Goal: Task Accomplishment & Management: Use online tool/utility

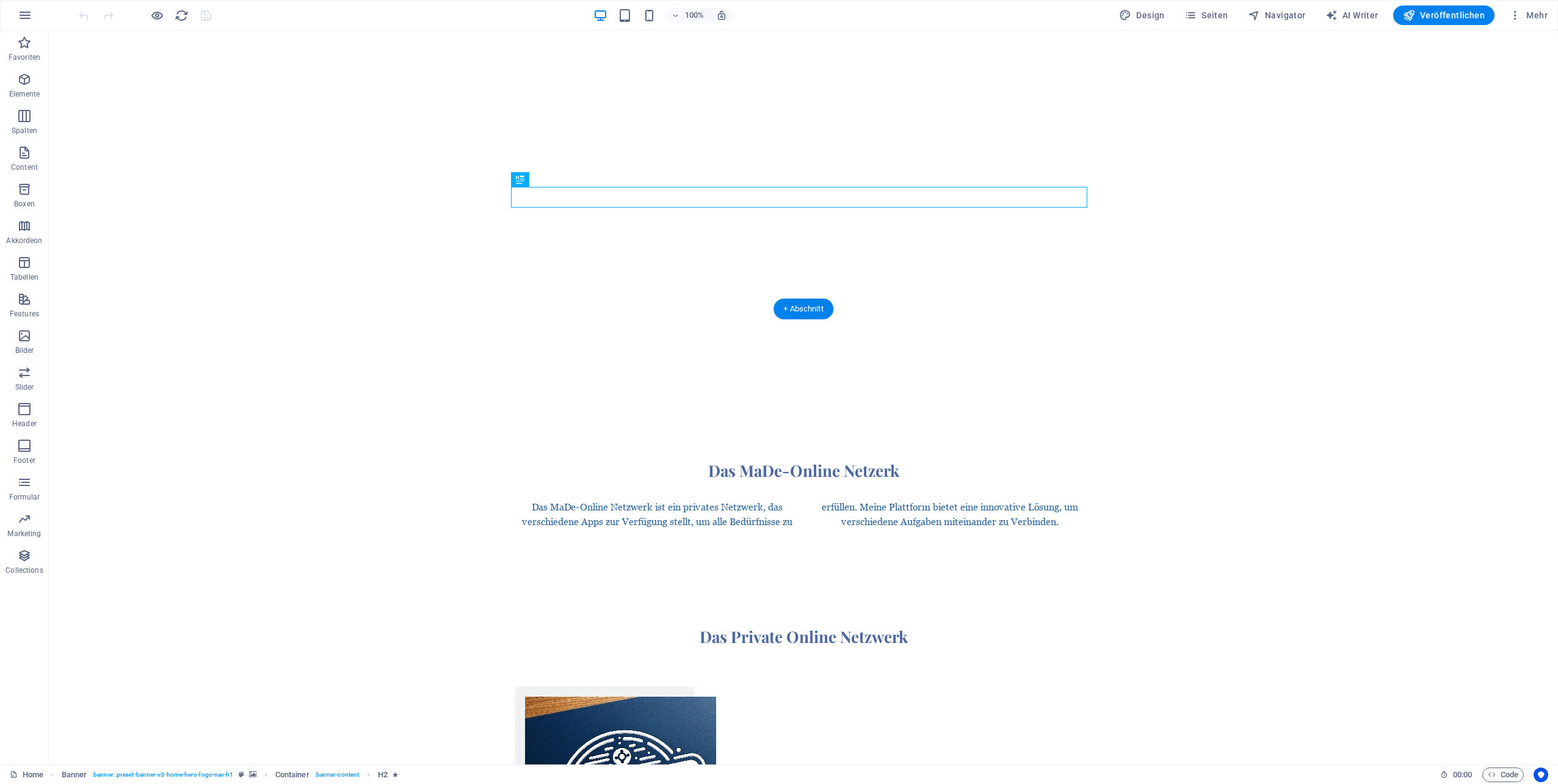
scroll to position [793, 0]
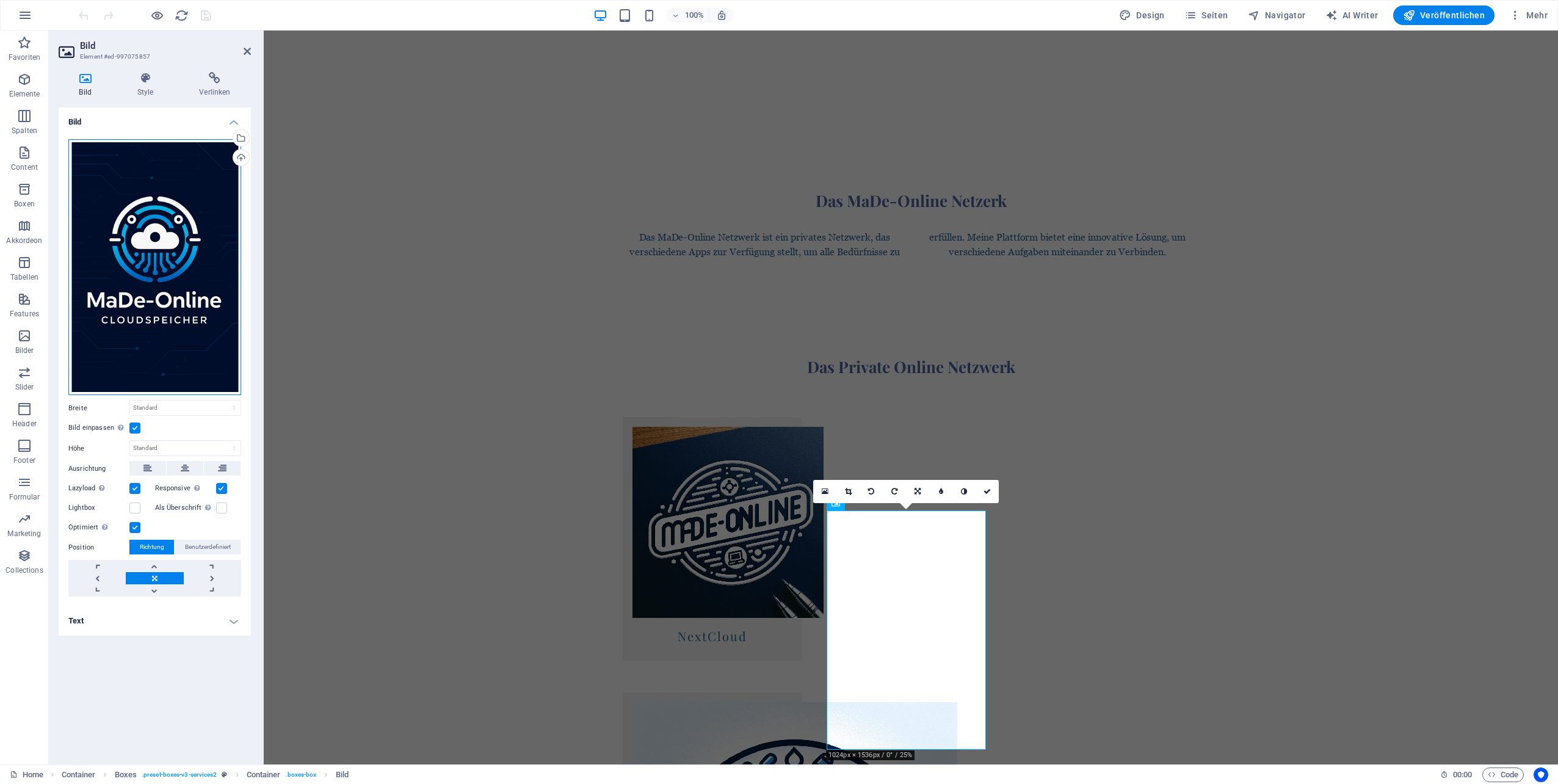
click at [162, 272] on div "Ziehe Dateien zum Hochladen hierher oder klicke hier, um aus Dateien oder koste…" at bounding box center [154, 267] width 172 height 256
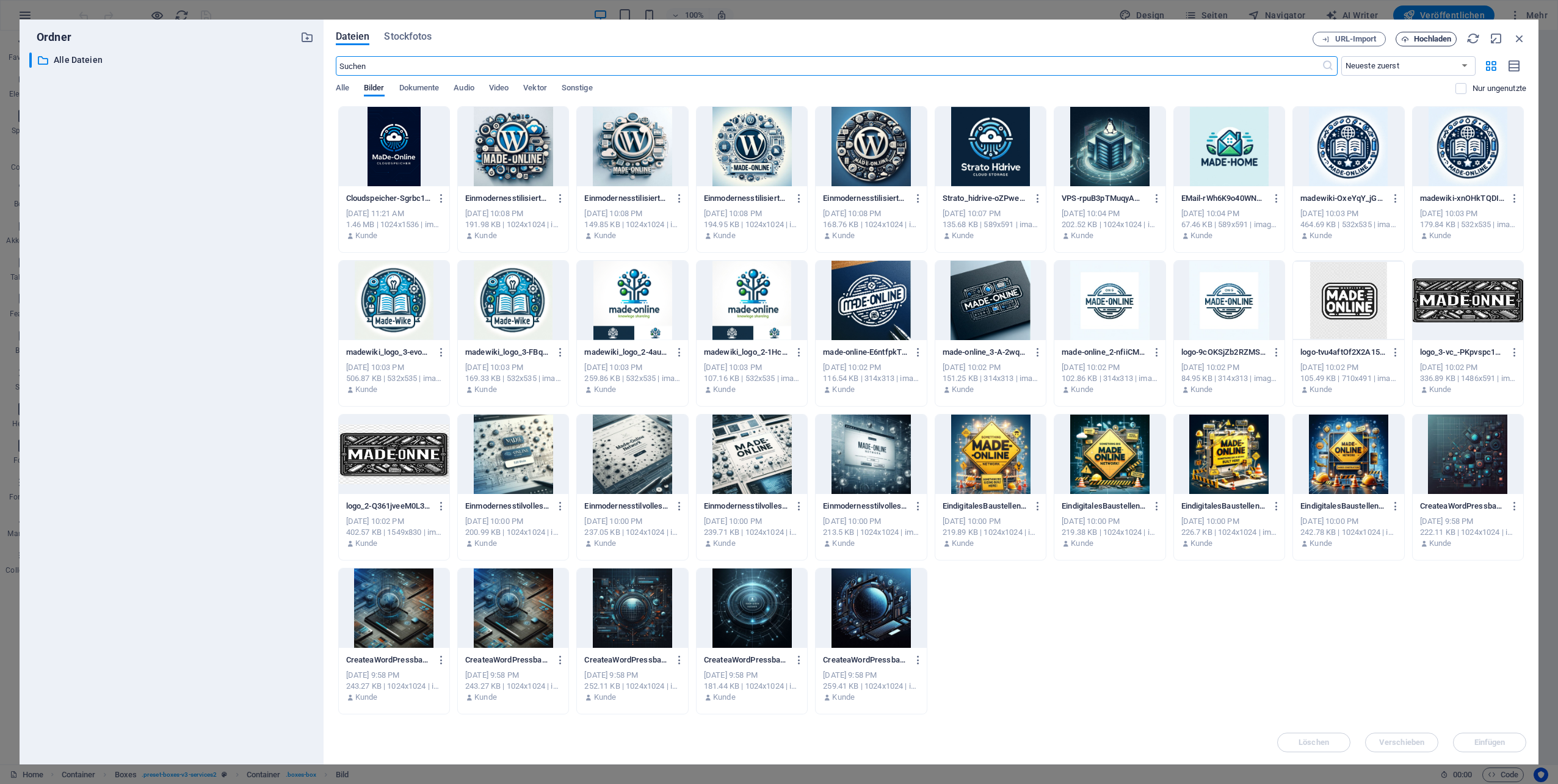
click at [1434, 38] on span "Hochladen" at bounding box center [1433, 39] width 38 height 7
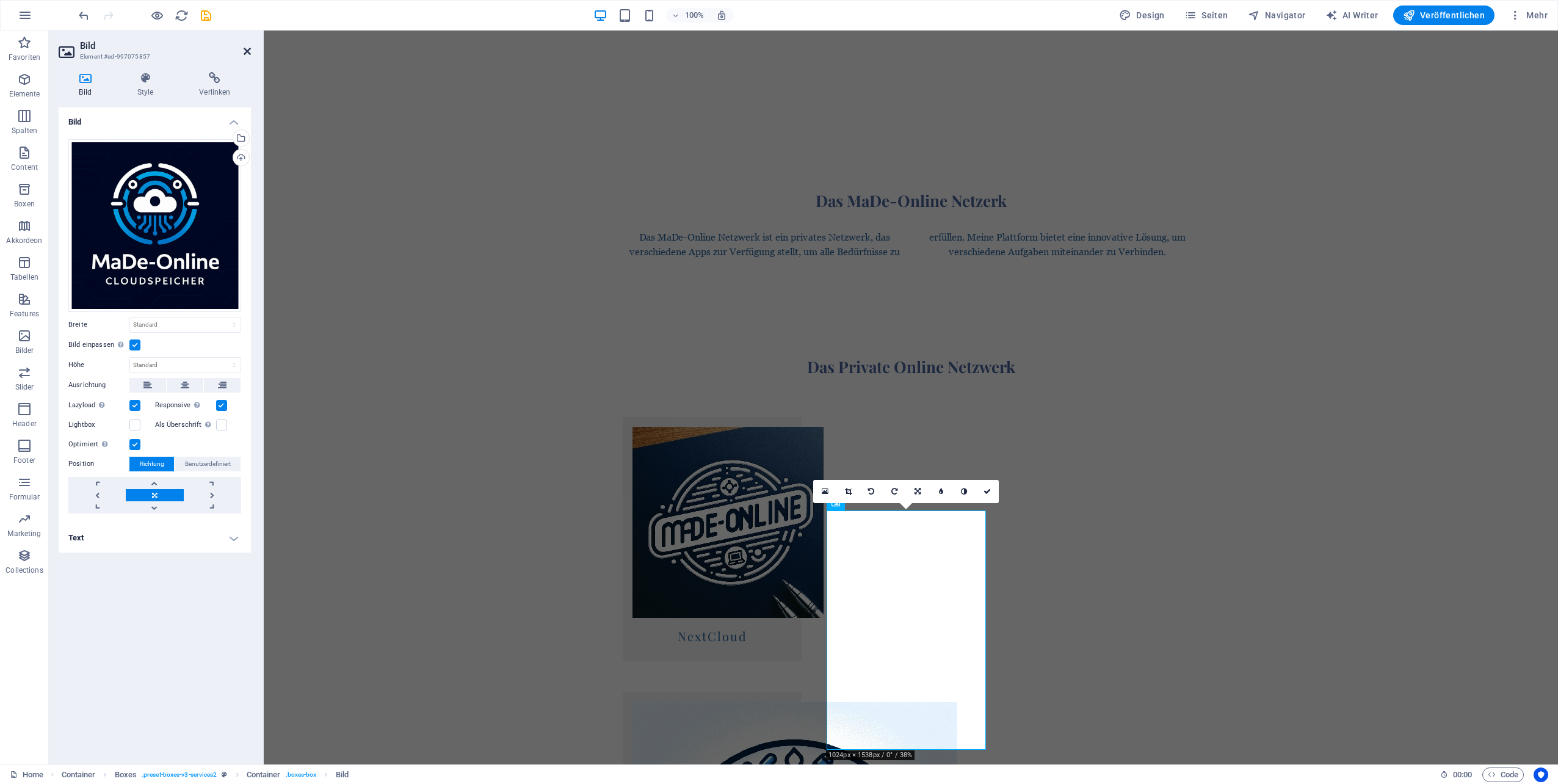
click at [250, 51] on icon at bounding box center [247, 51] width 7 height 10
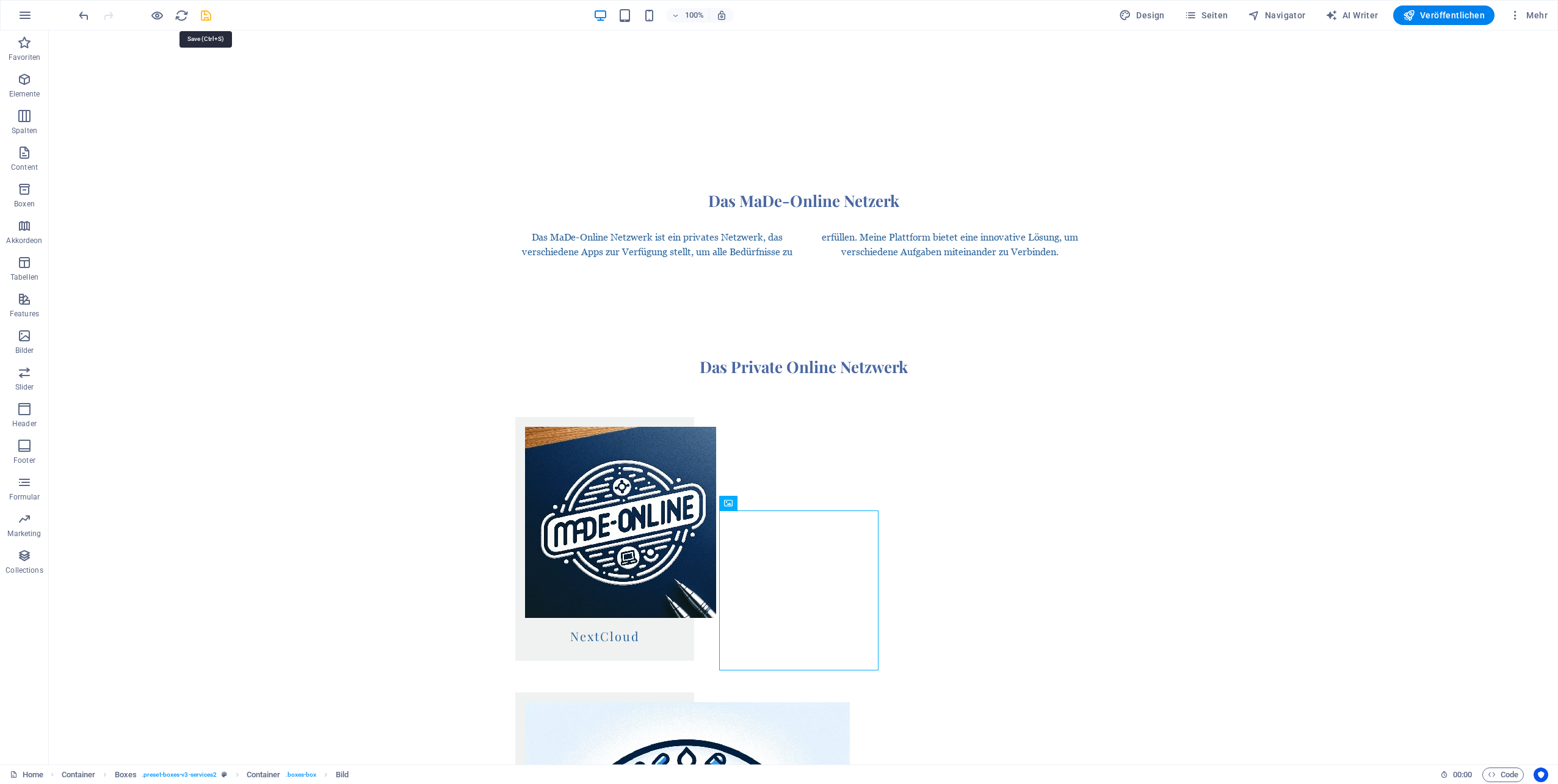
click at [201, 17] on icon "save" at bounding box center [205, 15] width 14 height 14
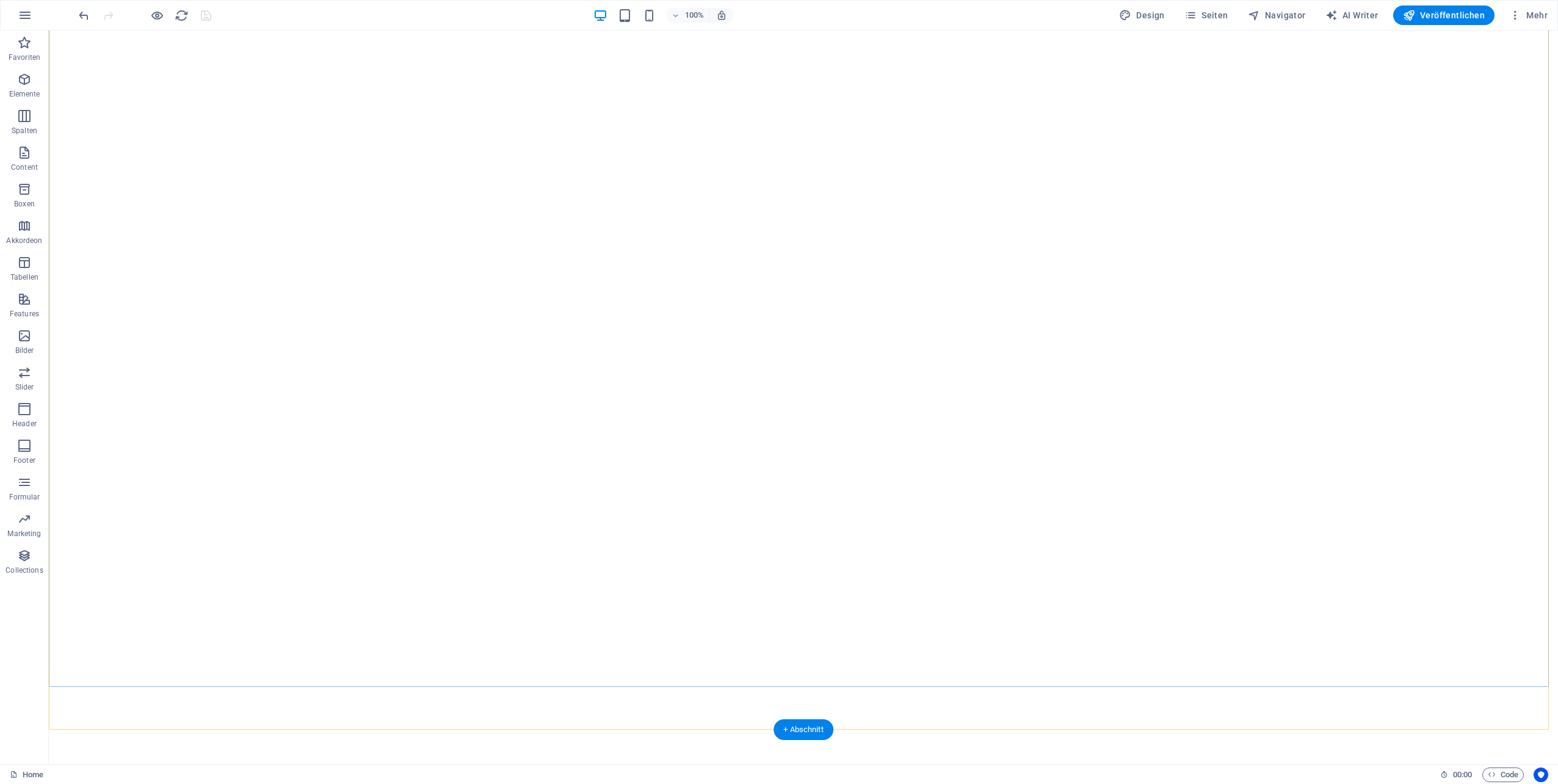
scroll to position [305, 0]
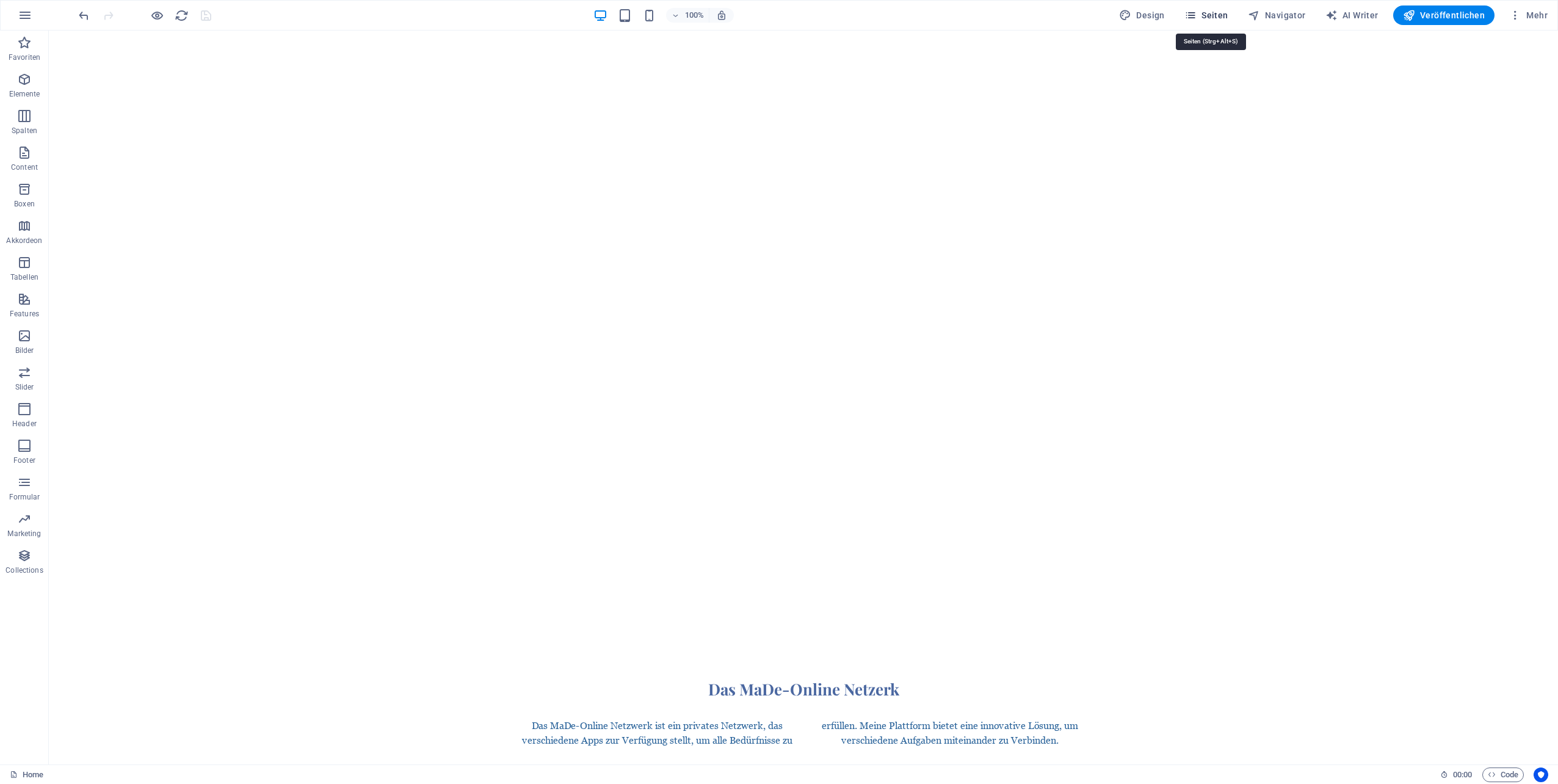
click at [1205, 19] on span "Seiten" at bounding box center [1207, 15] width 44 height 12
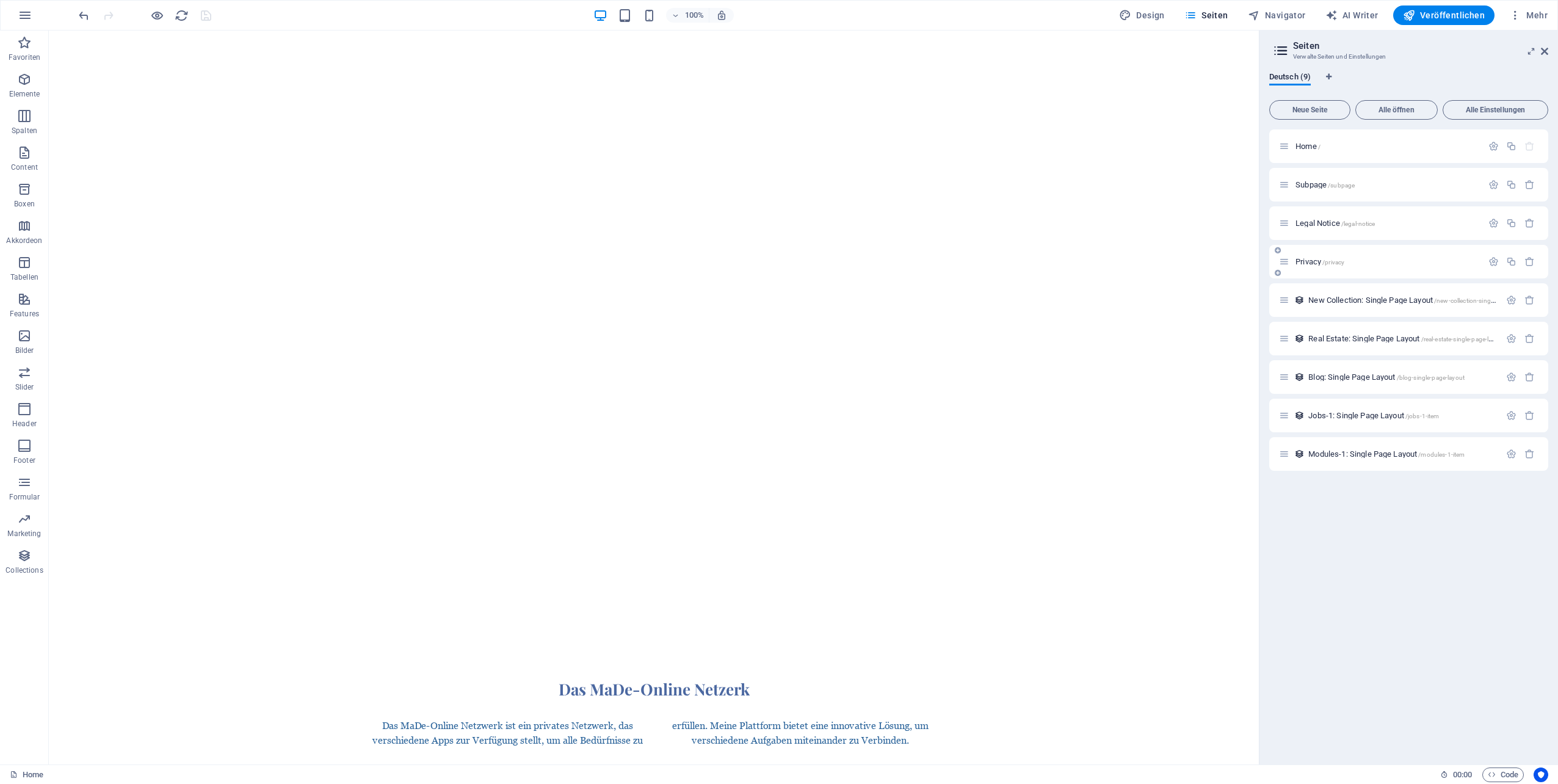
click at [1311, 262] on span "Privacy /privacy" at bounding box center [1321, 262] width 49 height 9
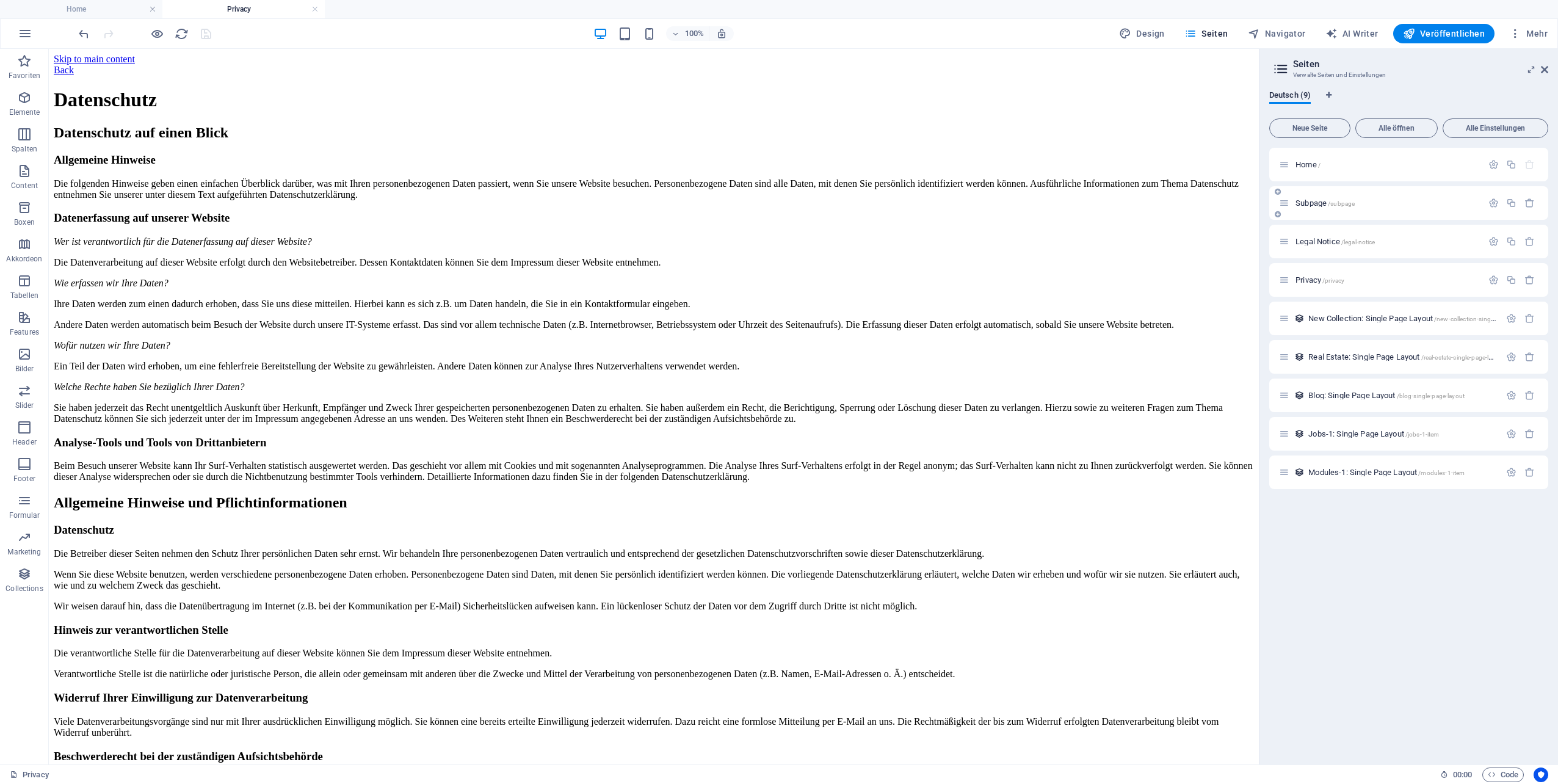
scroll to position [0, 0]
click at [1316, 129] on span "Neue Seite" at bounding box center [1310, 129] width 70 height 7
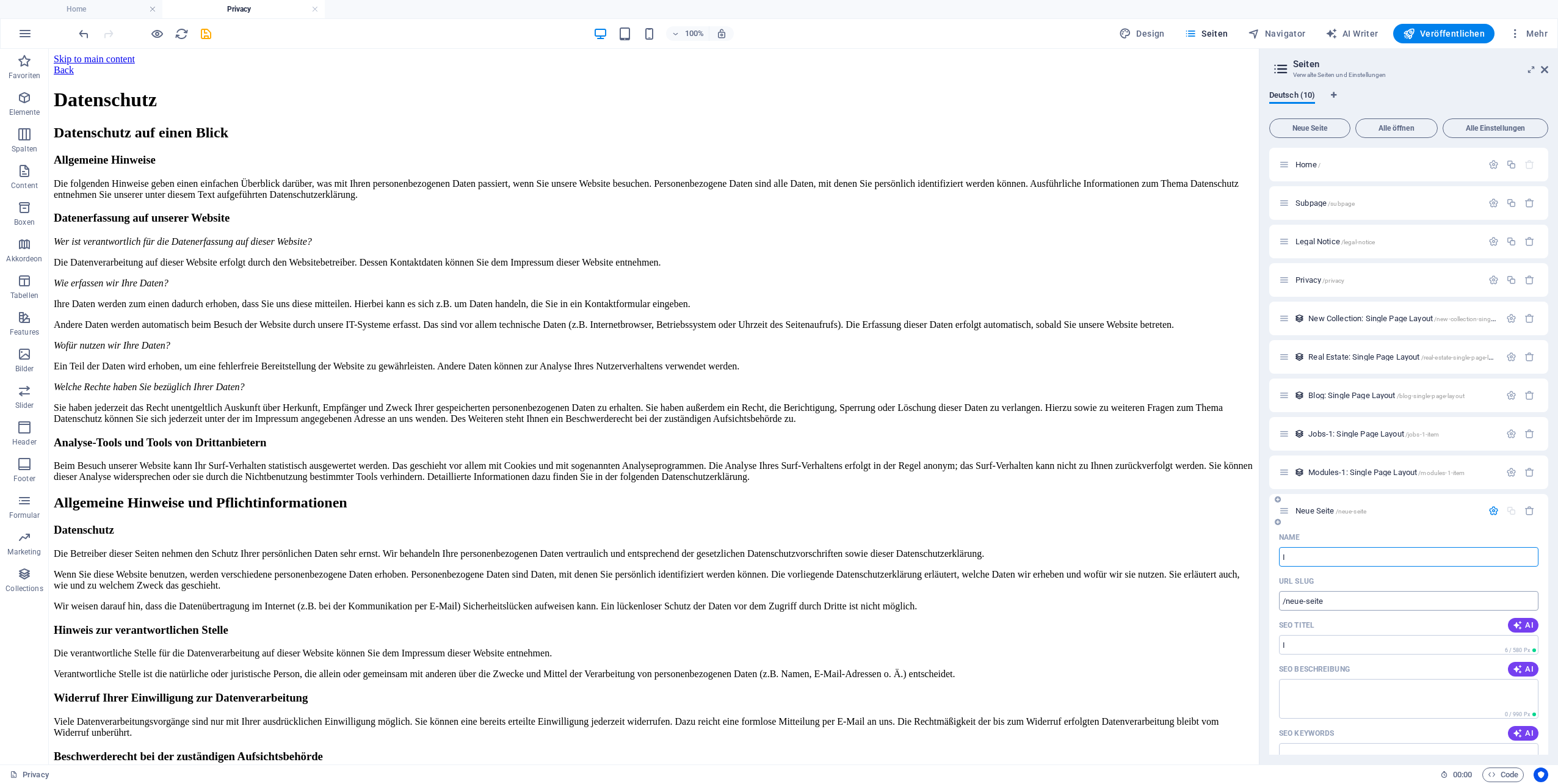
type input "I"
type input "/i"
type input "Impressum"
type input "/impressu"
type input "Impressumm"
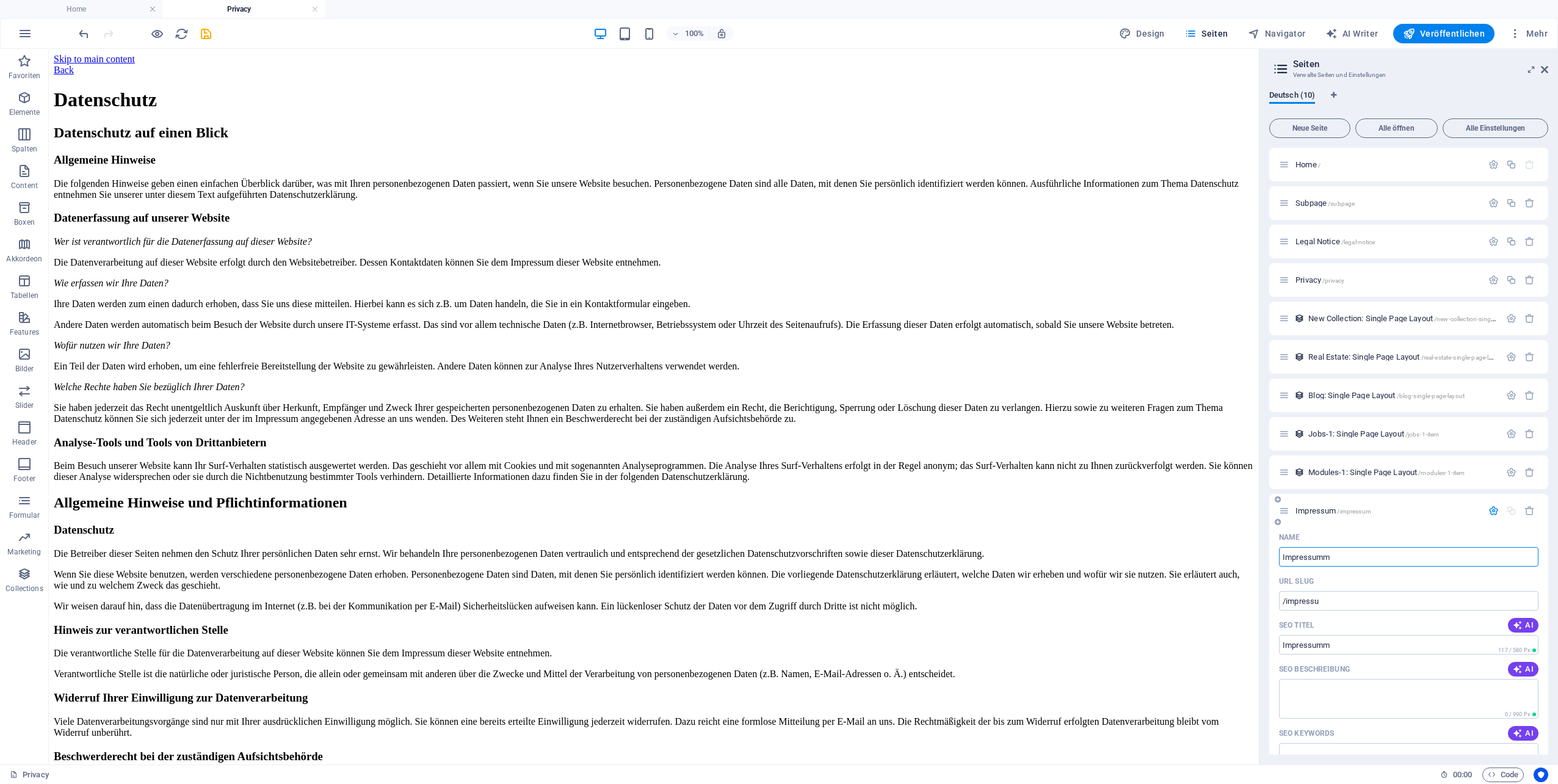
type input "/impressum"
type input "Impressumm"
type input "/impressumm"
type input "Impressum"
type input "/impressum"
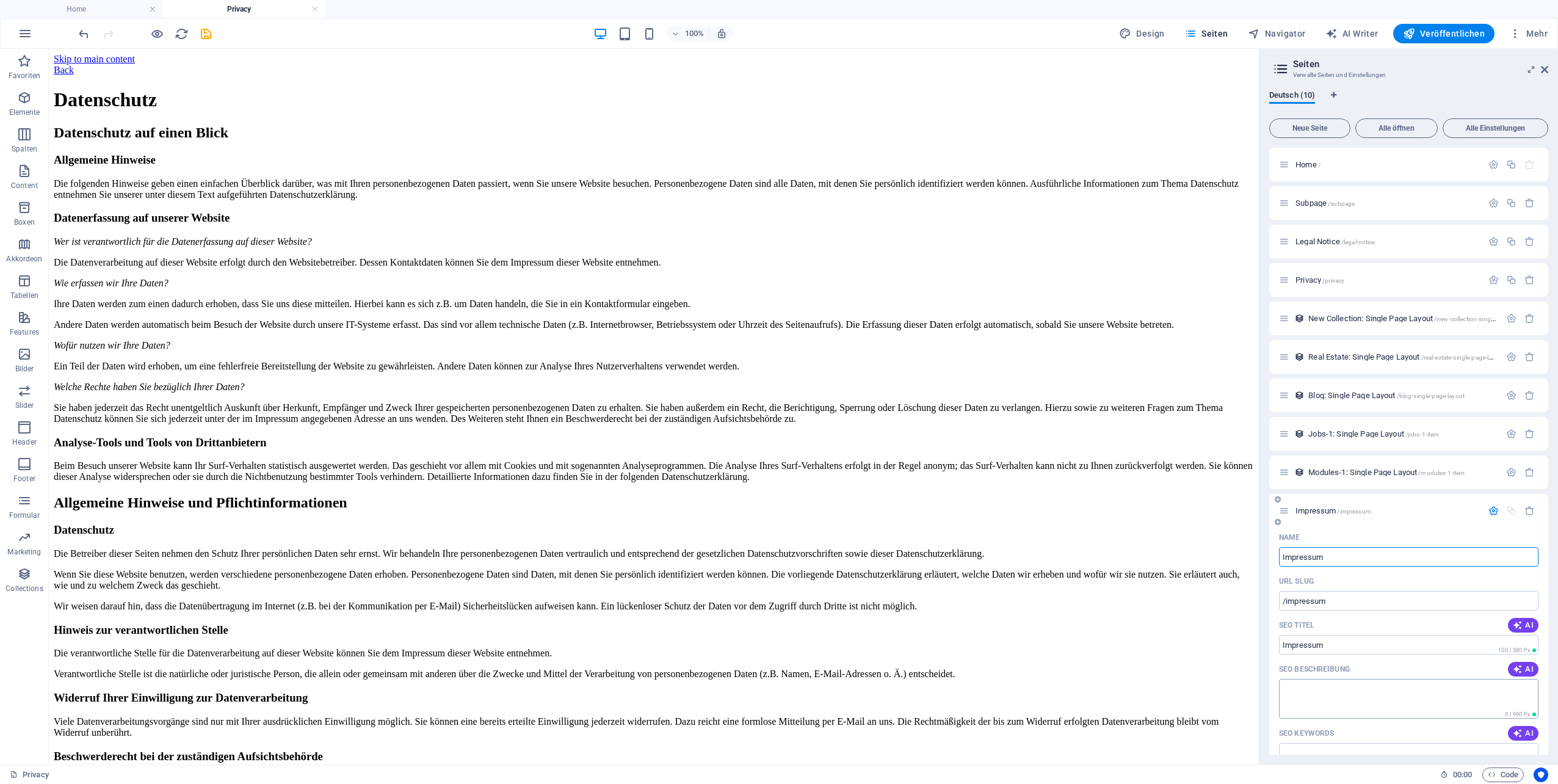
type input "Impressum"
click at [1338, 689] on textarea "SEO Beschreibung" at bounding box center [1408, 698] width 260 height 40
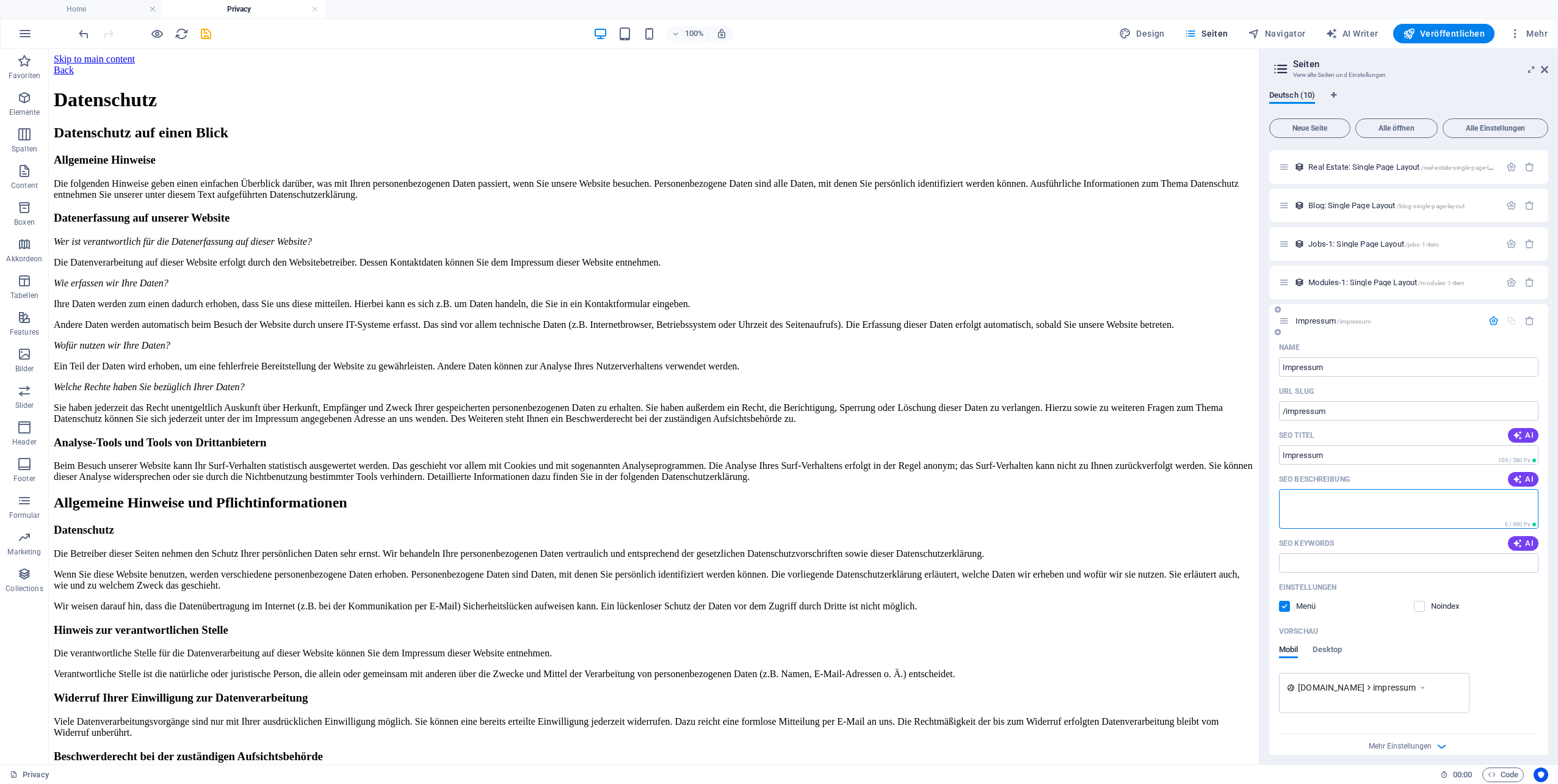
scroll to position [203, 0]
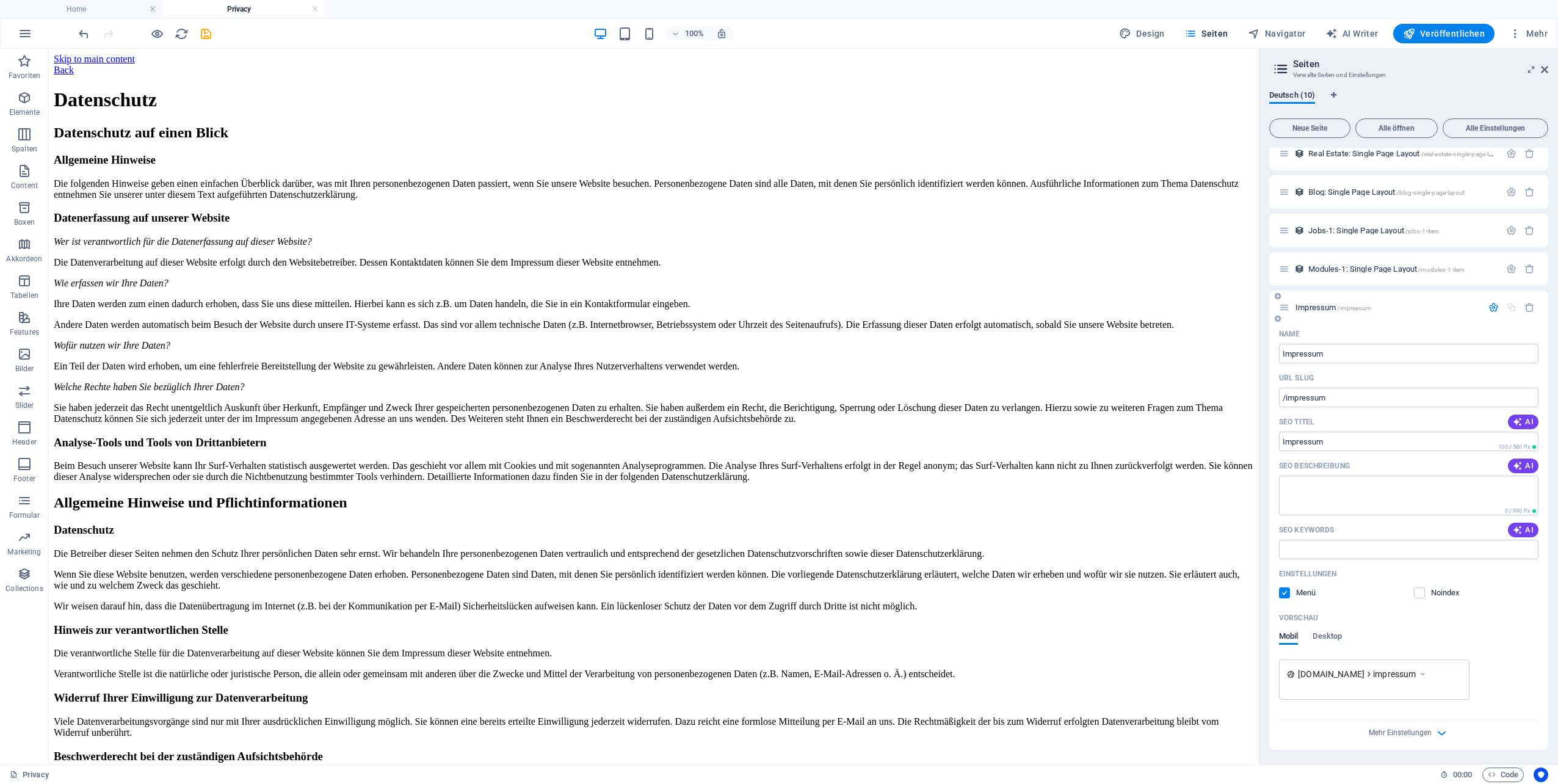
click at [1324, 309] on span "Impressum /impressum" at bounding box center [1334, 307] width 76 height 9
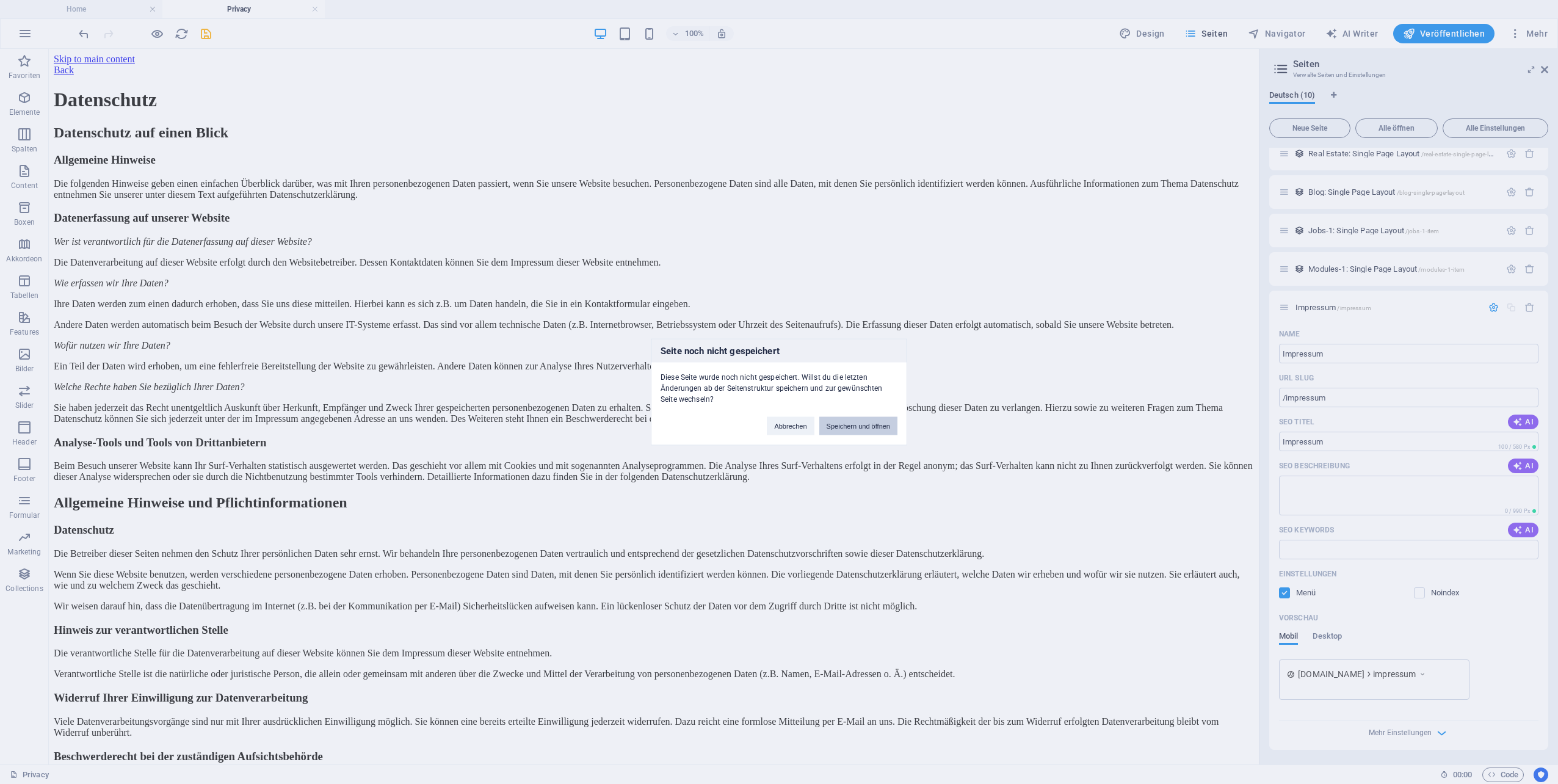
click at [870, 429] on button "Speichern und öffnen" at bounding box center [858, 426] width 78 height 18
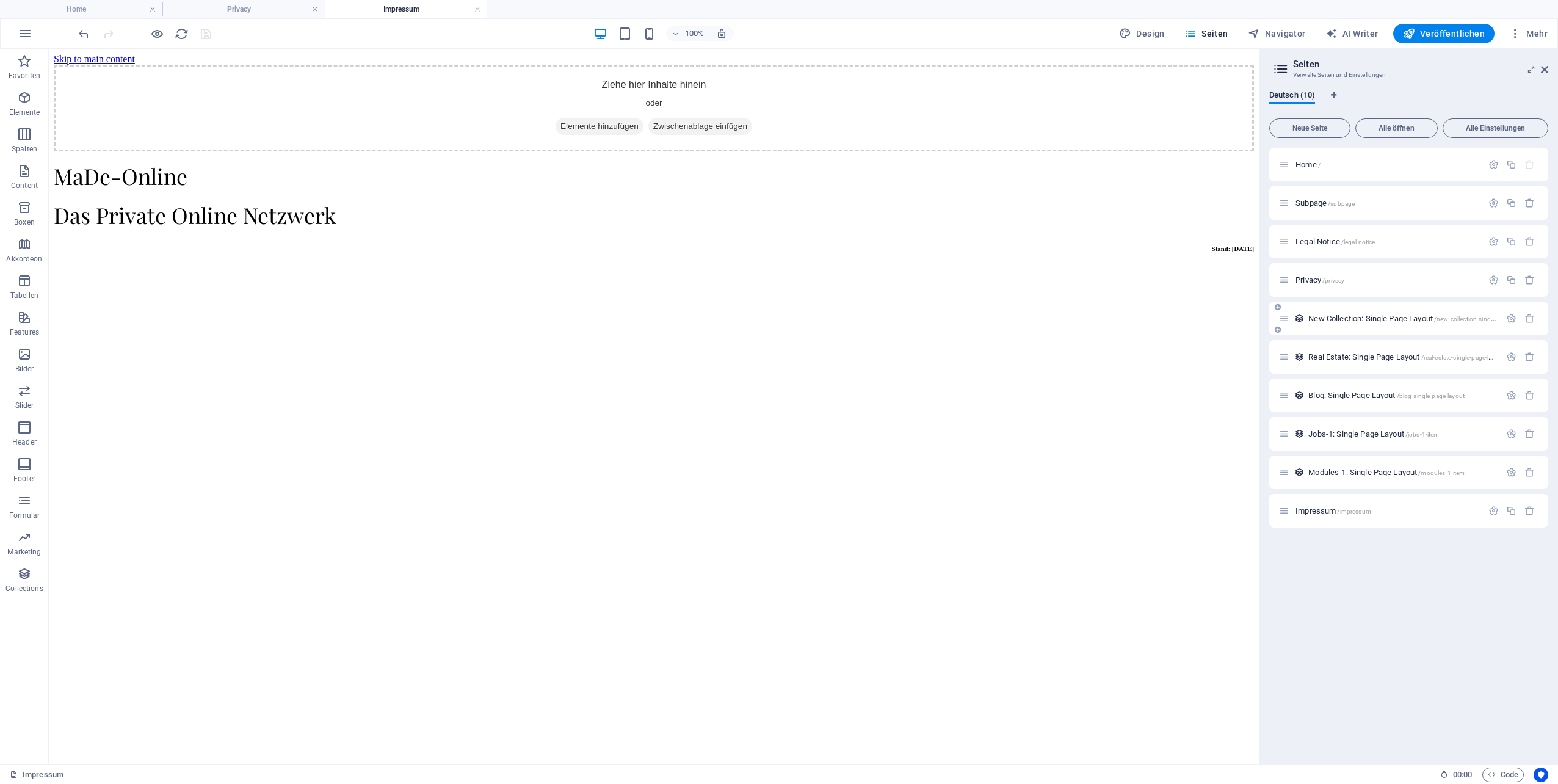
scroll to position [0, 0]
drag, startPoint x: 649, startPoint y: 57, endPoint x: 390, endPoint y: 10, distance: 263.2
click at [649, 57] on div "+" at bounding box center [654, 55] width 24 height 11
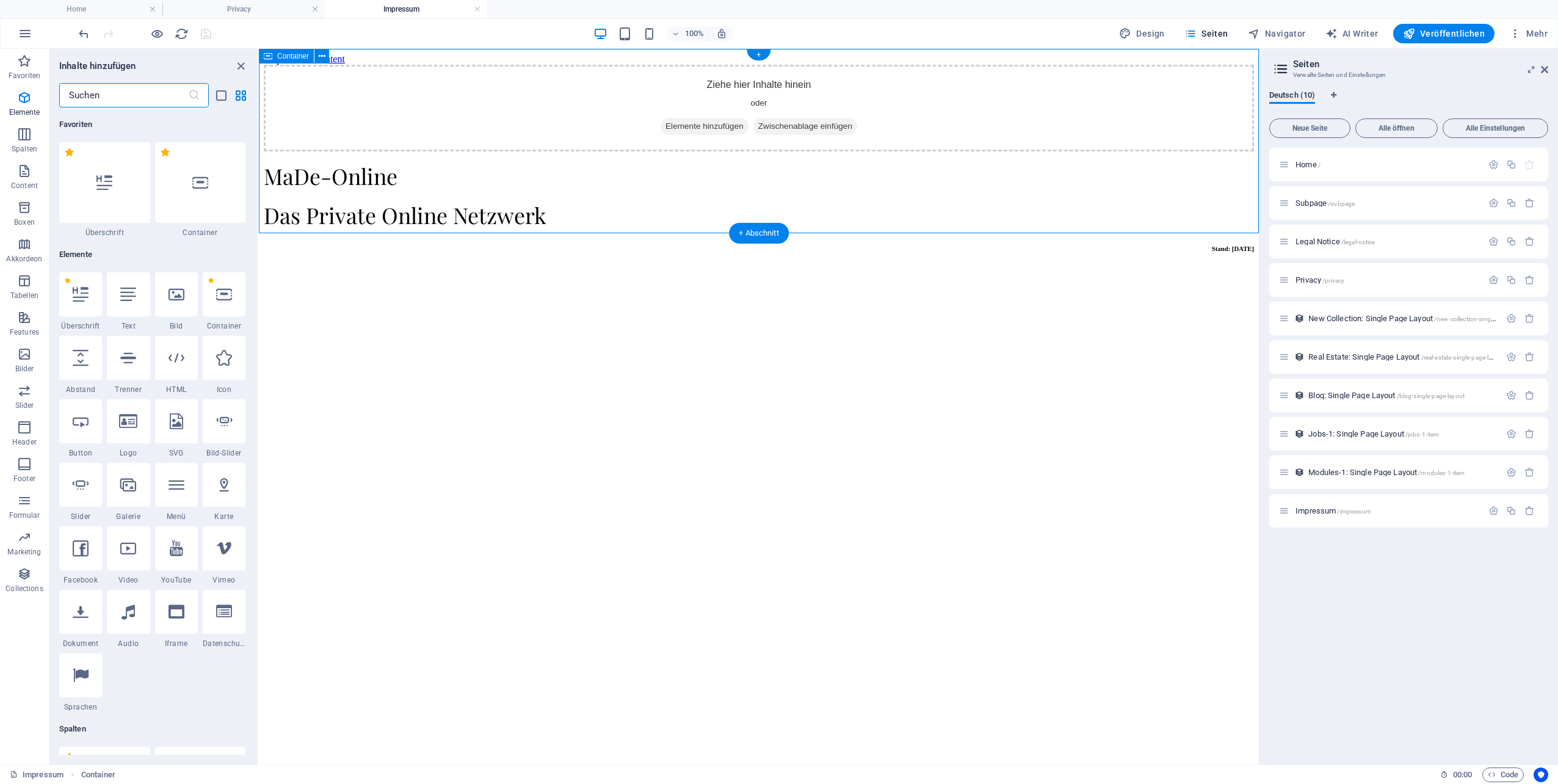
scroll to position [2135, 0]
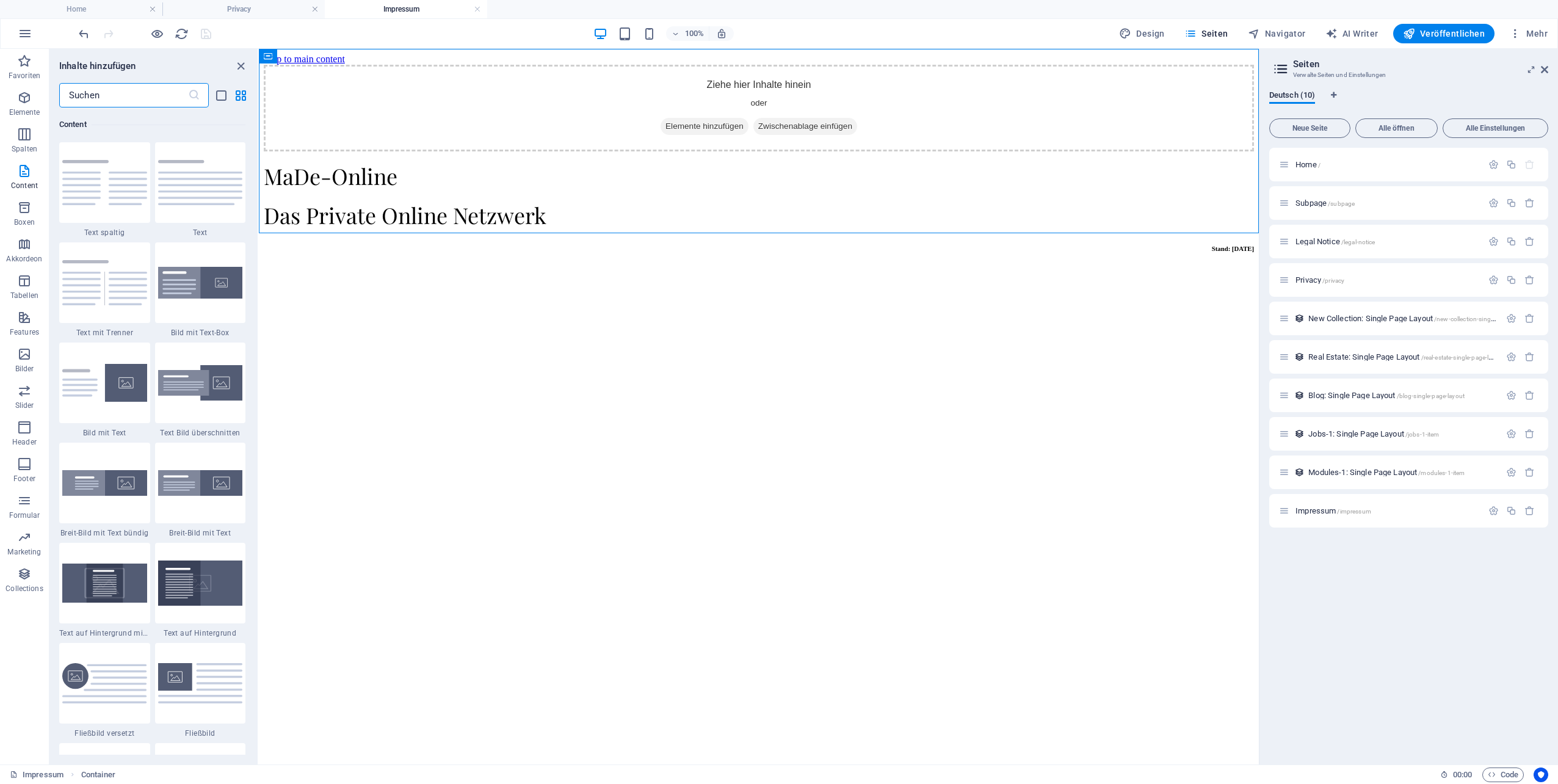
click at [119, 98] on input "text" at bounding box center [123, 95] width 129 height 25
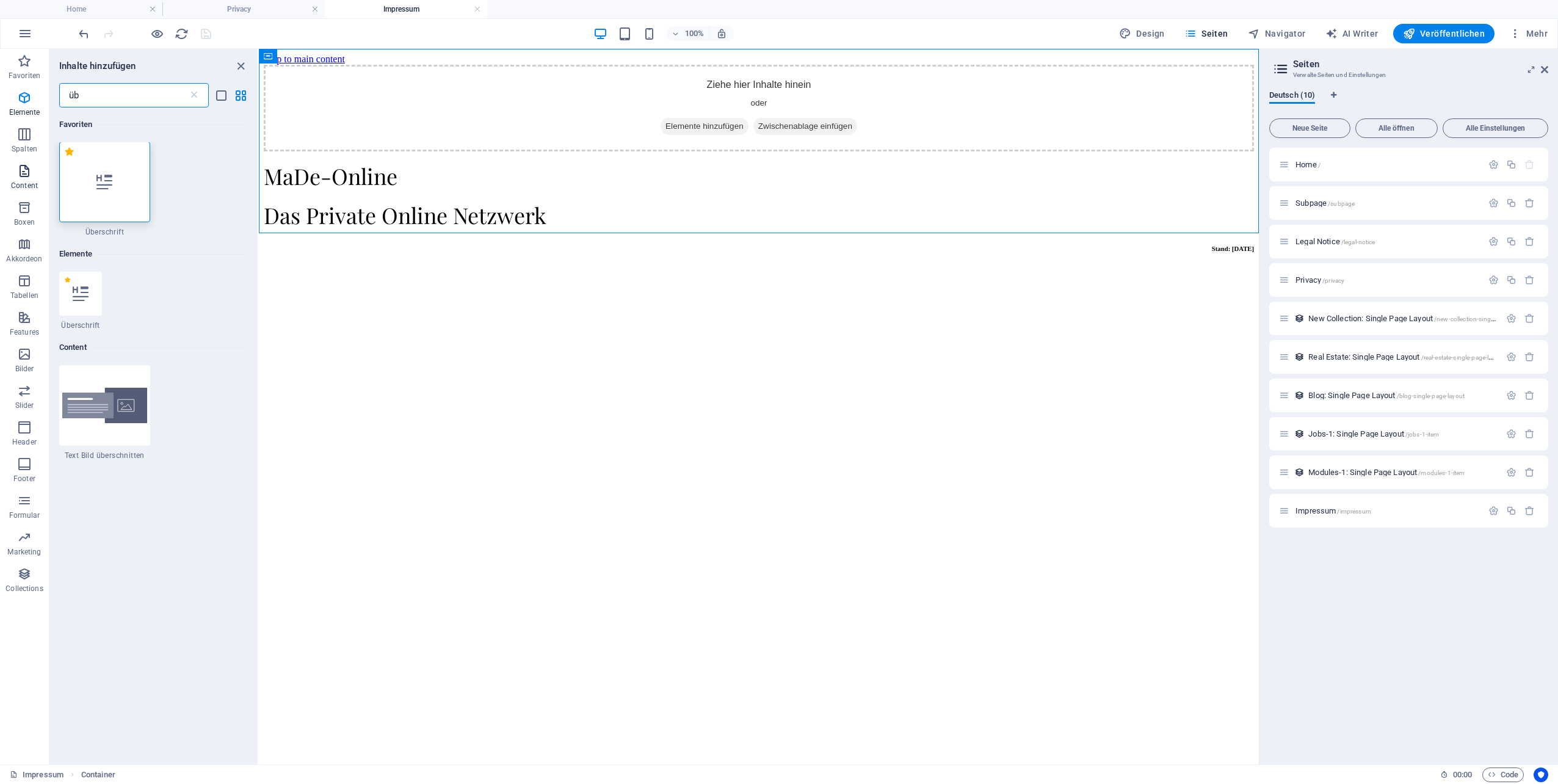
scroll to position [0, 0]
type input "üb"
click at [85, 188] on div at bounding box center [105, 182] width 91 height 80
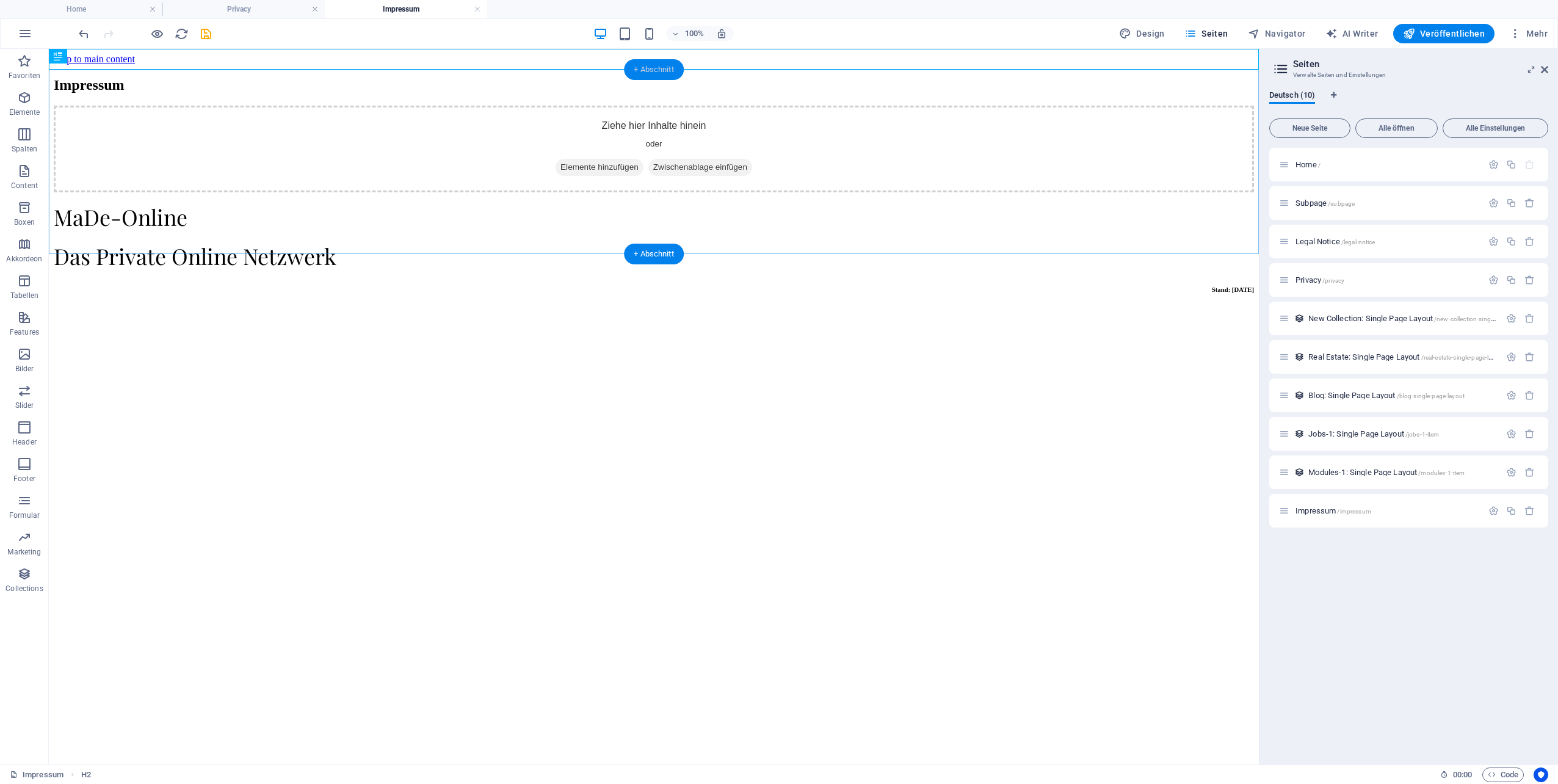
drag, startPoint x: 579, startPoint y: 30, endPoint x: 633, endPoint y: 69, distance: 66.6
click at [633, 69] on div "+ Abschnitt" at bounding box center [654, 69] width 60 height 21
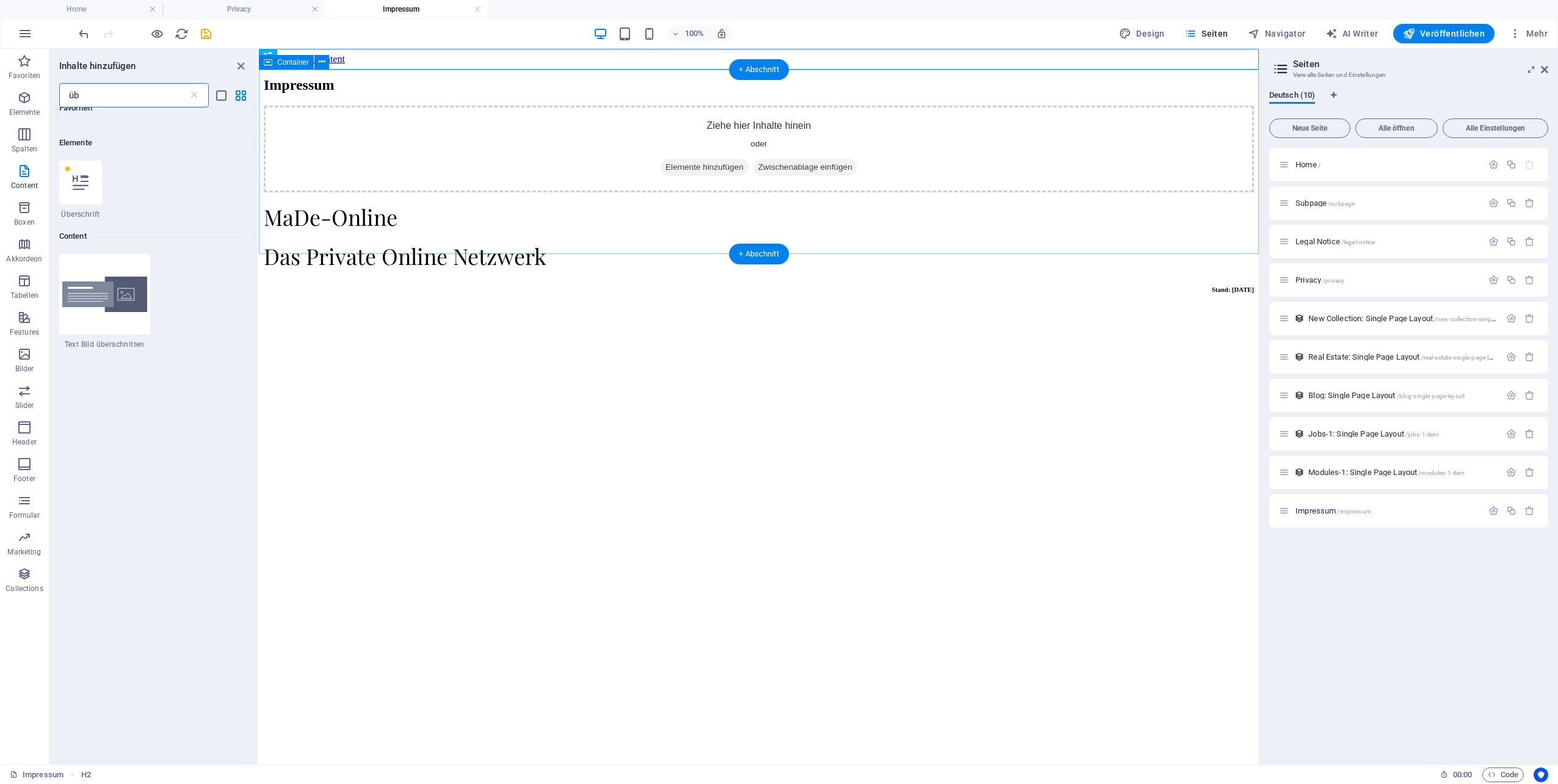
scroll to position [223, 0]
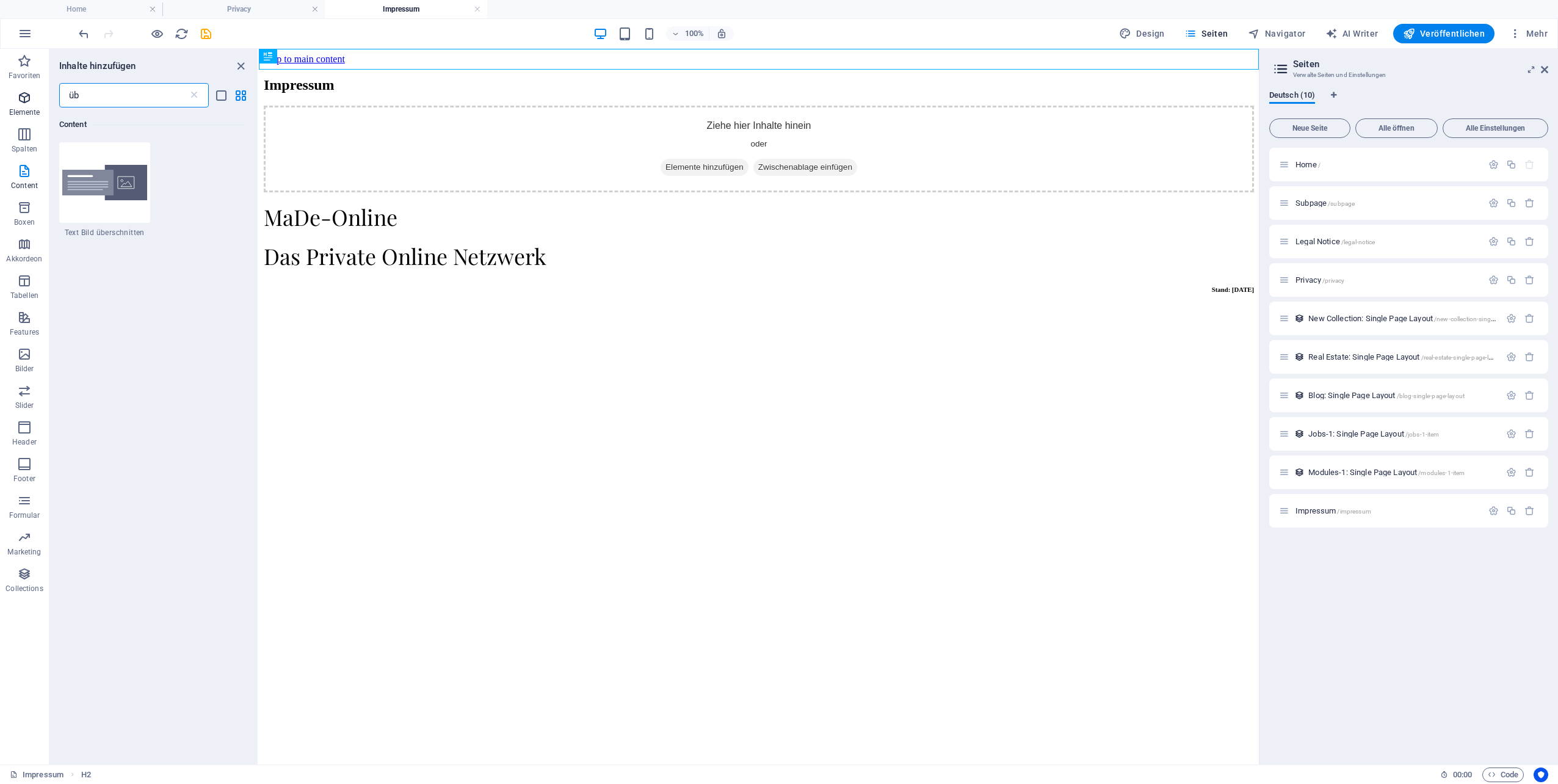
drag, startPoint x: 102, startPoint y: 96, endPoint x: 14, endPoint y: 95, distance: 88.0
click at [14, 95] on div "Favoriten Elemente Spalten Content Boxen Akkordeon Tabellen Features Bilder Sli…" at bounding box center [130, 407] width 259 height 716
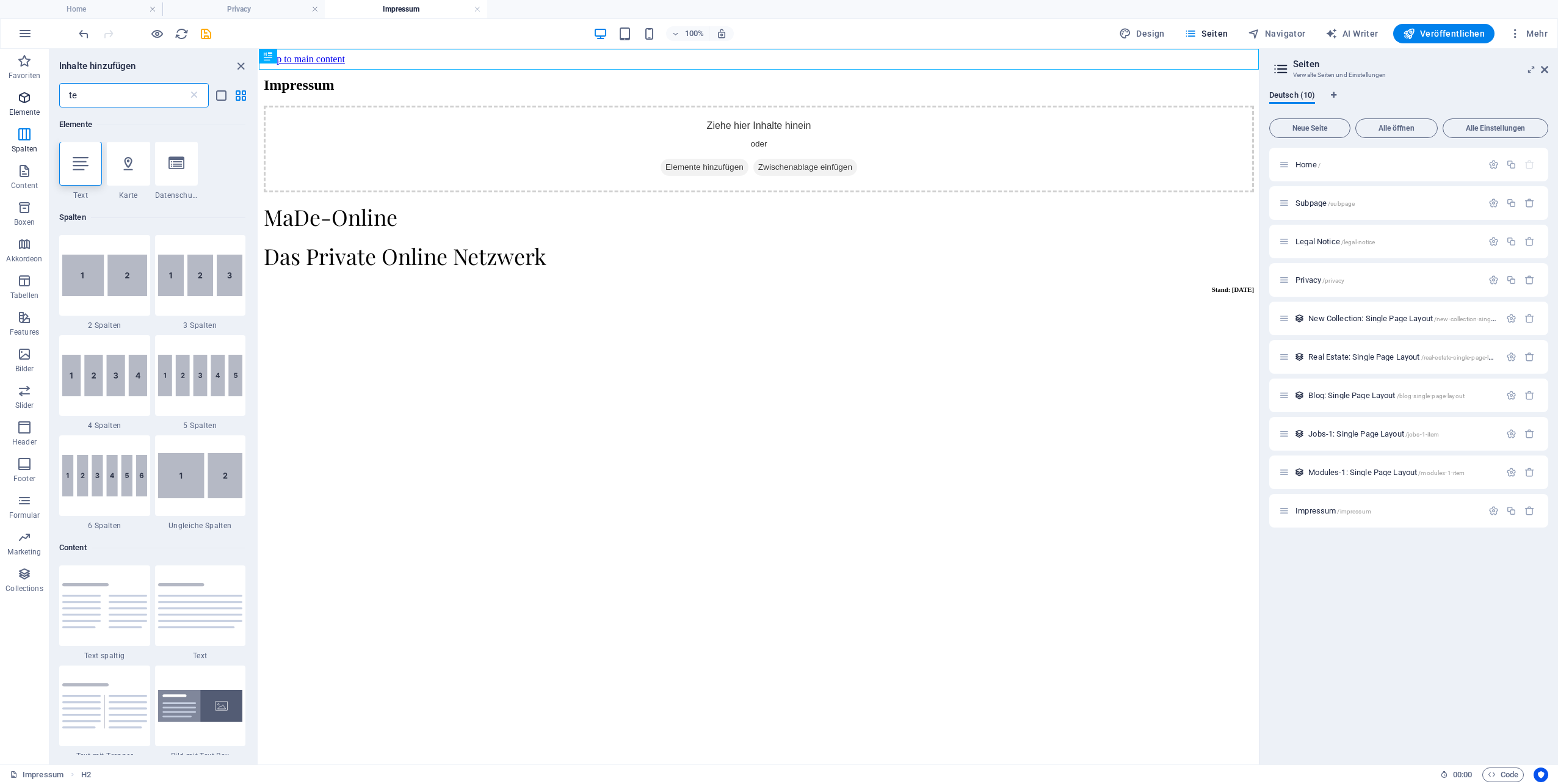
scroll to position [0, 0]
type input "t"
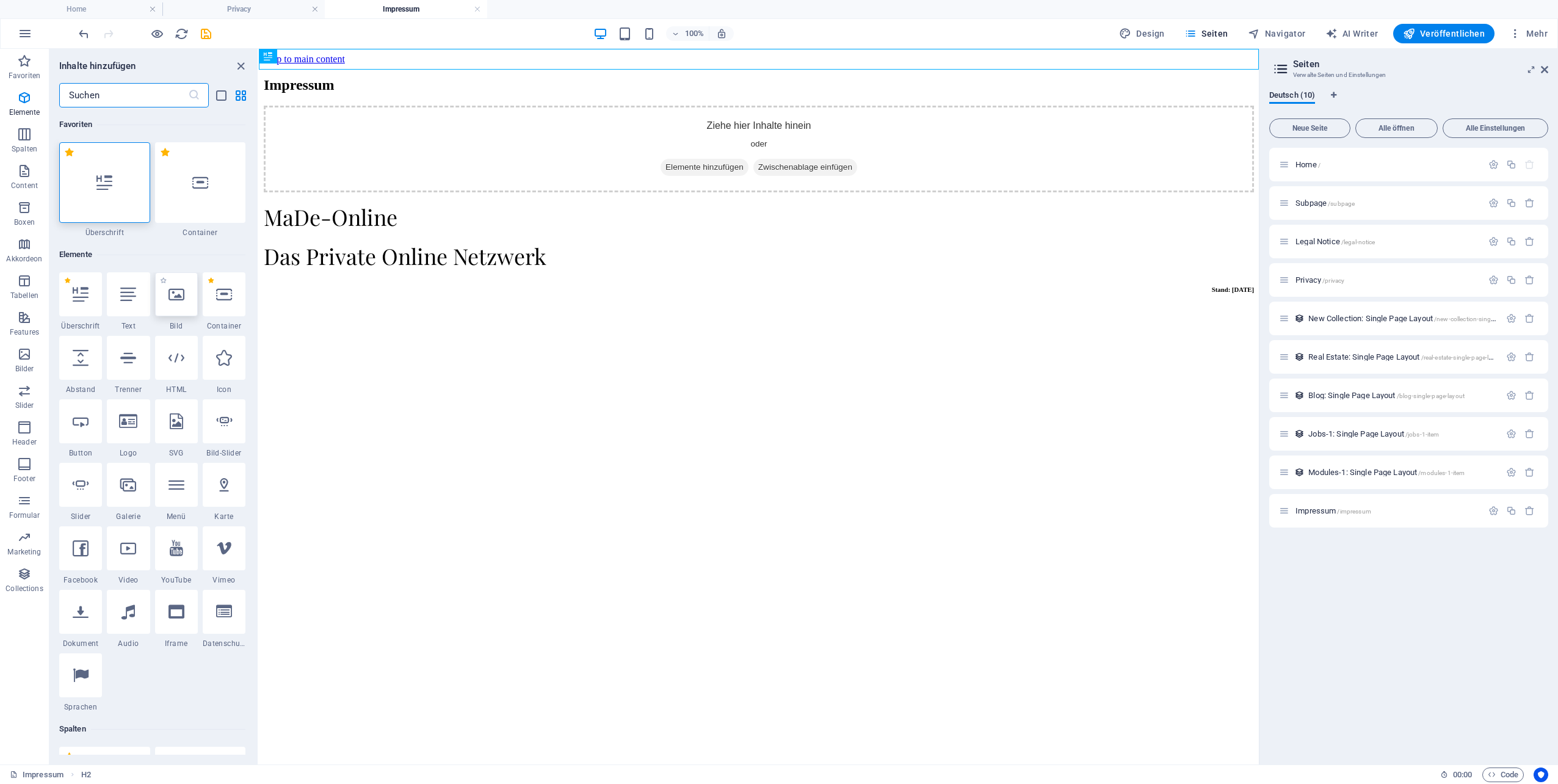
click at [175, 298] on icon at bounding box center [176, 294] width 16 height 15
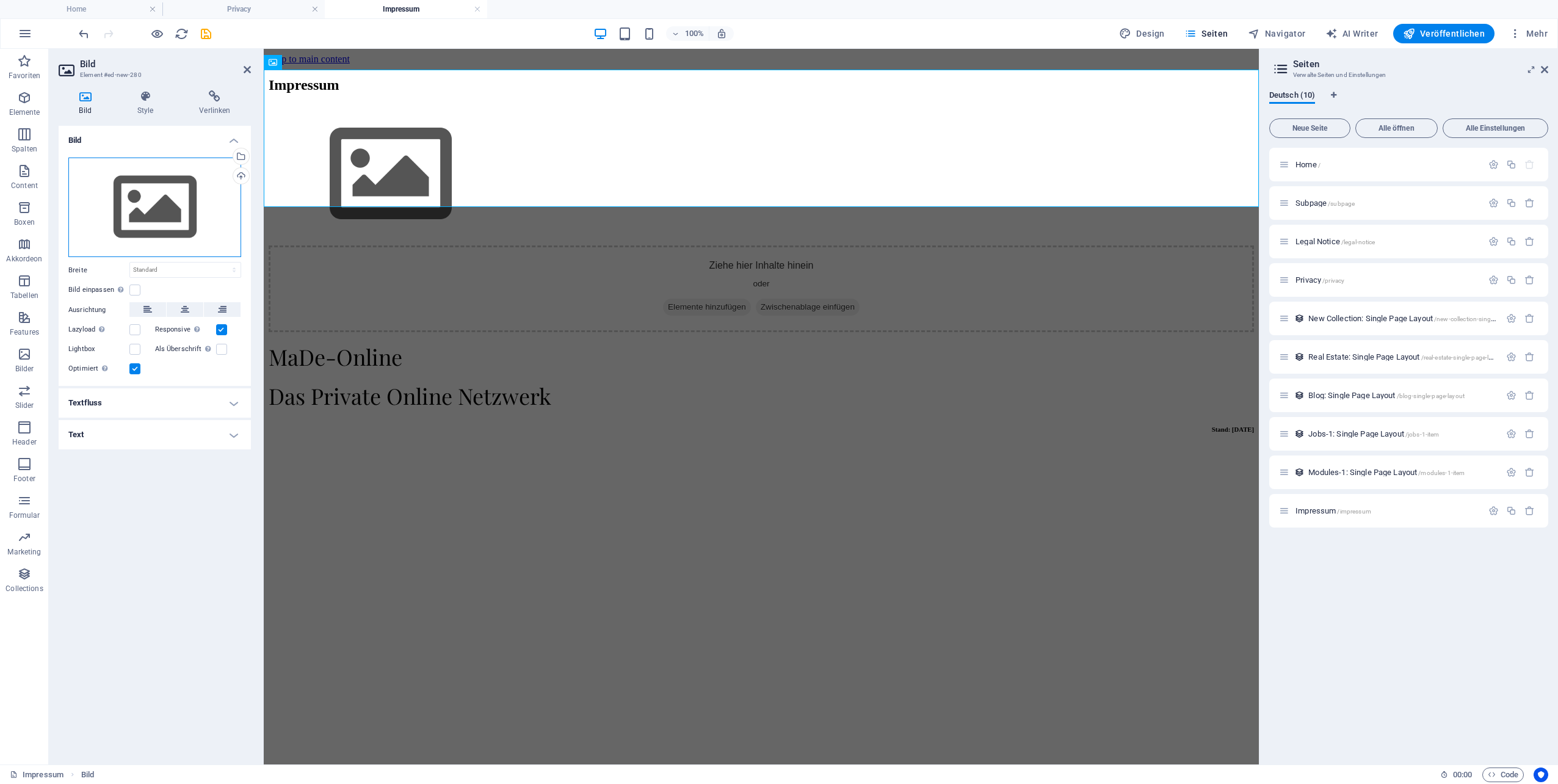
click at [162, 210] on div "Ziehe Dateien zum Hochladen hierher oder klicke hier, um aus Dateien oder koste…" at bounding box center [154, 208] width 172 height 100
click at [162, 210] on body "MaDe-Online Netzwerk Home Privacy Impressum Favoriten Elemente Spalten Content …" at bounding box center [779, 392] width 1558 height 784
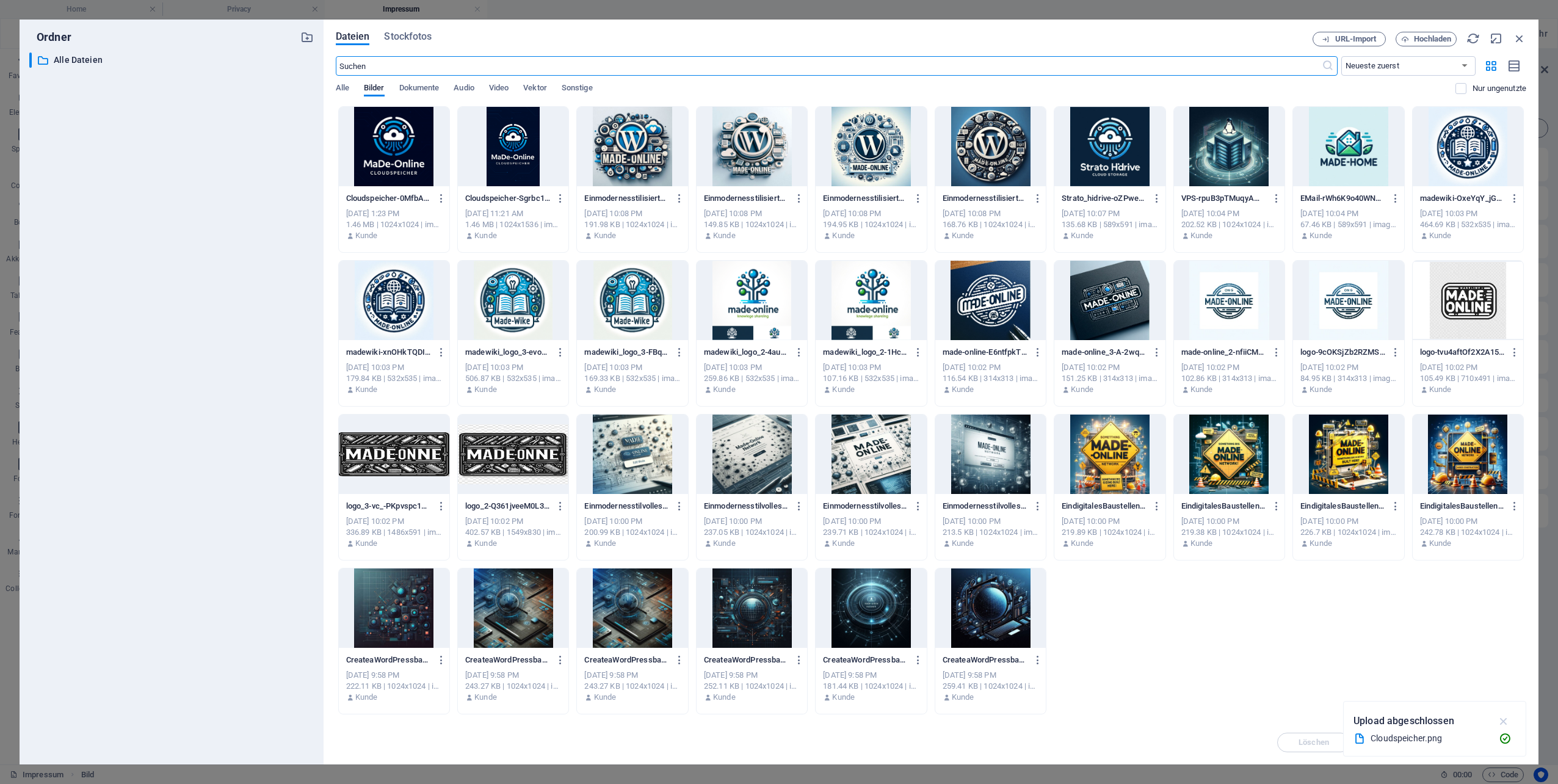
click at [1511, 722] on icon "button" at bounding box center [1503, 720] width 14 height 14
click at [1420, 32] on button "Hochladen" at bounding box center [1426, 39] width 61 height 15
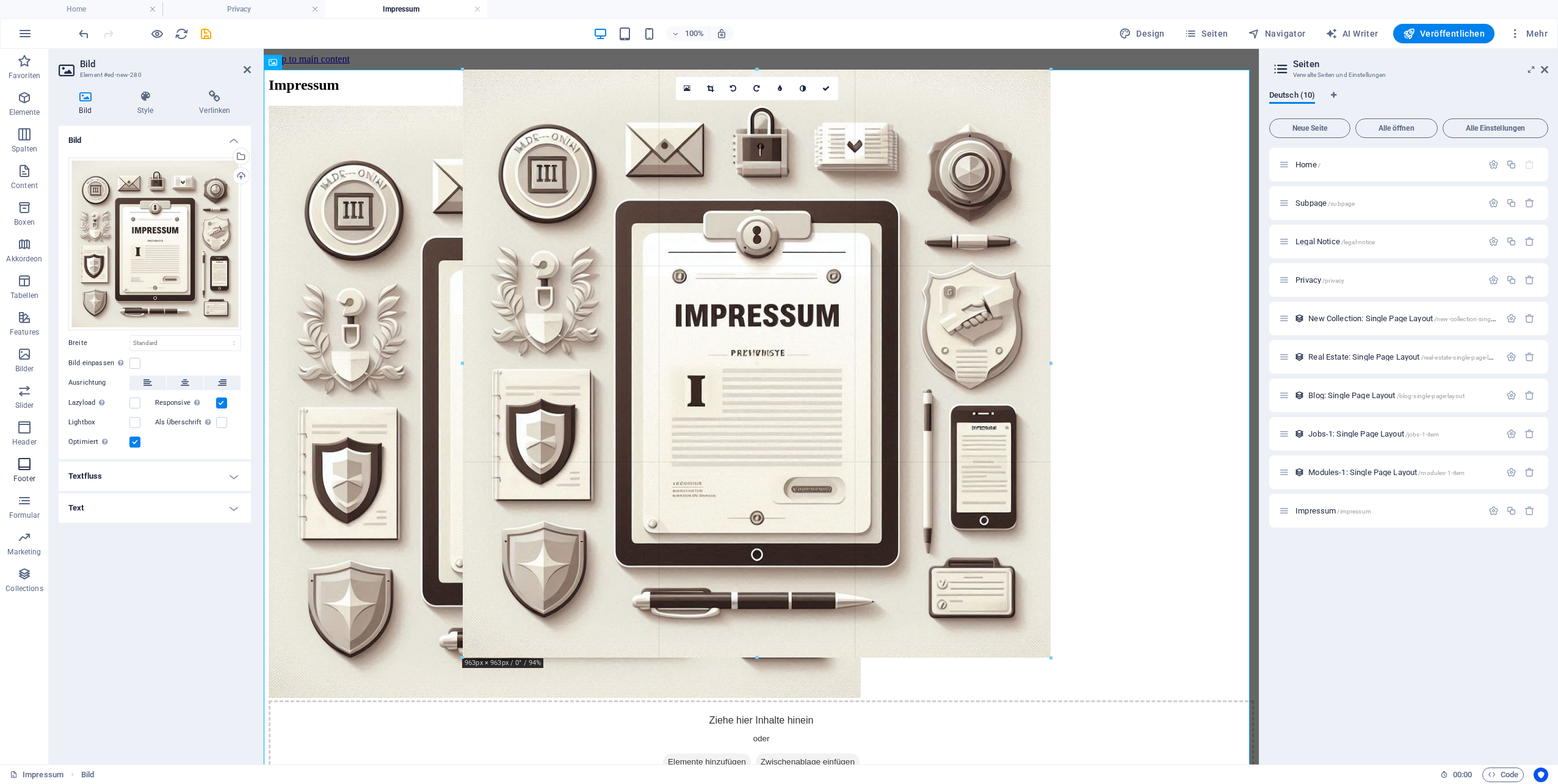
drag, startPoint x: 1248, startPoint y: 67, endPoint x: 26, endPoint y: 473, distance: 1287.7
type input "955"
select select "px"
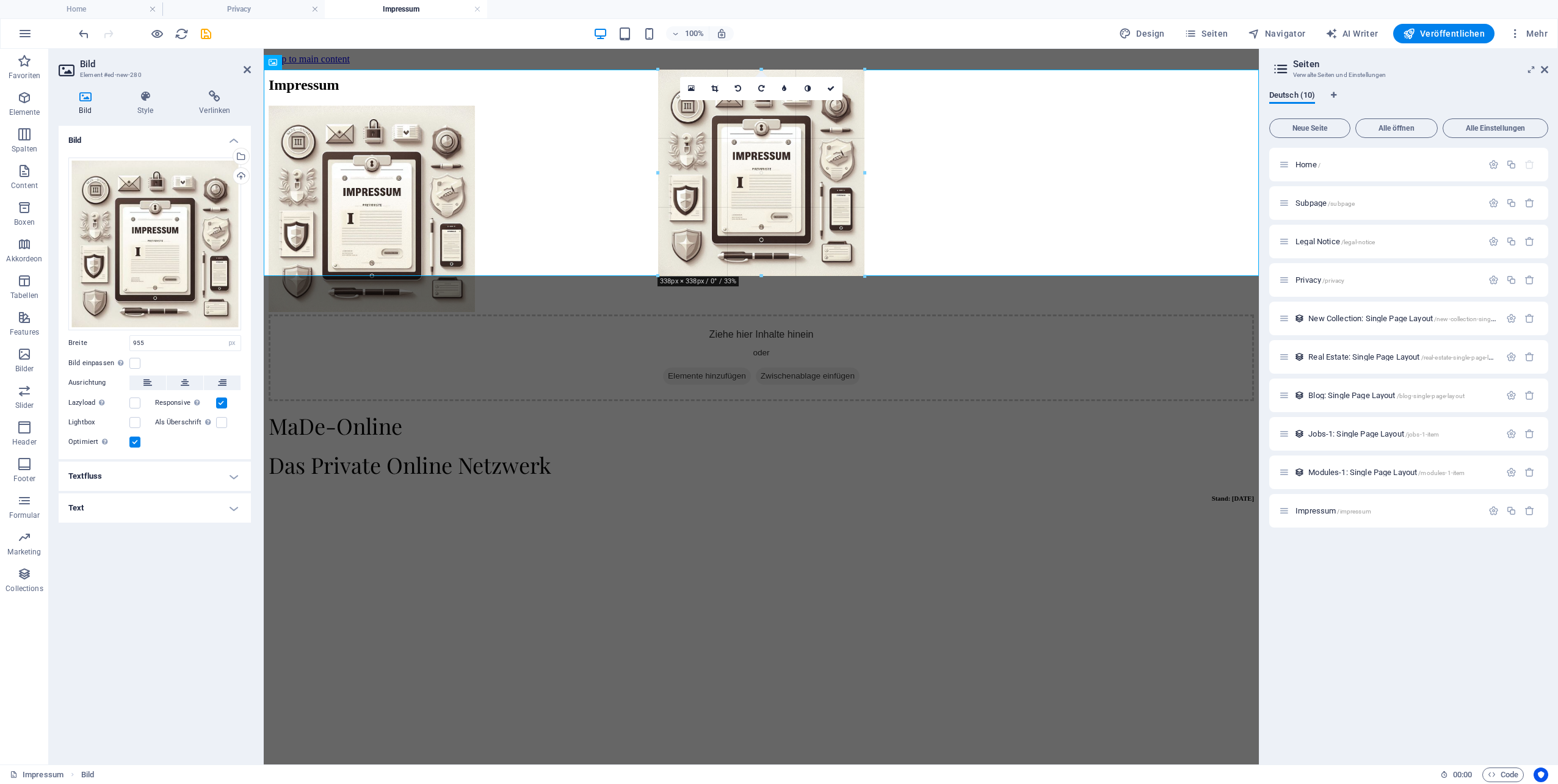
drag, startPoint x: 465, startPoint y: 655, endPoint x: 567, endPoint y: 139, distance: 526.0
type input "338"
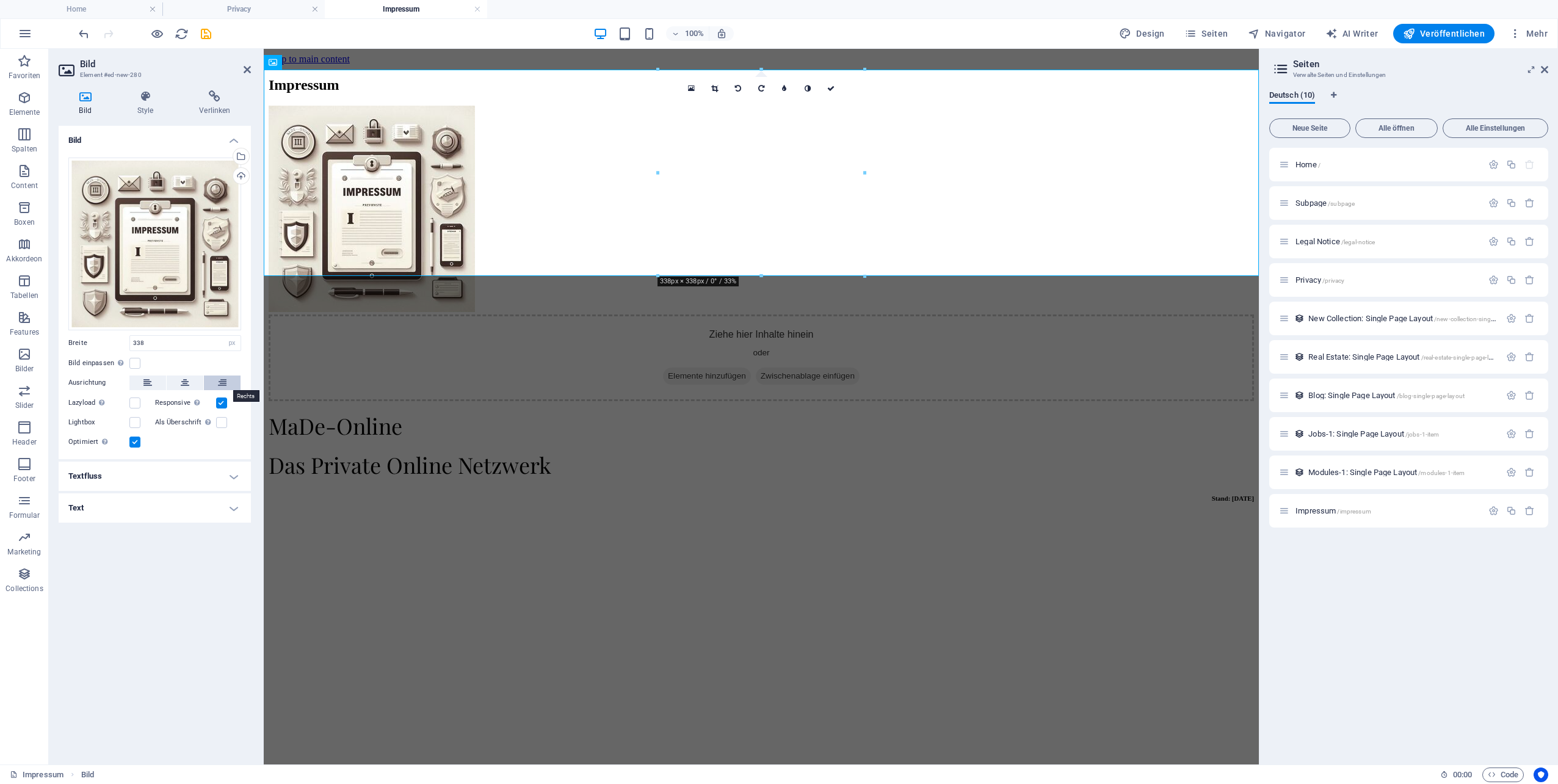
click at [226, 384] on icon at bounding box center [222, 383] width 8 height 15
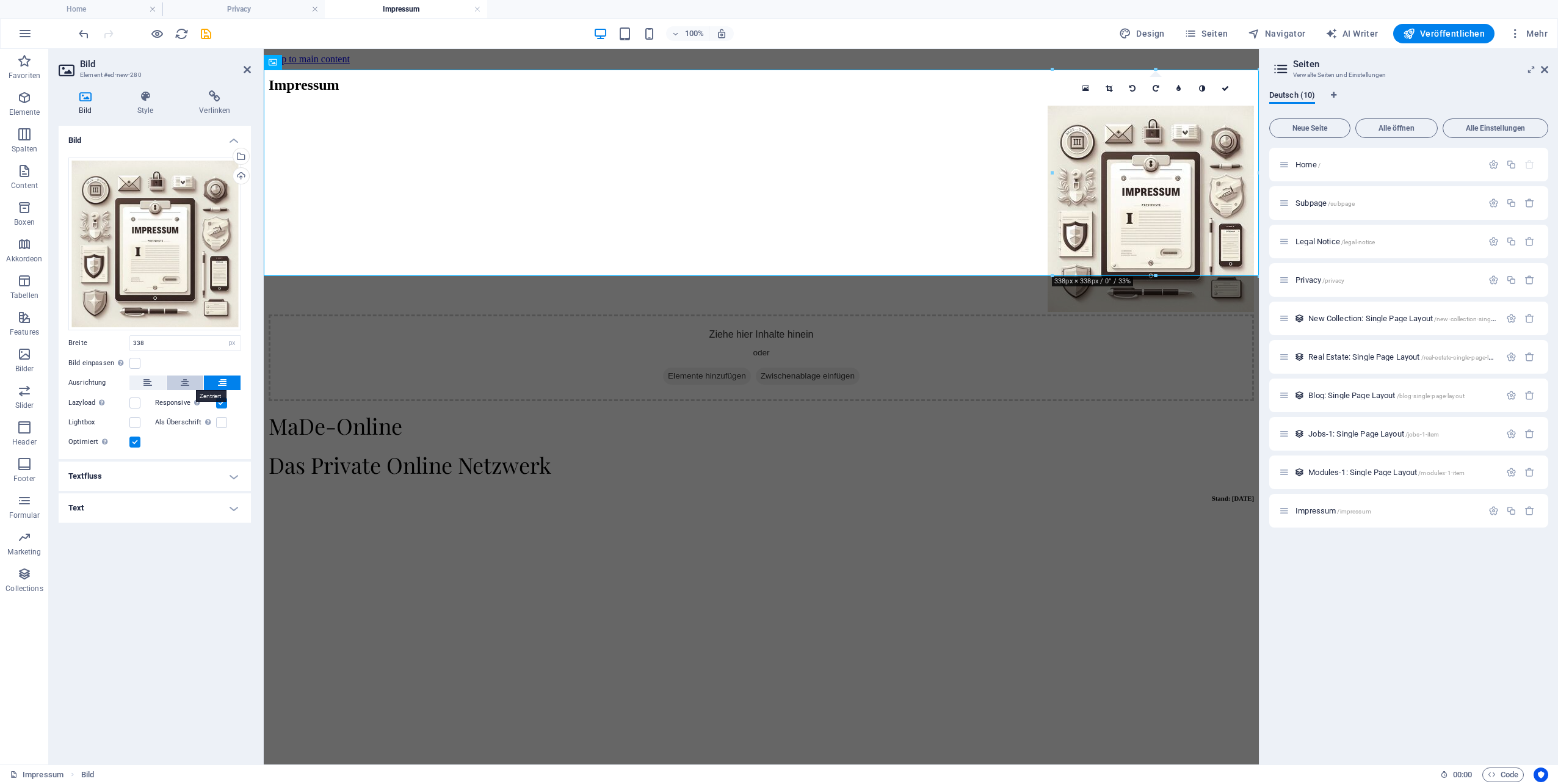
click at [194, 383] on button at bounding box center [185, 383] width 36 height 15
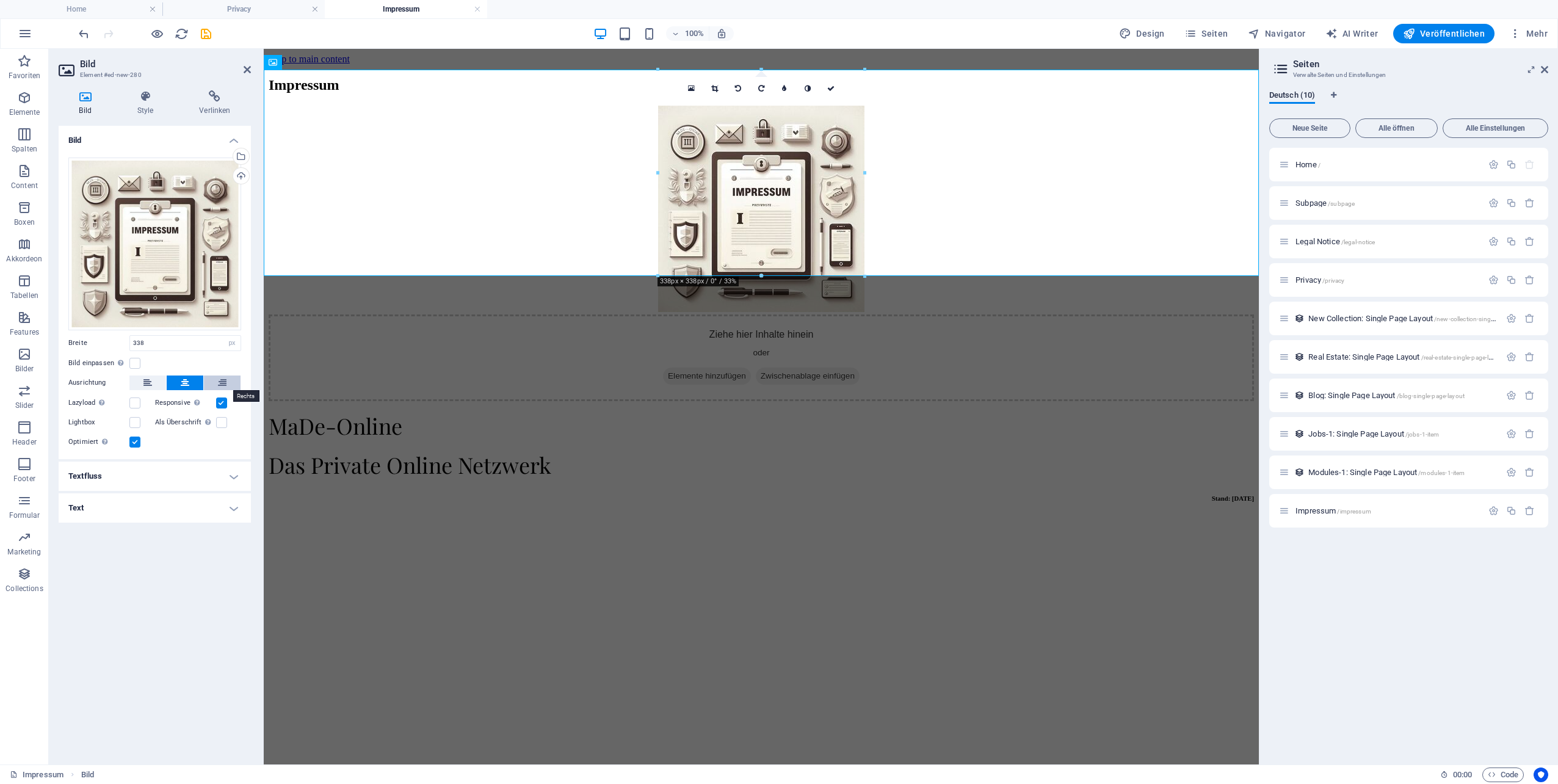
click at [227, 381] on button at bounding box center [223, 383] width 36 height 15
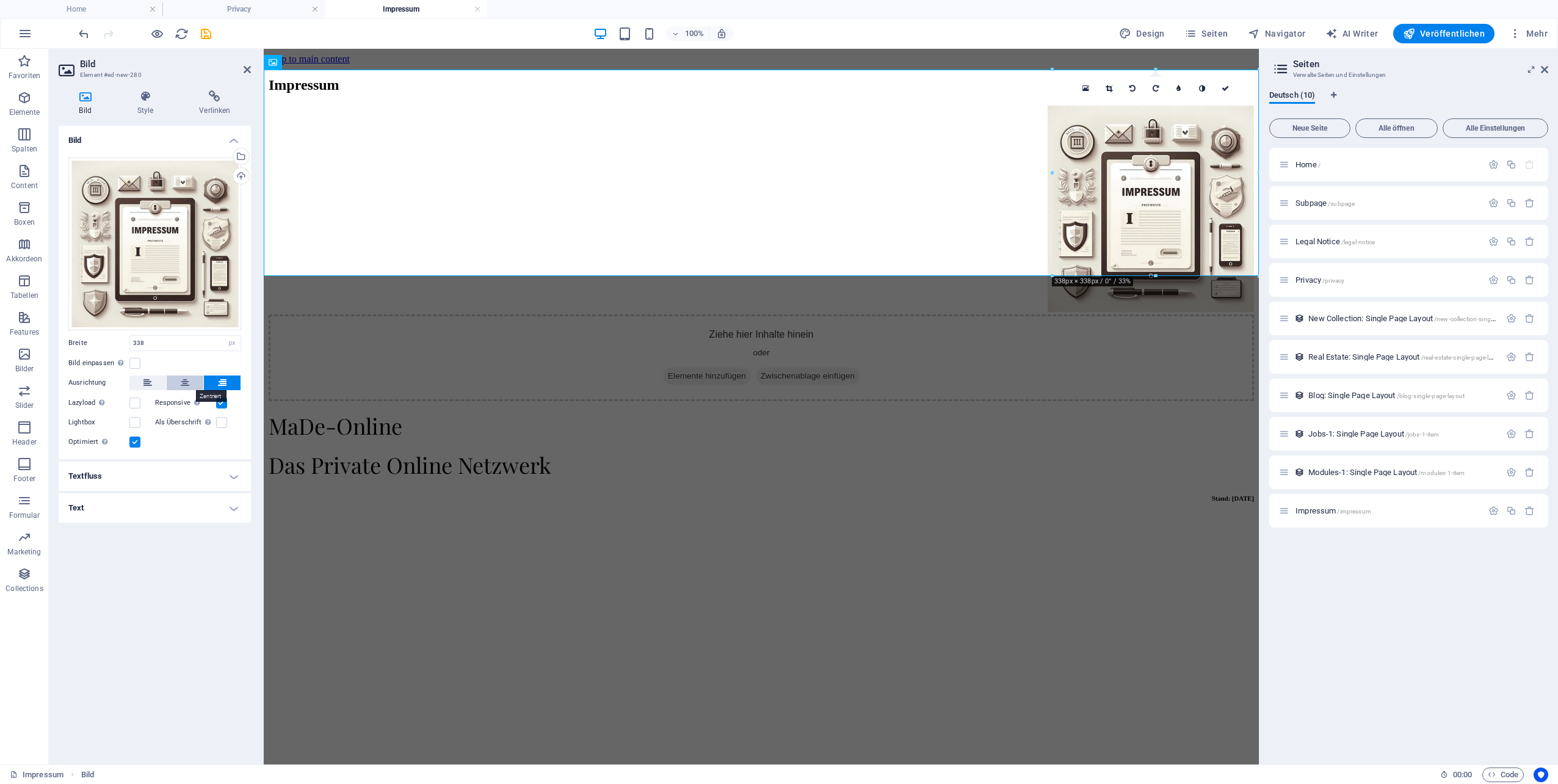
click at [188, 385] on icon at bounding box center [184, 383] width 8 height 15
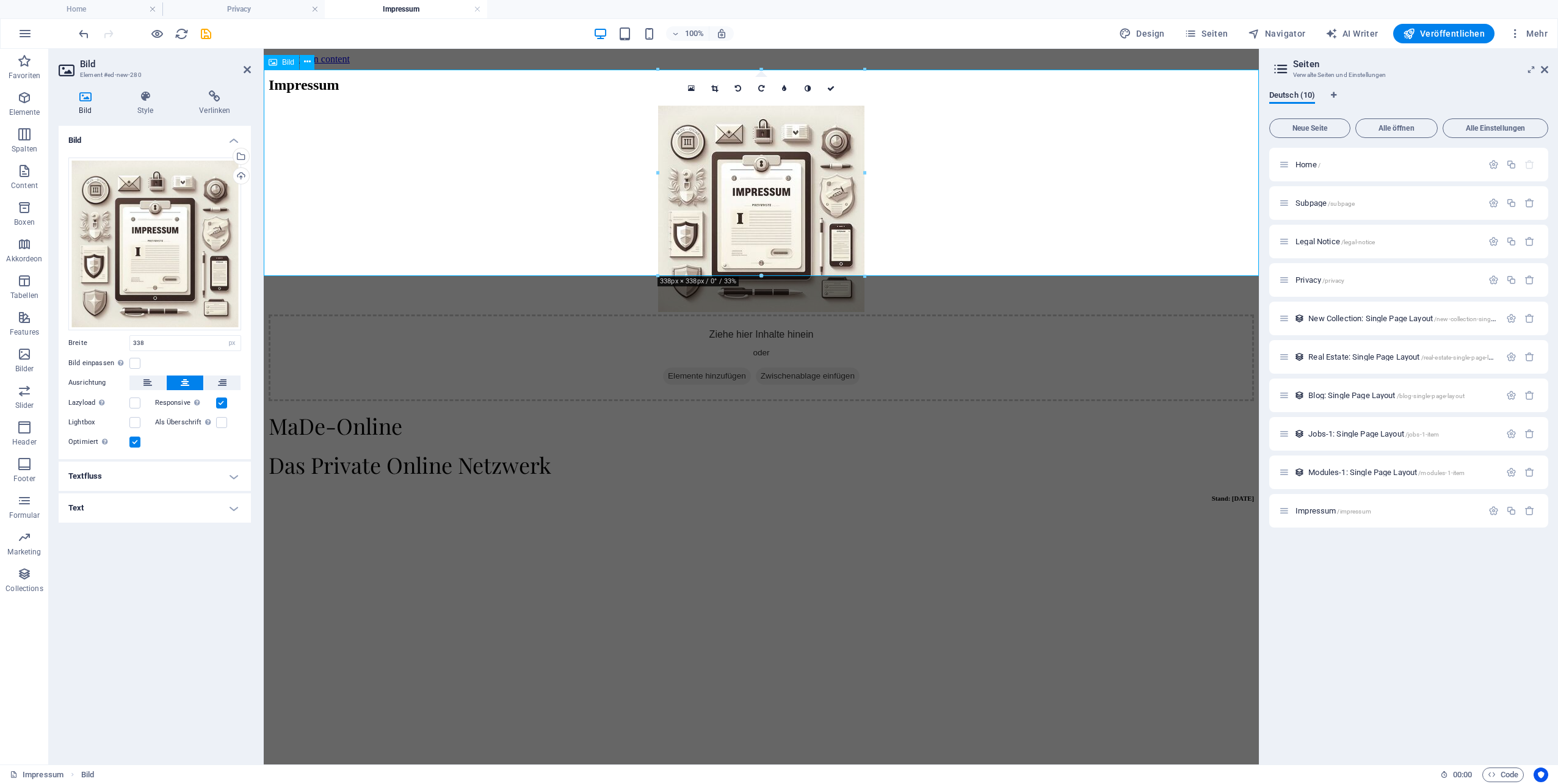
click at [1015, 189] on figure at bounding box center [762, 210] width 985 height 209
click at [835, 83] on link at bounding box center [830, 88] width 23 height 23
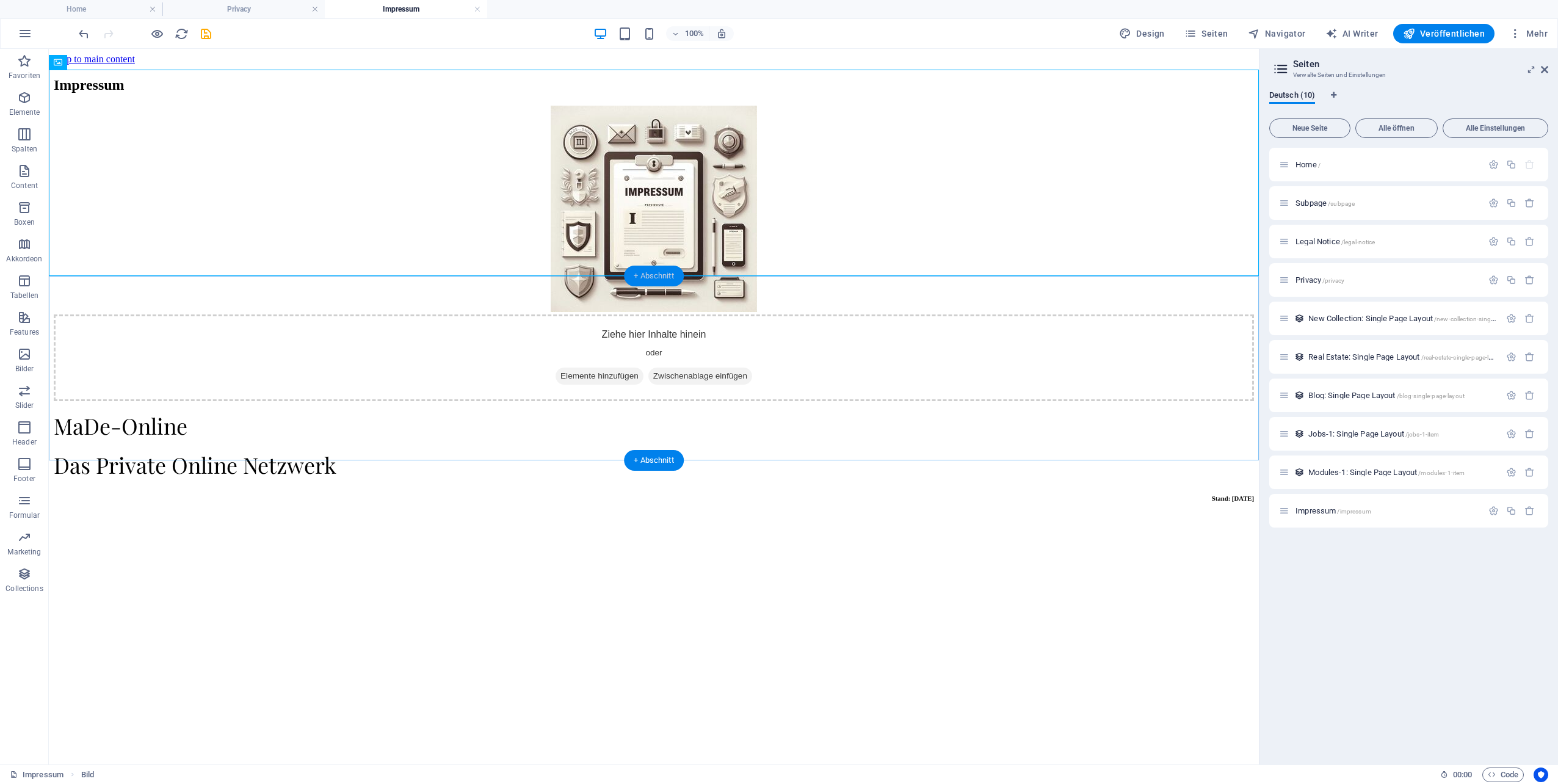
click at [660, 279] on div "+ Abschnitt" at bounding box center [654, 275] width 60 height 21
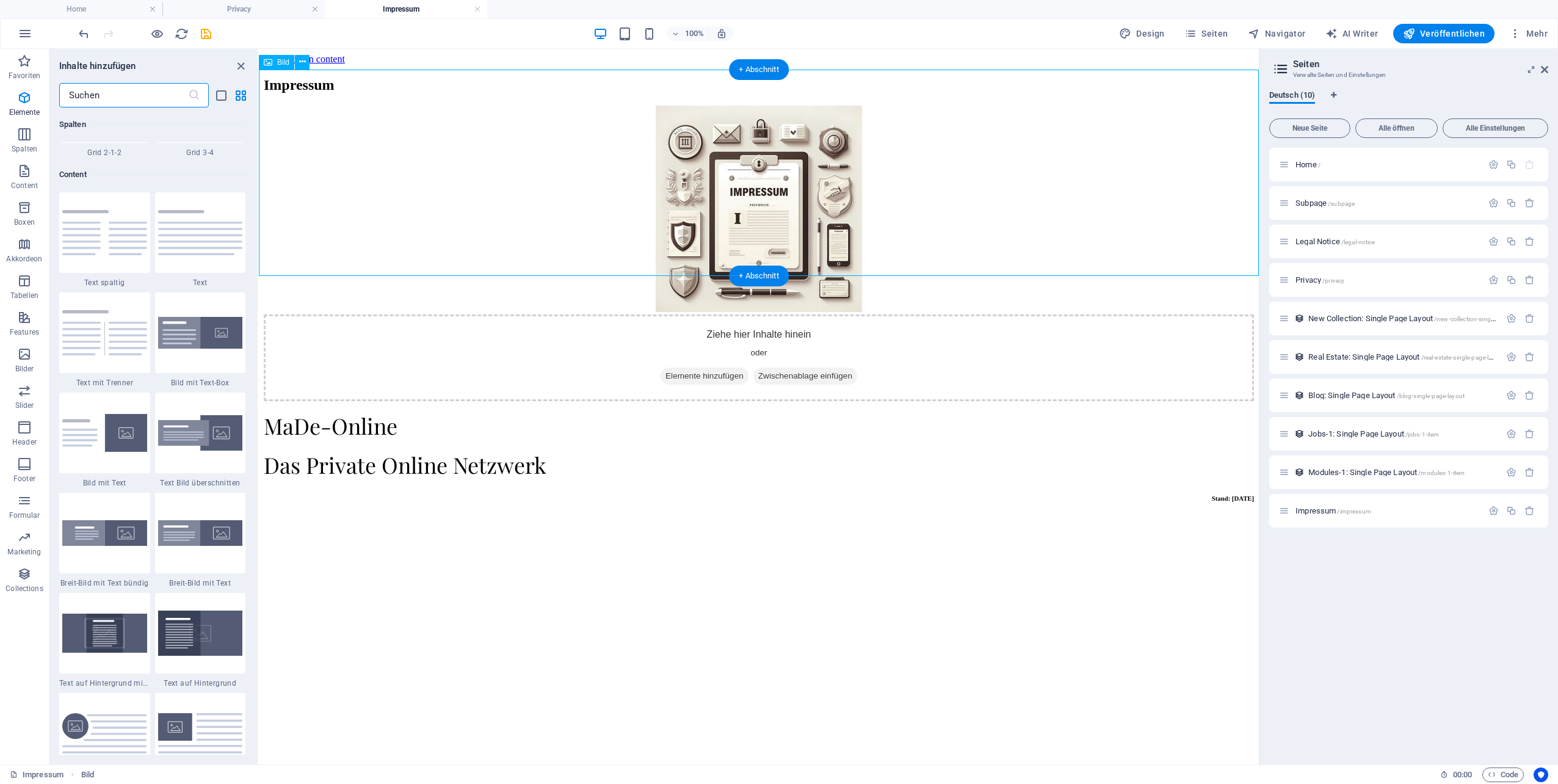
scroll to position [2135, 0]
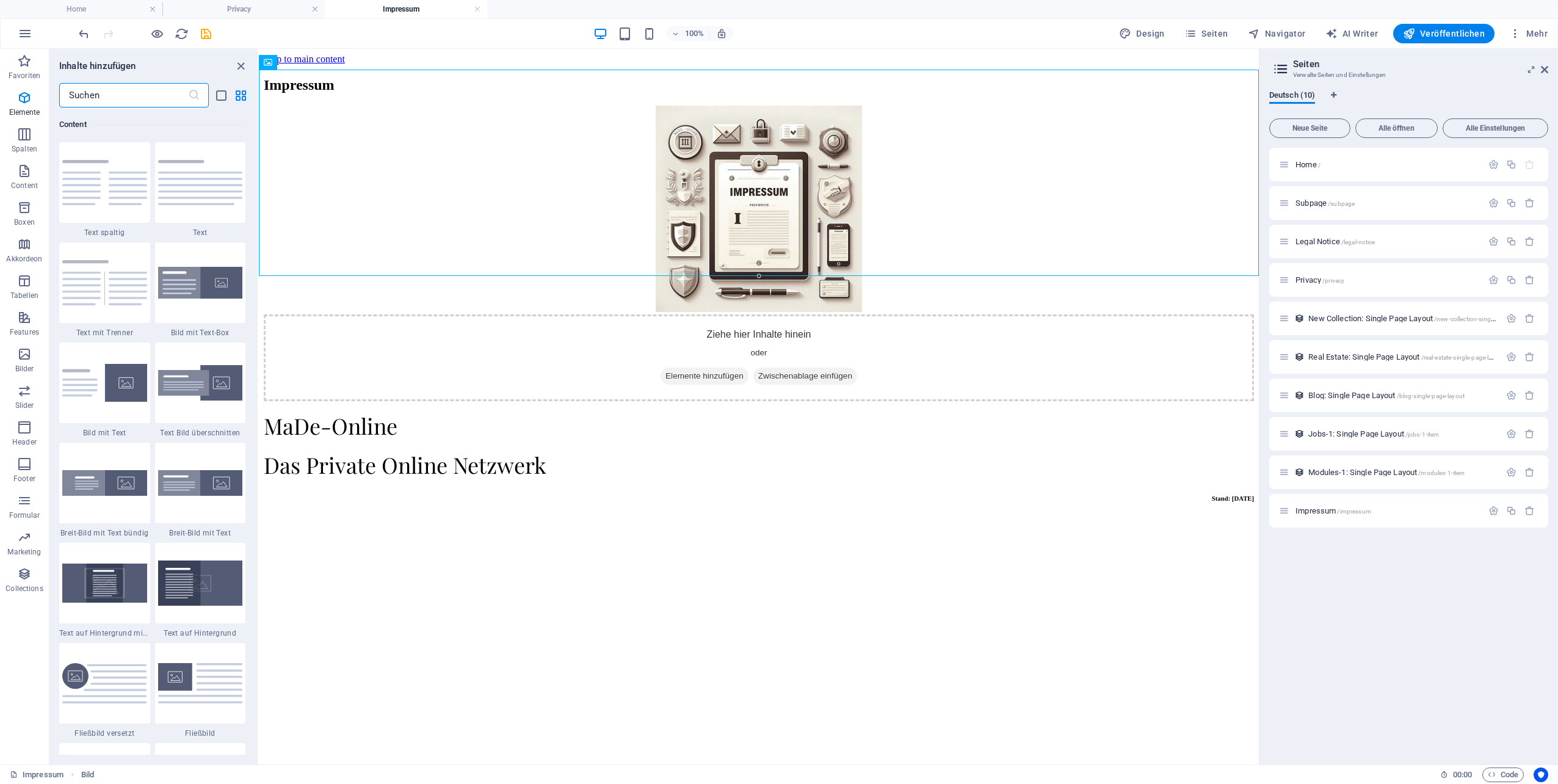
click at [154, 96] on input "text" at bounding box center [123, 95] width 129 height 25
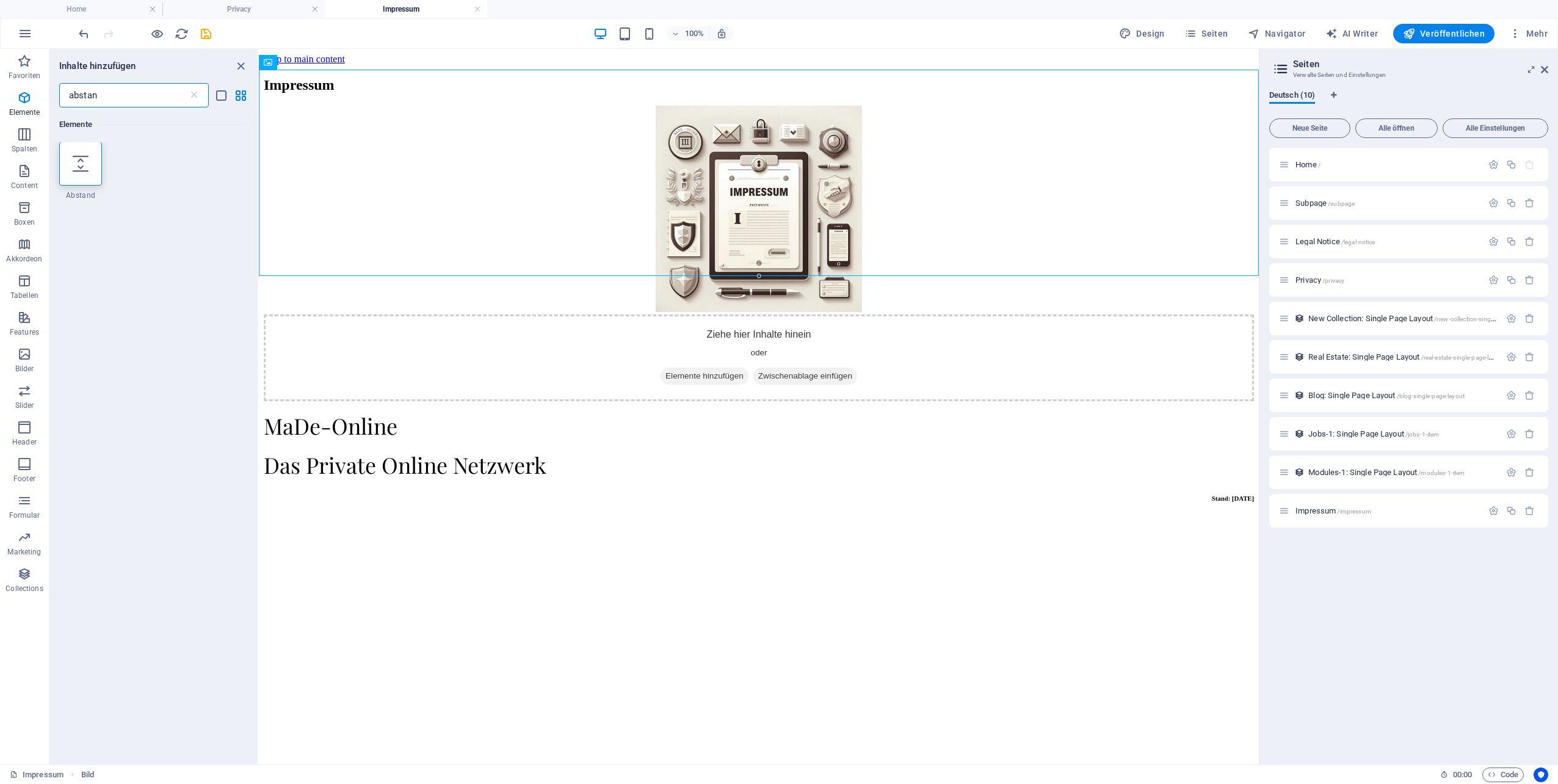
scroll to position [0, 0]
type input "abstan"
click at [70, 172] on div at bounding box center [80, 164] width 43 height 44
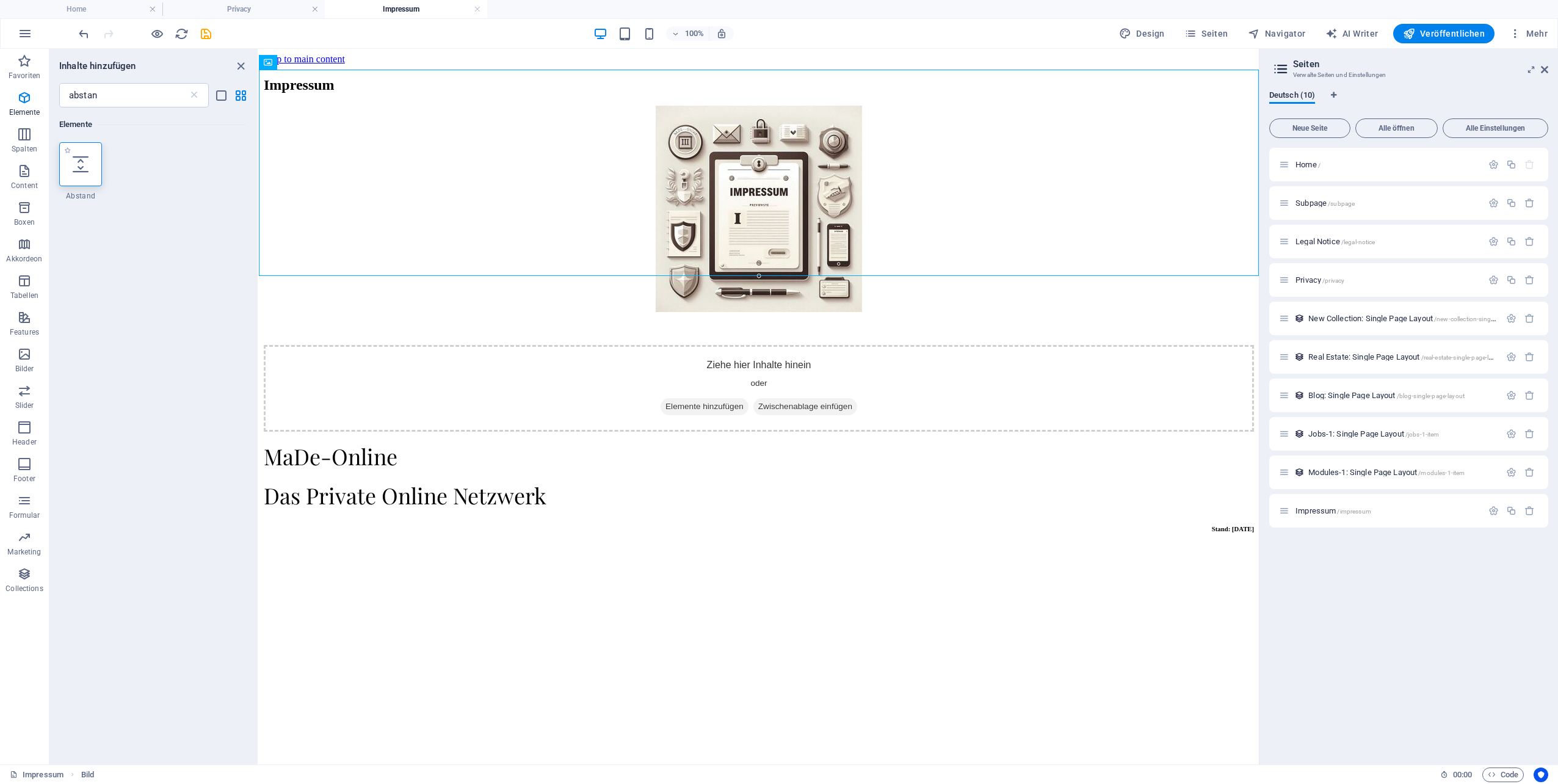
select select "px"
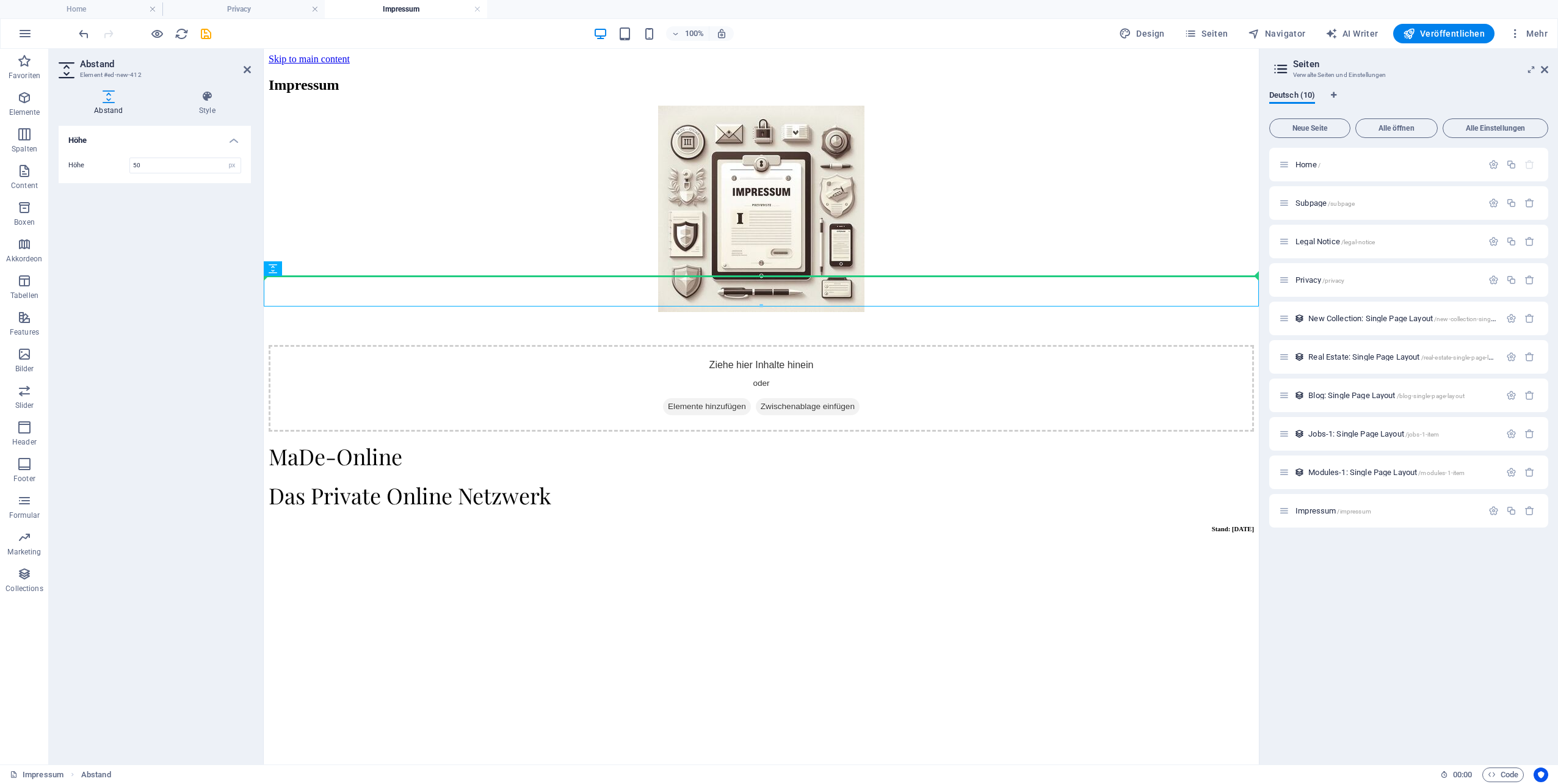
drag, startPoint x: 472, startPoint y: 239, endPoint x: 878, endPoint y: 182, distance: 410.0
drag, startPoint x: 531, startPoint y: 317, endPoint x: 1035, endPoint y: 249, distance: 508.6
drag, startPoint x: 537, startPoint y: 318, endPoint x: 864, endPoint y: 280, distance: 329.2
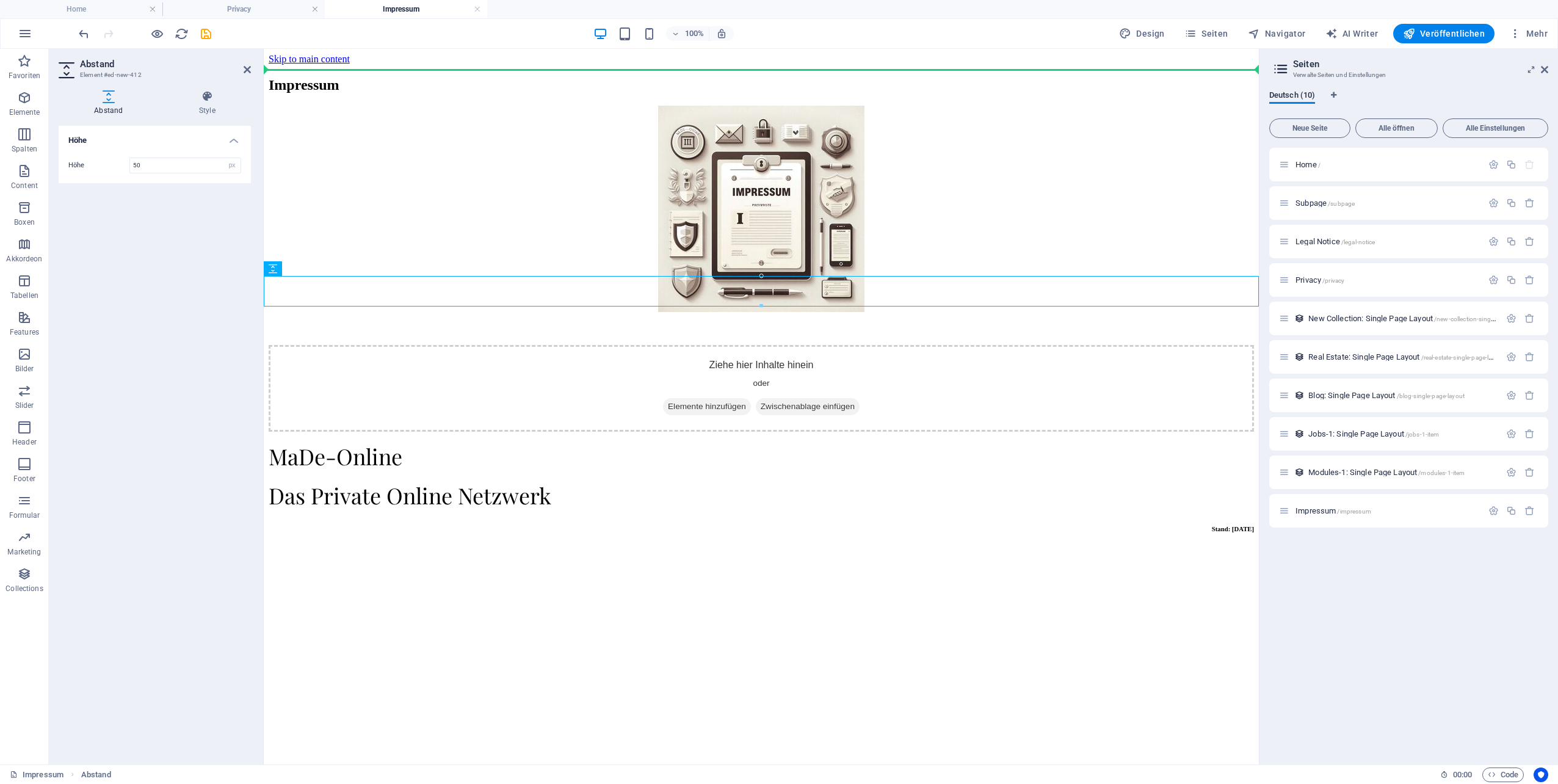
drag, startPoint x: 533, startPoint y: 318, endPoint x: 338, endPoint y: 83, distance: 305.4
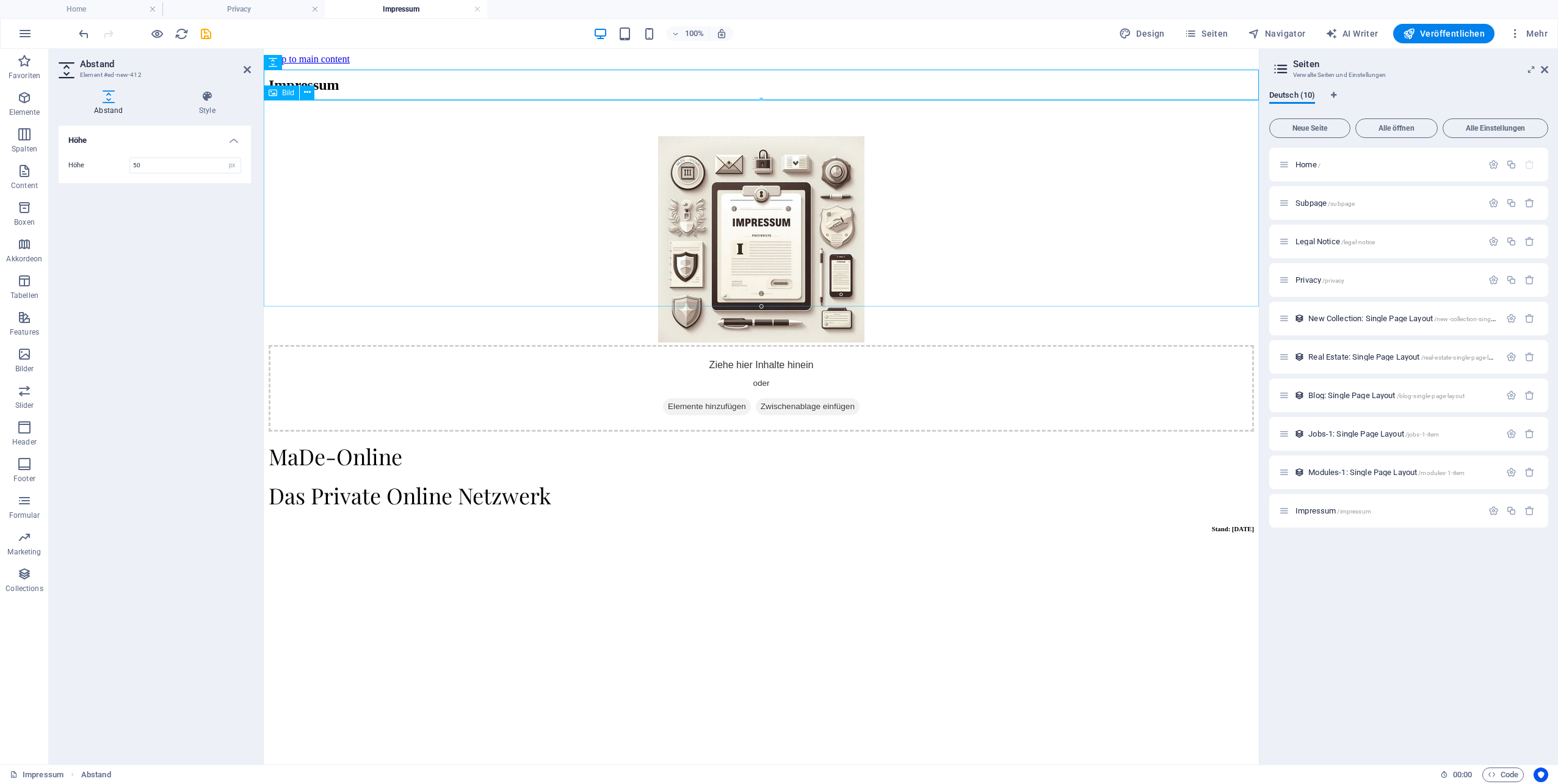
click at [576, 214] on figure at bounding box center [762, 240] width 985 height 209
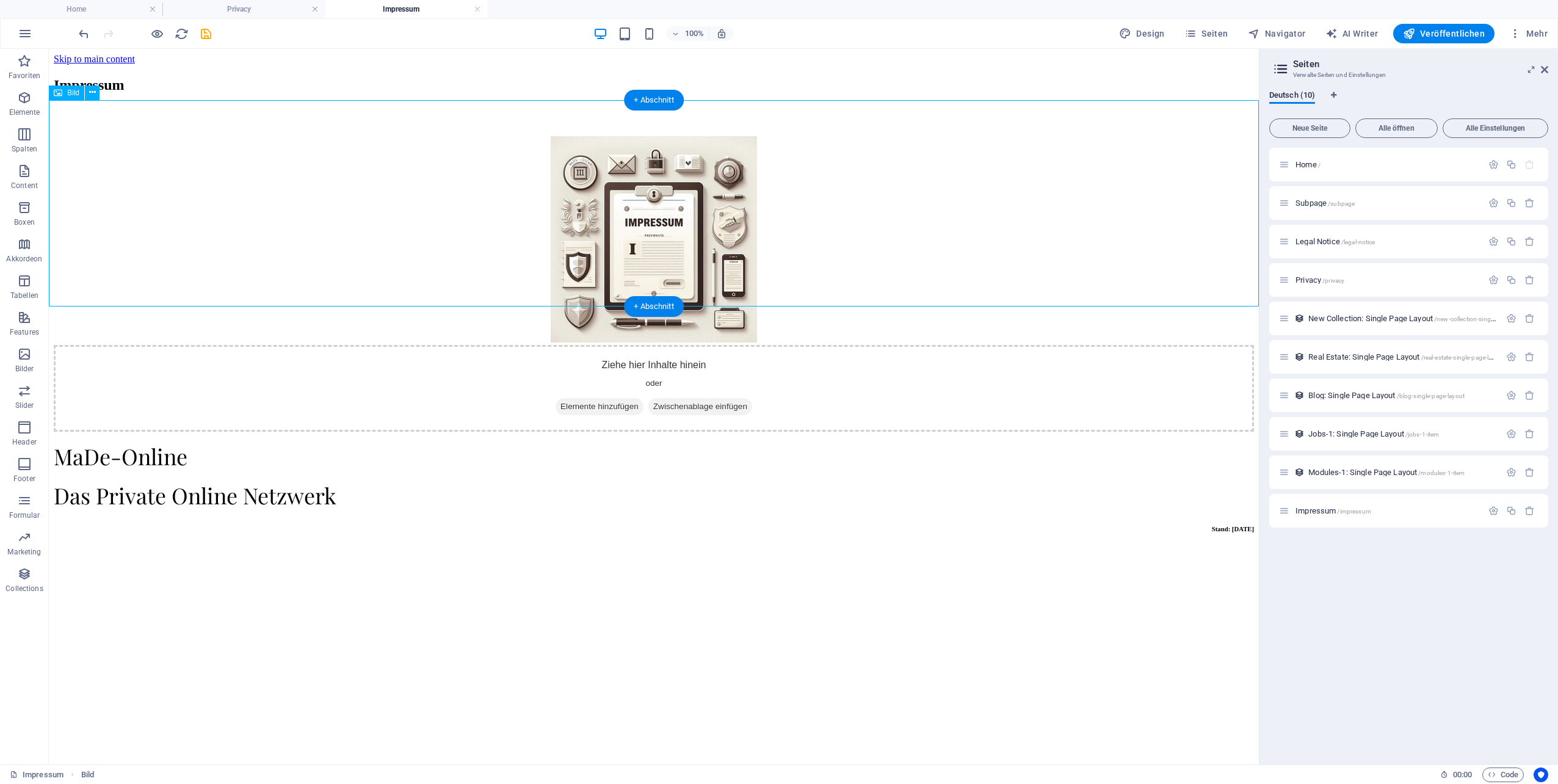
click at [765, 136] on figure at bounding box center [654, 240] width 1200 height 209
click at [470, 212] on figure at bounding box center [654, 240] width 1200 height 209
click at [504, 106] on div at bounding box center [654, 120] width 1200 height 30
click at [138, 106] on div at bounding box center [654, 120] width 1200 height 30
click at [890, 106] on div at bounding box center [654, 120] width 1200 height 30
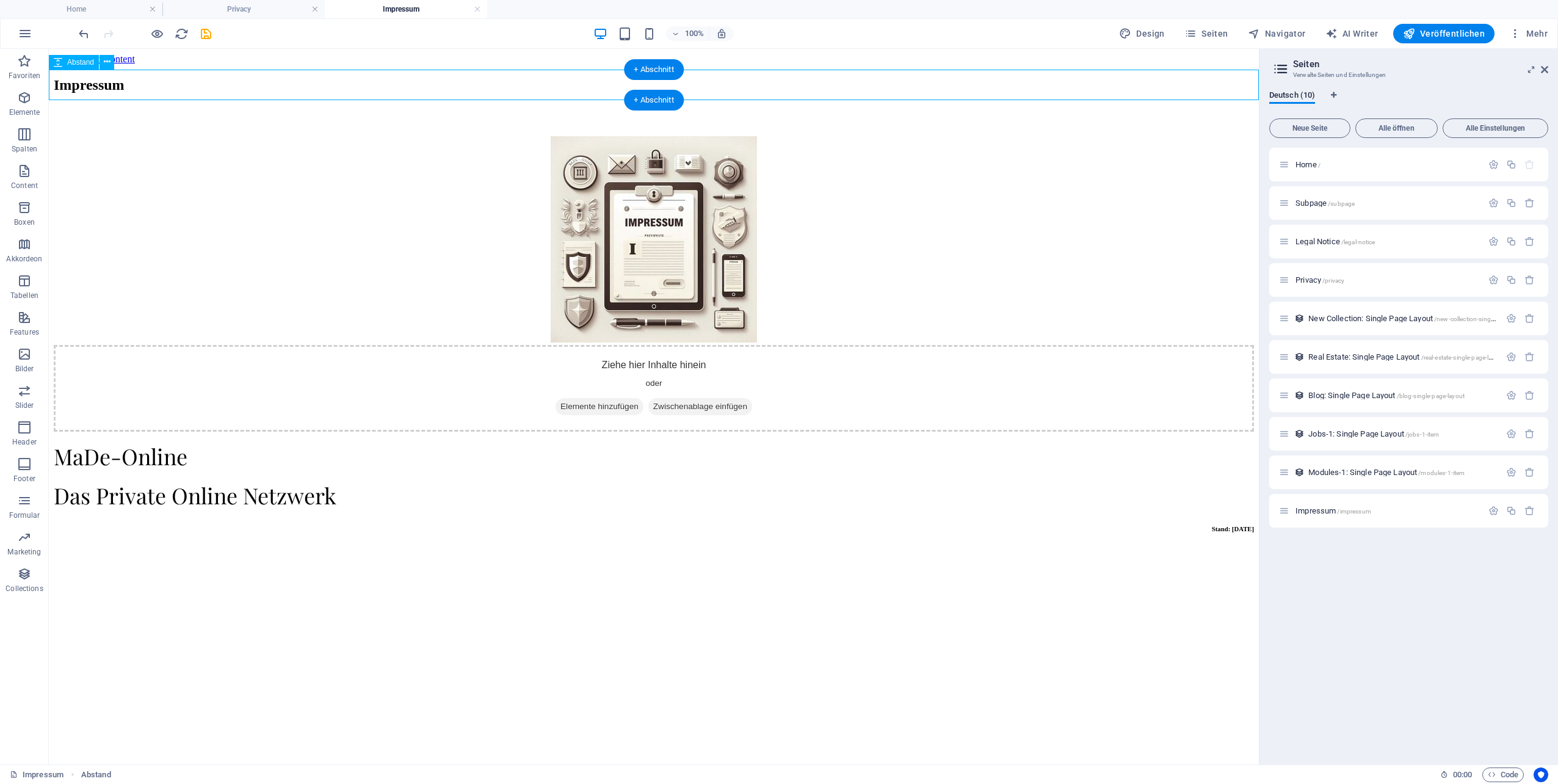
click at [890, 106] on div at bounding box center [654, 120] width 1200 height 30
select select "px"
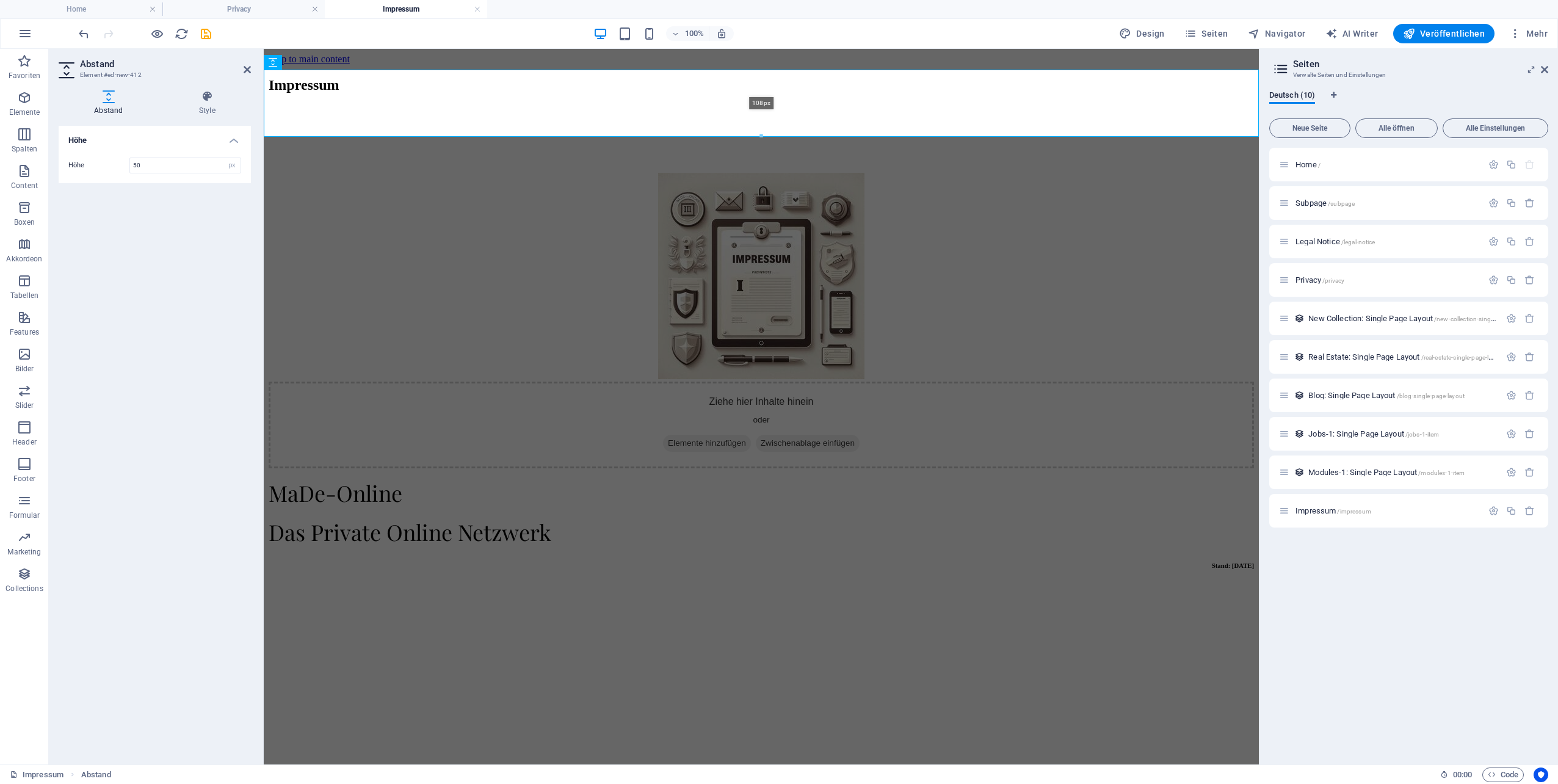
drag, startPoint x: 763, startPoint y: 99, endPoint x: 752, endPoint y: 138, distance: 40.5
click at [752, 138] on div at bounding box center [762, 136] width 994 height 5
type input "108"
click at [609, 224] on figure at bounding box center [762, 275] width 985 height 209
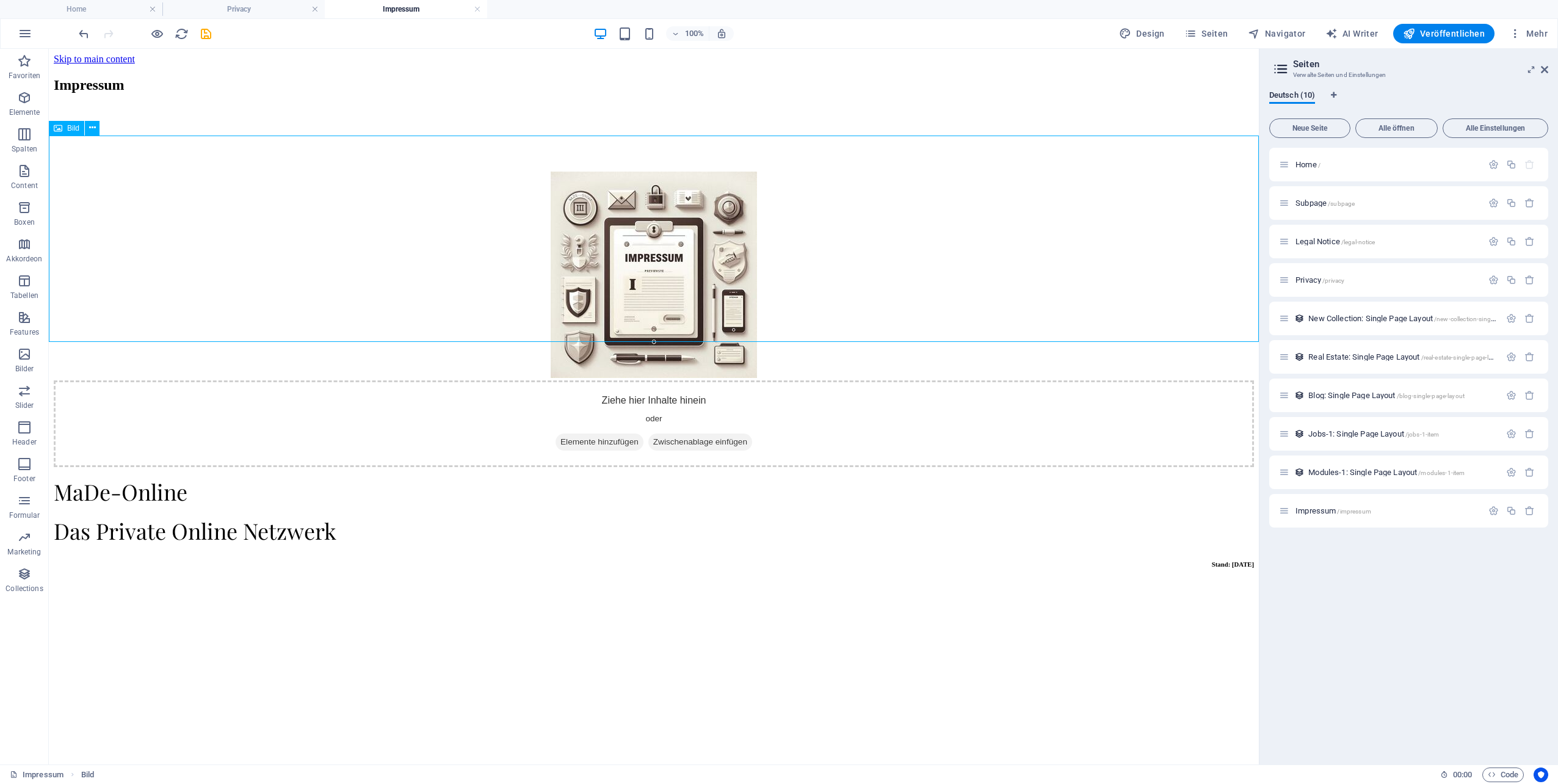
click at [698, 275] on figure at bounding box center [654, 275] width 1200 height 209
select select "px"
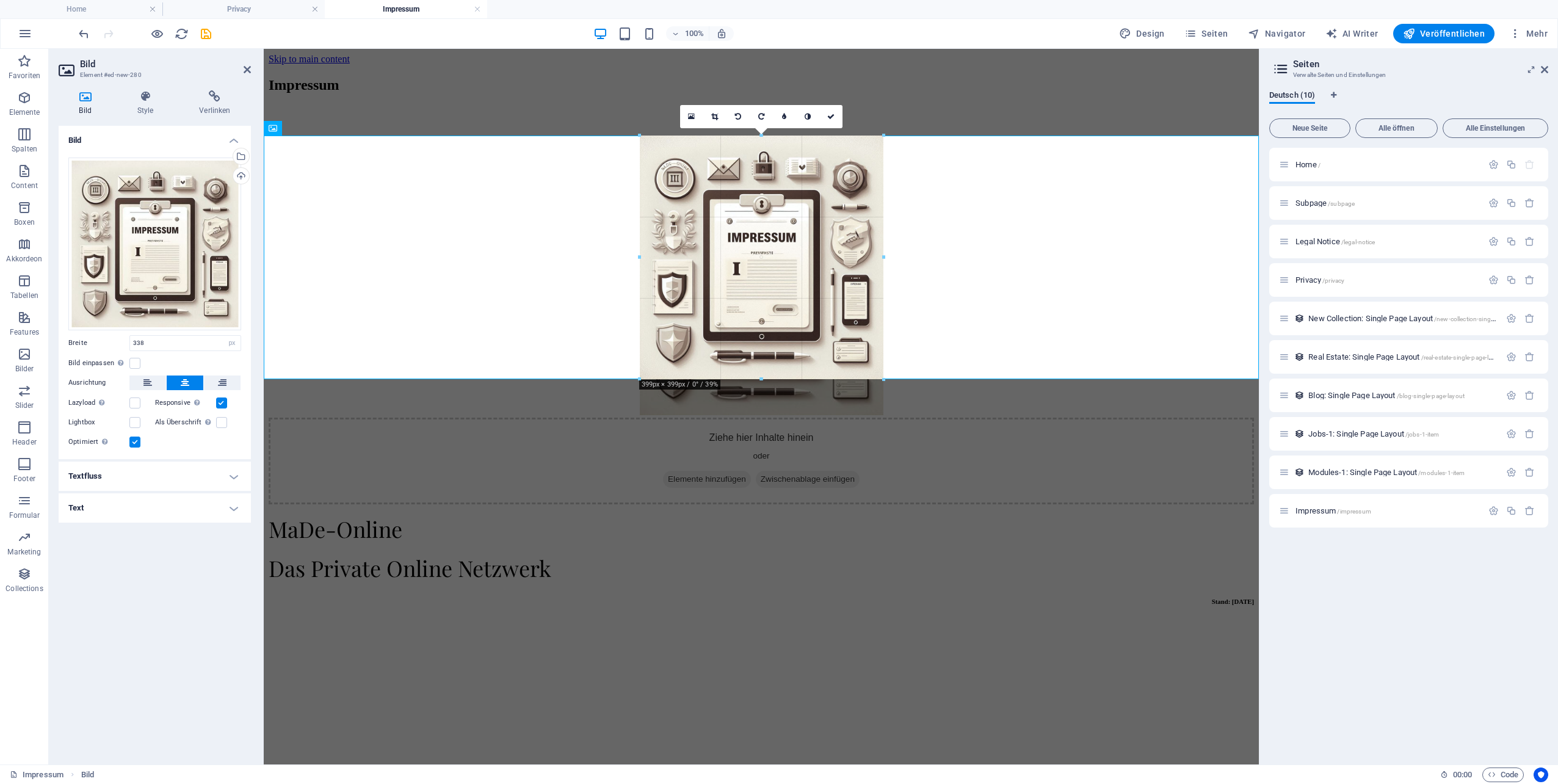
drag, startPoint x: 759, startPoint y: 346, endPoint x: 494, endPoint y: 334, distance: 265.3
type input "399"
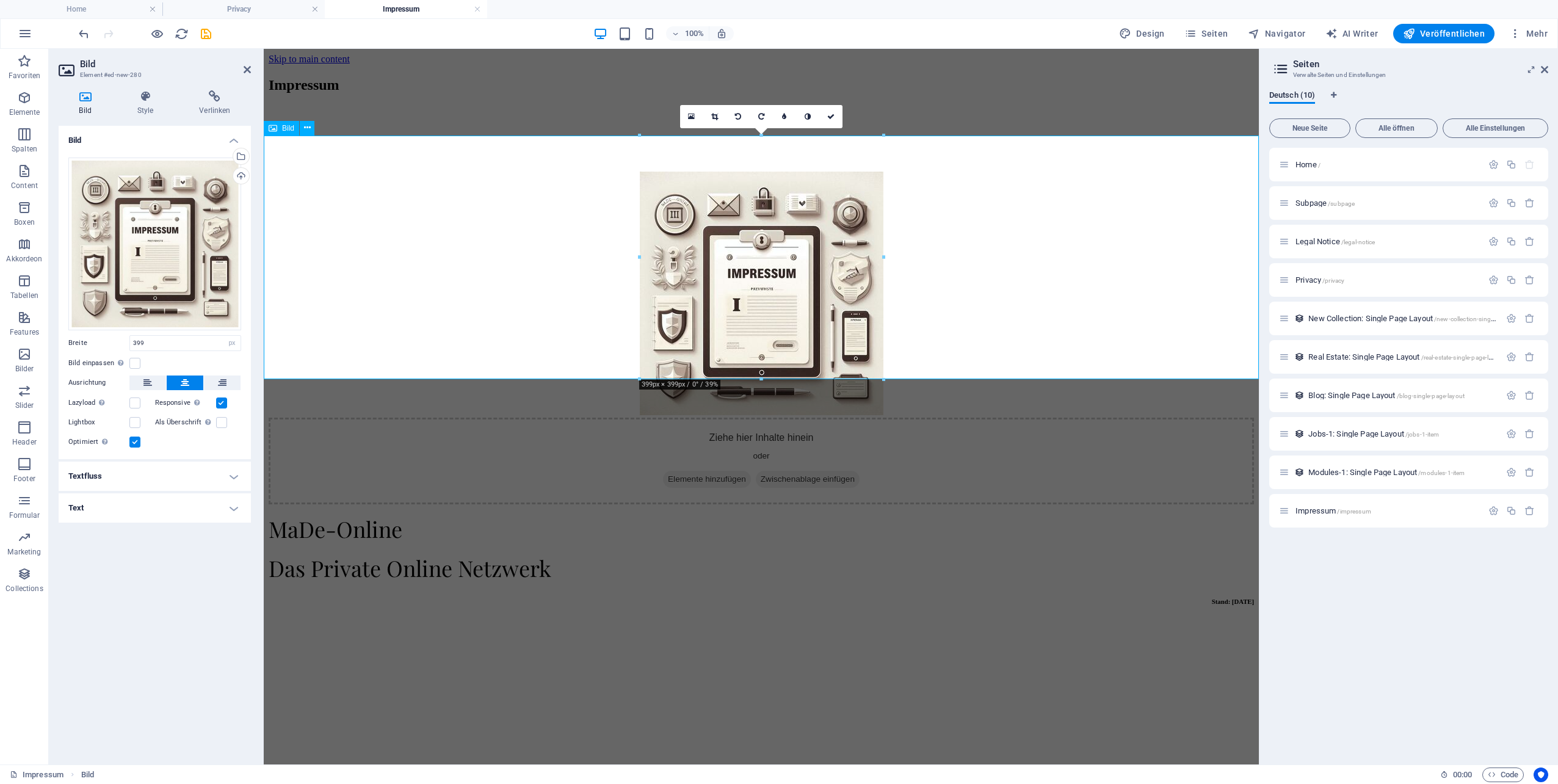
click at [1023, 275] on figure at bounding box center [762, 294] width 985 height 246
click at [828, 119] on icon at bounding box center [831, 117] width 7 height 7
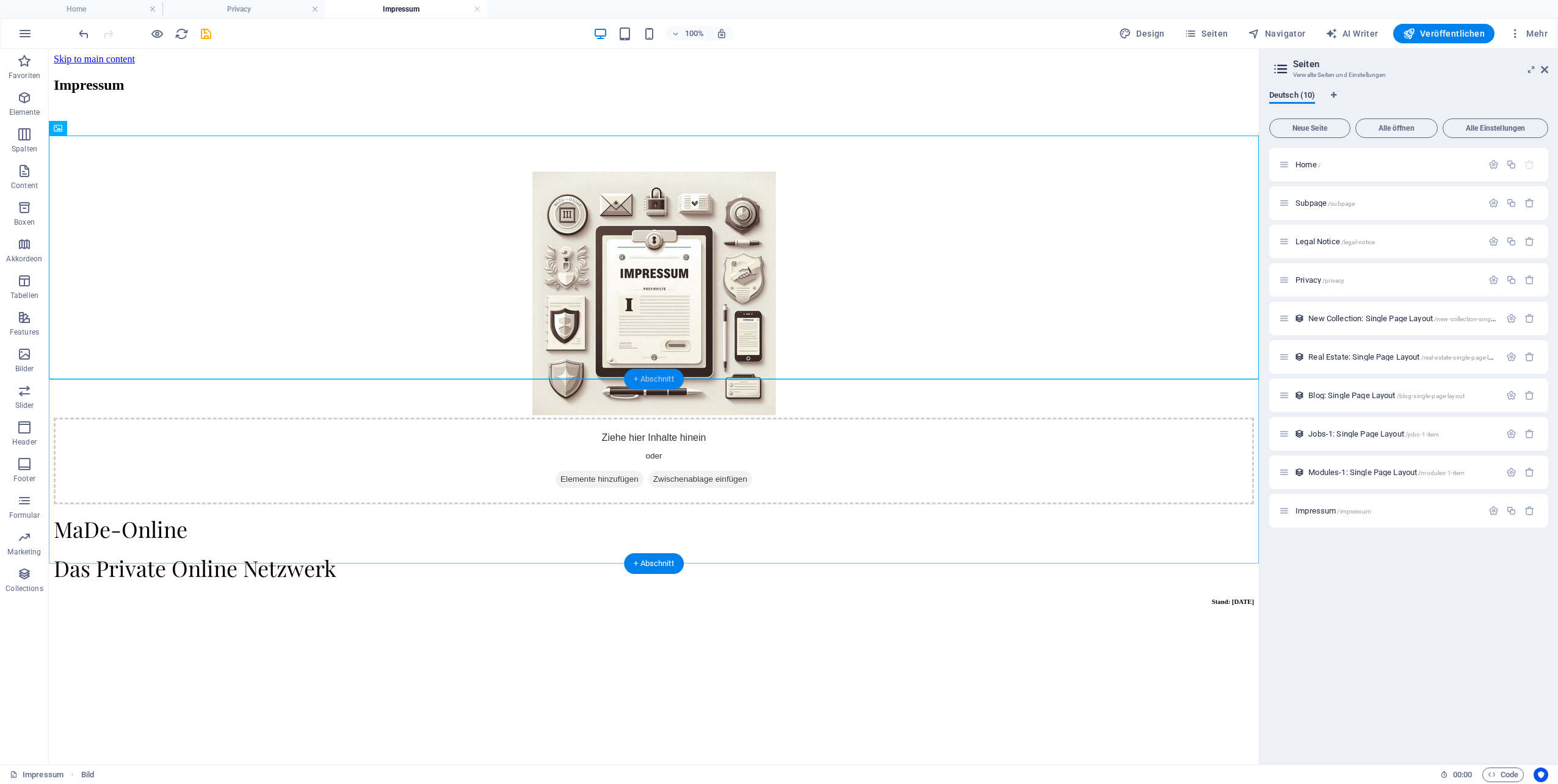
click at [649, 382] on div "+ Abschnitt" at bounding box center [654, 378] width 60 height 21
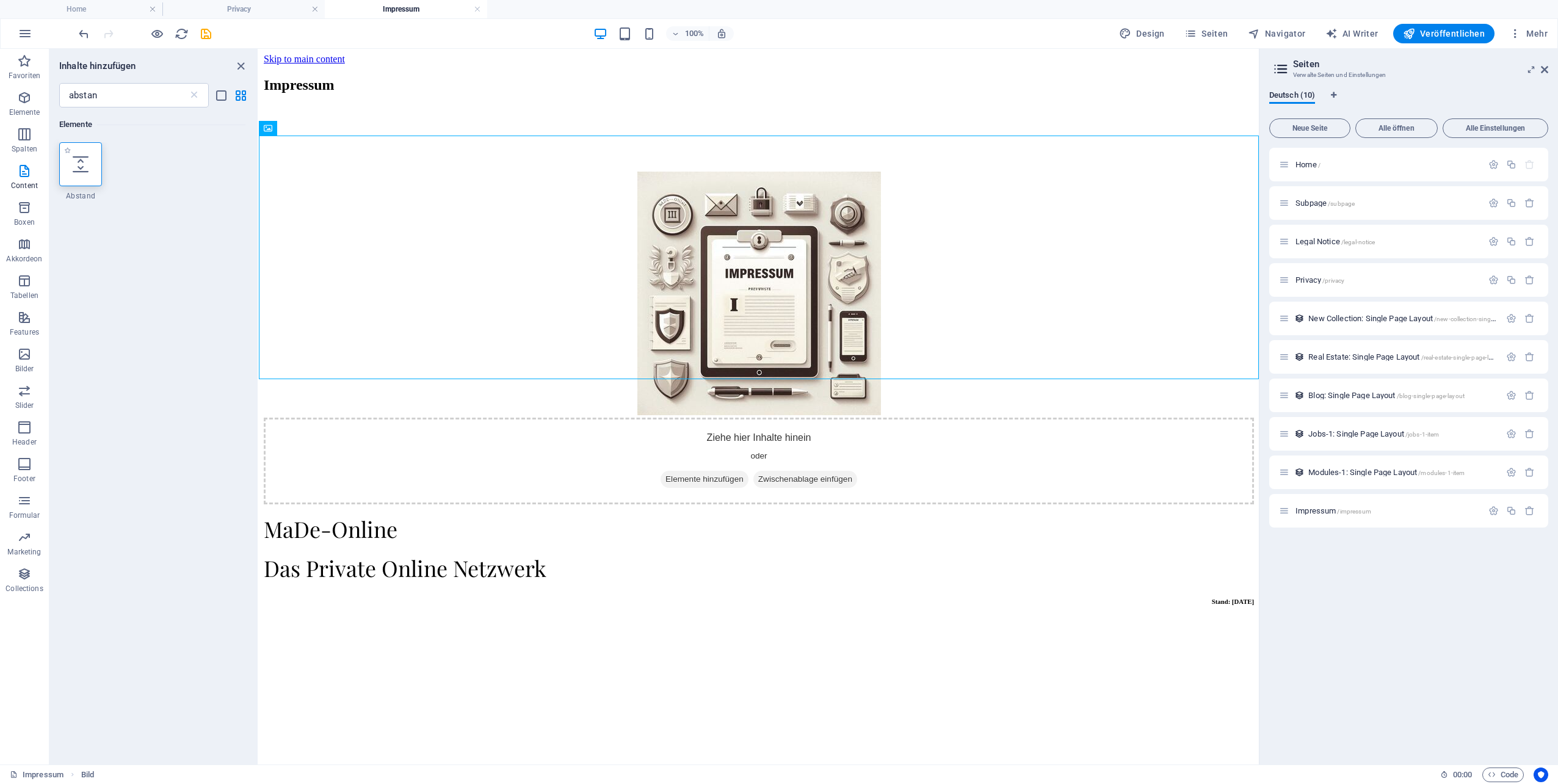
click at [88, 165] on icon at bounding box center [80, 163] width 16 height 15
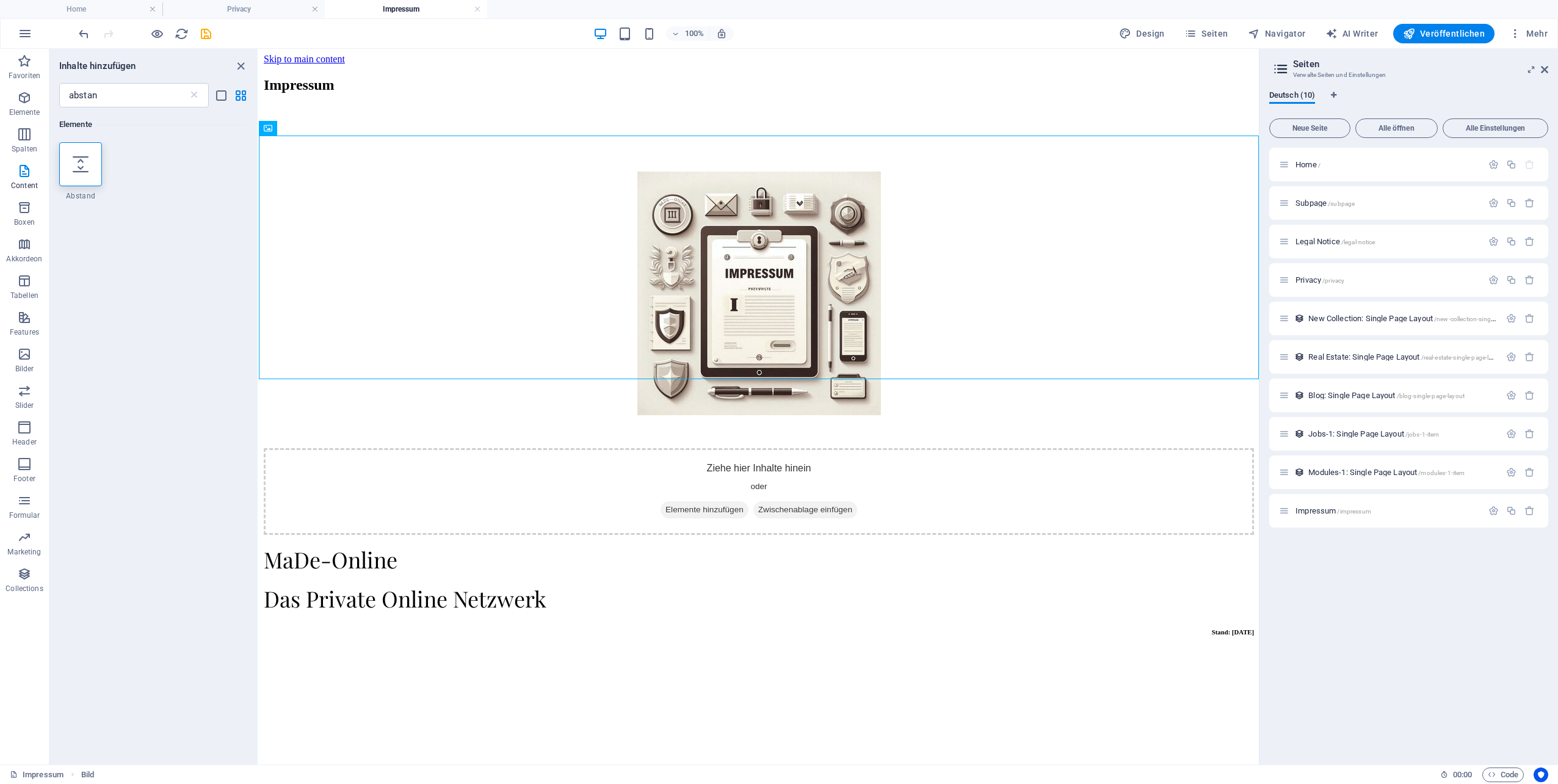
select select "px"
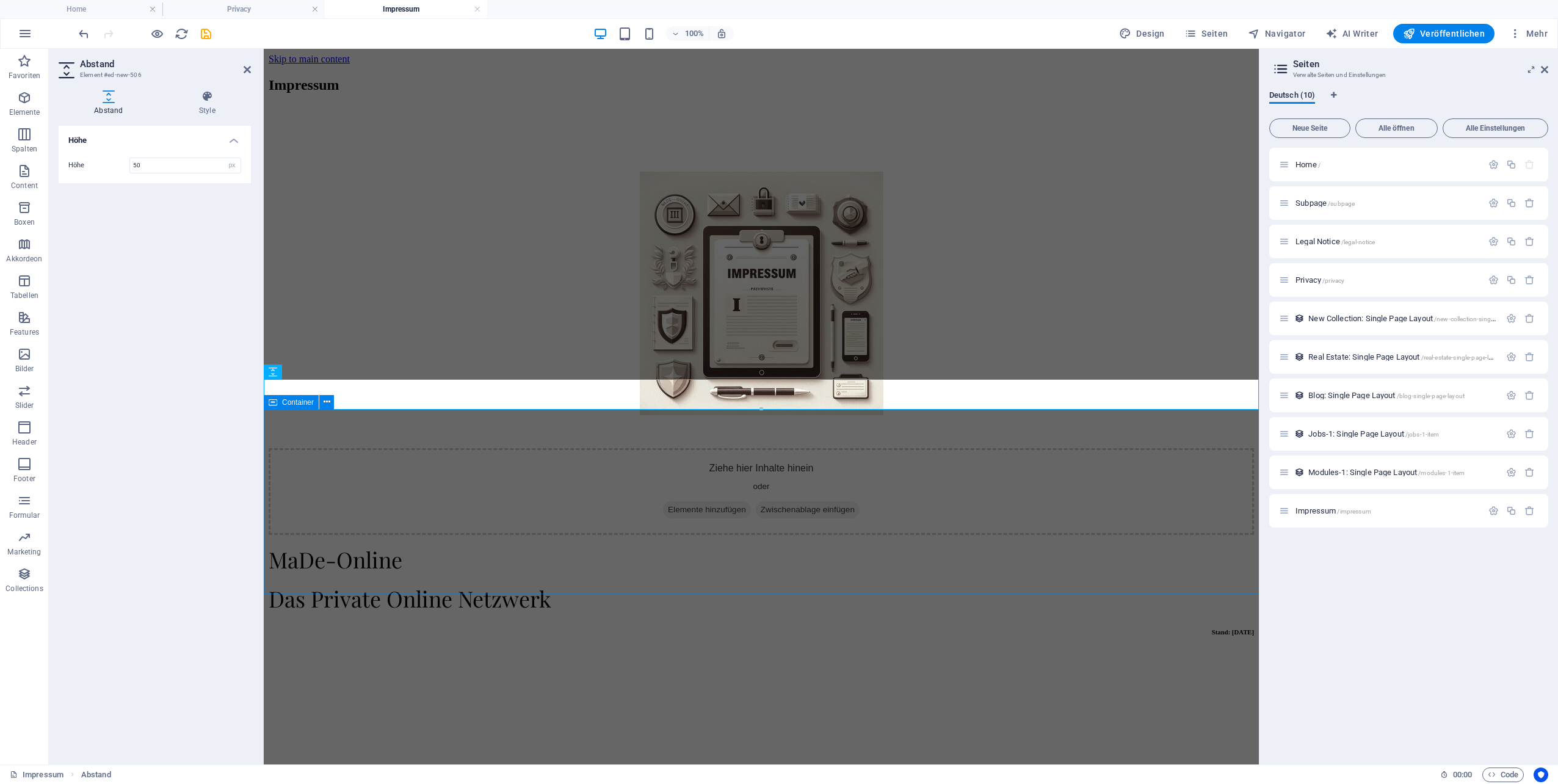
click at [740, 448] on div "Ziehe hier Inhalte hinein oder Elemente hinzufügen Zwischenablage einfügen" at bounding box center [762, 490] width 985 height 87
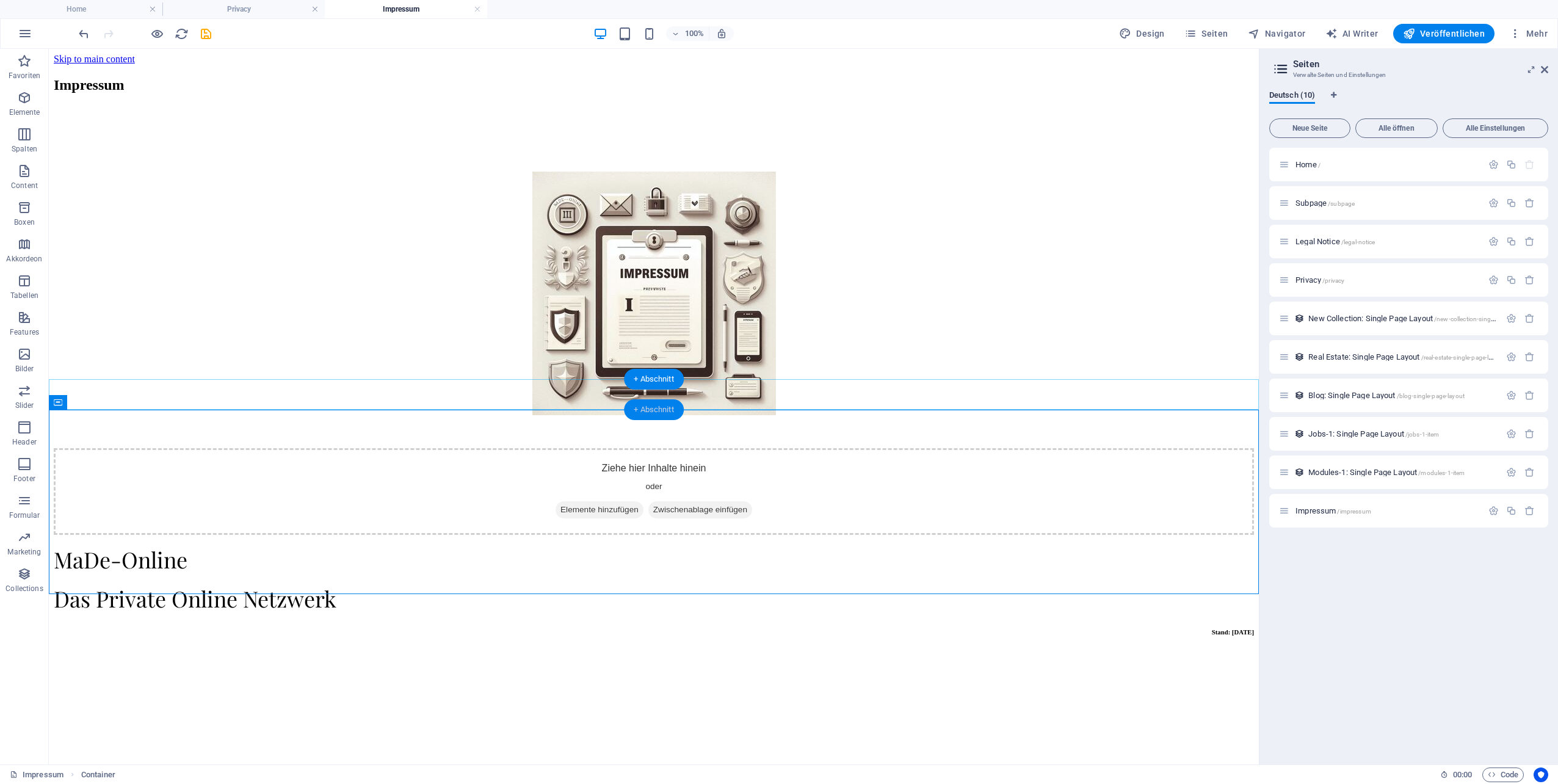
drag, startPoint x: 656, startPoint y: 410, endPoint x: 417, endPoint y: 366, distance: 243.0
click at [656, 410] on div "+ Abschnitt" at bounding box center [654, 409] width 60 height 21
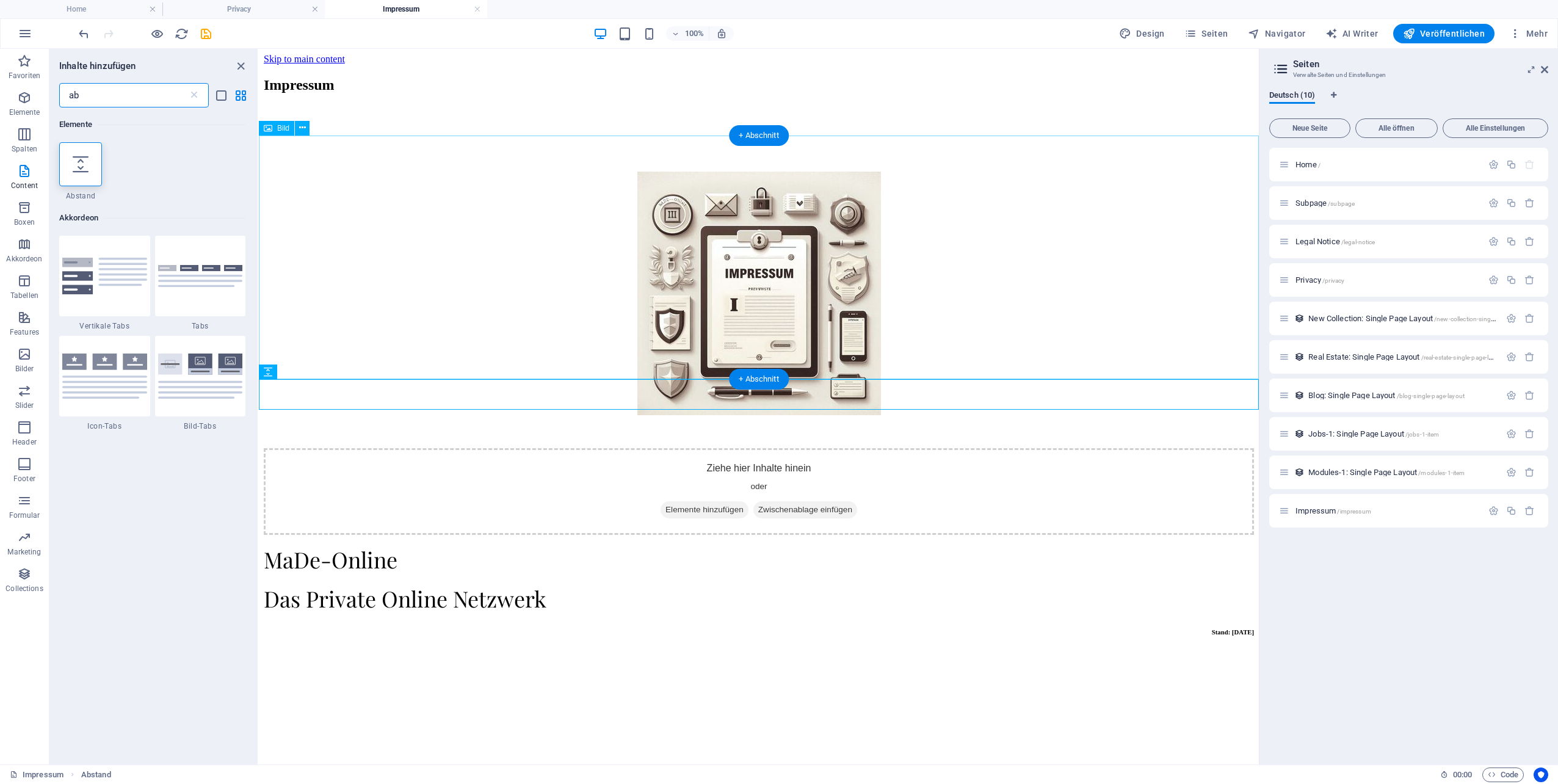
type input "a"
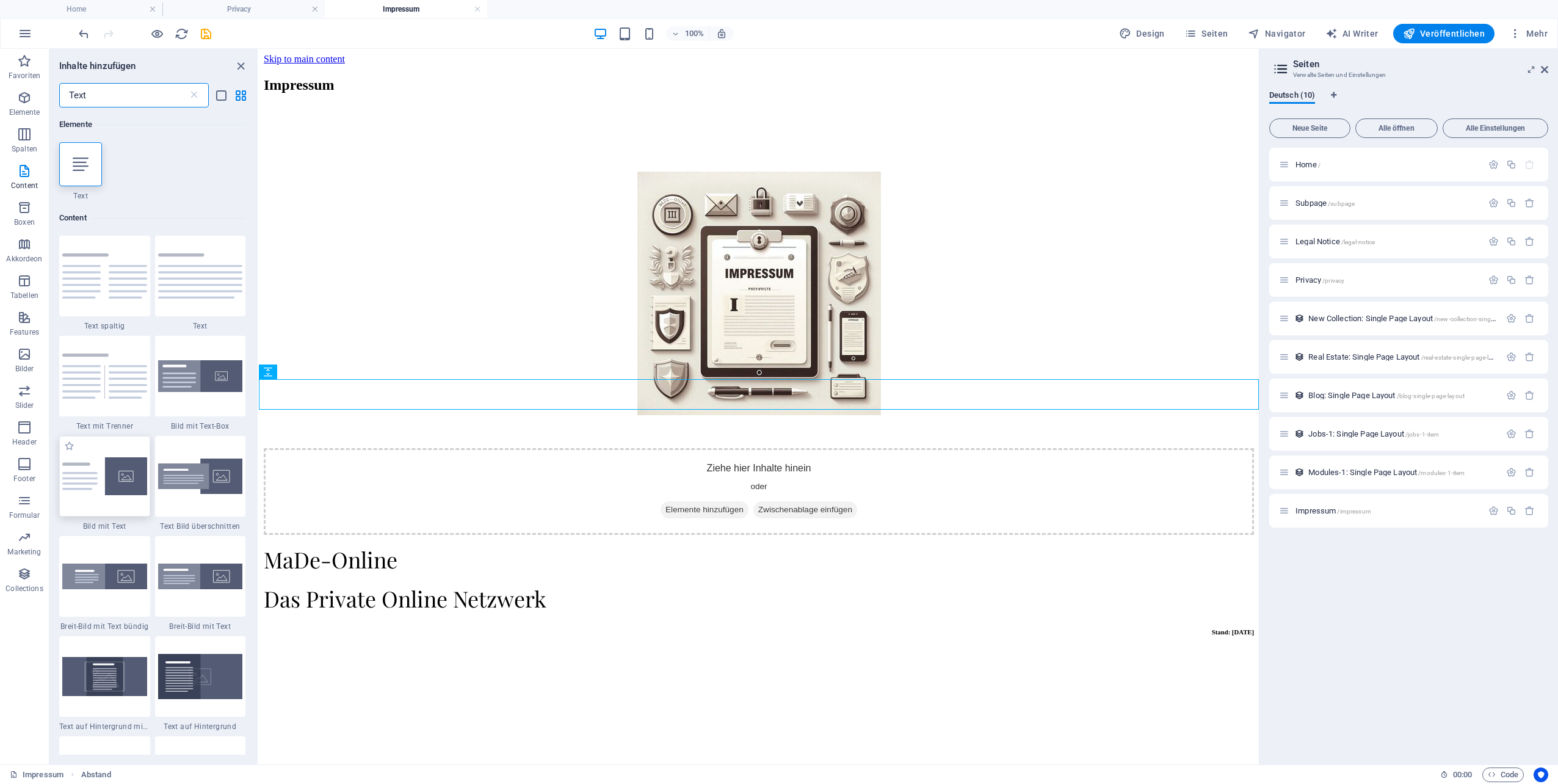
type input "Text"
click at [114, 460] on img at bounding box center [104, 476] width 85 height 38
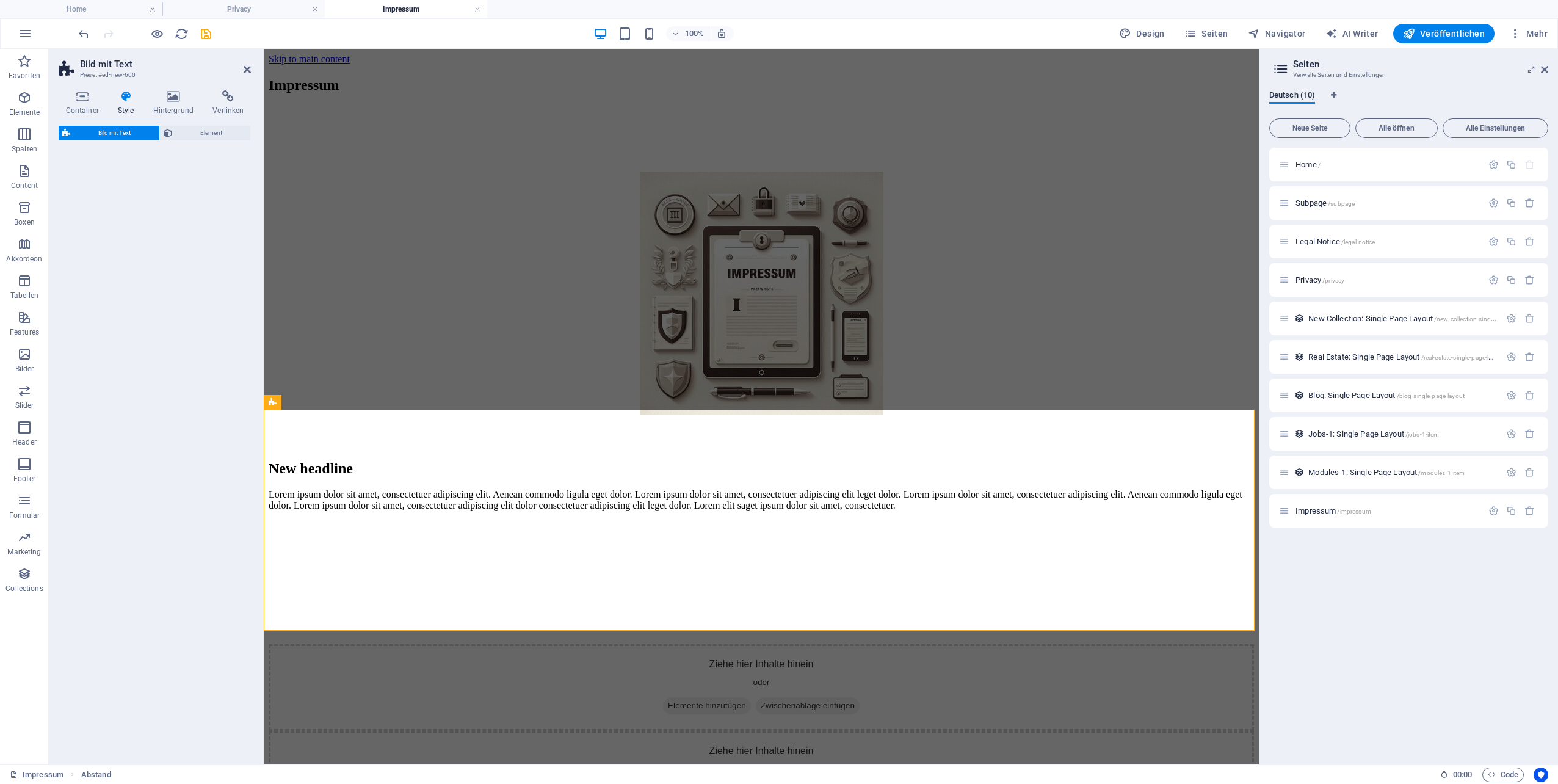
select select "rem"
select select "px"
select select "preset-text-with-image-v4-default"
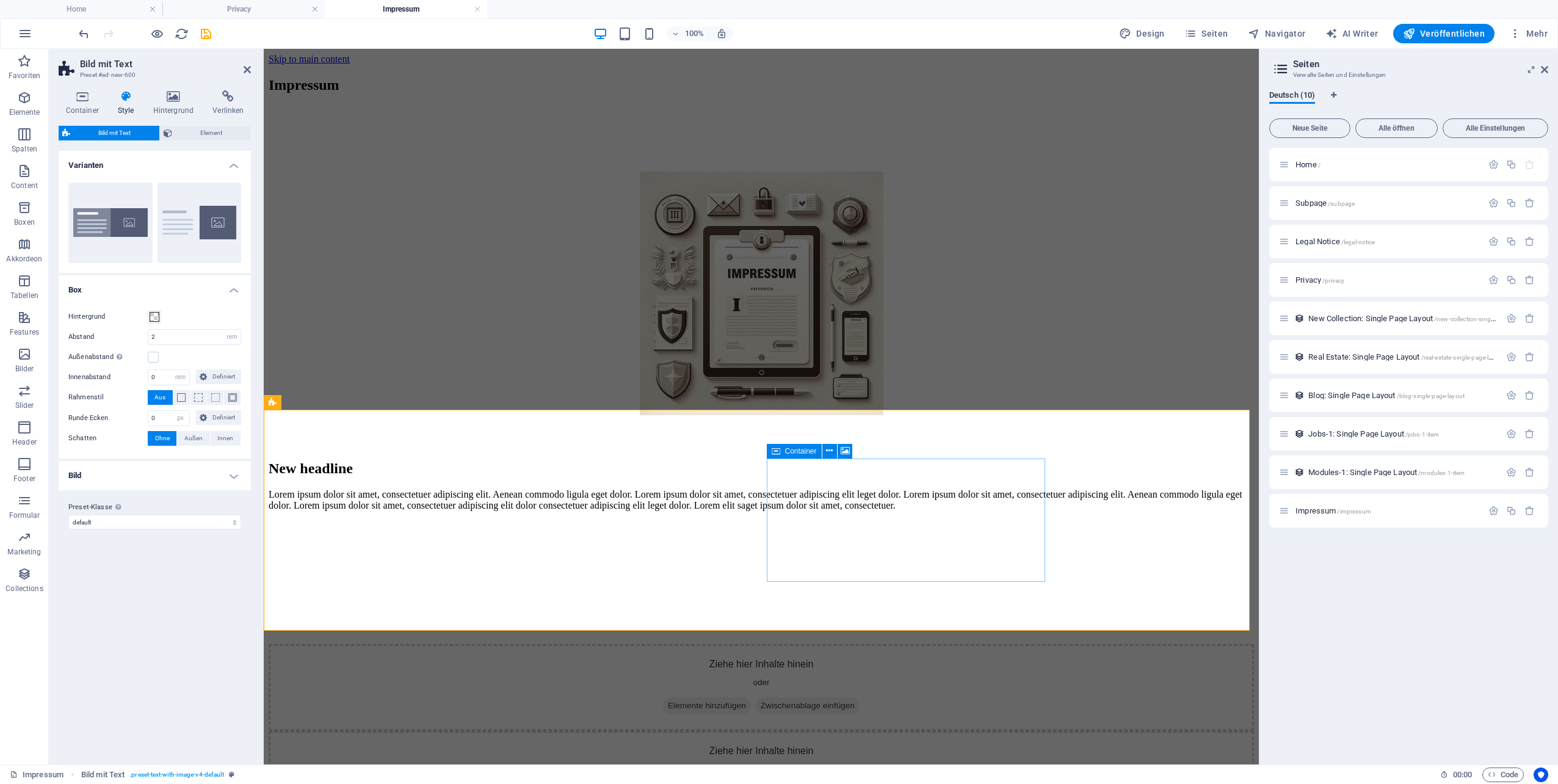
click at [847, 644] on div "Ziehe hier Inhalte hinein oder Elemente hinzufügen Zwischenablage einfügen" at bounding box center [762, 686] width 985 height 87
click at [836, 644] on div "Ziehe hier Inhalte hinein oder Elemente hinzufügen Zwischenablage einfügen" at bounding box center [762, 686] width 985 height 87
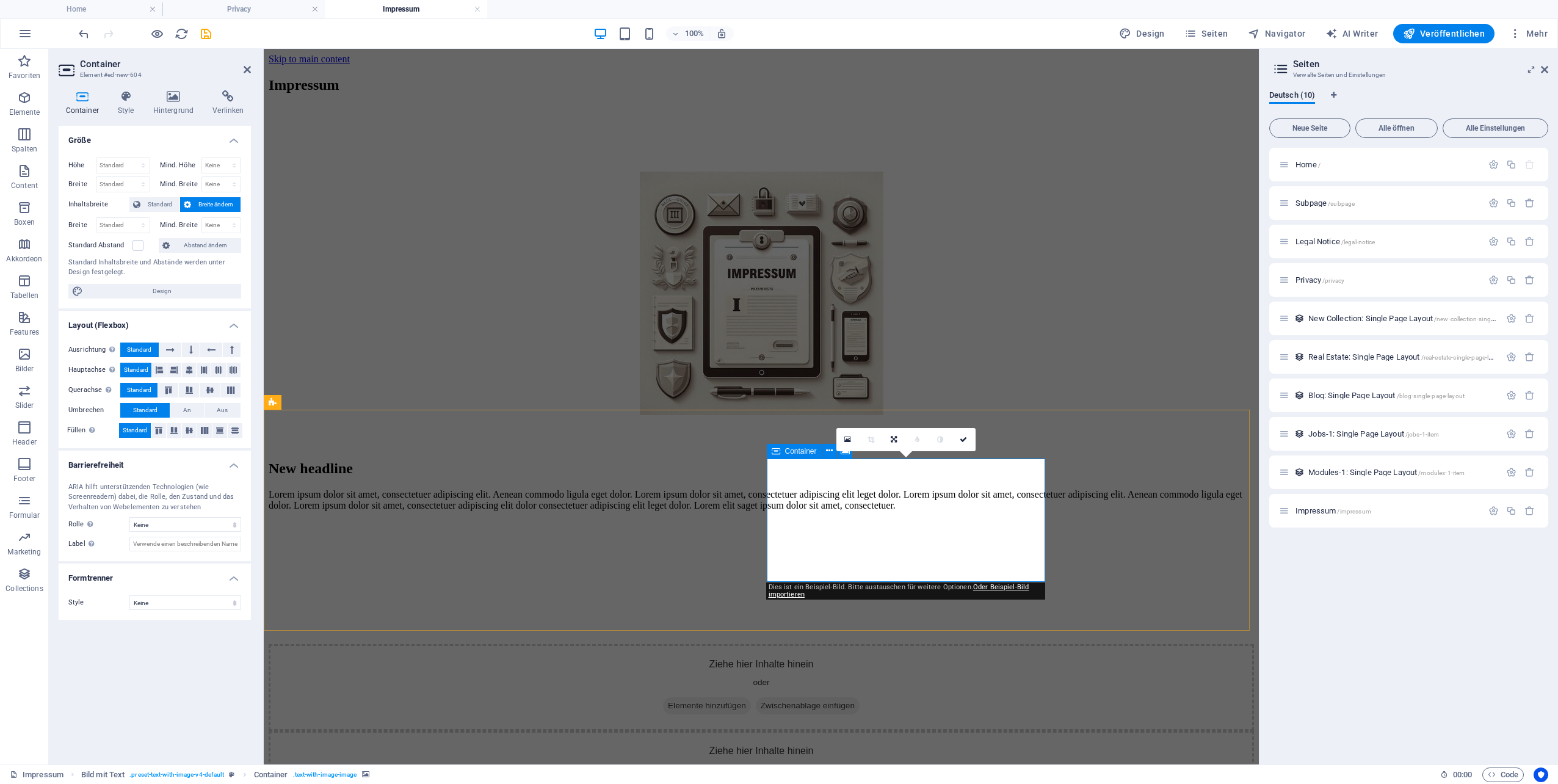
click at [751, 696] on span "Elemente hinzufügen" at bounding box center [707, 705] width 88 height 17
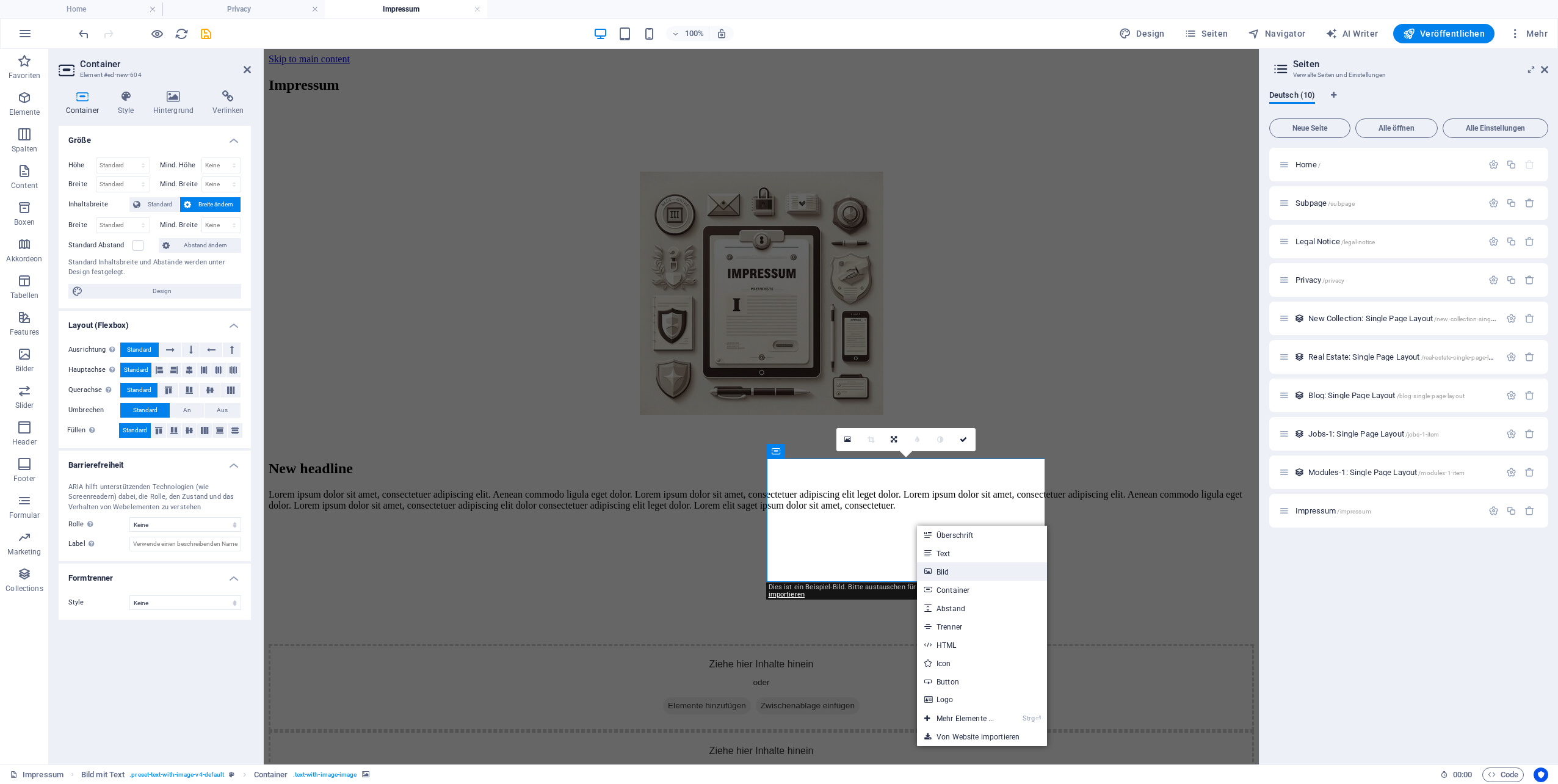
drag, startPoint x: 948, startPoint y: 566, endPoint x: 685, endPoint y: 517, distance: 267.5
click at [948, 566] on link "Bild" at bounding box center [982, 572] width 130 height 18
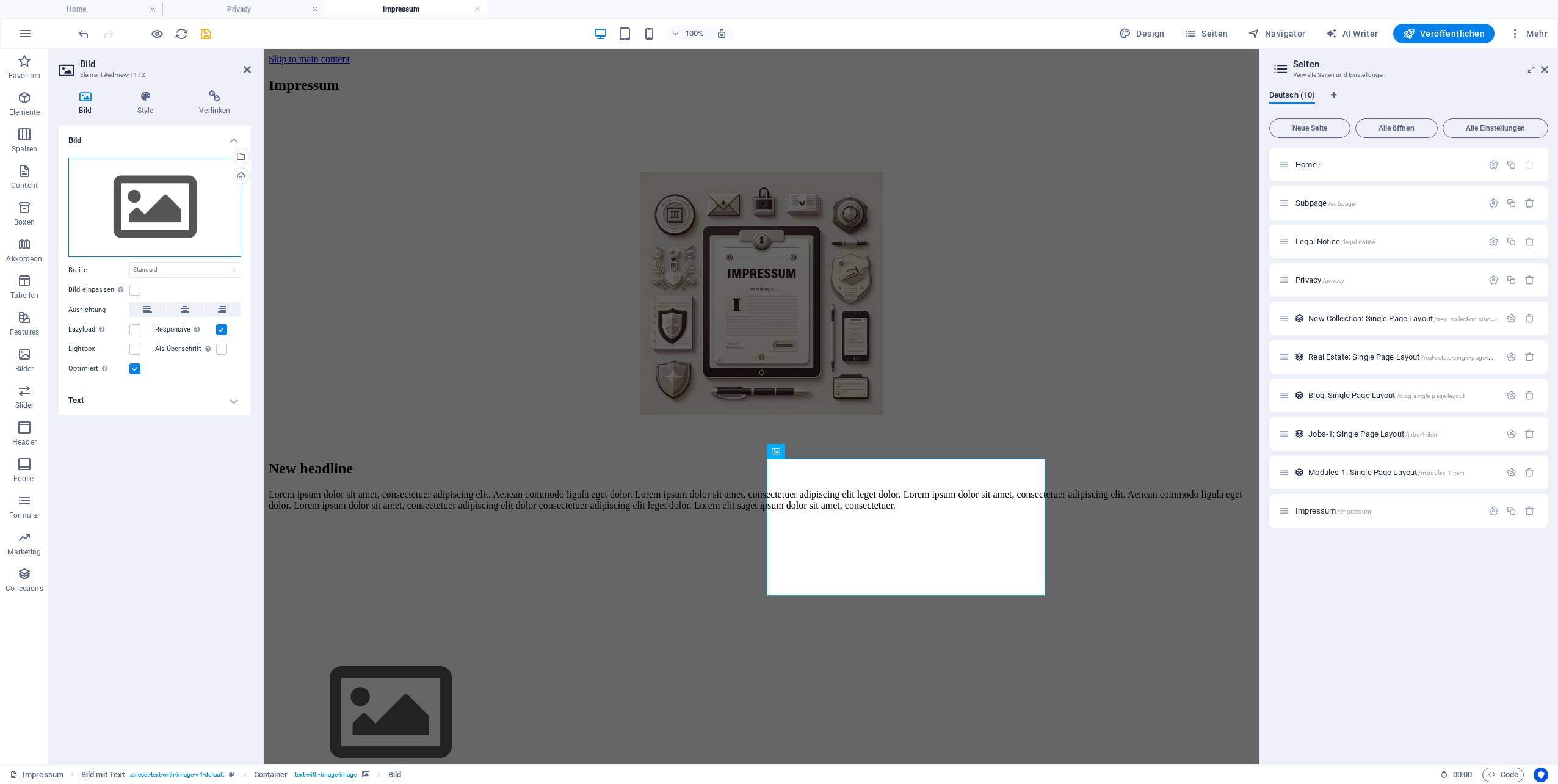
click at [182, 213] on div "Ziehe Dateien zum Hochladen hierher oder klicke hier, um aus Dateien oder koste…" at bounding box center [154, 208] width 172 height 100
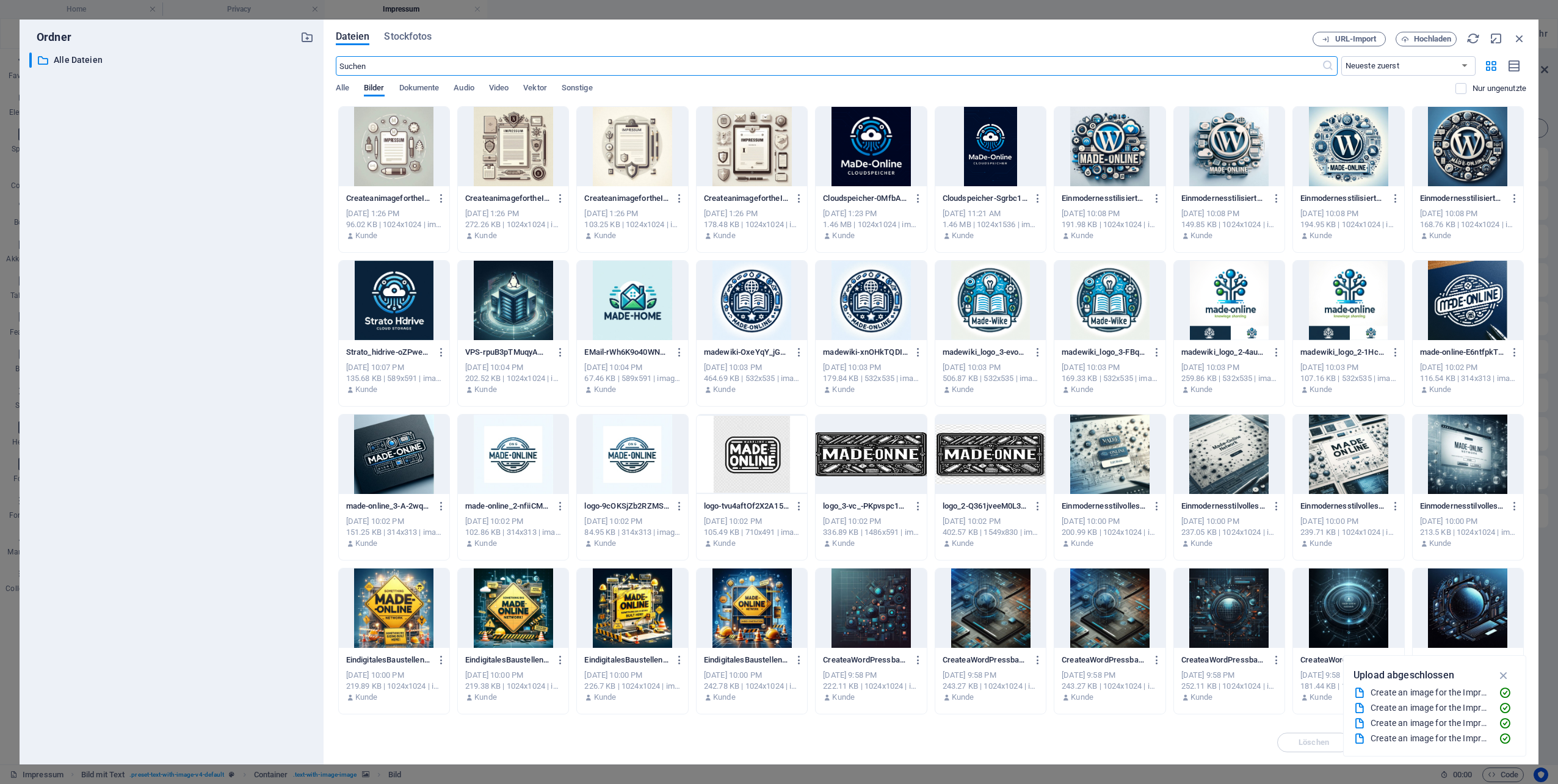
click at [505, 136] on div at bounding box center [513, 146] width 110 height 79
click at [505, 136] on div "1" at bounding box center [513, 146] width 110 height 79
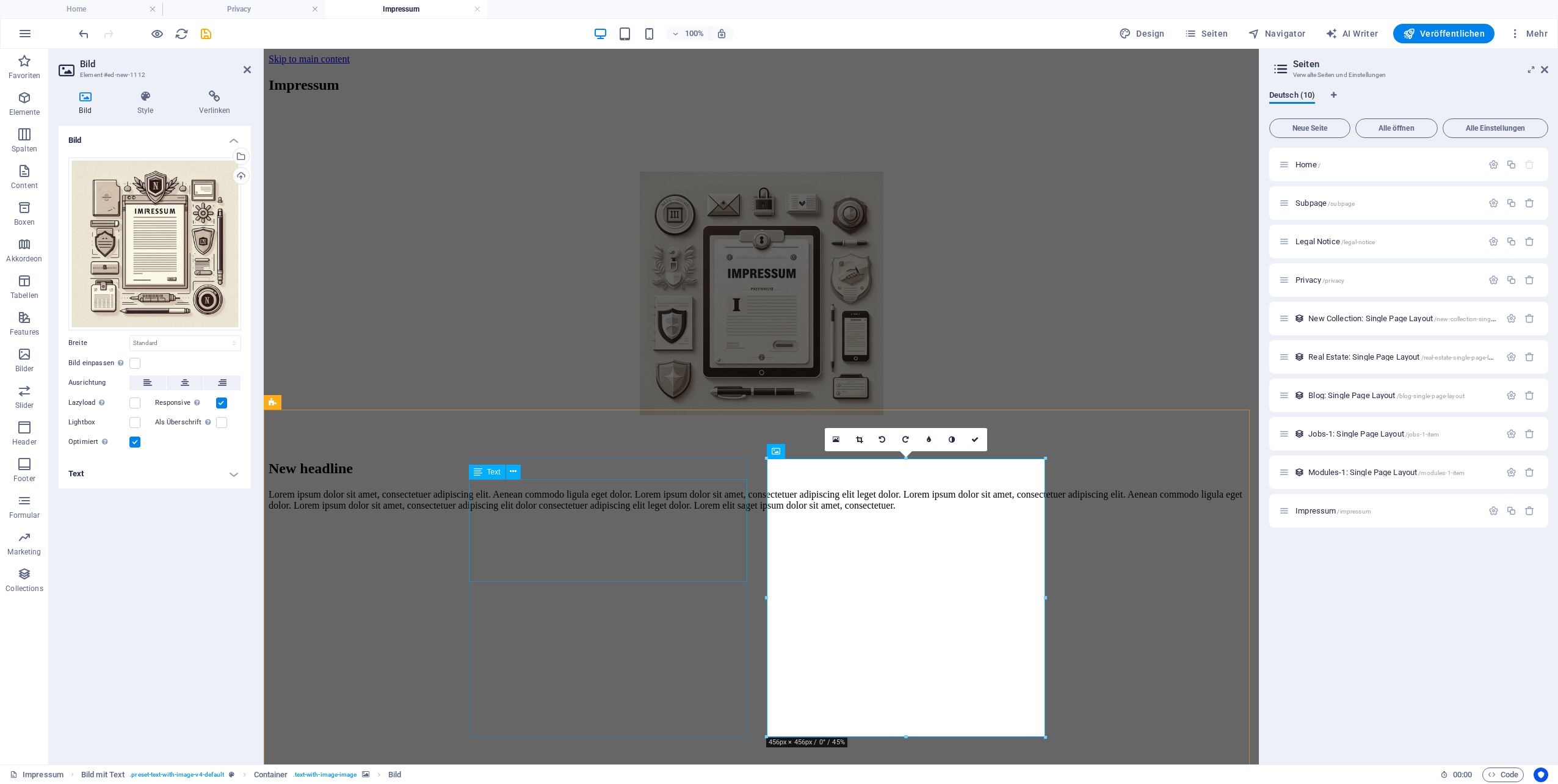
click at [601, 507] on div "Lorem ipsum dolor sit amet, consectetuer adipiscing elit. Aenean commodo ligula…" at bounding box center [762, 500] width 985 height 22
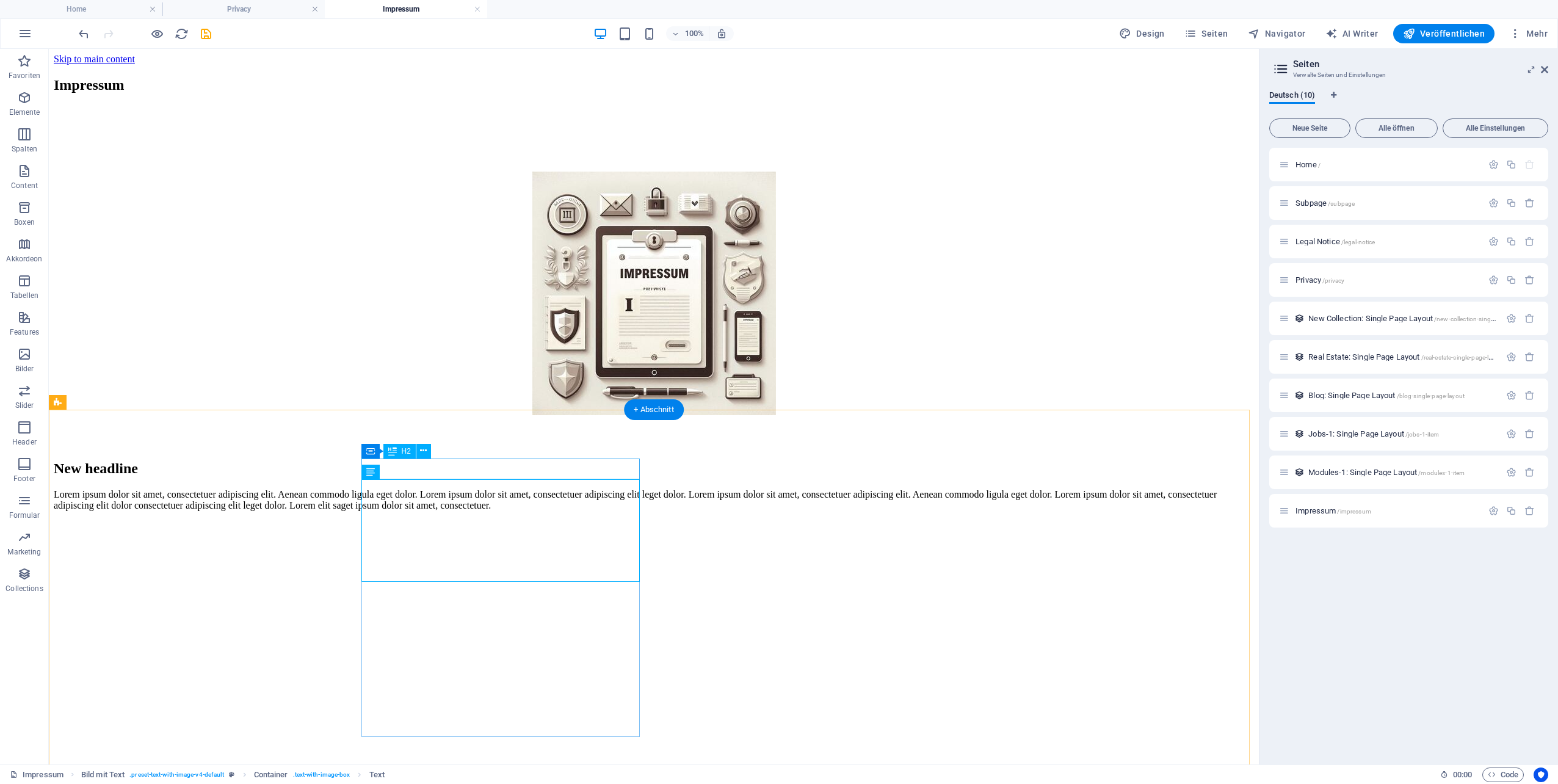
click at [529, 470] on div "New headline" at bounding box center [654, 469] width 1200 height 16
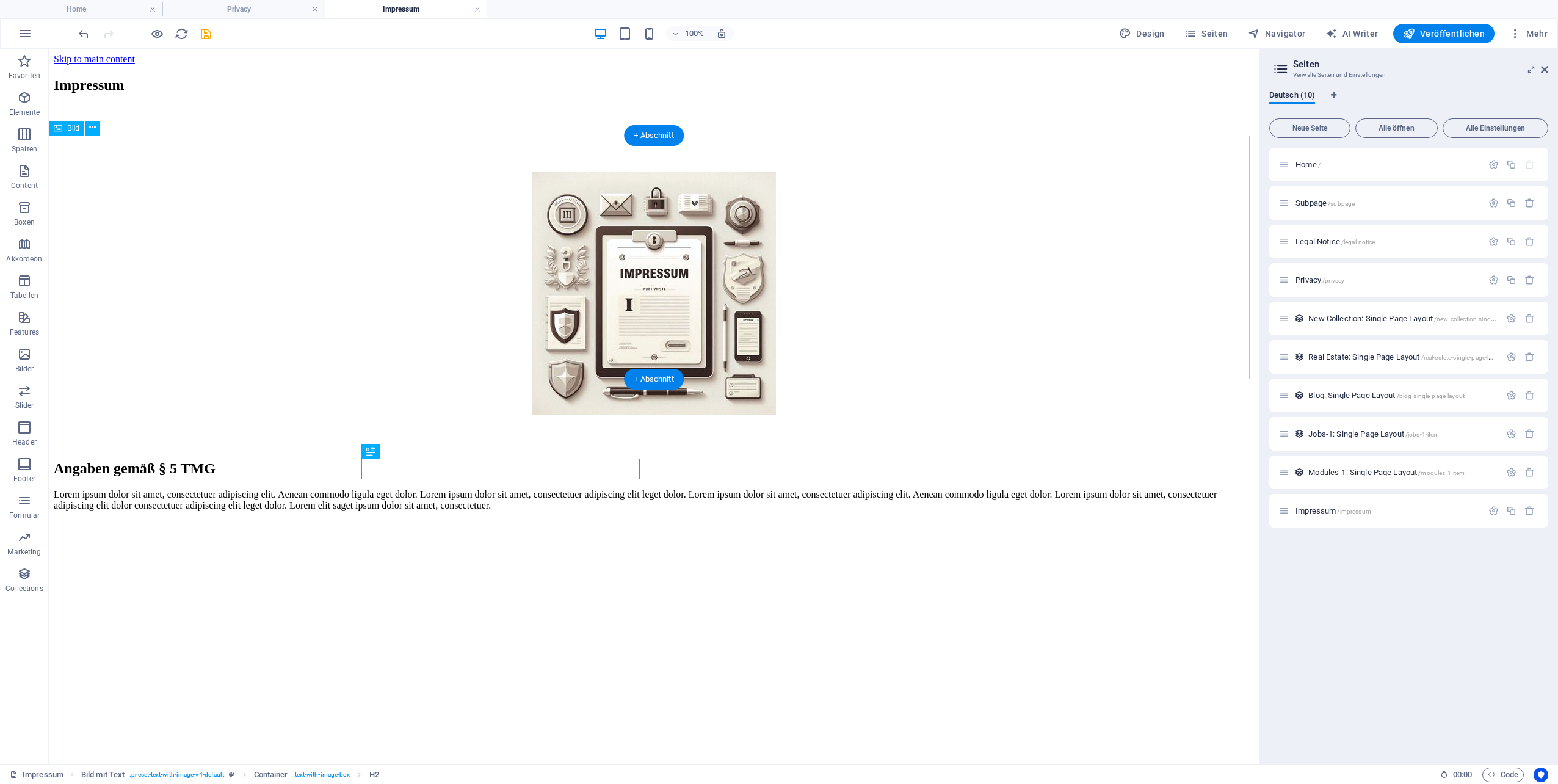
click at [723, 304] on figure at bounding box center [654, 294] width 1200 height 246
click at [847, 272] on figure at bounding box center [654, 294] width 1200 height 246
click at [989, 274] on figure at bounding box center [654, 294] width 1200 height 246
click at [92, 130] on icon at bounding box center [92, 128] width 6 height 13
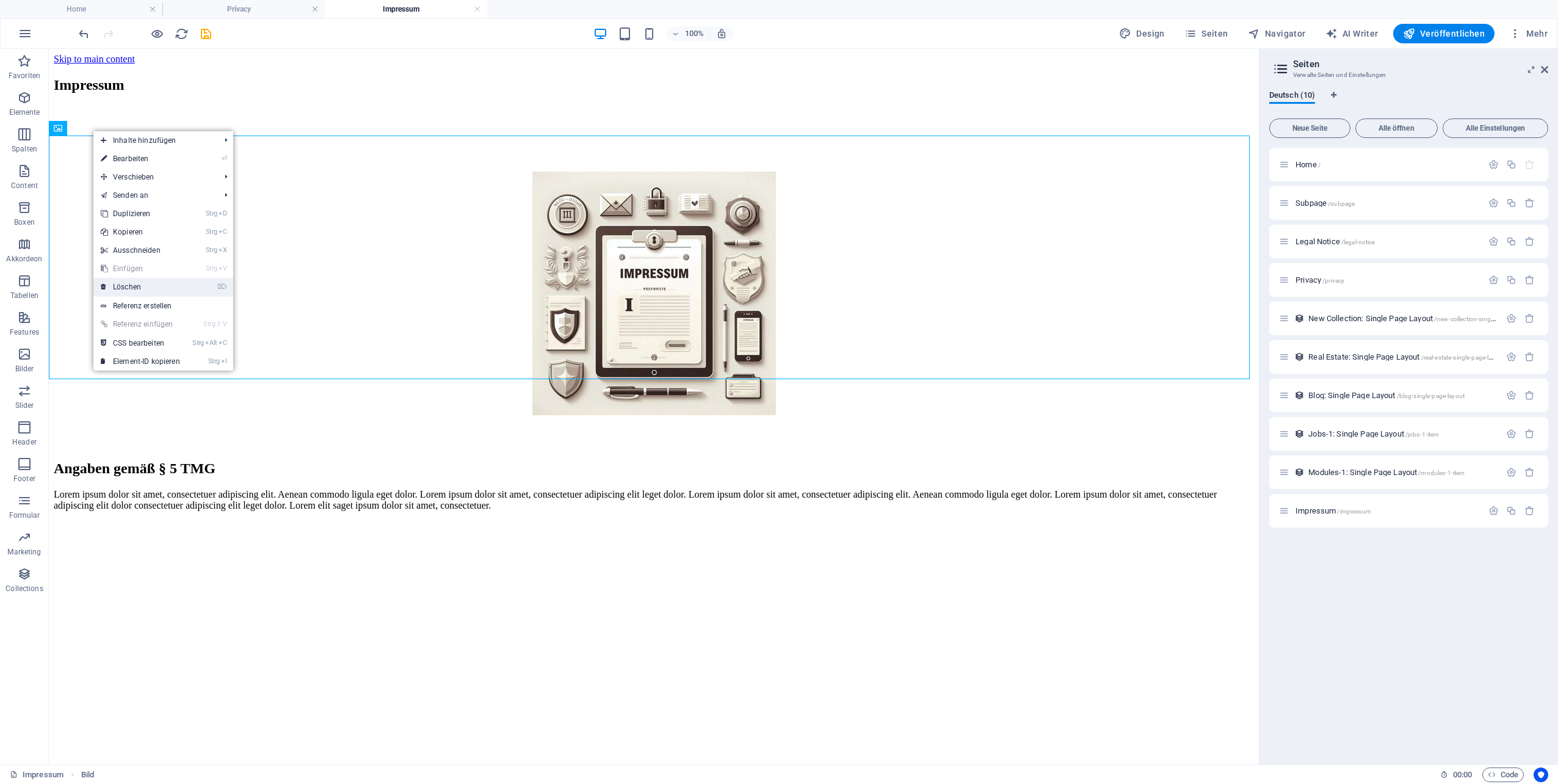
click at [140, 280] on link "⌦ Löschen" at bounding box center [140, 287] width 94 height 18
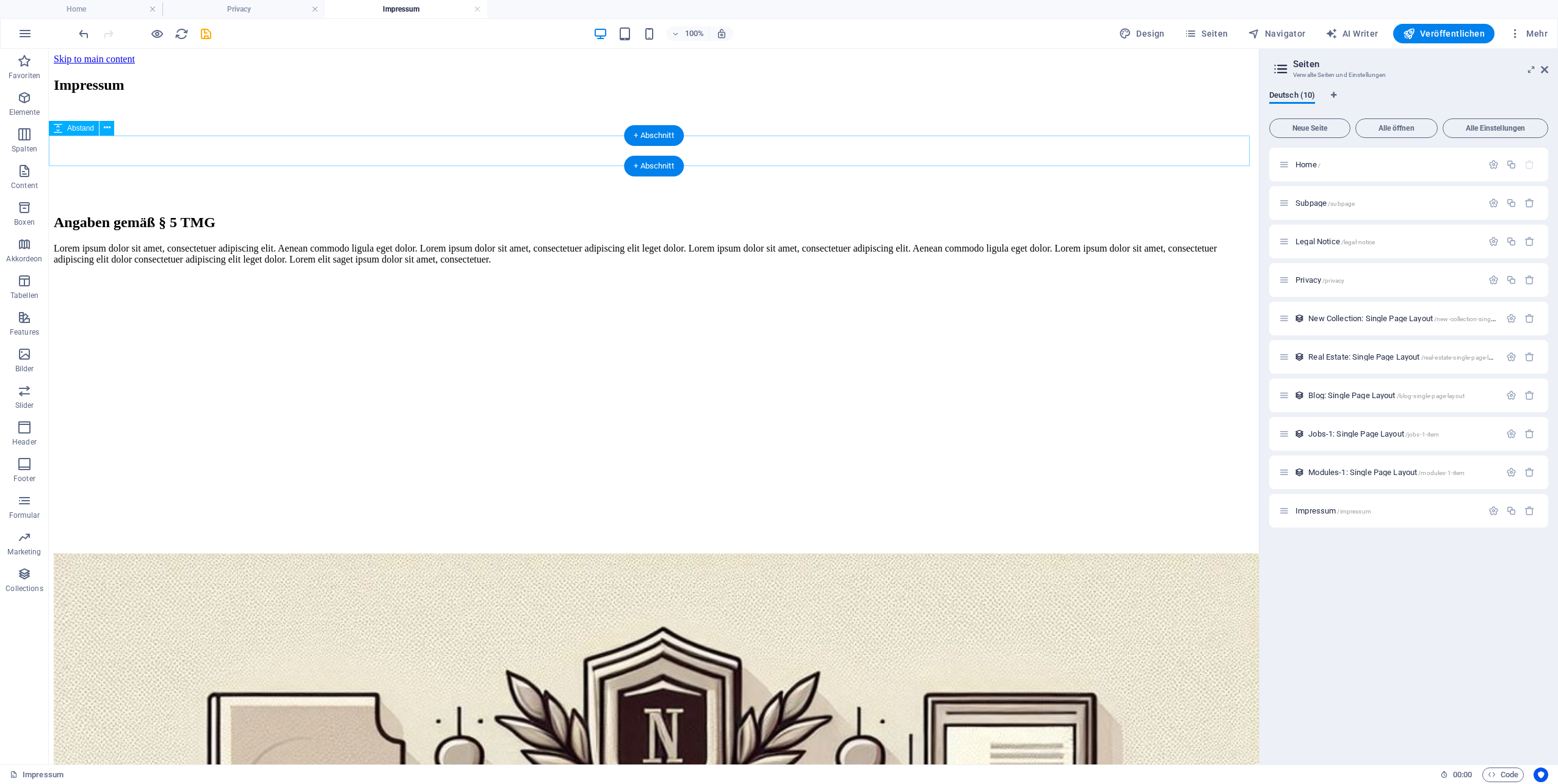
click at [716, 171] on div at bounding box center [654, 186] width 1200 height 30
click at [109, 129] on icon at bounding box center [107, 128] width 6 height 13
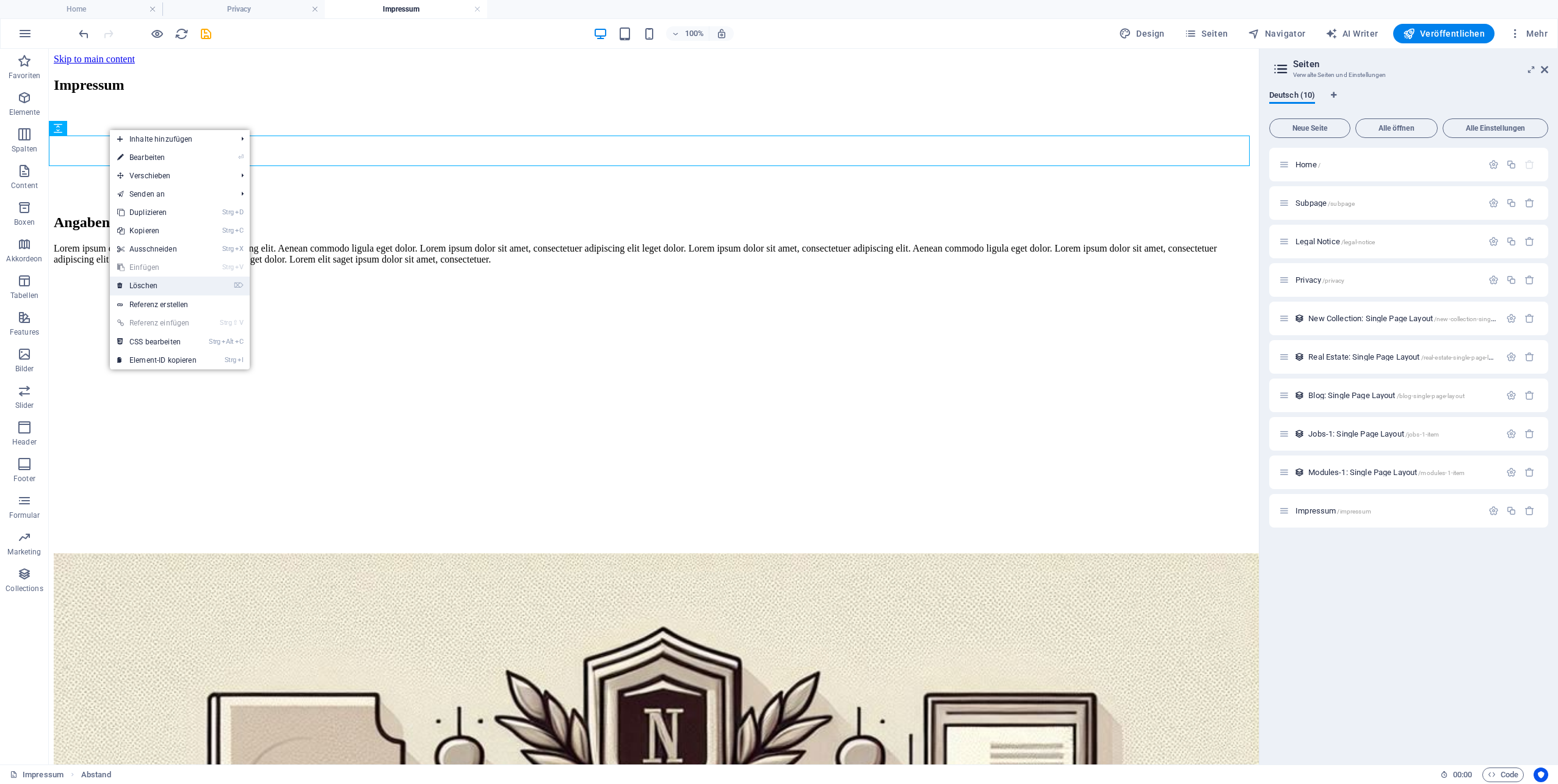
click at [161, 284] on link "⌦ Löschen" at bounding box center [156, 285] width 94 height 18
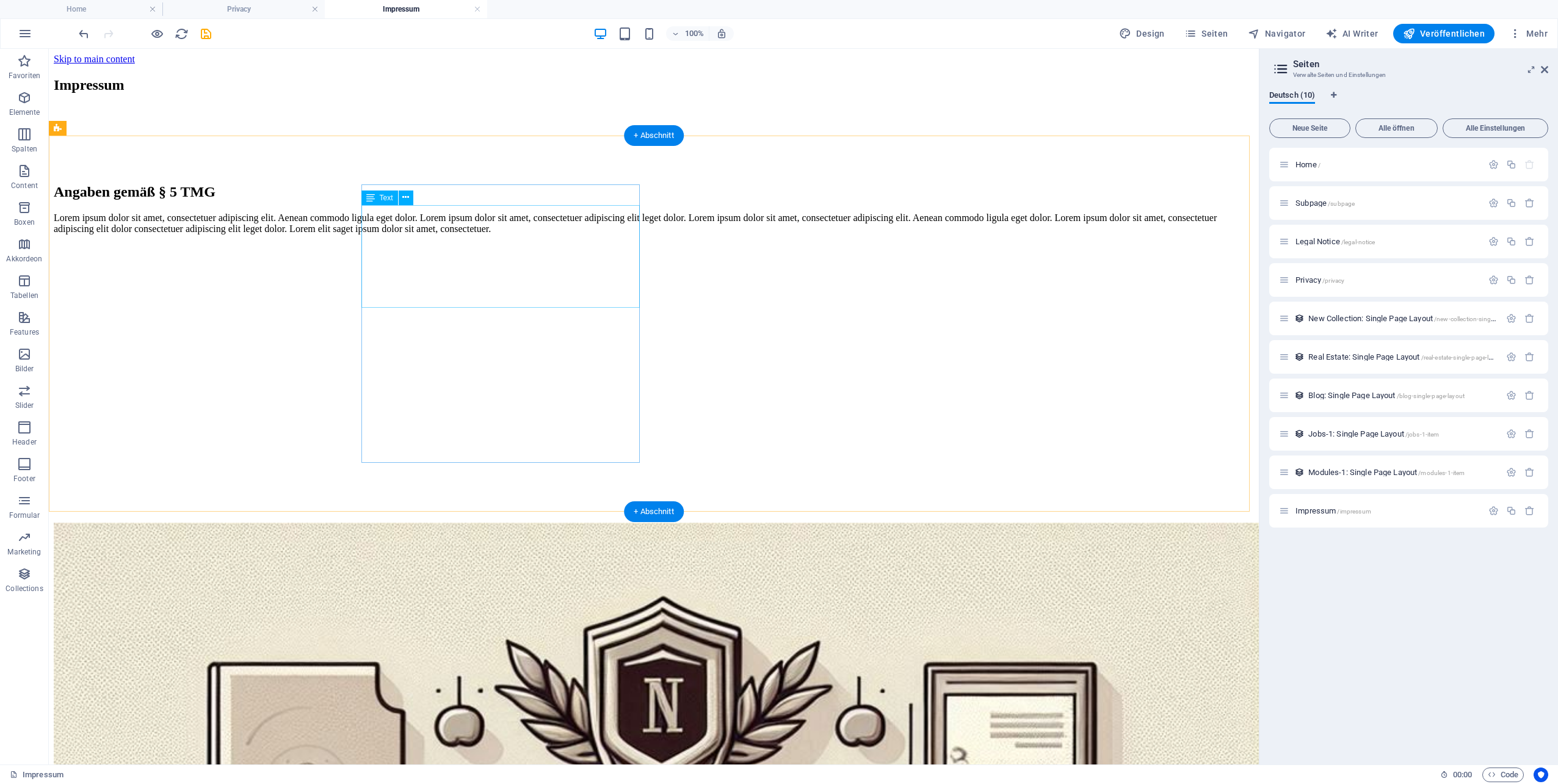
click at [470, 214] on div "Lorem ipsum dolor sit amet, consectetuer adipiscing elit. Aenean commodo ligula…" at bounding box center [654, 223] width 1200 height 22
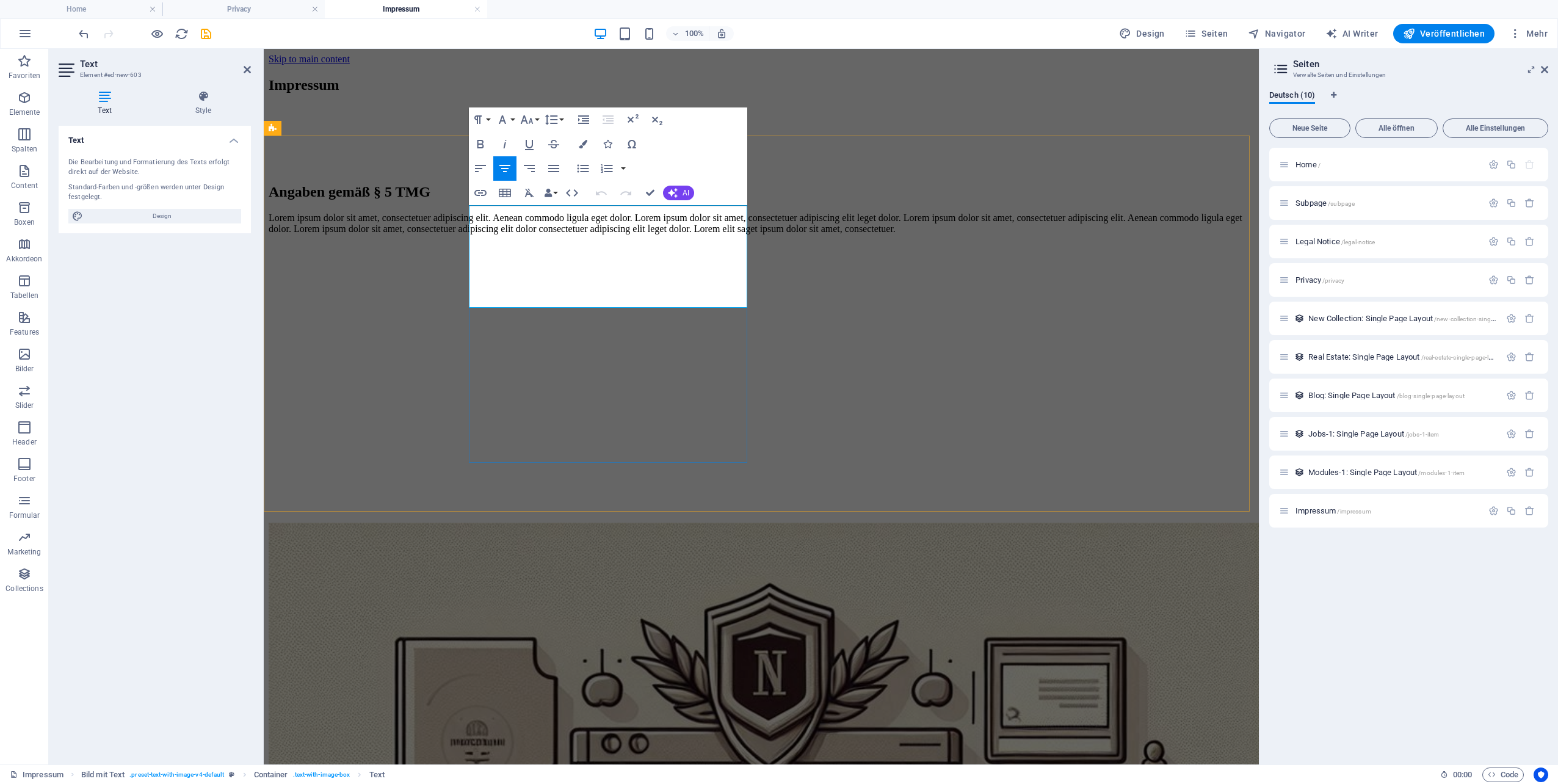
click at [510, 229] on p "Lorem ipsum dolor sit amet, consectetuer adipiscing elit. Aenean commodo ligula…" at bounding box center [762, 223] width 985 height 22
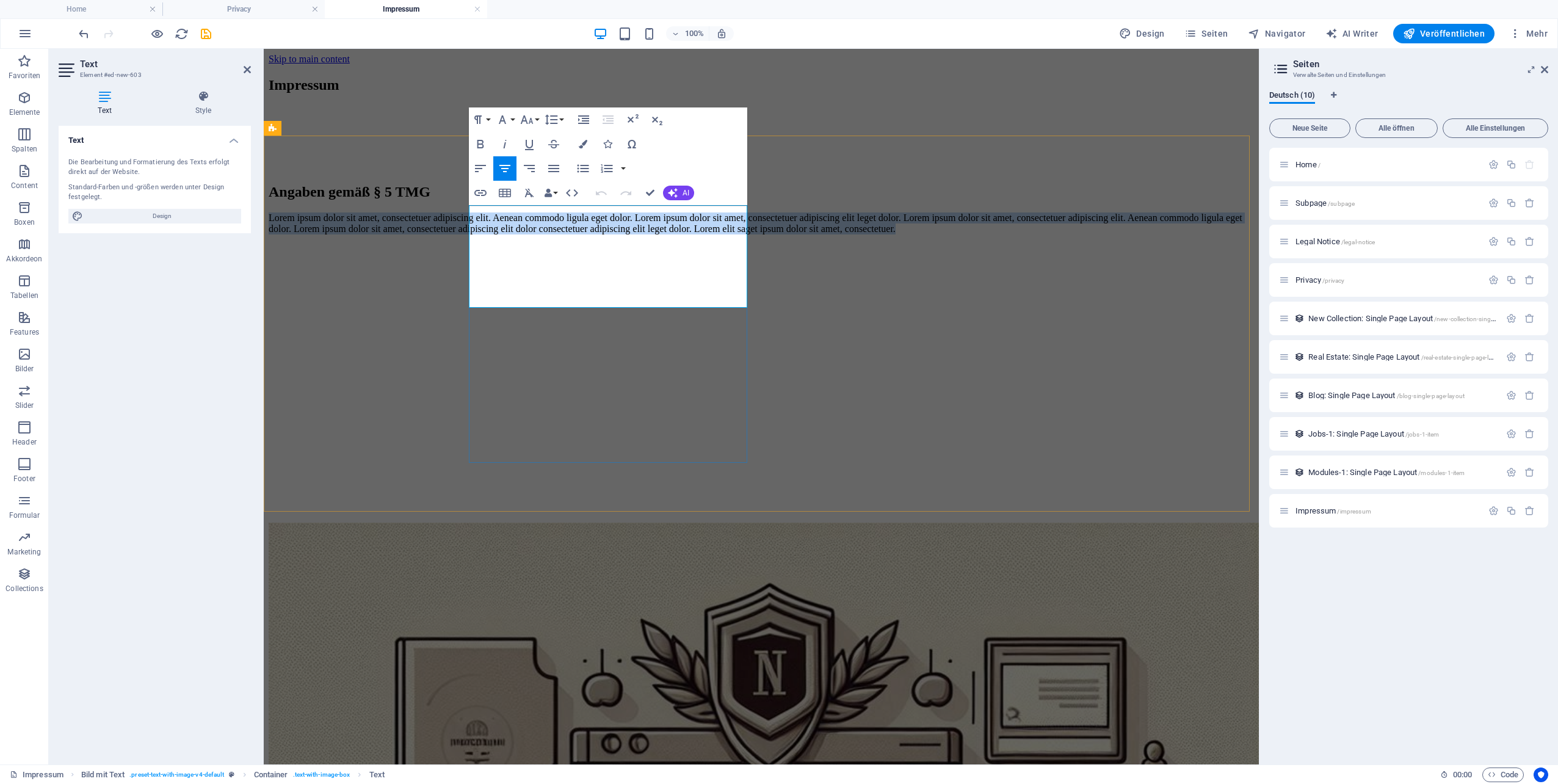
click at [510, 229] on p "Lorem ipsum dolor sit amet, consectetuer adipiscing elit. Aenean commodo ligula…" at bounding box center [762, 223] width 985 height 22
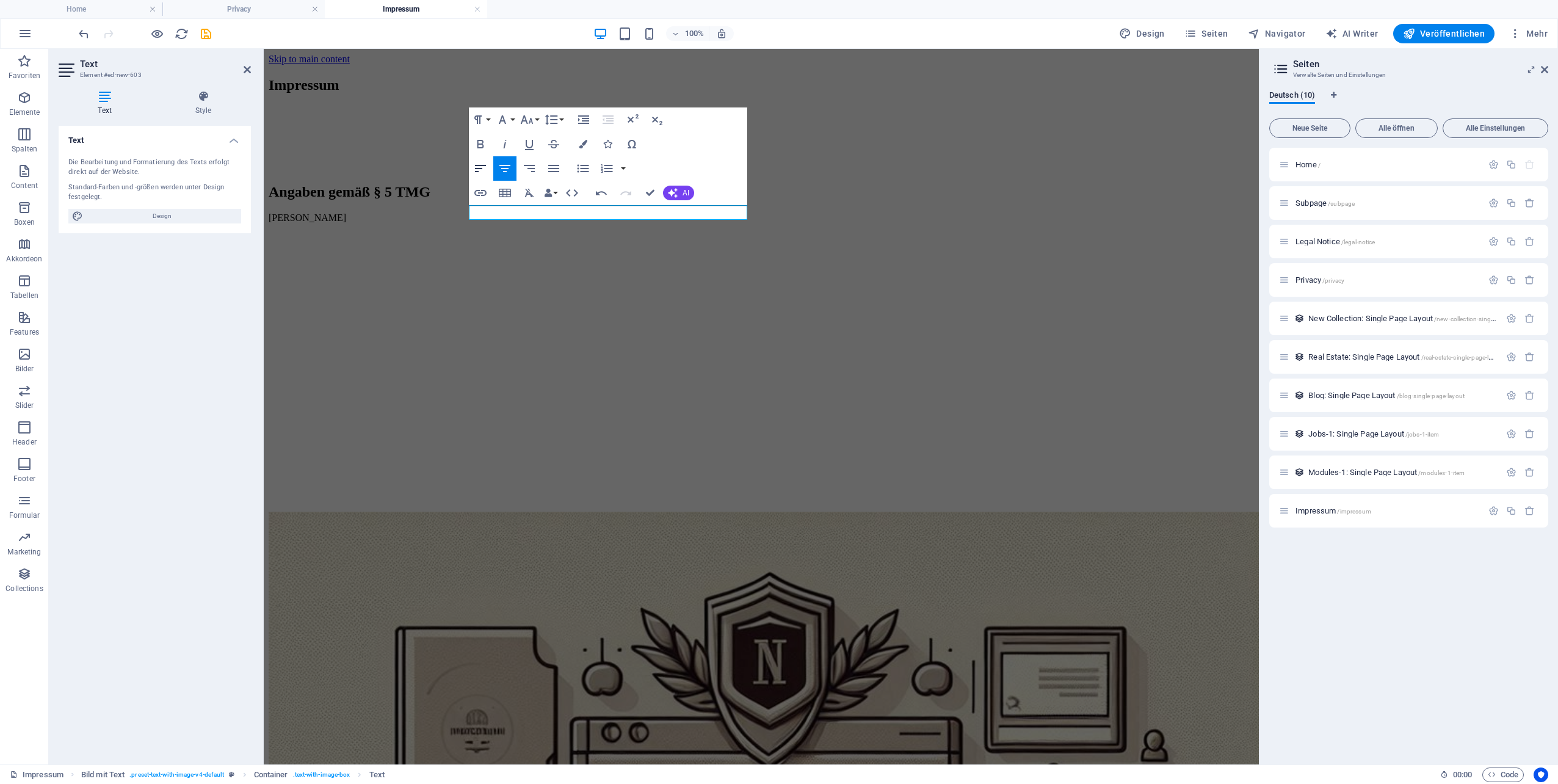
click at [478, 165] on icon "button" at bounding box center [481, 169] width 11 height 7
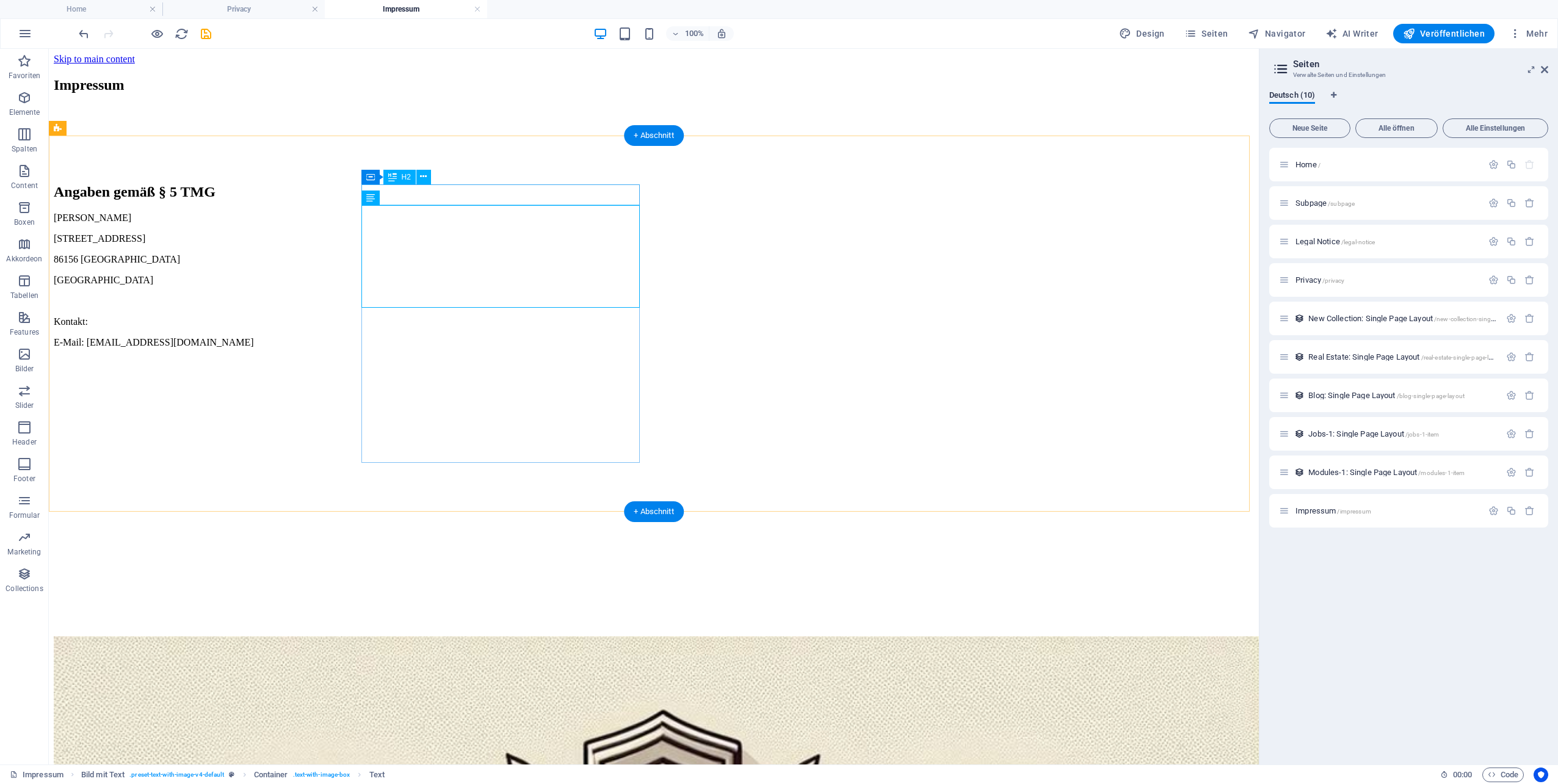
click at [602, 201] on div "Angaben gemäß § 5 TMG" at bounding box center [654, 191] width 1200 height 16
click at [559, 233] on div "Markus Deisenhofer Kreuzschnabelweg 2 86156 Augsburg Deutschland Kontakt: E-Mai…" at bounding box center [654, 280] width 1200 height 136
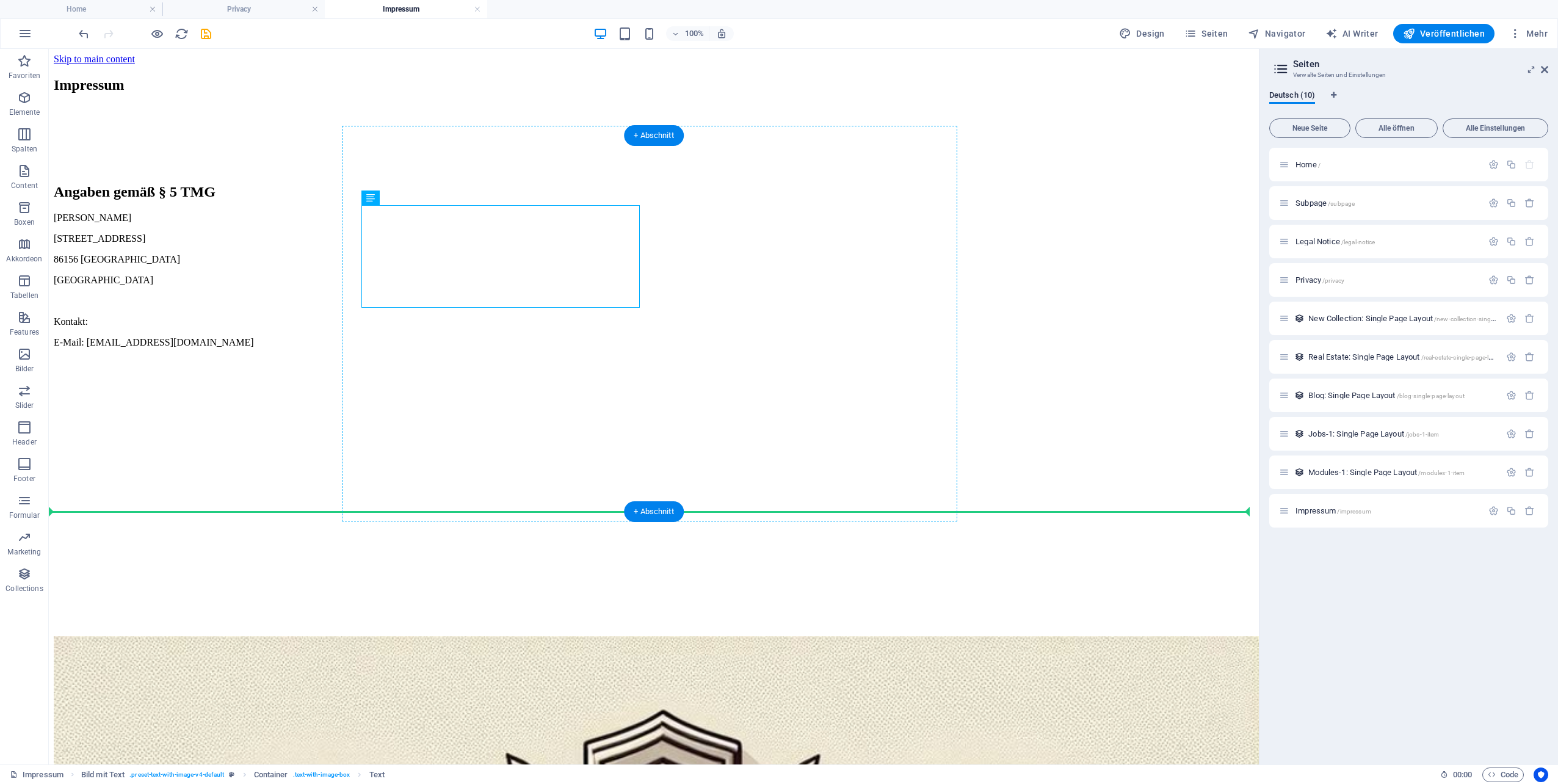
drag, startPoint x: 419, startPoint y: 245, endPoint x: 369, endPoint y: 325, distance: 94.3
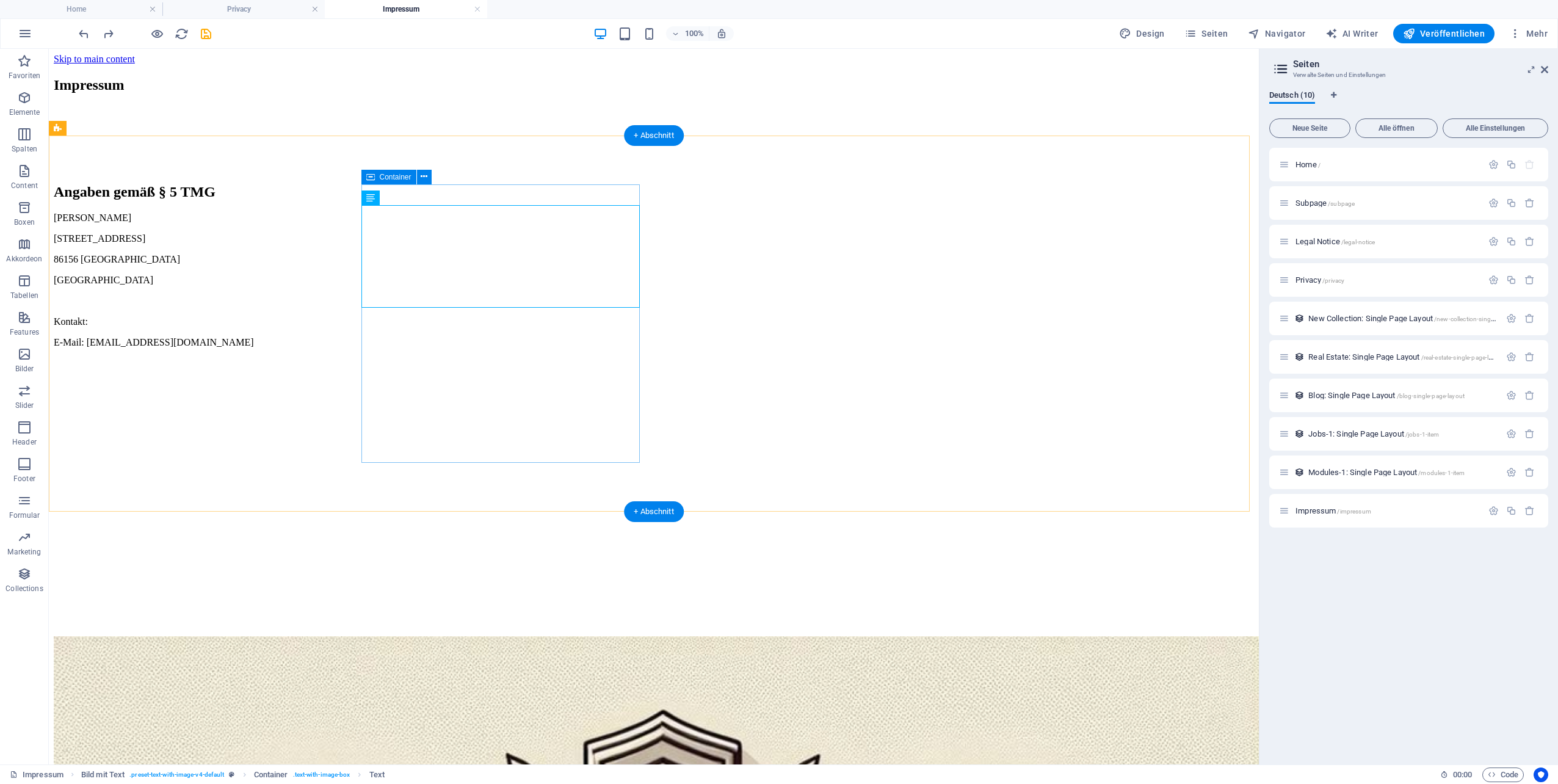
click at [545, 348] on div "Angaben gemäß § 5 TMG [PERSON_NAME] [STREET_ADDRESS] Kontakt: E-Mail: [EMAIL_AD…" at bounding box center [654, 265] width 1200 height 164
click at [666, 504] on div "+ Abschnitt" at bounding box center [654, 511] width 60 height 21
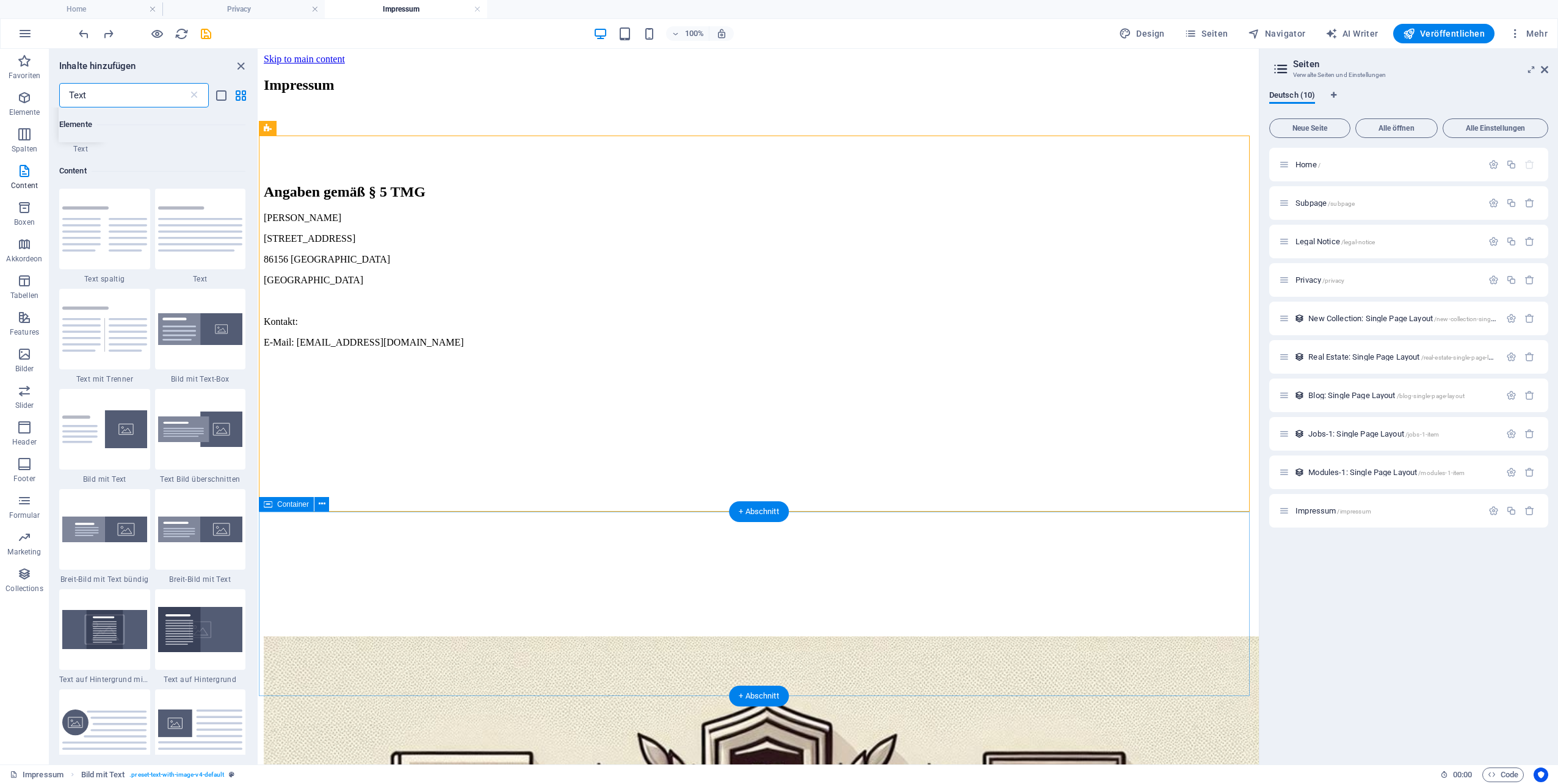
scroll to position [93, 0]
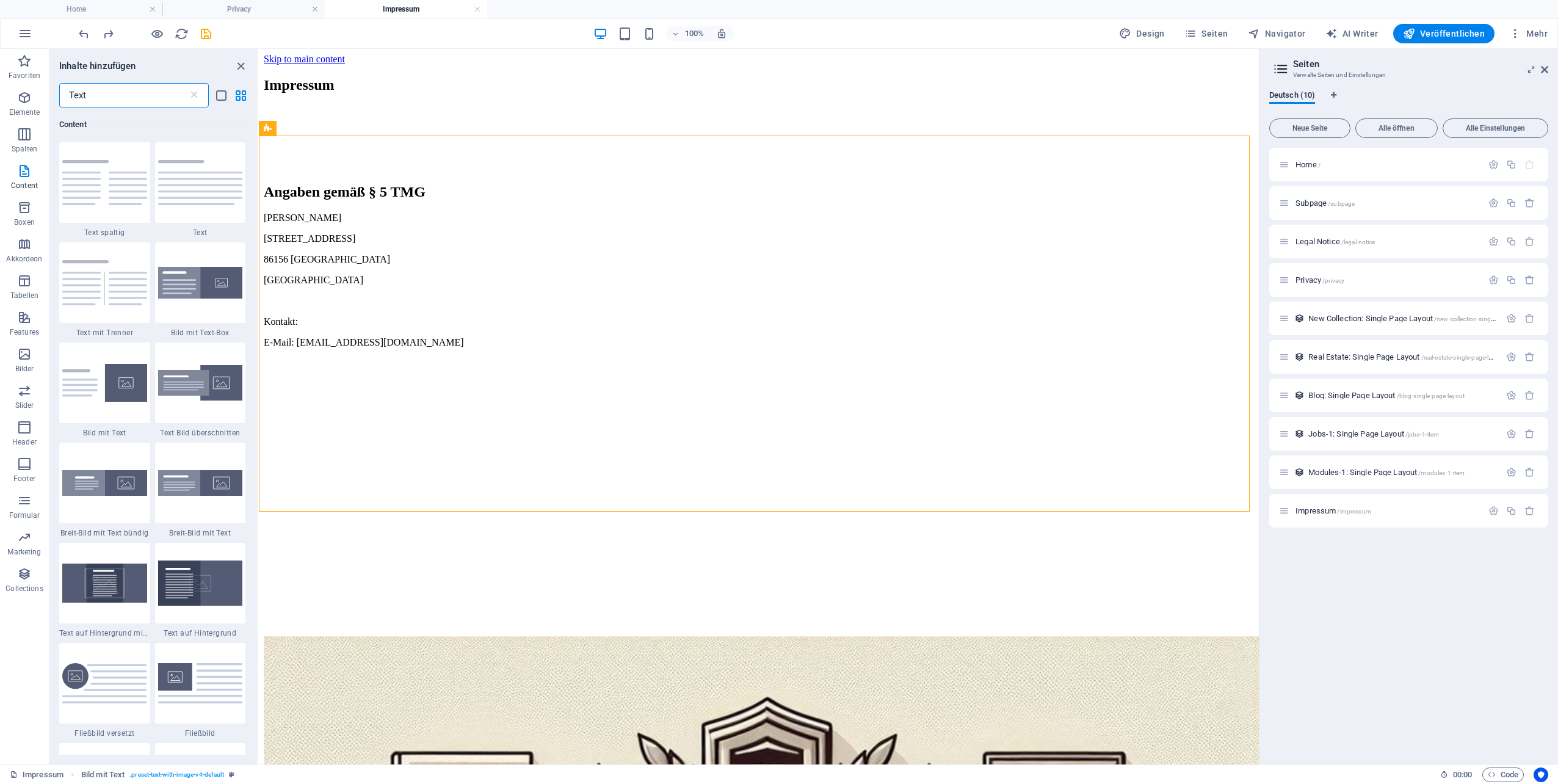
drag, startPoint x: 129, startPoint y: 94, endPoint x: 51, endPoint y: 97, distance: 78.1
click at [51, 97] on div "Text ​" at bounding box center [153, 95] width 208 height 25
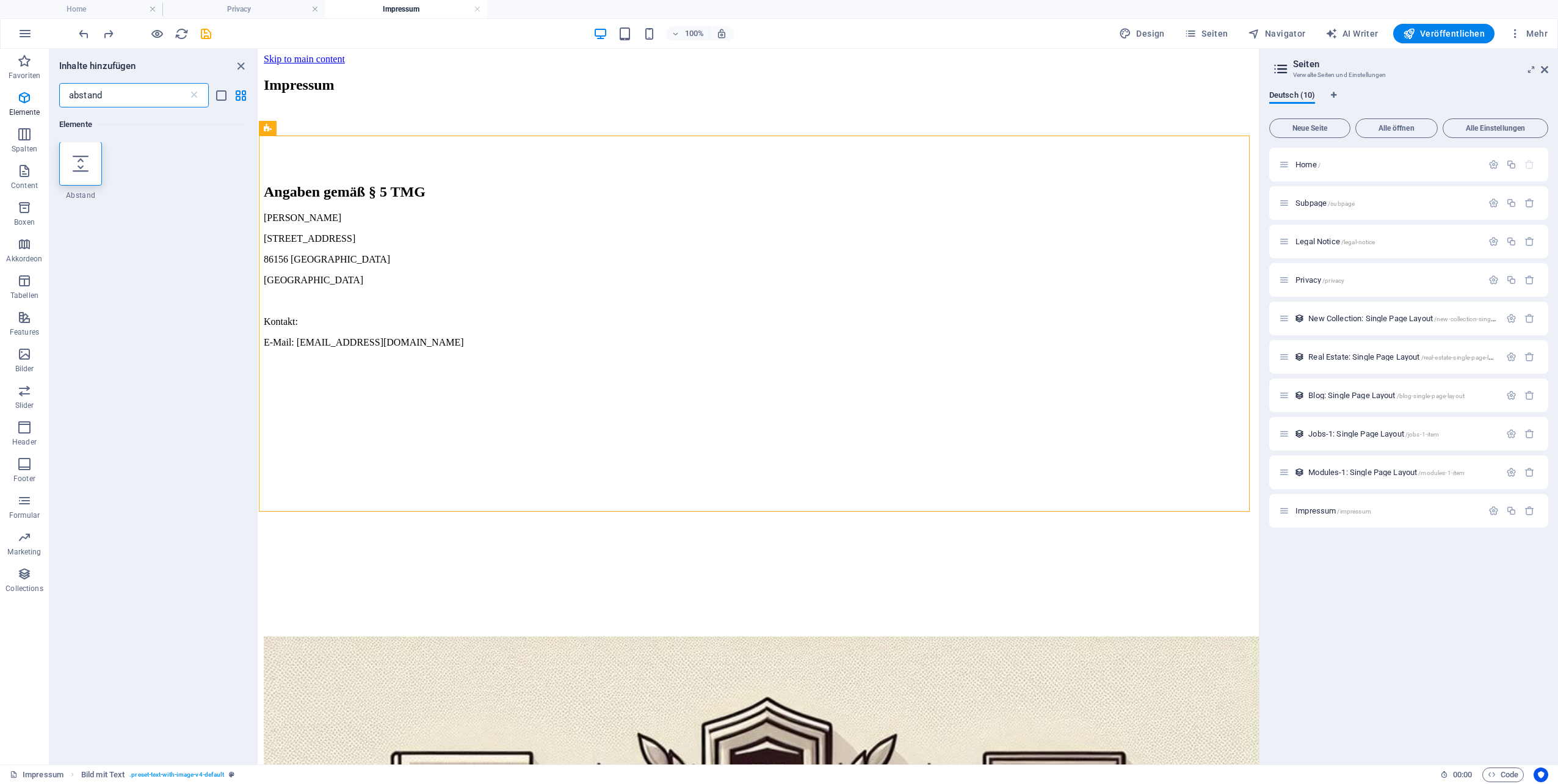
scroll to position [0, 0]
type input "abstand"
click at [73, 163] on icon at bounding box center [80, 163] width 16 height 15
select select "px"
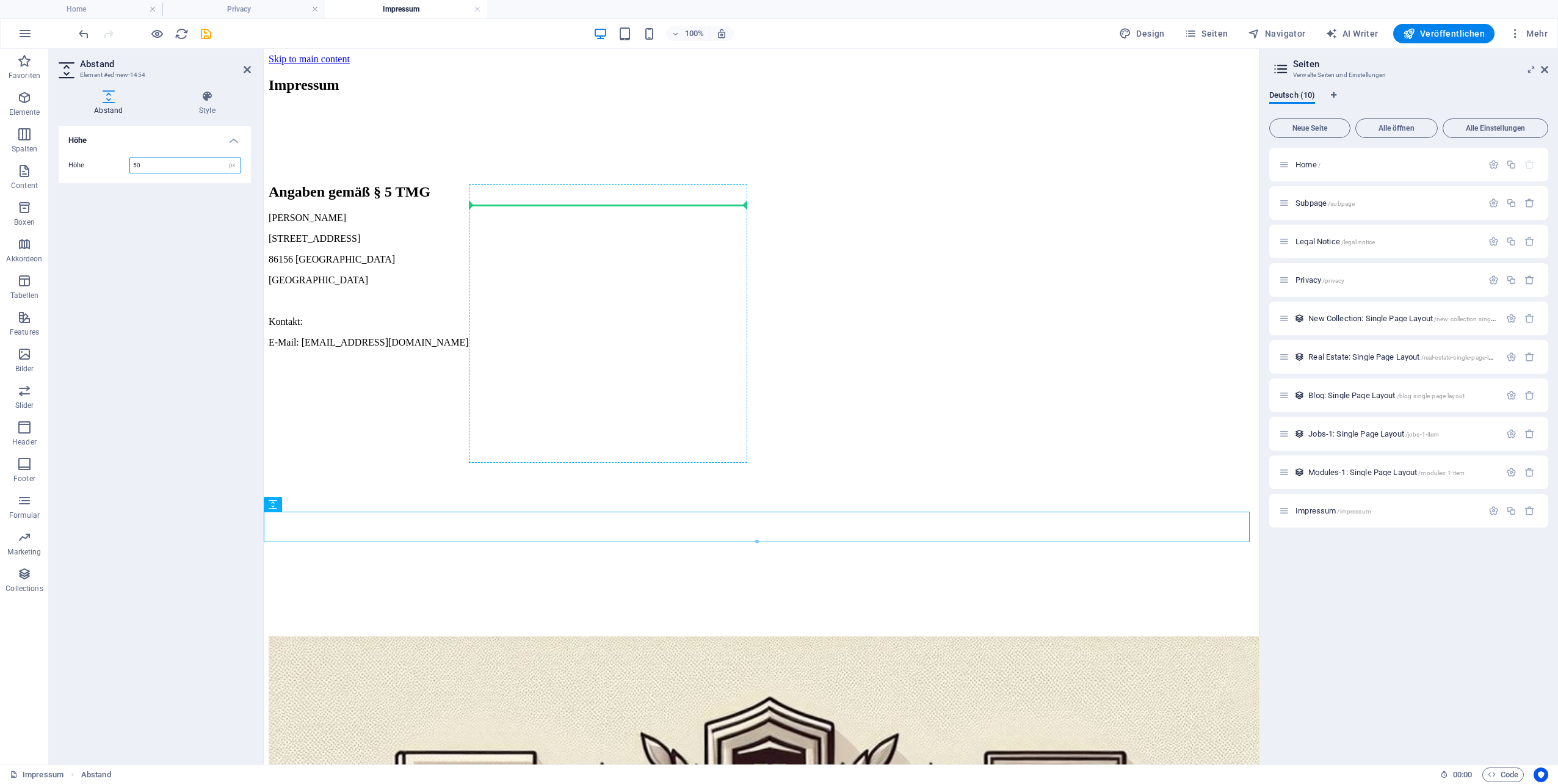
drag, startPoint x: 531, startPoint y: 555, endPoint x: 511, endPoint y: 212, distance: 343.6
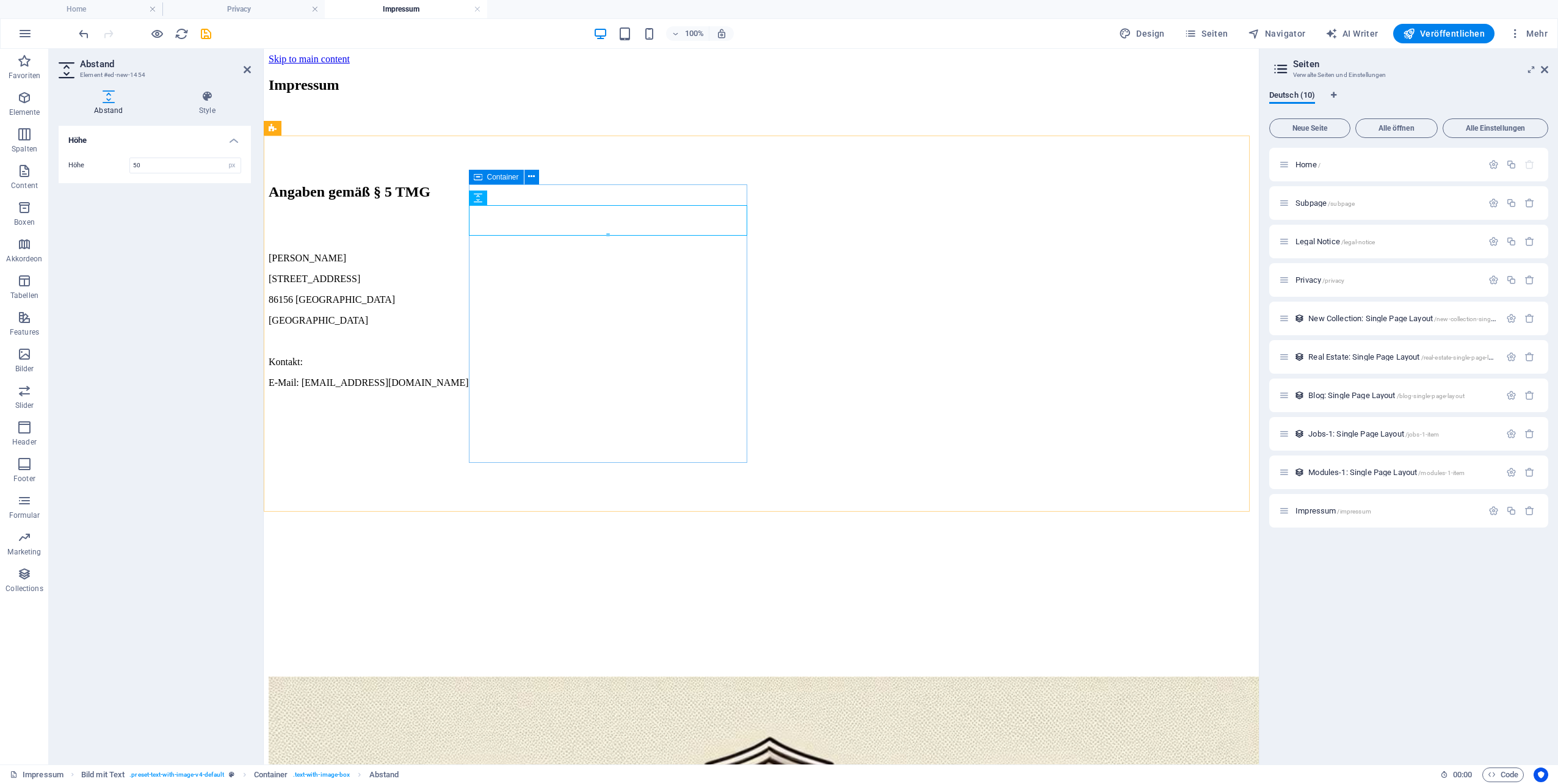
click at [619, 388] on div "Angaben gemäß § 5 TMG [PERSON_NAME] [STREET_ADDRESS] Kontakt: E-Mail: [EMAIL_AD…" at bounding box center [762, 285] width 985 height 204
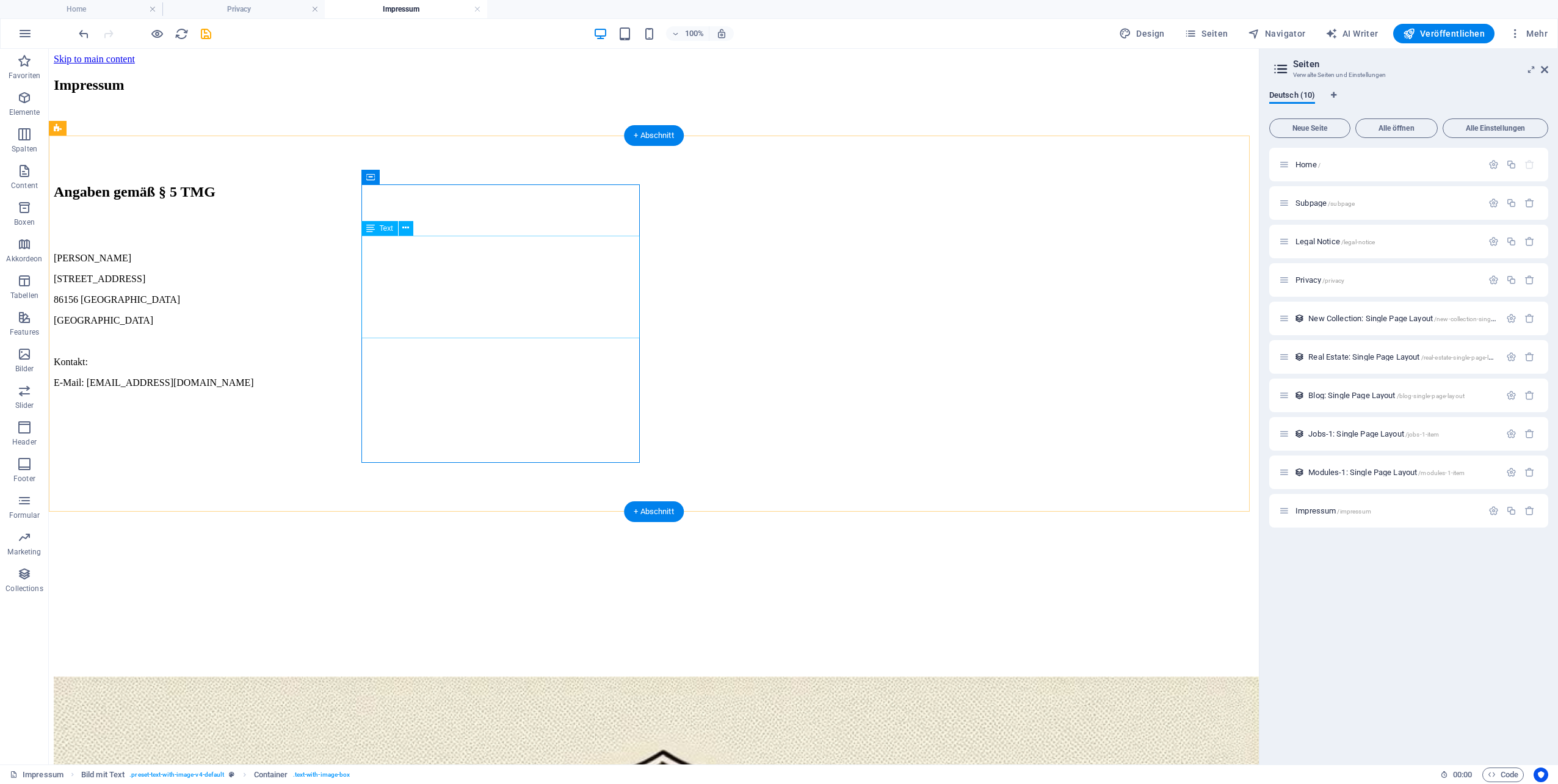
click at [403, 276] on div "Markus Deisenhofer Kreuzschnabelweg 2 86156 Augsburg Deutschland Kontakt: E-Mai…" at bounding box center [654, 320] width 1200 height 136
click at [403, 273] on div "Markus Deisenhofer Kreuzschnabelweg 2 86156 Augsburg Deutschland Kontakt: E-Mai…" at bounding box center [654, 320] width 1200 height 136
click at [402, 273] on div "Markus Deisenhofer Kreuzschnabelweg 2 86156 Augsburg Deutschland Kontakt: E-Mai…" at bounding box center [654, 320] width 1200 height 136
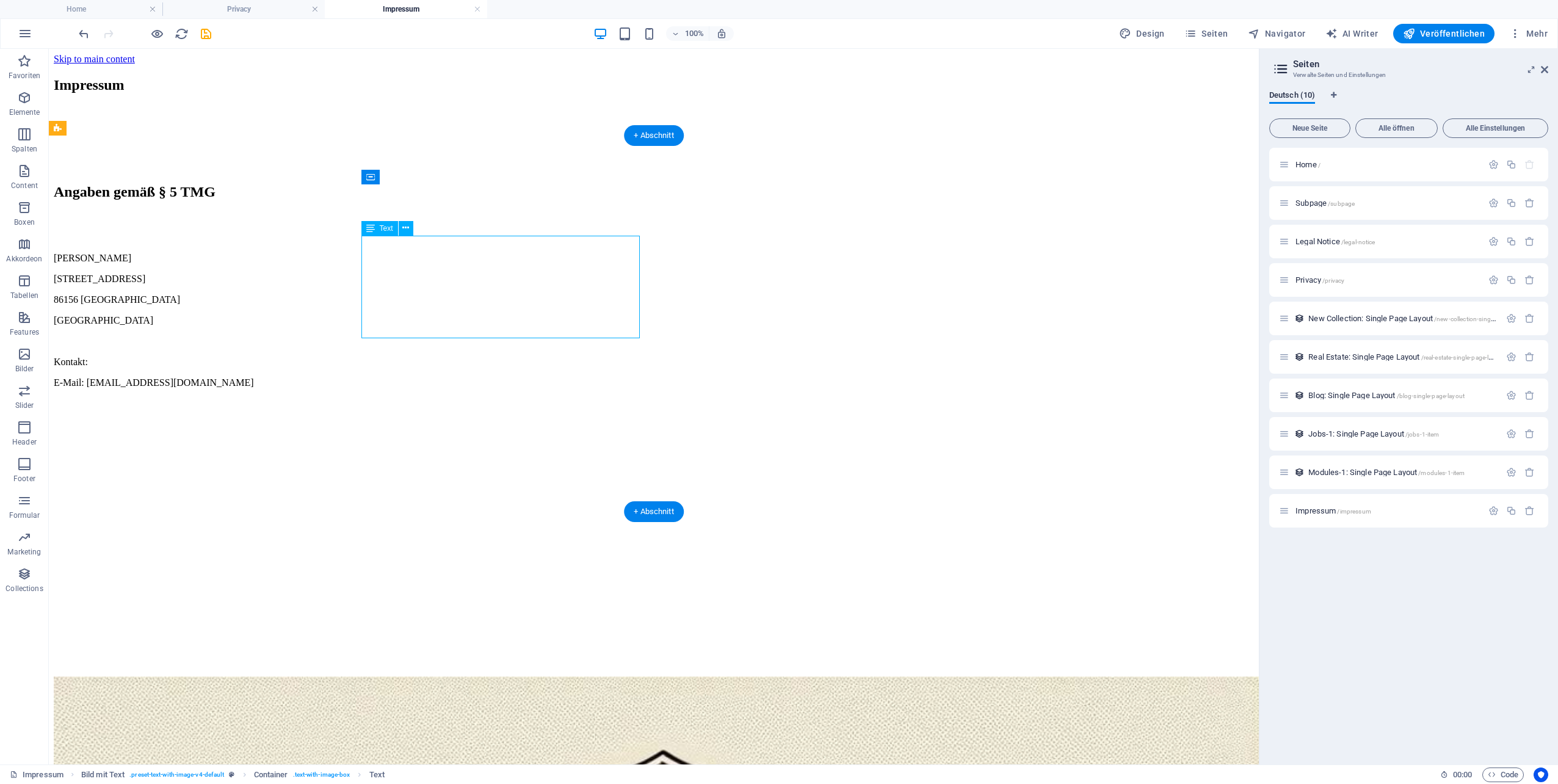
click at [402, 273] on div "Markus Deisenhofer Kreuzschnabelweg 2 86156 Augsburg Deutschland Kontakt: E-Mai…" at bounding box center [654, 320] width 1200 height 136
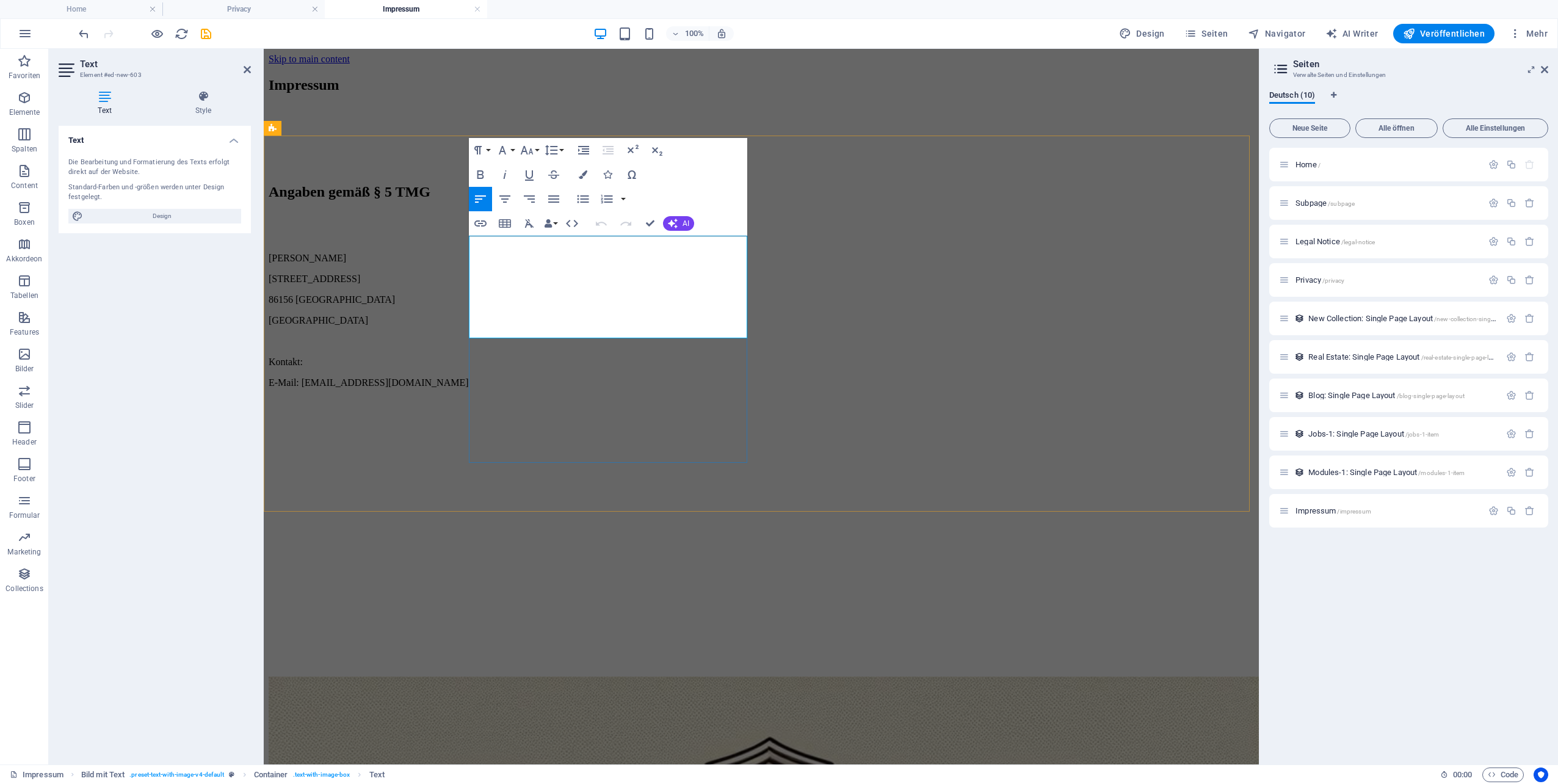
click at [491, 253] on p "[PERSON_NAME]" at bounding box center [762, 258] width 985 height 11
drag, startPoint x: 470, startPoint y: 242, endPoint x: 680, endPoint y: 364, distance: 242.9
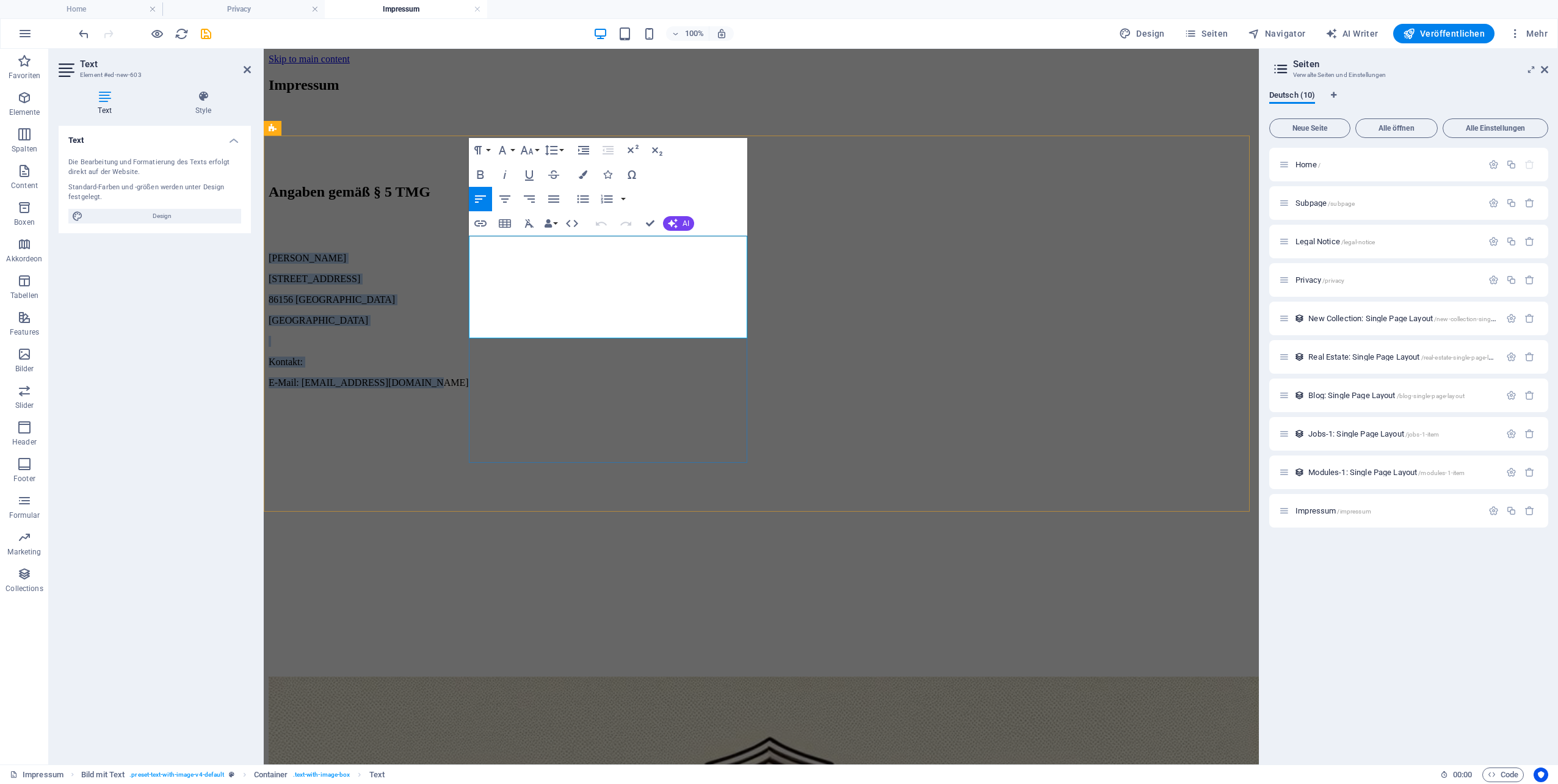
click at [680, 364] on div "Angaben gemäß § 5 TMG [PERSON_NAME] [STREET_ADDRESS] Kontakt: E-Mail: [EMAIL_AD…" at bounding box center [762, 285] width 985 height 204
click at [483, 175] on icon "button" at bounding box center [480, 174] width 6 height 8
click at [529, 151] on icon "button" at bounding box center [526, 150] width 13 height 8
click at [538, 258] on link "14" at bounding box center [540, 265] width 44 height 18
click at [531, 153] on icon "button" at bounding box center [527, 150] width 15 height 15
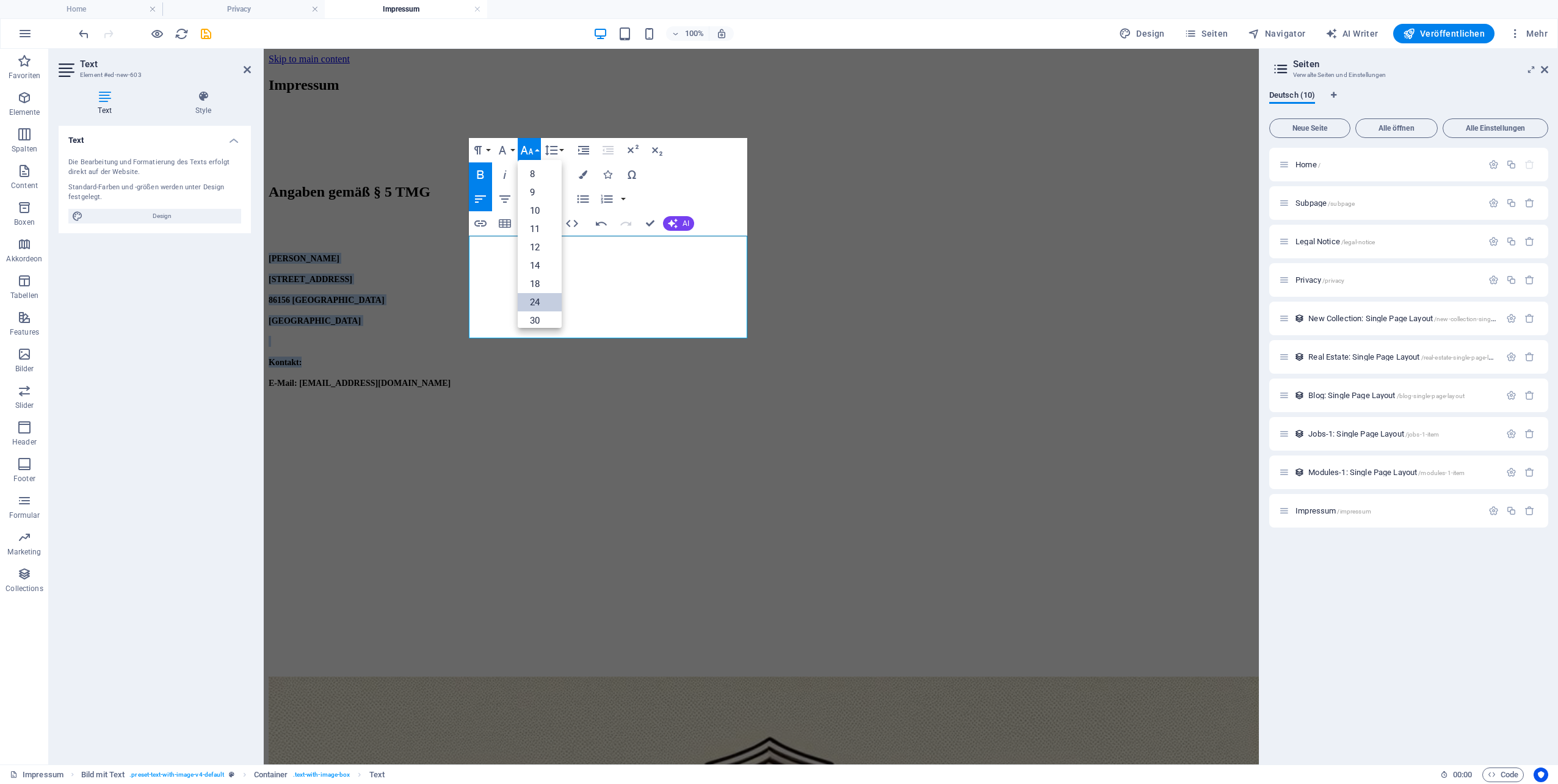
click at [541, 293] on link "24" at bounding box center [540, 302] width 44 height 18
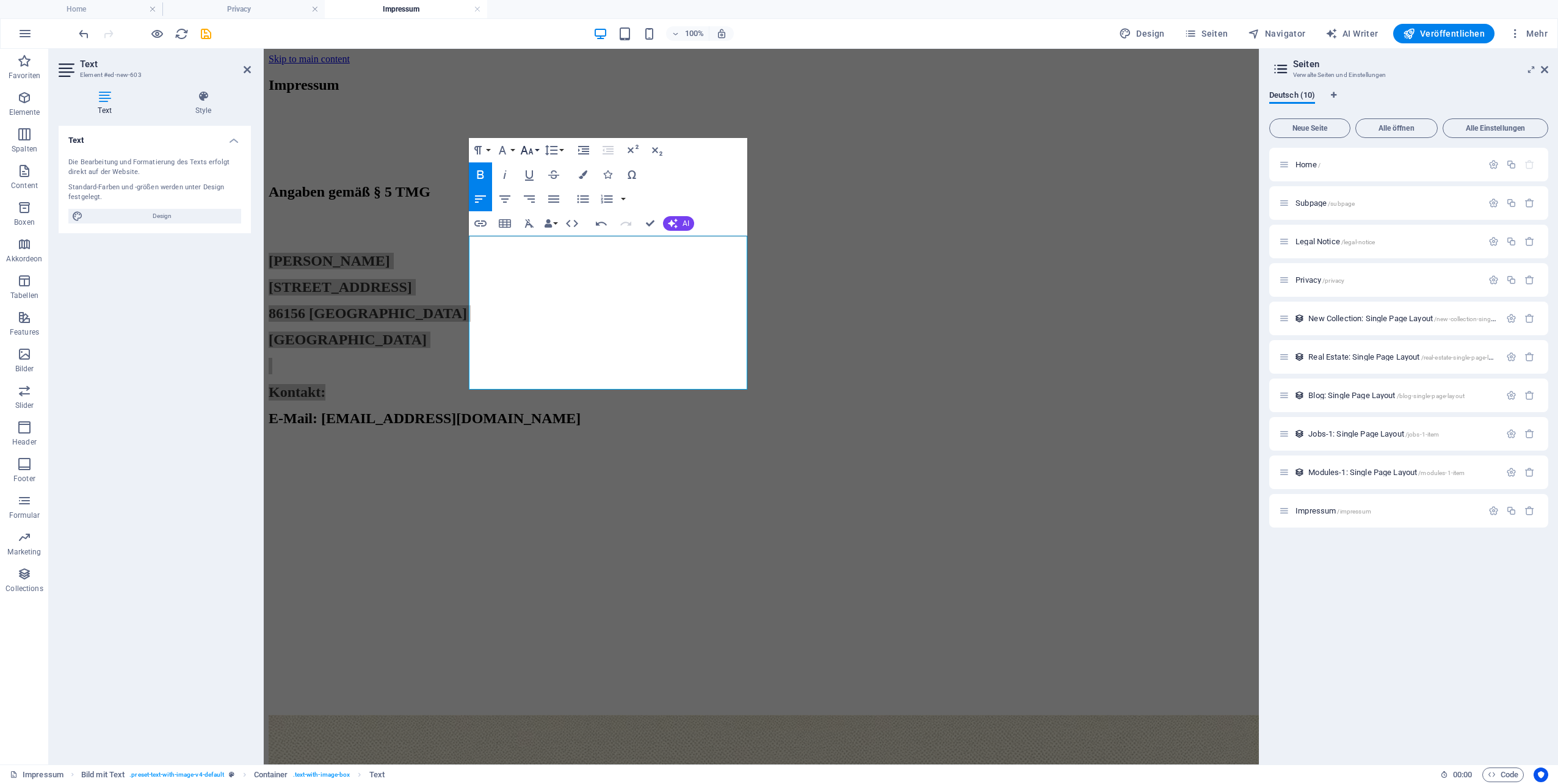
click at [535, 148] on button "Font Size" at bounding box center [529, 150] width 23 height 25
click at [546, 261] on link "14" at bounding box center [540, 265] width 44 height 18
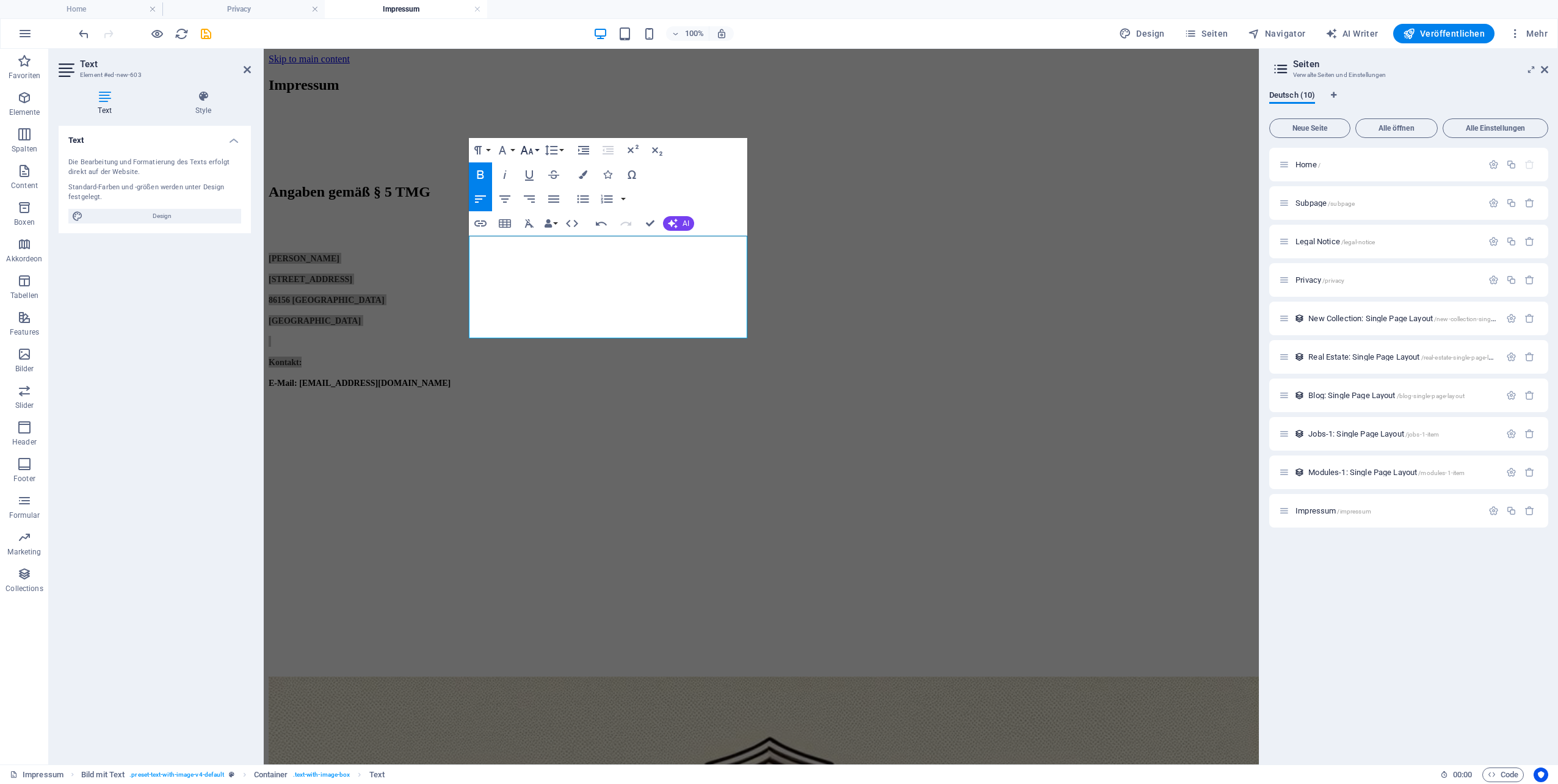
click at [533, 151] on icon "button" at bounding box center [527, 150] width 15 height 15
click at [544, 278] on link "18" at bounding box center [540, 284] width 44 height 18
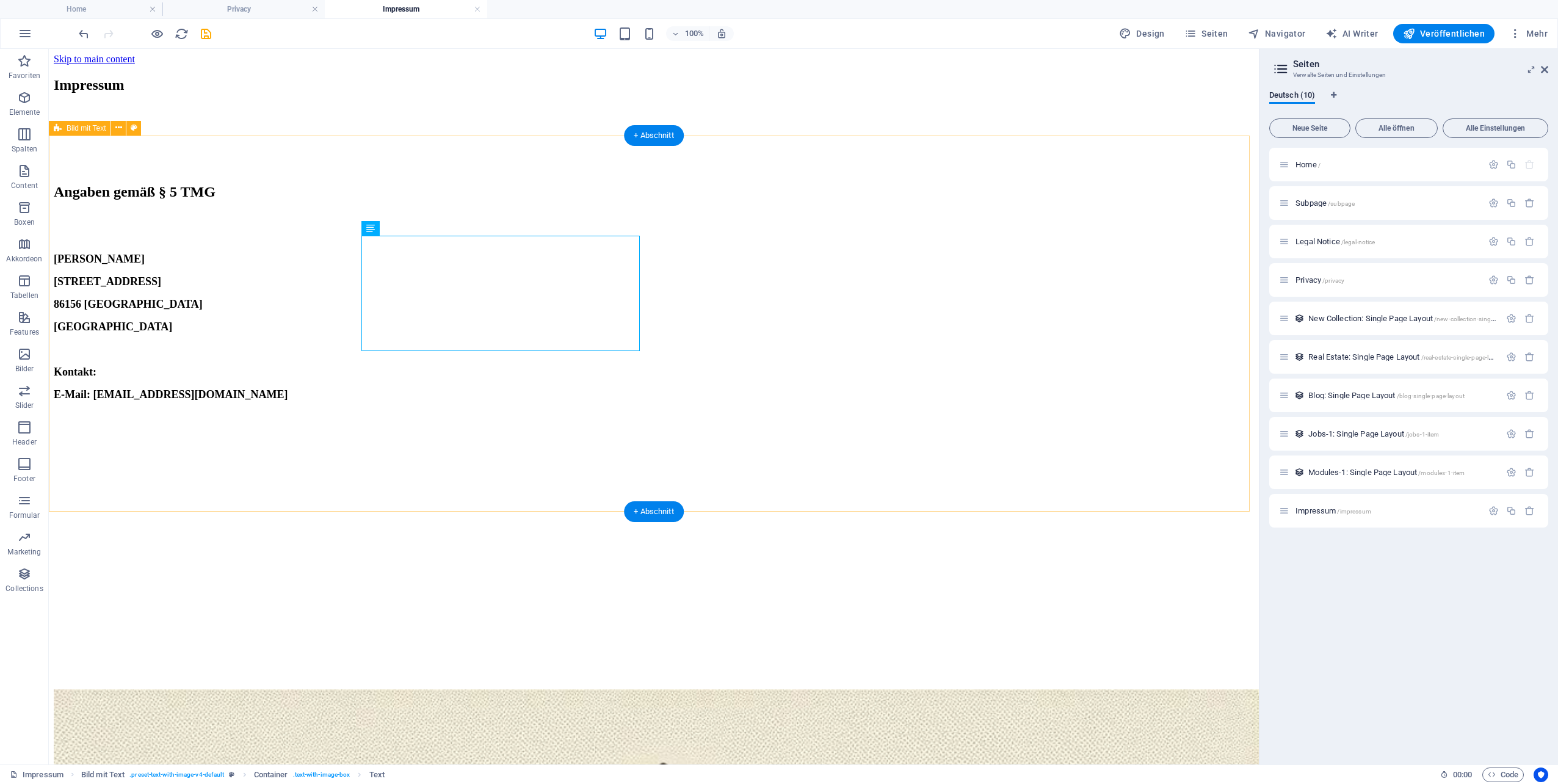
click at [518, 191] on div "Angaben gemäß § 5 TMG" at bounding box center [654, 191] width 1200 height 16
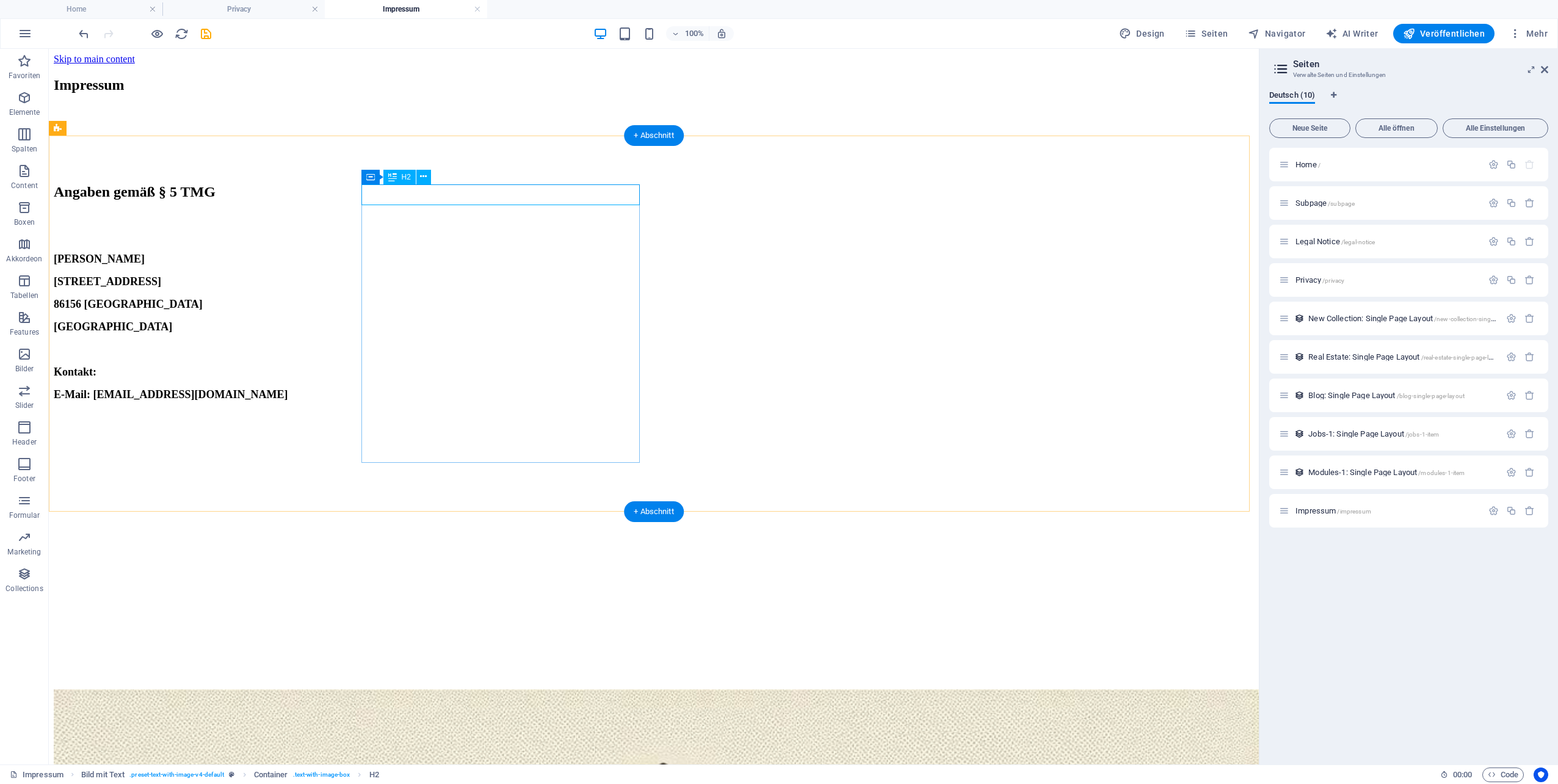
click at [401, 191] on div "Angaben gemäß § 5 TMG" at bounding box center [654, 191] width 1200 height 16
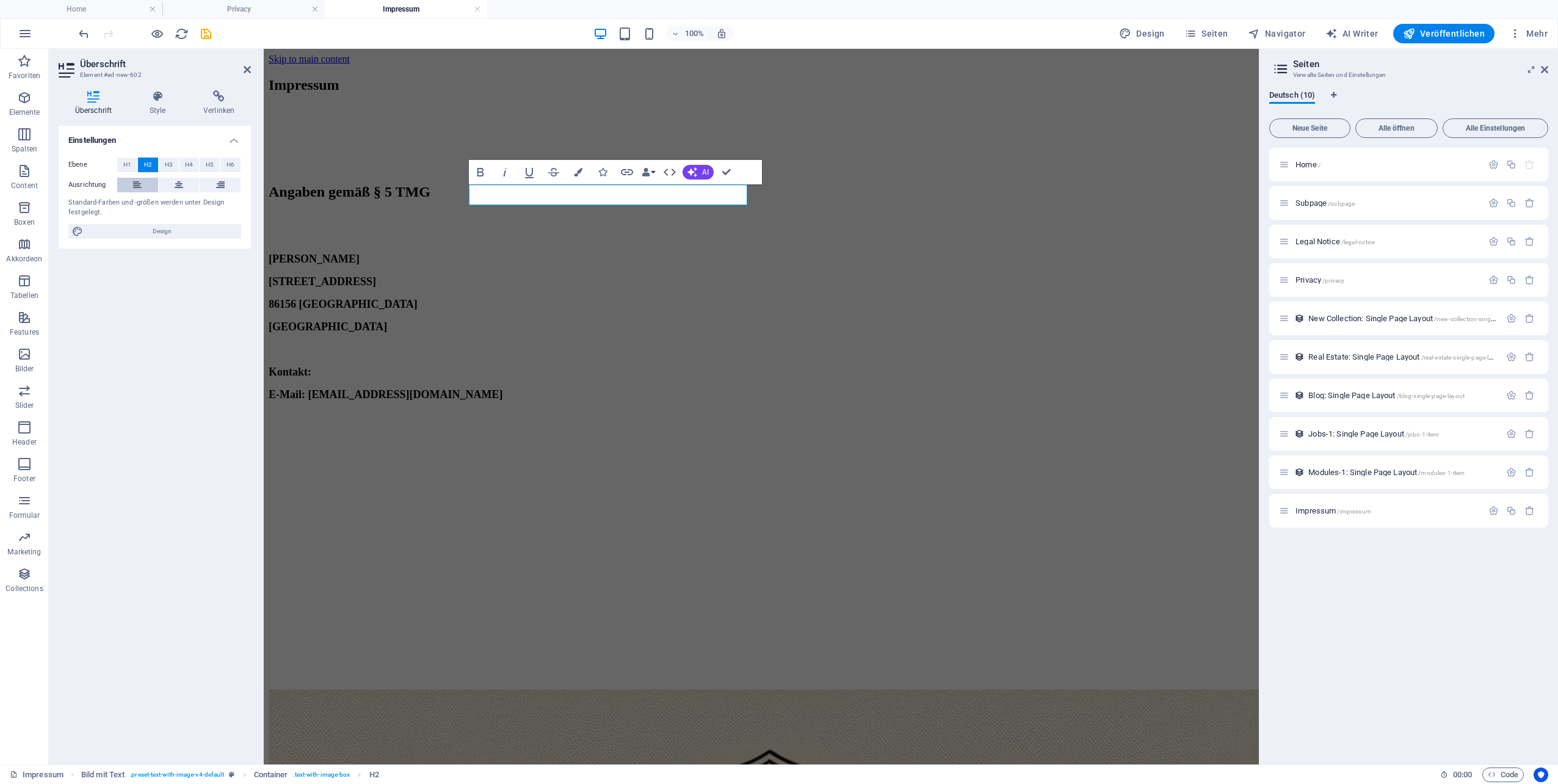
click at [137, 190] on icon at bounding box center [137, 185] width 8 height 15
click at [646, 401] on div "Angaben gemäß § 5 TMG [PERSON_NAME] [STREET_ADDRESS] Kontakt: E-Mail: [EMAIL_AD…" at bounding box center [762, 292] width 985 height 217
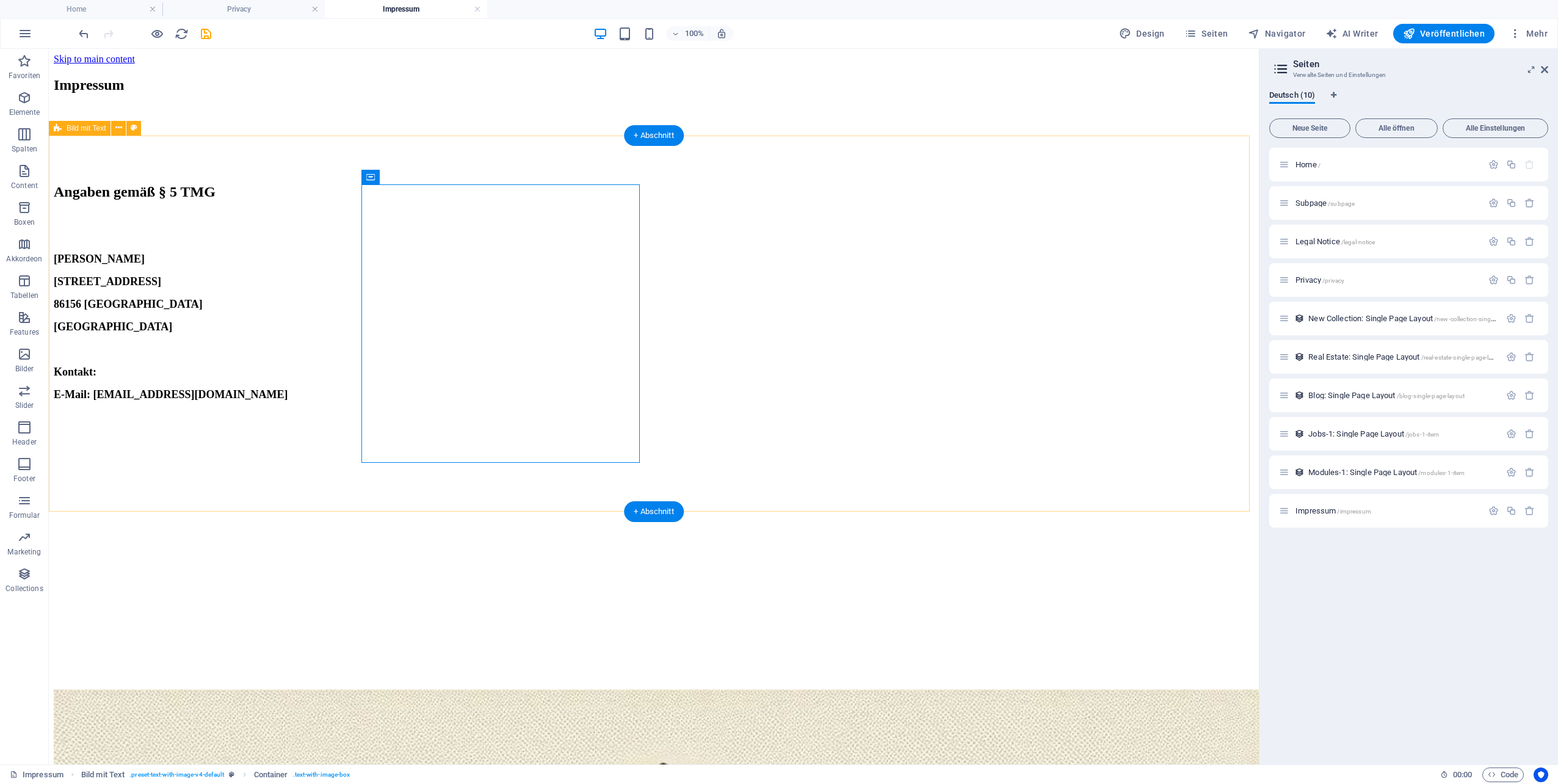
select select "rem"
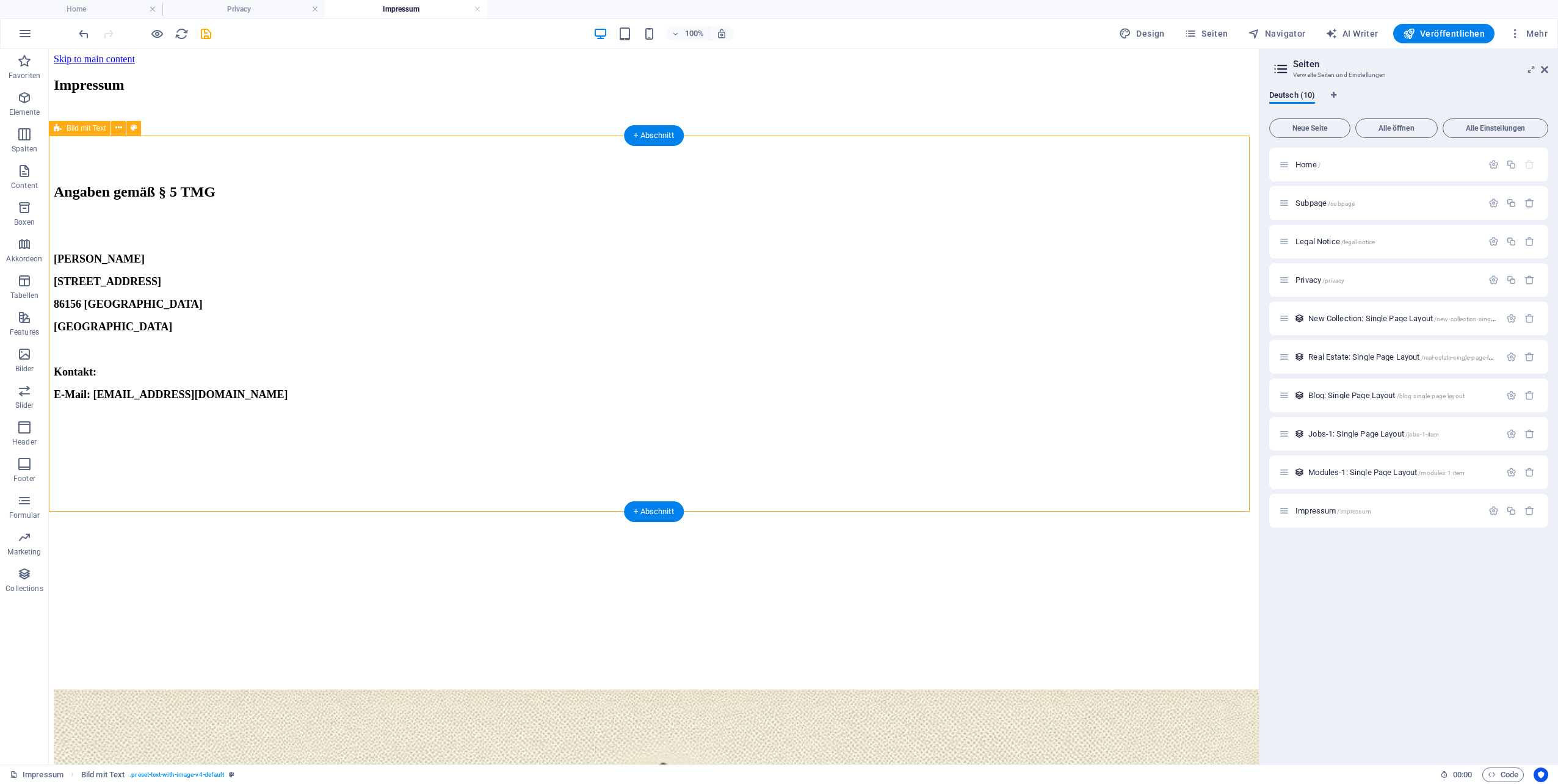
select select "rem"
select select "px"
select select "preset-text-with-image-v4-default"
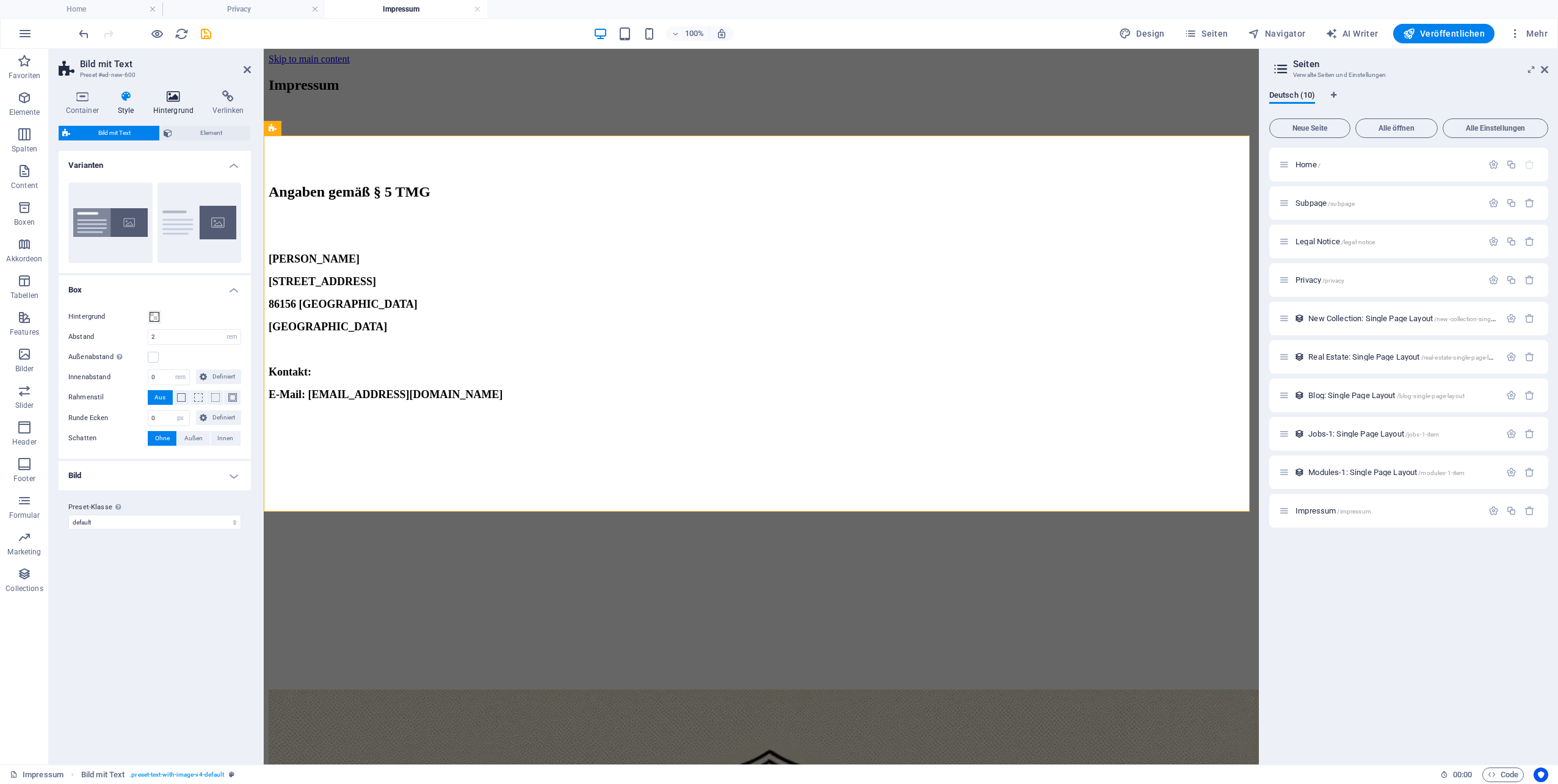
click at [171, 98] on icon at bounding box center [173, 96] width 55 height 12
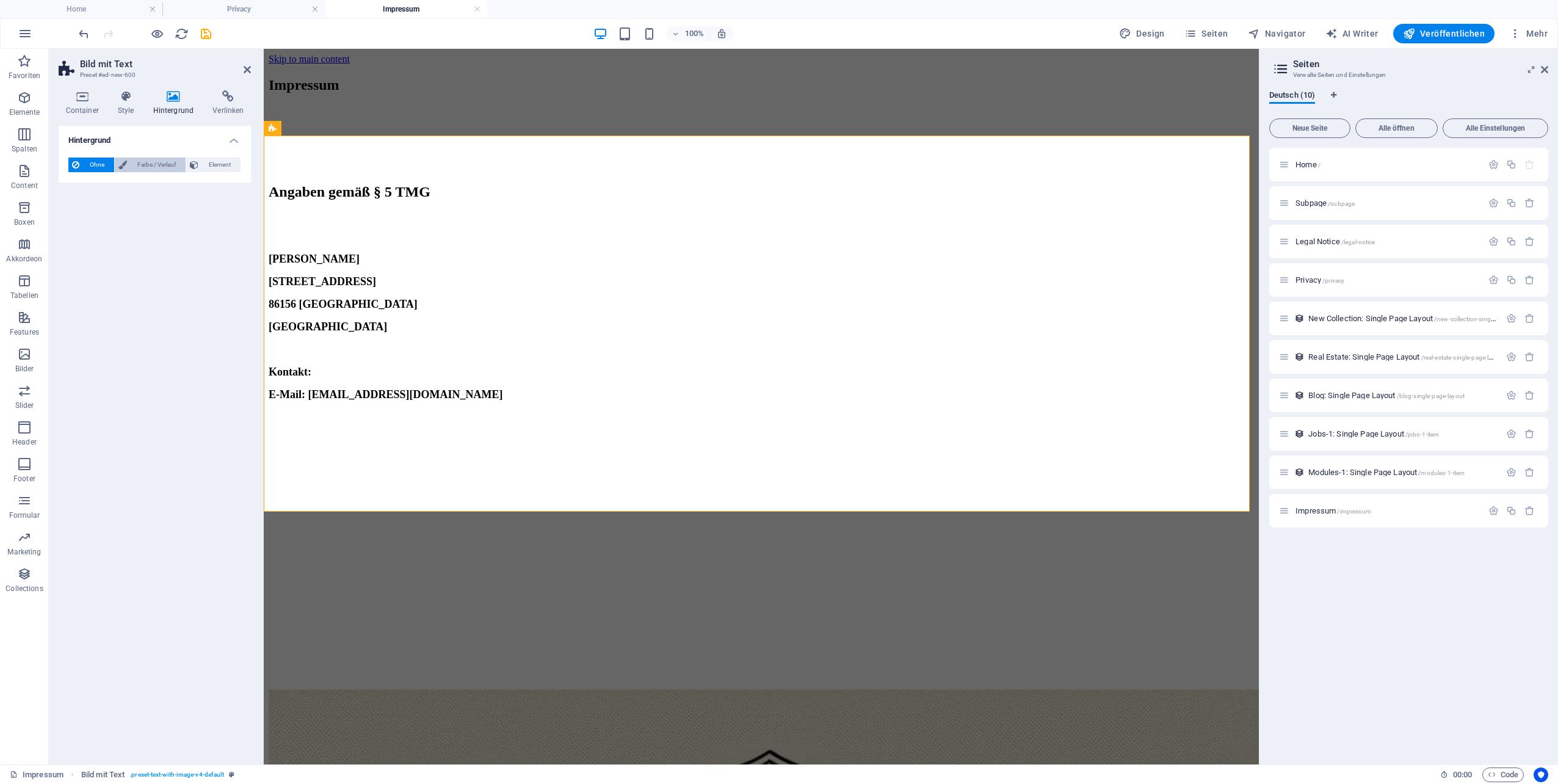
click at [148, 167] on span "Farbe / Verlauf" at bounding box center [156, 165] width 51 height 15
click at [81, 213] on span at bounding box center [76, 213] width 14 height 14
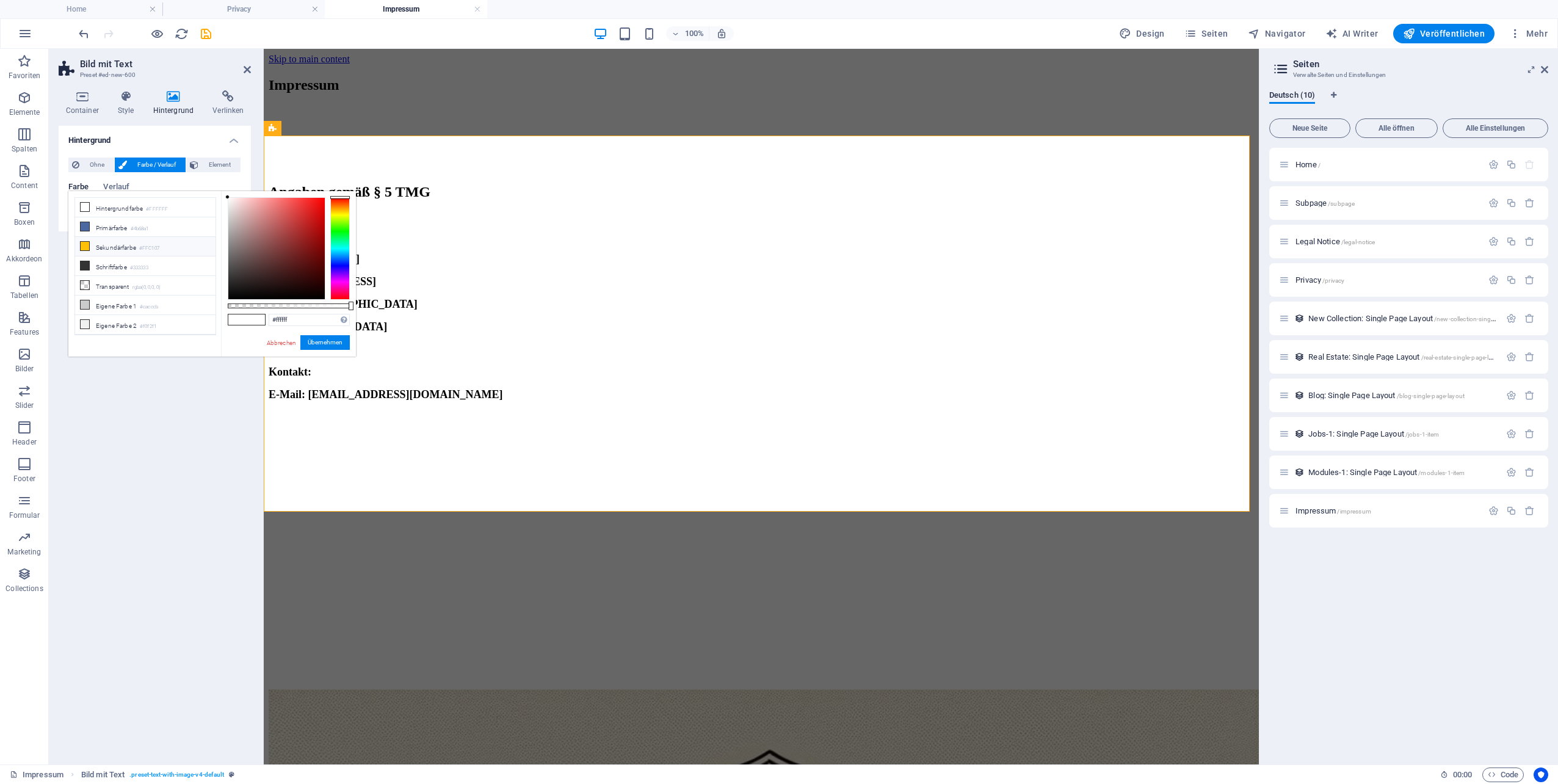
click at [103, 246] on li "Sekundärfarbe #FFC107" at bounding box center [145, 246] width 140 height 19
click at [109, 260] on li "Schriftfarbe #333333" at bounding box center [145, 265] width 140 height 19
click at [104, 225] on li "Primärfarbe #4b68a1" at bounding box center [145, 226] width 140 height 19
click at [112, 246] on li "Sekundärfarbe #FFC107" at bounding box center [145, 246] width 140 height 19
type input "#ffc107"
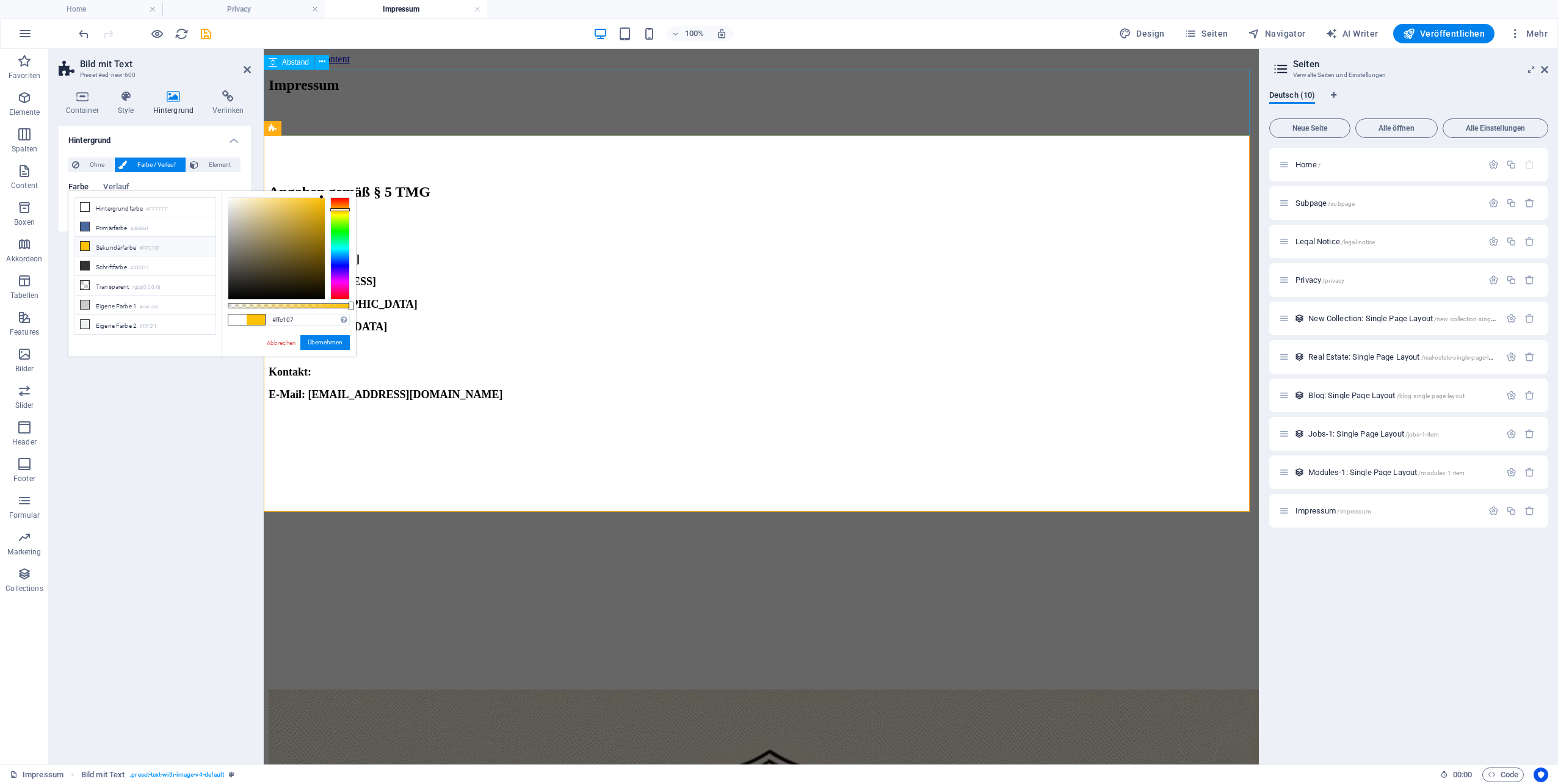
click at [1017, 77] on div "Impressum" at bounding box center [762, 85] width 985 height 16
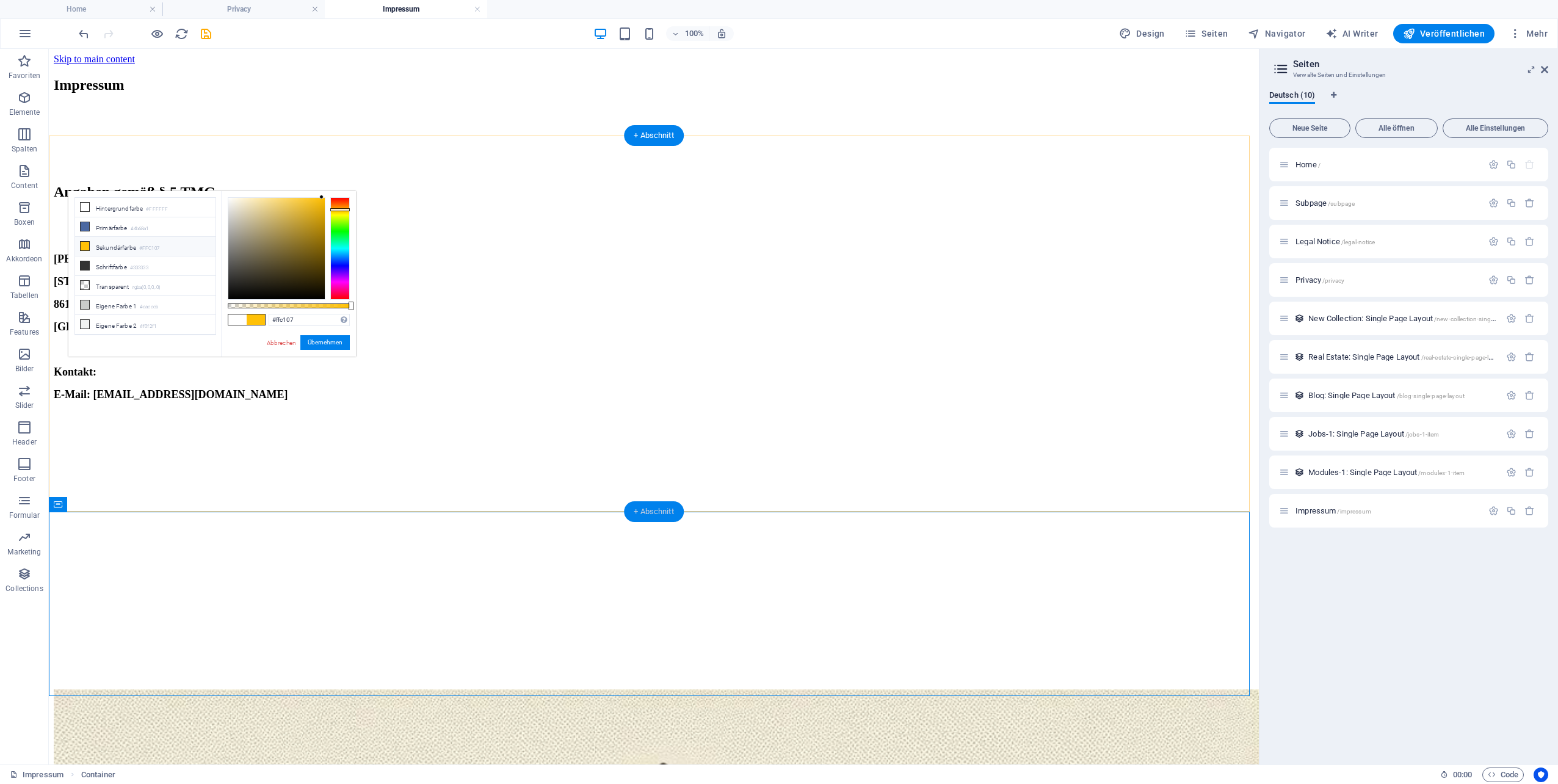
click at [655, 514] on div "+ Abschnitt" at bounding box center [654, 511] width 60 height 21
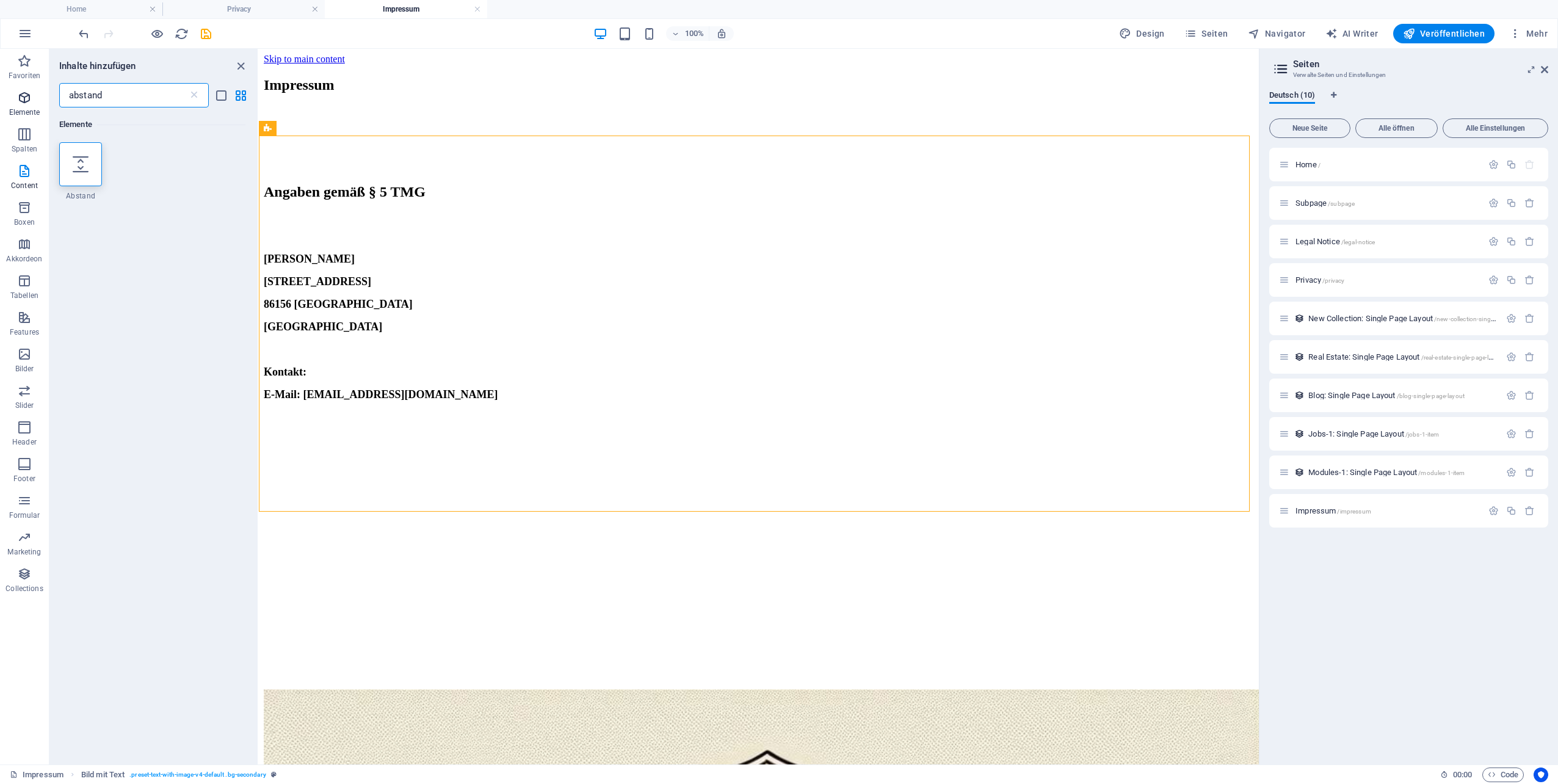
drag, startPoint x: 129, startPoint y: 93, endPoint x: 47, endPoint y: 88, distance: 82.2
click at [47, 88] on div "Favoriten Elemente Spalten Content Boxen Akkordeon Tabellen Features Bilder Sli…" at bounding box center [130, 407] width 259 height 716
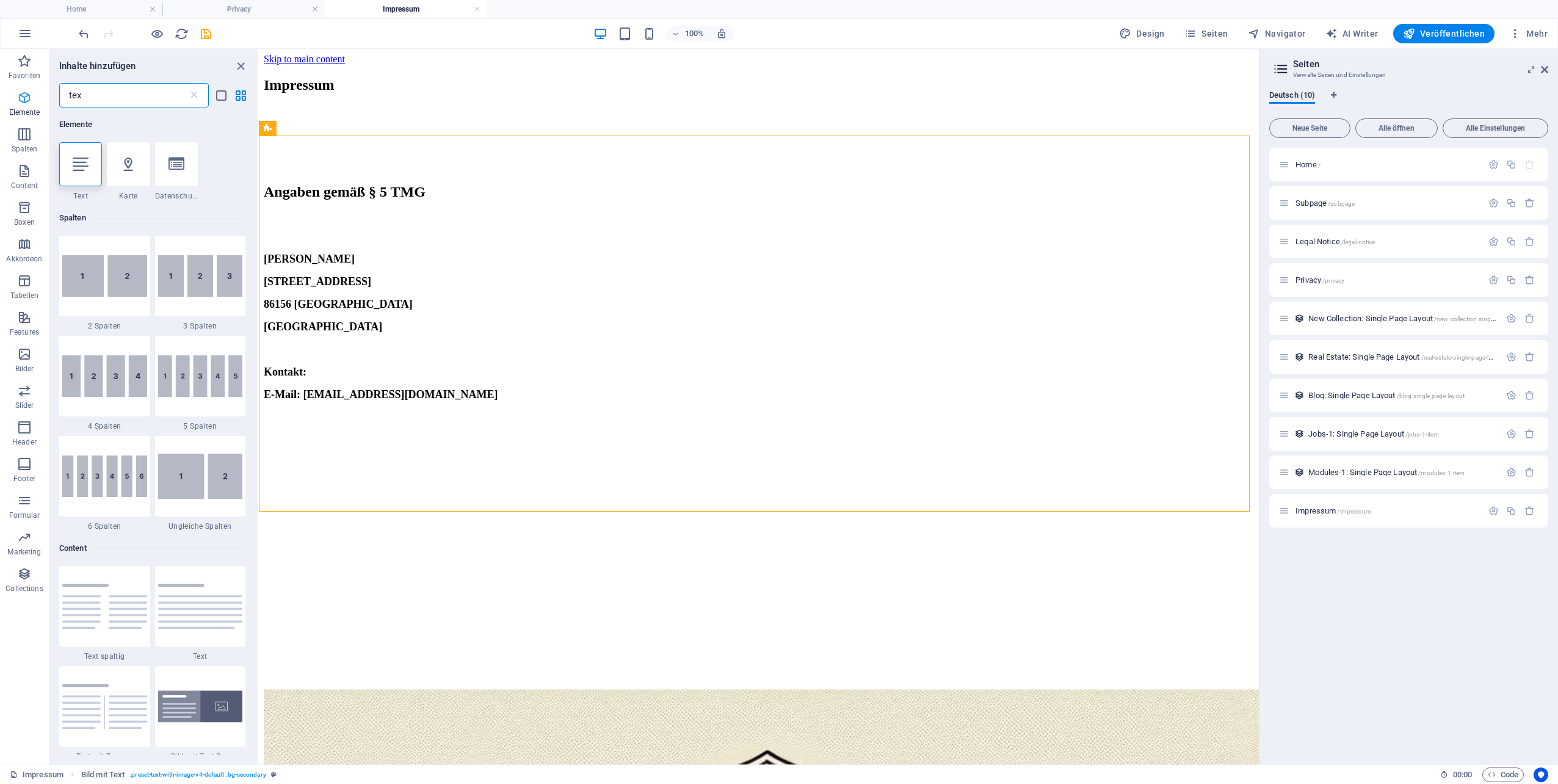
type input "text"
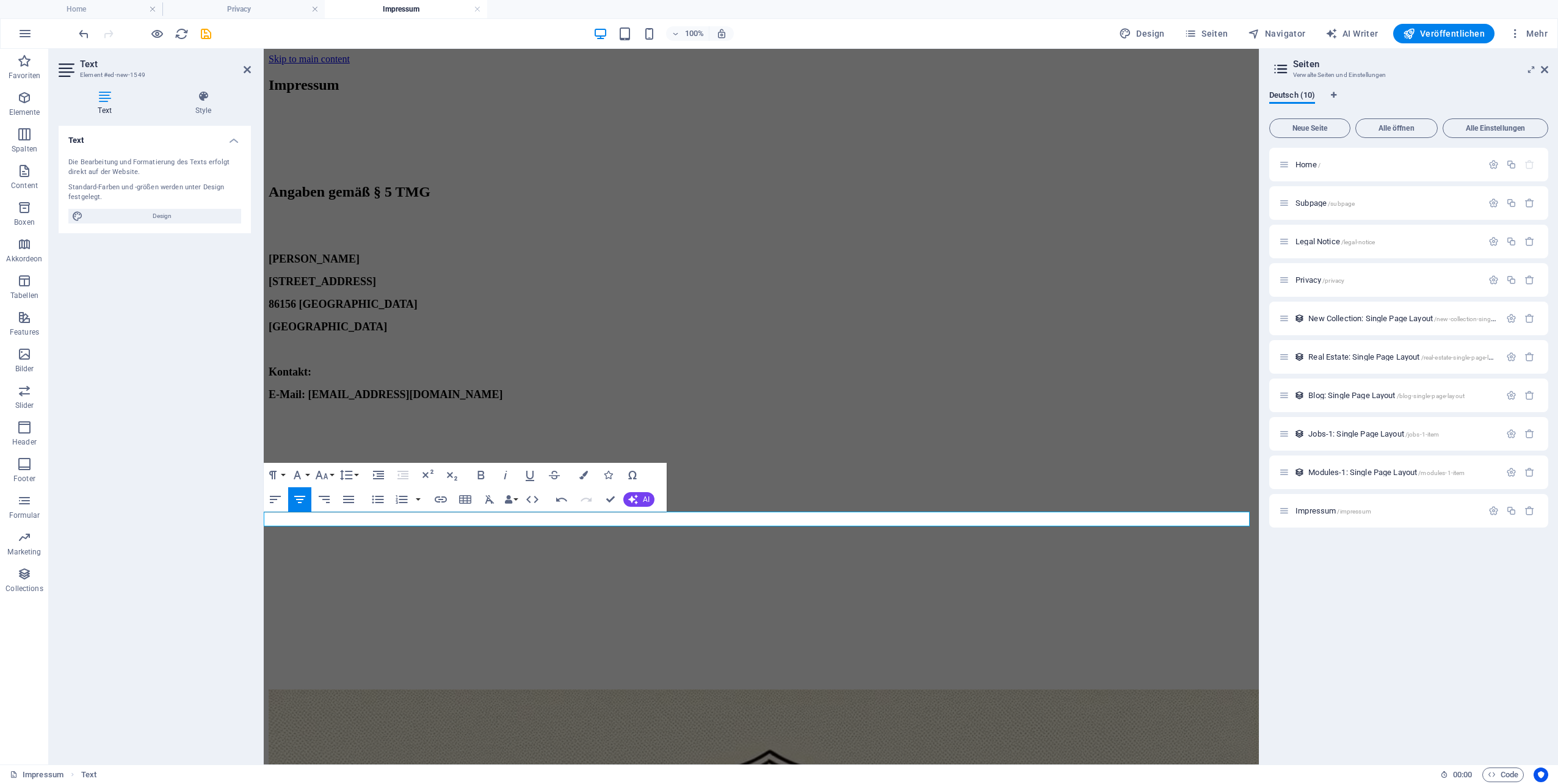
click at [485, 475] on icon "button" at bounding box center [481, 475] width 15 height 15
click at [303, 475] on icon "button" at bounding box center [297, 475] width 15 height 15
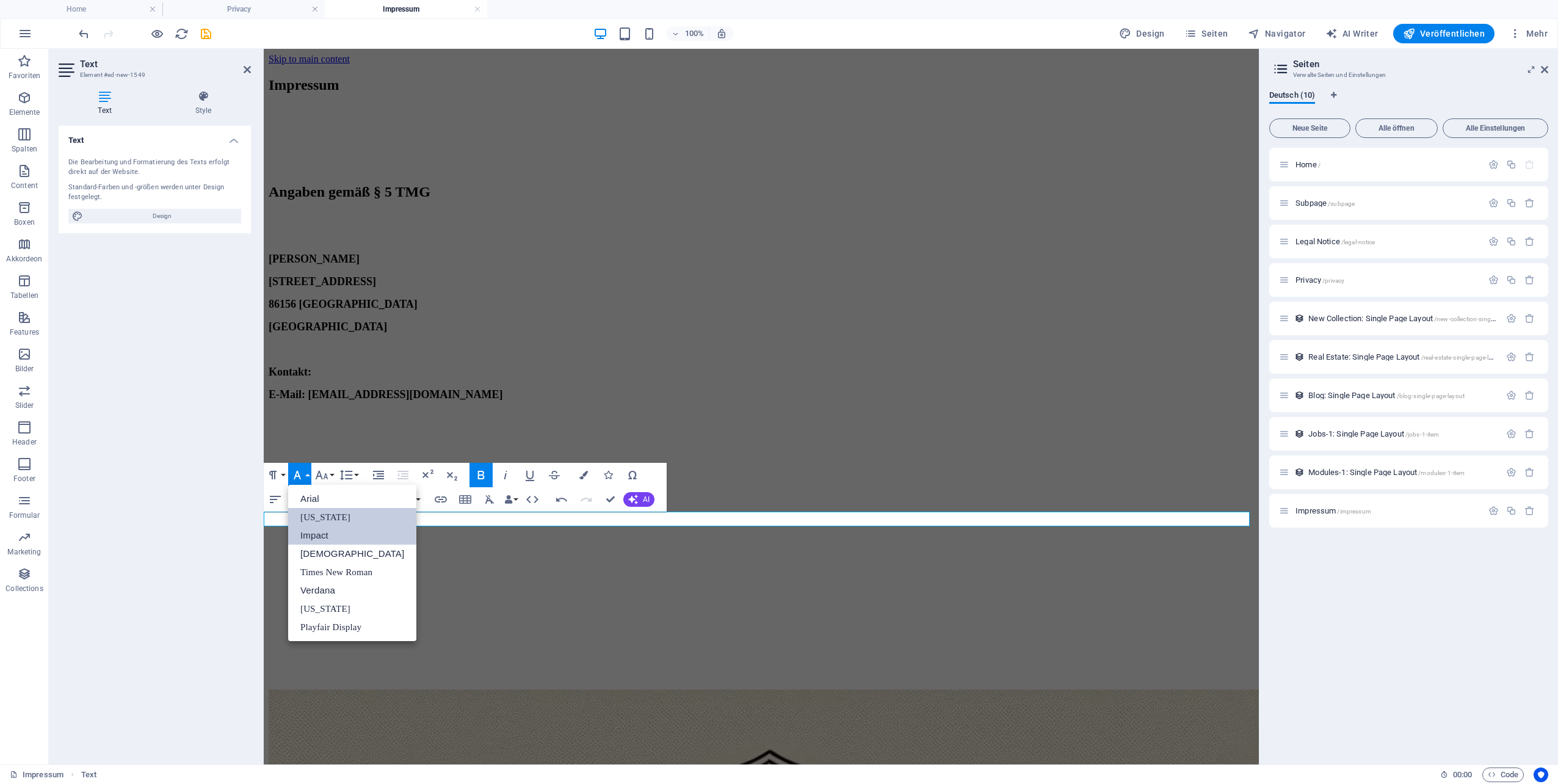
click at [318, 539] on link "Impact" at bounding box center [352, 535] width 129 height 18
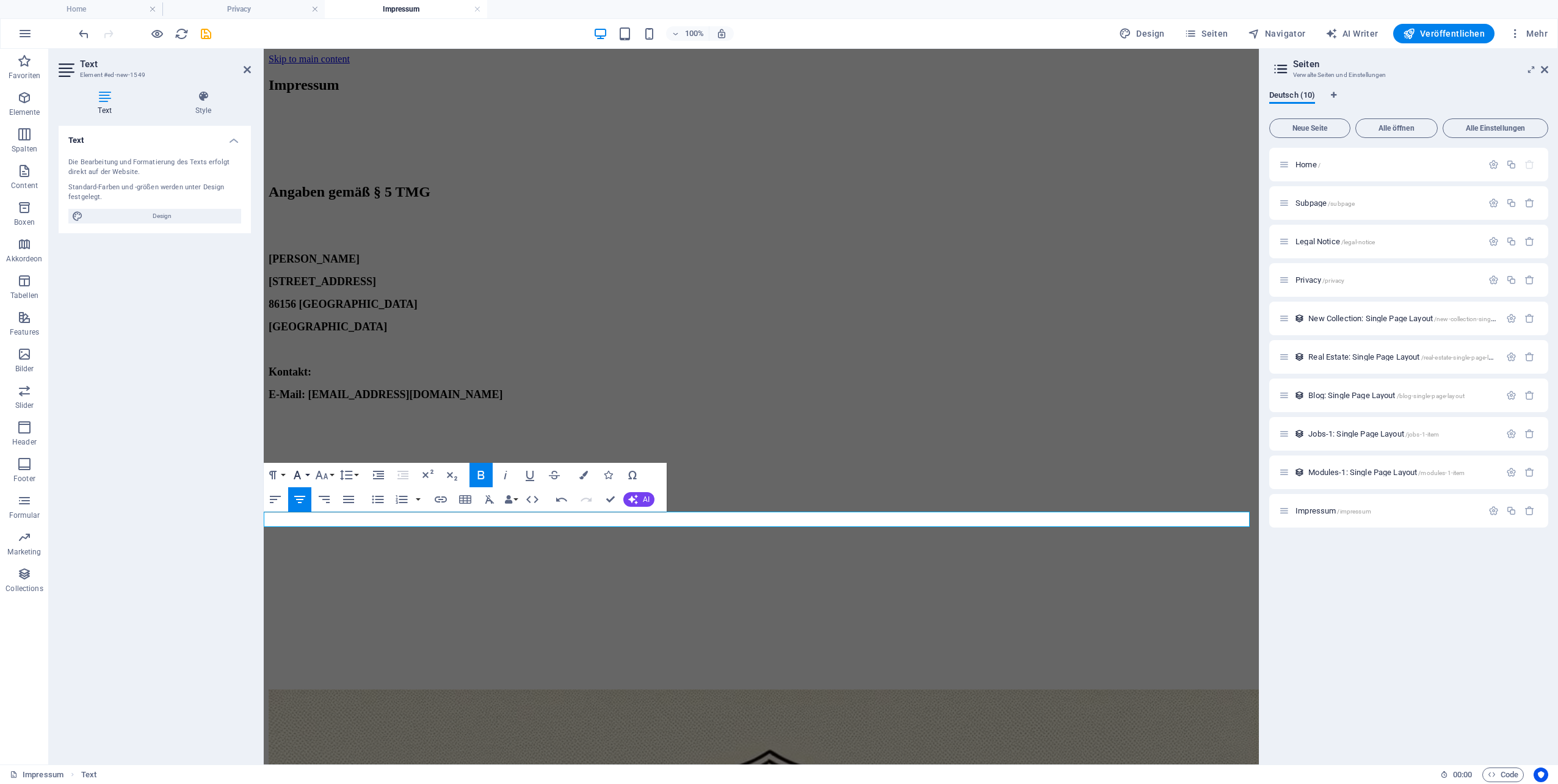
click at [306, 477] on button "Font Family" at bounding box center [299, 474] width 23 height 25
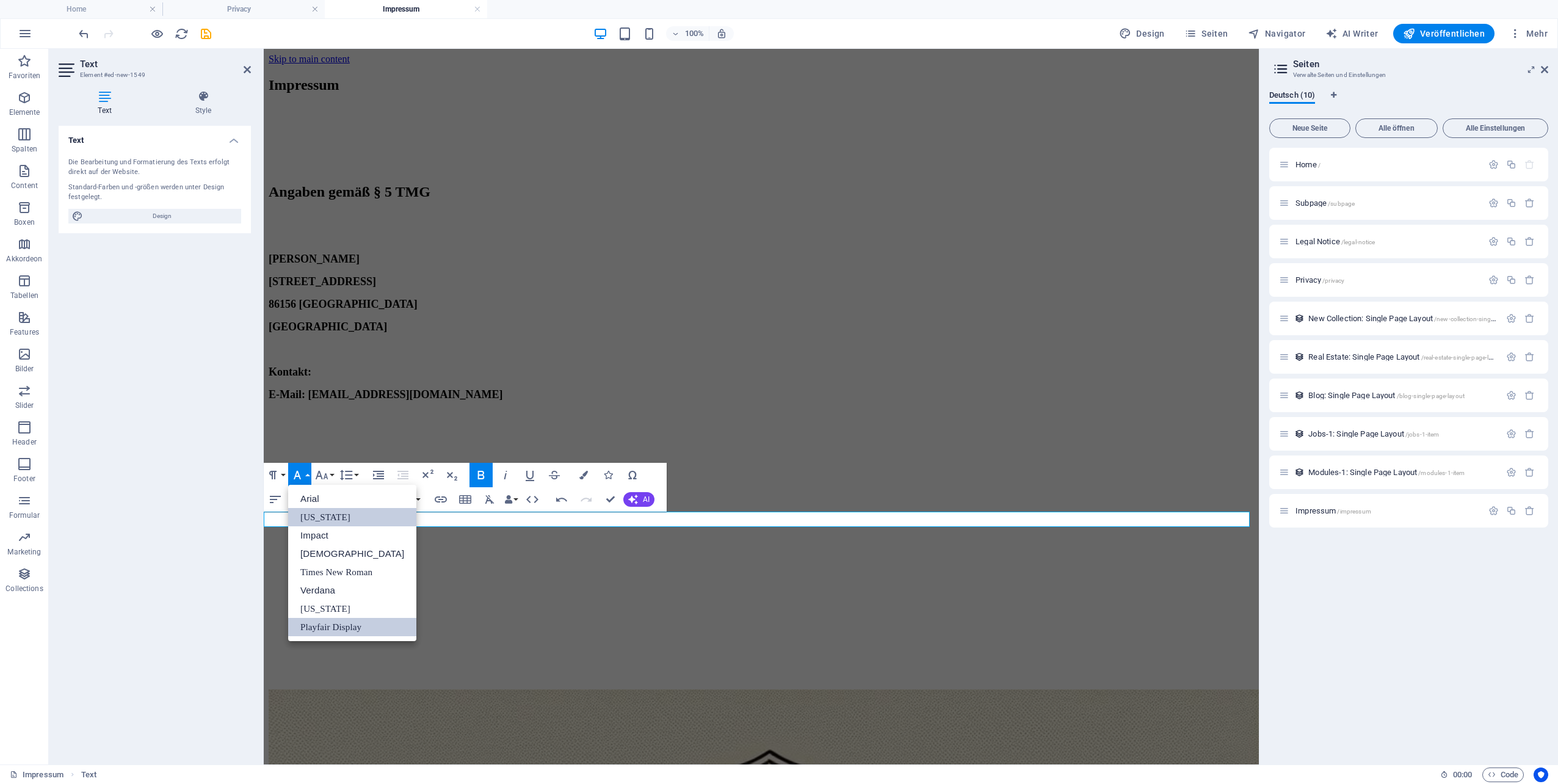
click at [342, 621] on link "Playfair Display" at bounding box center [352, 626] width 129 height 18
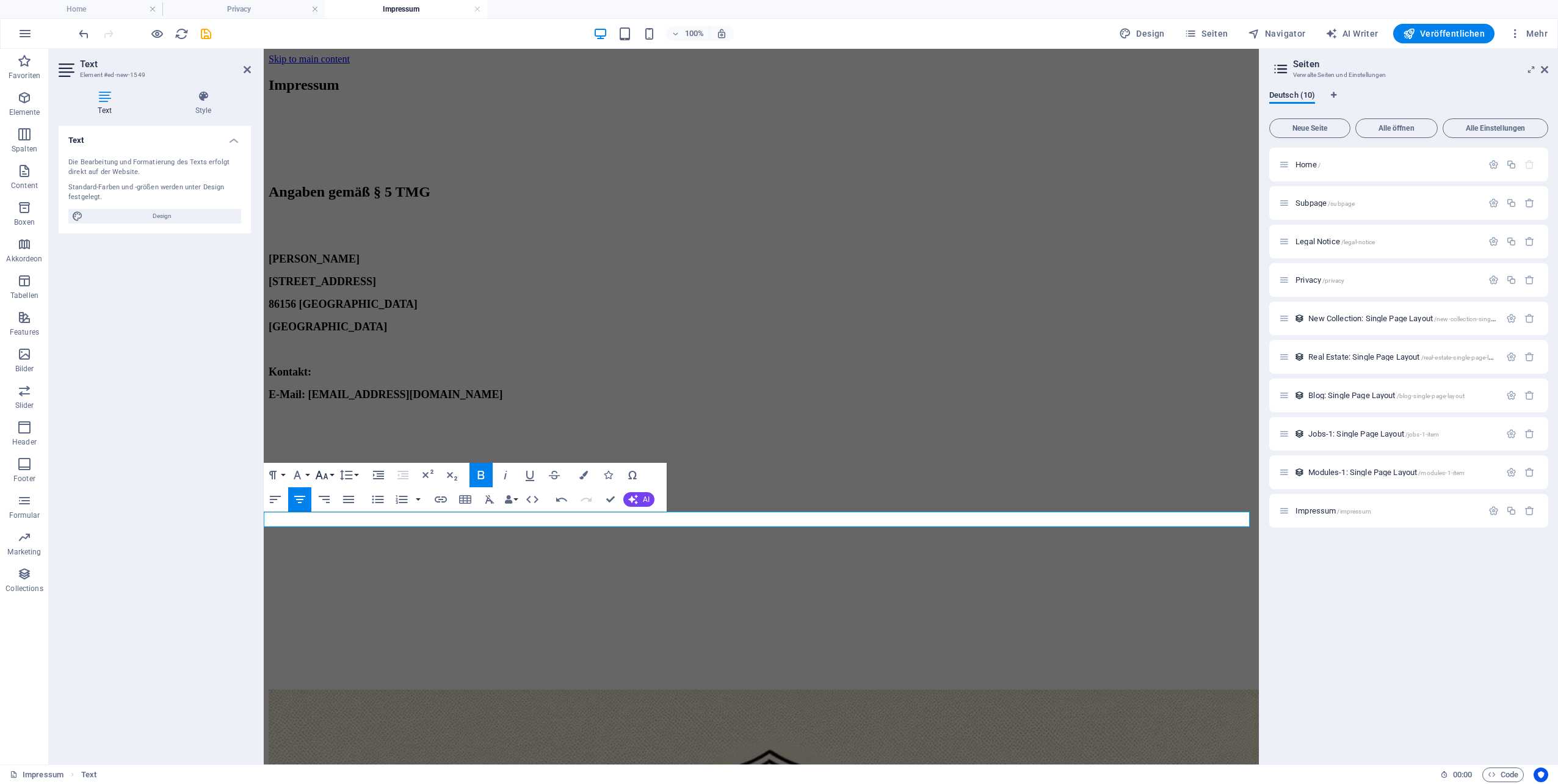
click at [332, 477] on button "Font Size" at bounding box center [324, 474] width 23 height 25
click at [338, 603] on link "18" at bounding box center [335, 608] width 44 height 18
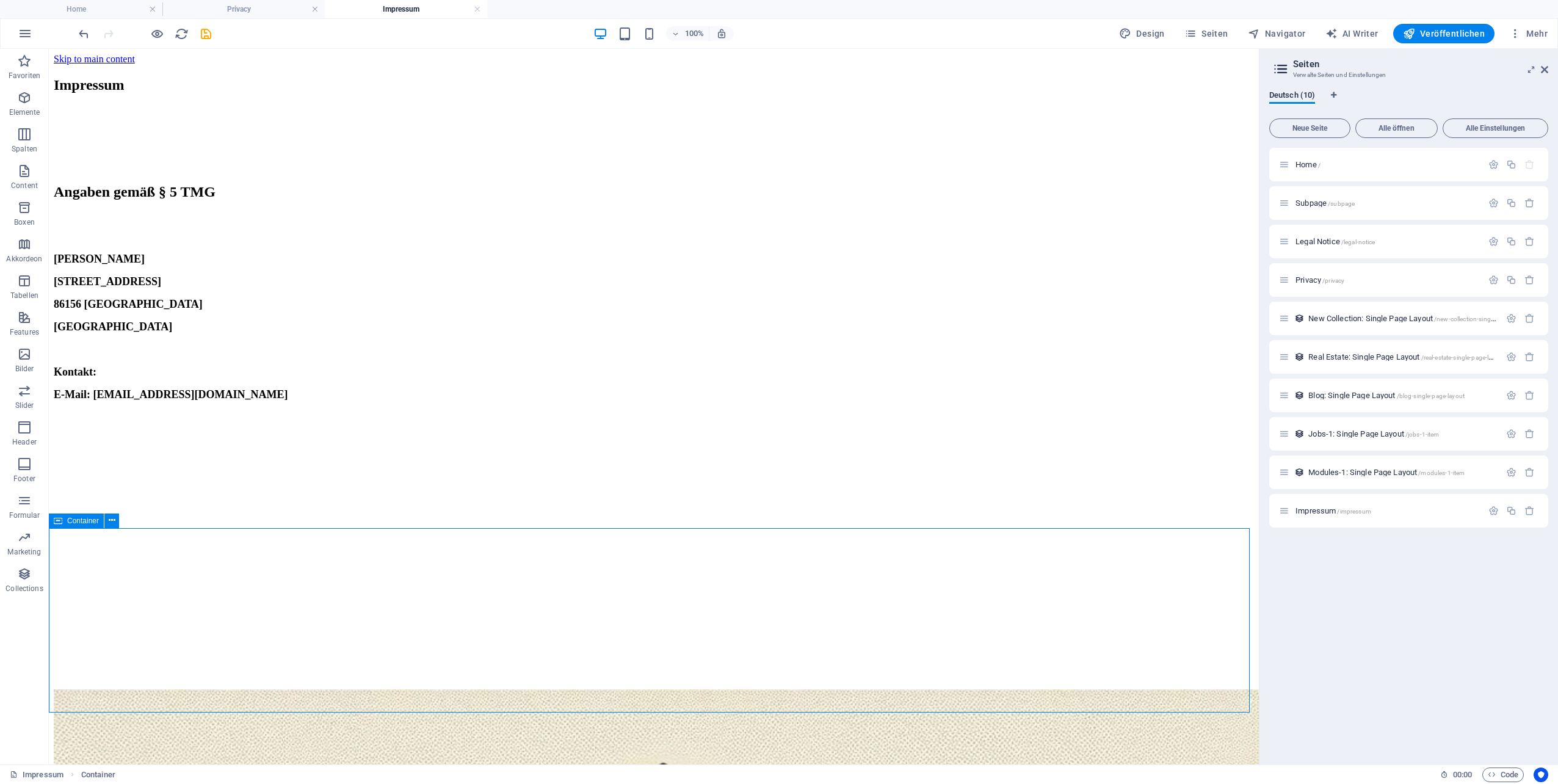
click at [648, 529] on div "+ Abschnitt" at bounding box center [654, 528] width 60 height 21
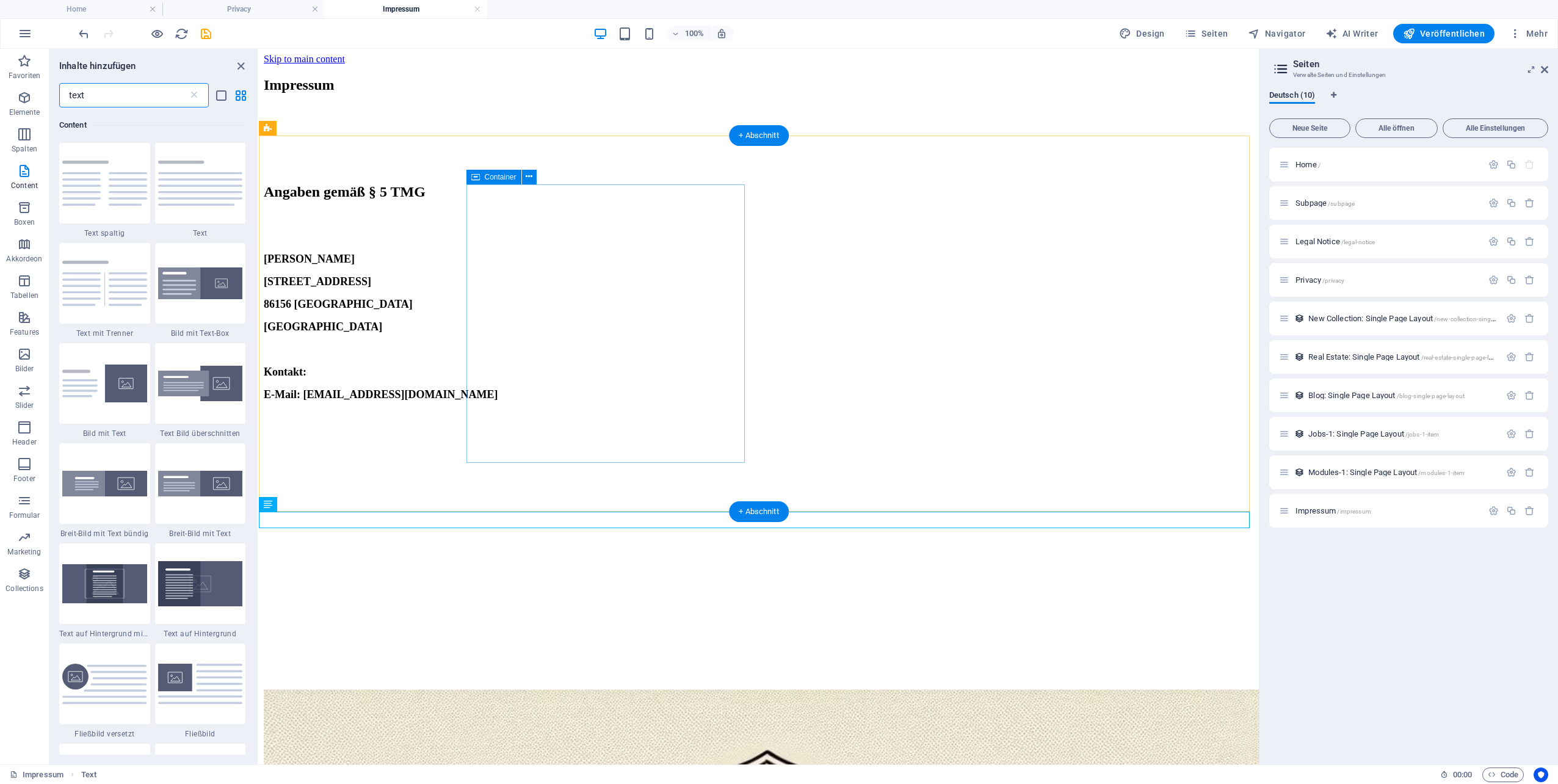
scroll to position [93, 0]
drag, startPoint x: 120, startPoint y: 92, endPoint x: 21, endPoint y: 86, distance: 99.2
click at [22, 86] on div "Favoriten Elemente Spalten Content Boxen Akkordeon Tabellen Features Bilder Sli…" at bounding box center [130, 407] width 259 height 716
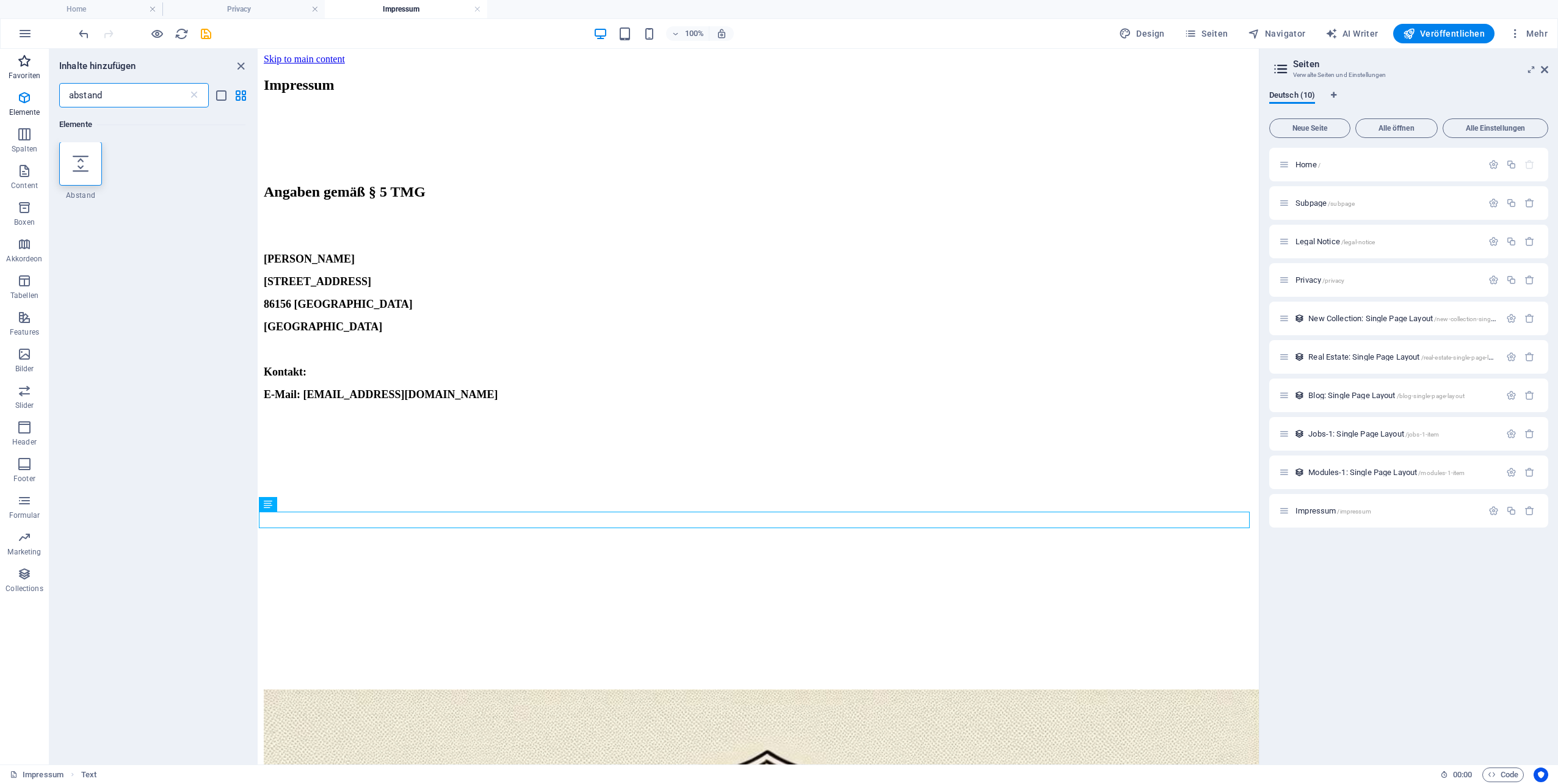
scroll to position [0, 0]
type input "abstand"
click at [76, 166] on icon at bounding box center [80, 163] width 16 height 15
select select "px"
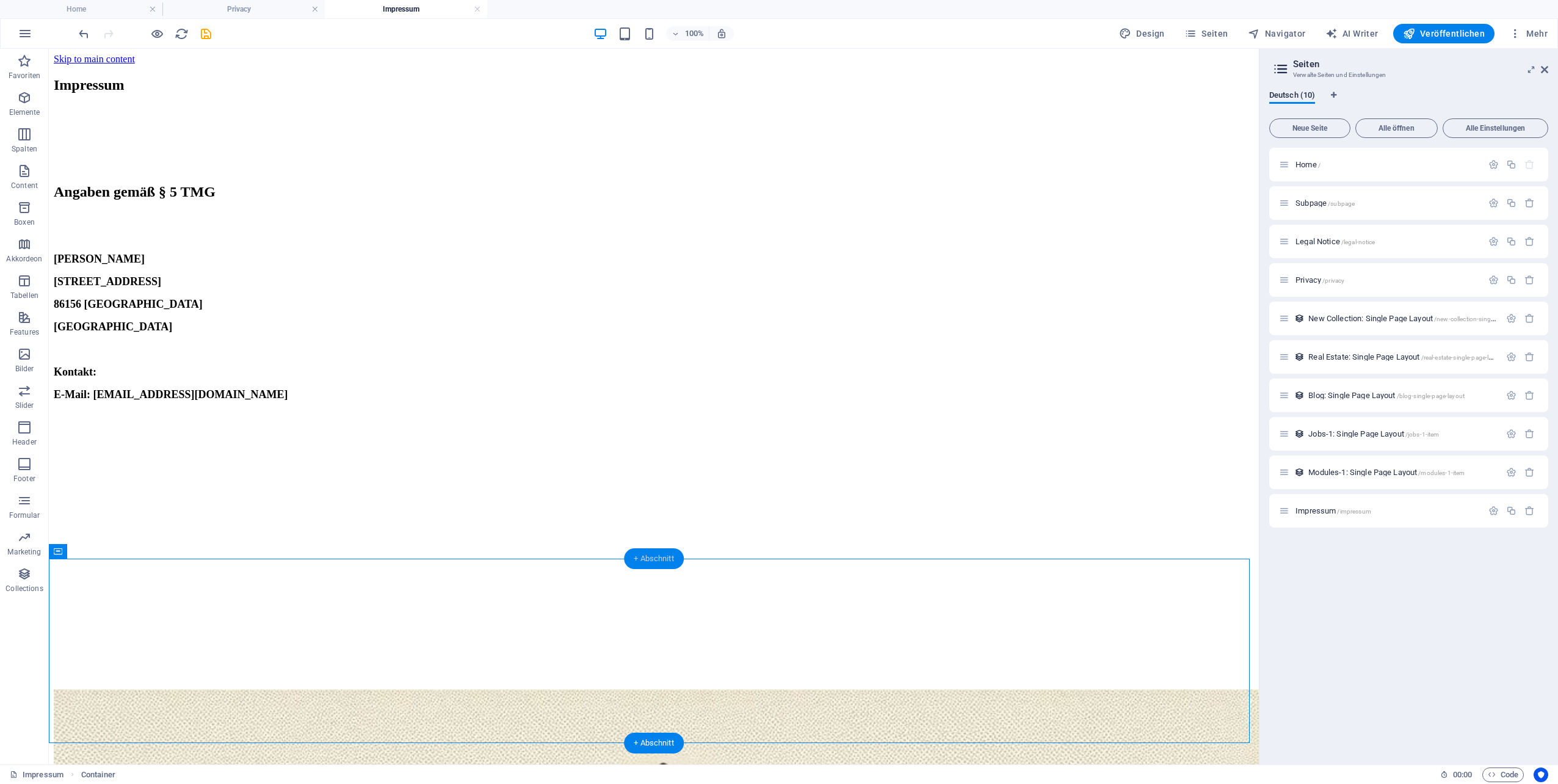
click at [657, 552] on div "+ Abschnitt" at bounding box center [654, 558] width 60 height 21
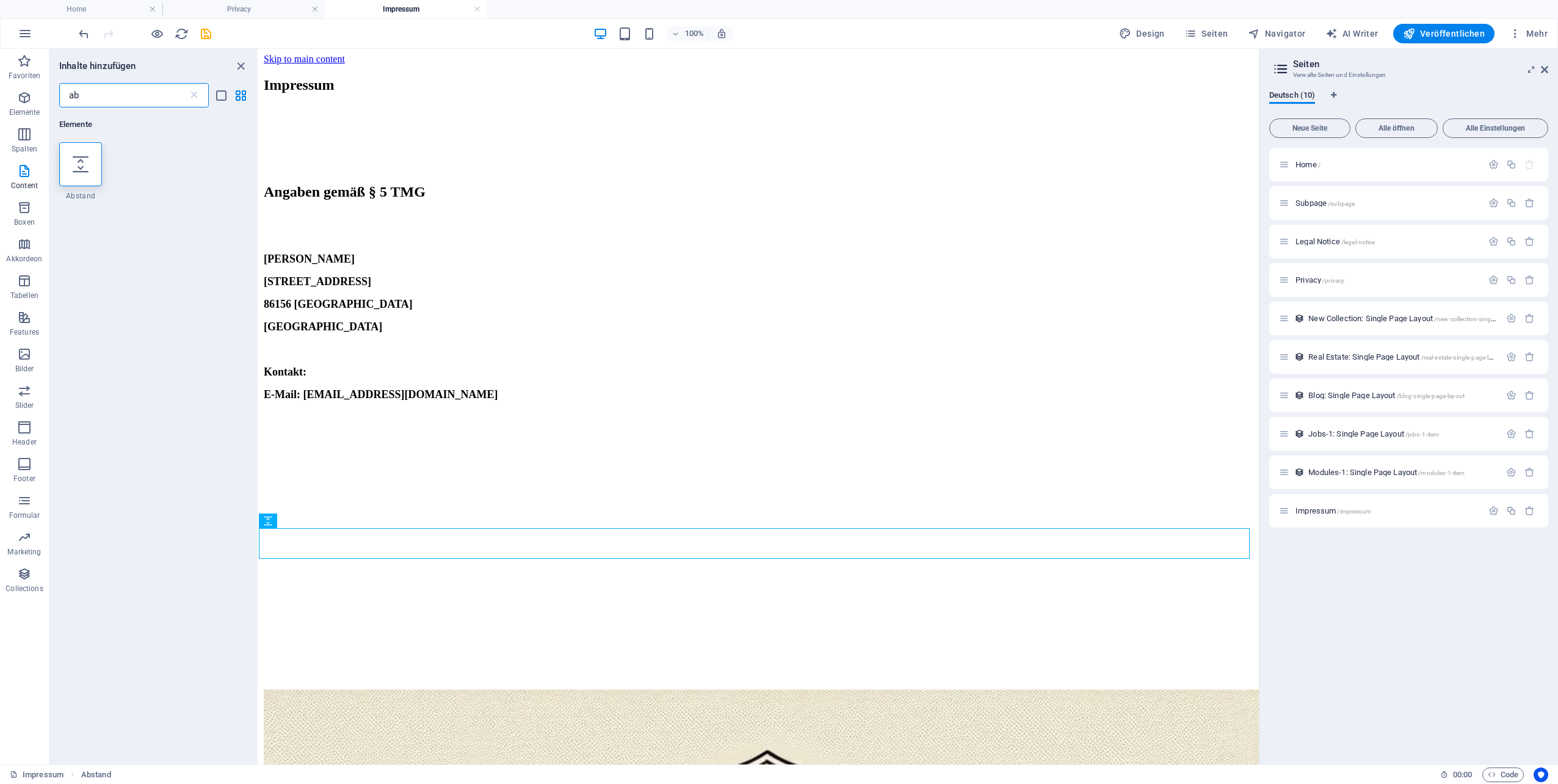
type input "a"
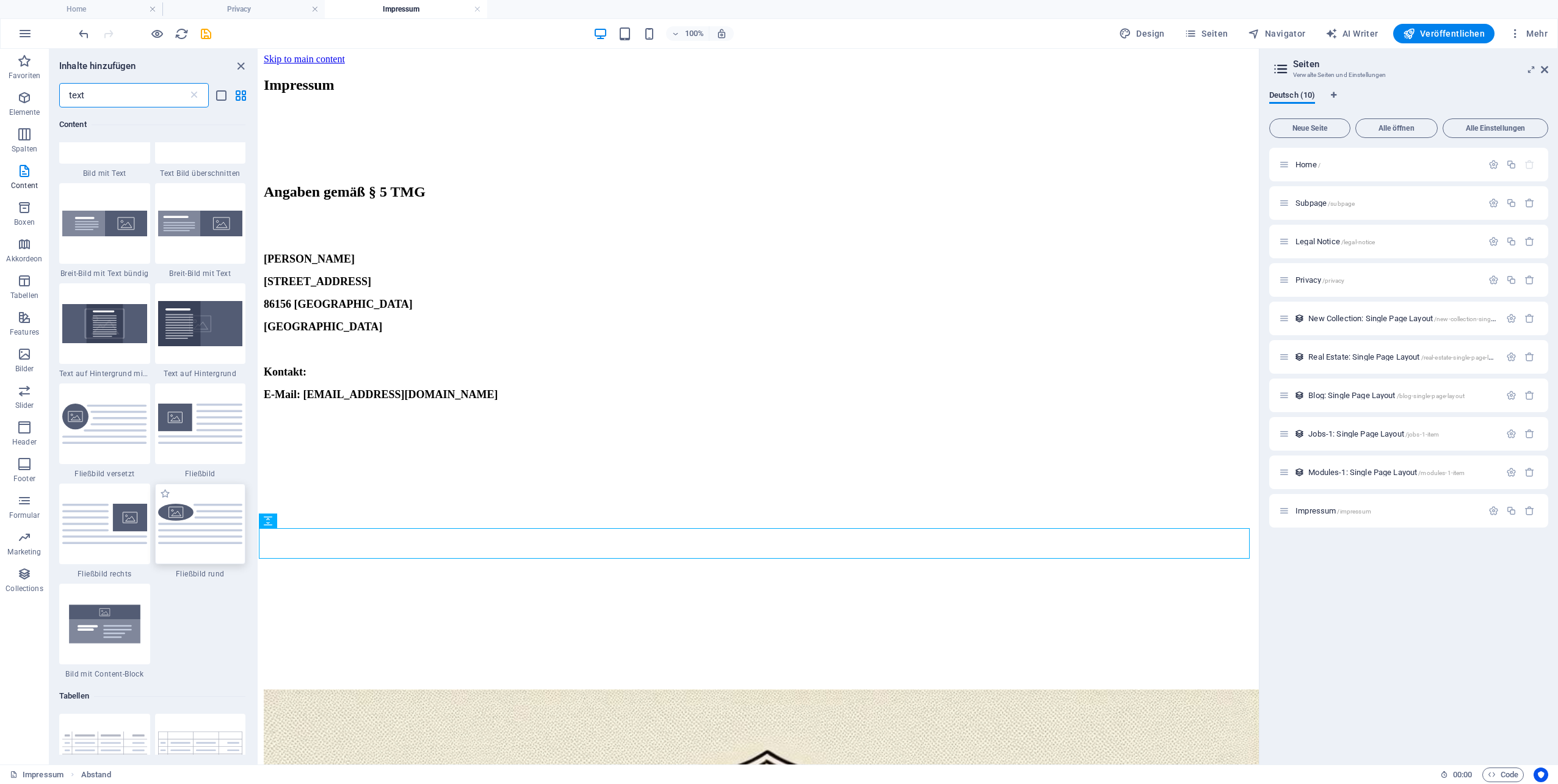
scroll to position [428, 0]
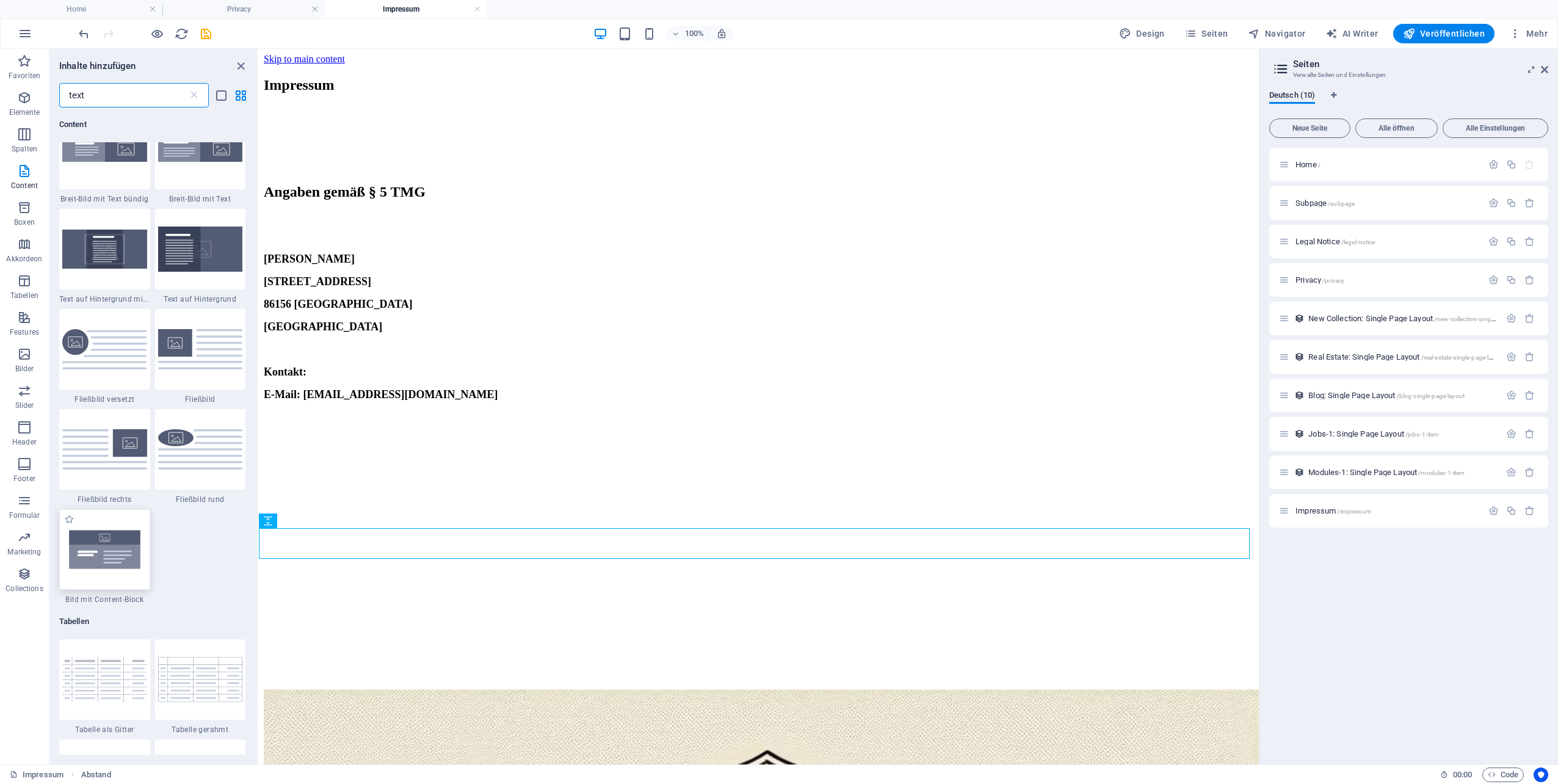
type input "text"
click at [105, 562] on img at bounding box center [104, 550] width 85 height 57
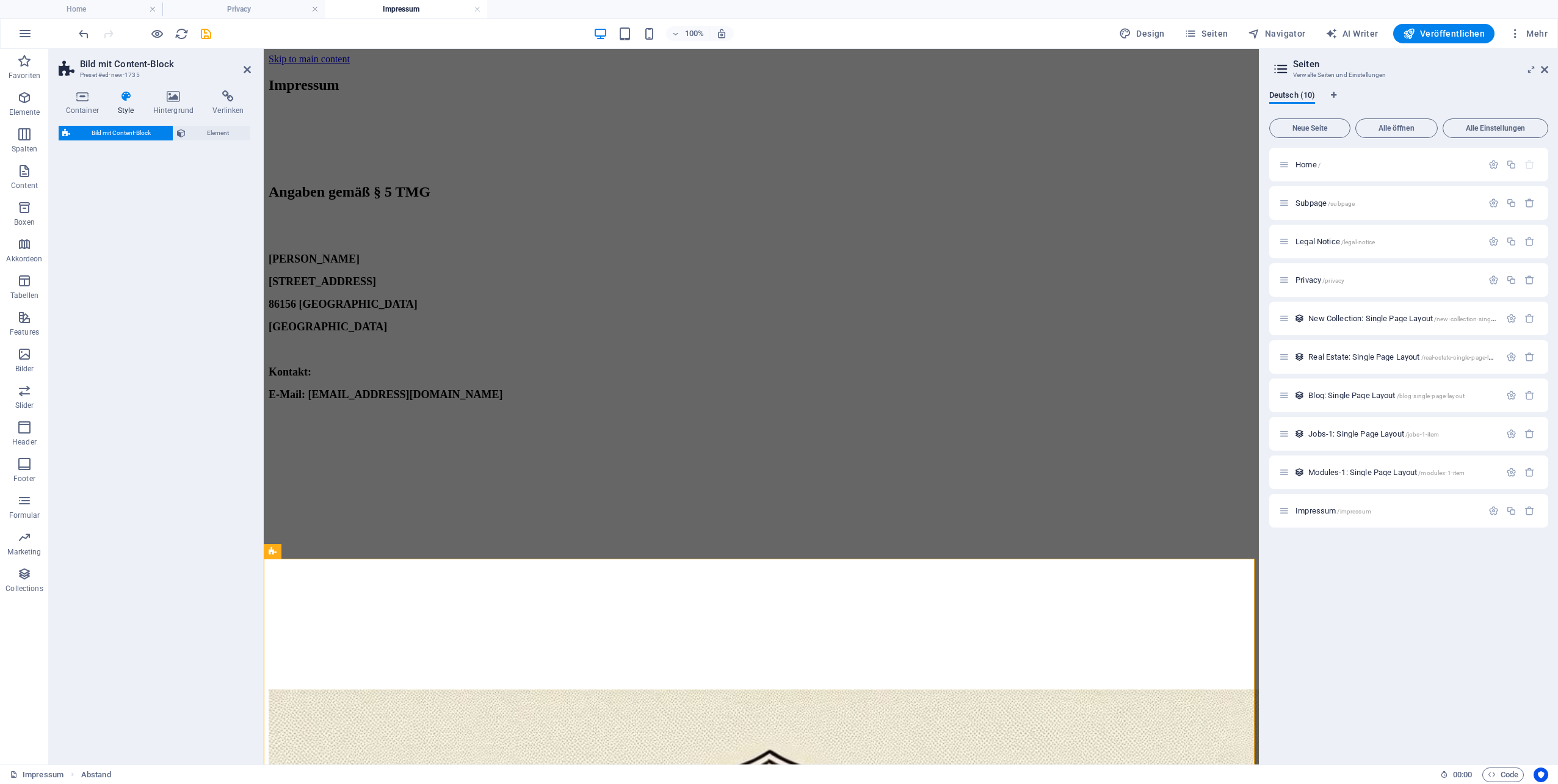
select select "rem"
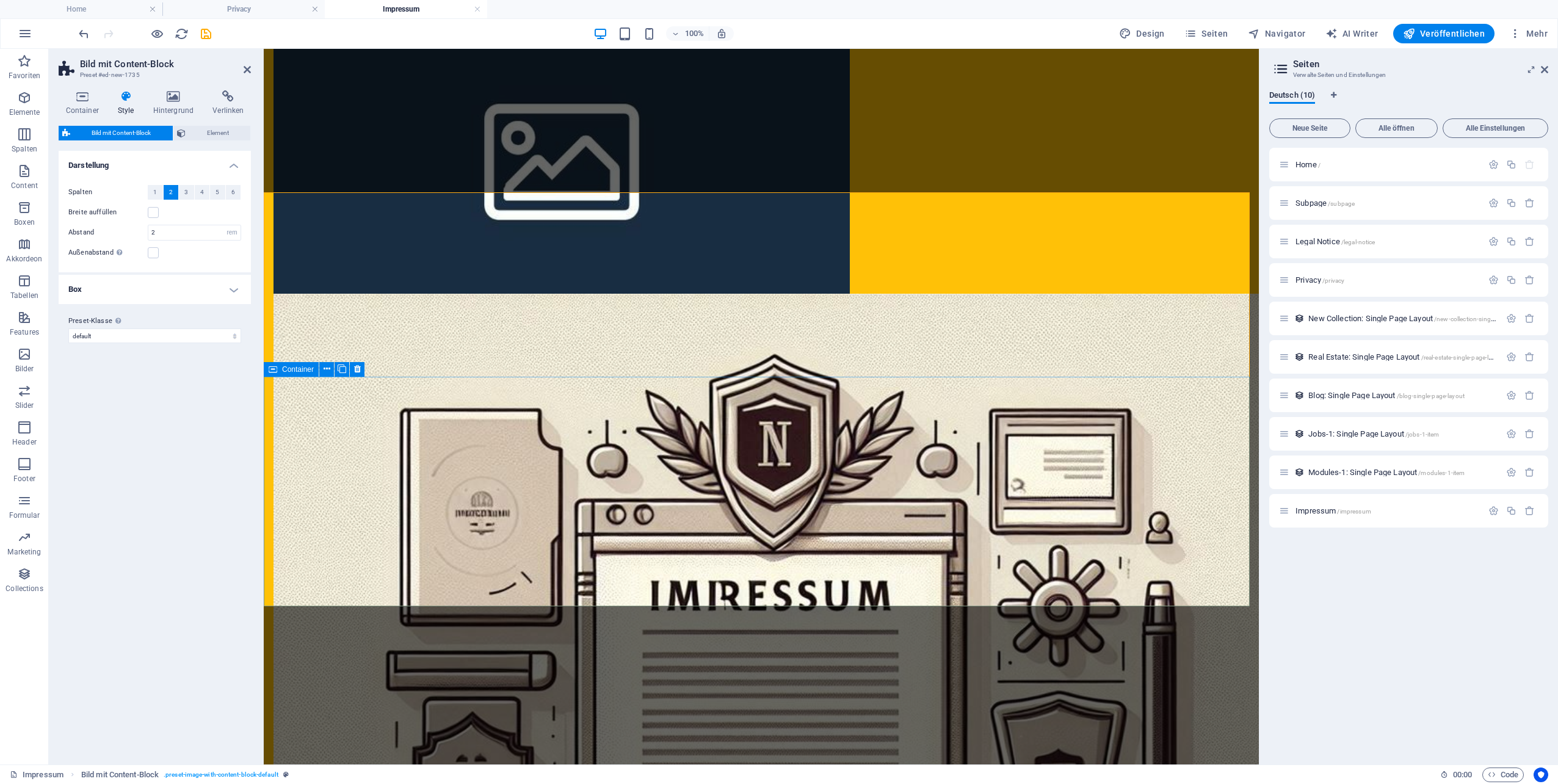
scroll to position [366, 0]
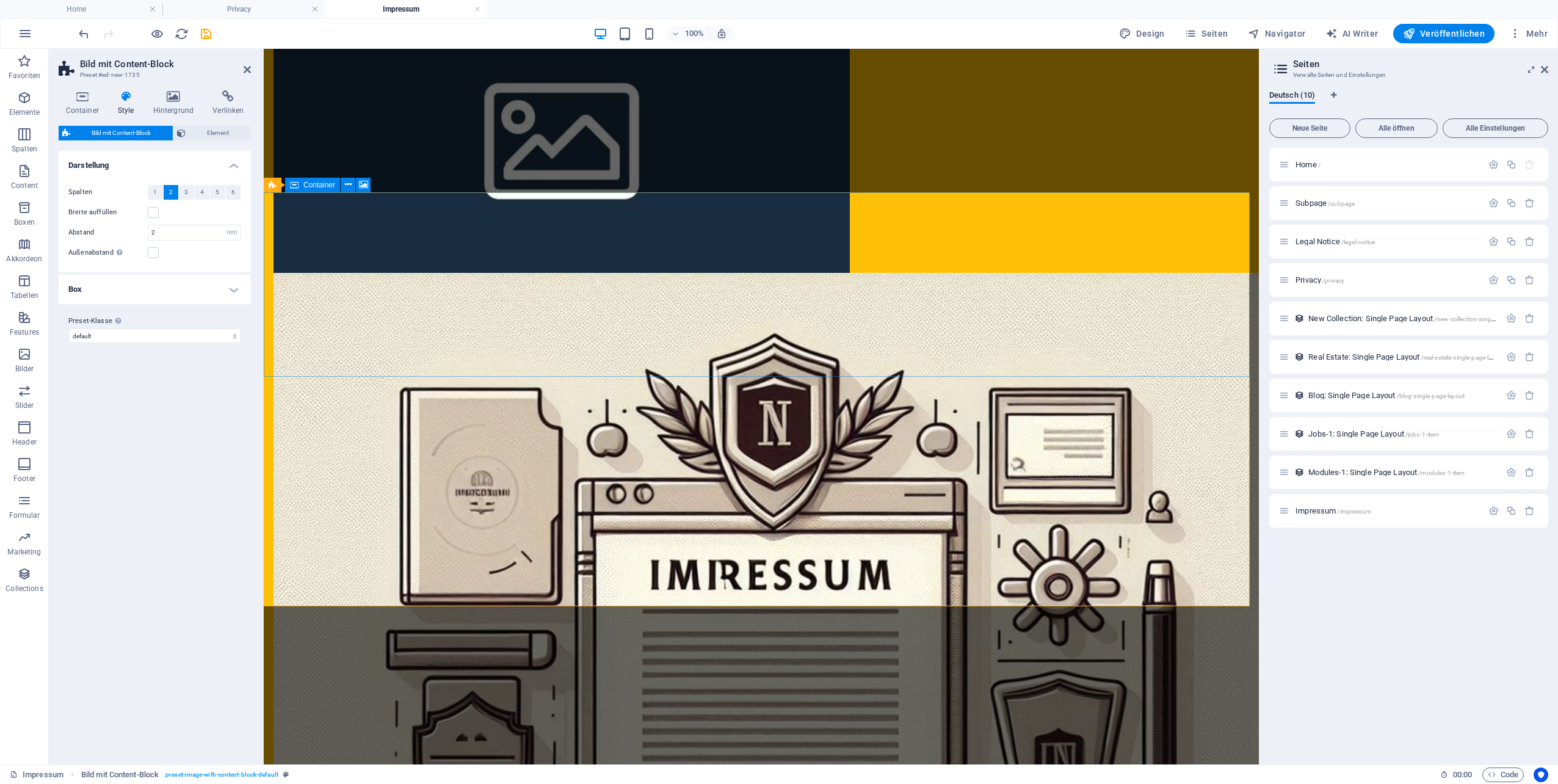
select select "px"
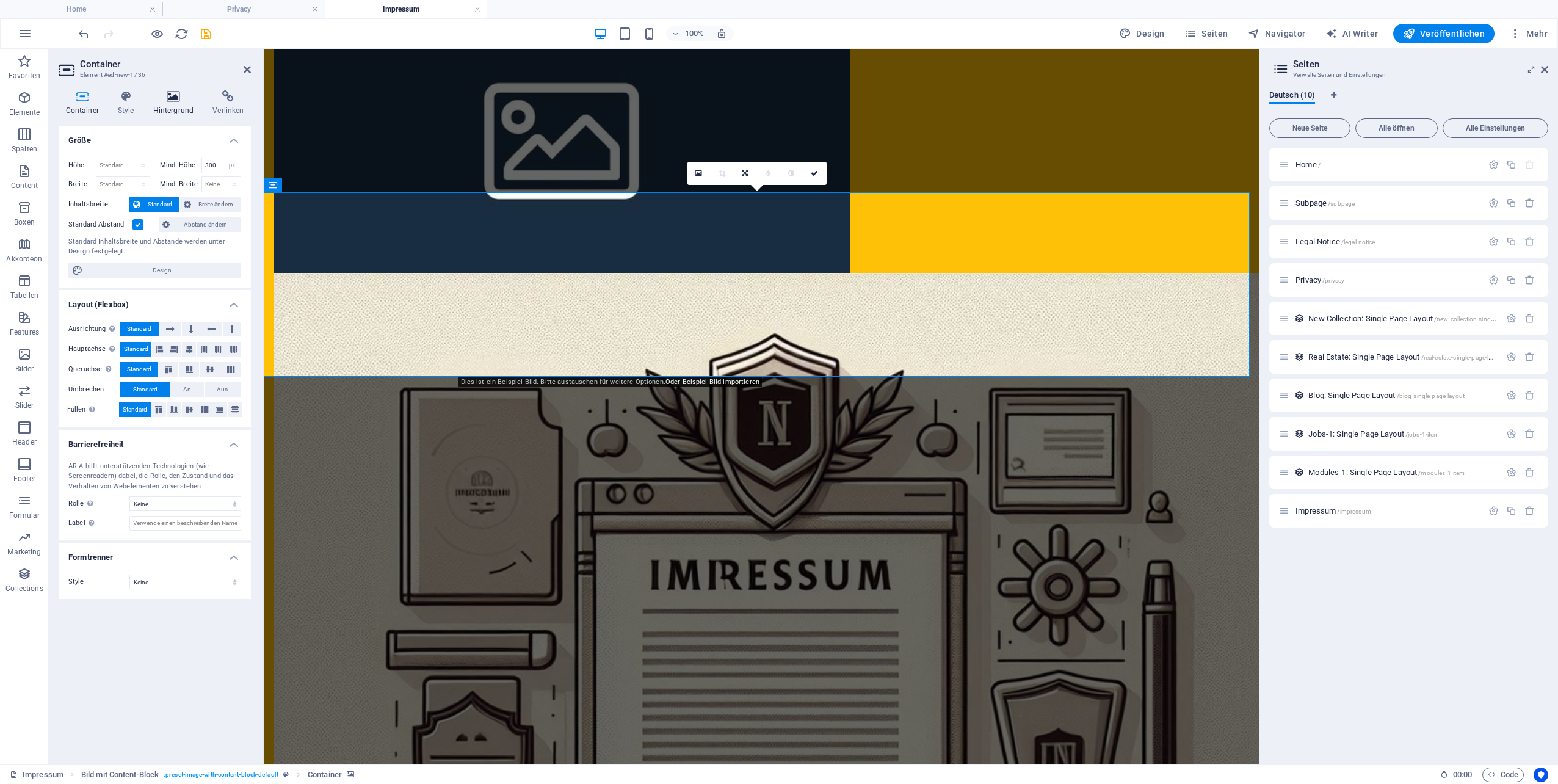
click at [168, 100] on icon at bounding box center [173, 96] width 55 height 12
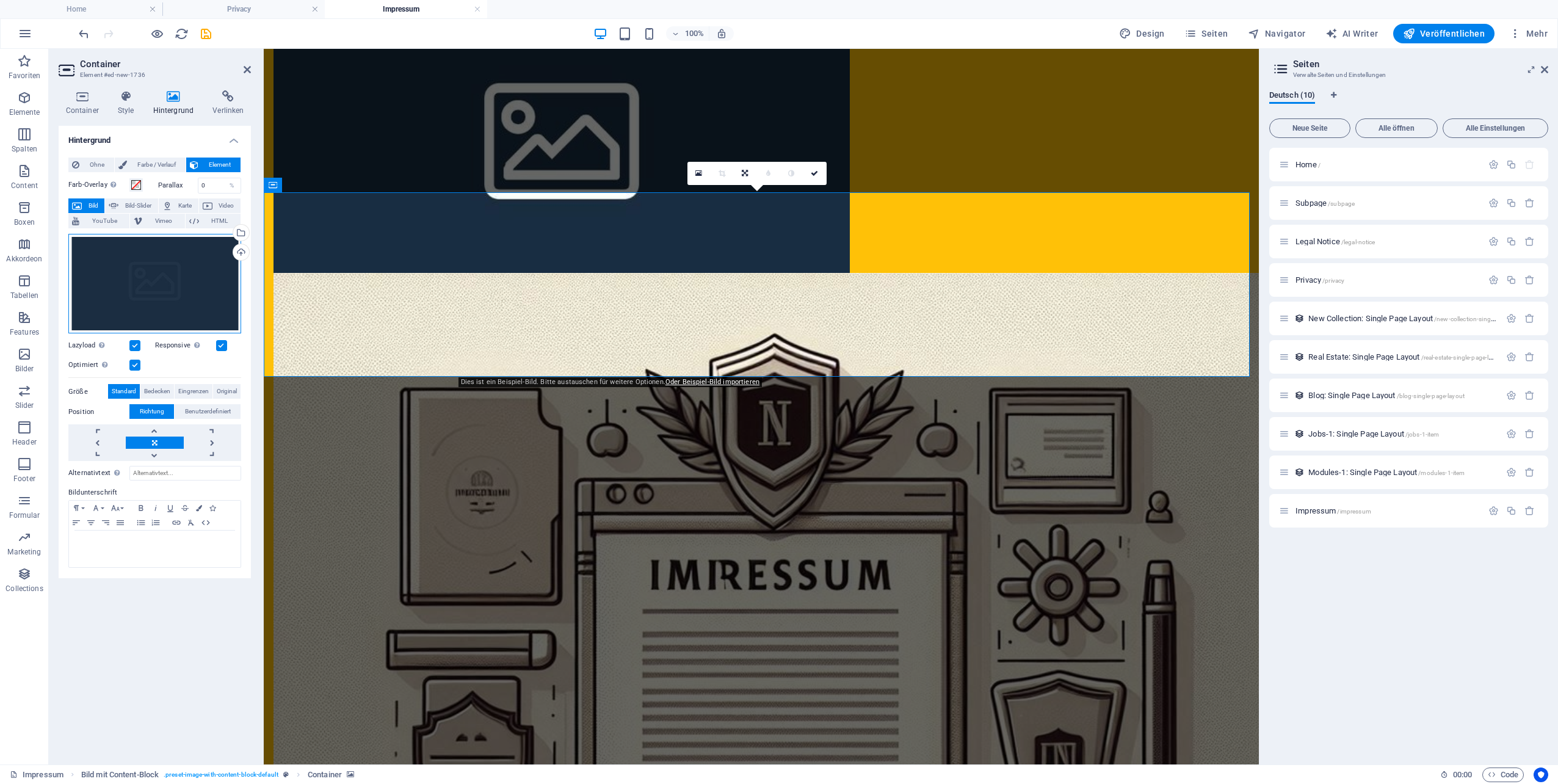
click at [154, 298] on div "Ziehe Dateien zum Hochladen hierher oder klicke hier, um aus Dateien oder koste…" at bounding box center [154, 284] width 172 height 100
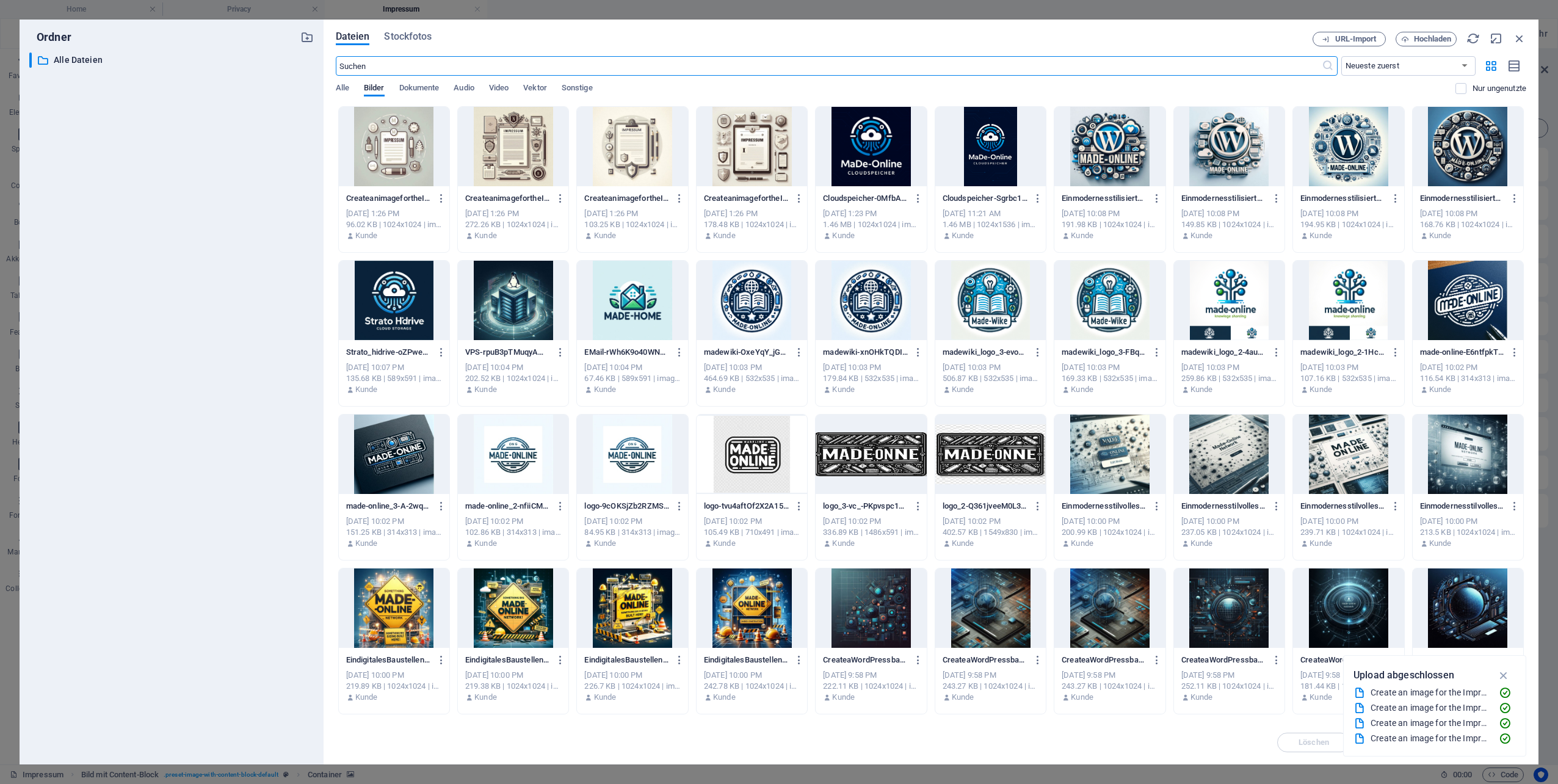
click at [877, 604] on div at bounding box center [870, 607] width 110 height 79
click at [864, 617] on div "1" at bounding box center [870, 607] width 110 height 79
click at [864, 617] on div at bounding box center [870, 607] width 110 height 79
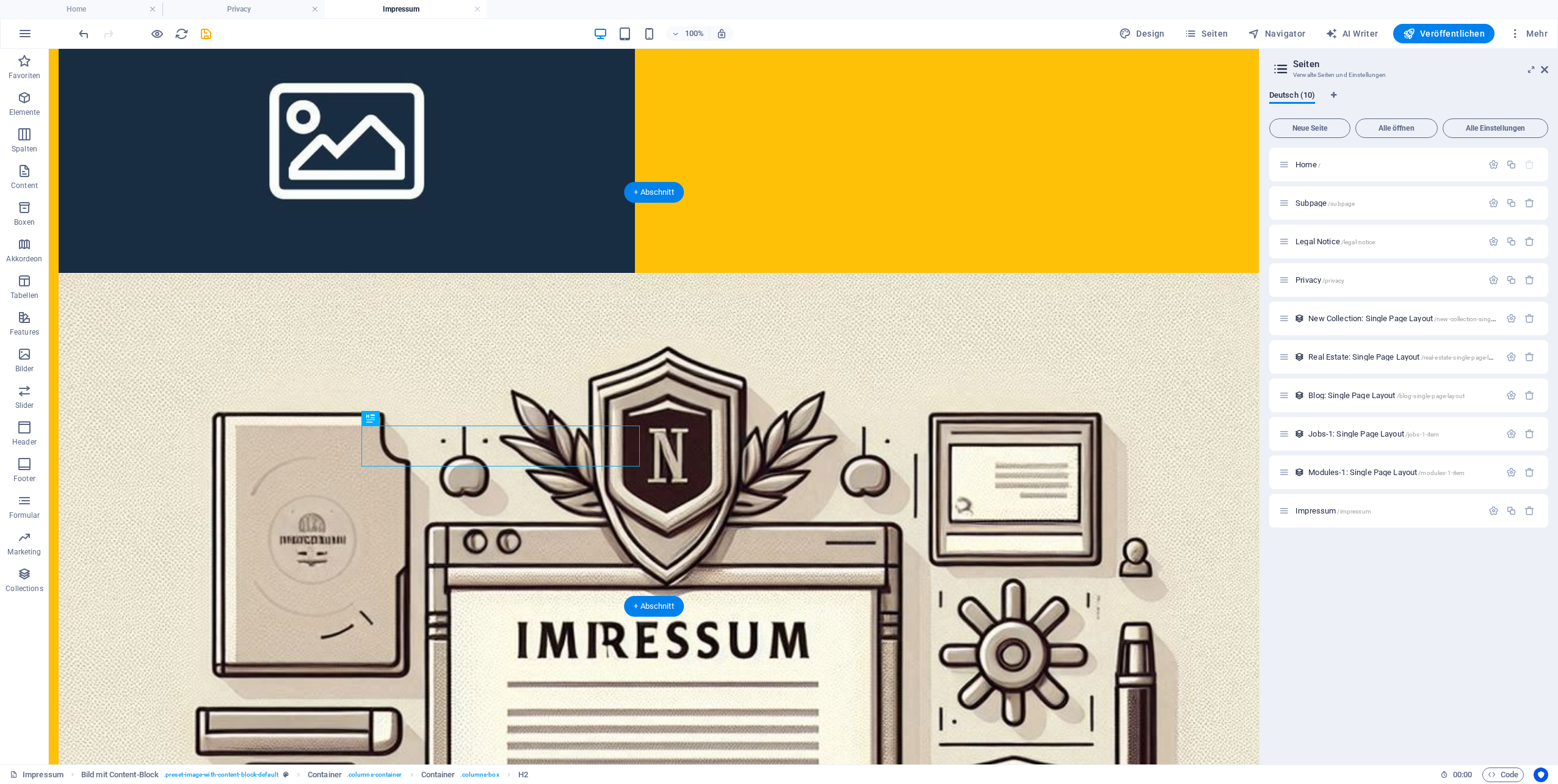
click at [156, 185] on button at bounding box center [151, 185] width 15 height 15
click at [151, 183] on icon at bounding box center [151, 184] width 6 height 13
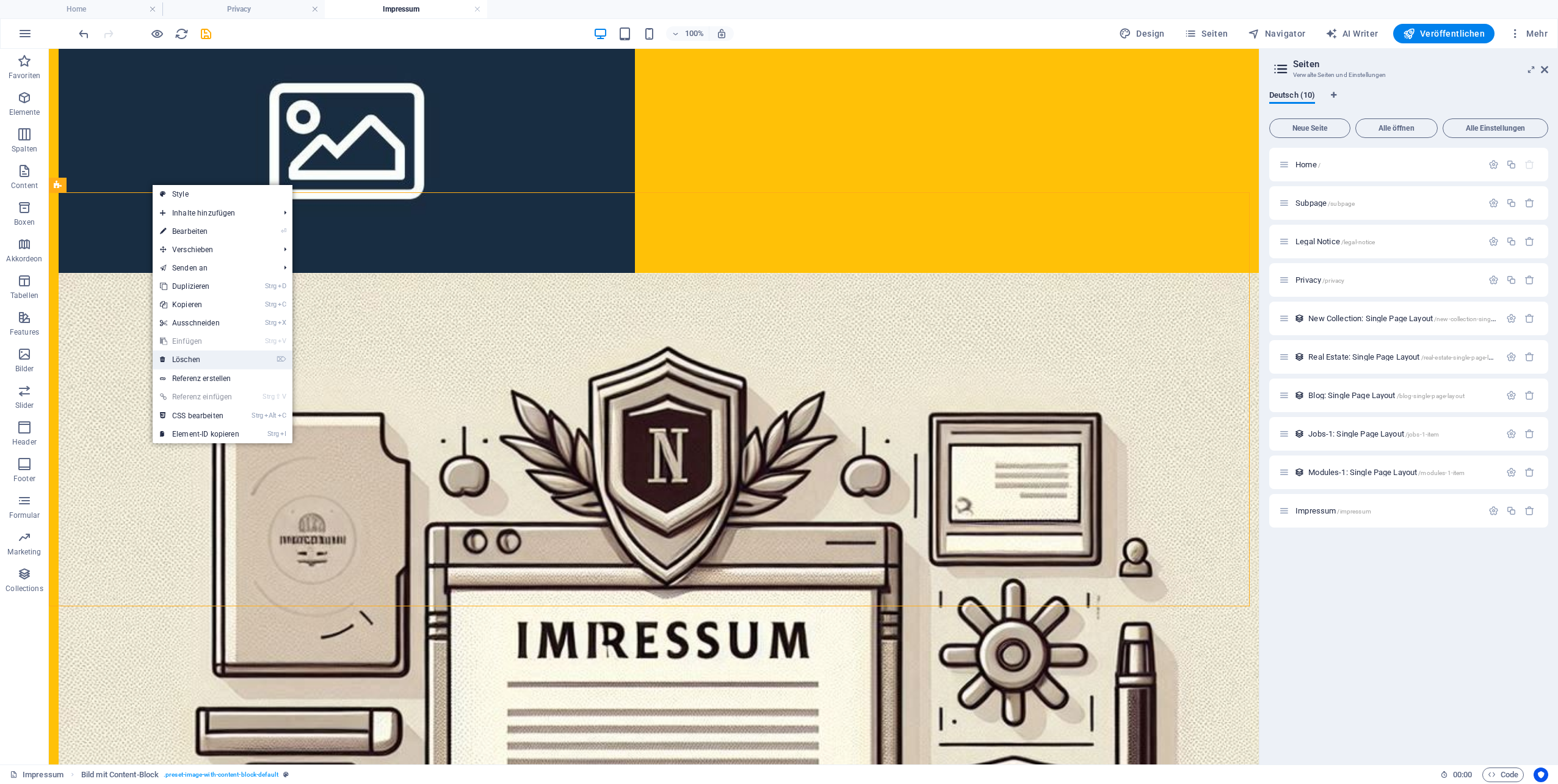
click at [203, 357] on link "⌦ Löschen" at bounding box center [199, 359] width 94 height 18
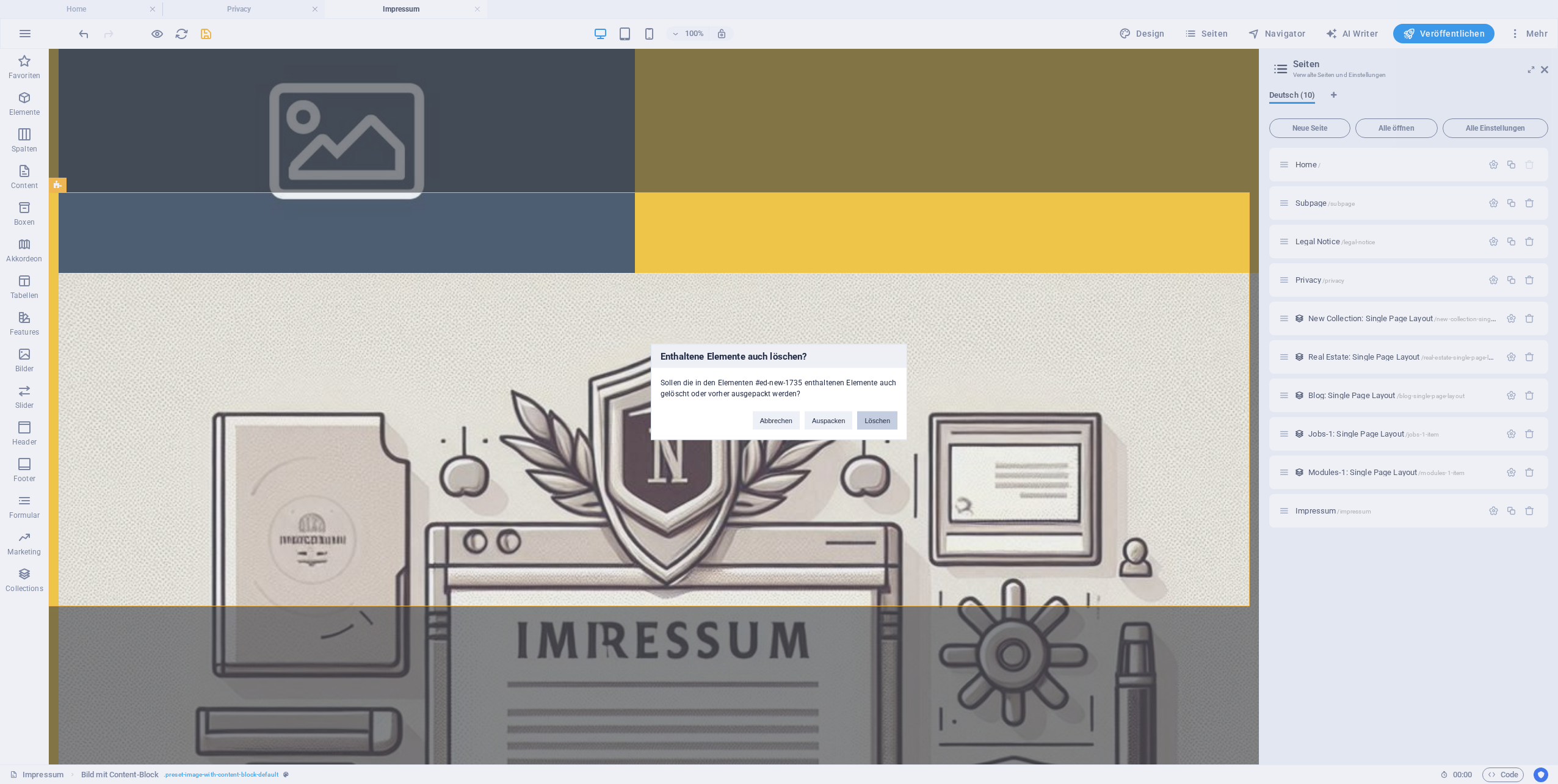
click at [882, 418] on button "Löschen" at bounding box center [878, 420] width 40 height 18
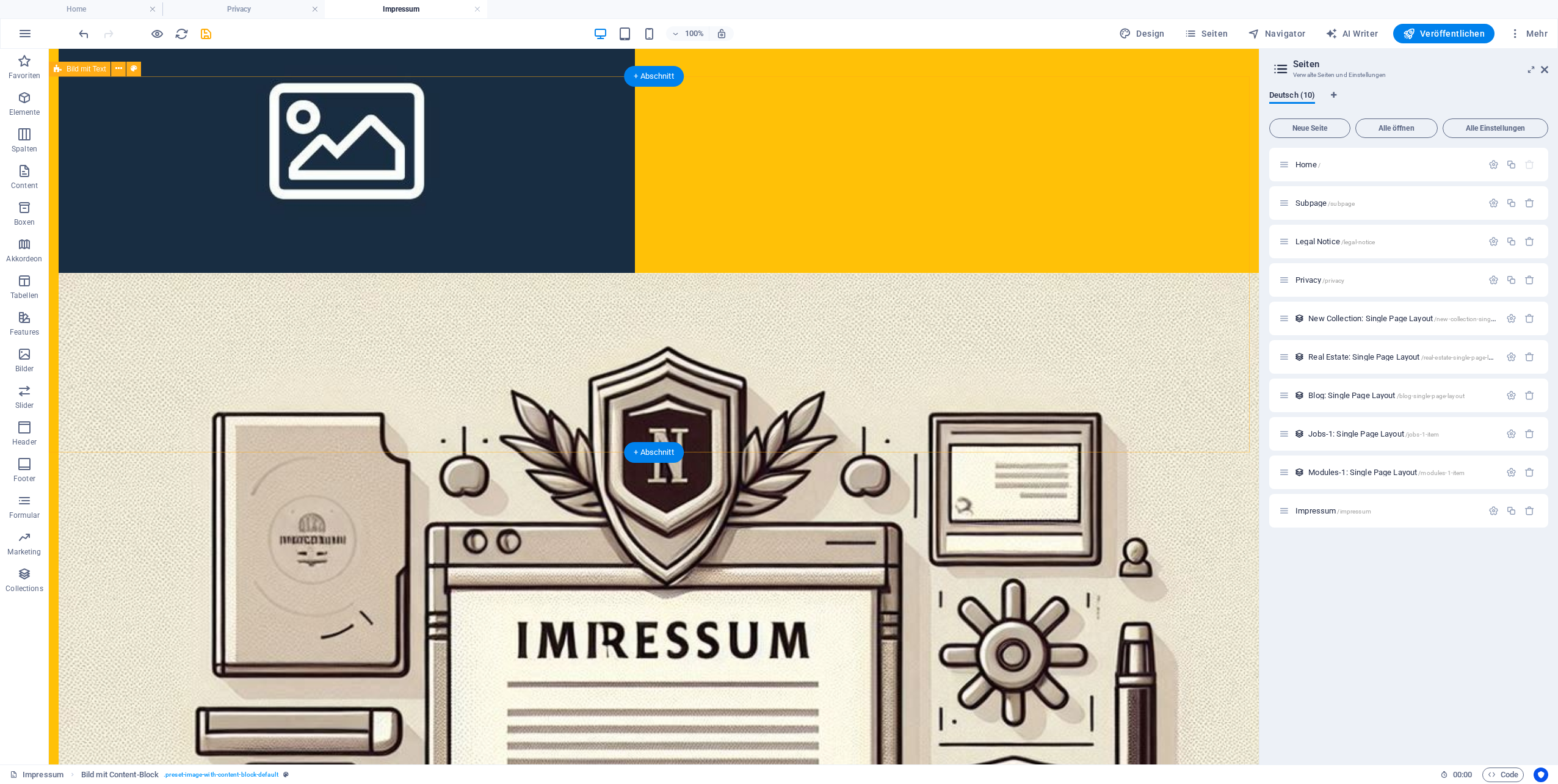
scroll to position [59, 0]
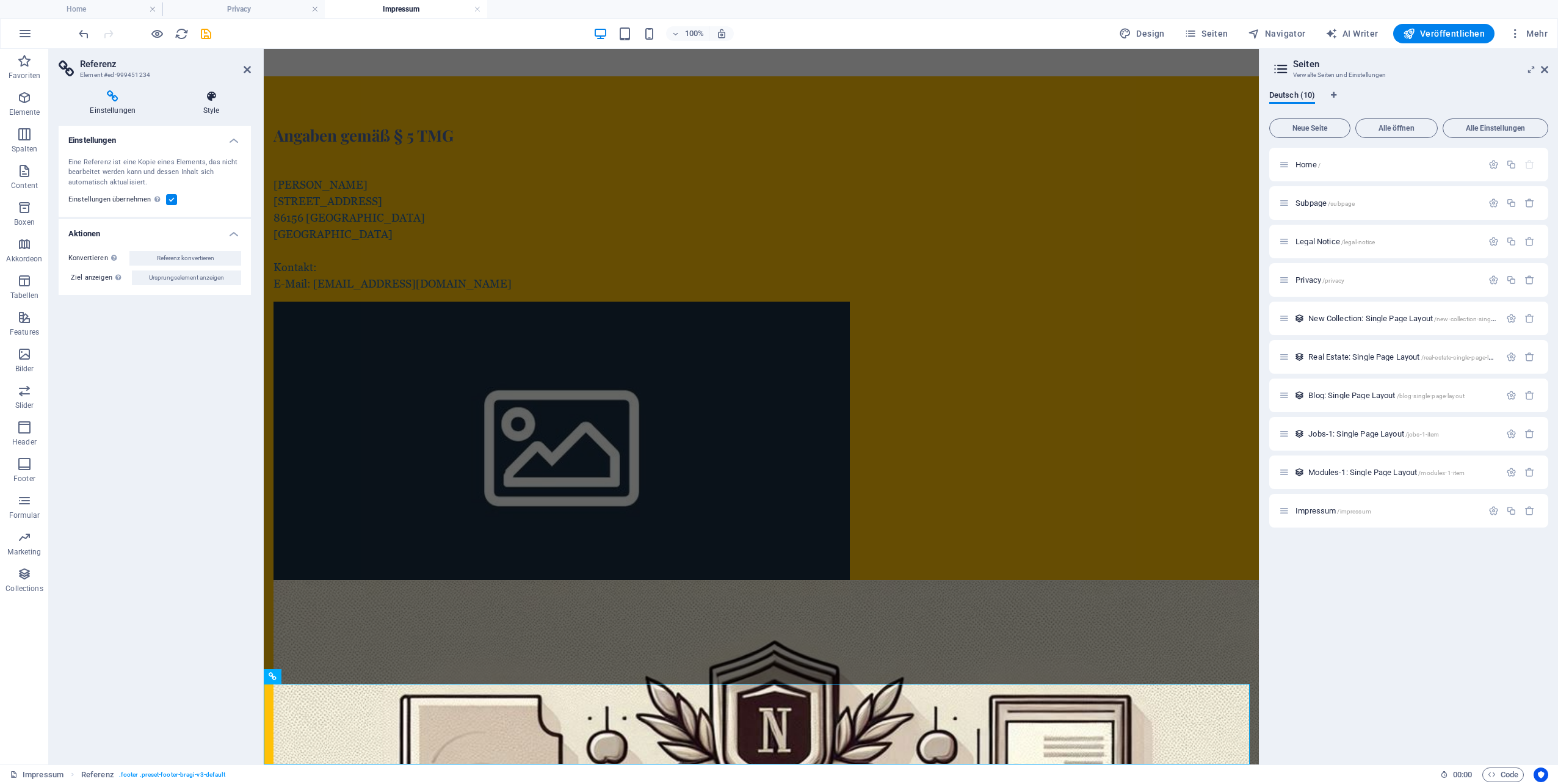
click at [208, 98] on icon at bounding box center [212, 96] width 78 height 12
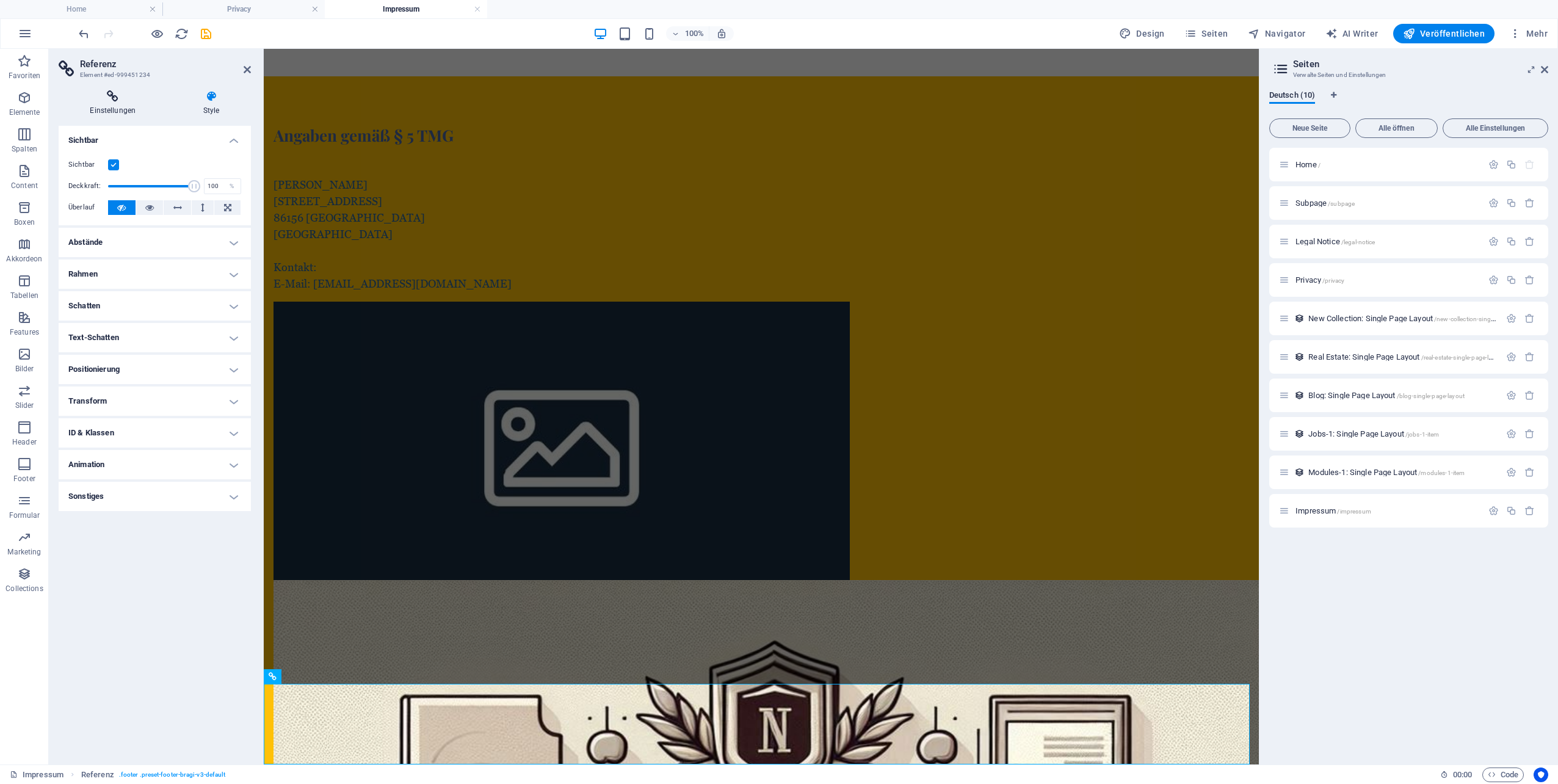
click at [99, 106] on h4 "Einstellungen" at bounding box center [115, 103] width 114 height 26
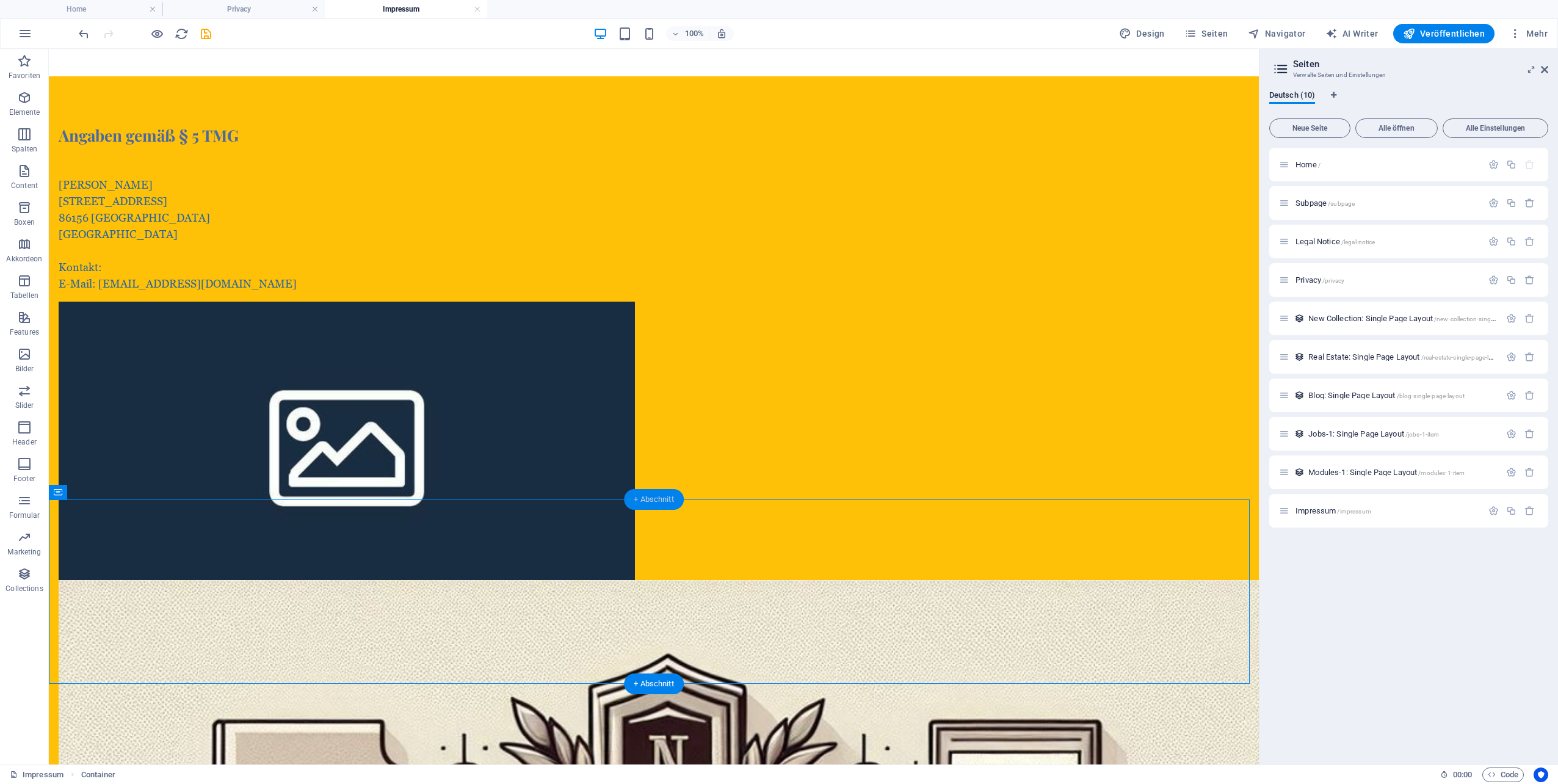
click at [653, 502] on div "+ Abschnitt" at bounding box center [654, 499] width 60 height 21
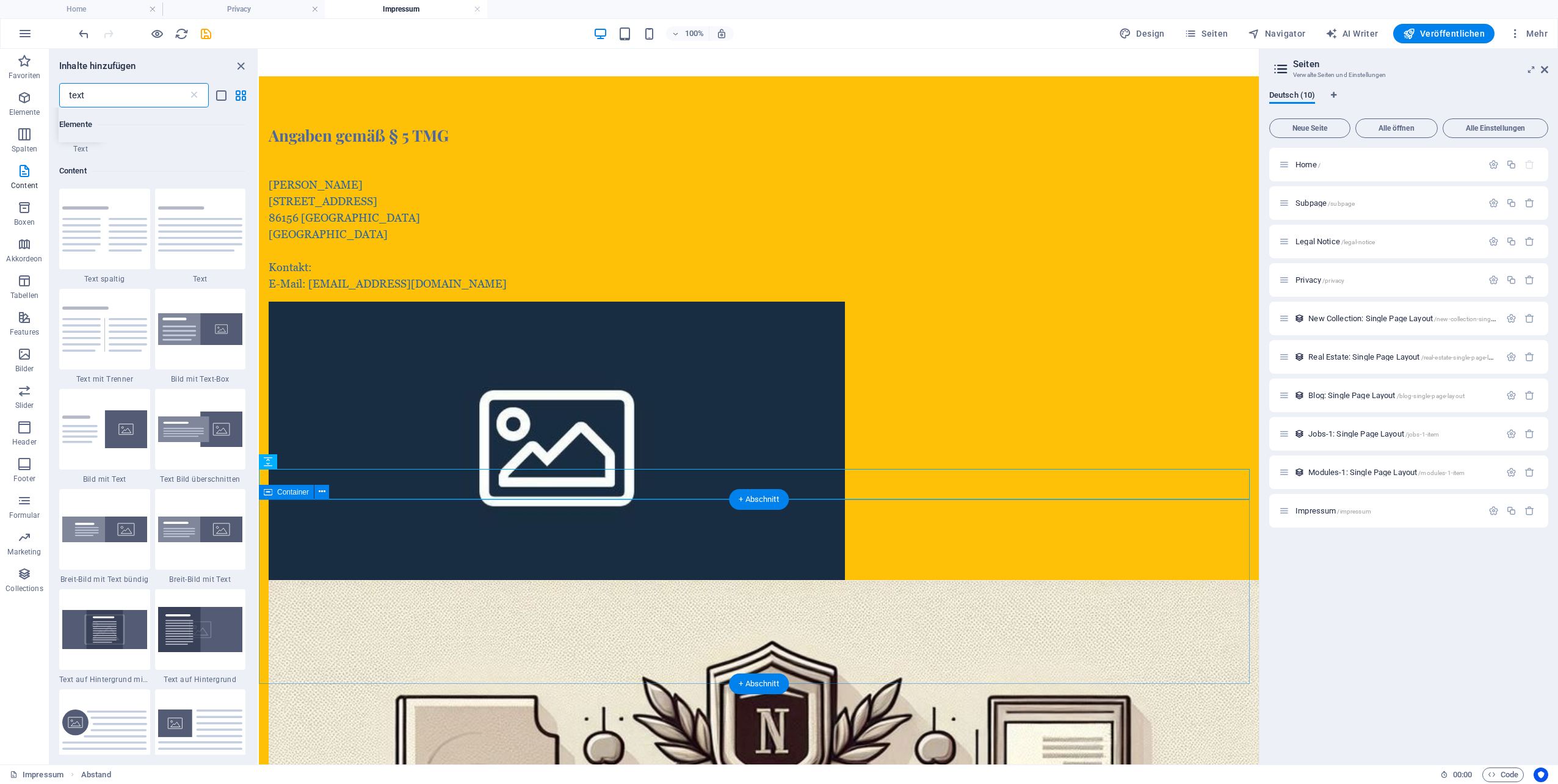
scroll to position [93, 0]
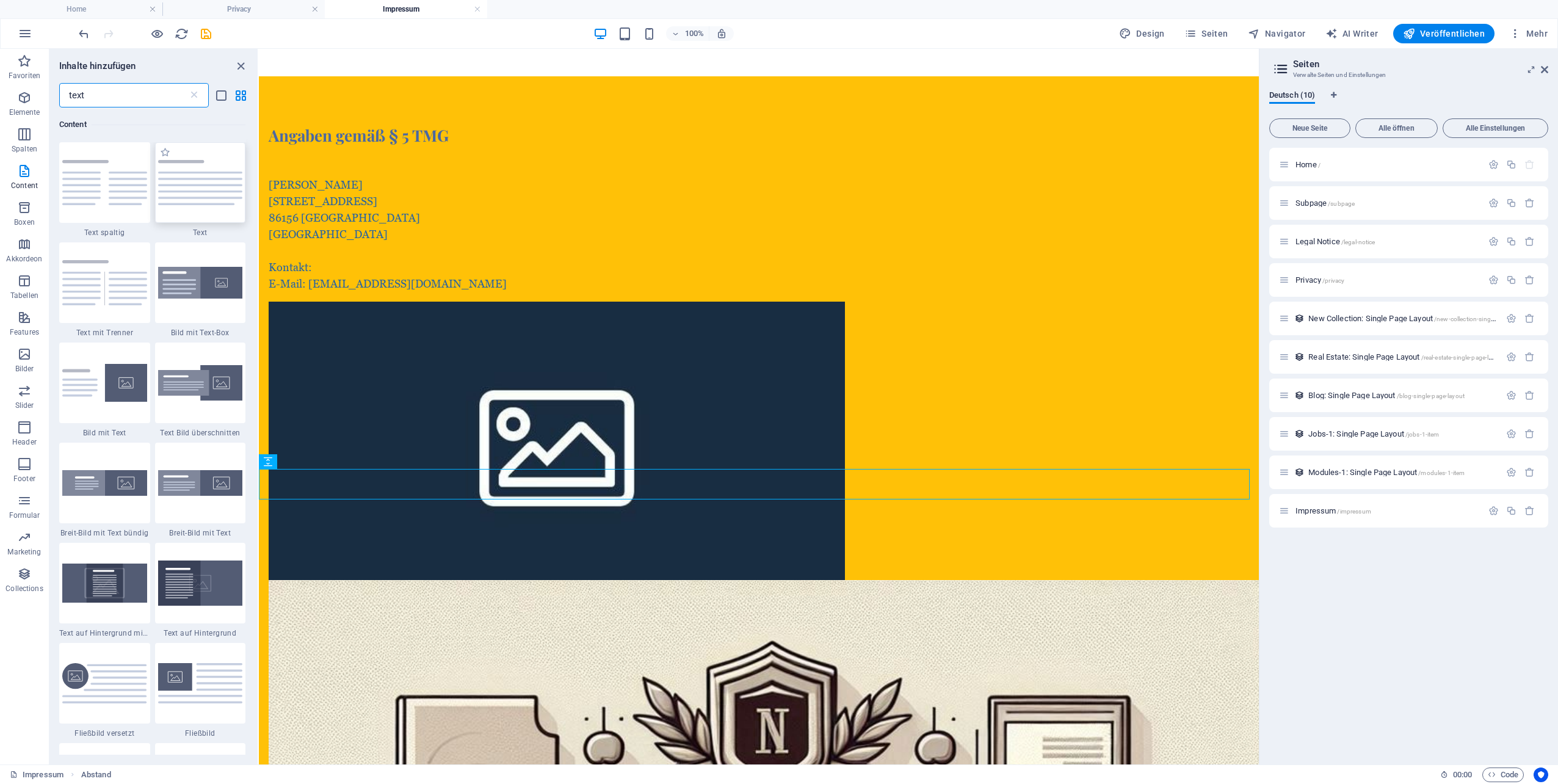
click at [204, 197] on img at bounding box center [200, 182] width 85 height 46
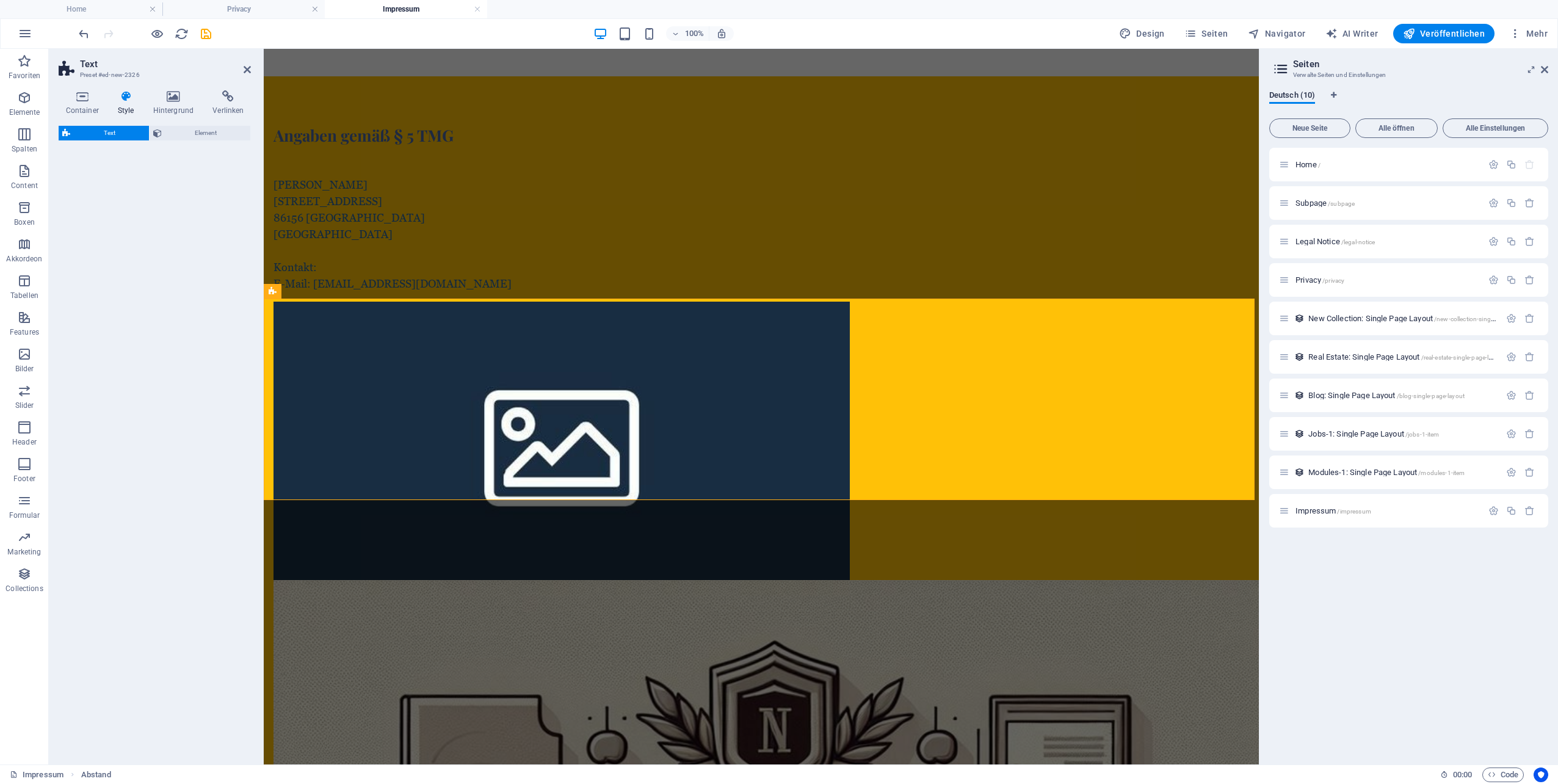
scroll to position [260, 0]
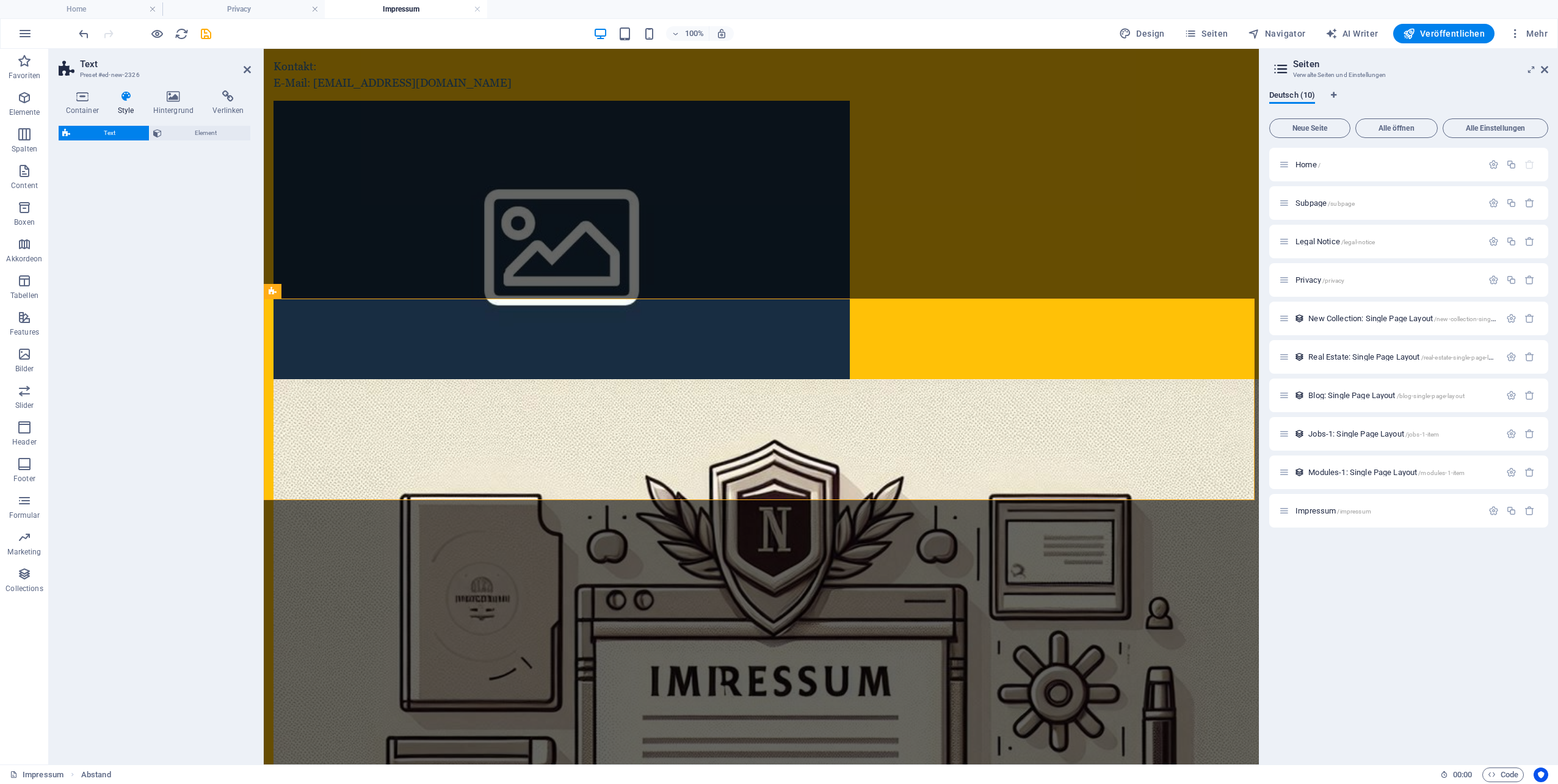
select select "preset-text-v2-default"
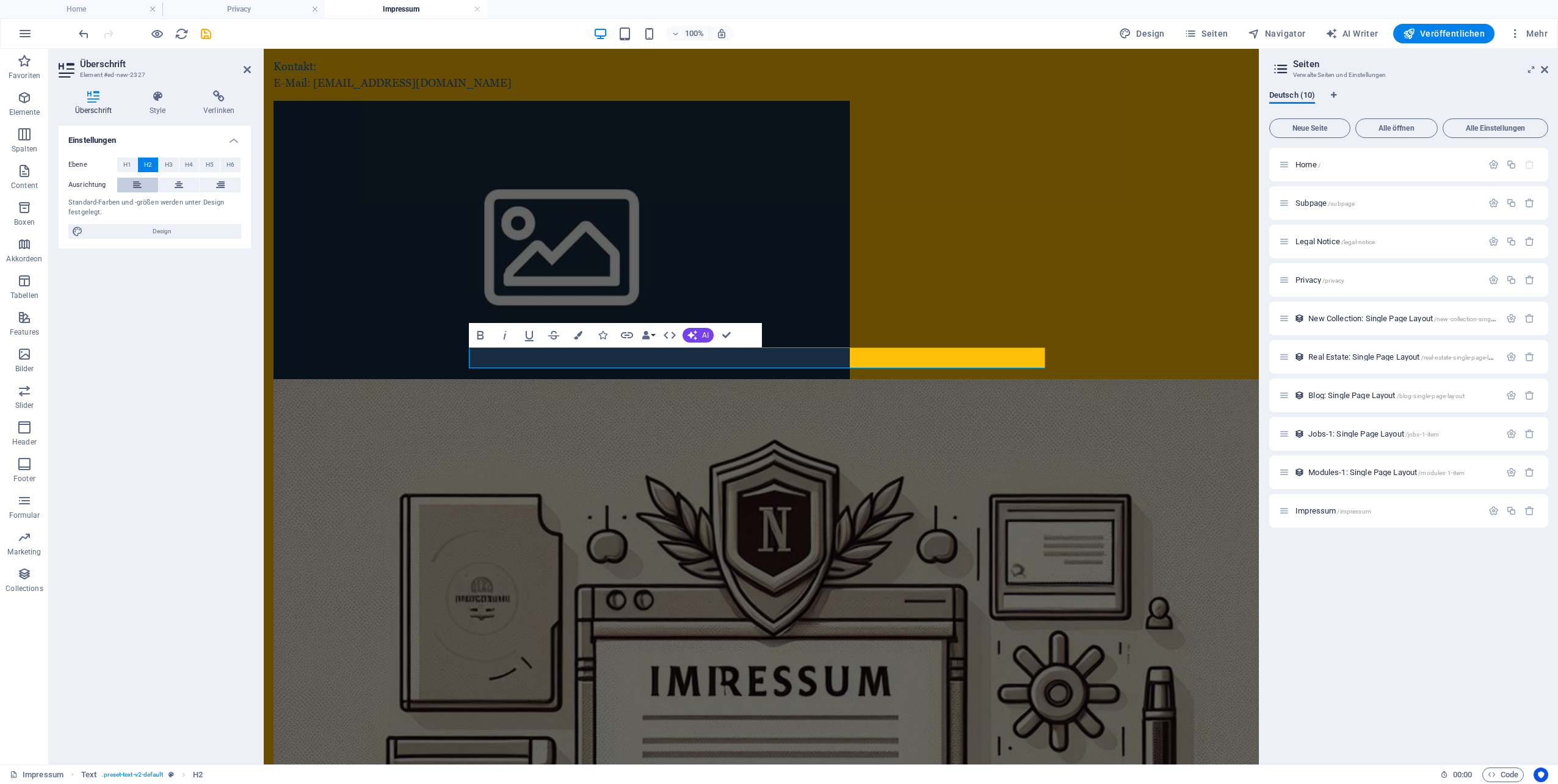
click at [136, 186] on icon at bounding box center [137, 185] width 8 height 15
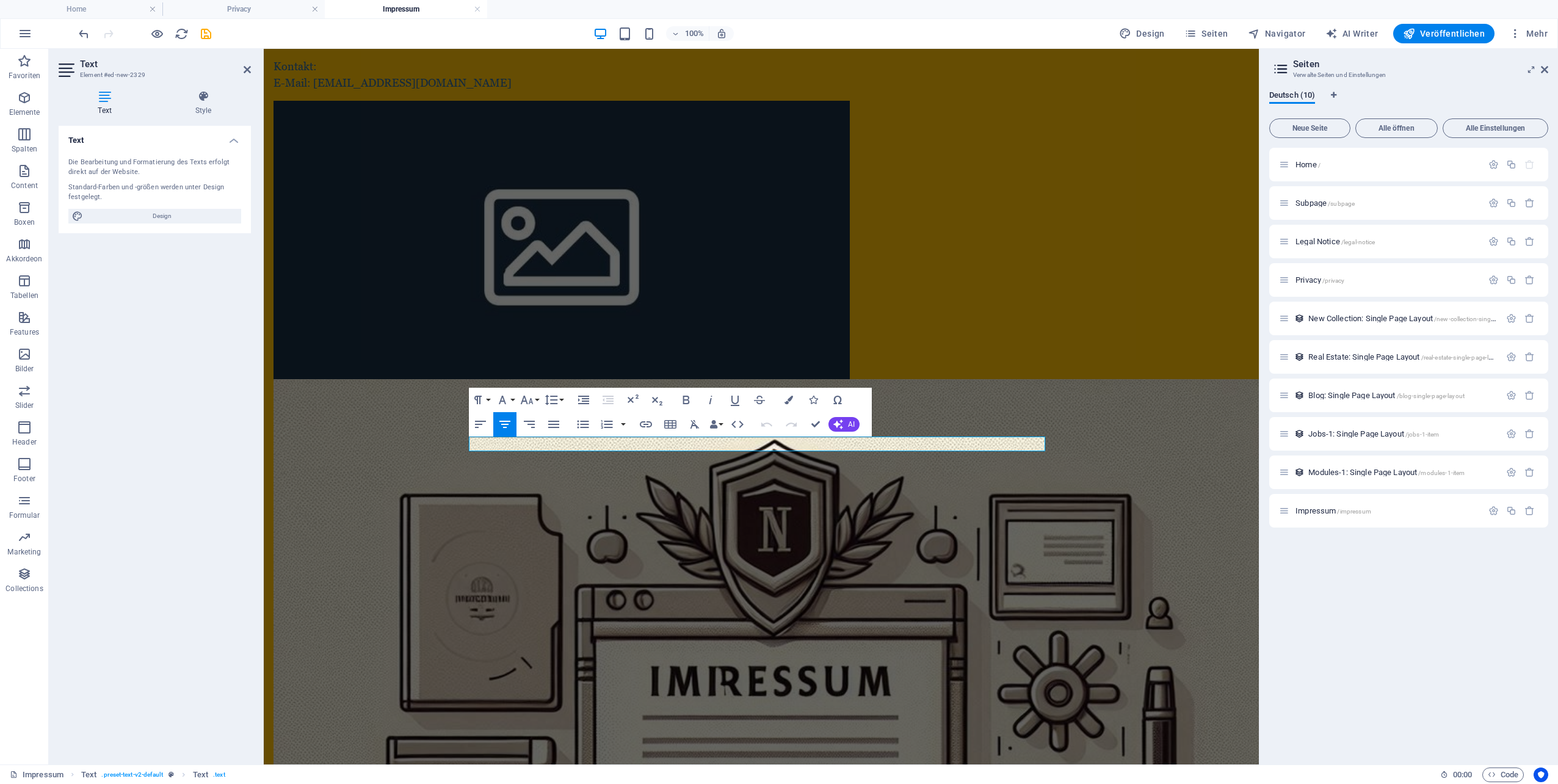
scroll to position [201, 0]
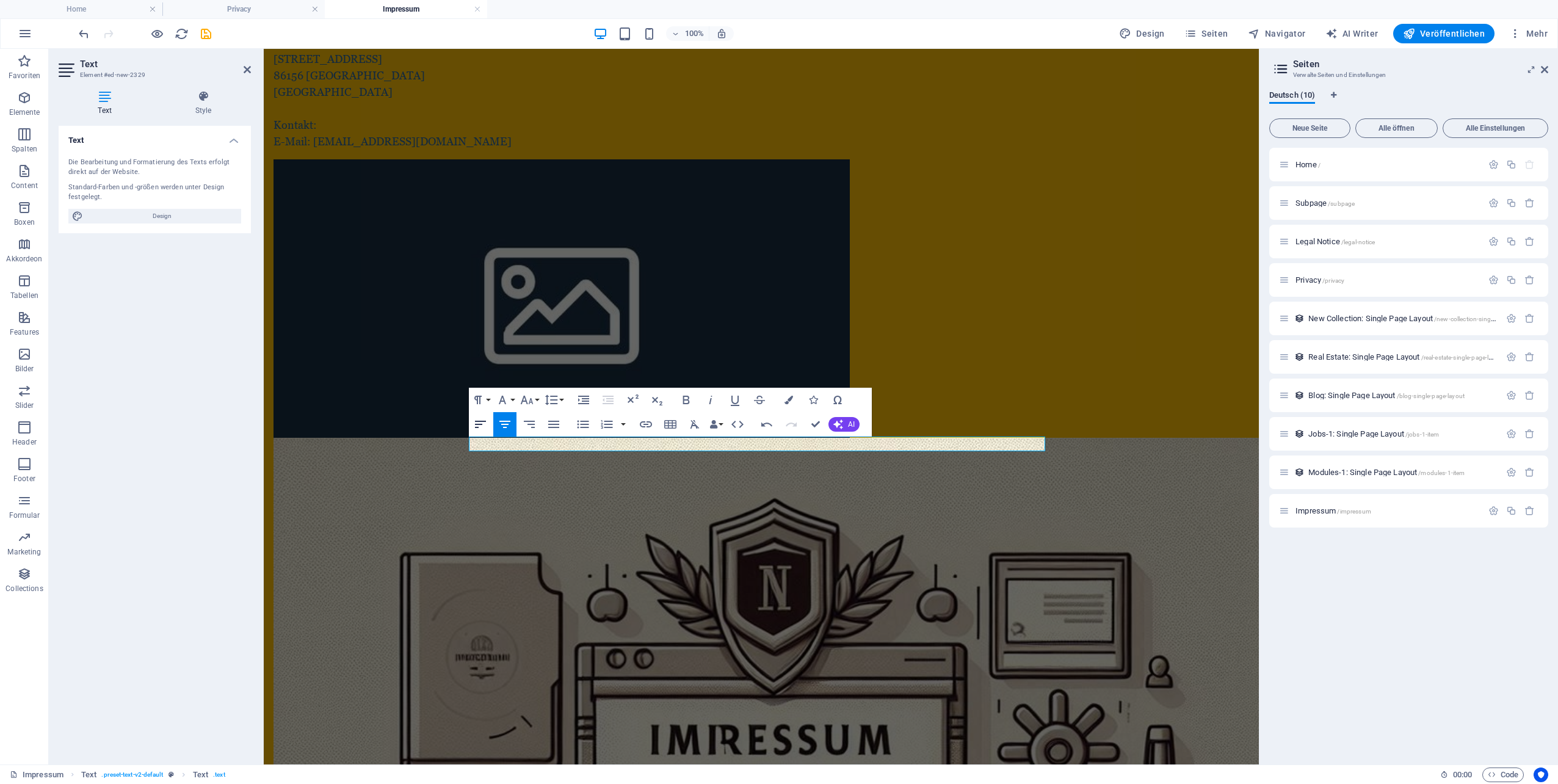
click at [481, 428] on icon "button" at bounding box center [481, 424] width 15 height 15
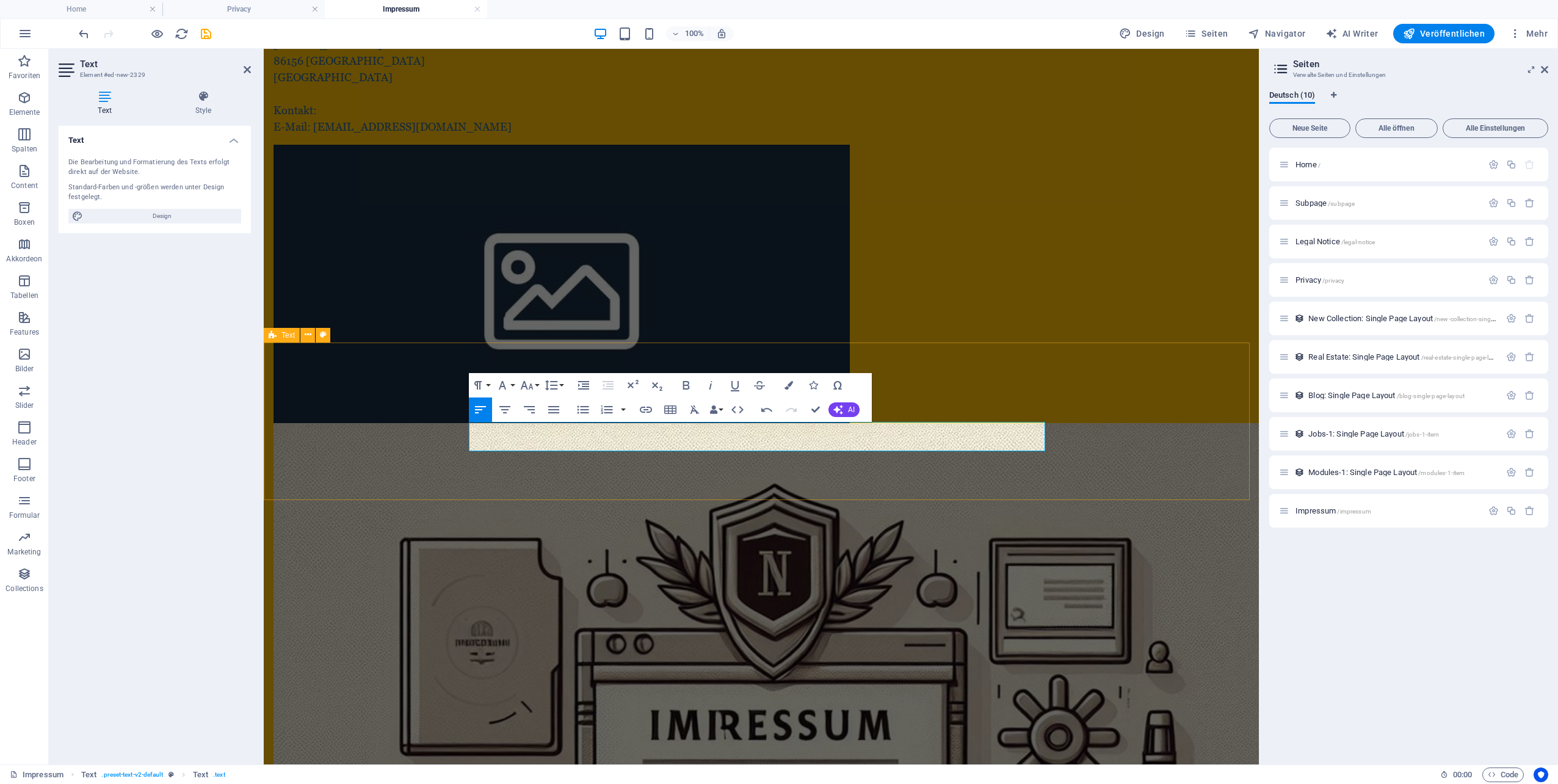
scroll to position [231, 0]
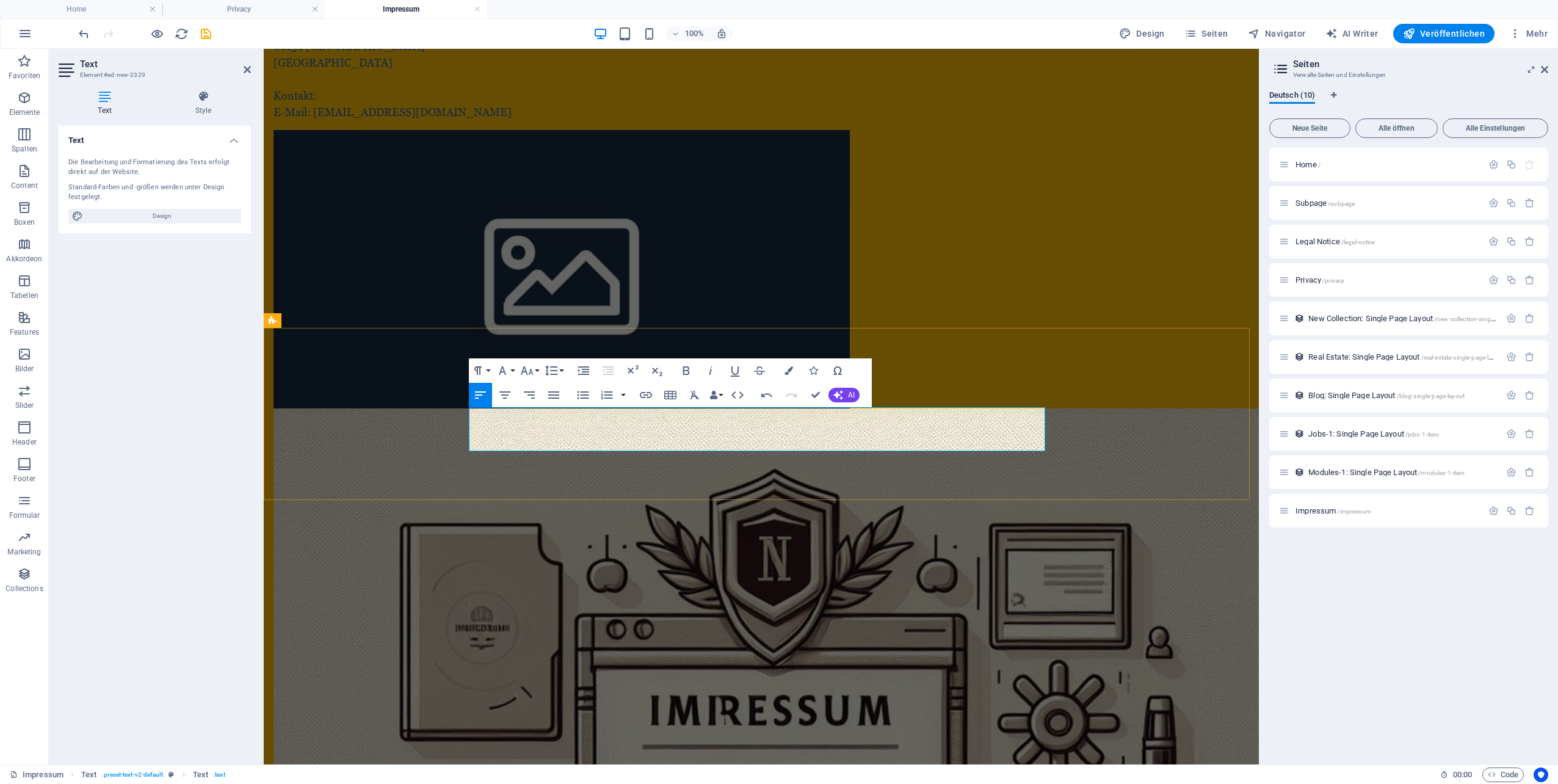
drag, startPoint x: 469, startPoint y: 415, endPoint x: 549, endPoint y: 449, distance: 86.9
click at [684, 371] on icon "button" at bounding box center [685, 370] width 6 height 8
click at [526, 372] on icon "button" at bounding box center [526, 370] width 13 height 8
click at [538, 500] on link "18" at bounding box center [540, 504] width 44 height 18
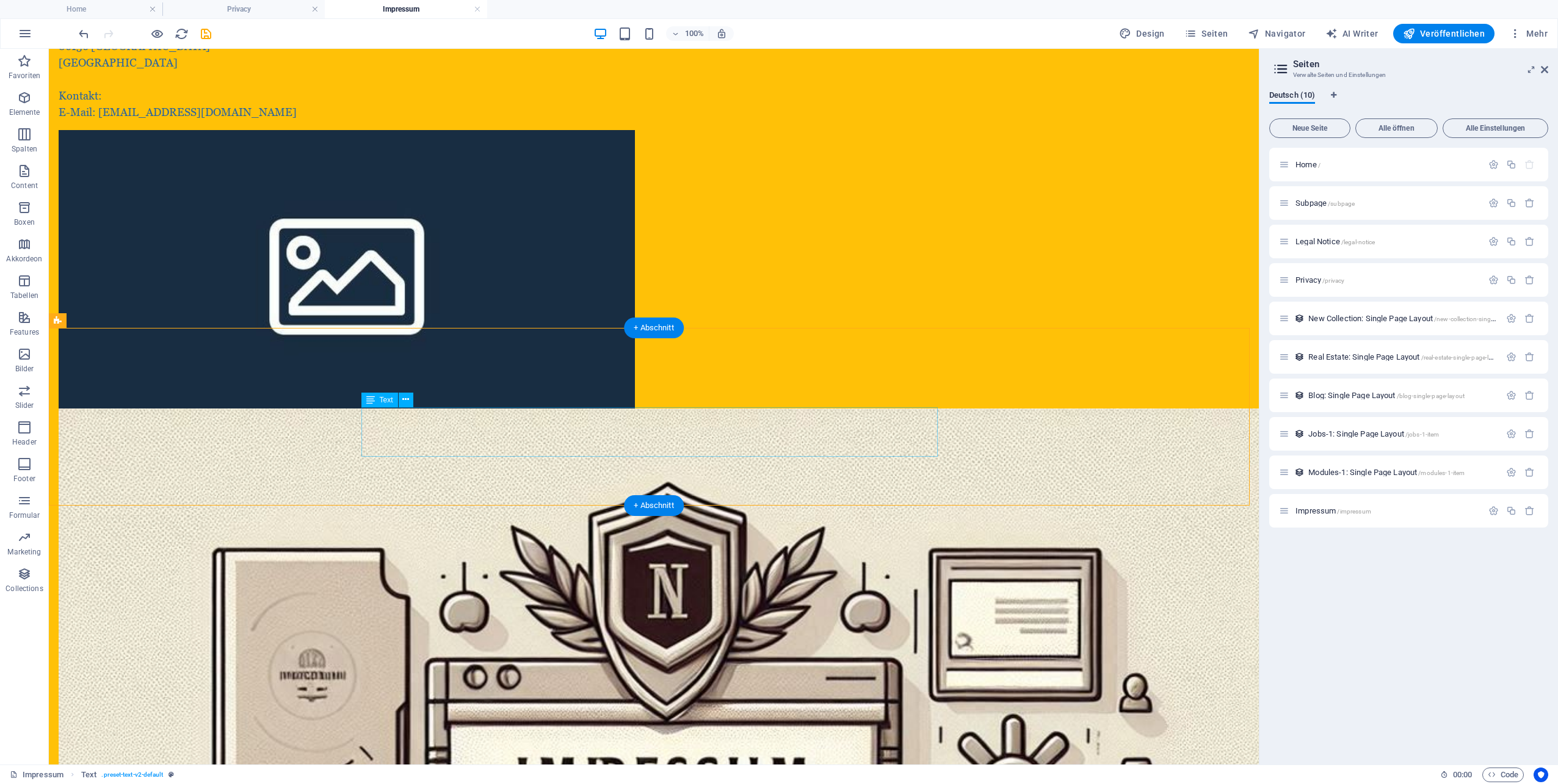
select select "preset-text-v2-default"
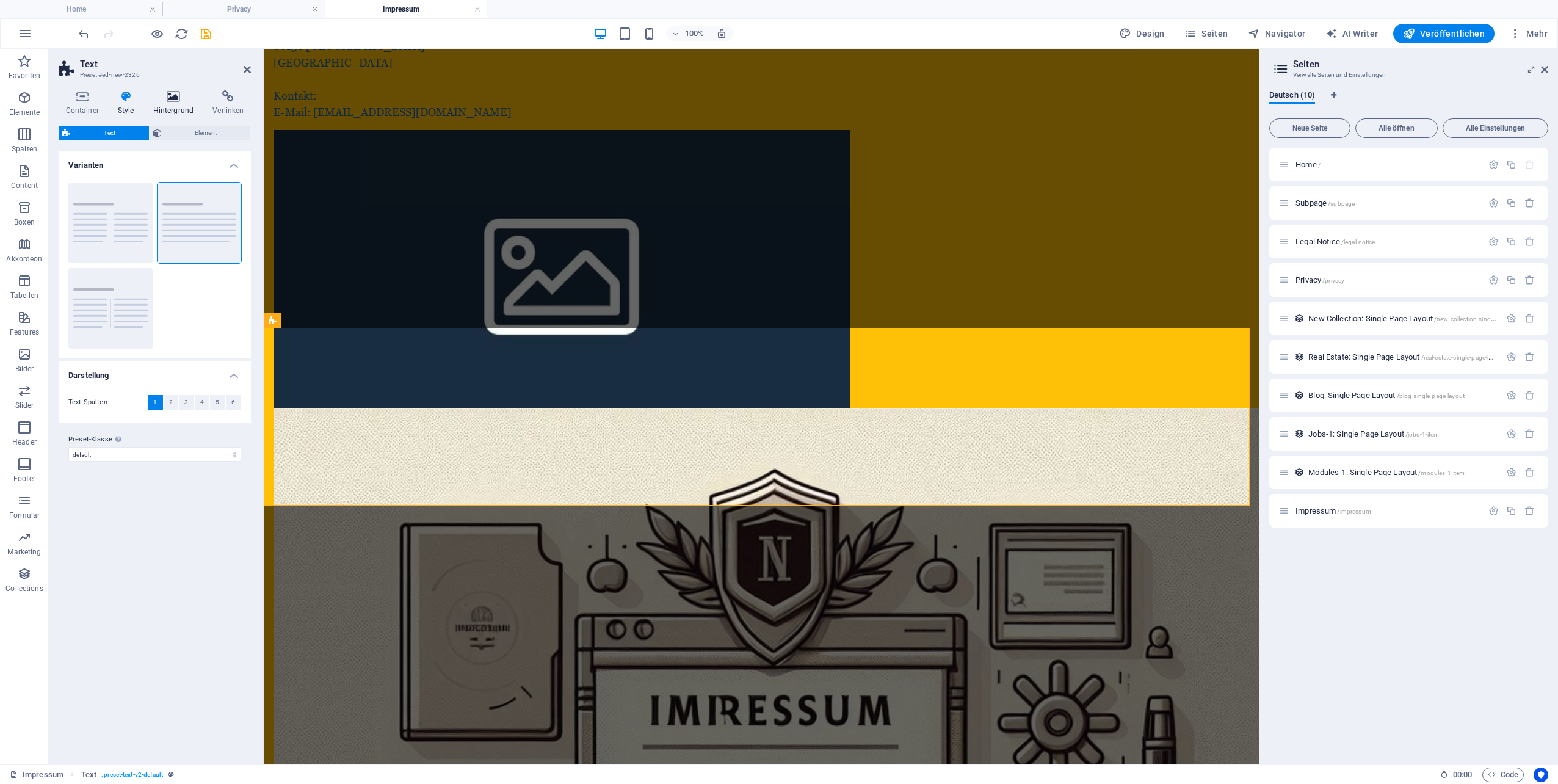
click at [165, 102] on icon at bounding box center [173, 96] width 55 height 12
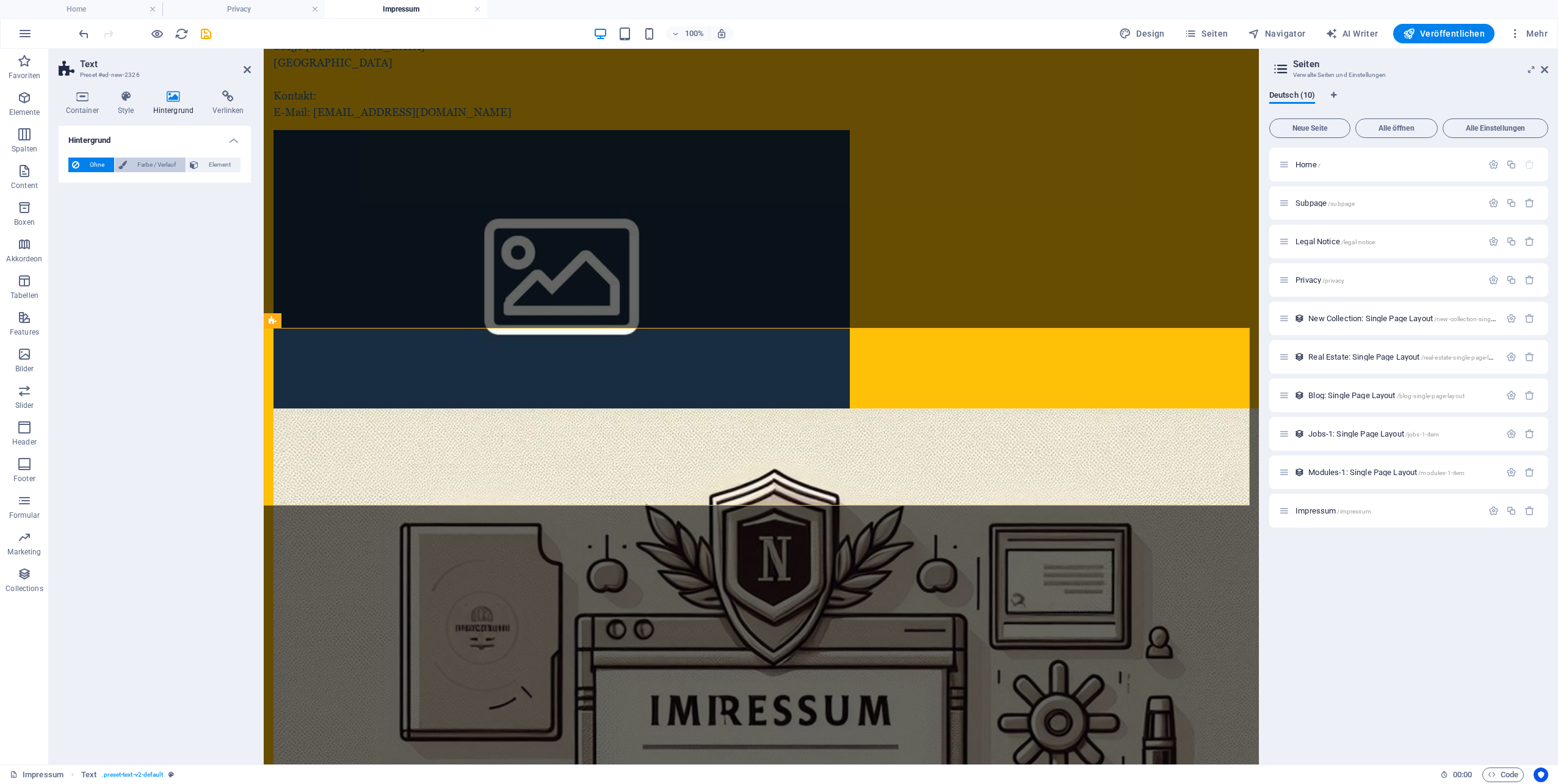
click at [147, 166] on span "Farbe / Verlauf" at bounding box center [156, 165] width 51 height 15
click at [93, 211] on span "Farbe" at bounding box center [98, 213] width 18 height 10
click at [73, 216] on span at bounding box center [76, 213] width 14 height 14
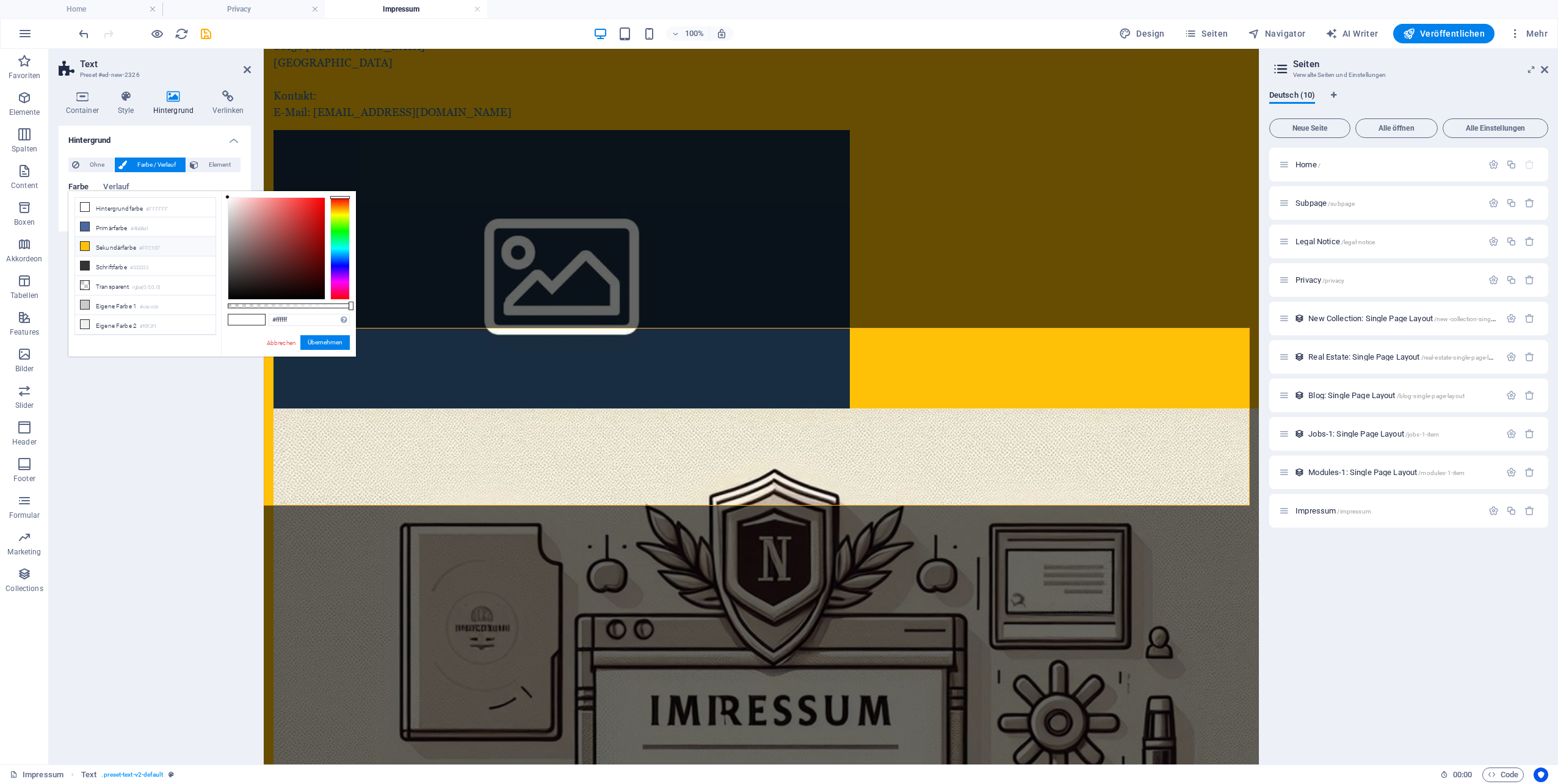
click at [99, 249] on li "Sekundärfarbe #FFC107" at bounding box center [145, 246] width 140 height 19
type input "#ffc107"
click at [82, 249] on span at bounding box center [85, 245] width 10 height 10
click at [85, 244] on icon at bounding box center [84, 245] width 8 height 8
drag, startPoint x: 313, startPoint y: 342, endPoint x: 52, endPoint y: 293, distance: 265.6
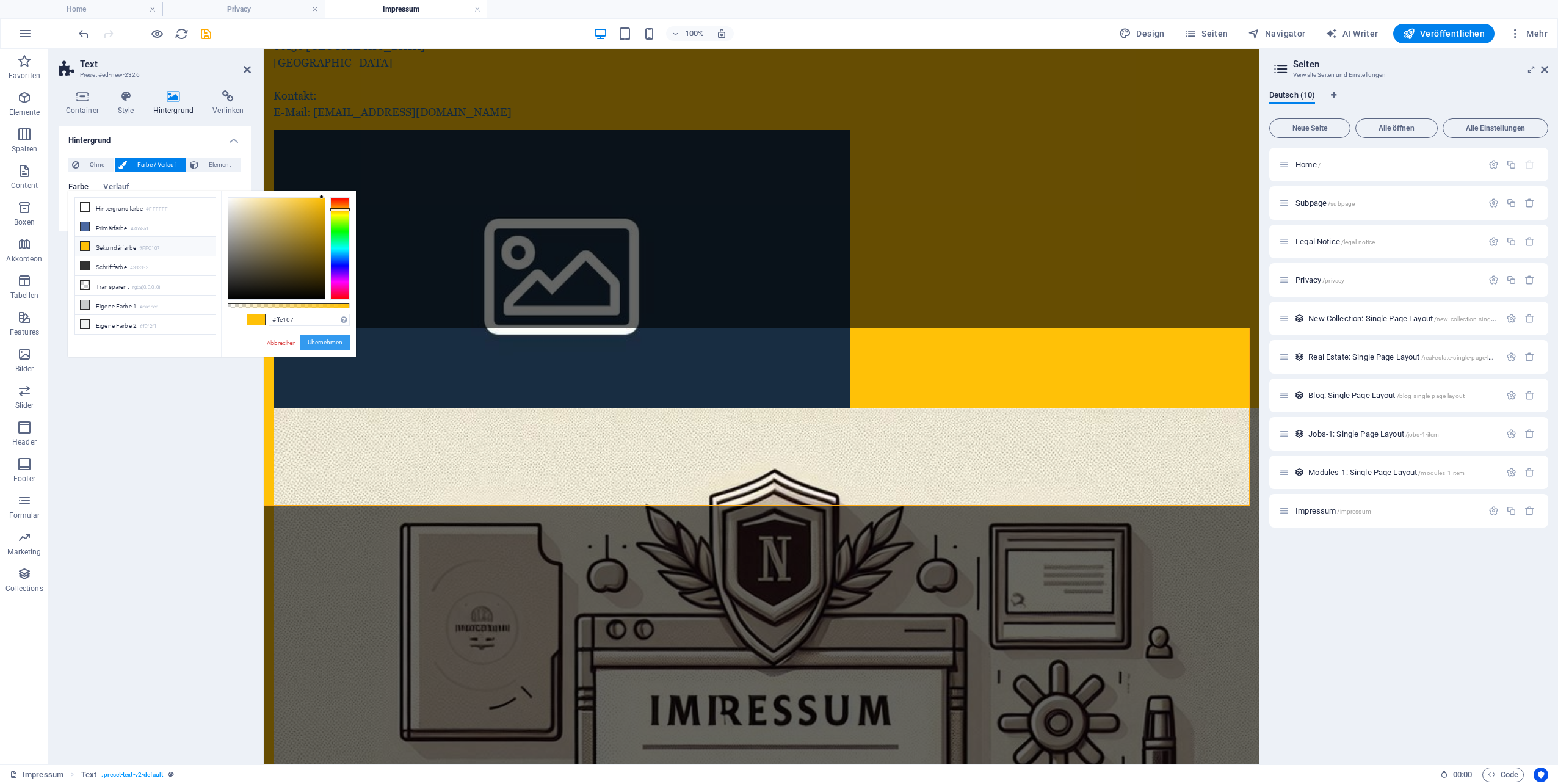
click at [313, 342] on button "Übernehmen" at bounding box center [325, 343] width 49 height 15
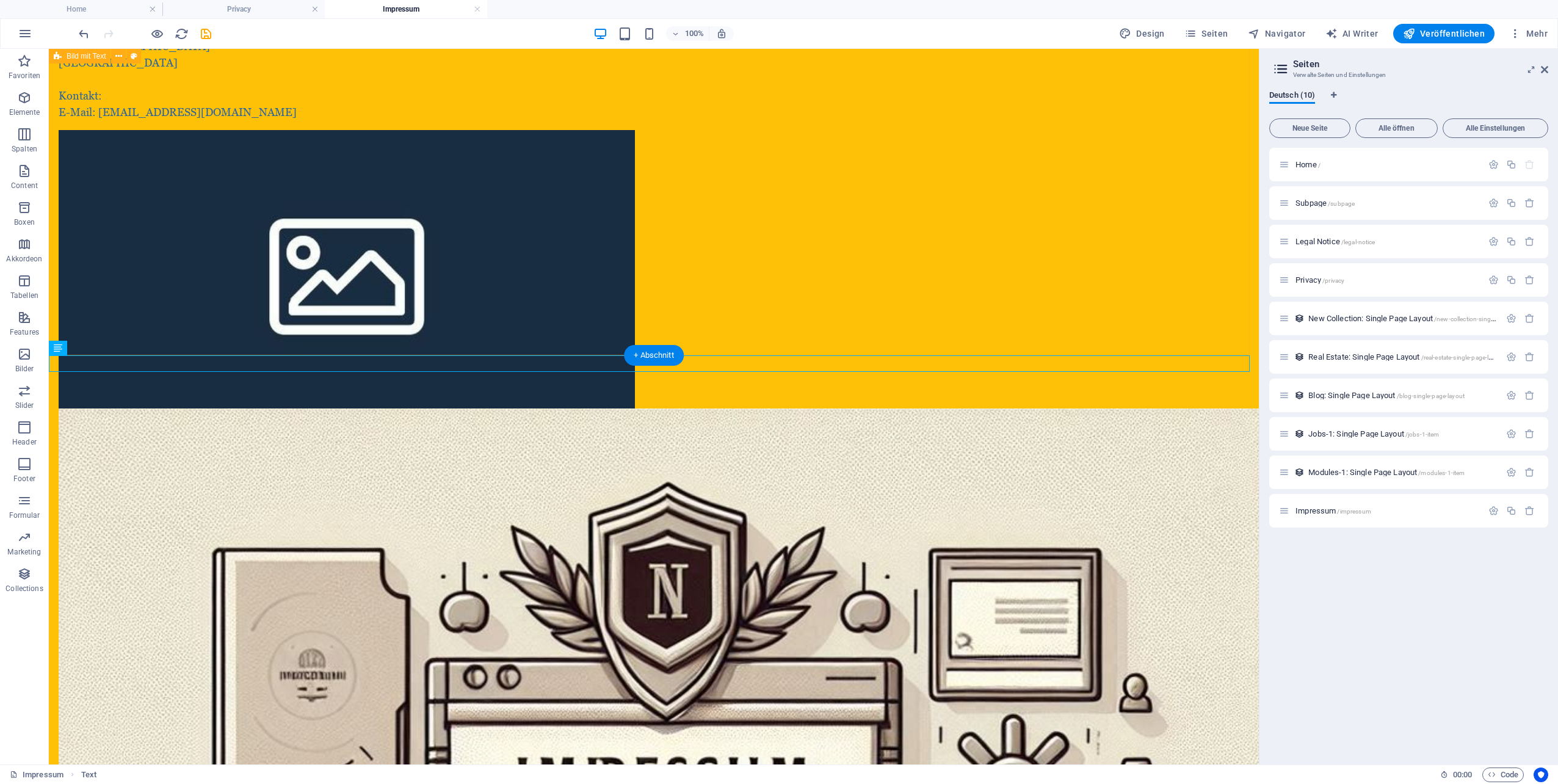
scroll to position [0, 0]
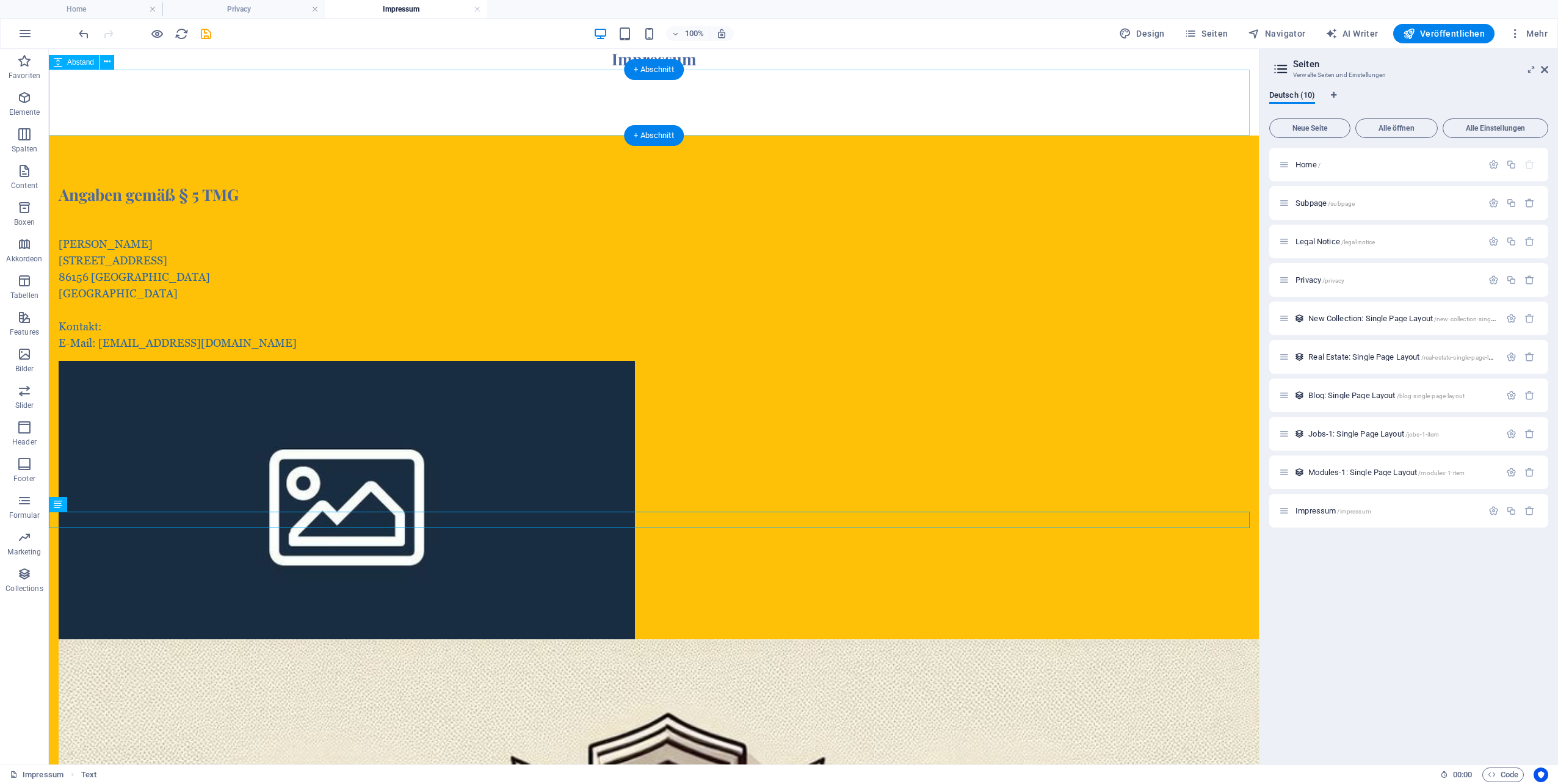
click at [574, 103] on div at bounding box center [654, 102] width 1210 height 66
click at [553, 117] on div at bounding box center [654, 102] width 1210 height 66
select select "px"
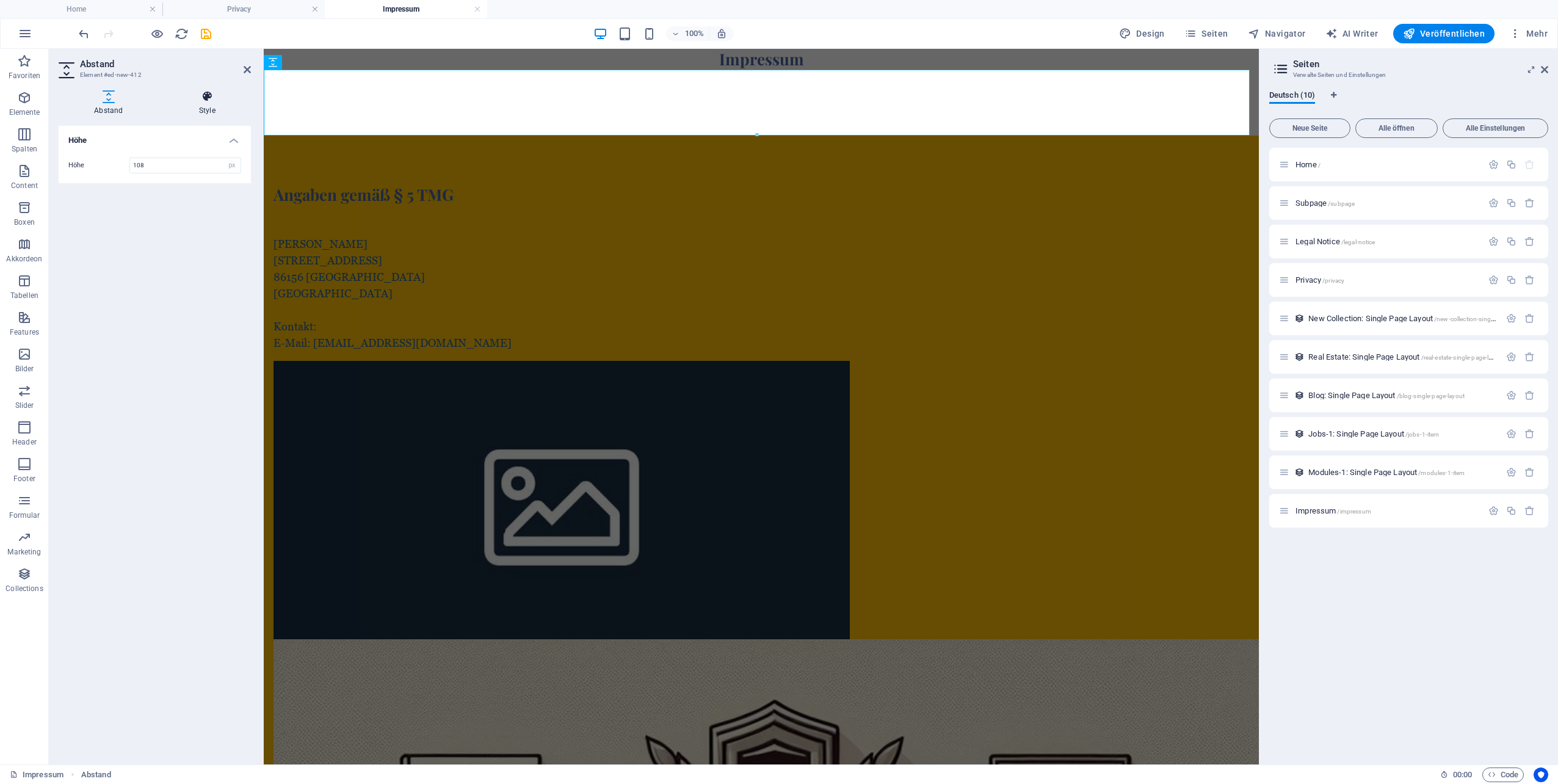
click at [204, 98] on icon at bounding box center [207, 96] width 88 height 12
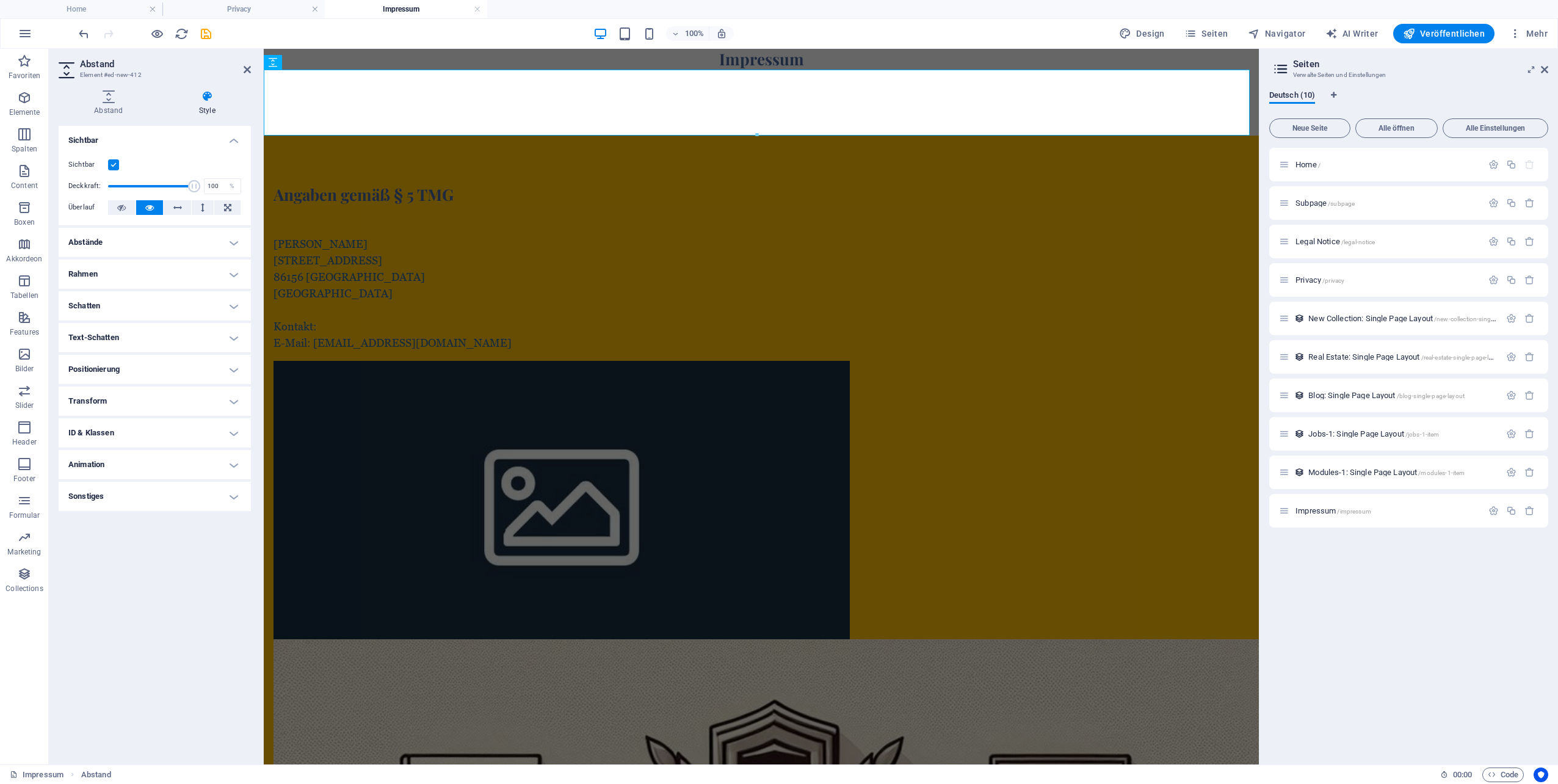
click at [151, 489] on h4 "Sonstiges" at bounding box center [154, 496] width 192 height 29
click at [151, 489] on h4 "Sonstiges" at bounding box center [154, 492] width 192 height 22
click at [112, 98] on icon at bounding box center [109, 96] width 100 height 12
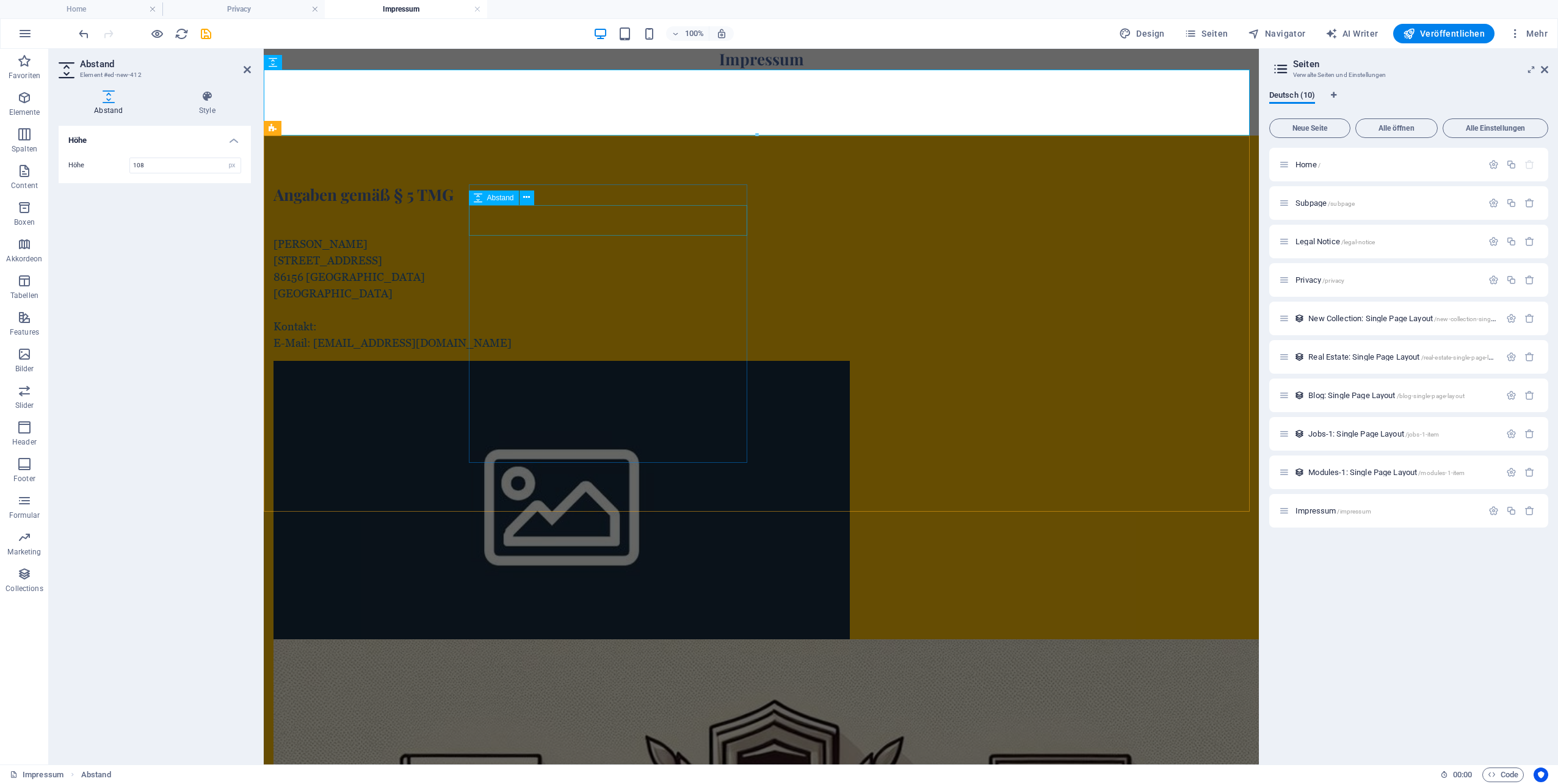
click at [504, 233] on div at bounding box center [562, 220] width 576 height 30
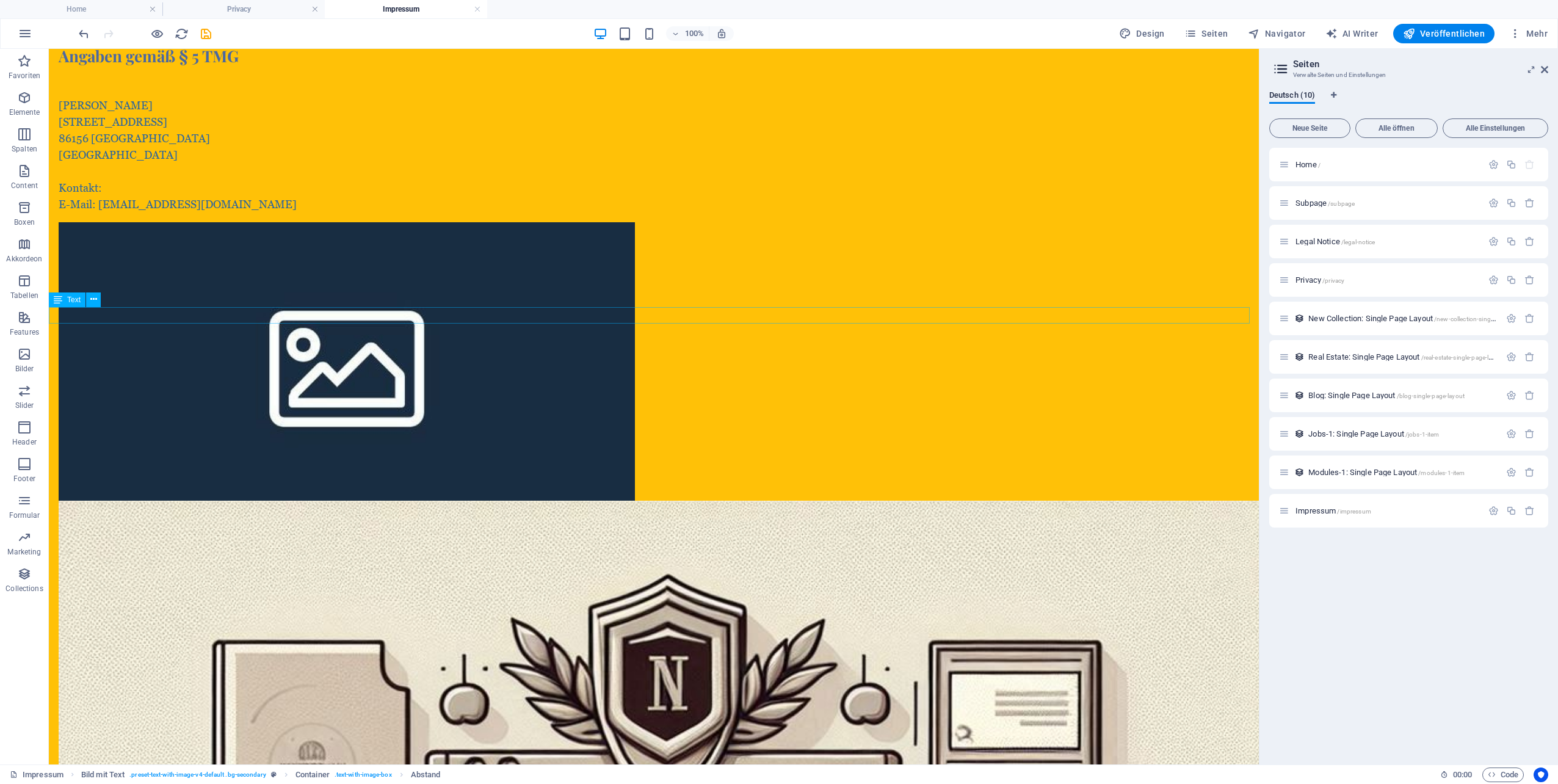
scroll to position [236, 0]
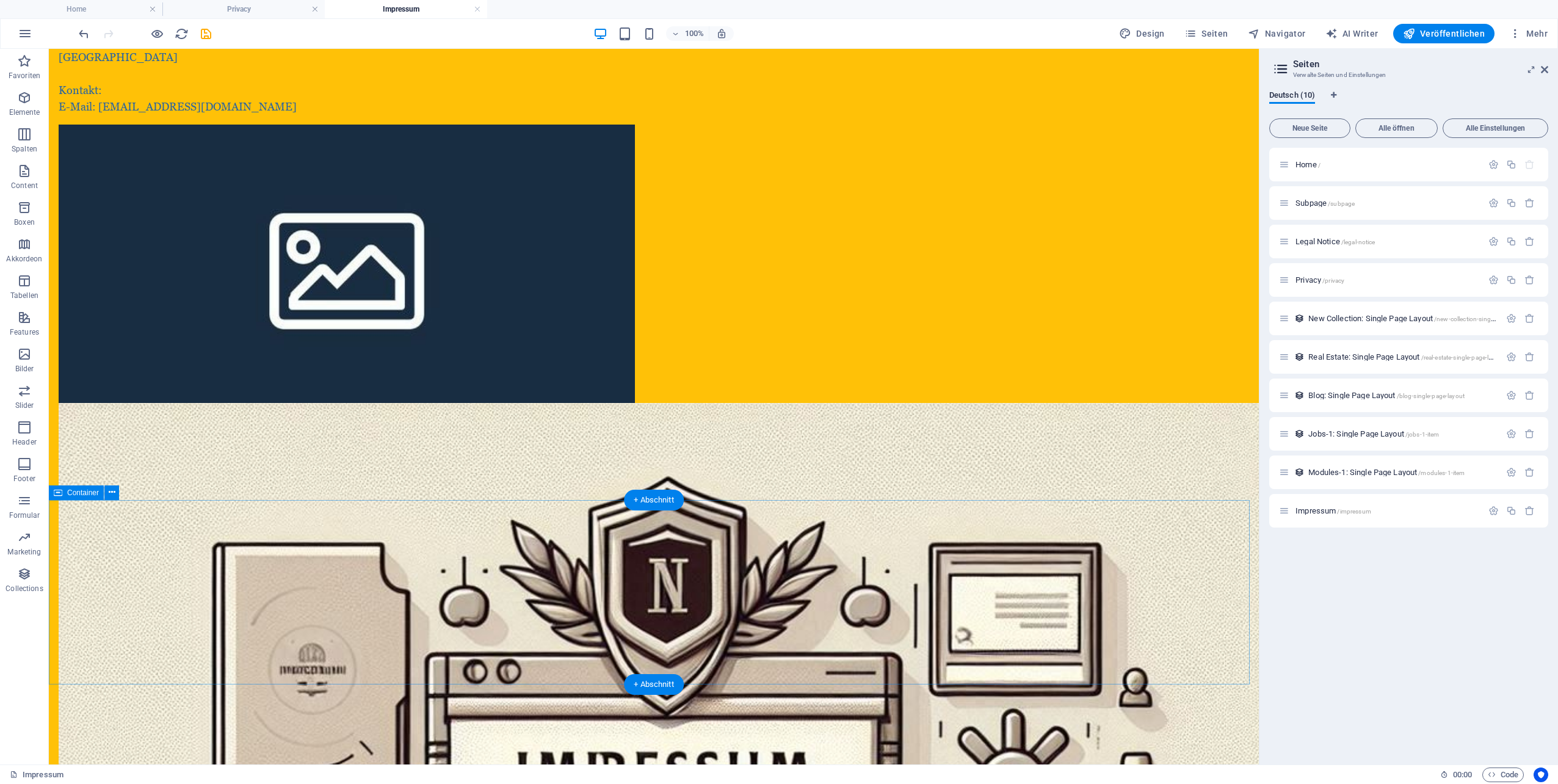
click at [111, 490] on icon at bounding box center [111, 492] width 6 height 13
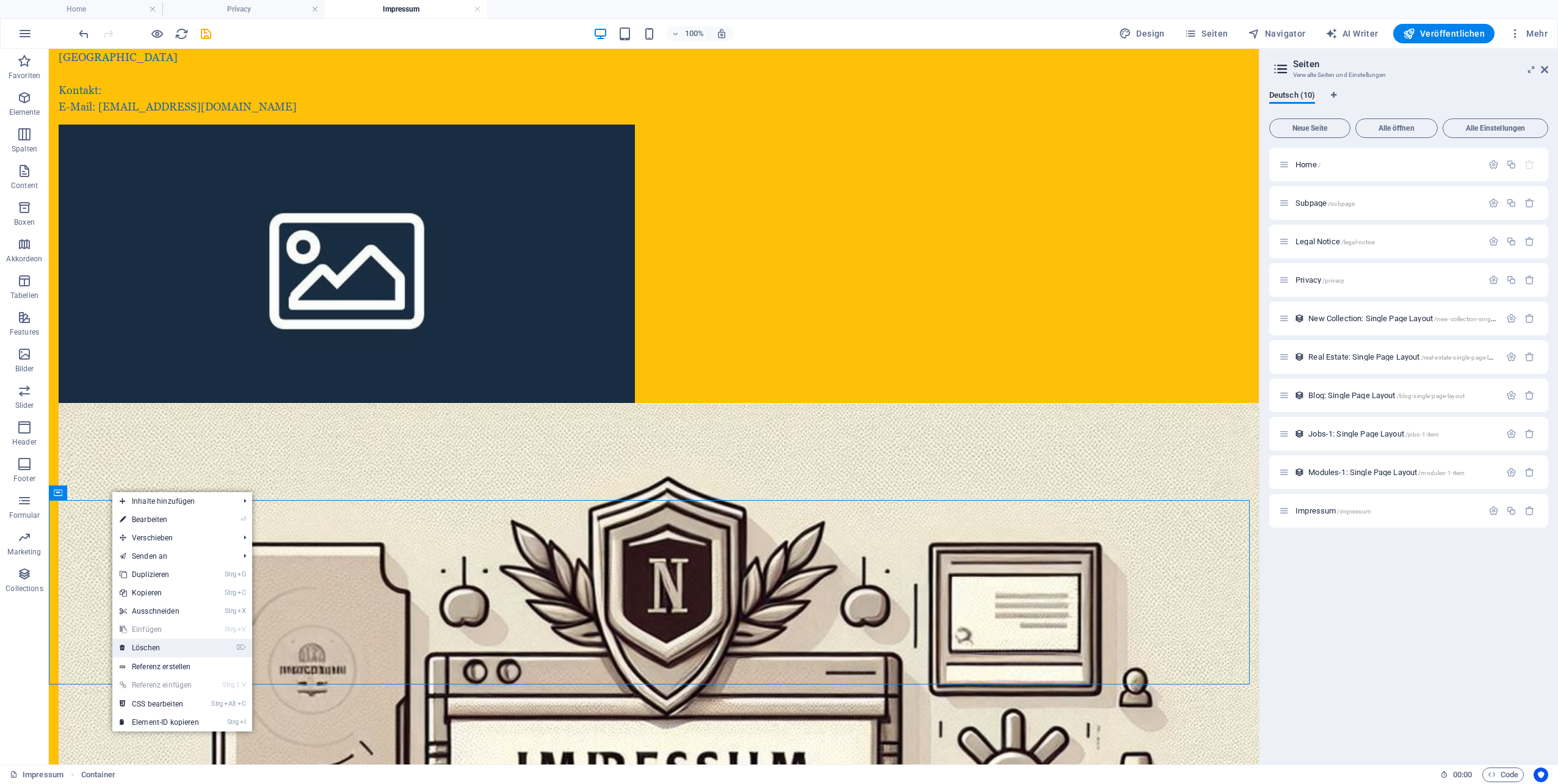
click at [154, 651] on link "⌦ Löschen" at bounding box center [159, 647] width 94 height 18
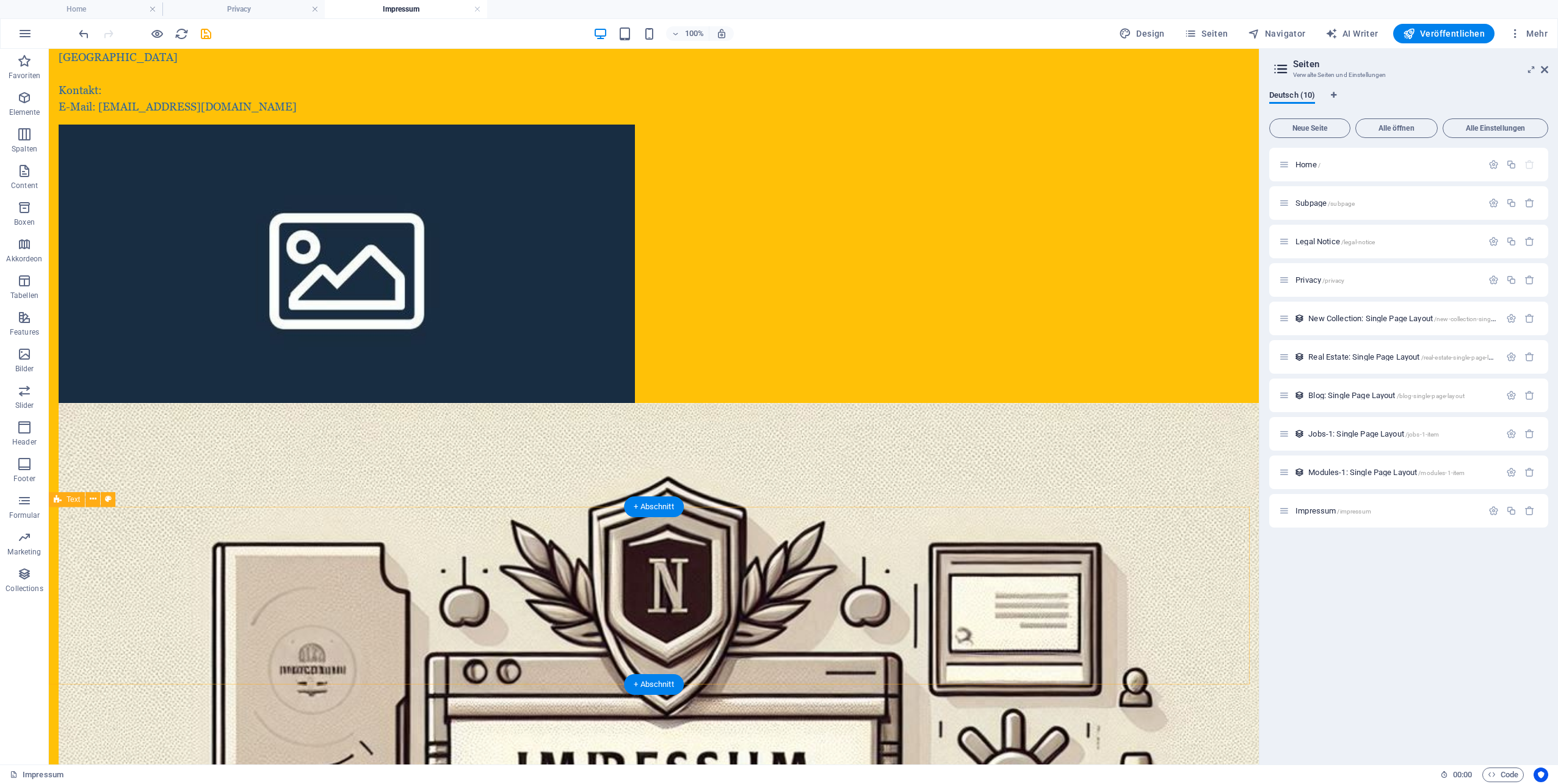
scroll to position [52, 0]
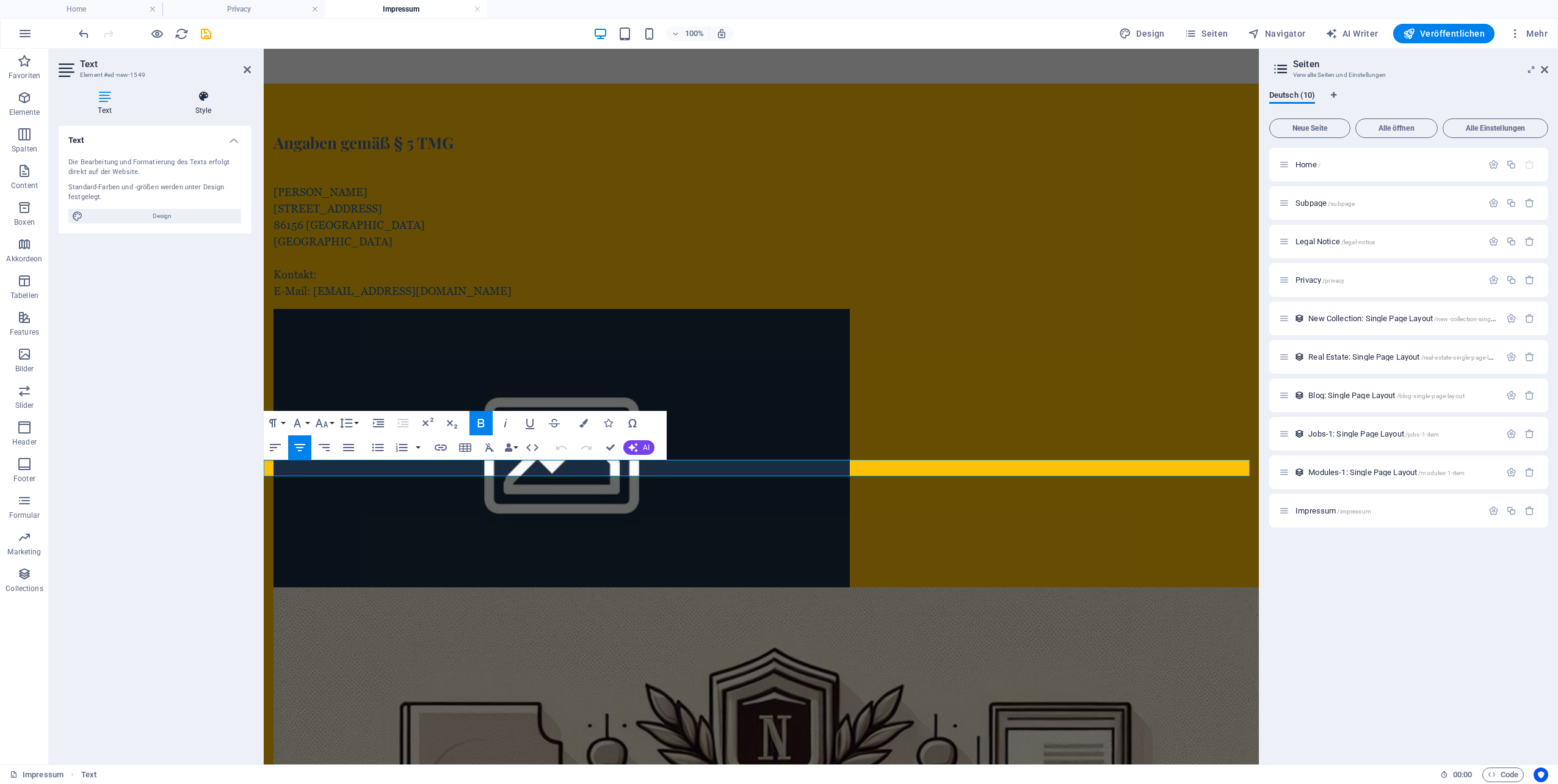
click at [193, 97] on icon at bounding box center [203, 96] width 95 height 12
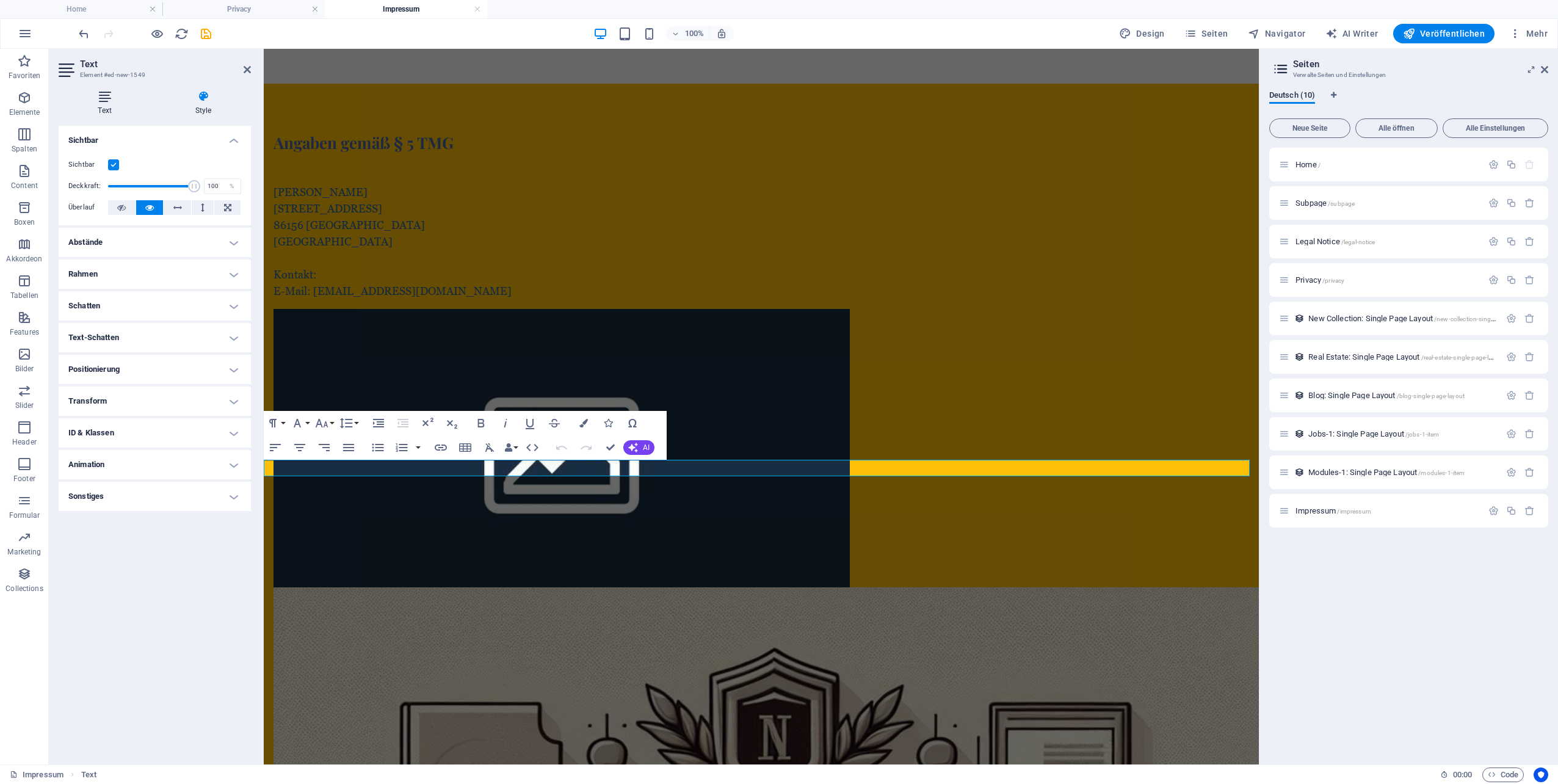
click at [110, 100] on icon at bounding box center [104, 96] width 92 height 12
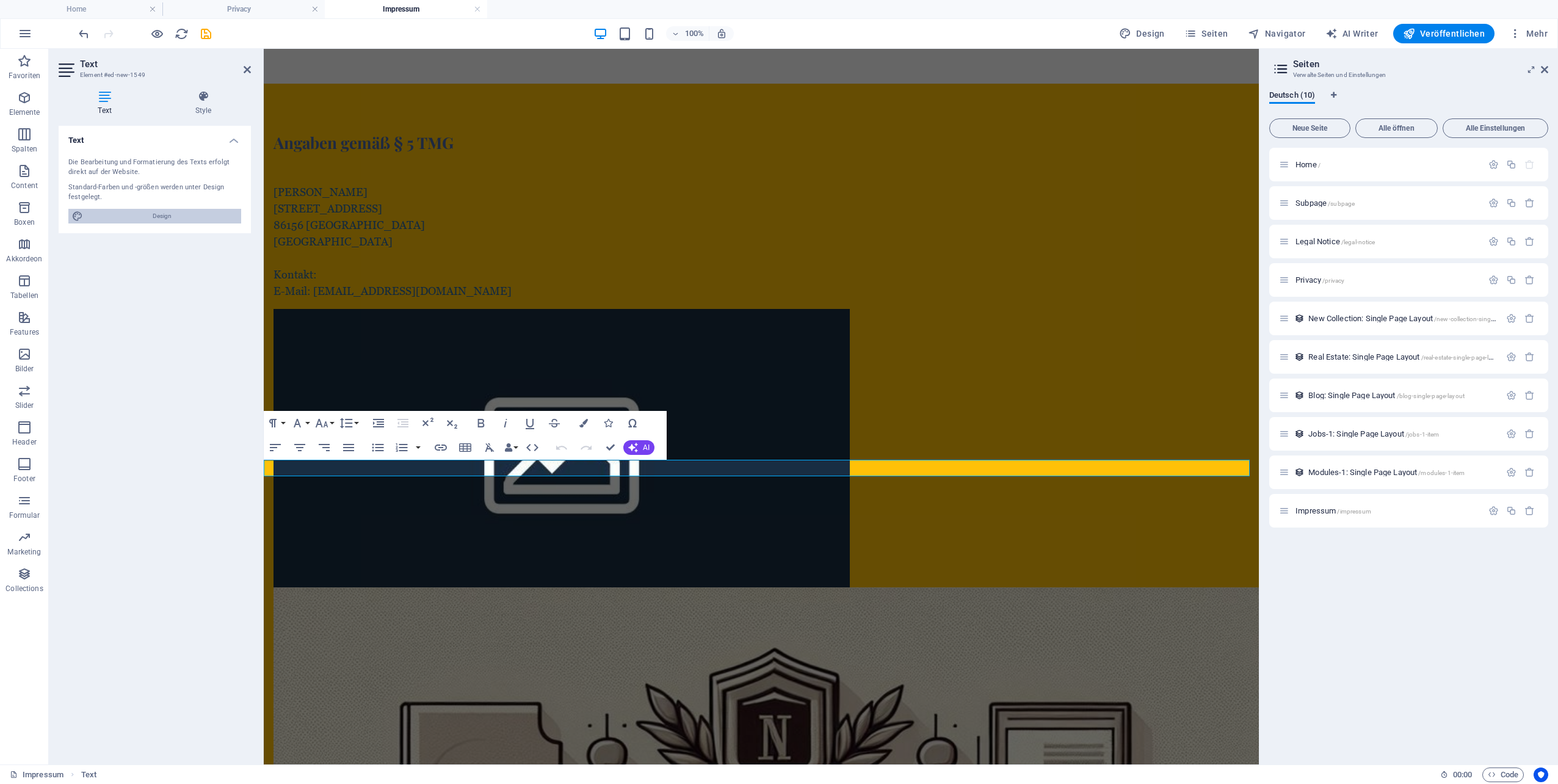
click at [143, 219] on span "Design" at bounding box center [161, 216] width 151 height 15
select select "px"
select select "200"
select select "px"
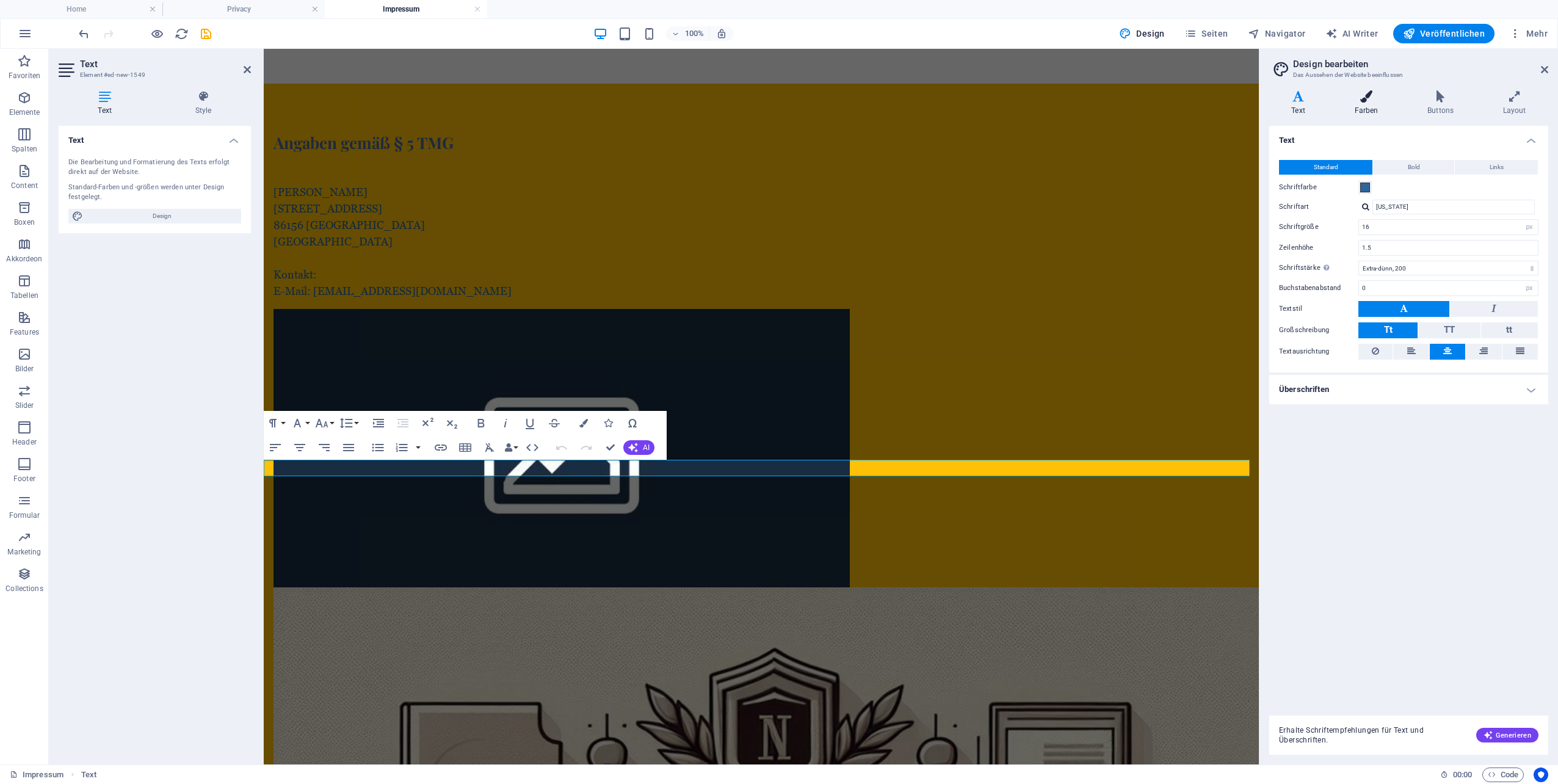
click at [1362, 96] on icon at bounding box center [1366, 96] width 68 height 12
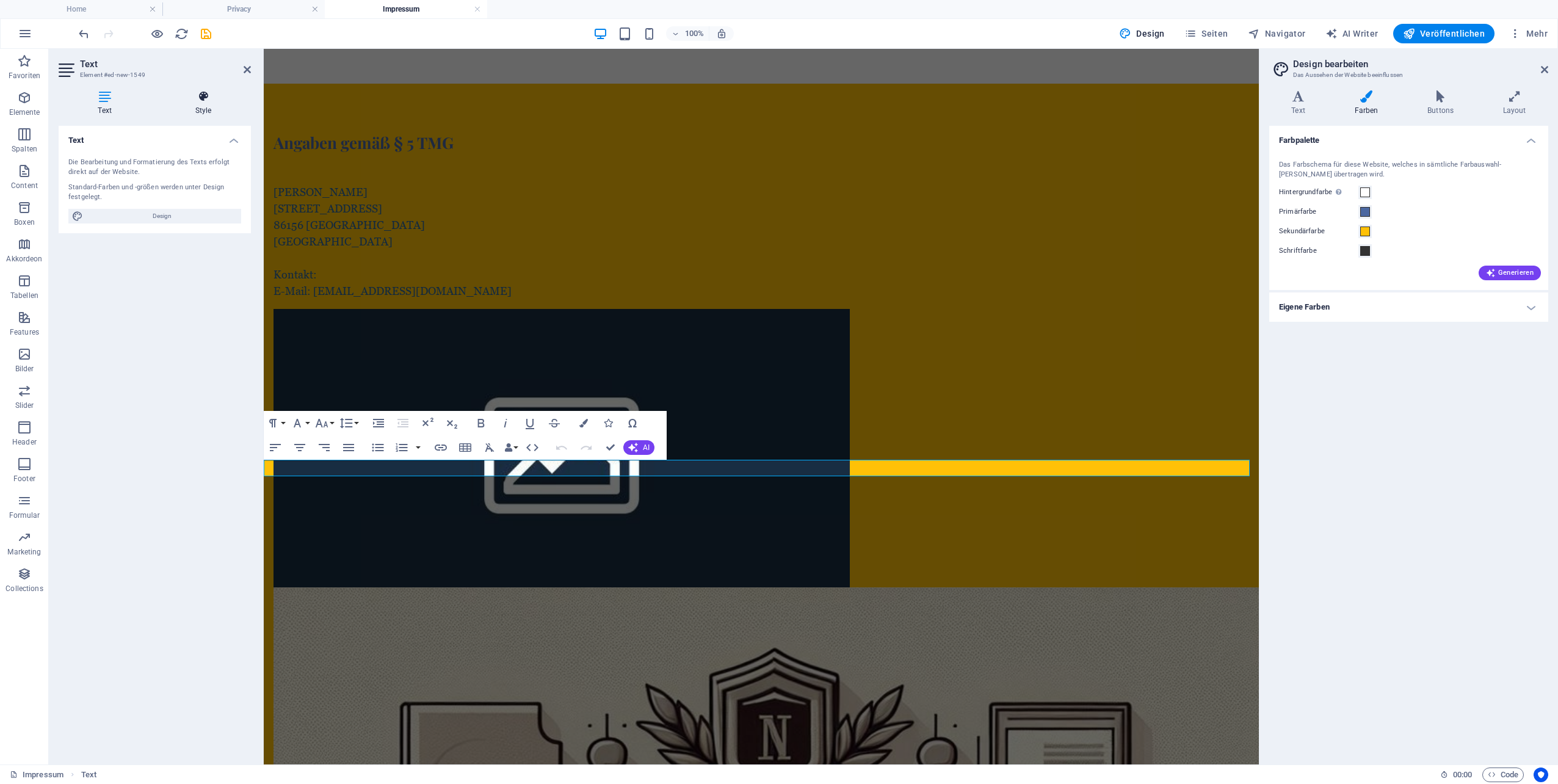
click at [195, 100] on icon at bounding box center [203, 96] width 95 height 12
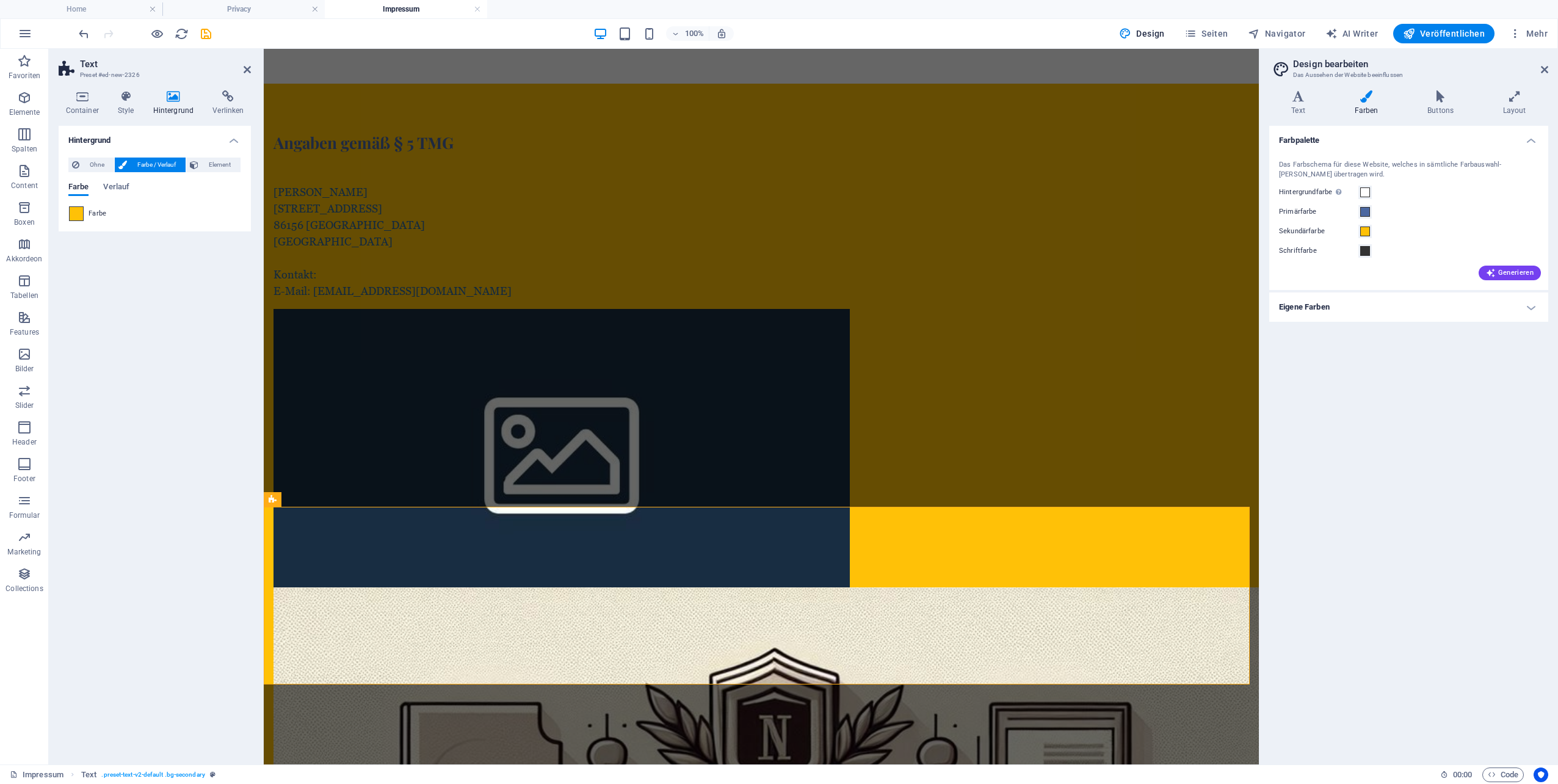
click at [78, 213] on span at bounding box center [76, 213] width 14 height 14
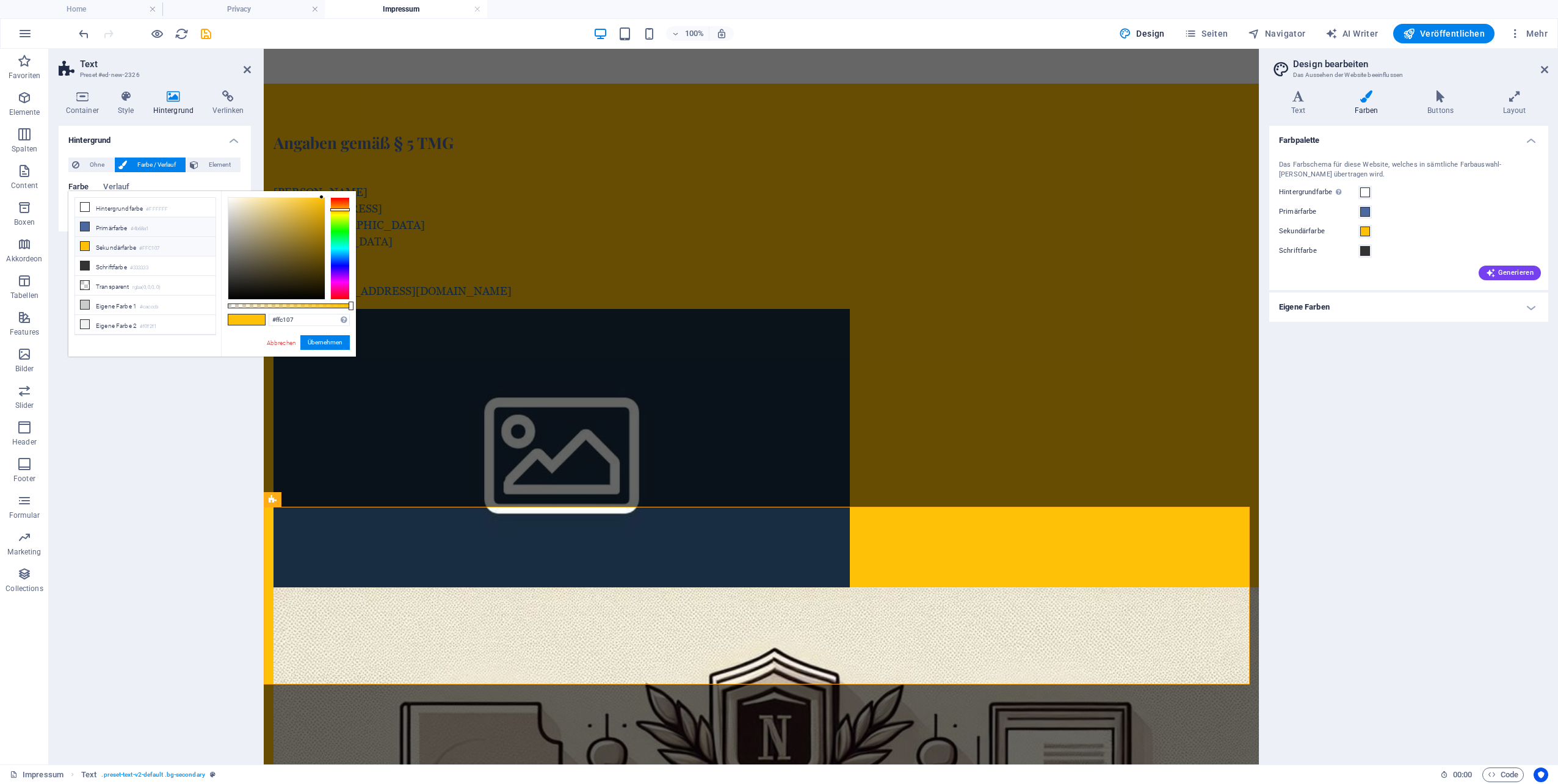
click at [108, 226] on li "Primärfarbe #4b68a1" at bounding box center [145, 226] width 140 height 19
click at [107, 242] on li "Sekundärfarbe #FFC107" at bounding box center [145, 246] width 140 height 19
type input "#fee59b"
drag, startPoint x: 306, startPoint y: 206, endPoint x: 265, endPoint y: 197, distance: 42.0
click at [265, 198] on div at bounding box center [276, 248] width 97 height 101
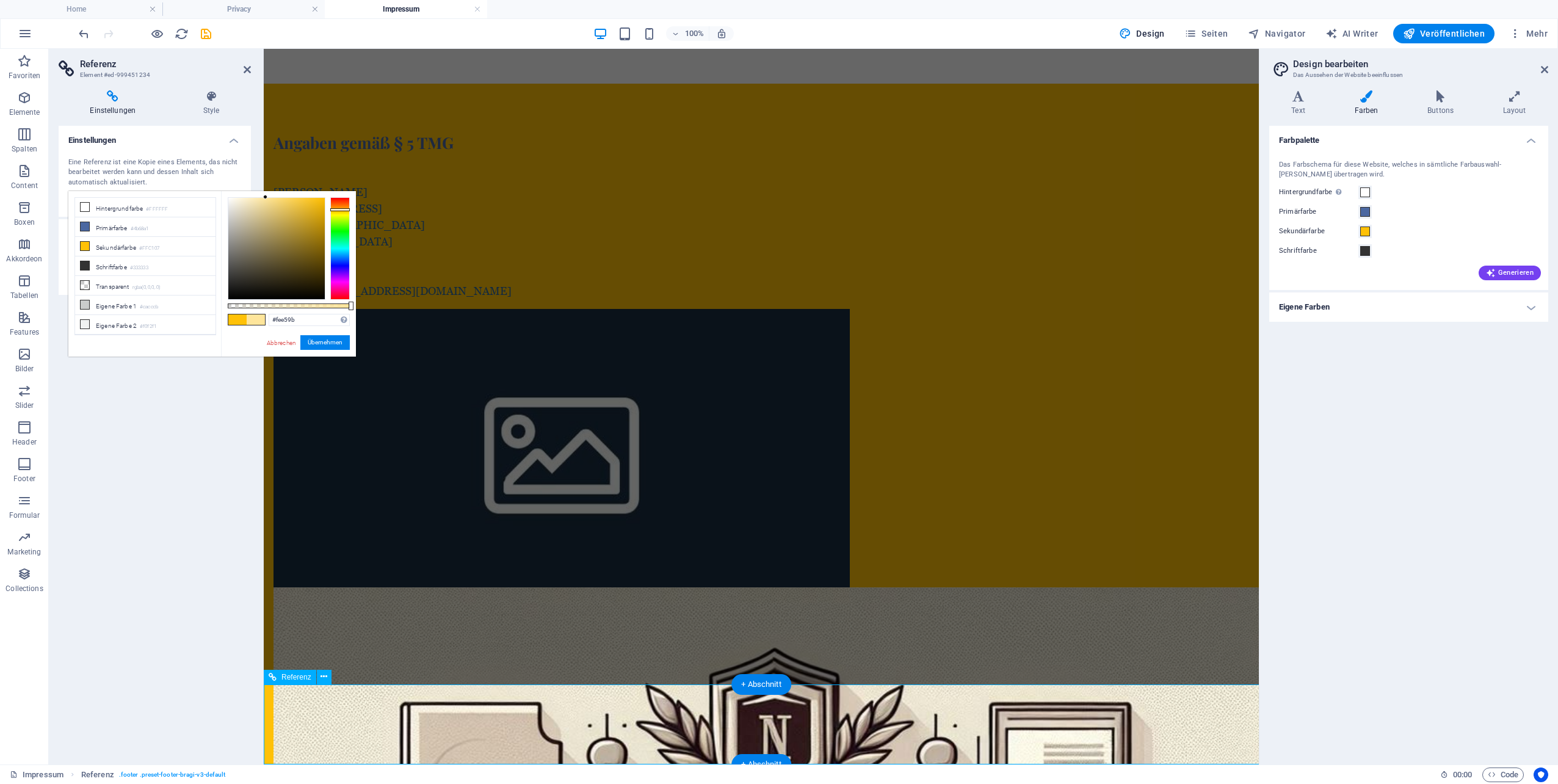
click at [287, 341] on link "Abbrechen" at bounding box center [281, 343] width 32 height 9
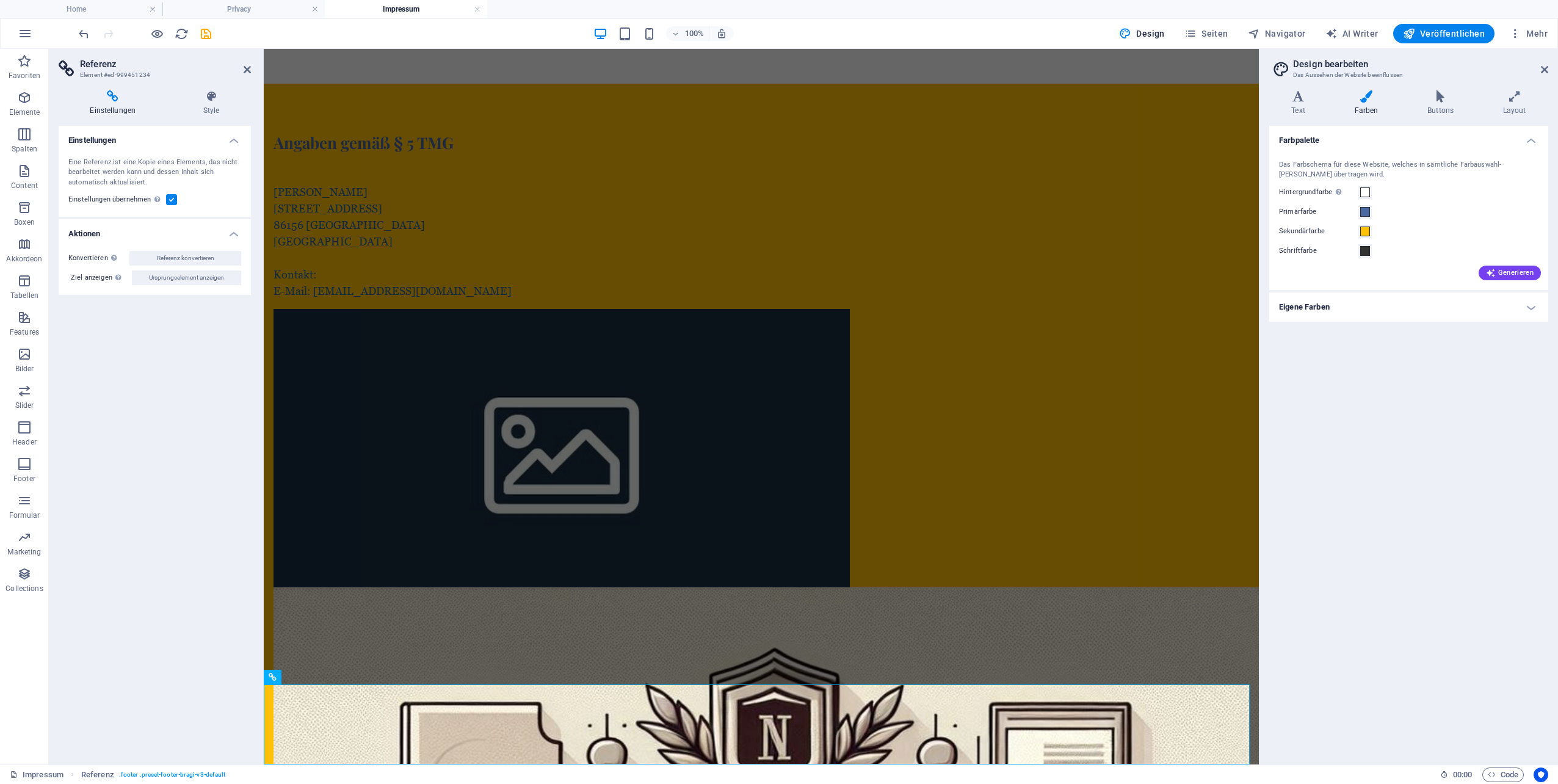
click at [206, 88] on div "Einstellungen Style Einstellungen Eine Referenz ist eine Kopie eines Elements, …" at bounding box center [155, 422] width 212 height 684
click at [206, 93] on icon at bounding box center [212, 96] width 78 height 12
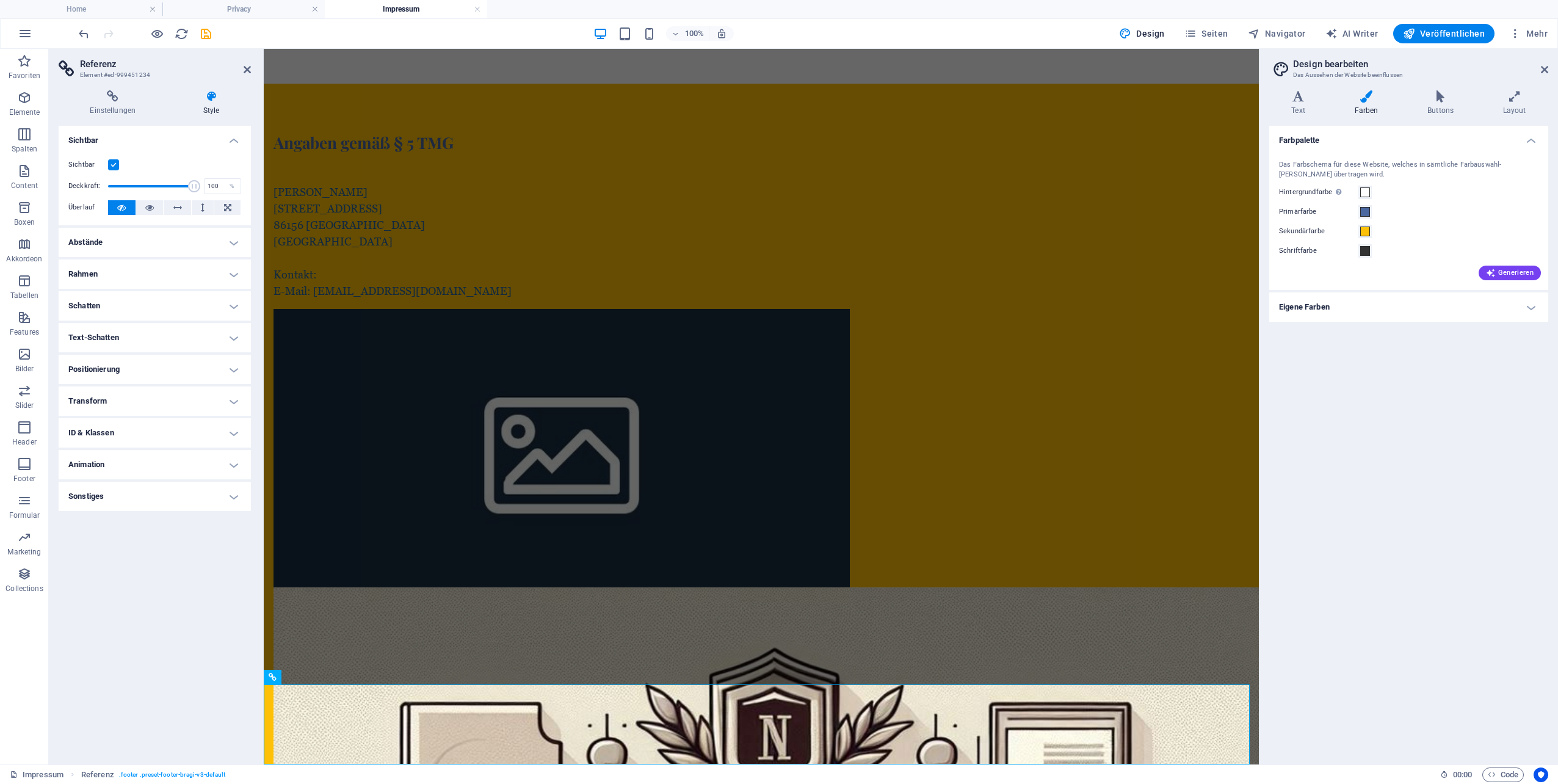
click at [116, 503] on h4 "Sonstiges" at bounding box center [154, 496] width 192 height 29
click at [116, 503] on div "Mindestanzahl Definiere, ob dieses Element wiederholbar sein soll. 1 Maximalanz…" at bounding box center [154, 544] width 192 height 83
click at [110, 497] on h4 "Sonstiges" at bounding box center [154, 492] width 192 height 22
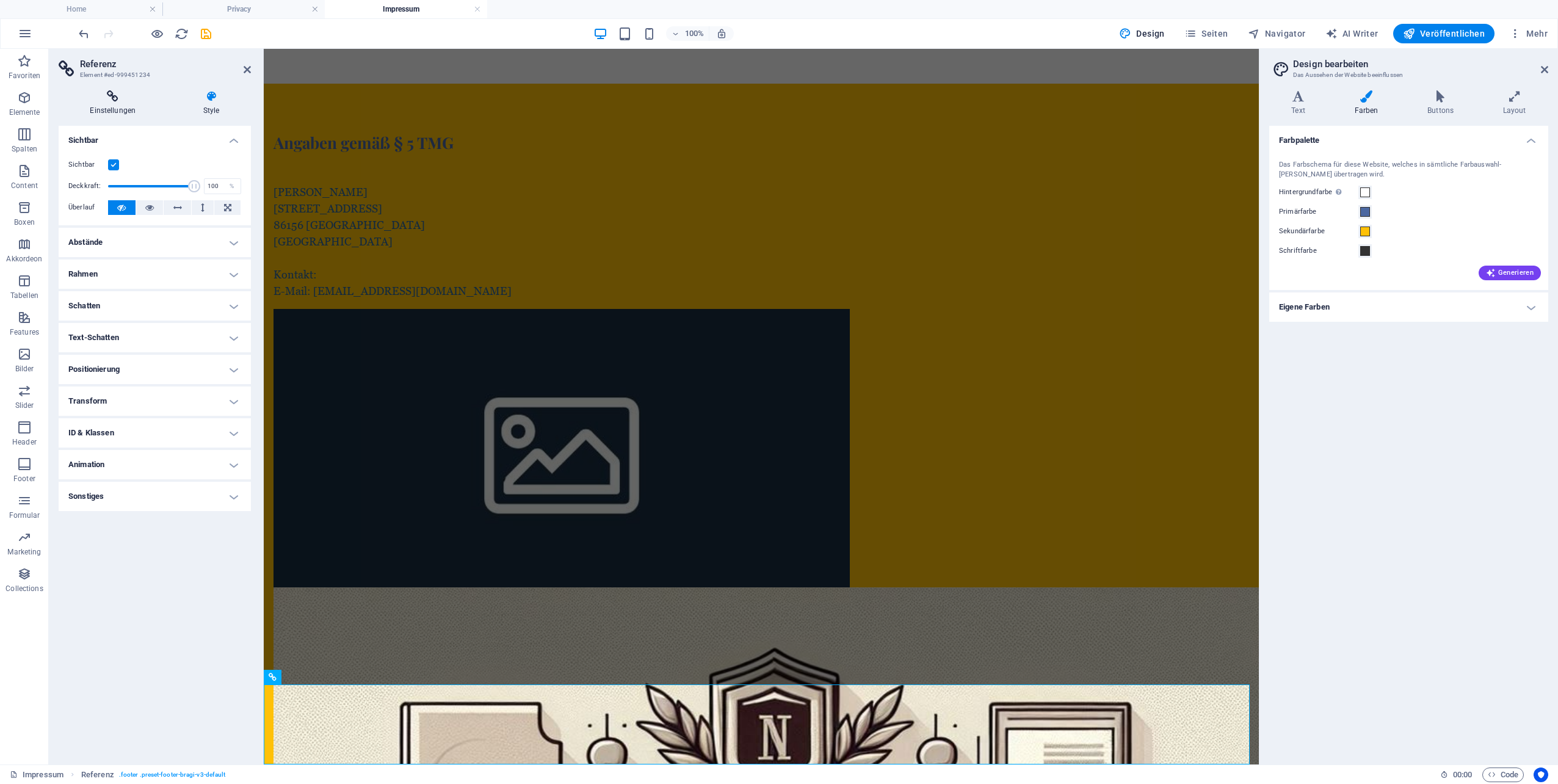
click at [123, 98] on icon at bounding box center [112, 96] width 109 height 12
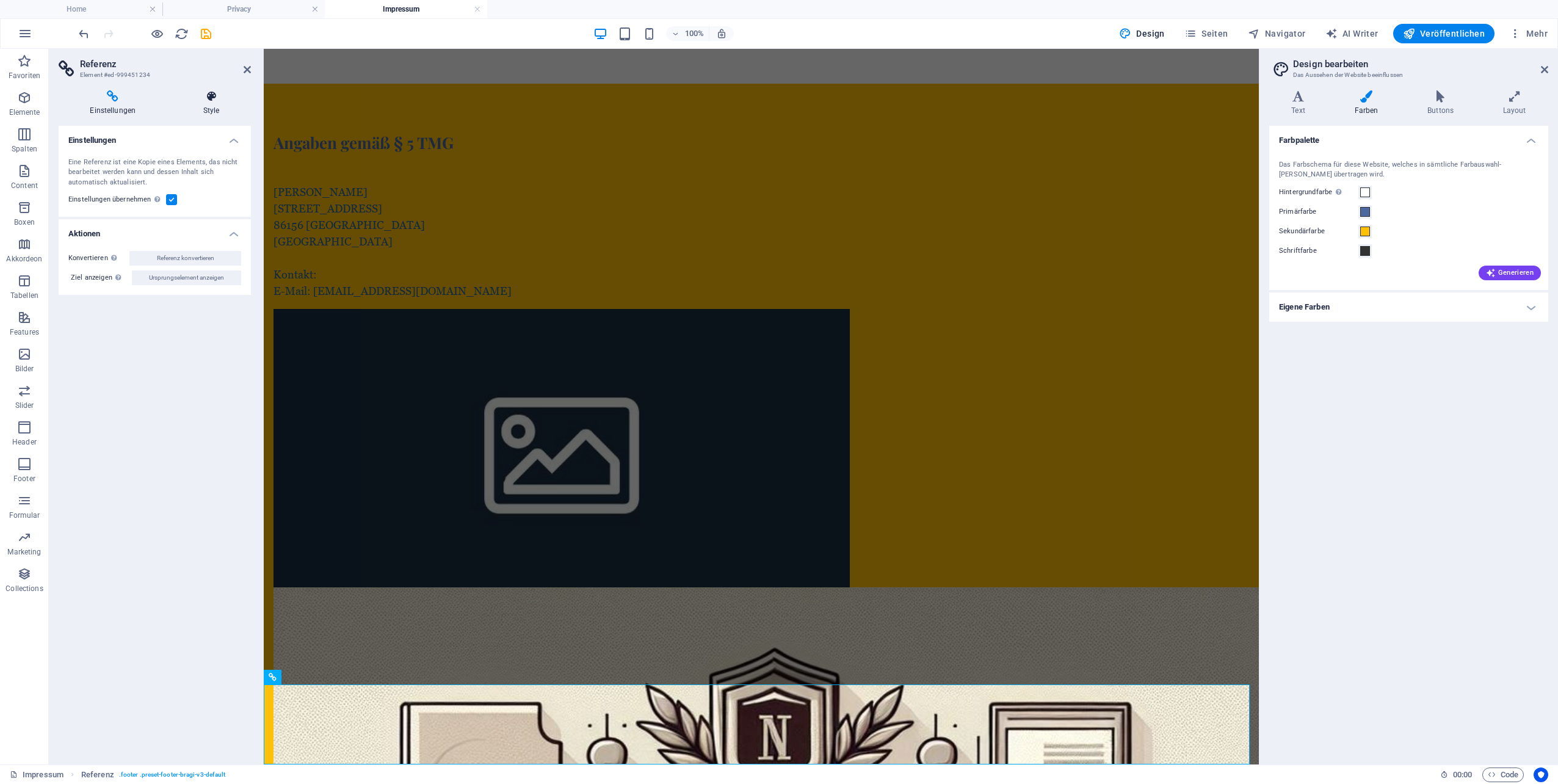
click at [204, 99] on icon at bounding box center [212, 96] width 78 height 12
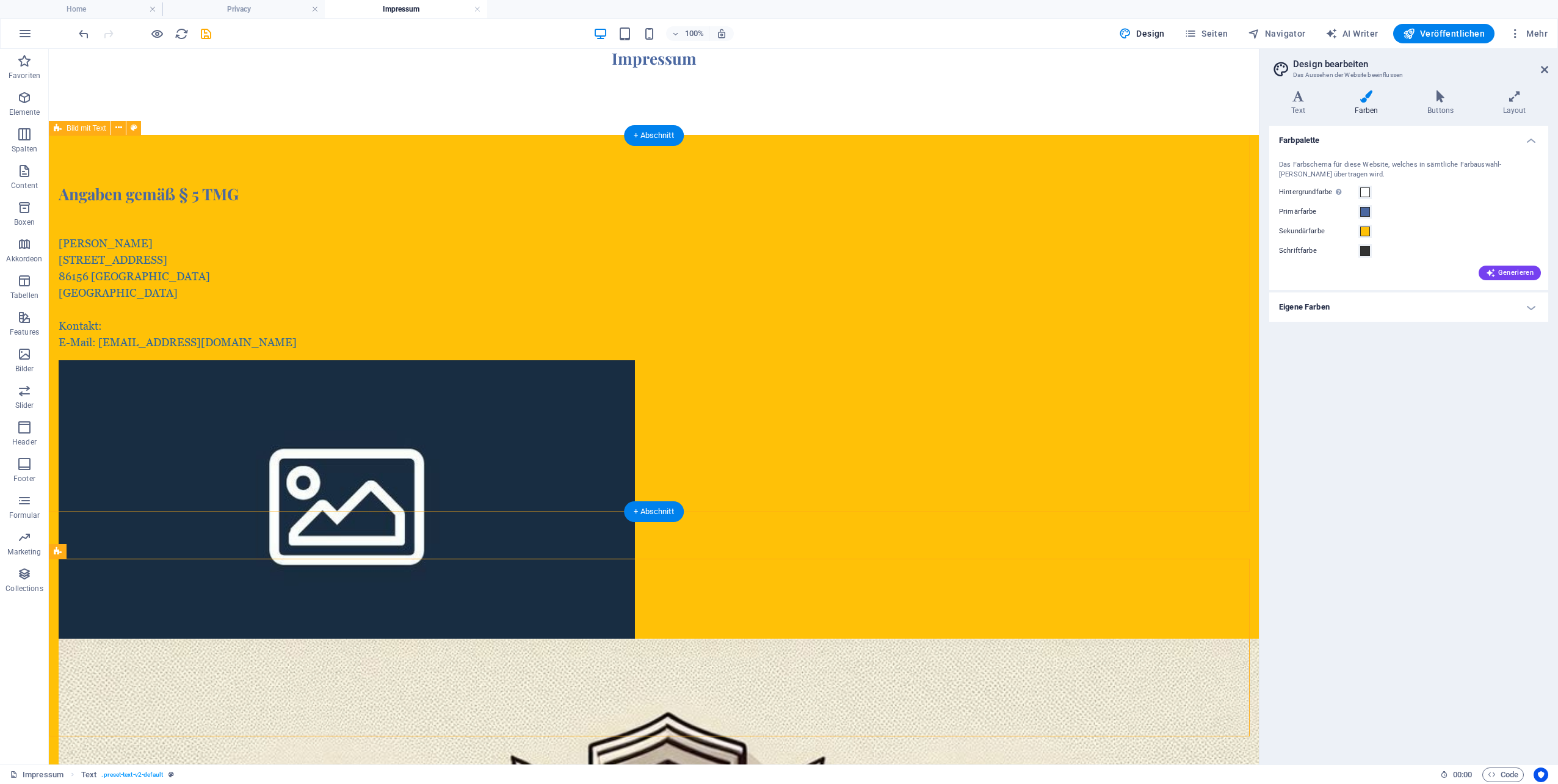
scroll to position [0, 0]
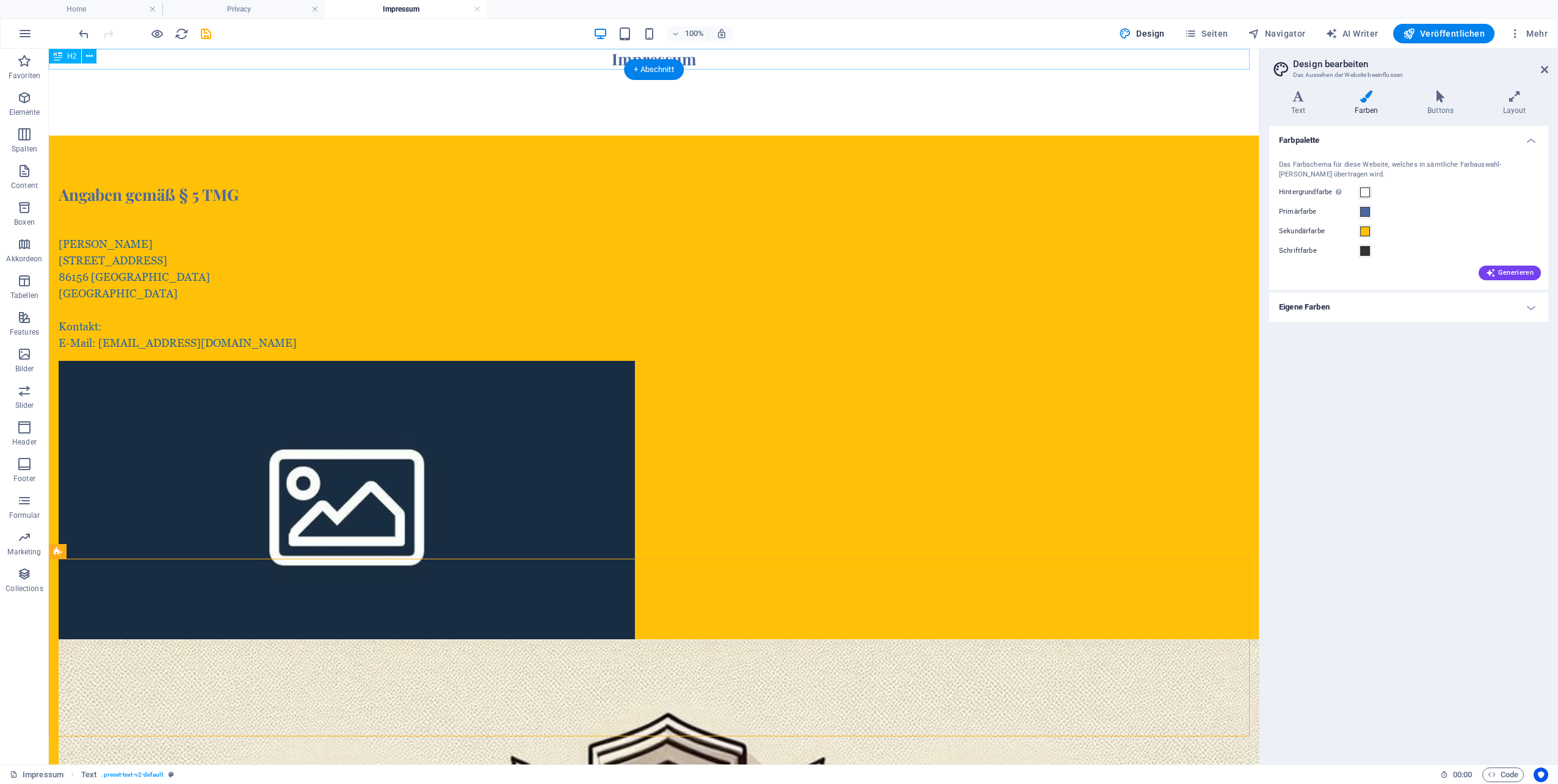
click at [457, 58] on div "Impressum" at bounding box center [654, 59] width 1210 height 21
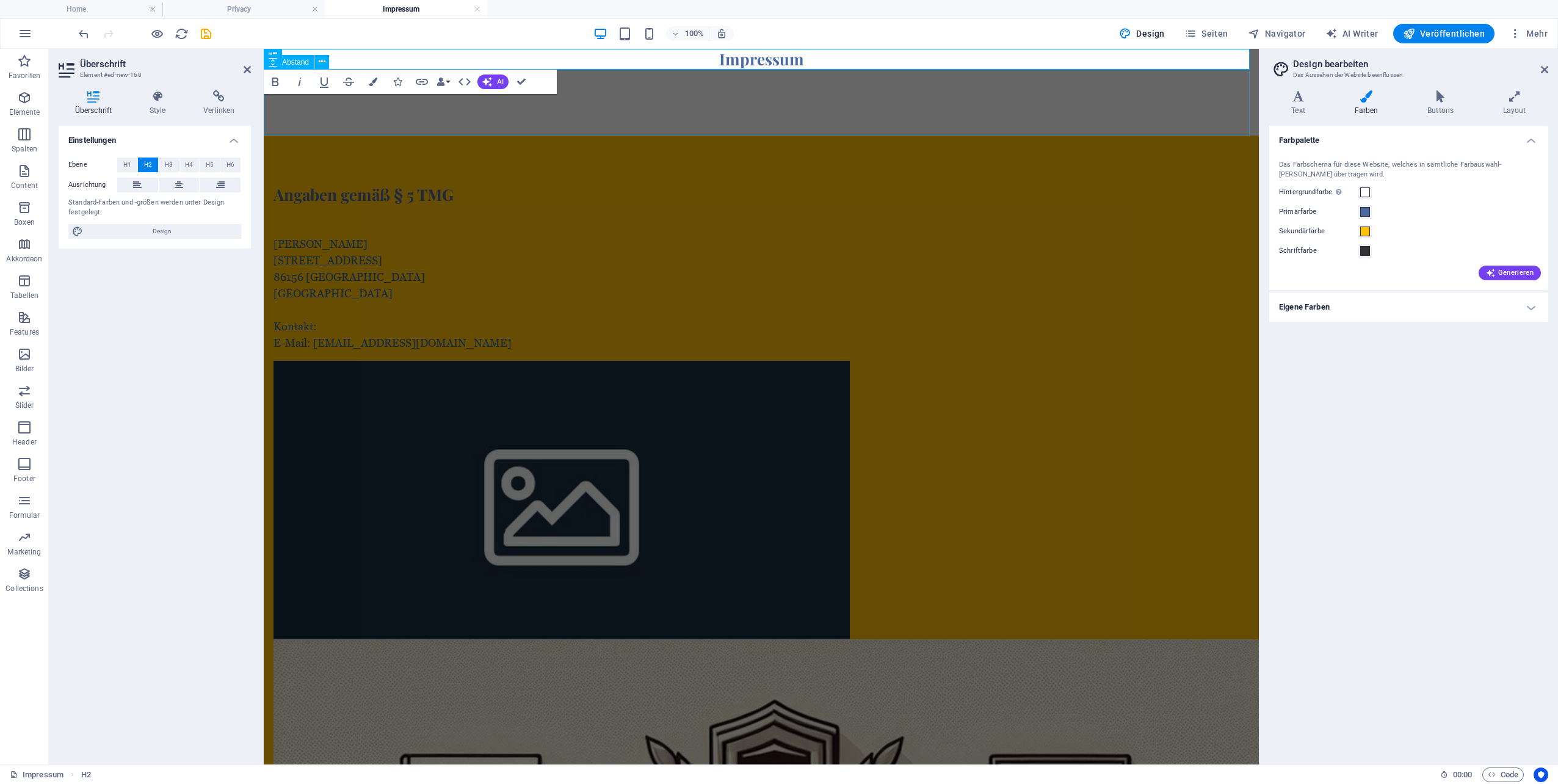
click at [584, 115] on div at bounding box center [761, 102] width 995 height 66
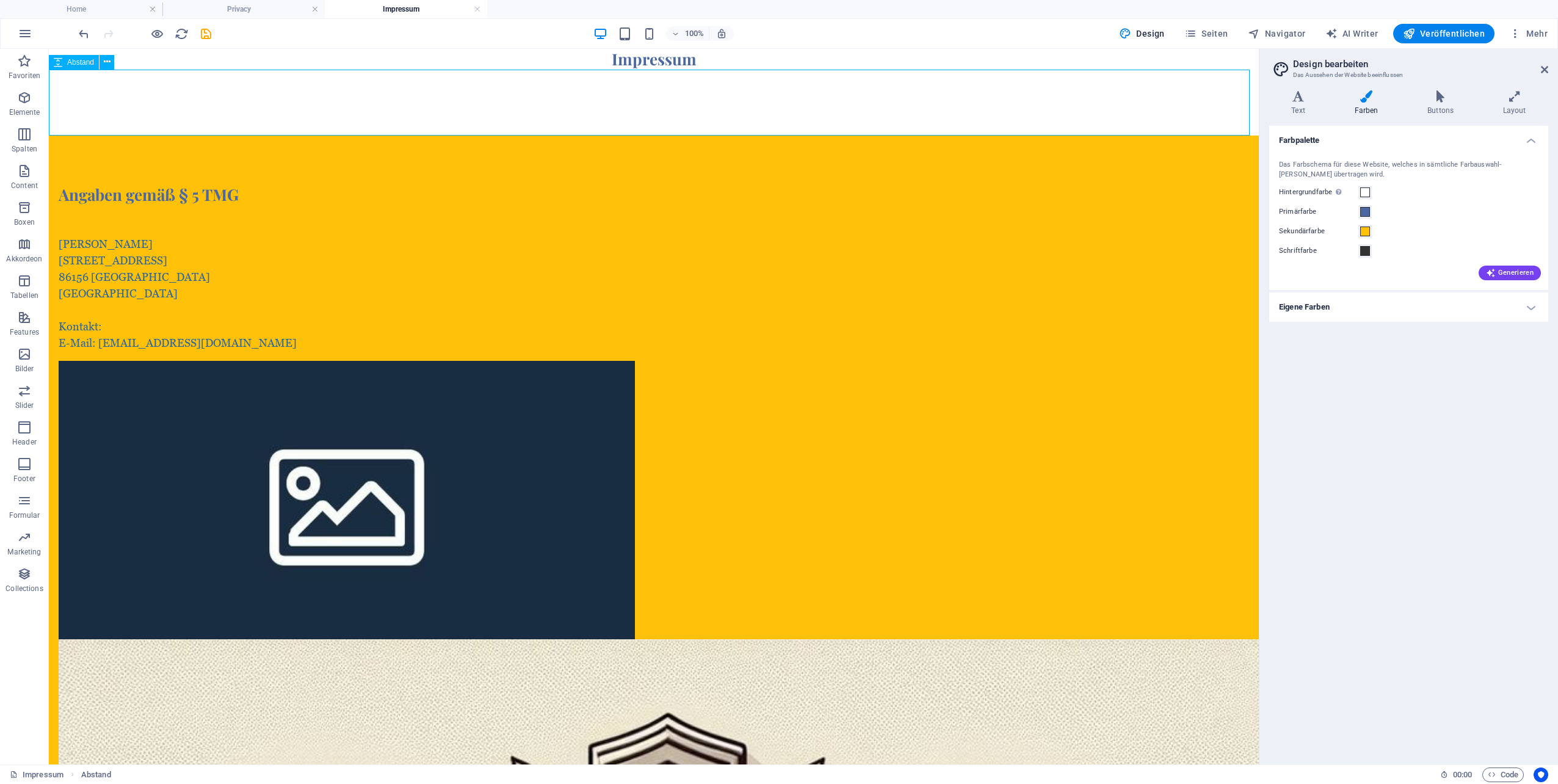
click at [642, 102] on div at bounding box center [654, 102] width 1210 height 66
select select "px"
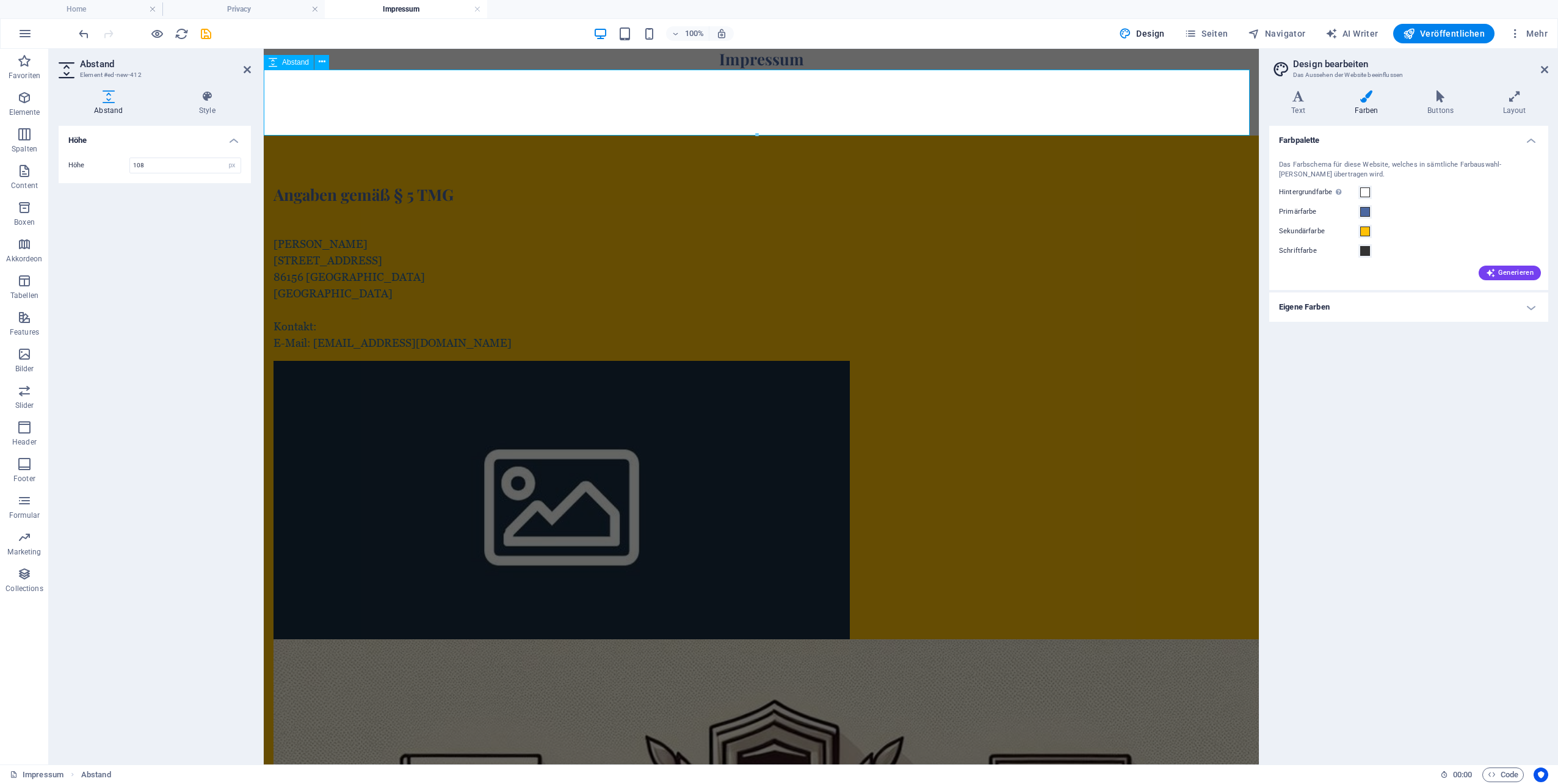
click at [390, 88] on div at bounding box center [761, 102] width 995 height 66
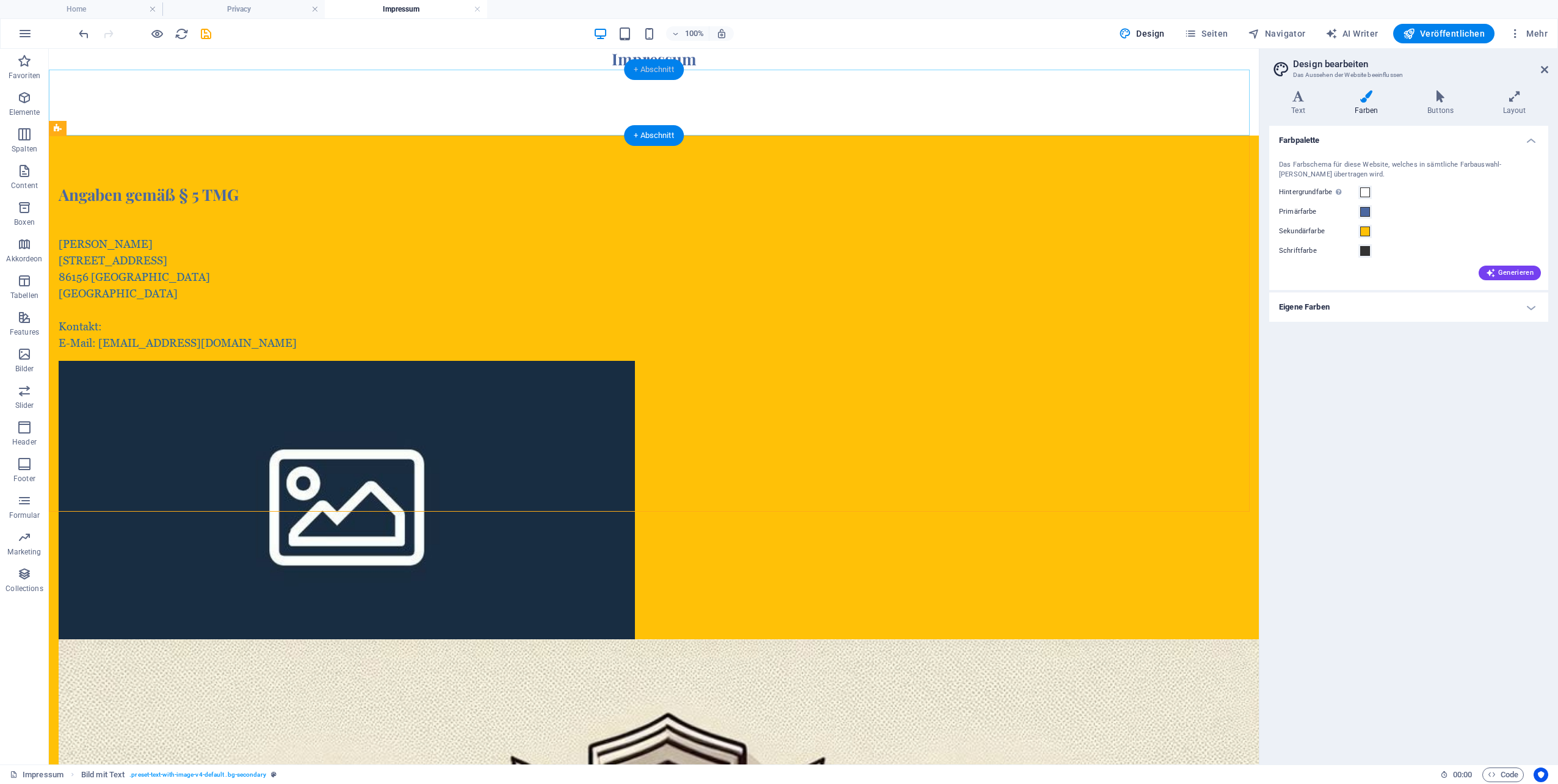
click at [653, 71] on div "+ Abschnitt" at bounding box center [654, 69] width 60 height 21
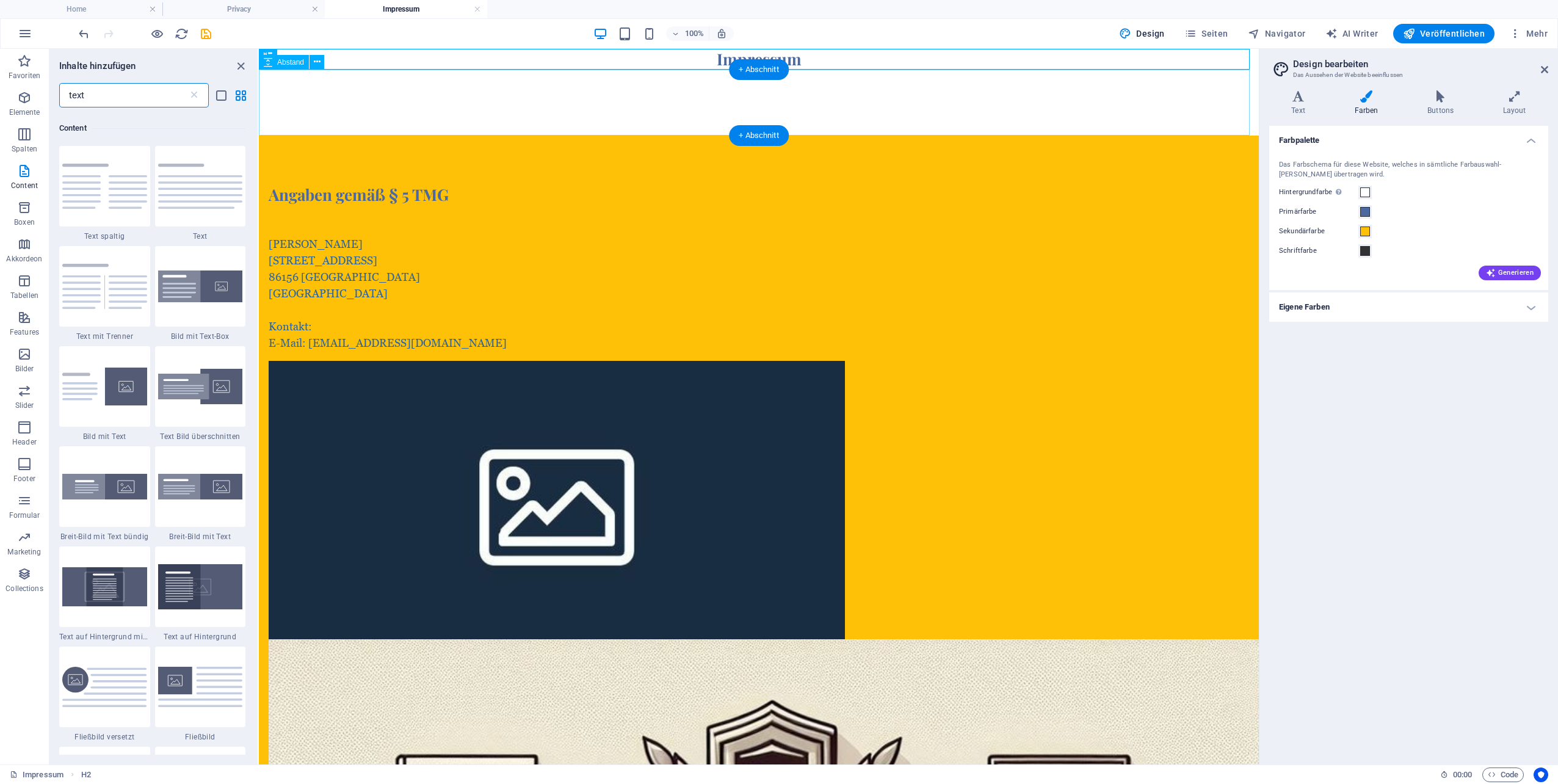
scroll to position [93, 0]
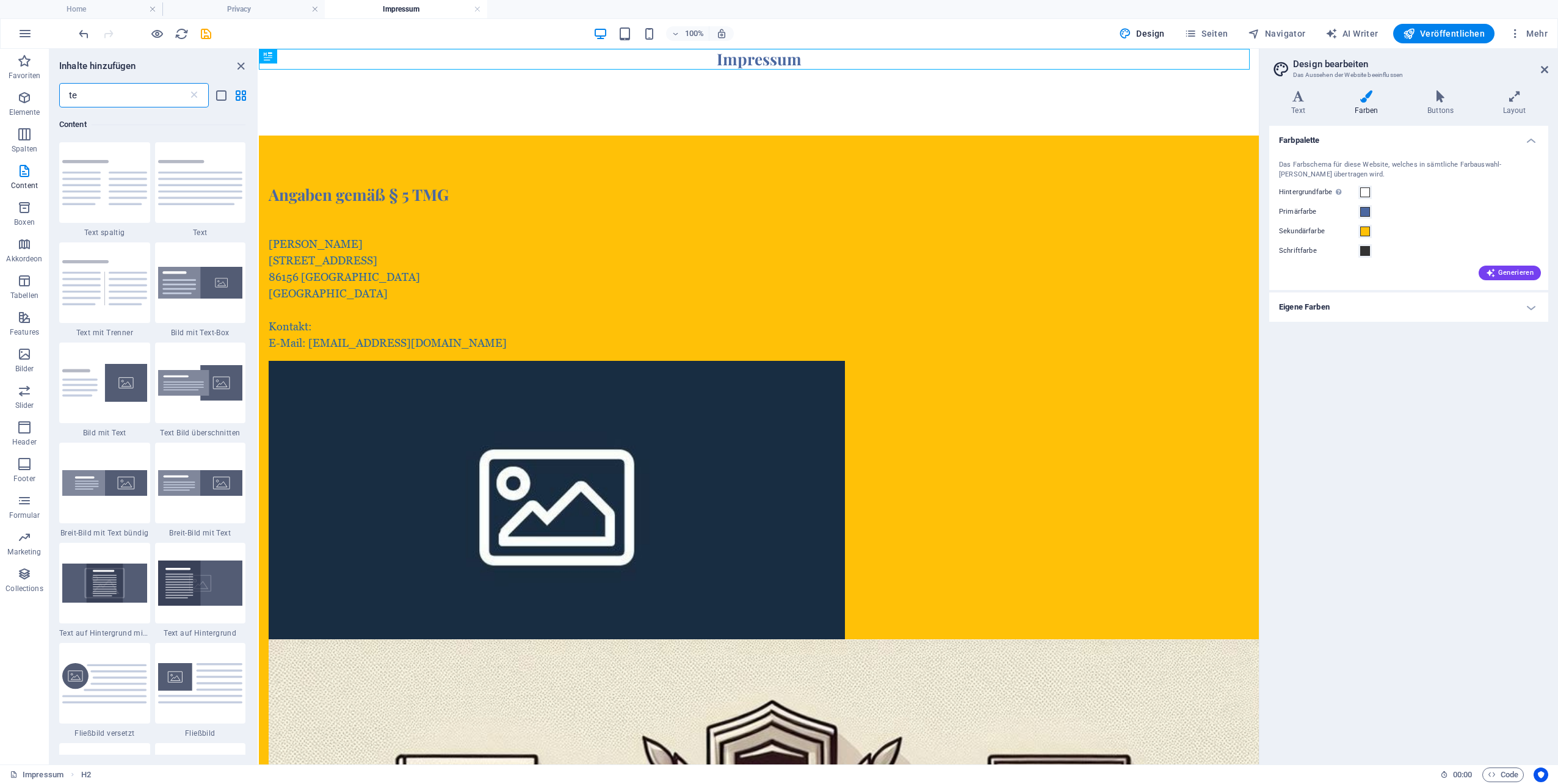
type input "t"
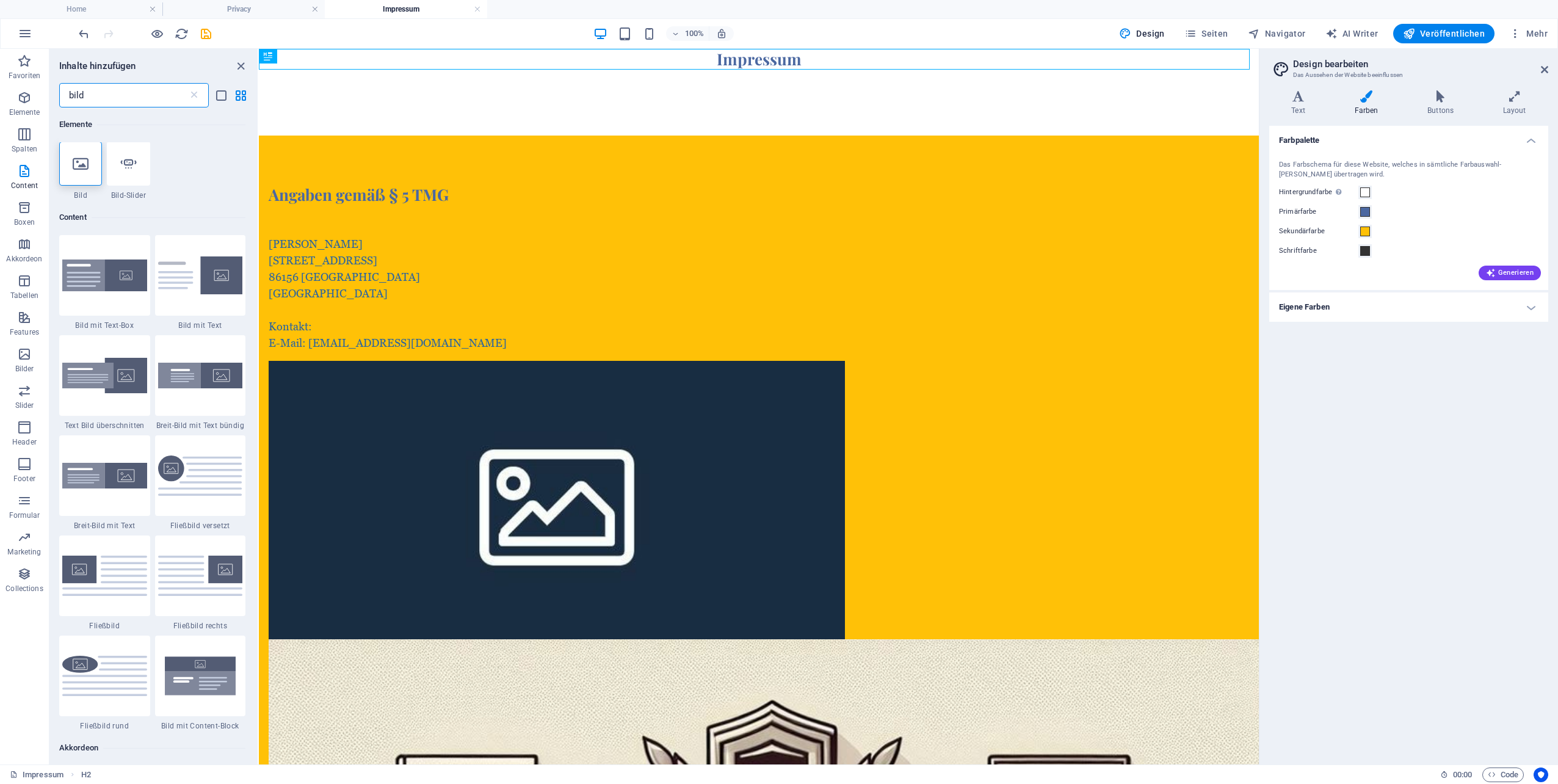
scroll to position [0, 0]
type input "bild"
click at [139, 182] on div at bounding box center [128, 164] width 43 height 44
select select "ms"
select select "s"
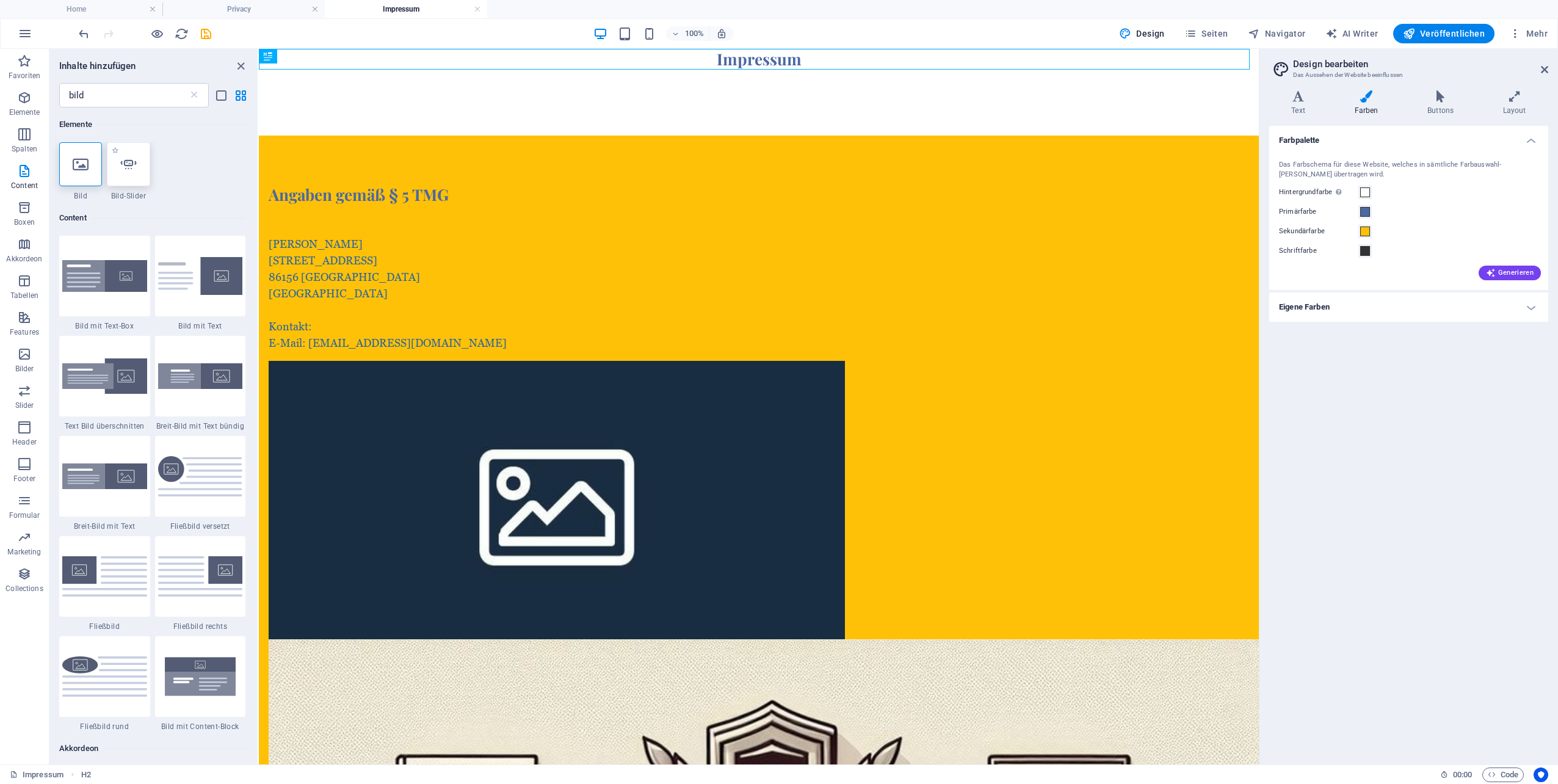
select select "progressive"
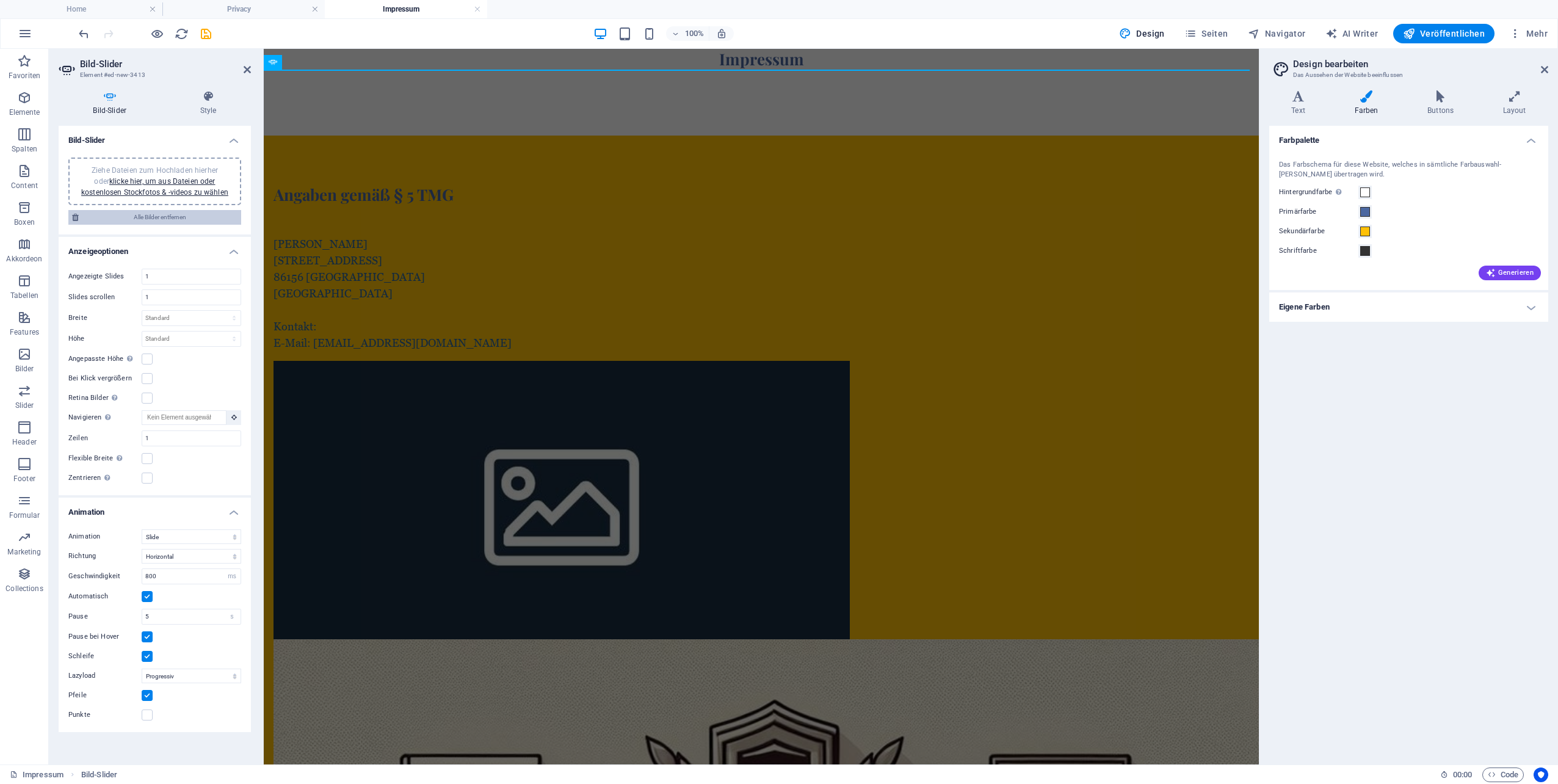
click at [163, 217] on span "Alle Bilder entfernen" at bounding box center [160, 217] width 155 height 15
click at [149, 181] on link "klicke hier, um aus Dateien oder kostenlosen Stockfotos & -videos zu wählen" at bounding box center [154, 186] width 147 height 19
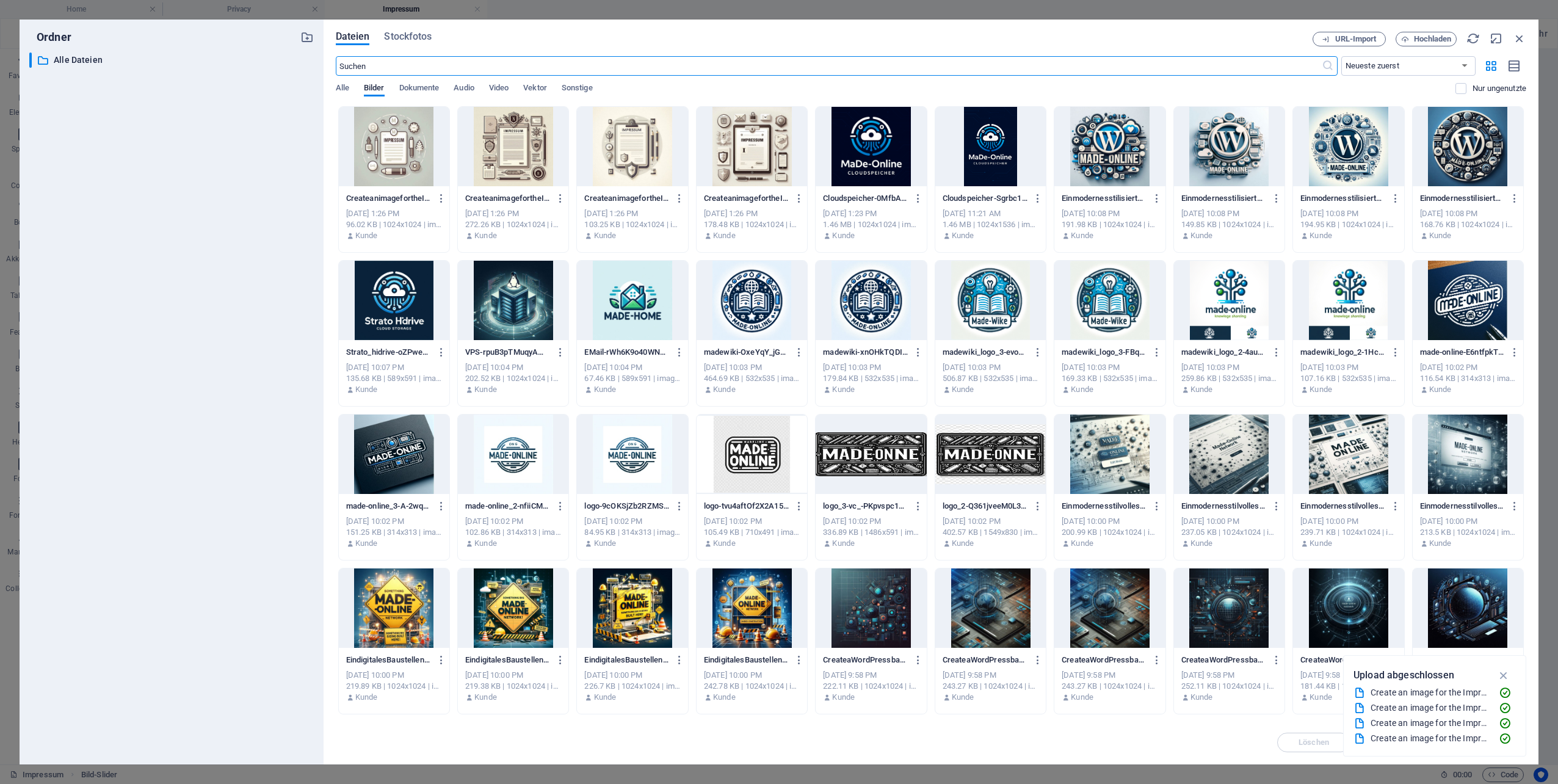
click at [1127, 127] on div at bounding box center [1109, 146] width 110 height 79
click at [1212, 156] on div at bounding box center [1229, 146] width 110 height 79
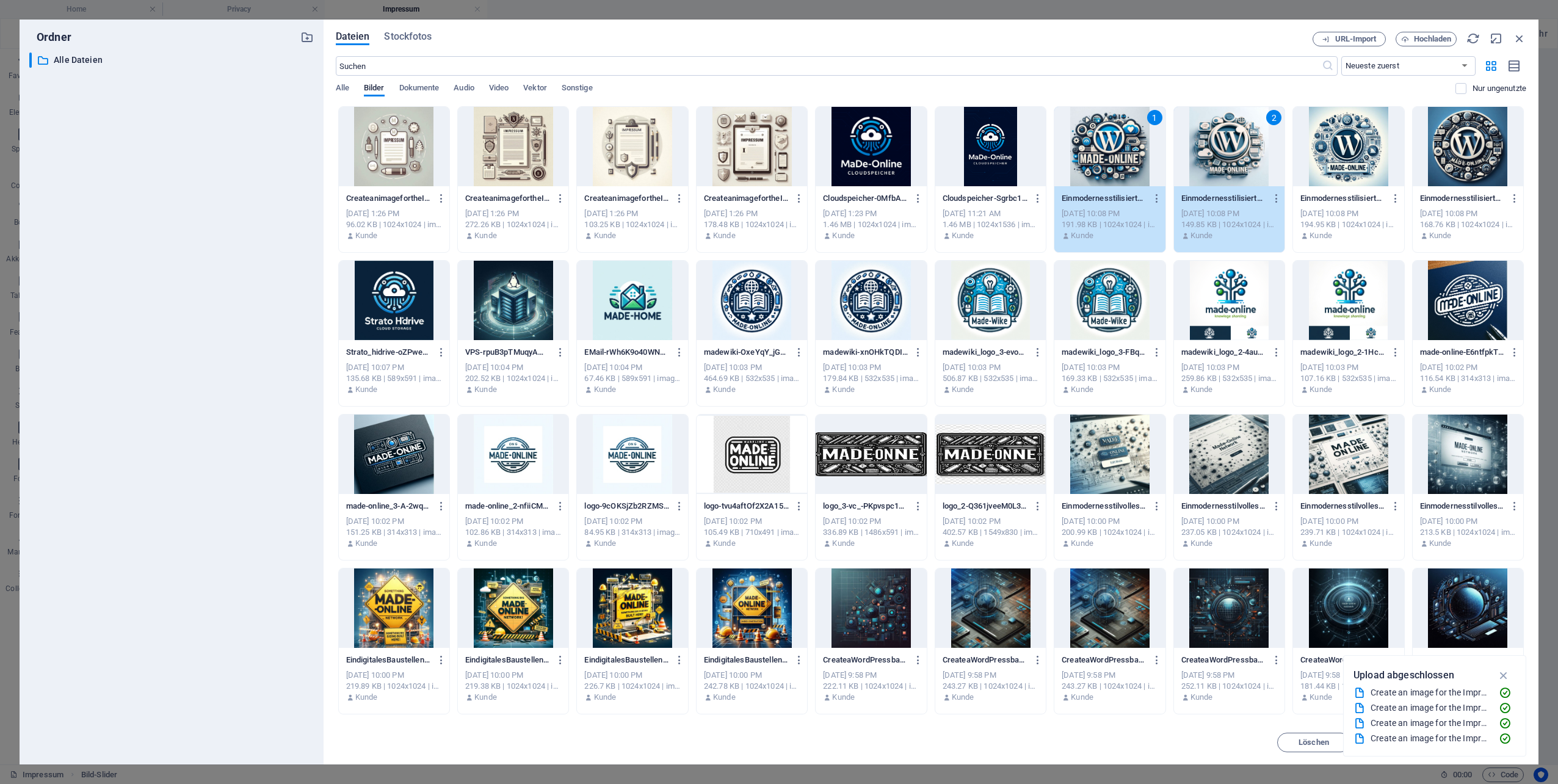
click at [1335, 159] on div at bounding box center [1348, 146] width 110 height 79
click at [1453, 165] on div at bounding box center [1468, 146] width 110 height 79
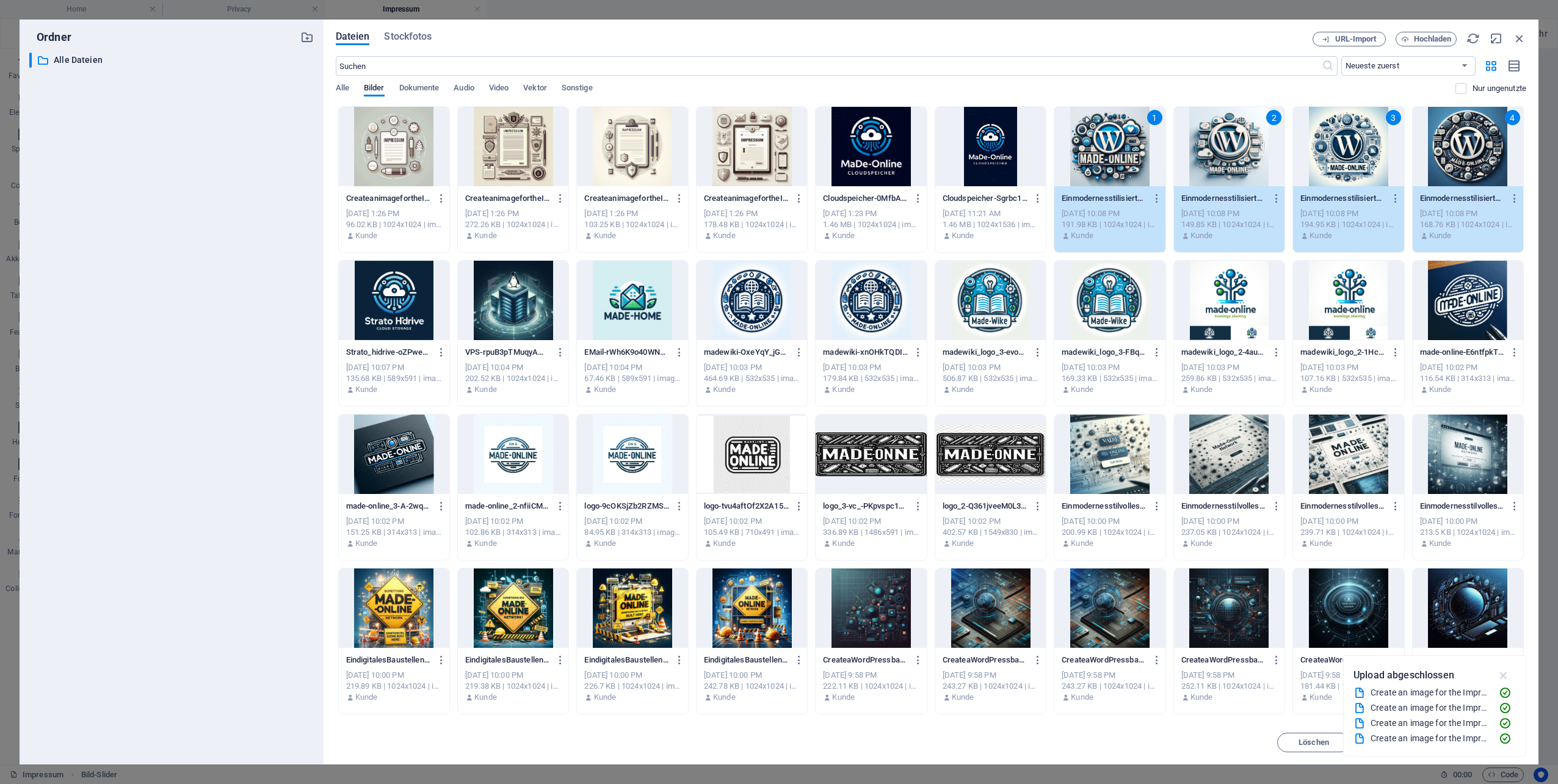
click at [1508, 678] on icon "button" at bounding box center [1503, 675] width 14 height 14
click at [1483, 741] on span "Einfügen" at bounding box center [1490, 742] width 31 height 7
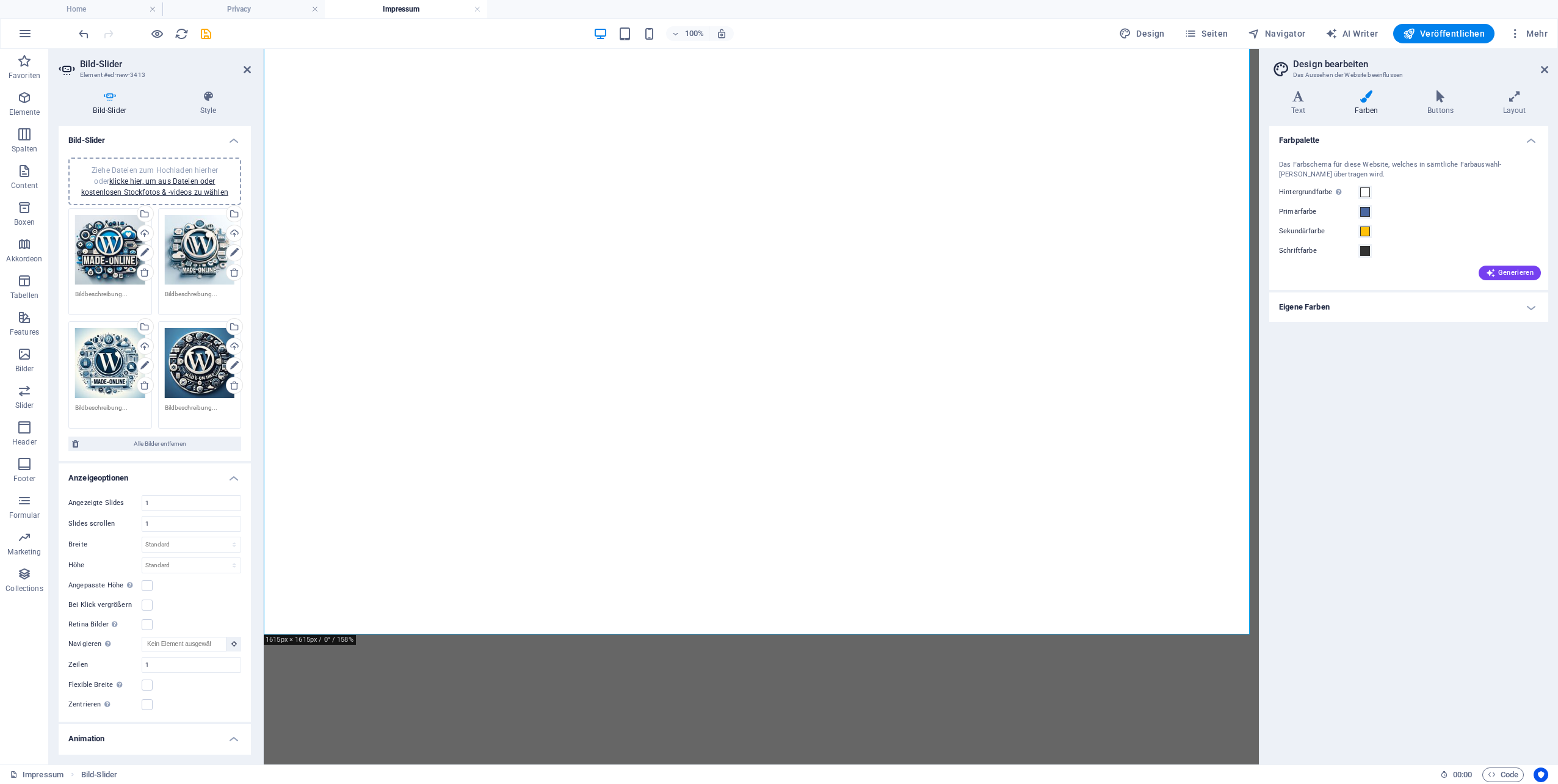
scroll to position [428, 0]
click at [212, 98] on icon at bounding box center [208, 96] width 86 height 12
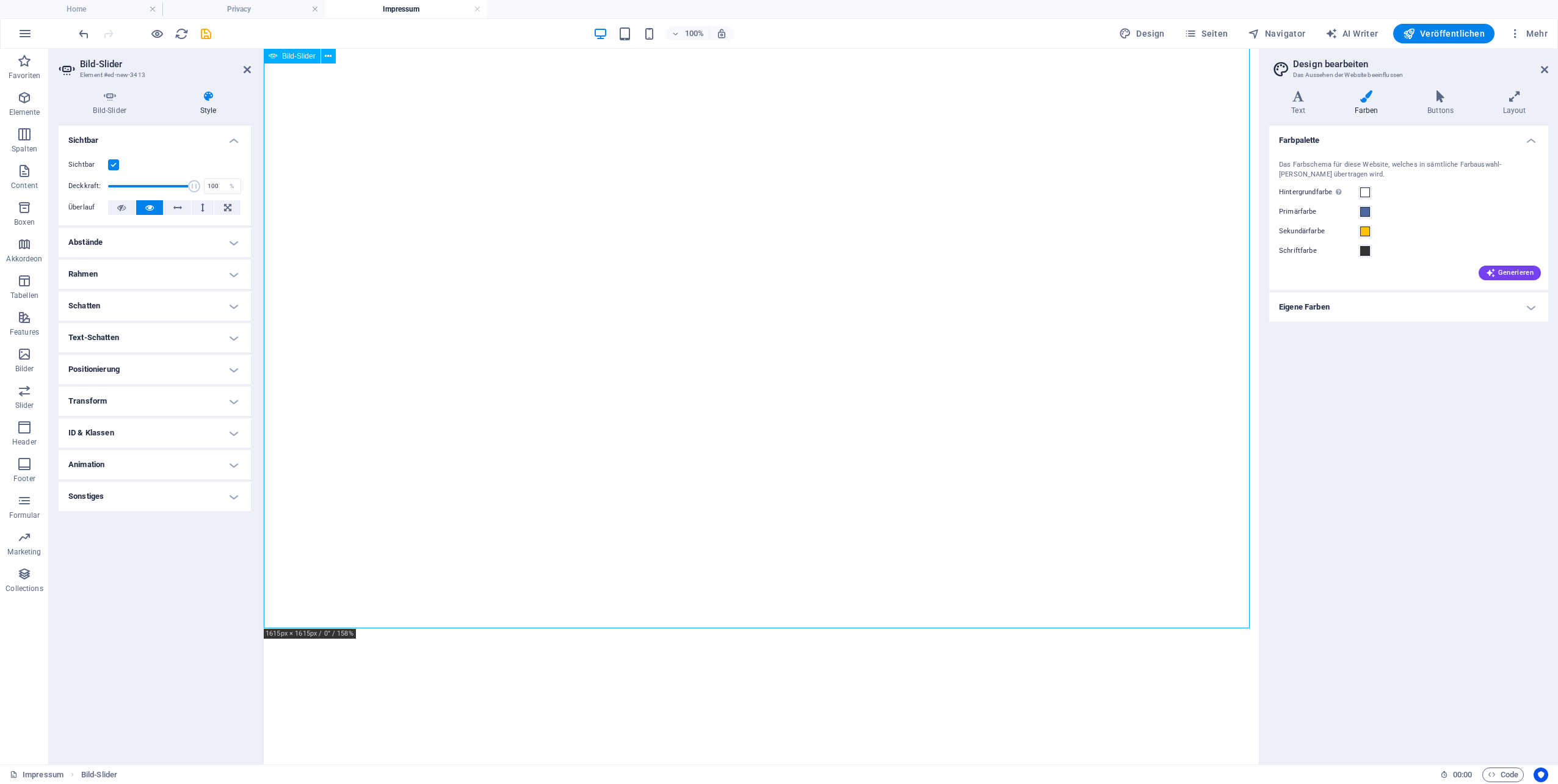
click at [114, 107] on h4 "Bild-Slider" at bounding box center [111, 103] width 107 height 26
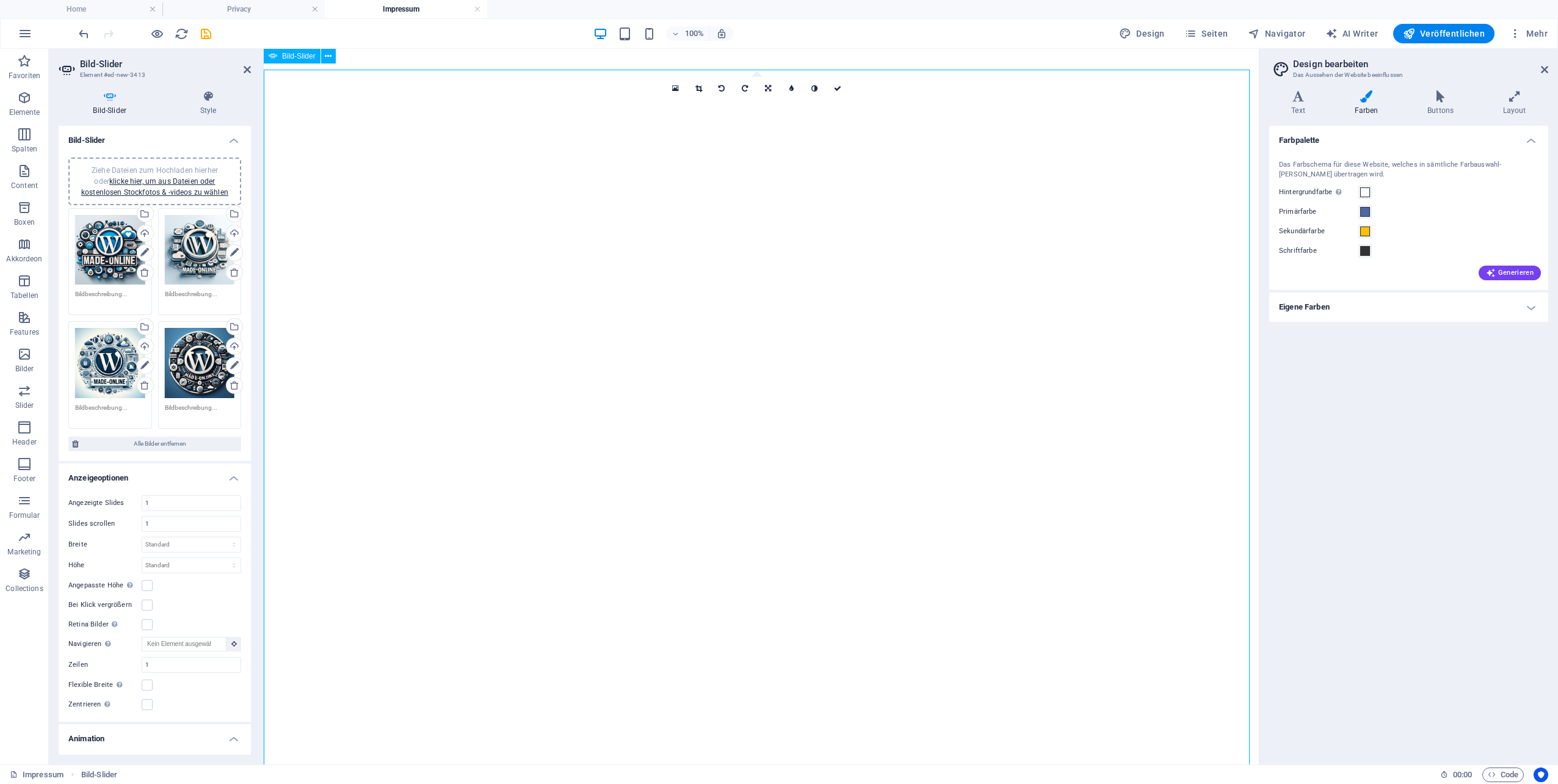
scroll to position [0, 0]
click at [841, 88] on icon at bounding box center [837, 88] width 7 height 7
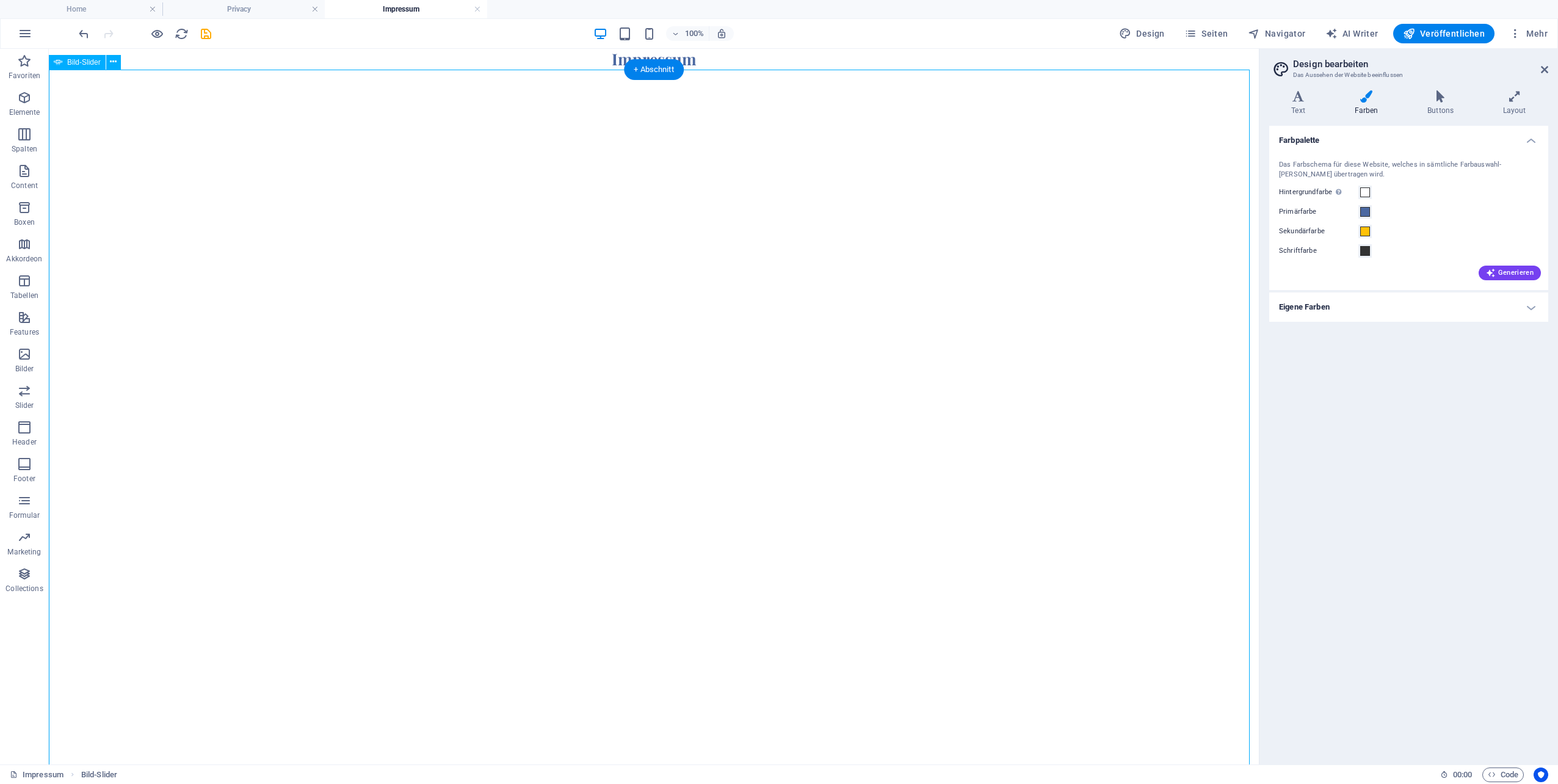
select select "ms"
select select "s"
select select "progressive"
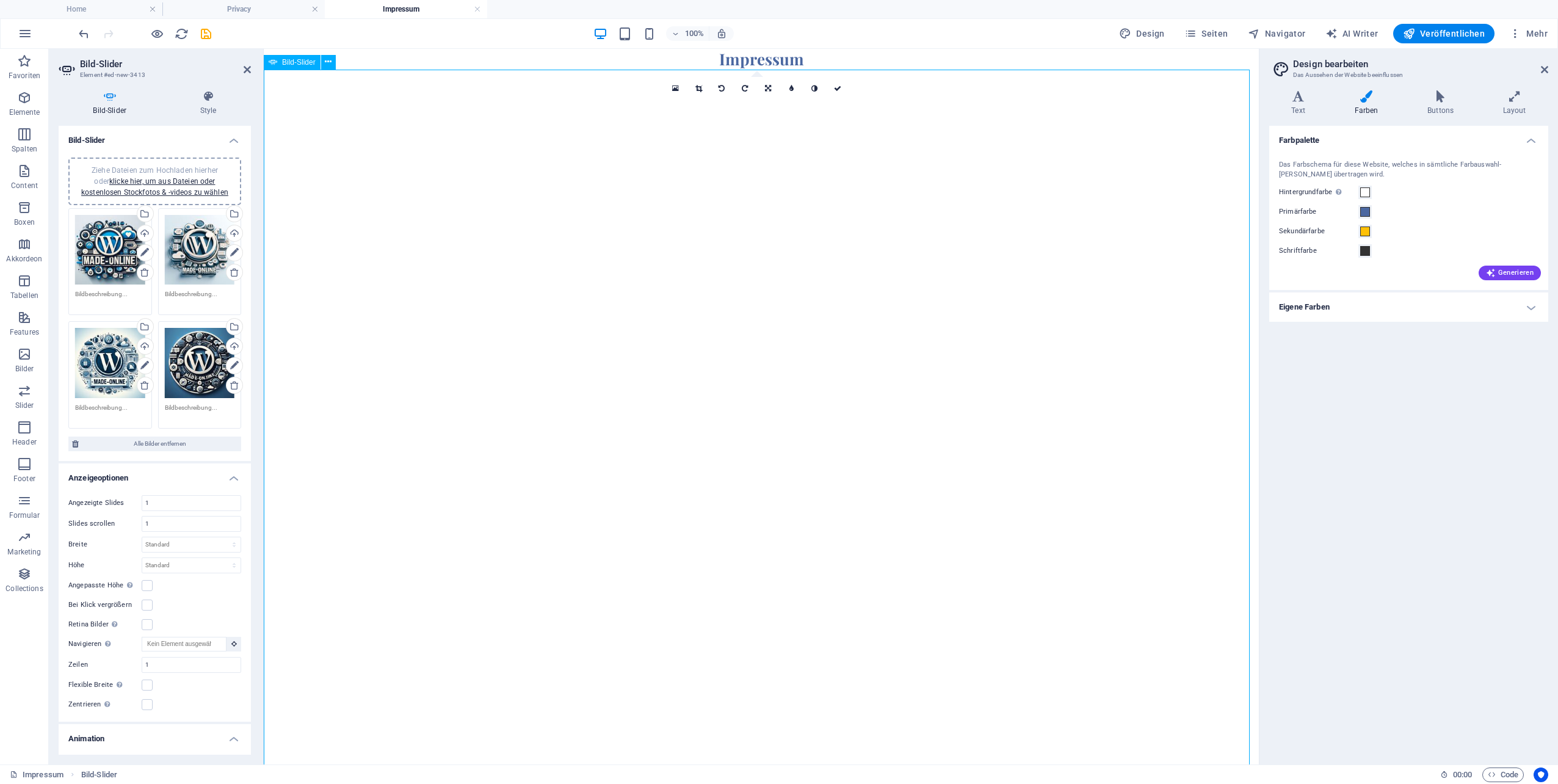
drag, startPoint x: 264, startPoint y: 70, endPoint x: 382, endPoint y: 210, distance: 183.1
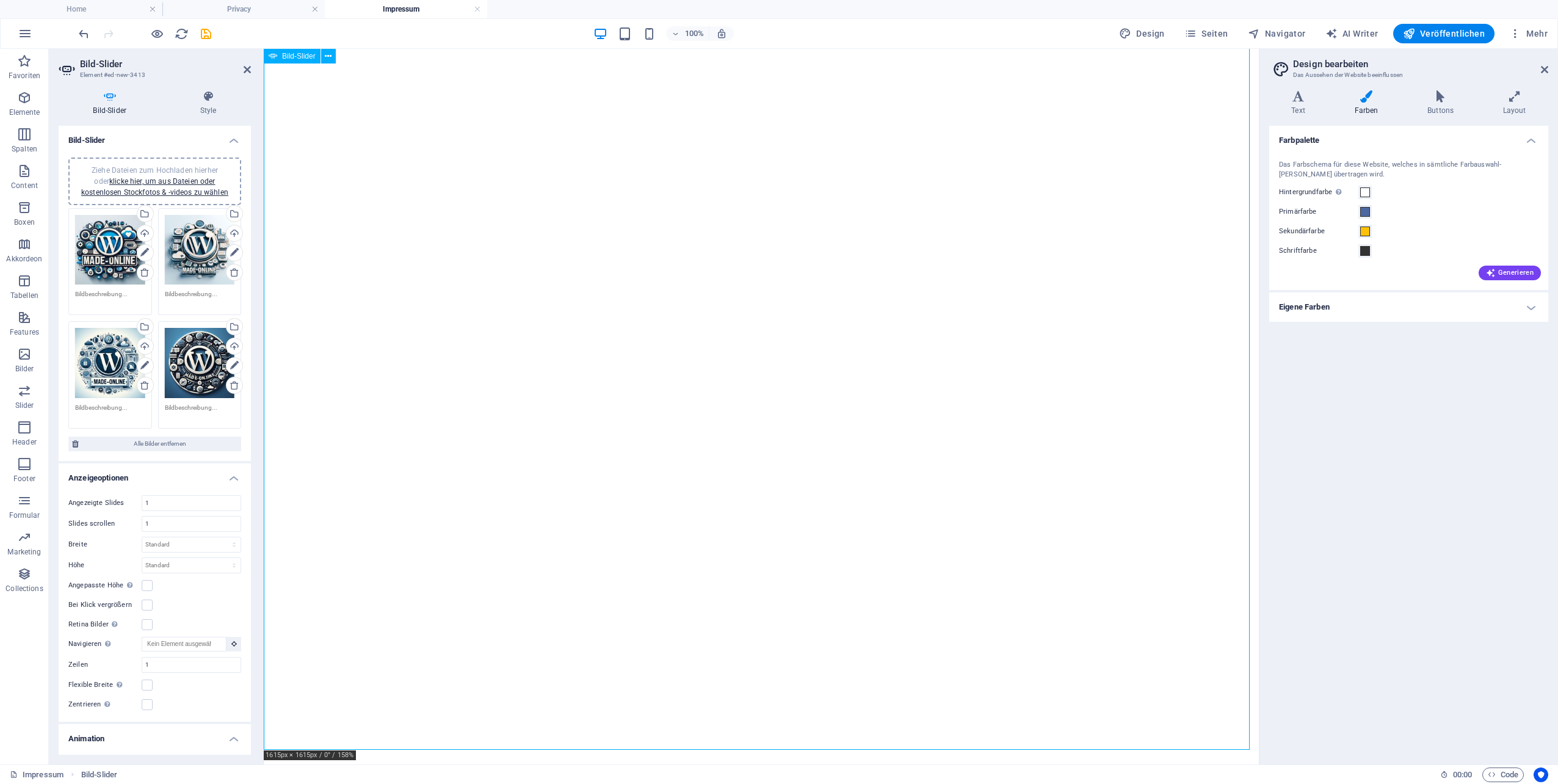
scroll to position [671, 0]
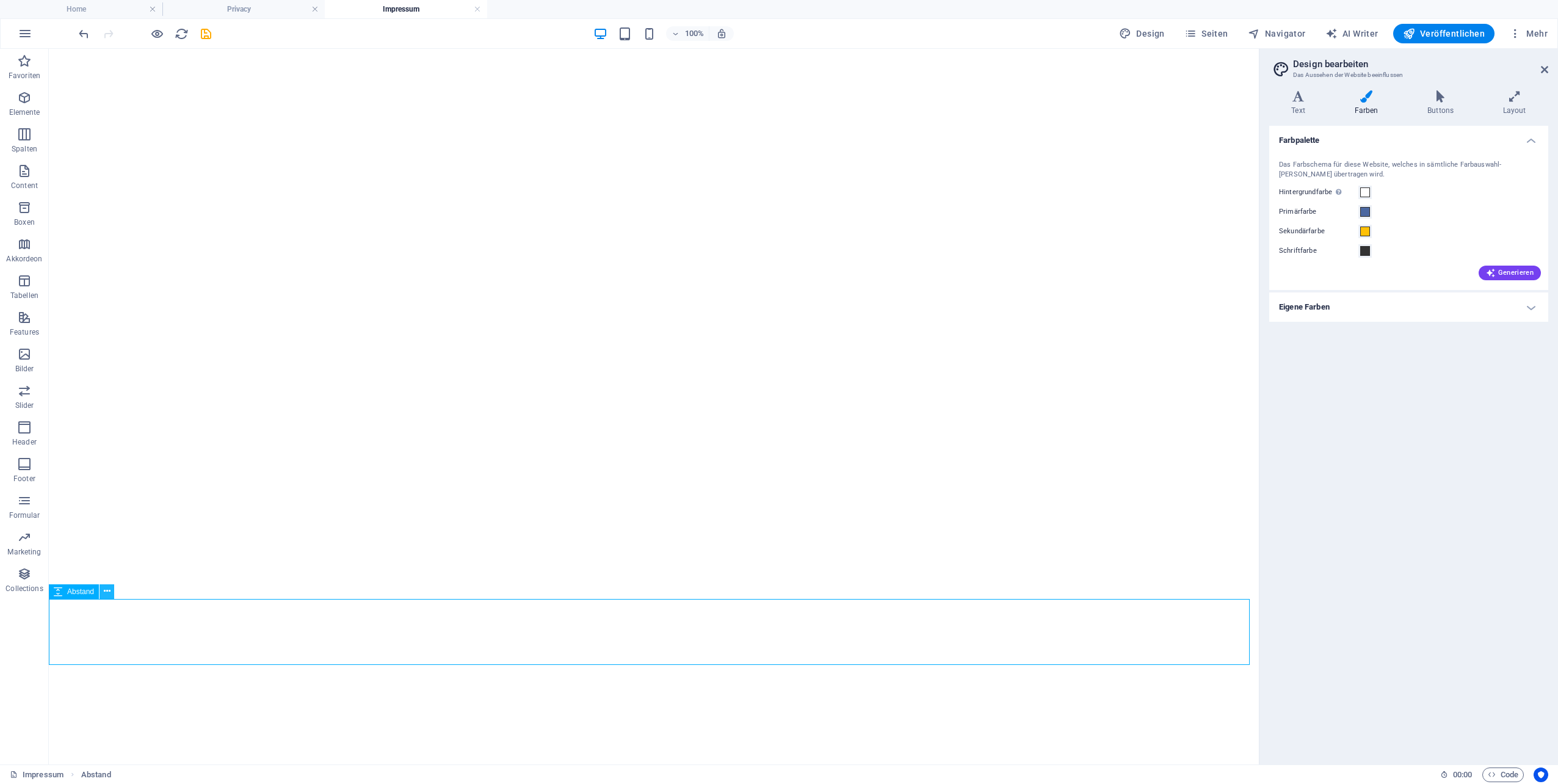
click at [109, 592] on icon at bounding box center [107, 591] width 6 height 13
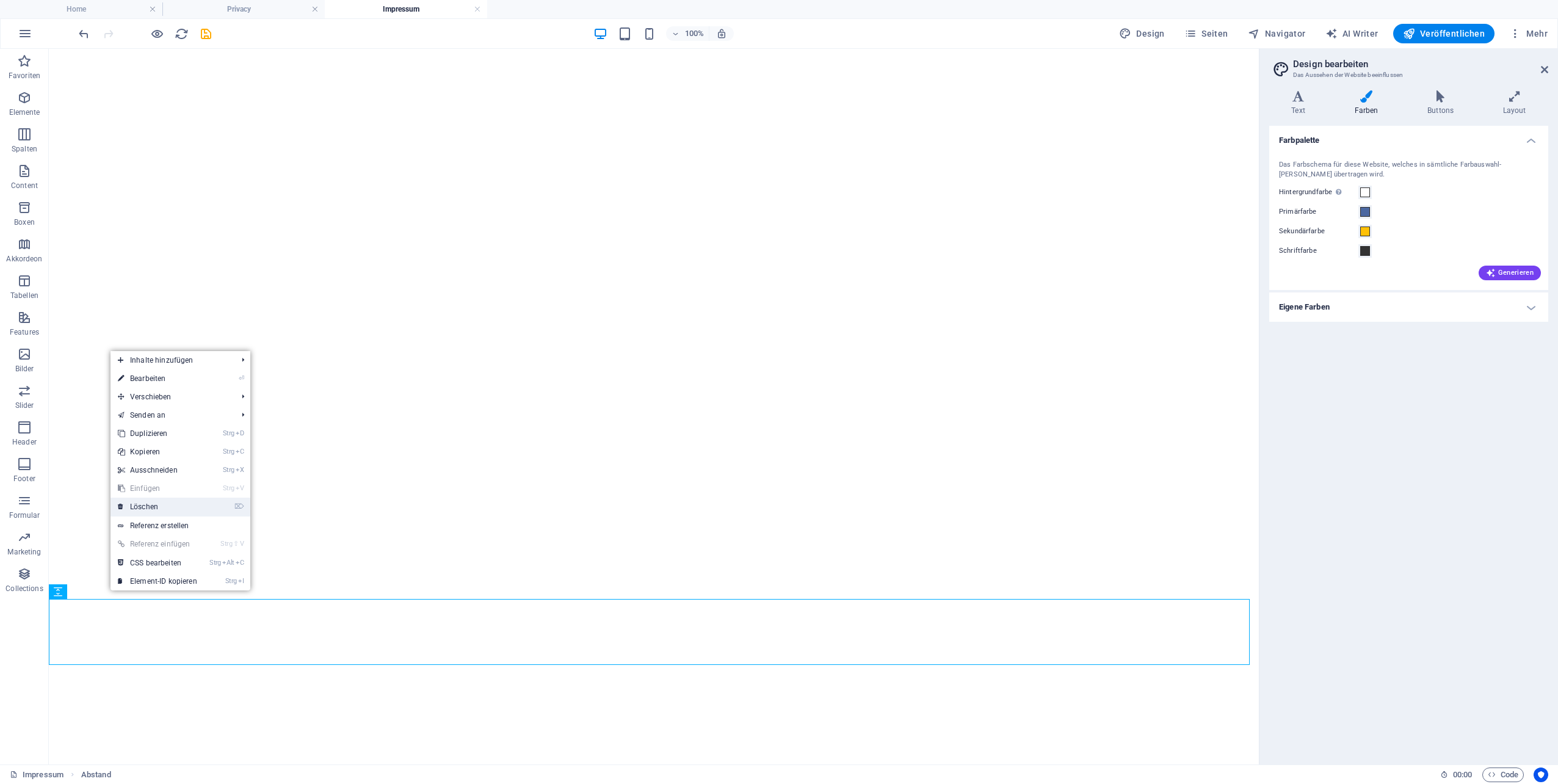
click at [151, 503] on link "⌦ Löschen" at bounding box center [157, 507] width 94 height 18
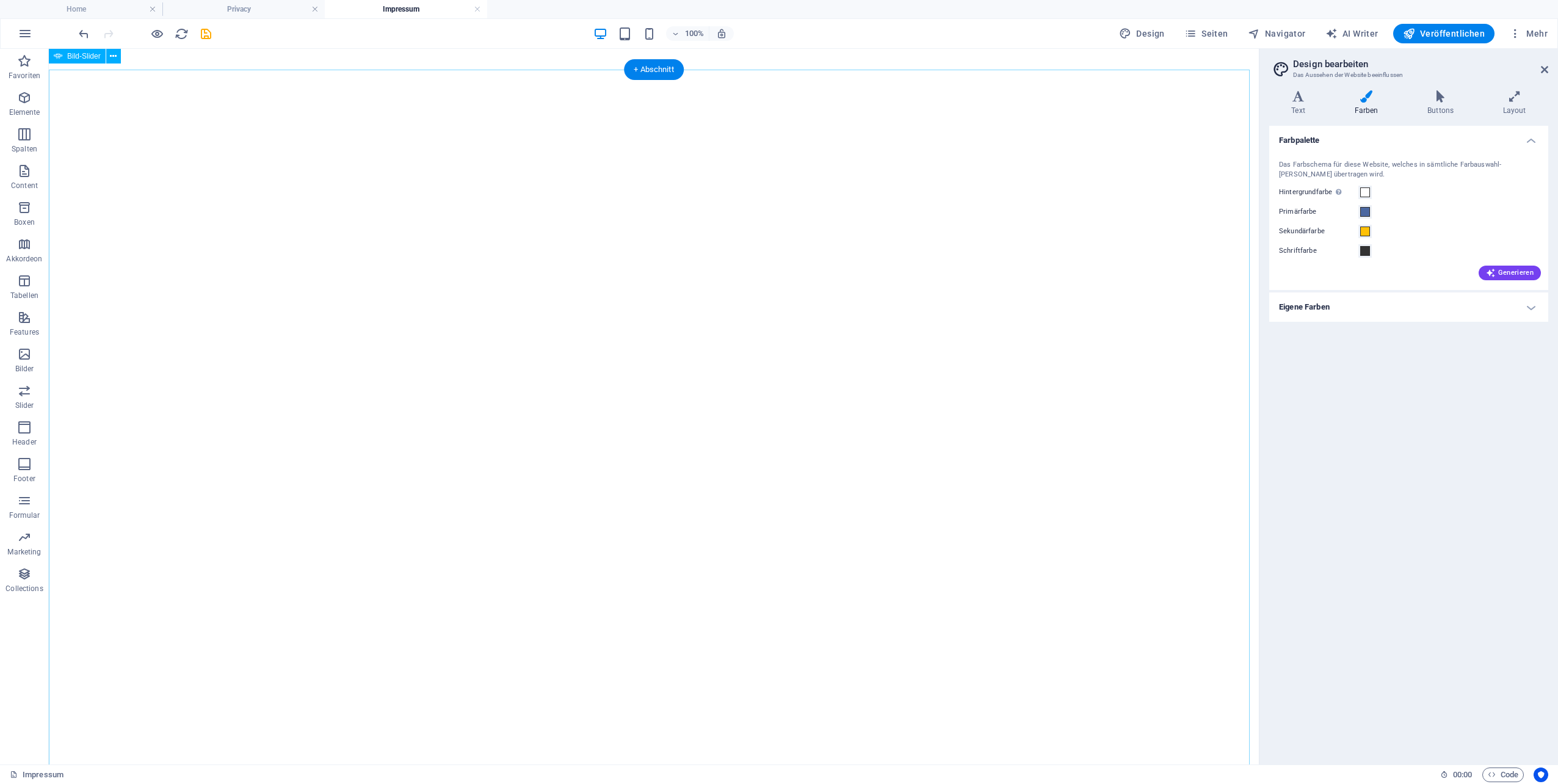
scroll to position [0, 0]
click at [834, 60] on div "Impressum" at bounding box center [654, 59] width 1210 height 21
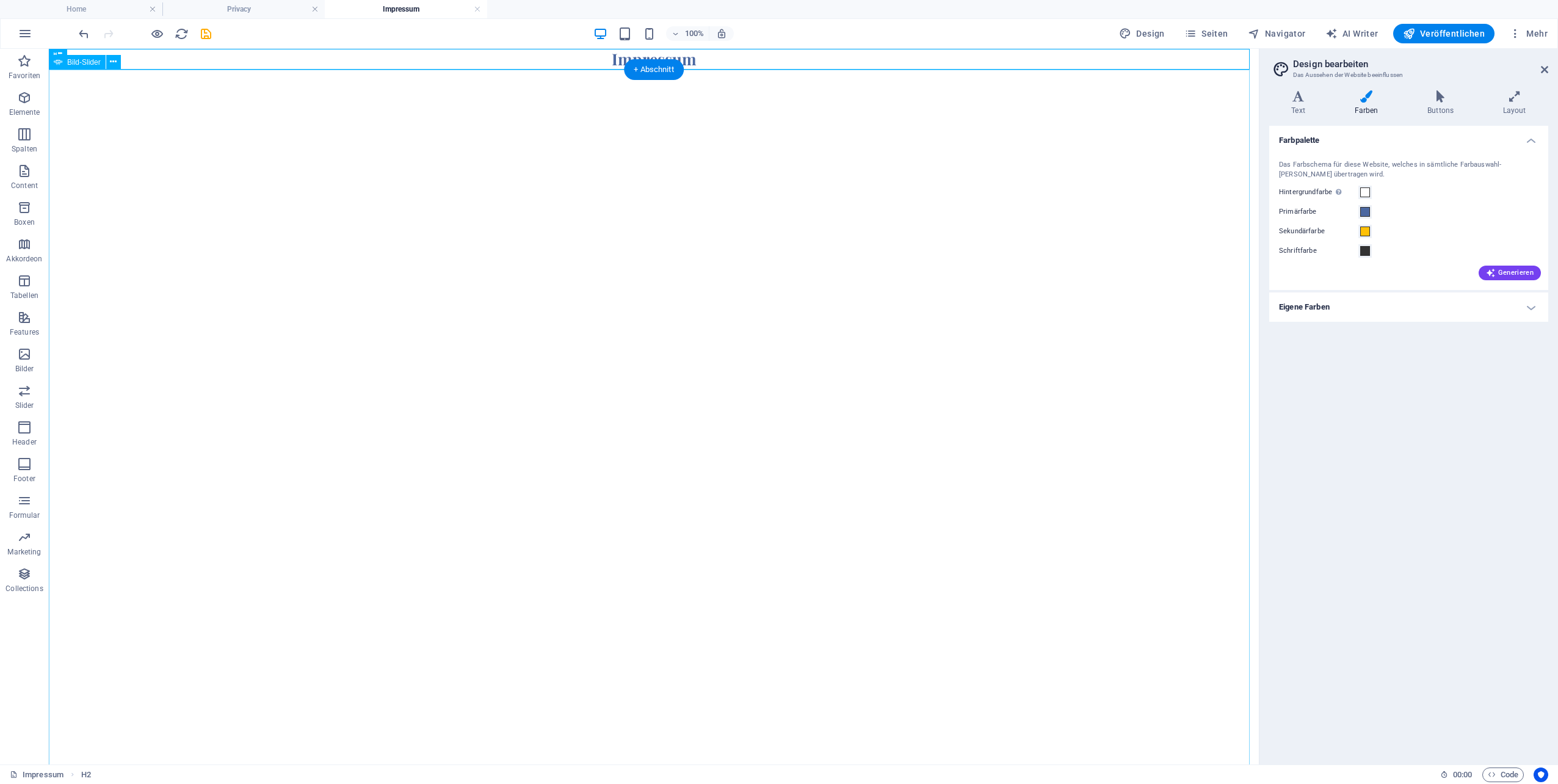
select select "ms"
select select "s"
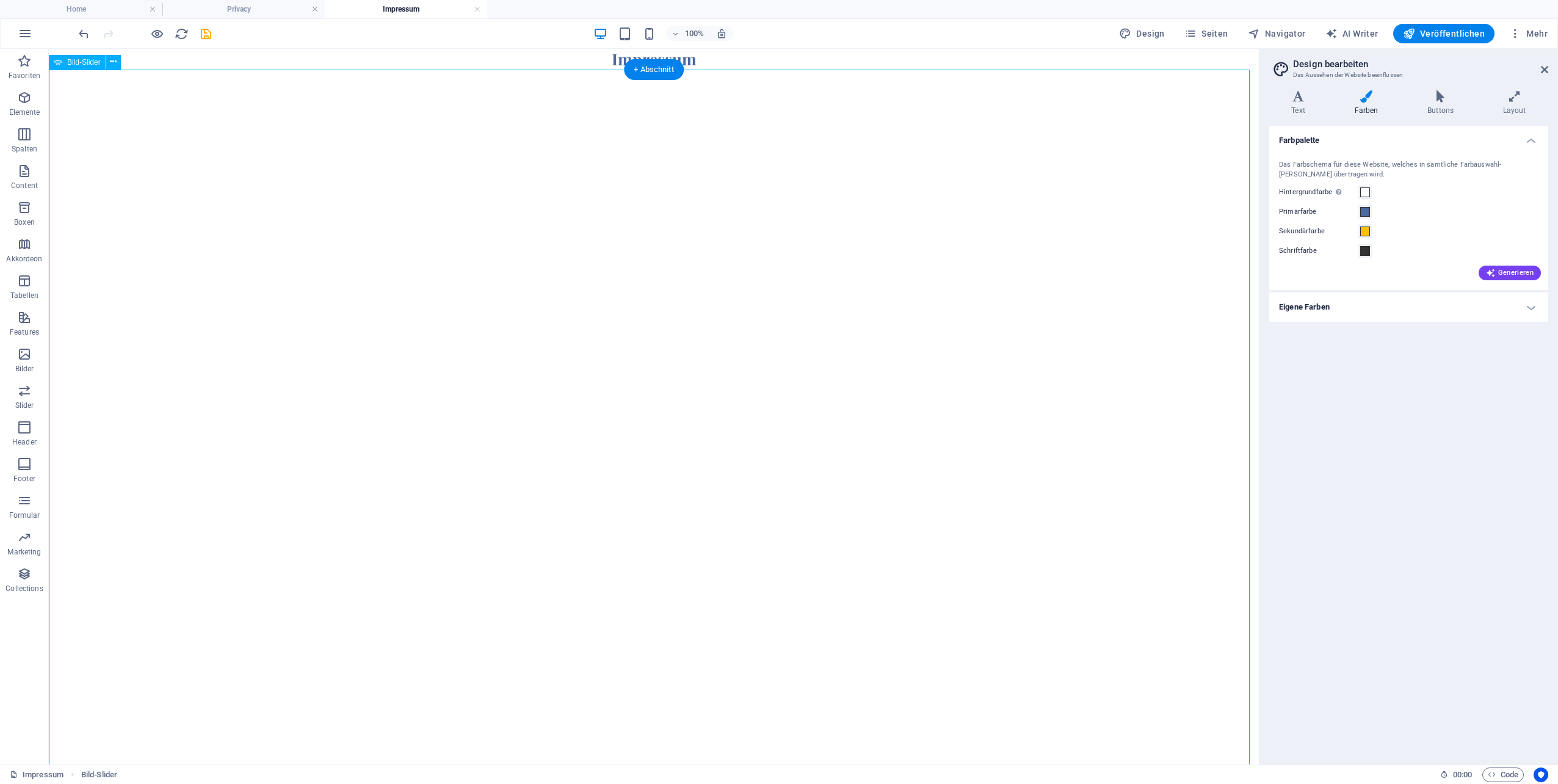
select select "progressive"
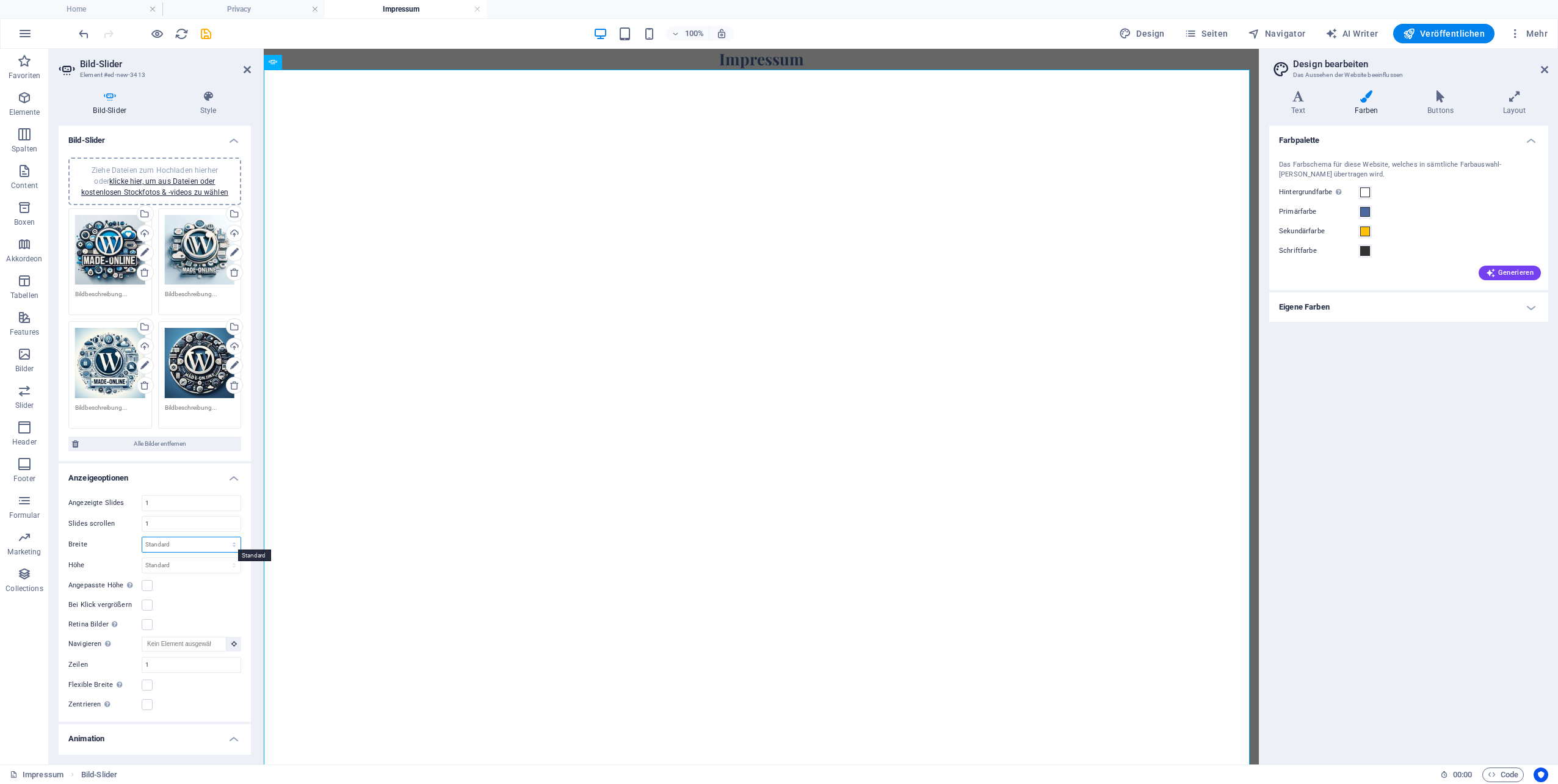
click at [199, 543] on select "Standard px % rem em vw vh" at bounding box center [192, 544] width 99 height 15
select select "px"
click at [221, 537] on select "Standard px % rem em vw vh" at bounding box center [192, 544] width 99 height 15
type input "0"
click at [195, 560] on select "Standard px rem em vw vh" at bounding box center [192, 565] width 99 height 15
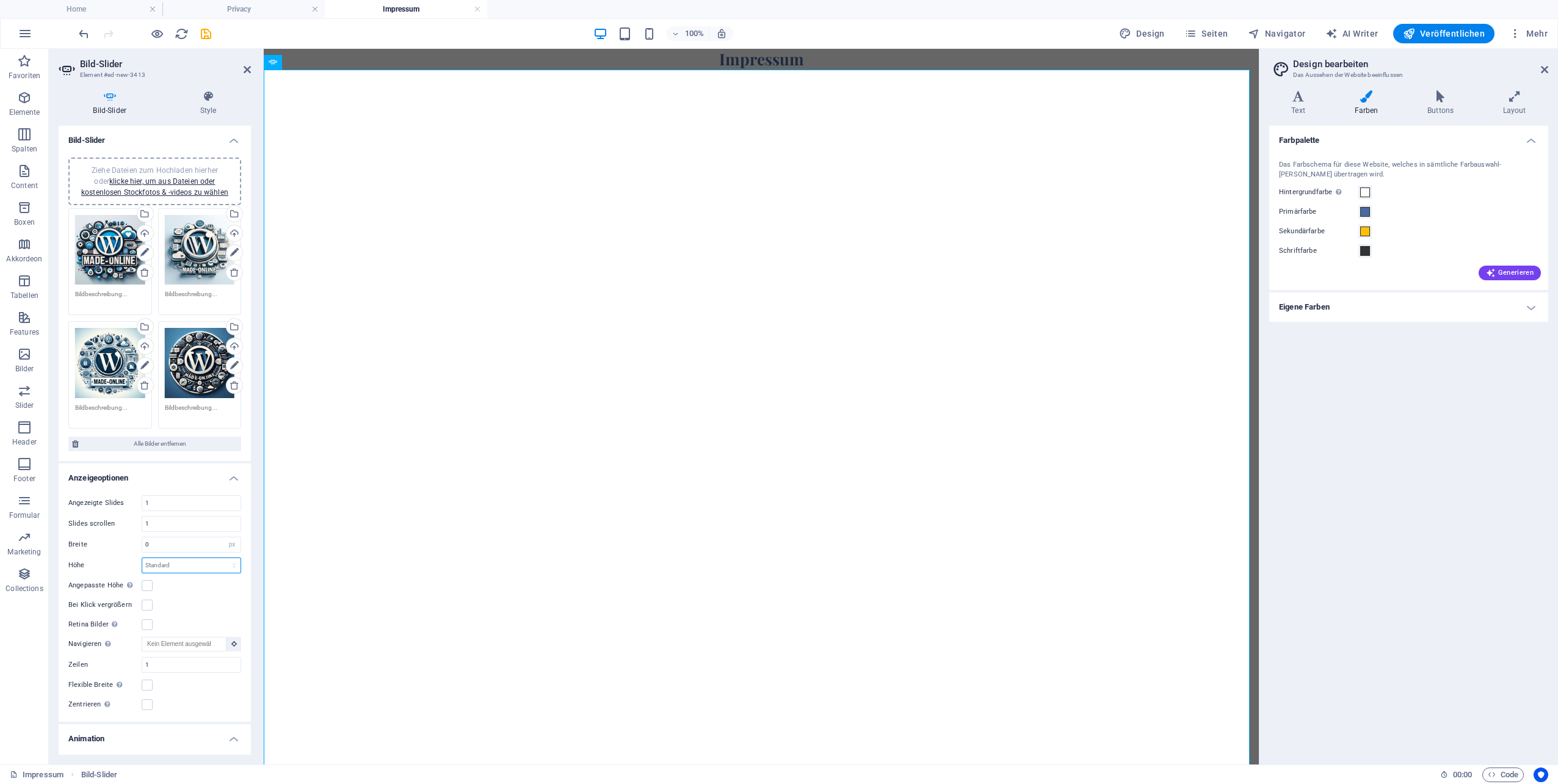
select select "px"
click at [221, 558] on select "Standard px rem em vw vh" at bounding box center [192, 565] width 99 height 15
type input "0"
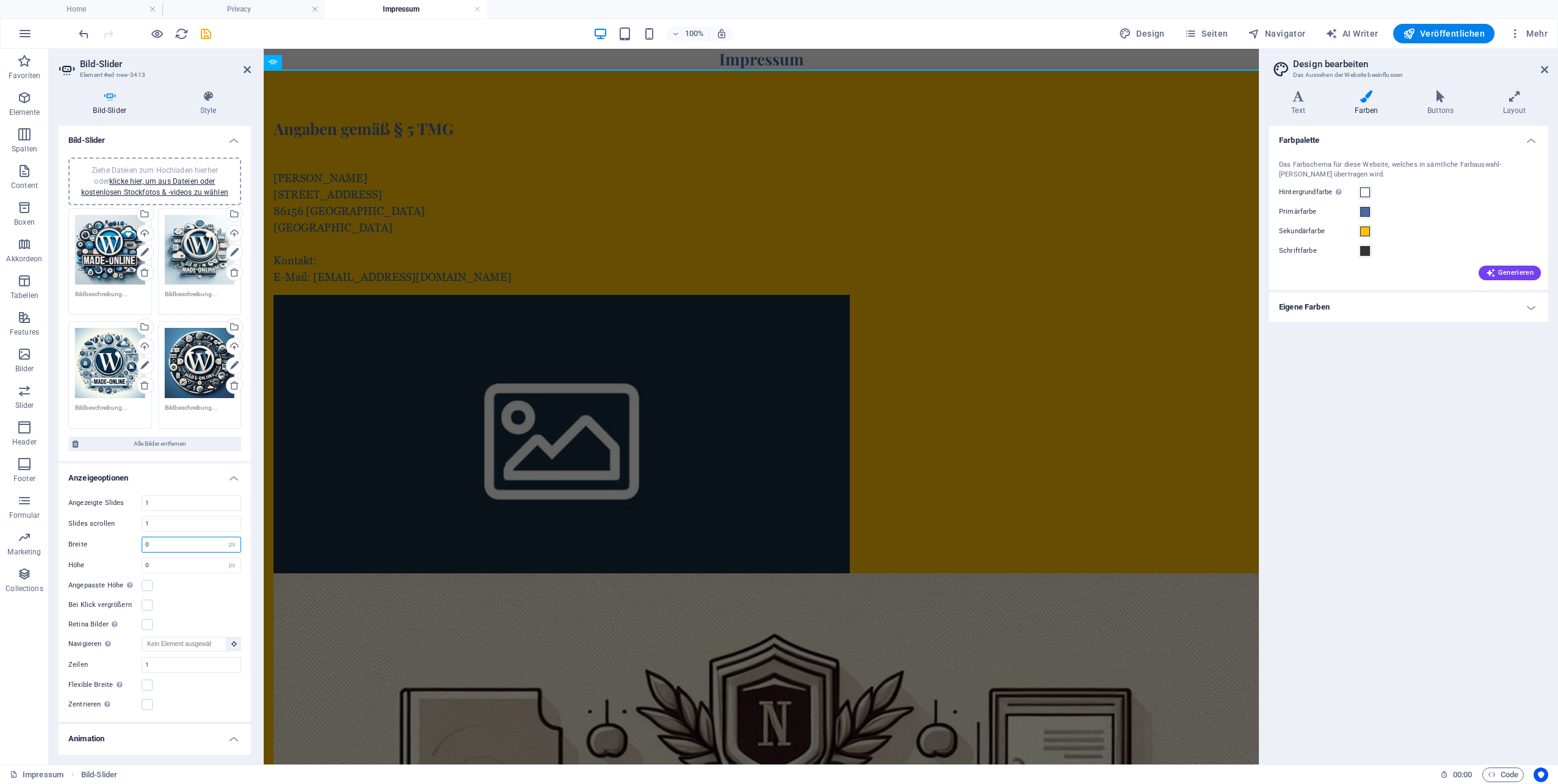
click at [184, 543] on input "0" at bounding box center [192, 544] width 99 height 15
type input "100"
click at [155, 558] on input "0" at bounding box center [192, 565] width 99 height 15
click at [155, 559] on input "0" at bounding box center [192, 565] width 99 height 15
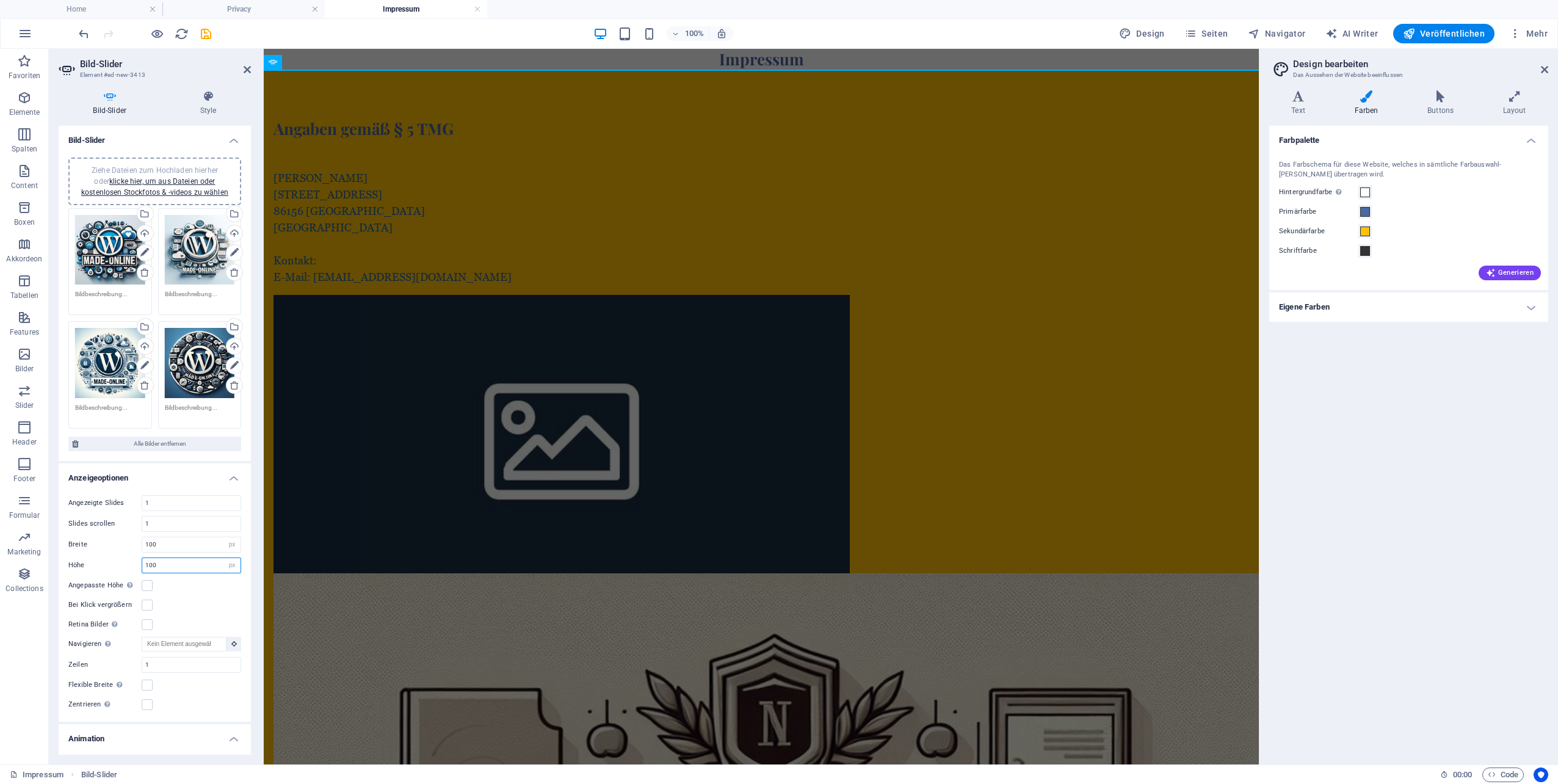
type input "100"
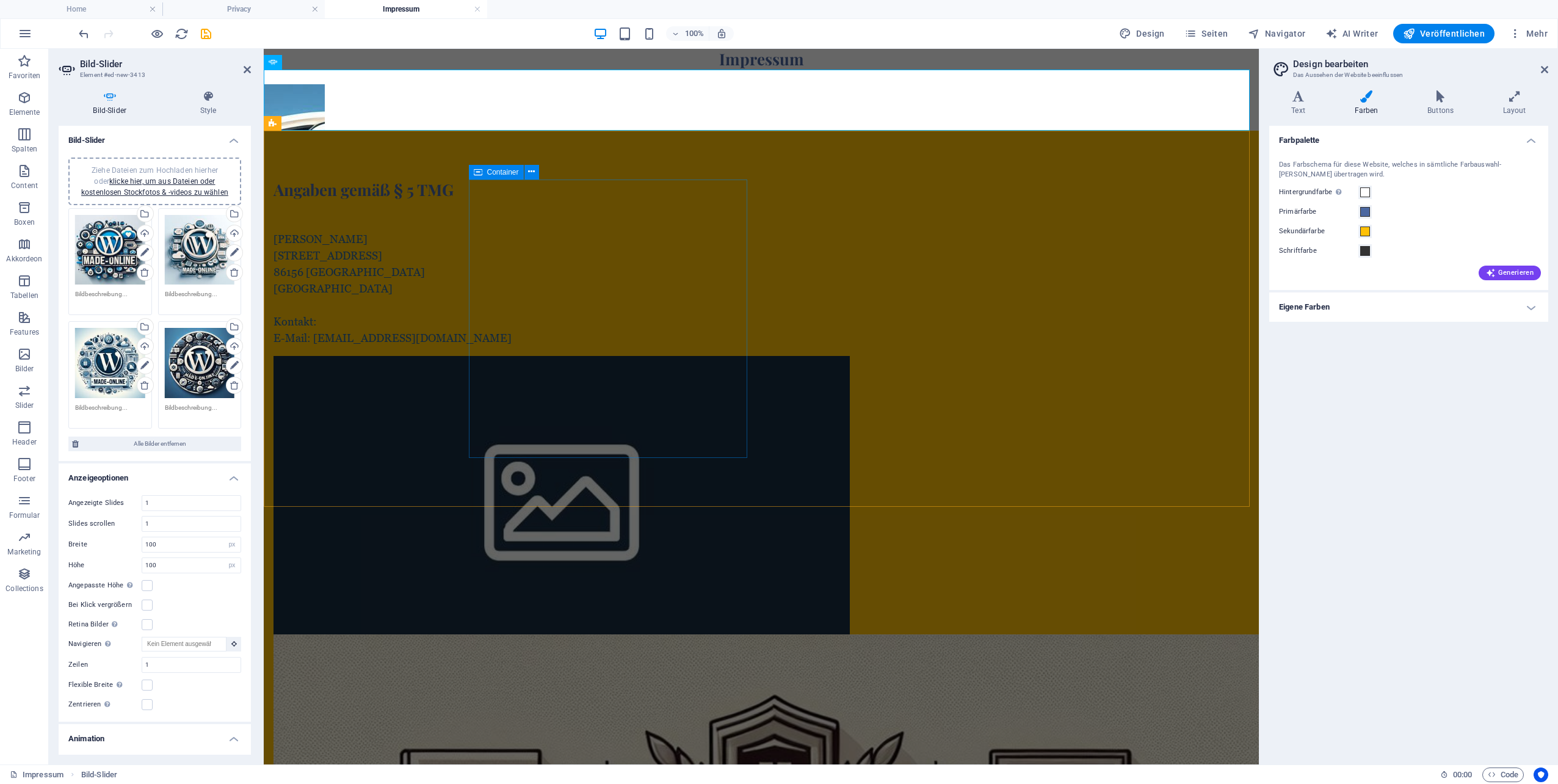
click at [608, 346] on div "Angaben gemäß § 5 TMG Markus Deisenhofer Kreuzschnabelweg 2 86156 Augsburg Deut…" at bounding box center [562, 263] width 576 height 167
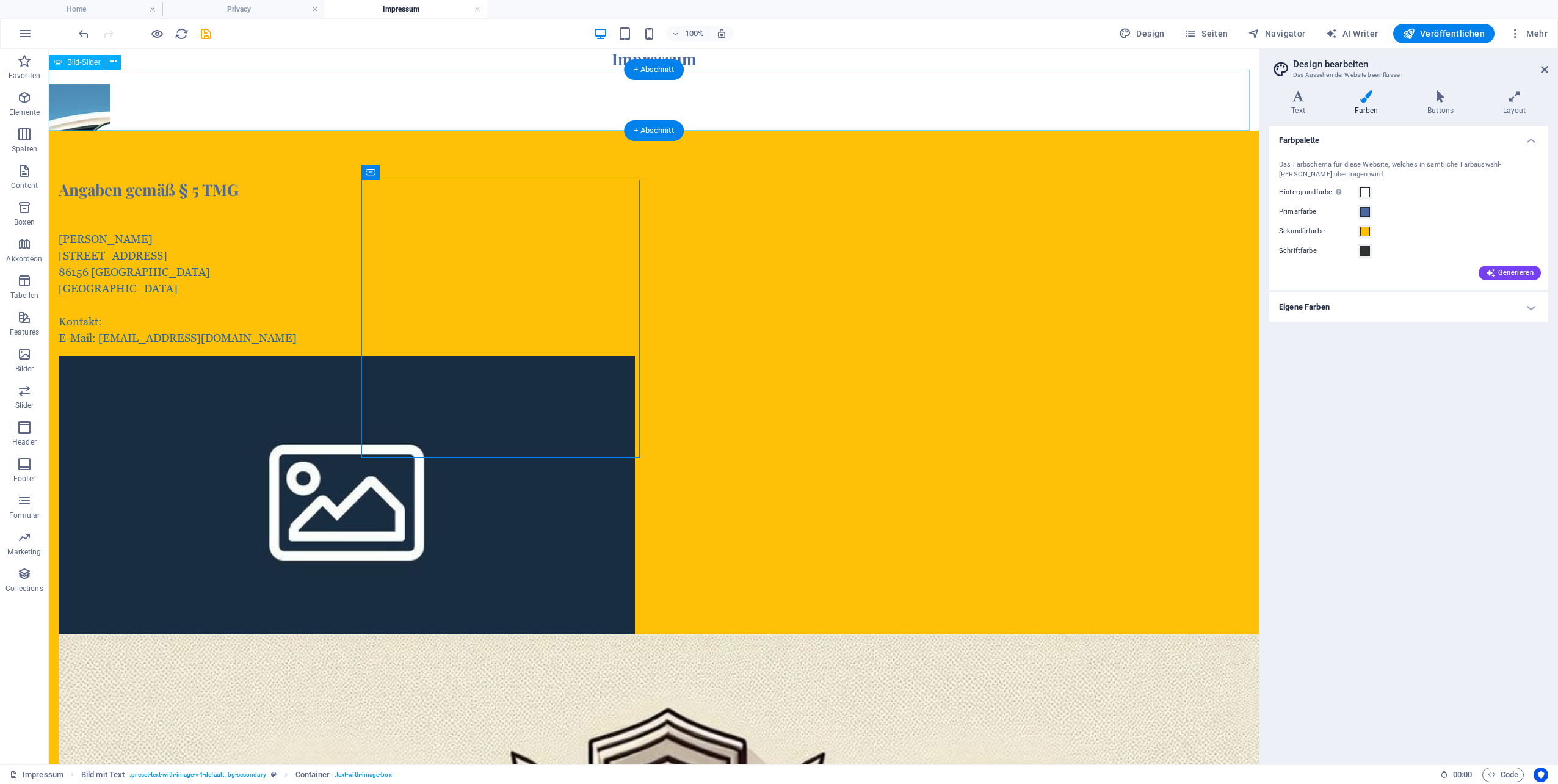
select select "px"
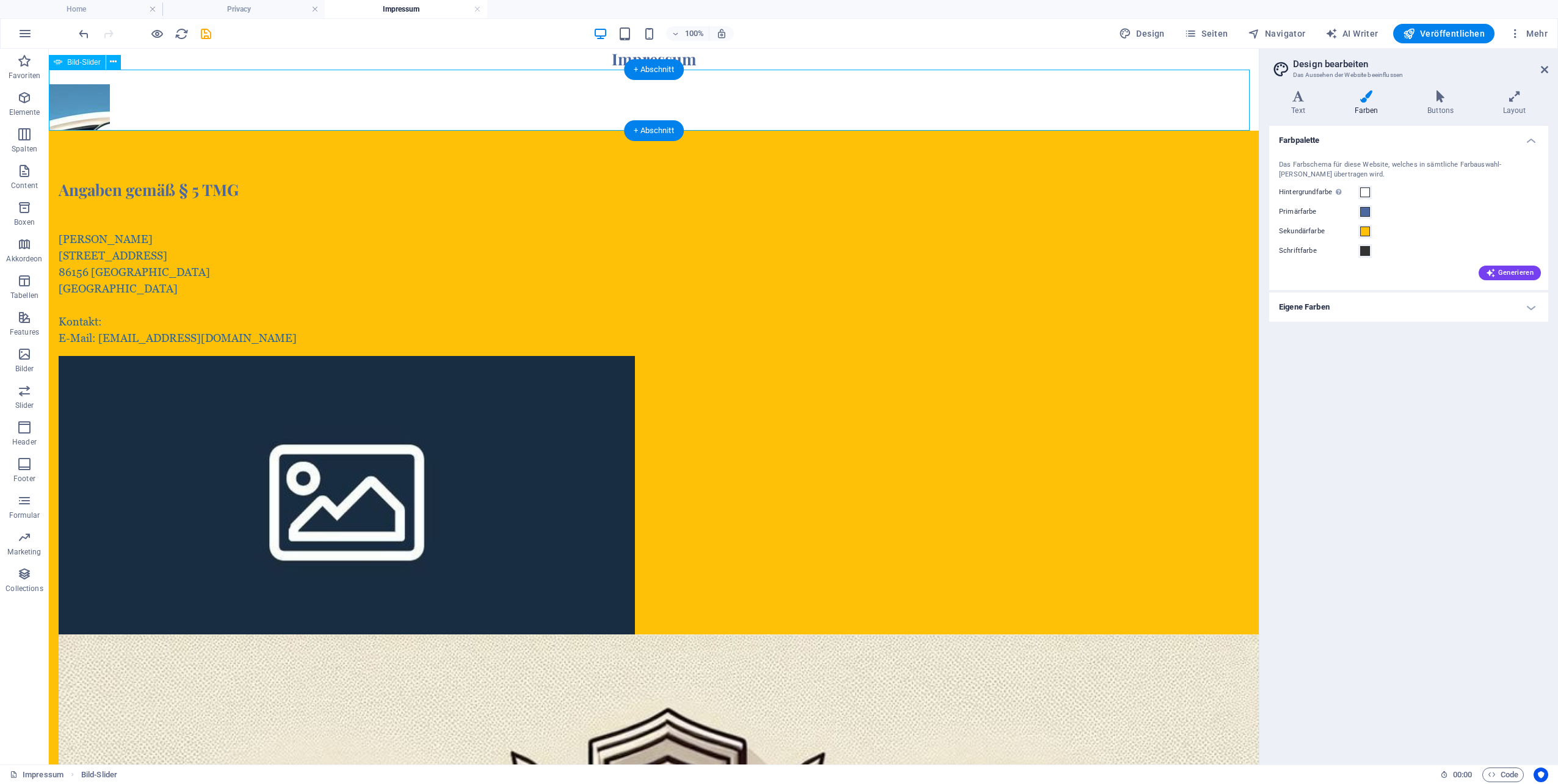
select select "px"
select select "ms"
select select "s"
select select "progressive"
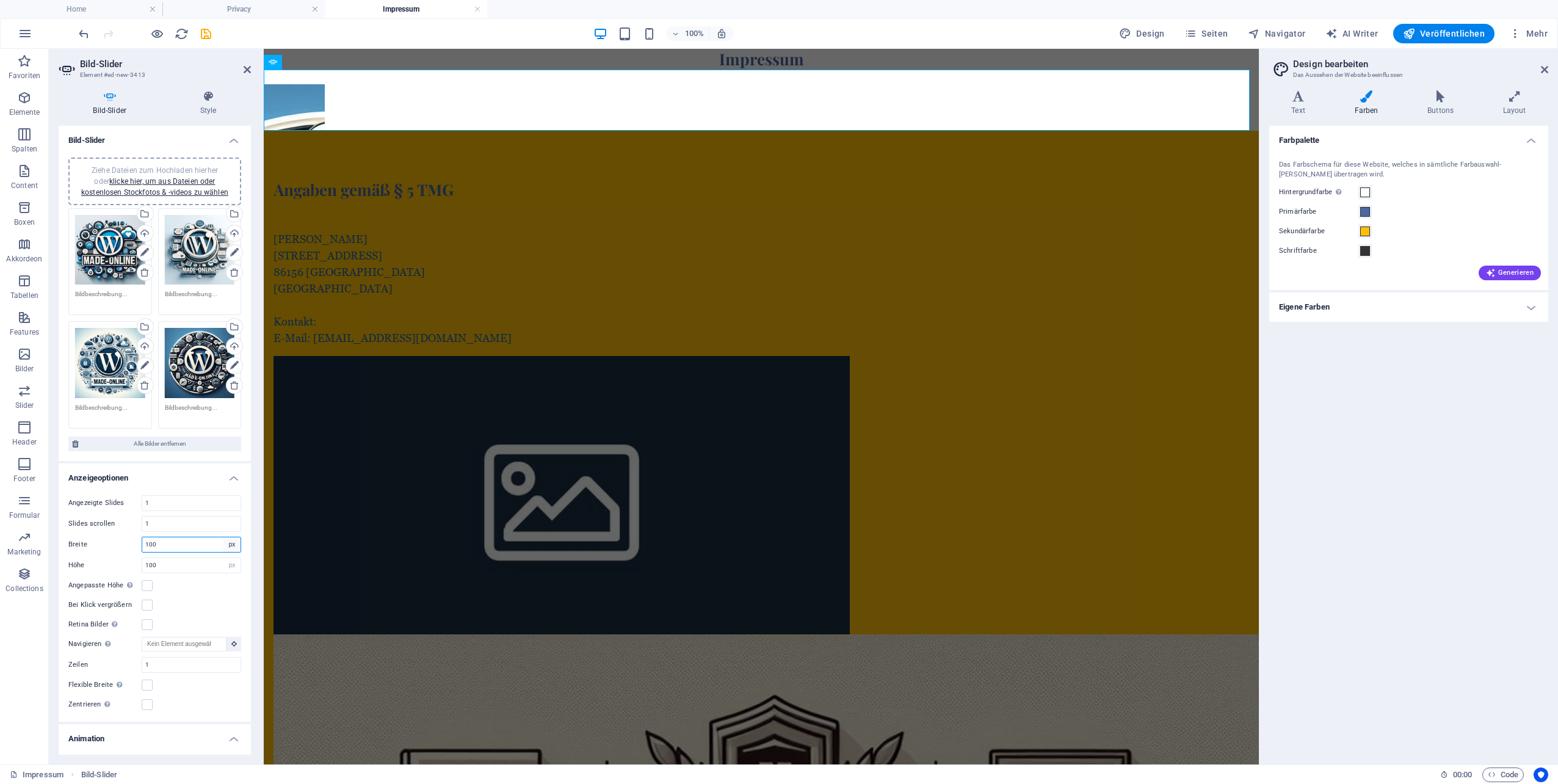
click at [232, 544] on select "Standard px % rem em vw vh" at bounding box center [232, 544] width 17 height 15
click at [230, 544] on select "Standard px % rem em vw vh" at bounding box center [232, 544] width 17 height 15
select select "%"
click at [223, 537] on select "Standard px % rem em vw vh" at bounding box center [232, 544] width 17 height 15
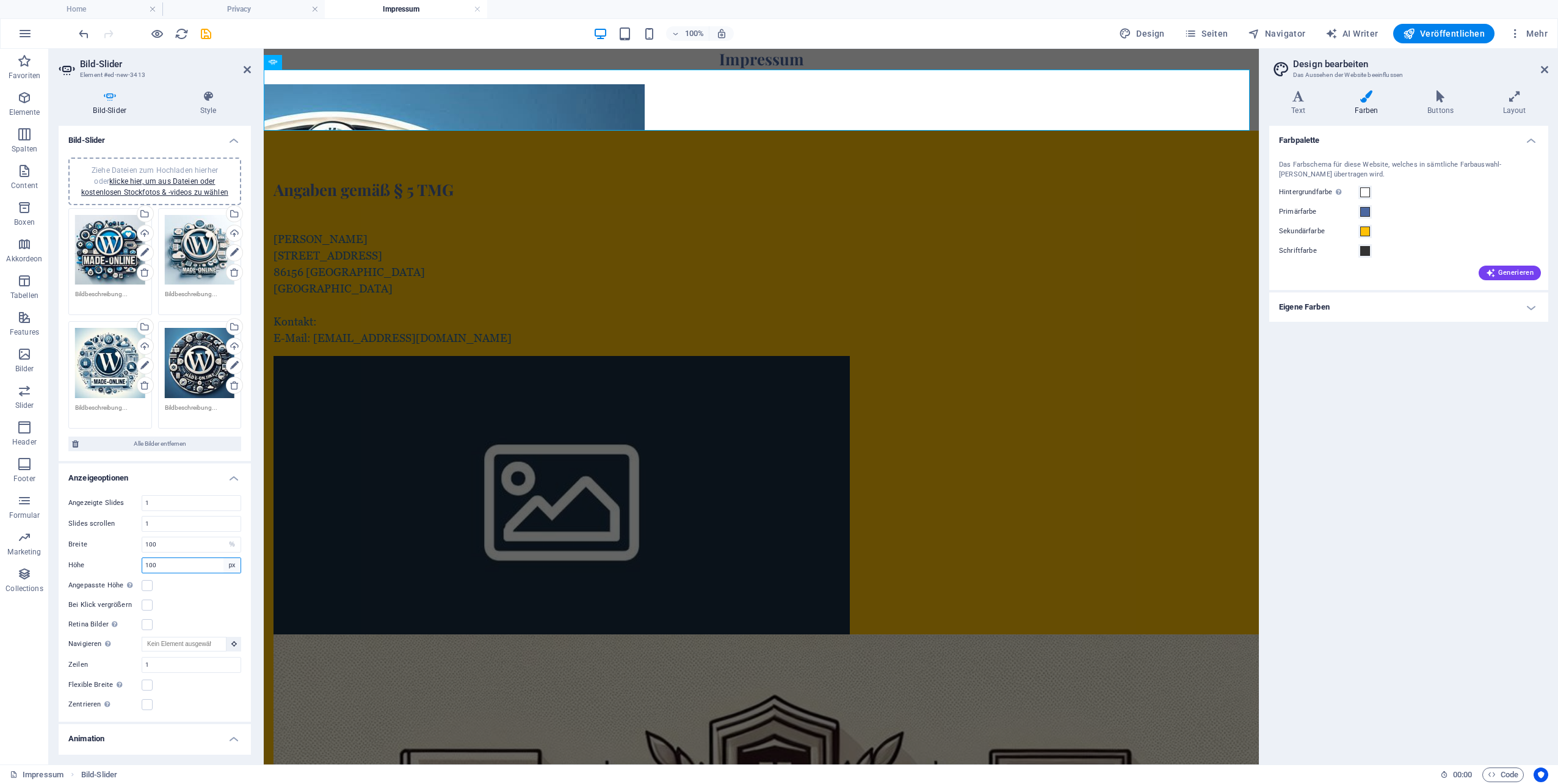
click at [228, 562] on select "Standard px rem em vw vh" at bounding box center [232, 565] width 17 height 15
select select "default"
click at [223, 558] on select "Standard px rem em vw vh" at bounding box center [232, 565] width 17 height 15
select select "DISABLED_OPTION_VALUE"
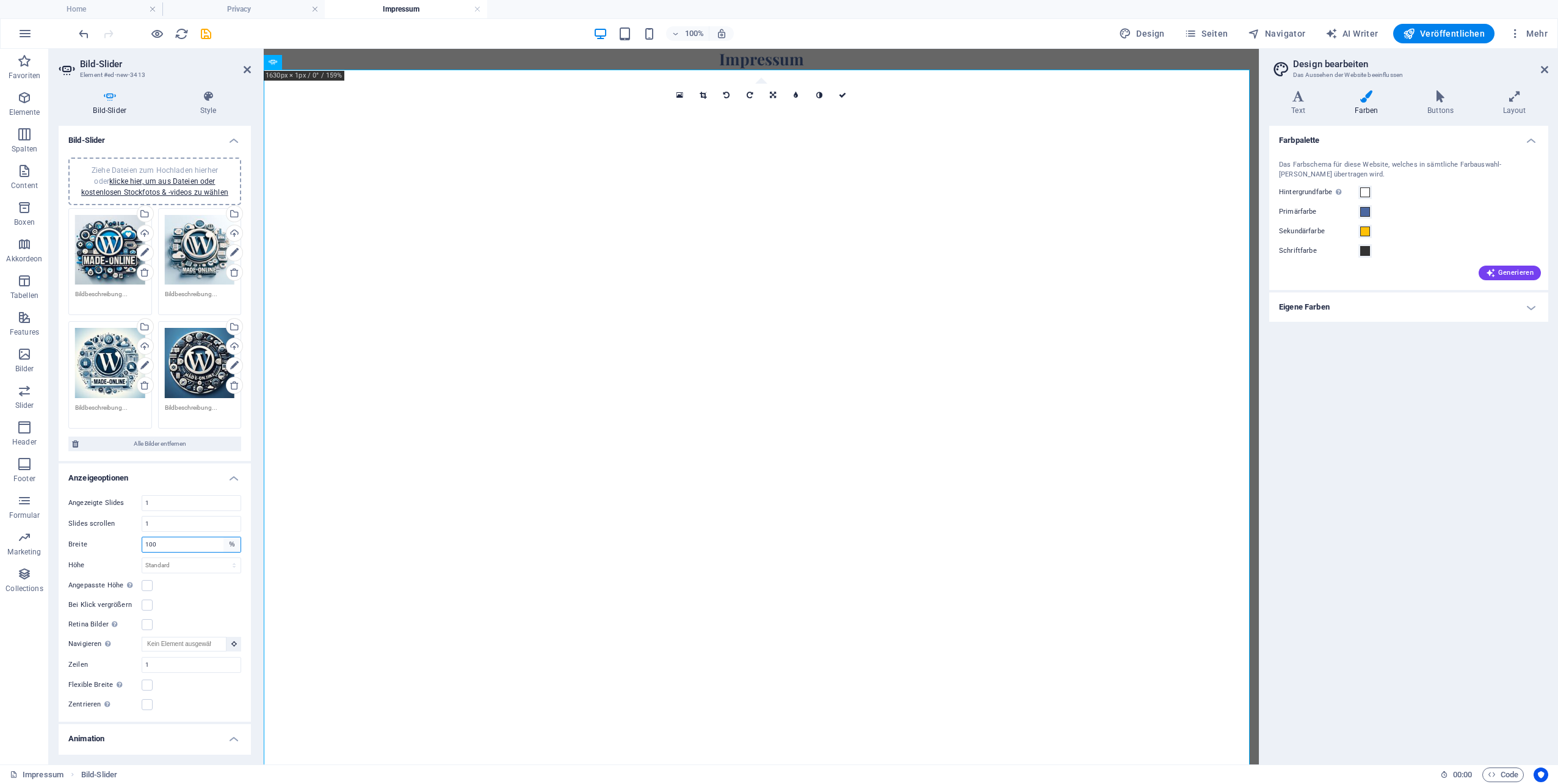
click at [230, 542] on select "Standard px % rem em vw vh" at bounding box center [232, 544] width 17 height 15
select select "default"
click at [223, 537] on select "Standard px % rem em vw vh" at bounding box center [232, 544] width 17 height 15
select select "DISABLED_OPTION_VALUE"
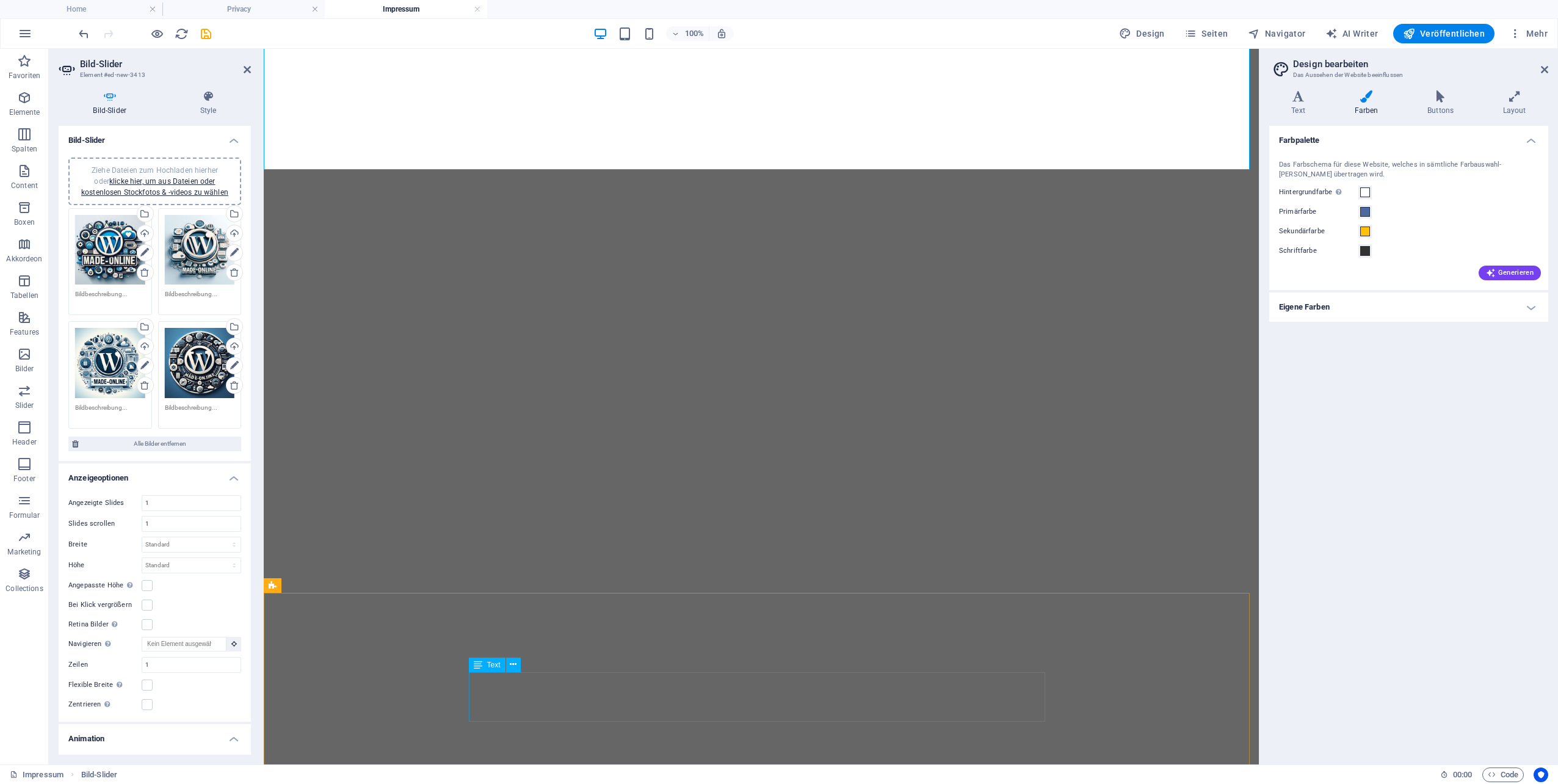
scroll to position [981, 0]
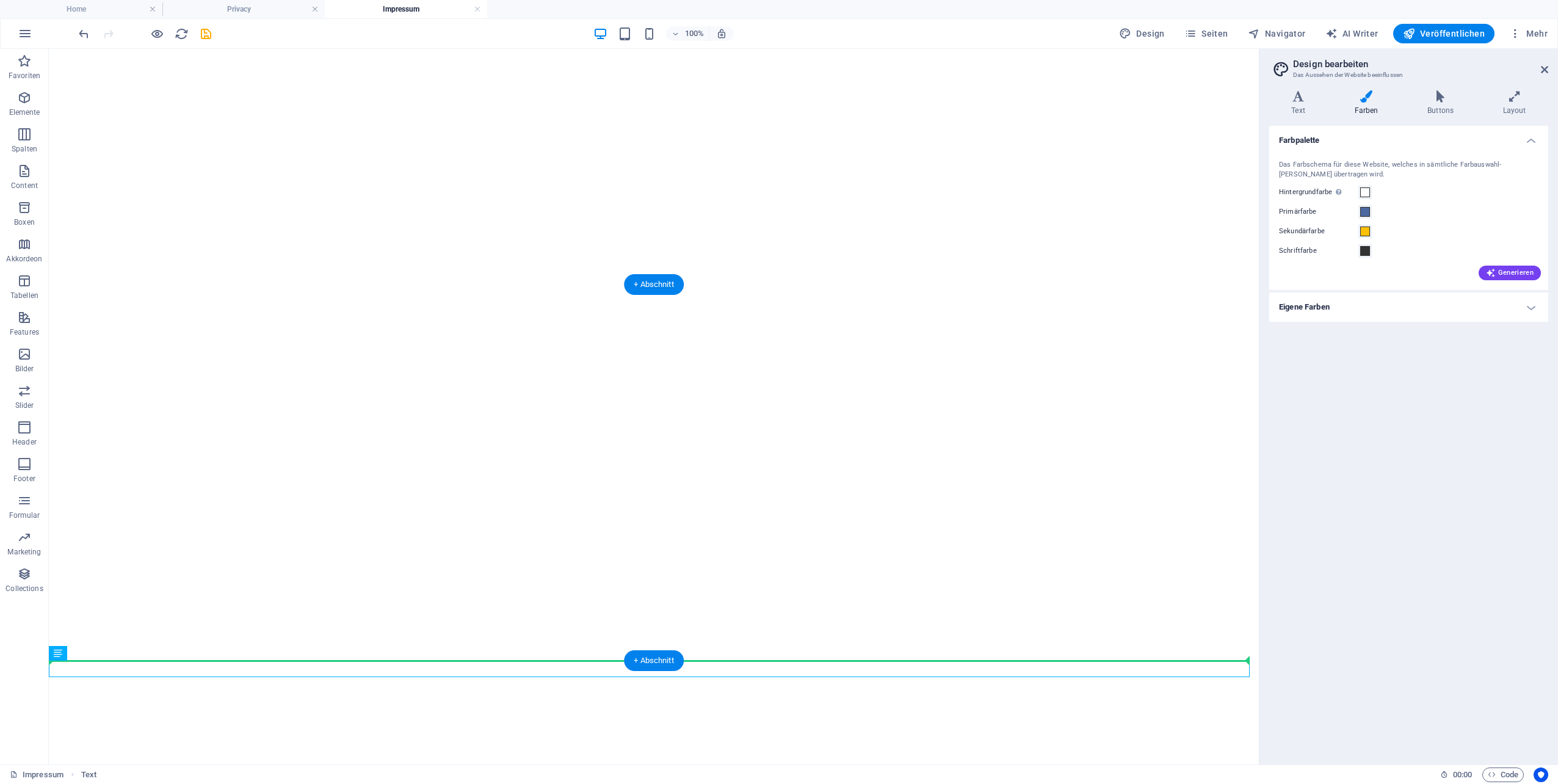
scroll to position [985, 0]
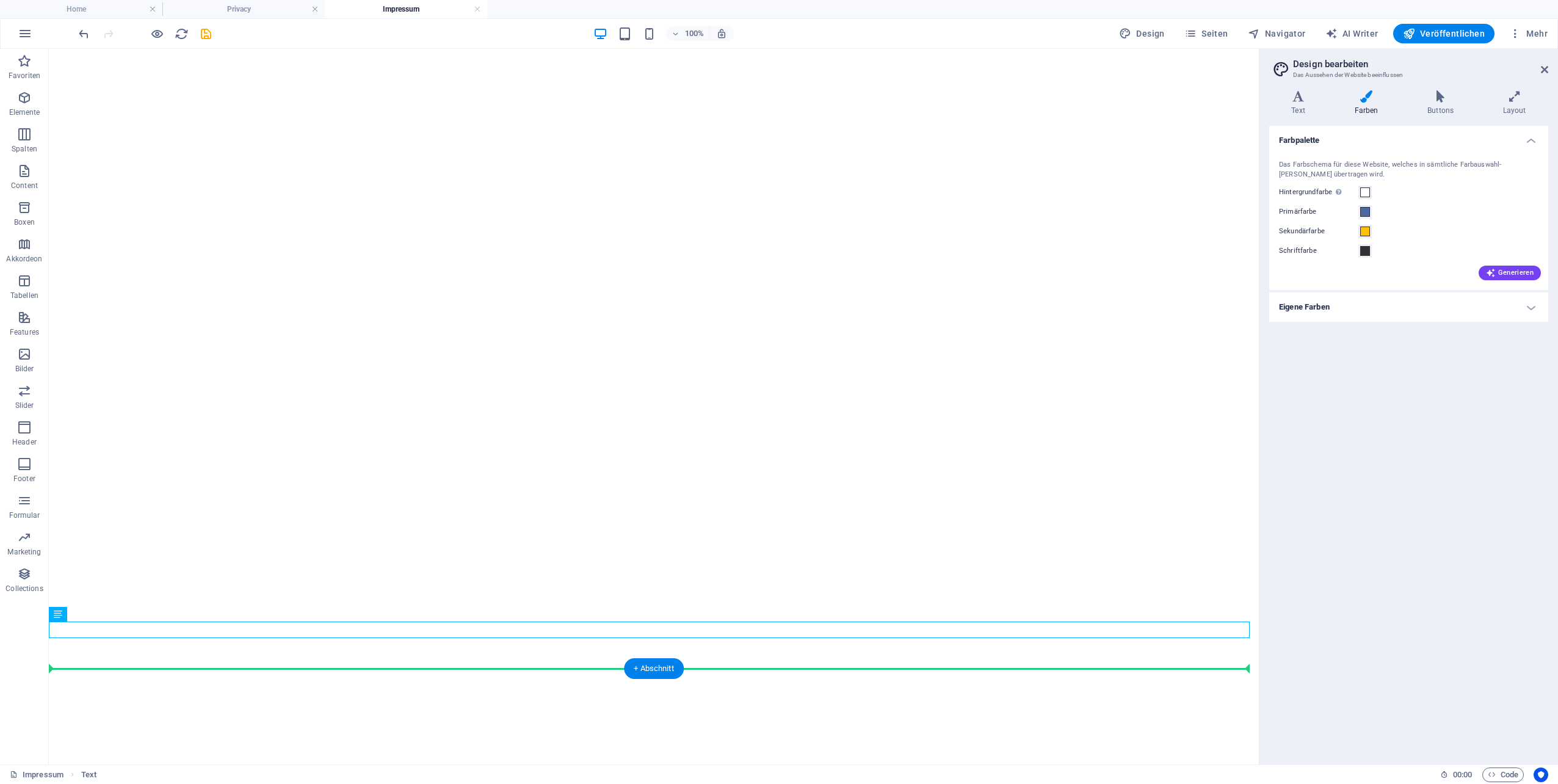
drag, startPoint x: 869, startPoint y: 677, endPoint x: 851, endPoint y: 639, distance: 42.0
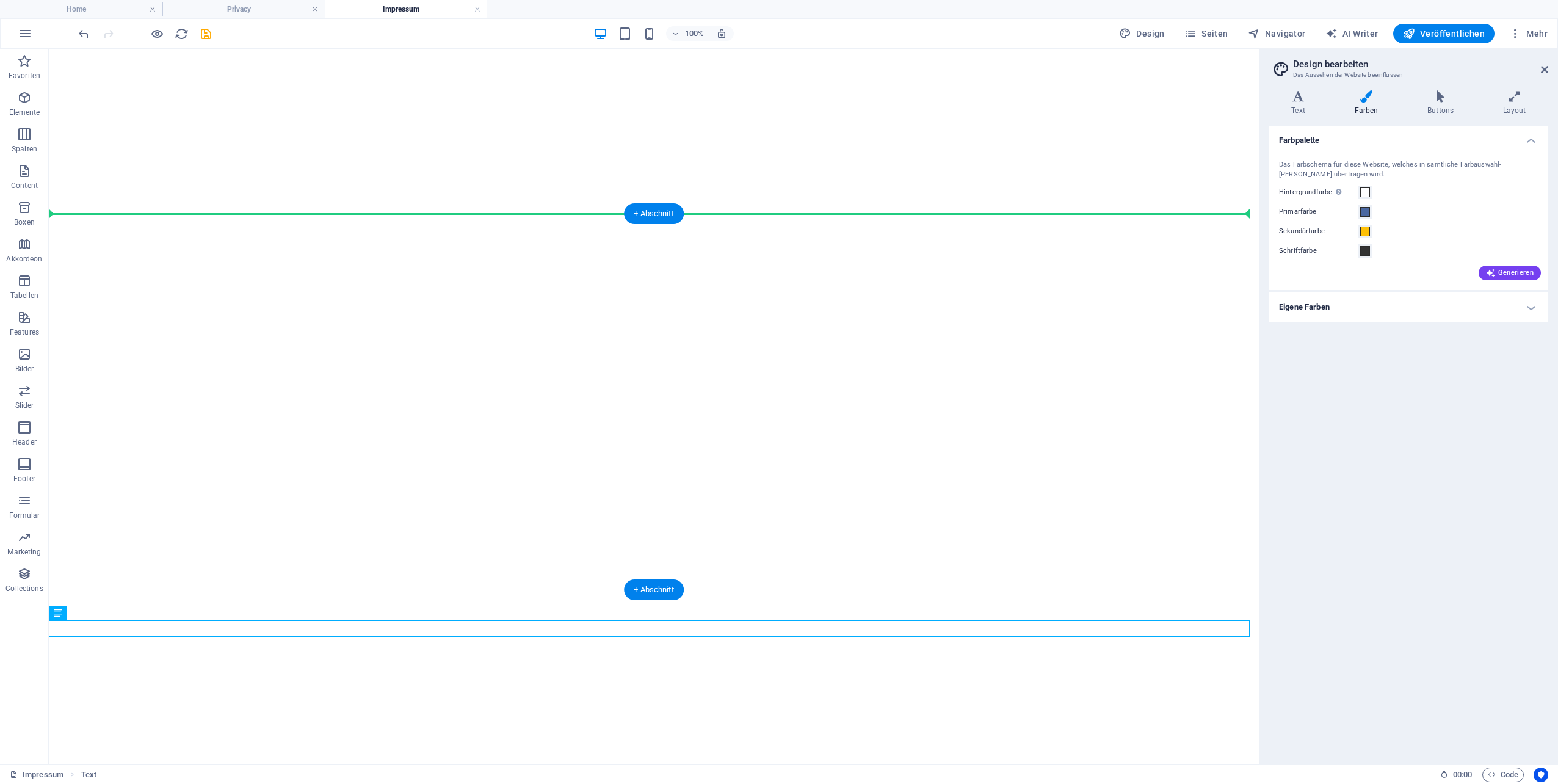
drag, startPoint x: 866, startPoint y: 624, endPoint x: 897, endPoint y: 224, distance: 401.2
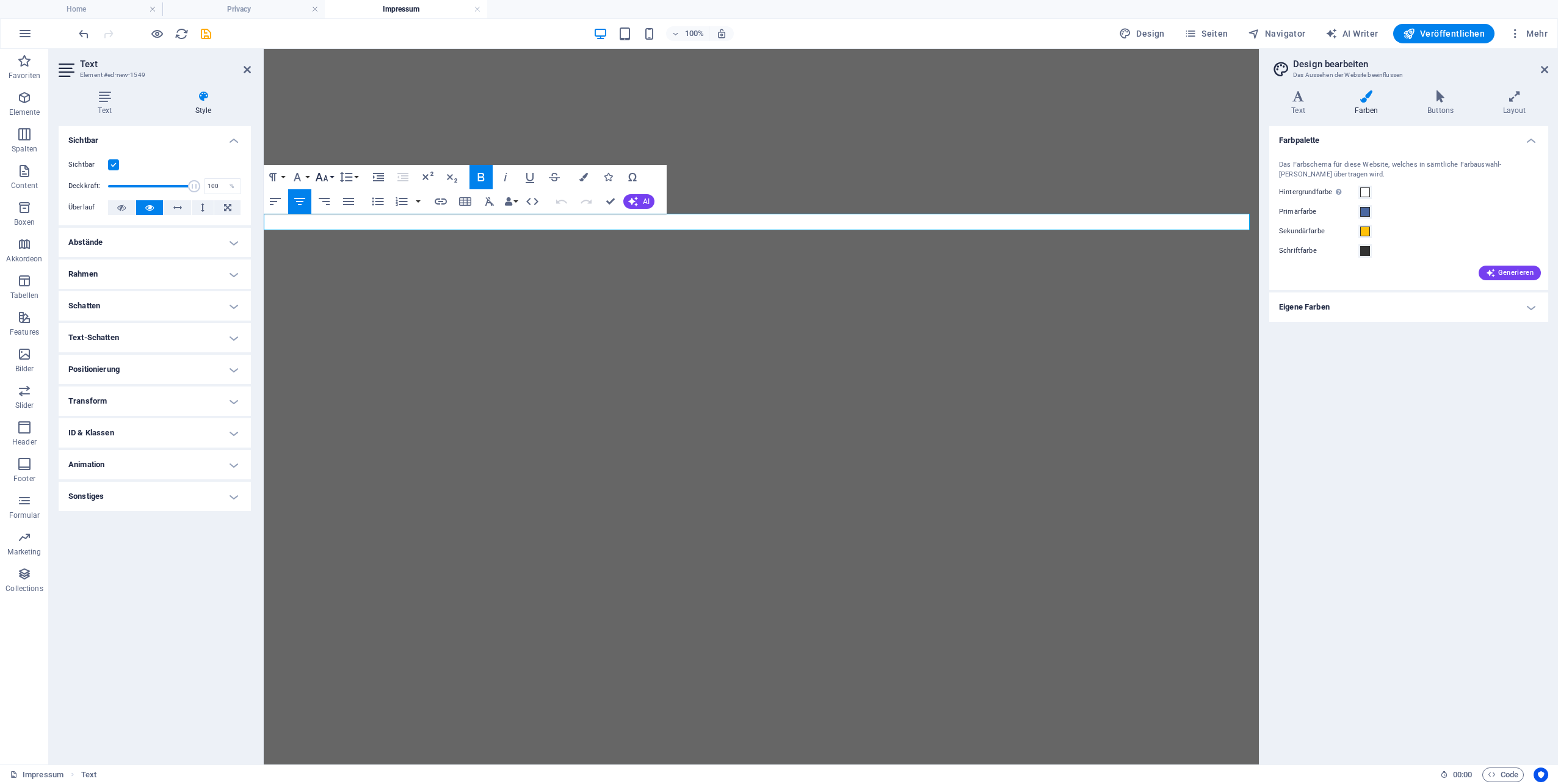
click at [320, 174] on icon "button" at bounding box center [322, 176] width 13 height 8
click at [334, 264] on link "36" at bounding box center [335, 267] width 44 height 18
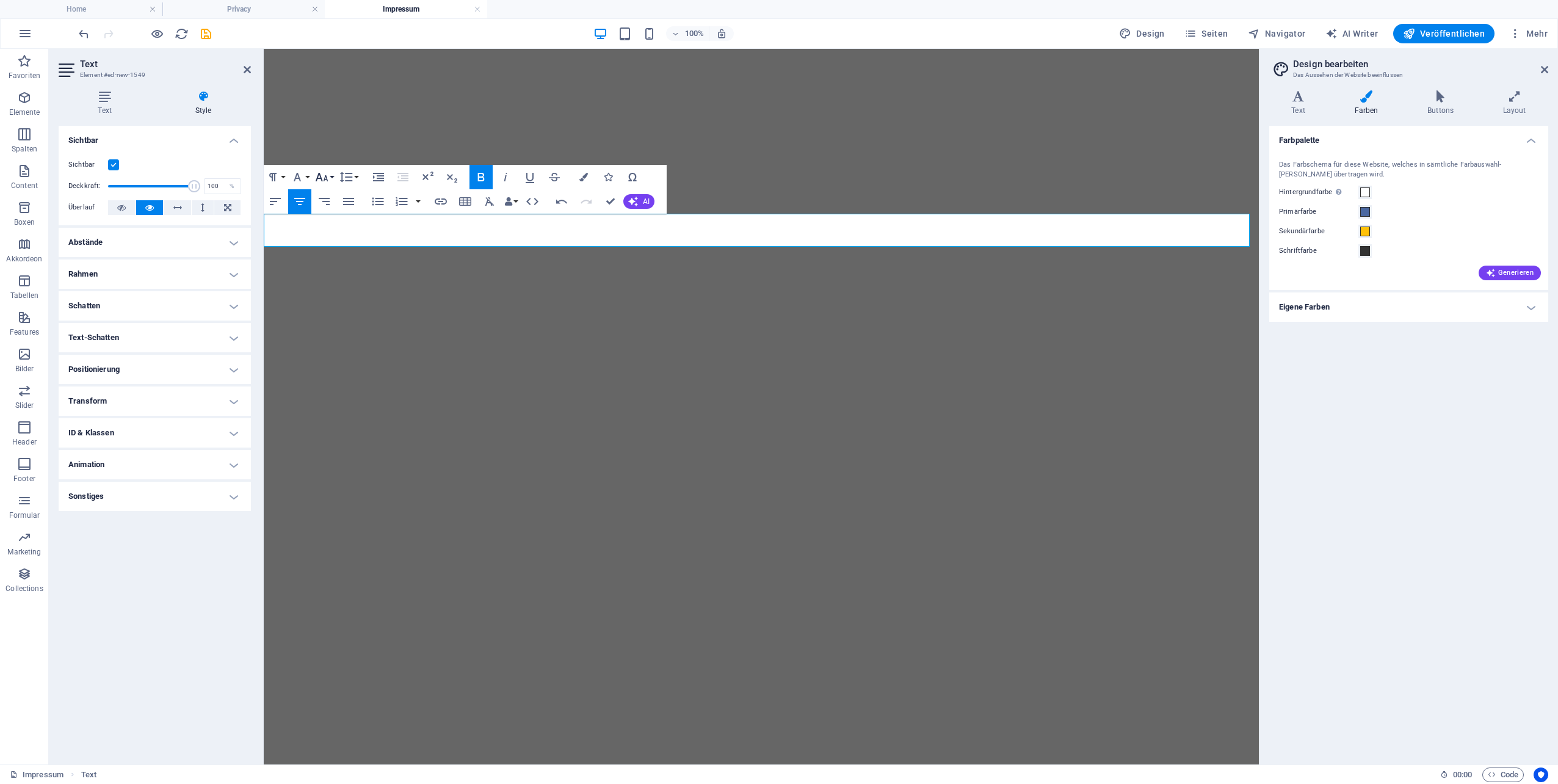
click at [321, 172] on icon "button" at bounding box center [322, 177] width 15 height 15
click at [333, 251] on link "30" at bounding box center [335, 249] width 44 height 18
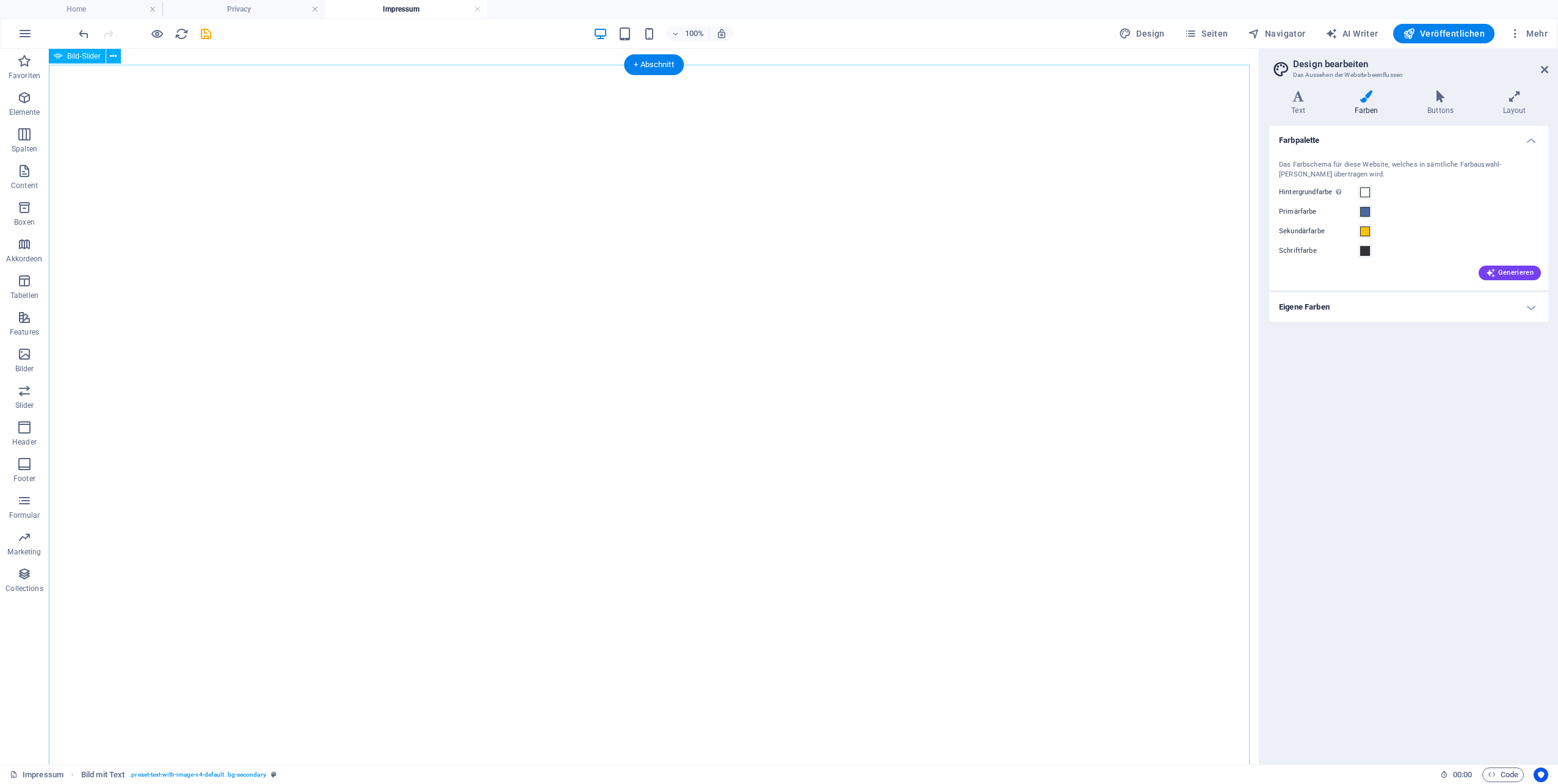
scroll to position [0, 0]
click at [688, 57] on div "Impressum" at bounding box center [654, 59] width 1210 height 21
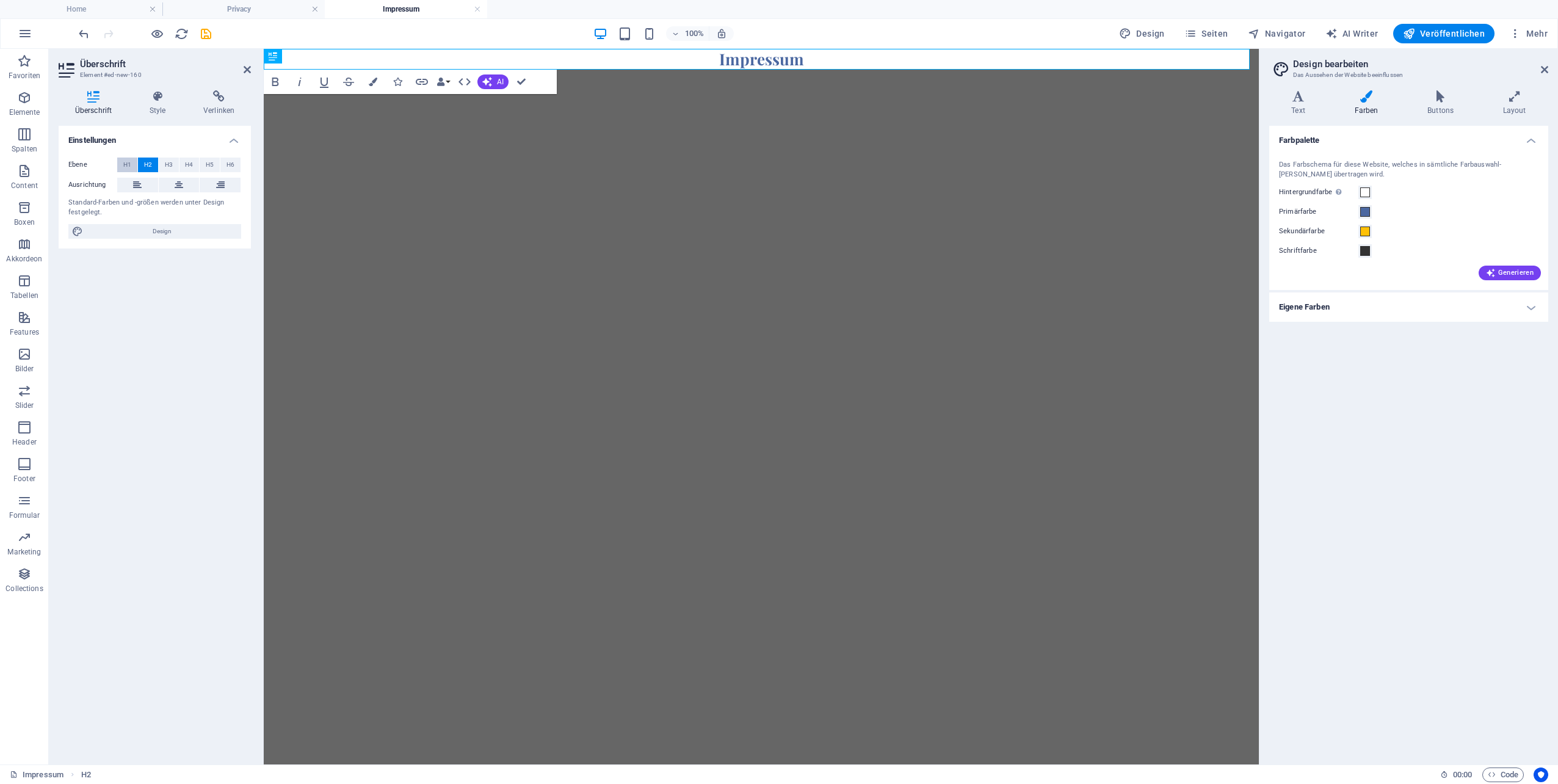
click at [122, 163] on button "H1" at bounding box center [128, 165] width 20 height 15
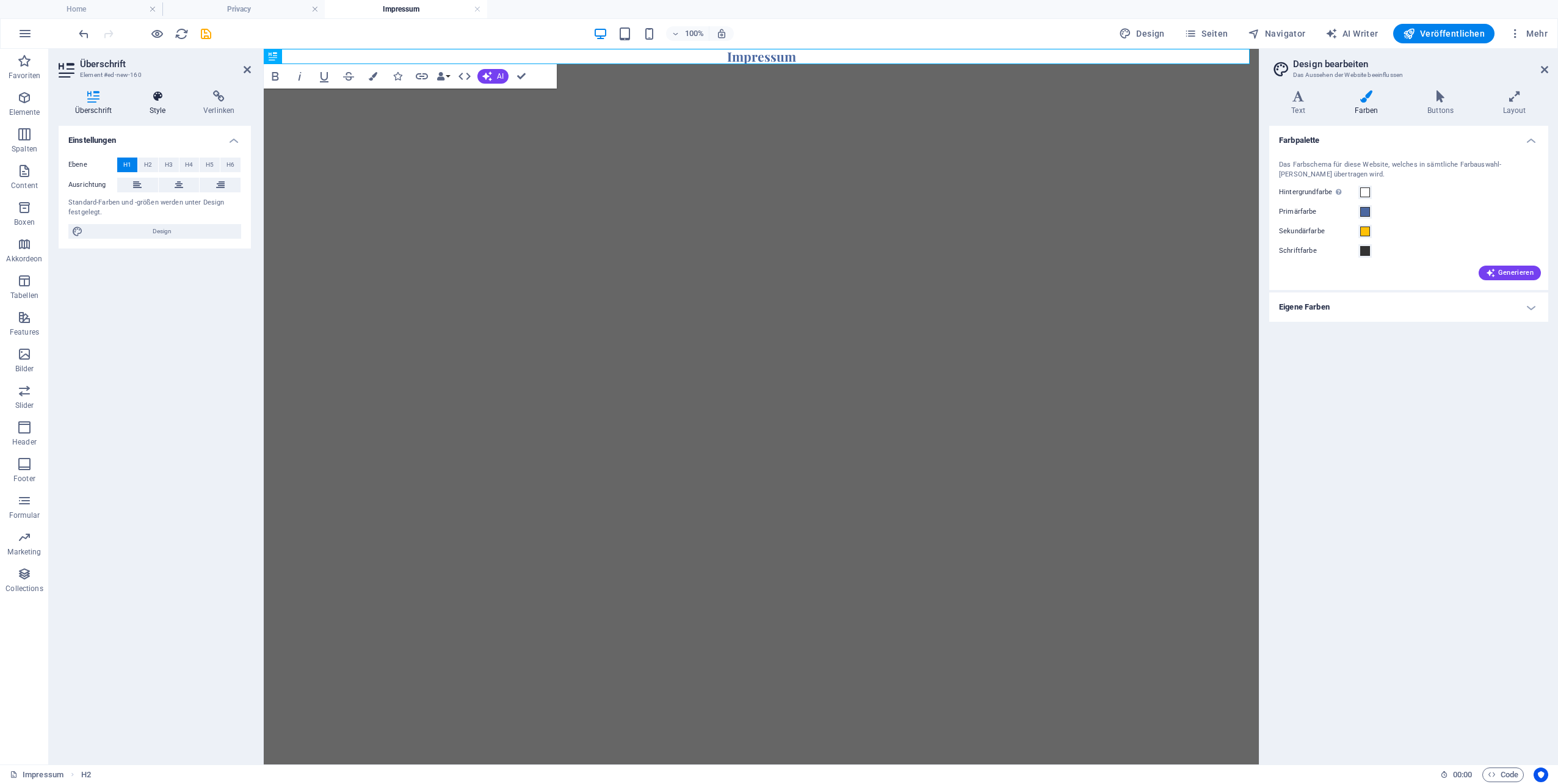
click at [158, 98] on icon at bounding box center [158, 96] width 49 height 12
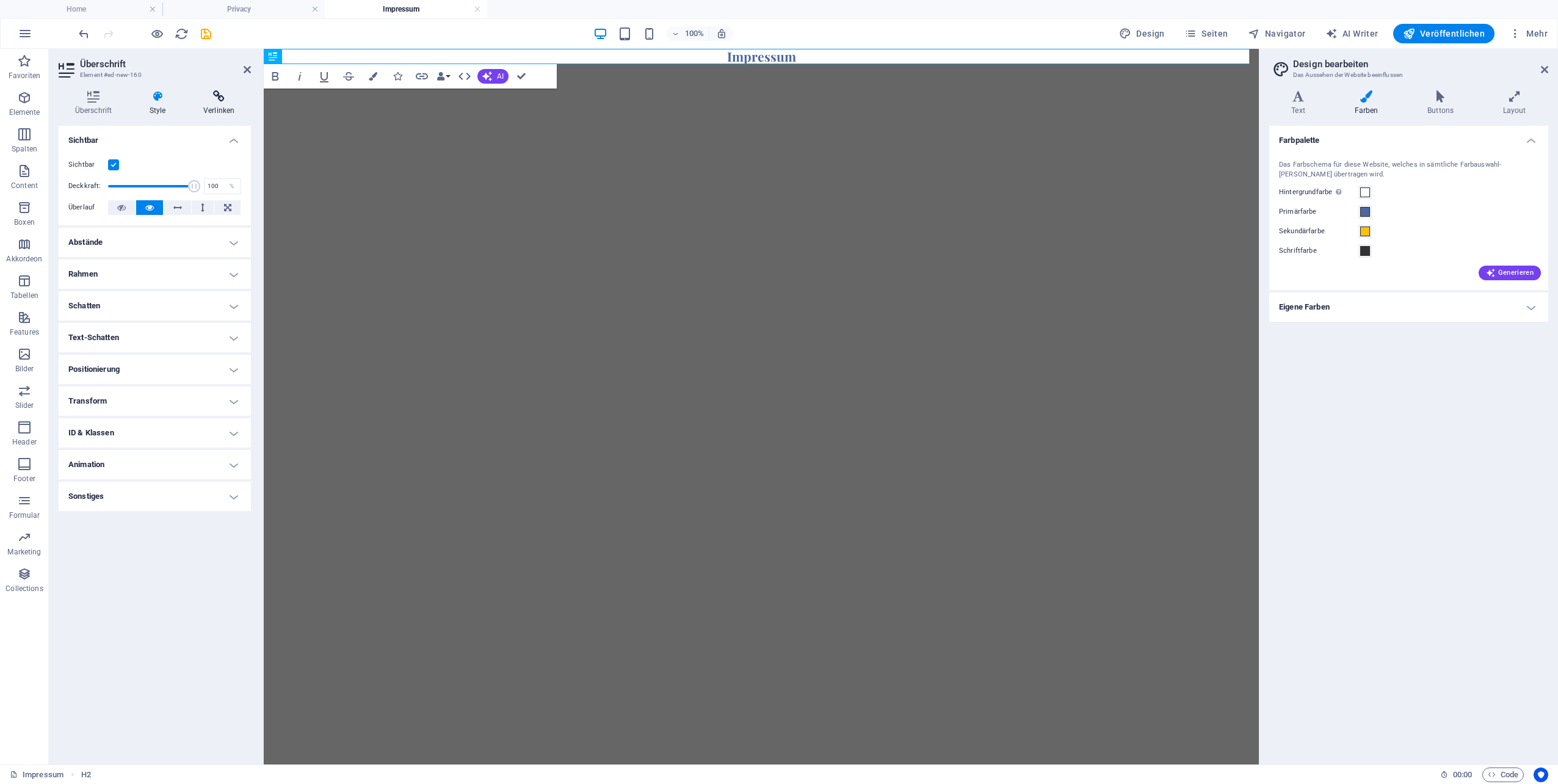
click at [212, 100] on icon at bounding box center [219, 96] width 64 height 12
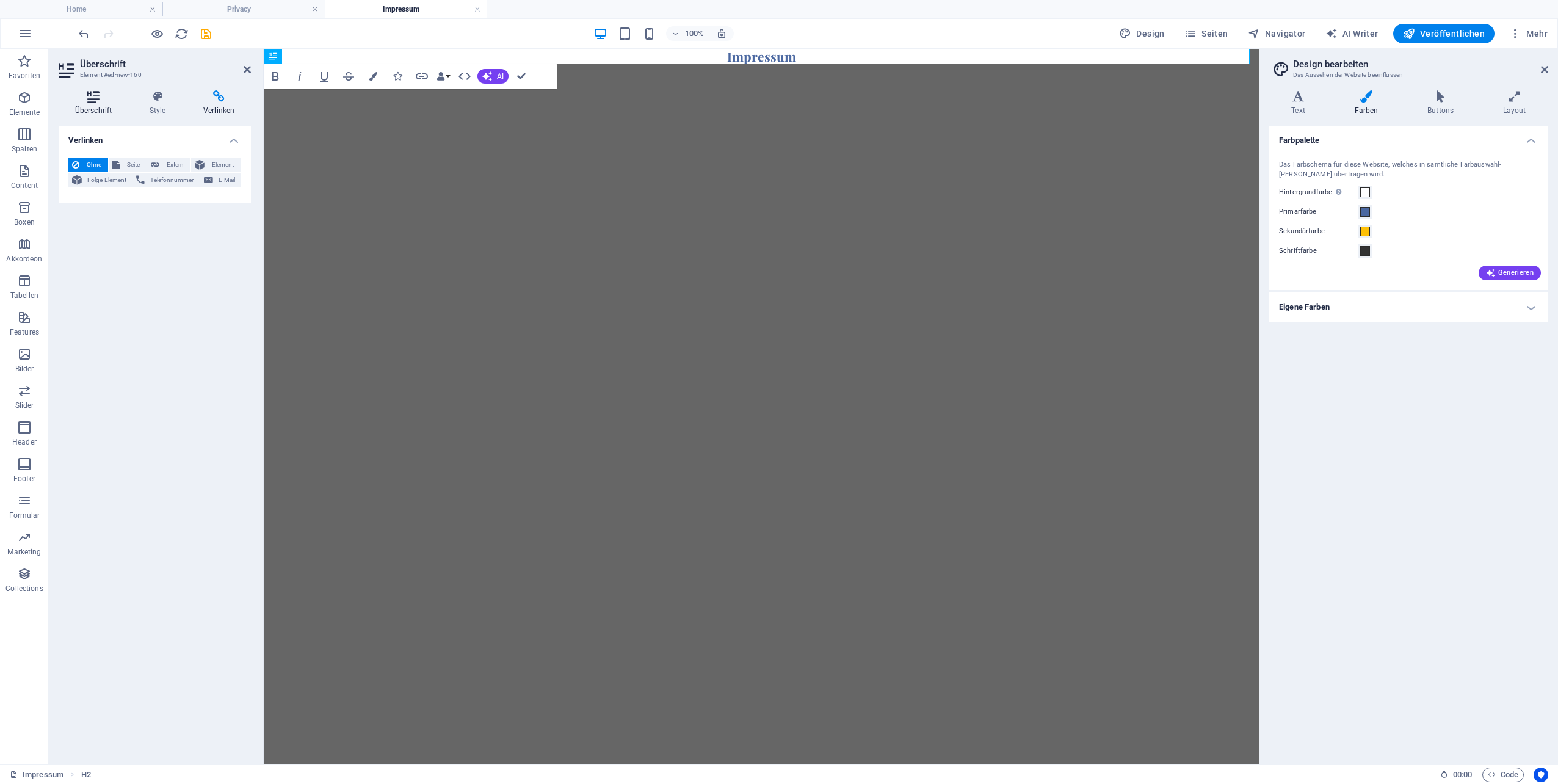
click at [92, 97] on icon at bounding box center [93, 96] width 69 height 12
click at [145, 229] on span "Design" at bounding box center [161, 232] width 151 height 15
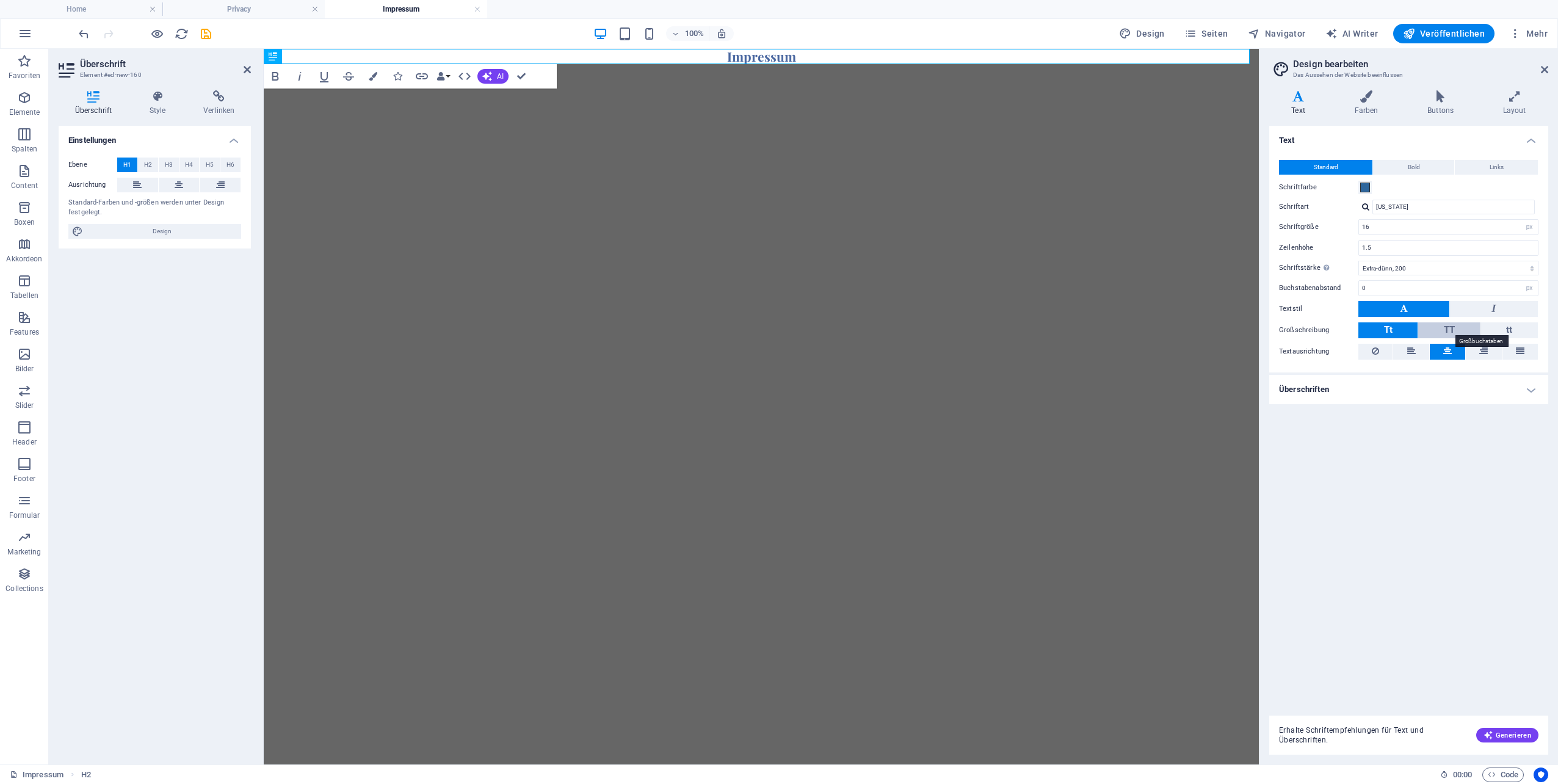
click at [1453, 329] on span "TT" at bounding box center [1449, 329] width 11 height 11
click at [1403, 331] on button "Tt" at bounding box center [1387, 329] width 59 height 15
click at [1449, 329] on span "TT" at bounding box center [1449, 329] width 11 height 11
click at [1397, 327] on button "Tt" at bounding box center [1387, 329] width 59 height 15
click at [1532, 269] on select "Fein, 100 Extra-dünn, 200 Dünn, 300 Normal, 400 Medium, 500 Halb-fett, 600 Fett…" at bounding box center [1448, 268] width 180 height 15
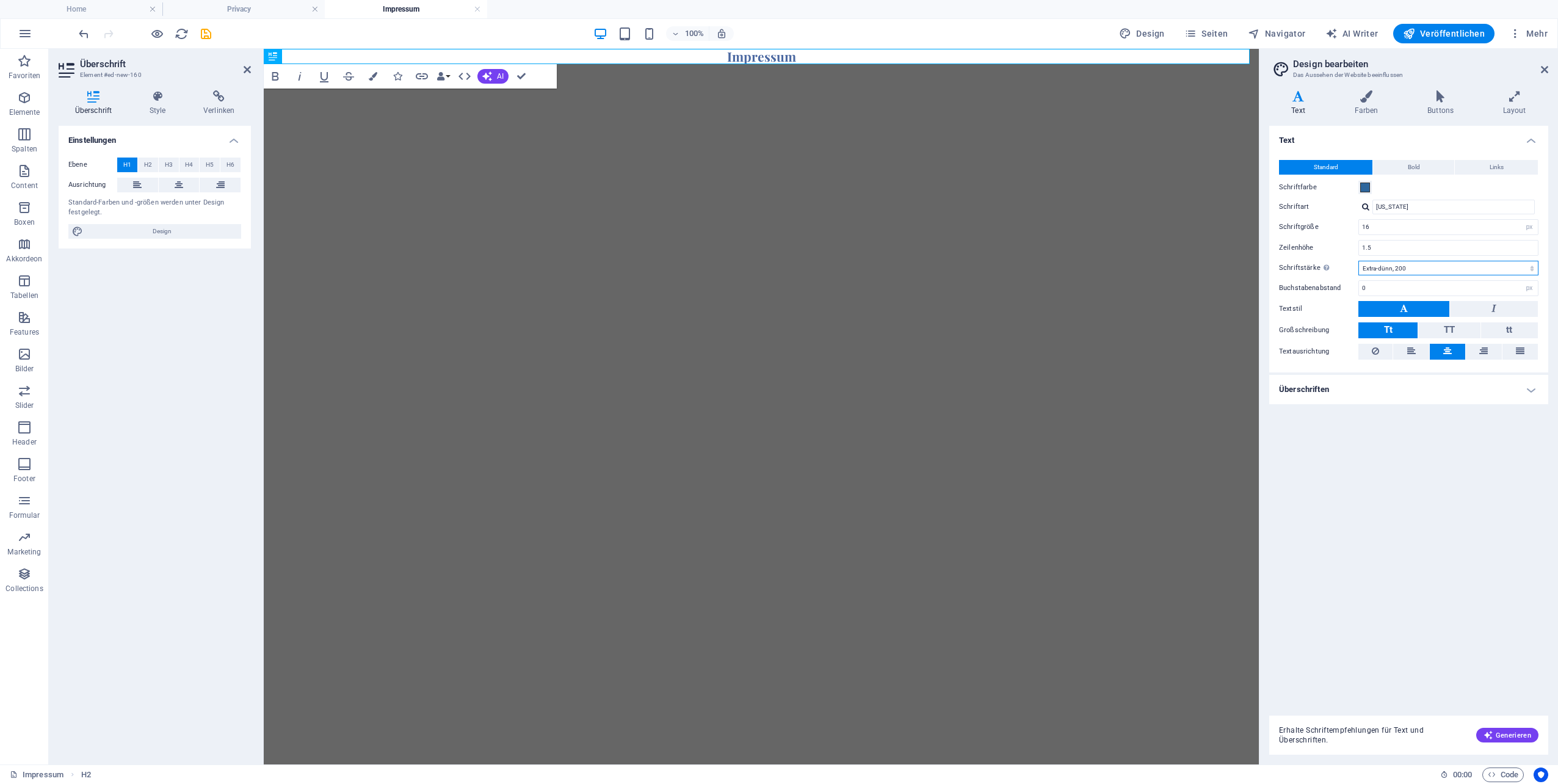
select select "800"
click at [1358, 261] on select "Fein, 100 Extra-dünn, 200 Dünn, 300 Normal, 400 Medium, 500 Halb-fett, 600 Fett…" at bounding box center [1448, 268] width 180 height 15
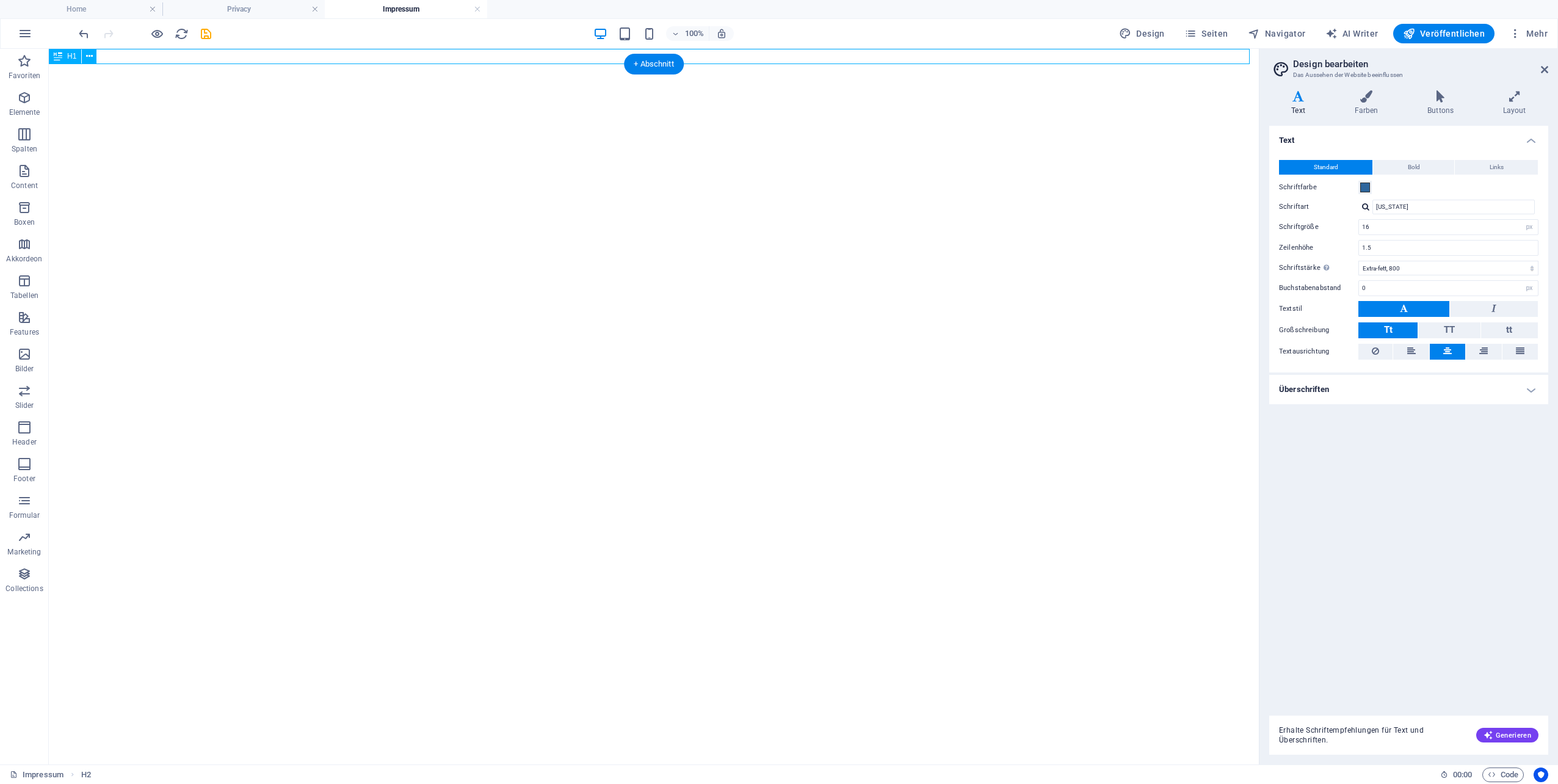
select select "px"
select select "800"
select select "px"
click at [707, 54] on div "Impressum" at bounding box center [654, 57] width 1210 height 15
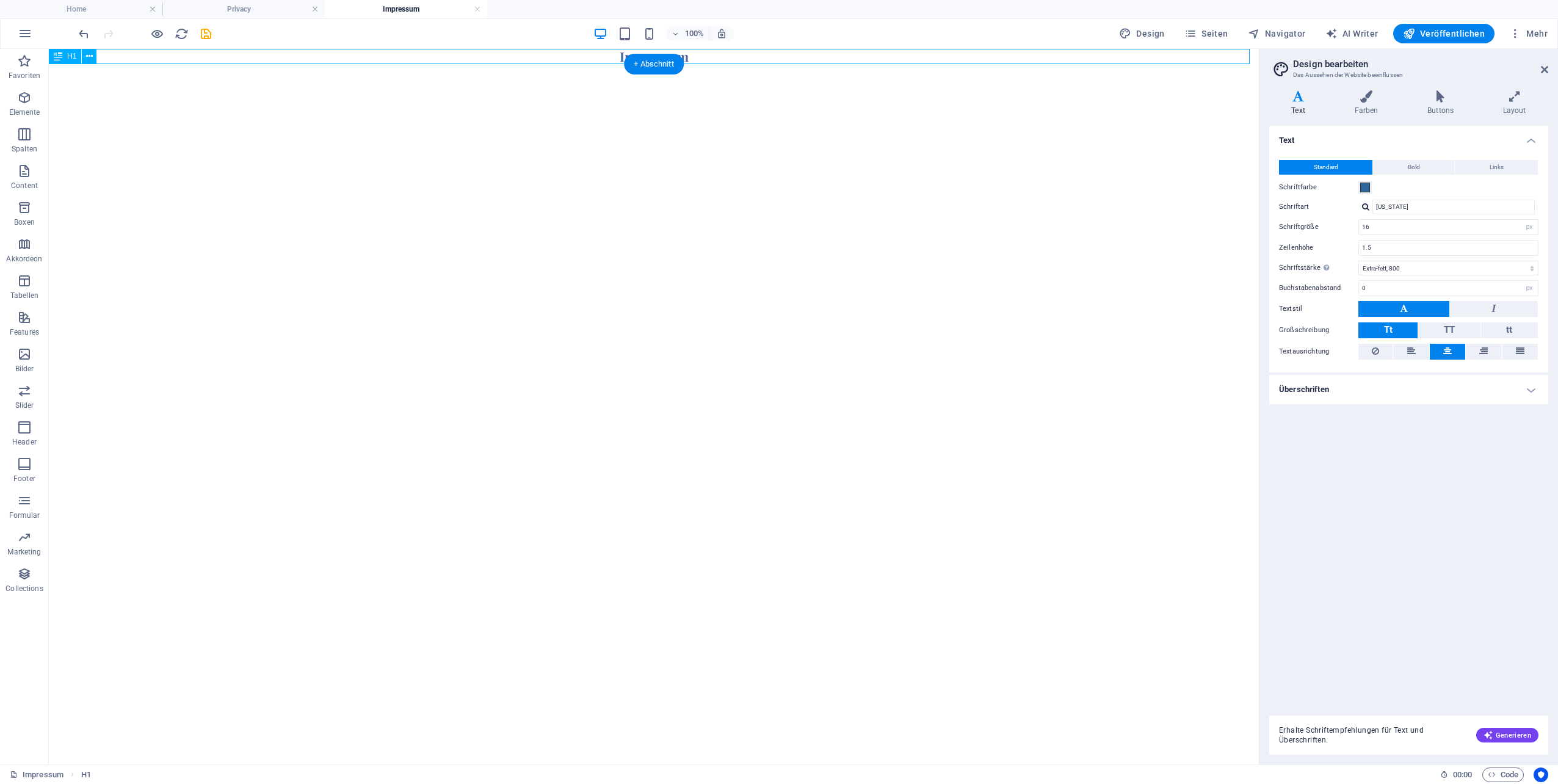
click at [620, 57] on div "Impressum" at bounding box center [654, 57] width 1210 height 15
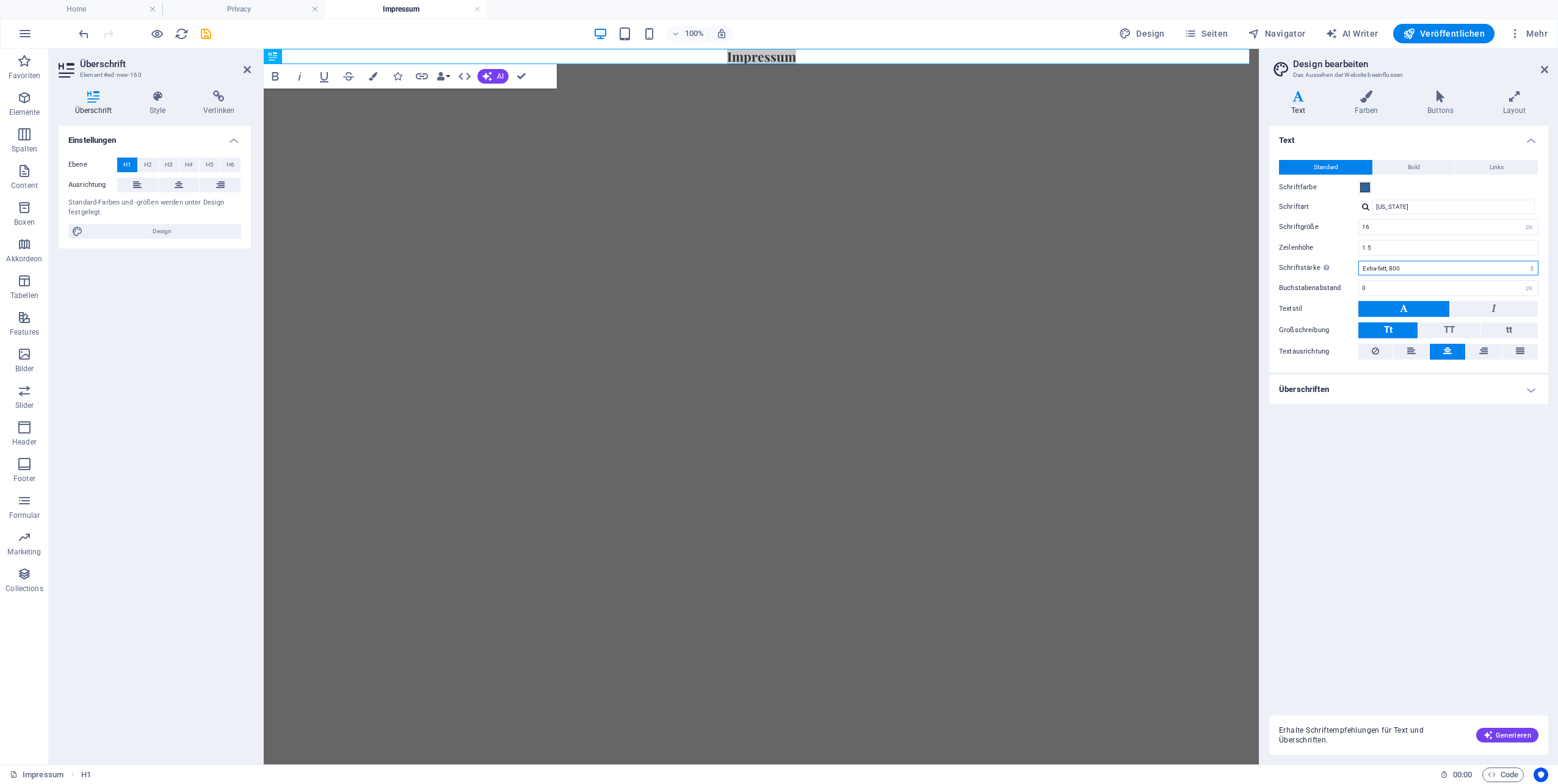
click at [1442, 264] on select "Fein, 100 Extra-dünn, 200 Dünn, 300 Normal, 400 Medium, 500 Halb-fett, 600 Fett…" at bounding box center [1448, 268] width 180 height 15
click at [1358, 261] on select "Fein, 100 Extra-dünn, 200 Dünn, 300 Normal, 400 Medium, 500 Halb-fett, 600 Fett…" at bounding box center [1448, 268] width 180 height 15
click at [1427, 269] on select "Fein, 100 Extra-dünn, 200 Dünn, 300 Normal, 400 Medium, 500 Halb-fett, 600 Fett…" at bounding box center [1448, 268] width 180 height 15
select select "400"
click at [1358, 261] on select "Fein, 100 Extra-dünn, 200 Dünn, 300 Normal, 400 Medium, 500 Halb-fett, 600 Fett…" at bounding box center [1448, 268] width 180 height 15
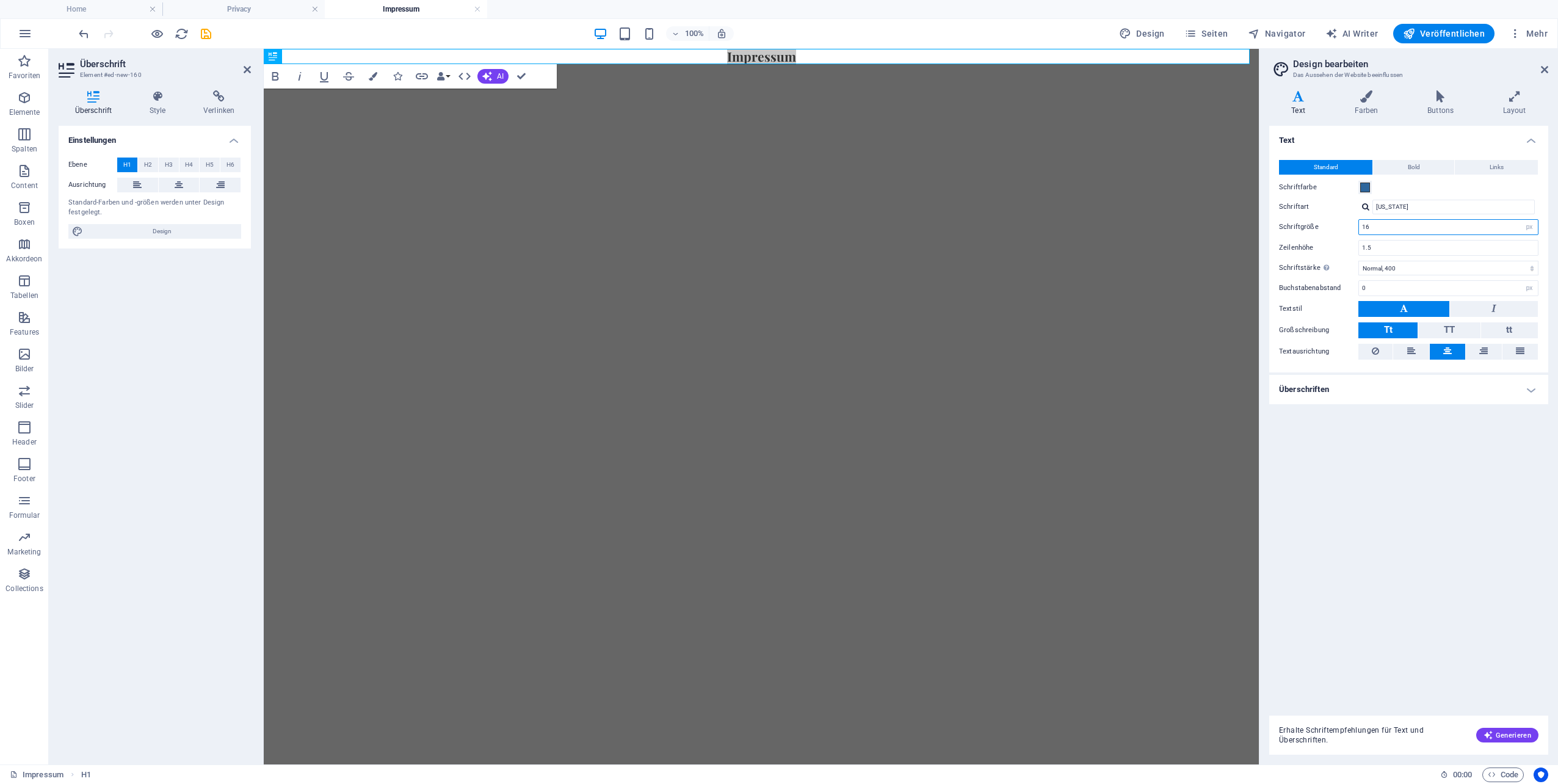
click at [1474, 232] on input "16" at bounding box center [1449, 227] width 179 height 15
type input "36"
click at [1352, 475] on div "Text Standard Bold Links Schriftfarbe Schriftart Georgia Schriftgröße 36 rem px…" at bounding box center [1409, 416] width 279 height 580
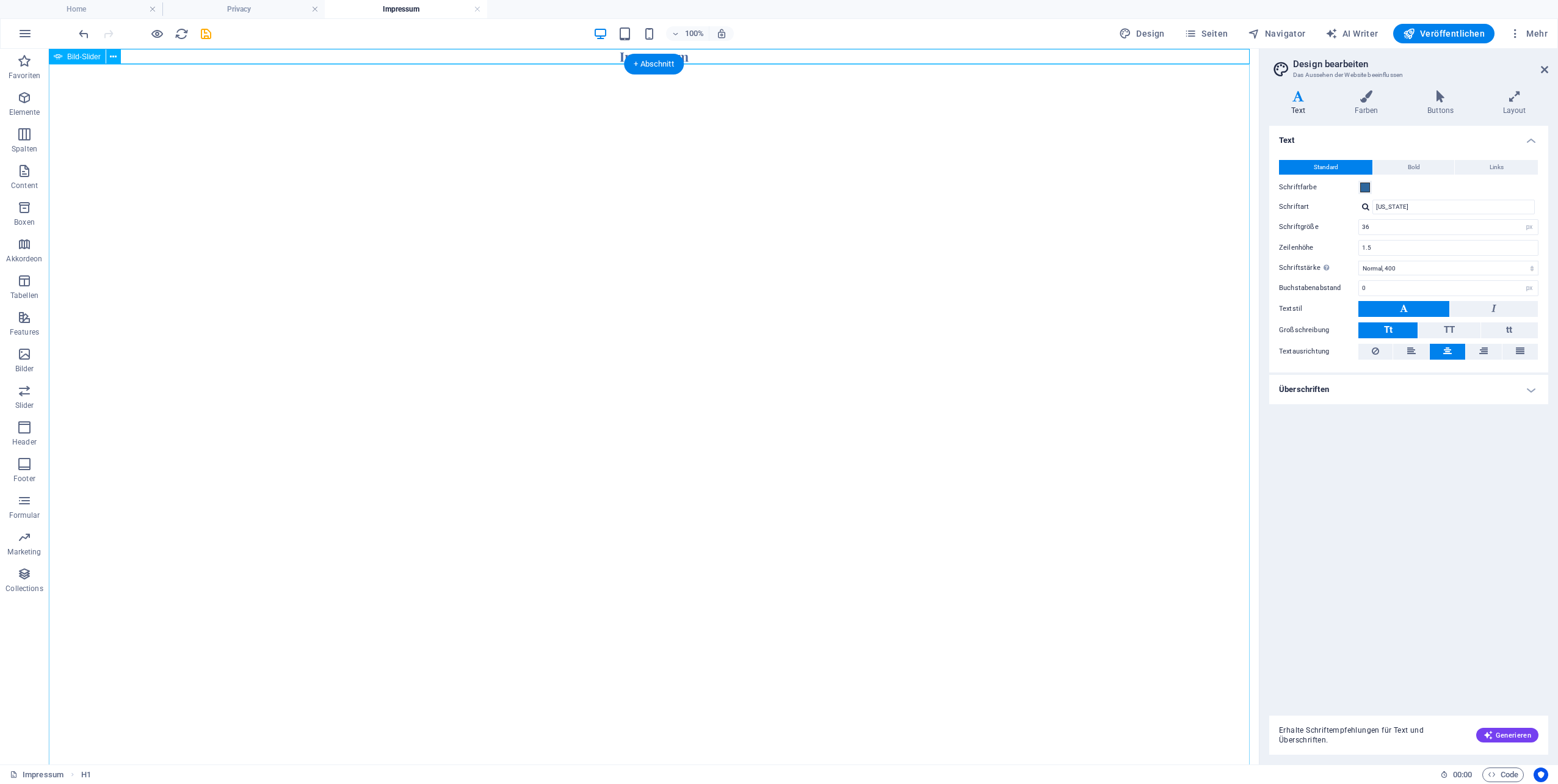
click at [812, 54] on div "Impressum" at bounding box center [654, 57] width 1210 height 15
click at [579, 53] on div "Impressum" at bounding box center [654, 57] width 1210 height 15
click at [112, 56] on icon at bounding box center [112, 57] width 6 height 13
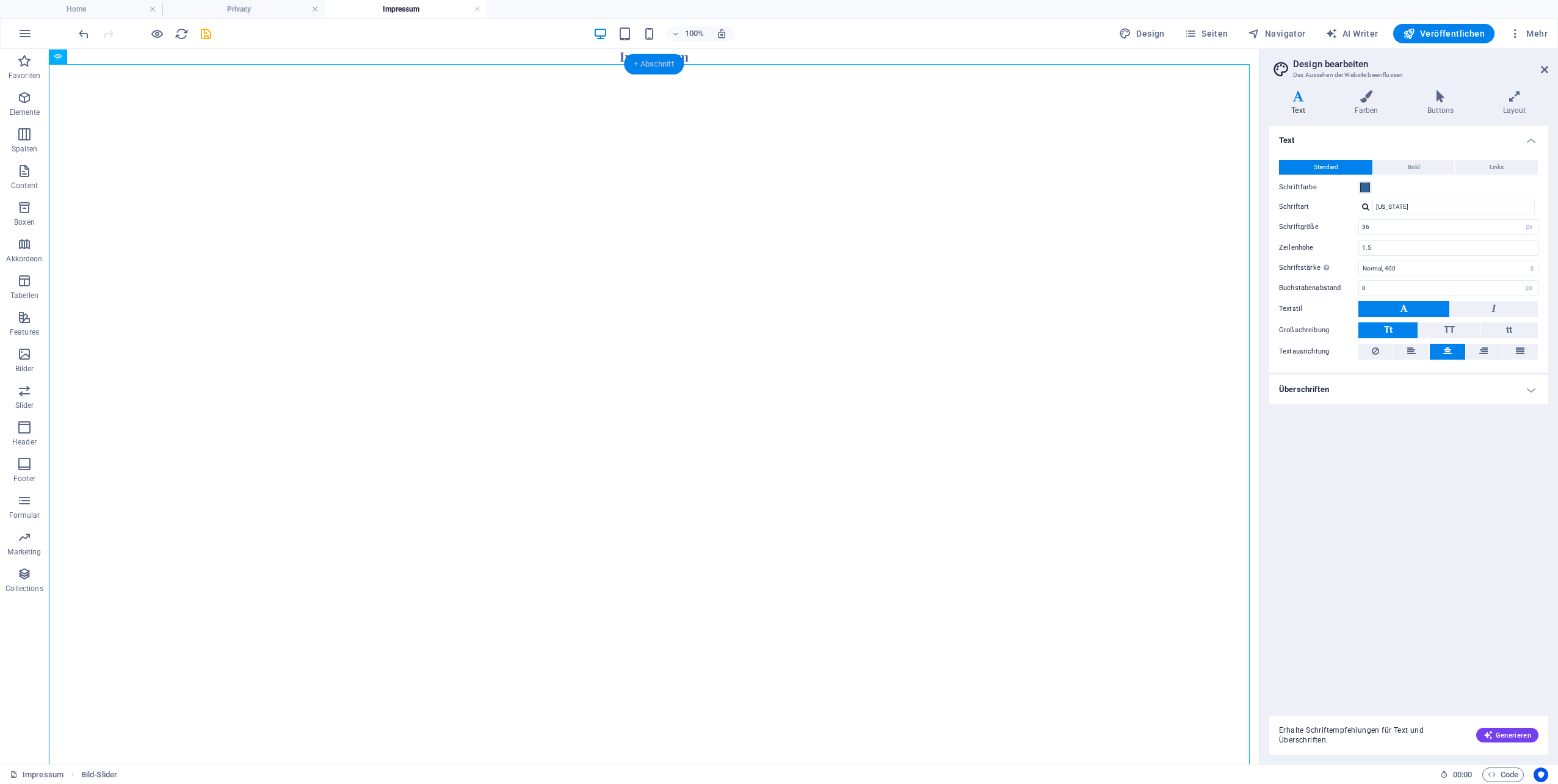
click at [673, 63] on div "+ Abschnitt" at bounding box center [654, 64] width 60 height 21
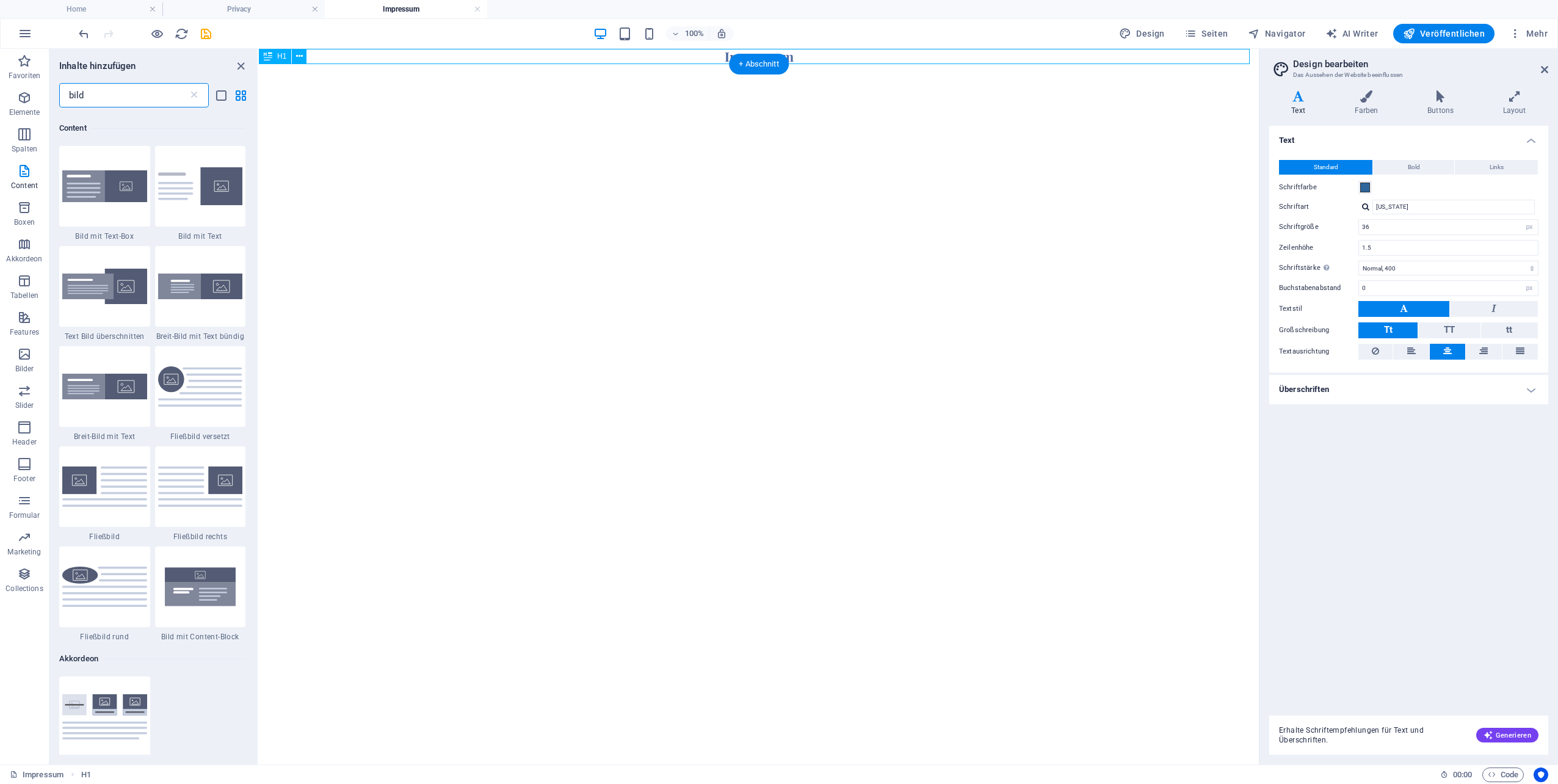
scroll to position [93, 0]
type input "b"
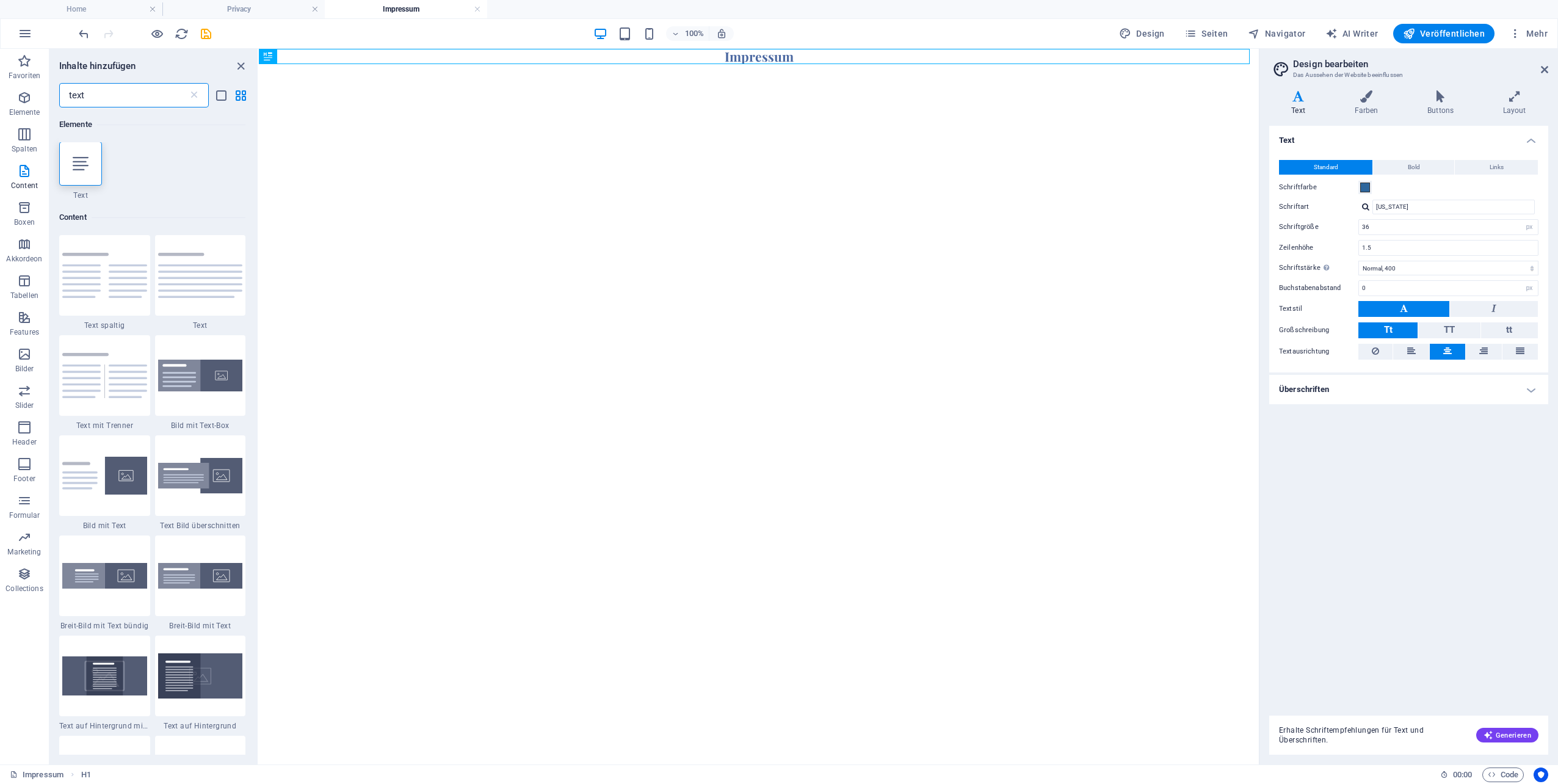
scroll to position [0, 0]
type input "text"
click at [76, 177] on div at bounding box center [80, 164] width 43 height 44
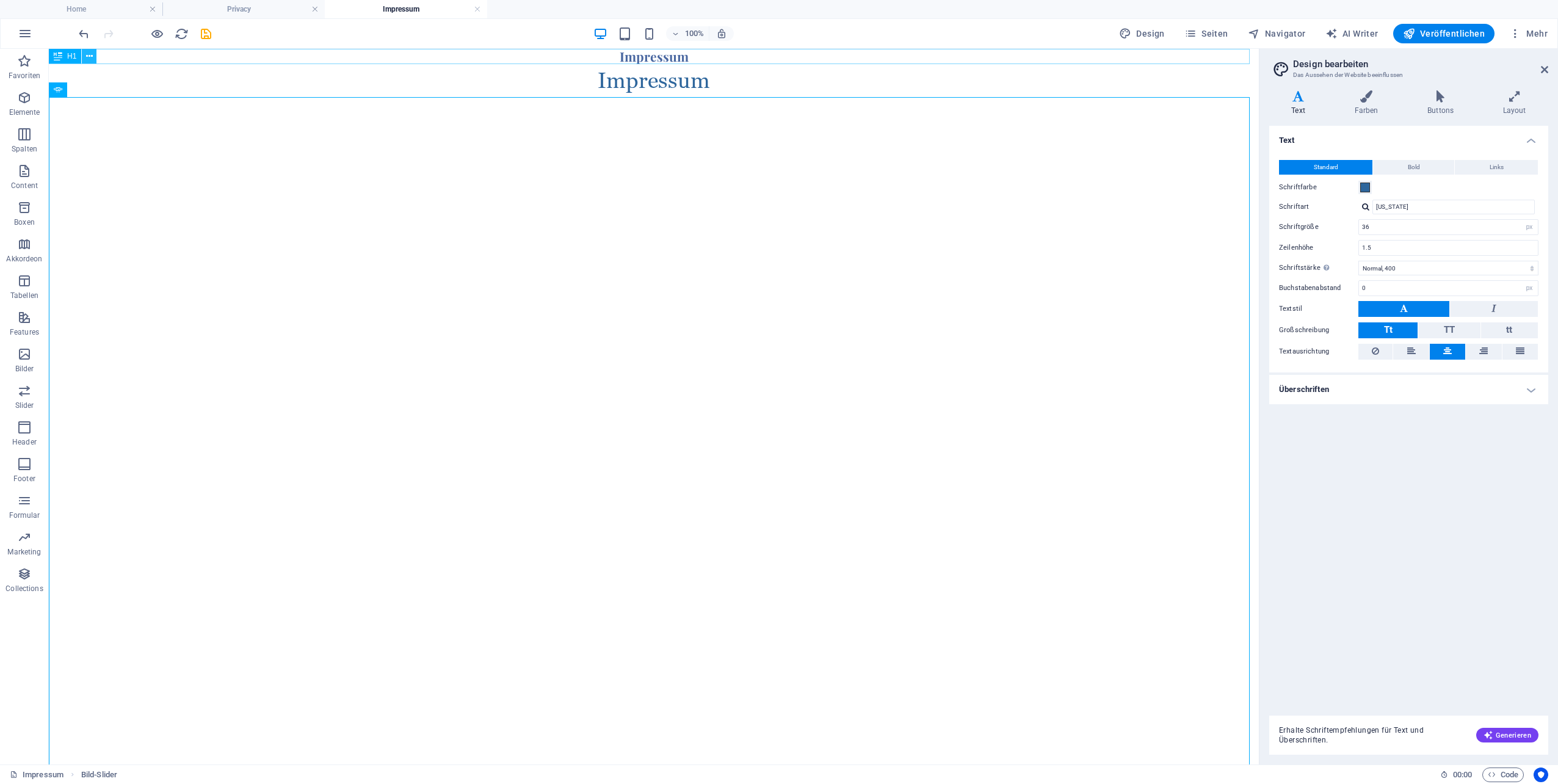
click at [88, 57] on icon at bounding box center [88, 57] width 6 height 13
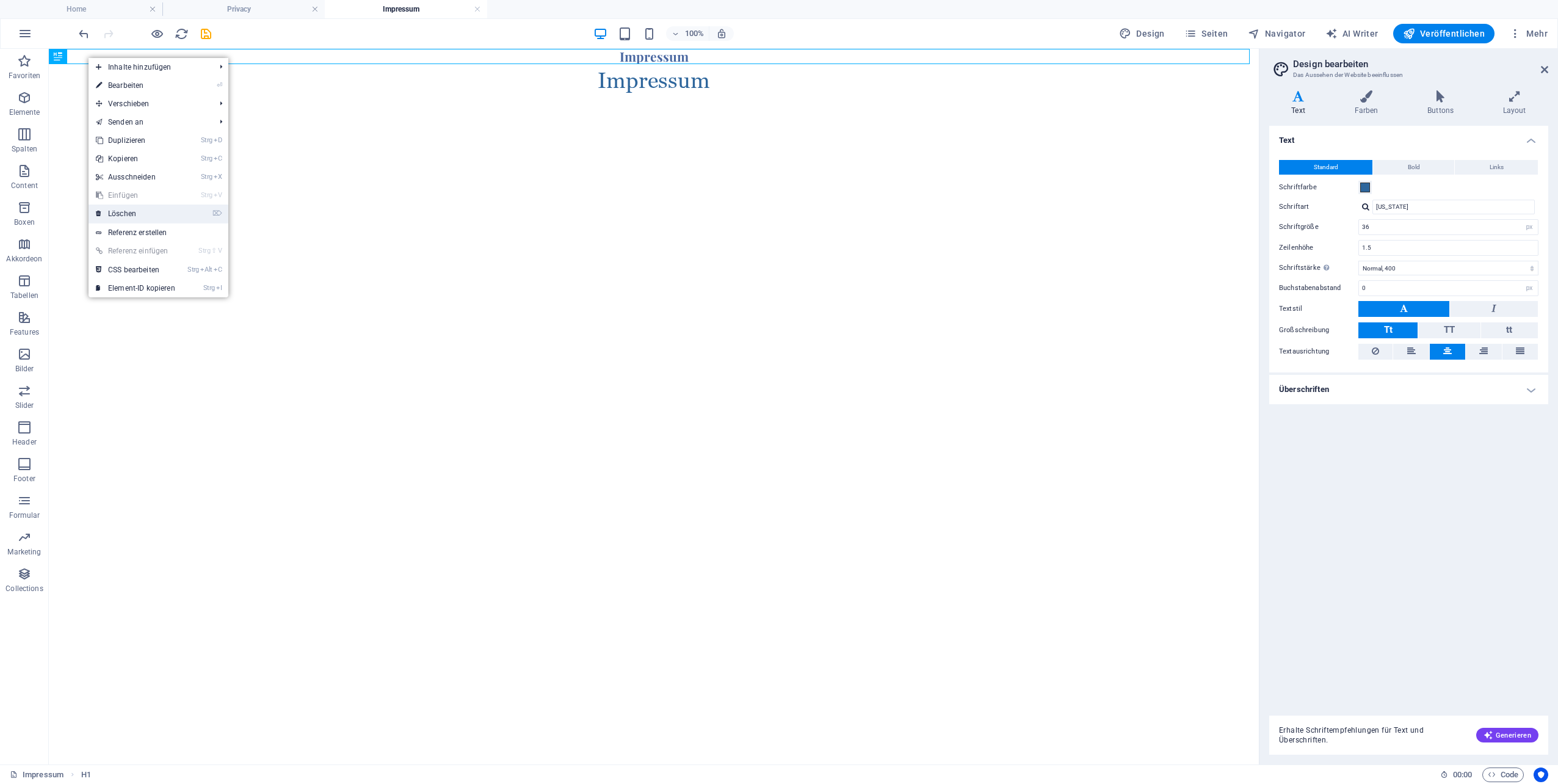
click at [155, 217] on link "⌦ Löschen" at bounding box center [135, 213] width 94 height 18
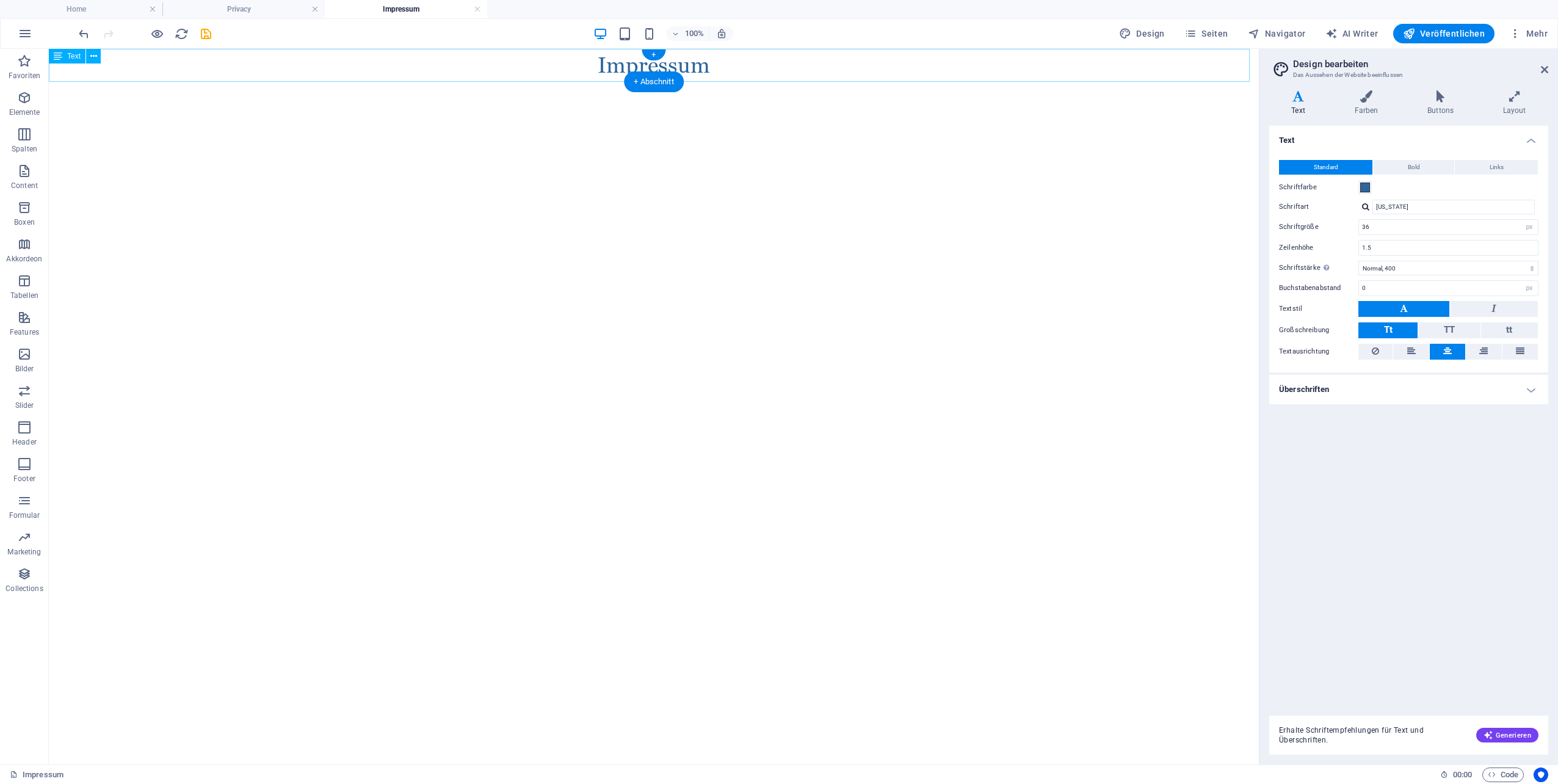
click at [693, 64] on div "Impressum" at bounding box center [654, 66] width 1210 height 33
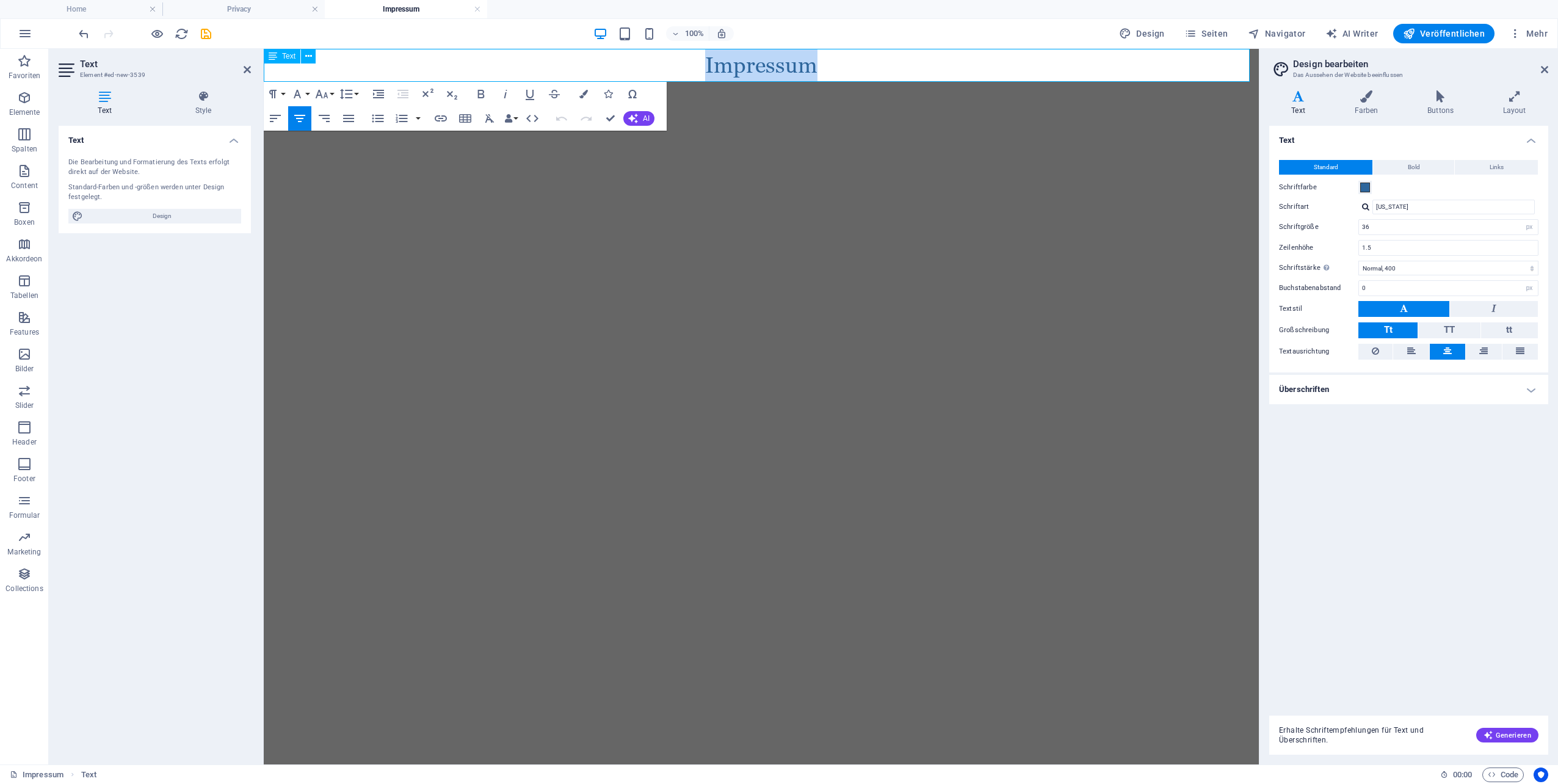
drag, startPoint x: 815, startPoint y: 72, endPoint x: 698, endPoint y: 64, distance: 117.3
click at [698, 64] on p "Impressum" at bounding box center [761, 66] width 995 height 33
click at [328, 93] on icon "button" at bounding box center [322, 94] width 15 height 15
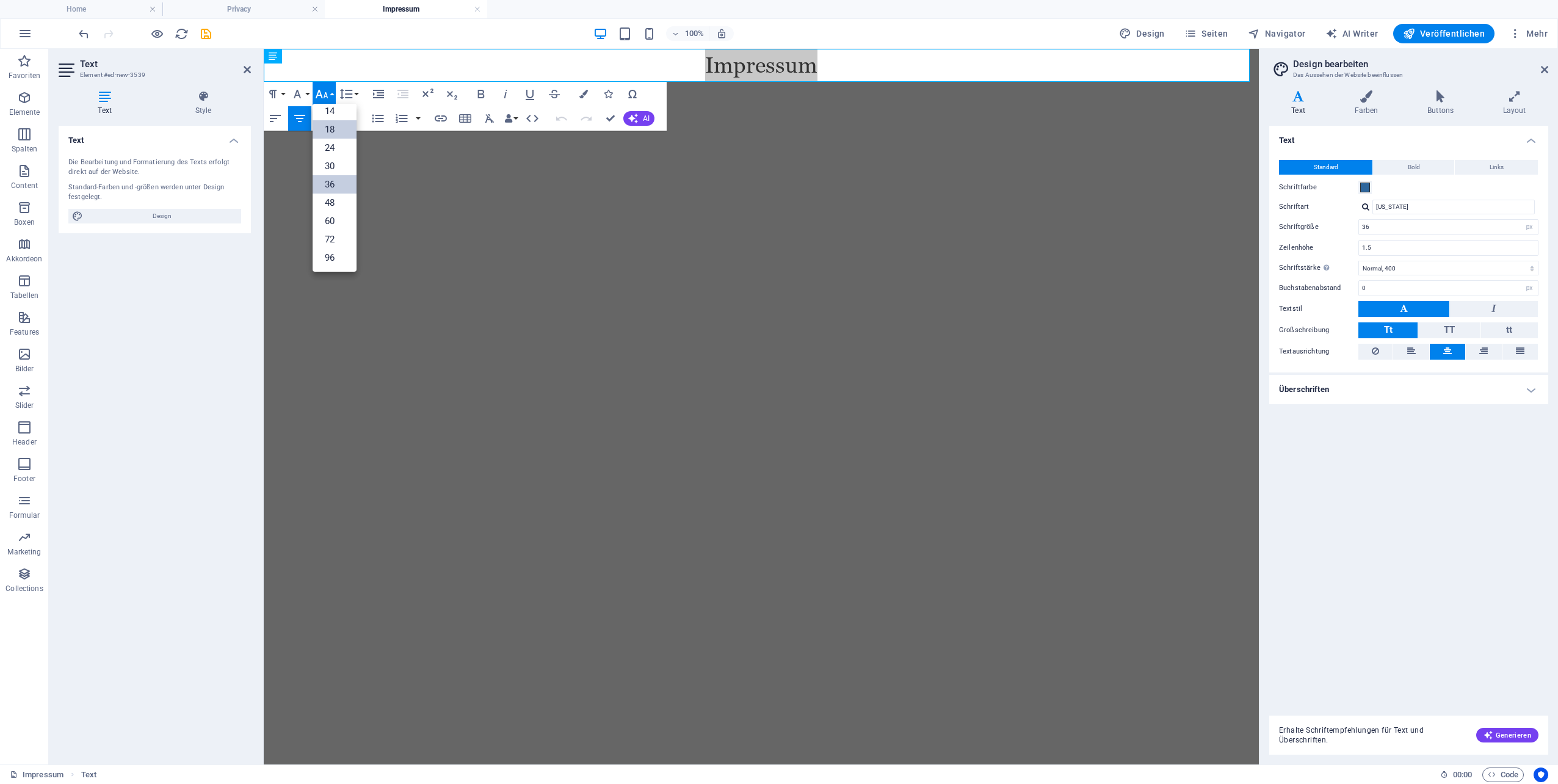
scroll to position [98, 0]
click at [336, 199] on link "48" at bounding box center [335, 202] width 44 height 18
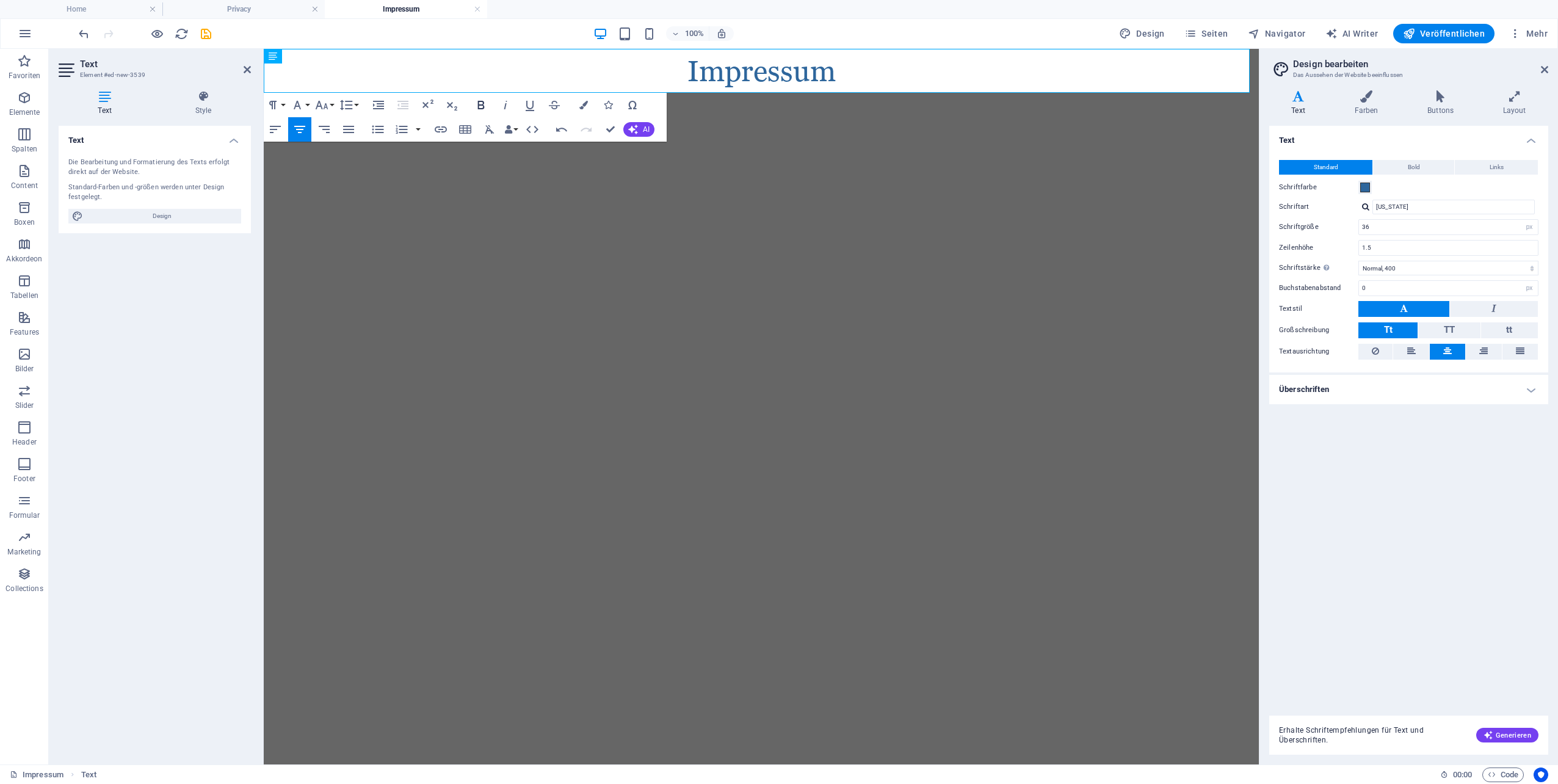
click at [482, 105] on icon "button" at bounding box center [481, 104] width 6 height 8
click at [1405, 500] on div "Text Standard Bold Links Schriftfarbe Schriftart Georgia Schriftgröße 36 rem px…" at bounding box center [1409, 416] width 279 height 580
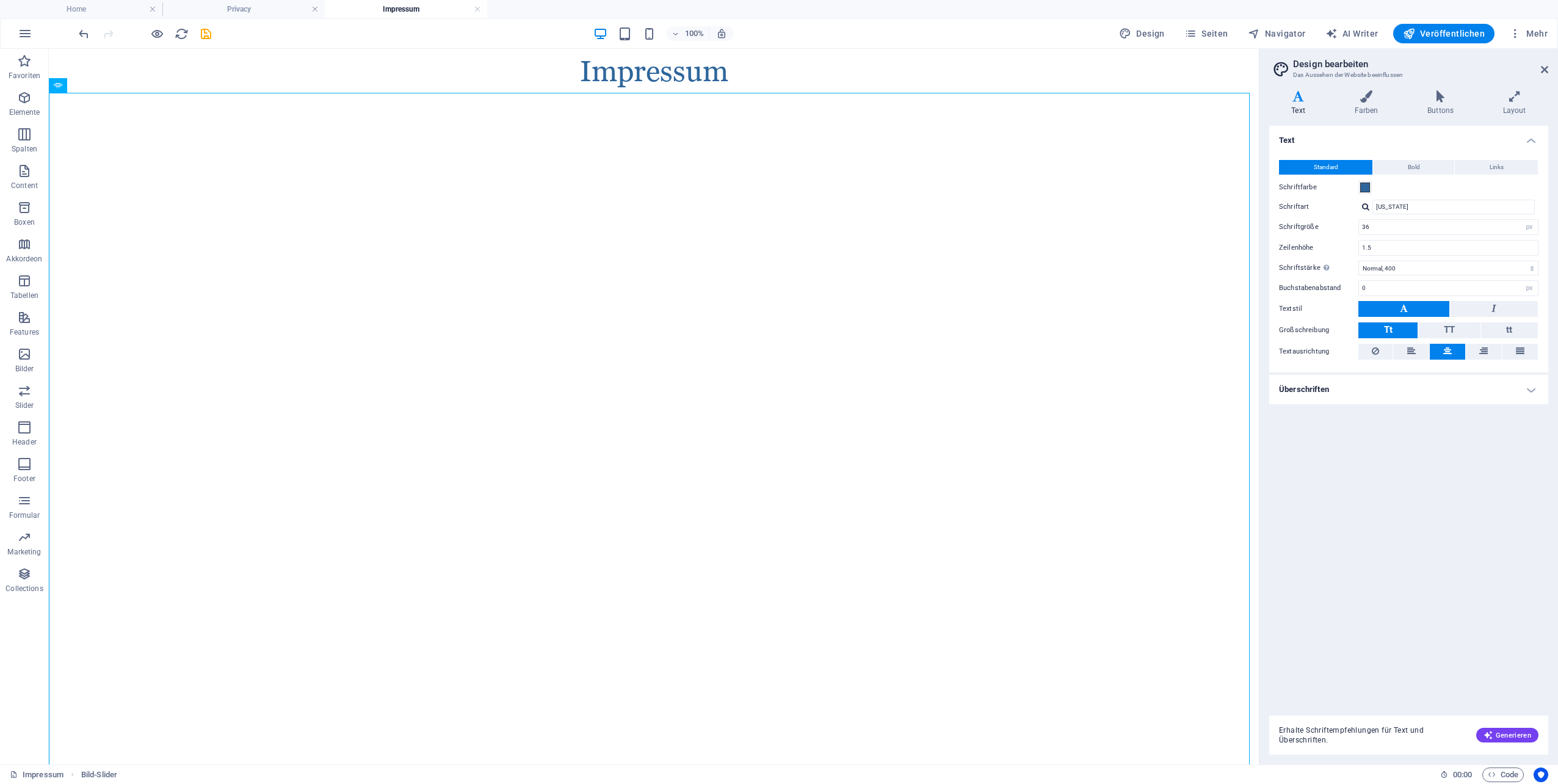
click at [197, 31] on div at bounding box center [145, 33] width 137 height 19
click at [206, 34] on icon "save" at bounding box center [205, 33] width 14 height 14
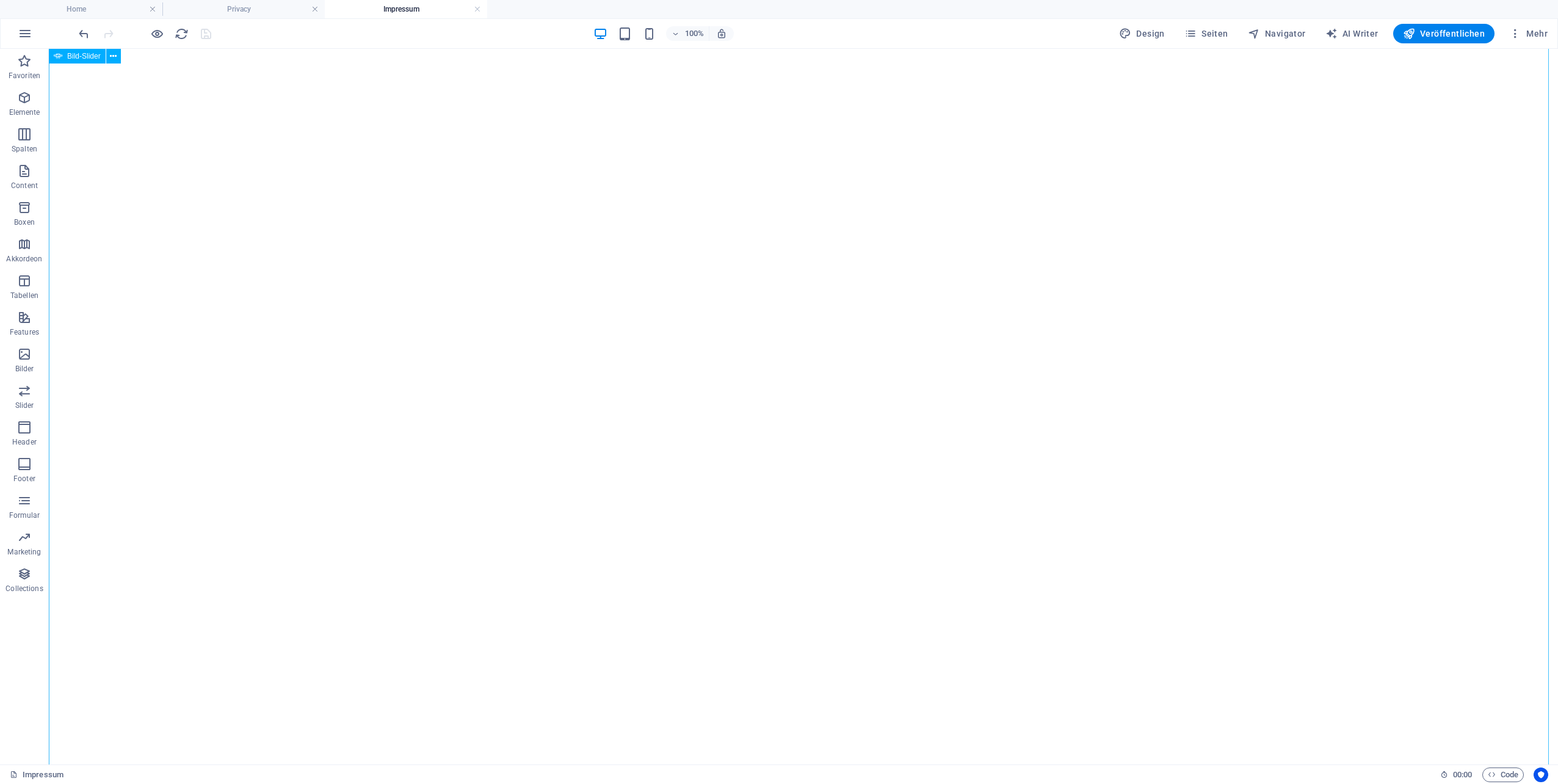
scroll to position [0, 0]
click at [1218, 32] on span "Seiten" at bounding box center [1207, 33] width 44 height 12
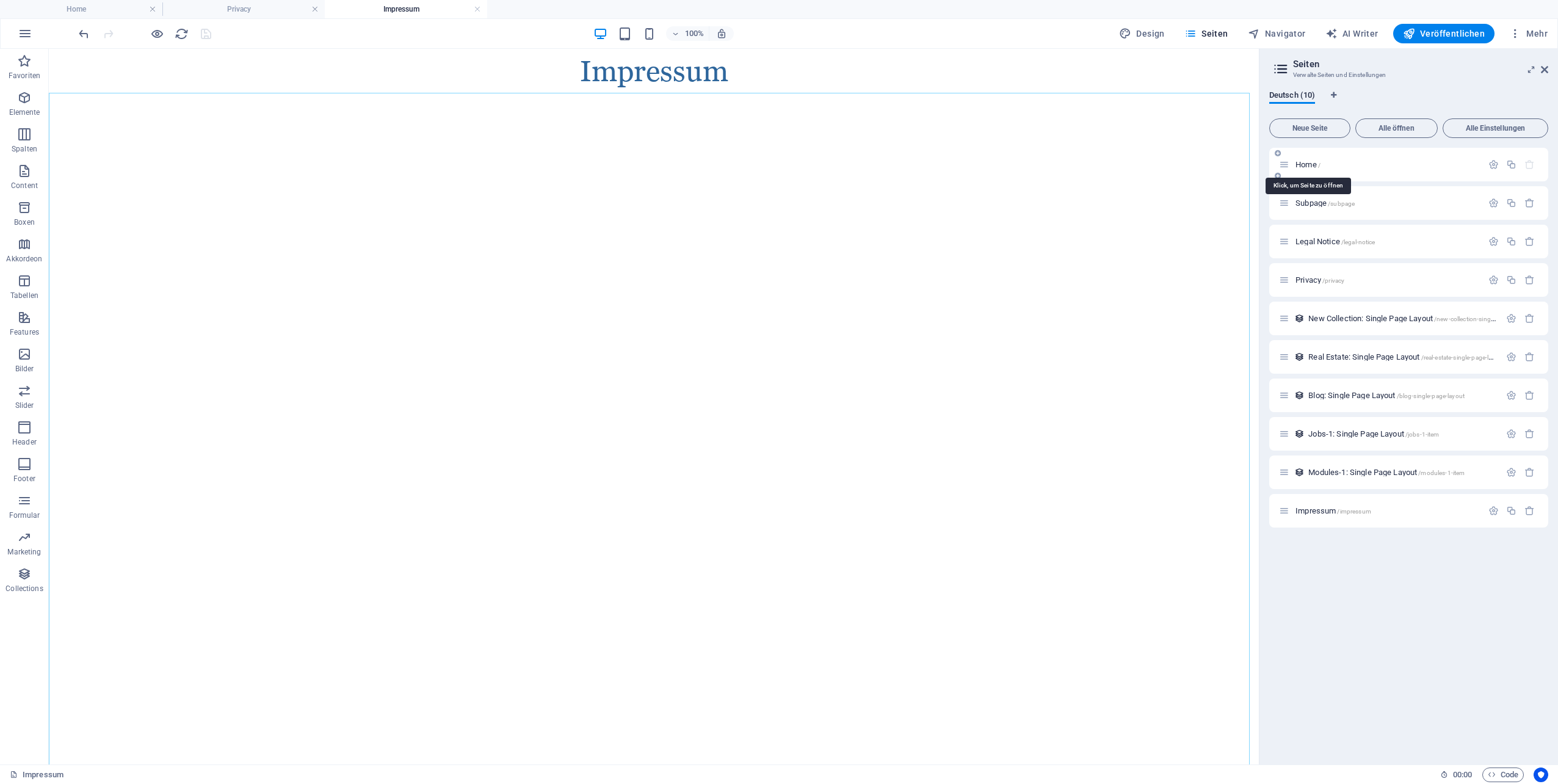
click at [1304, 161] on span "Home /" at bounding box center [1308, 164] width 25 height 9
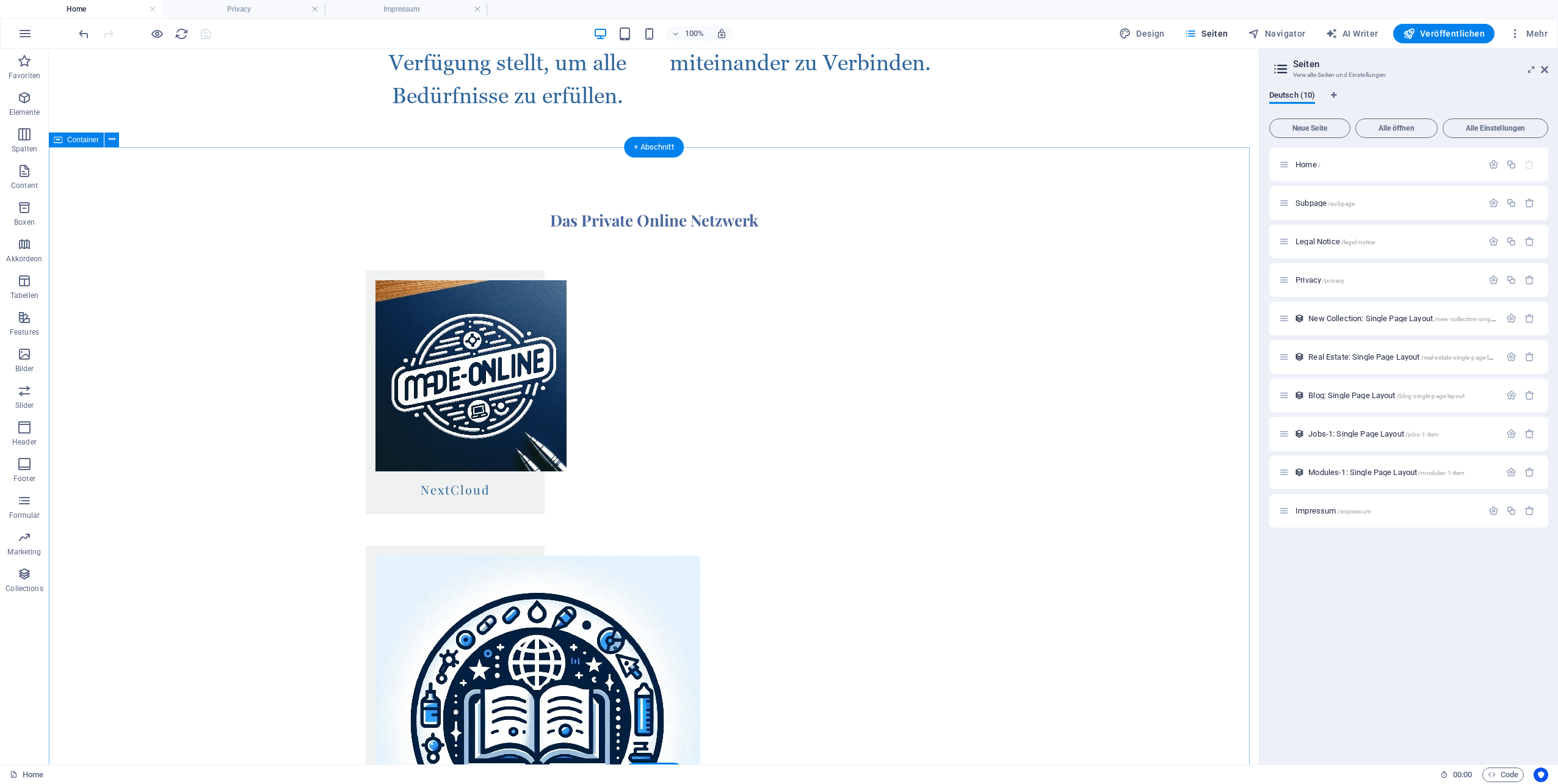
scroll to position [1195, 0]
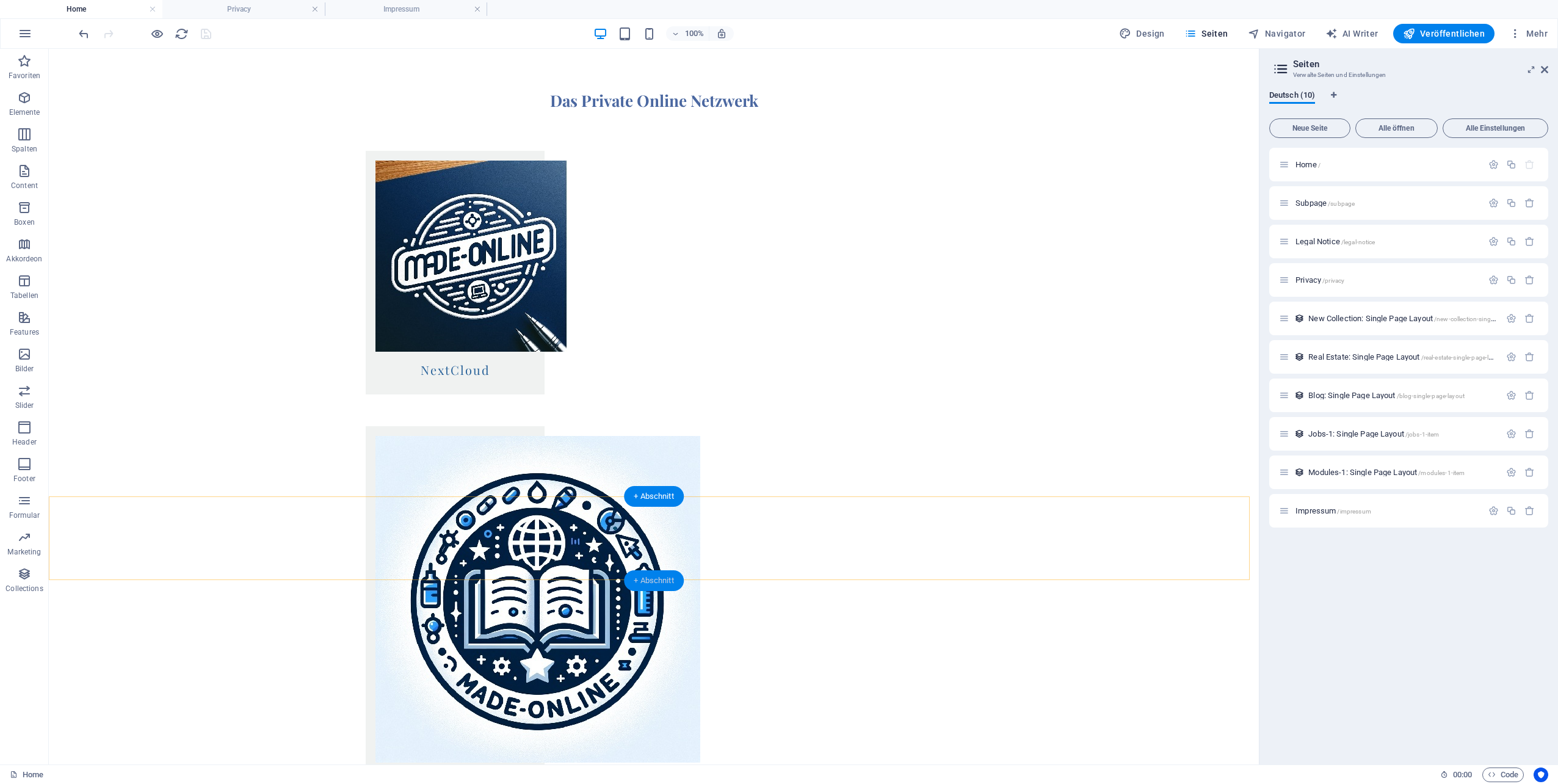
click at [670, 578] on div "+ Abschnitt" at bounding box center [654, 580] width 60 height 21
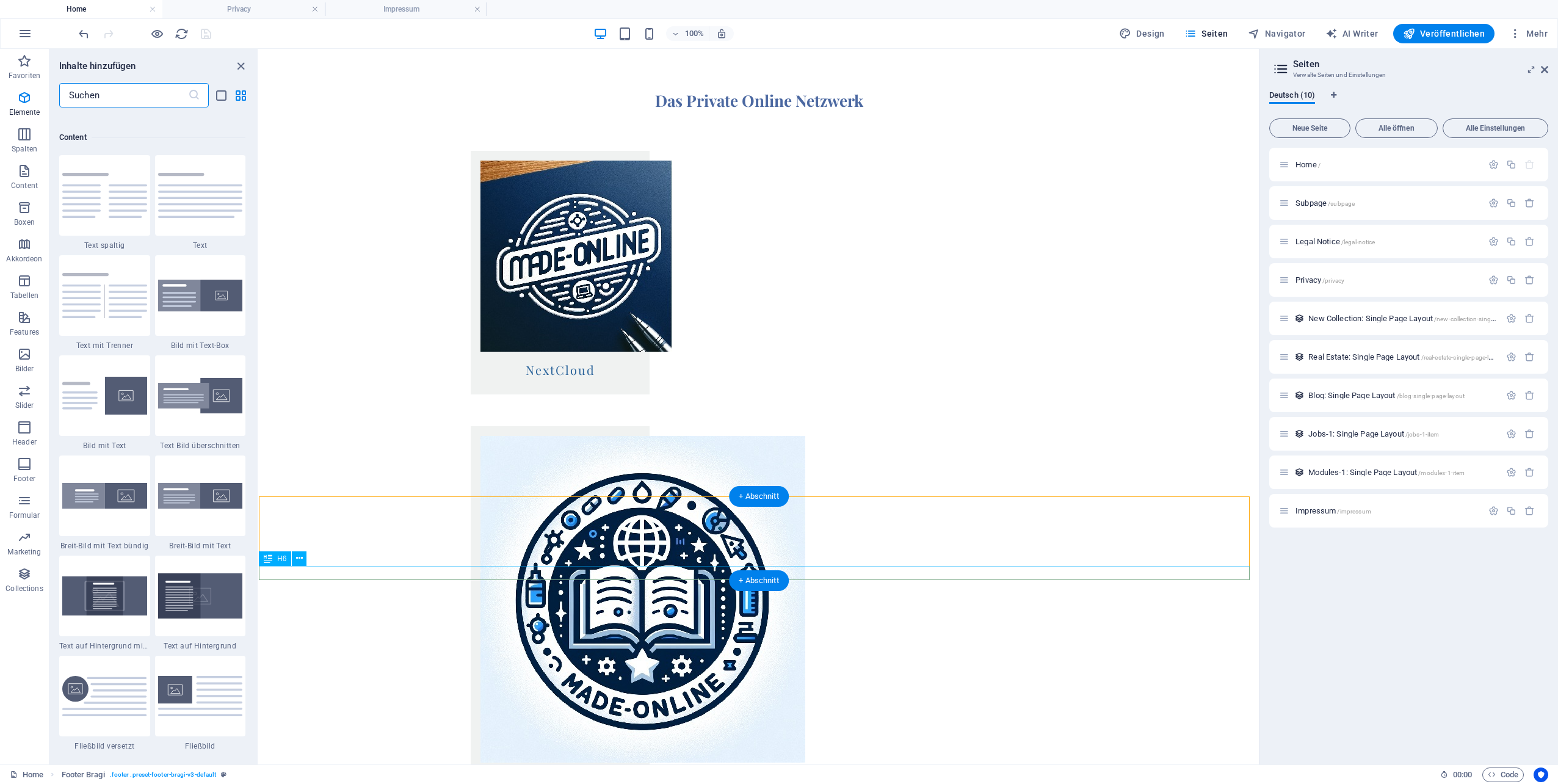
scroll to position [2135, 0]
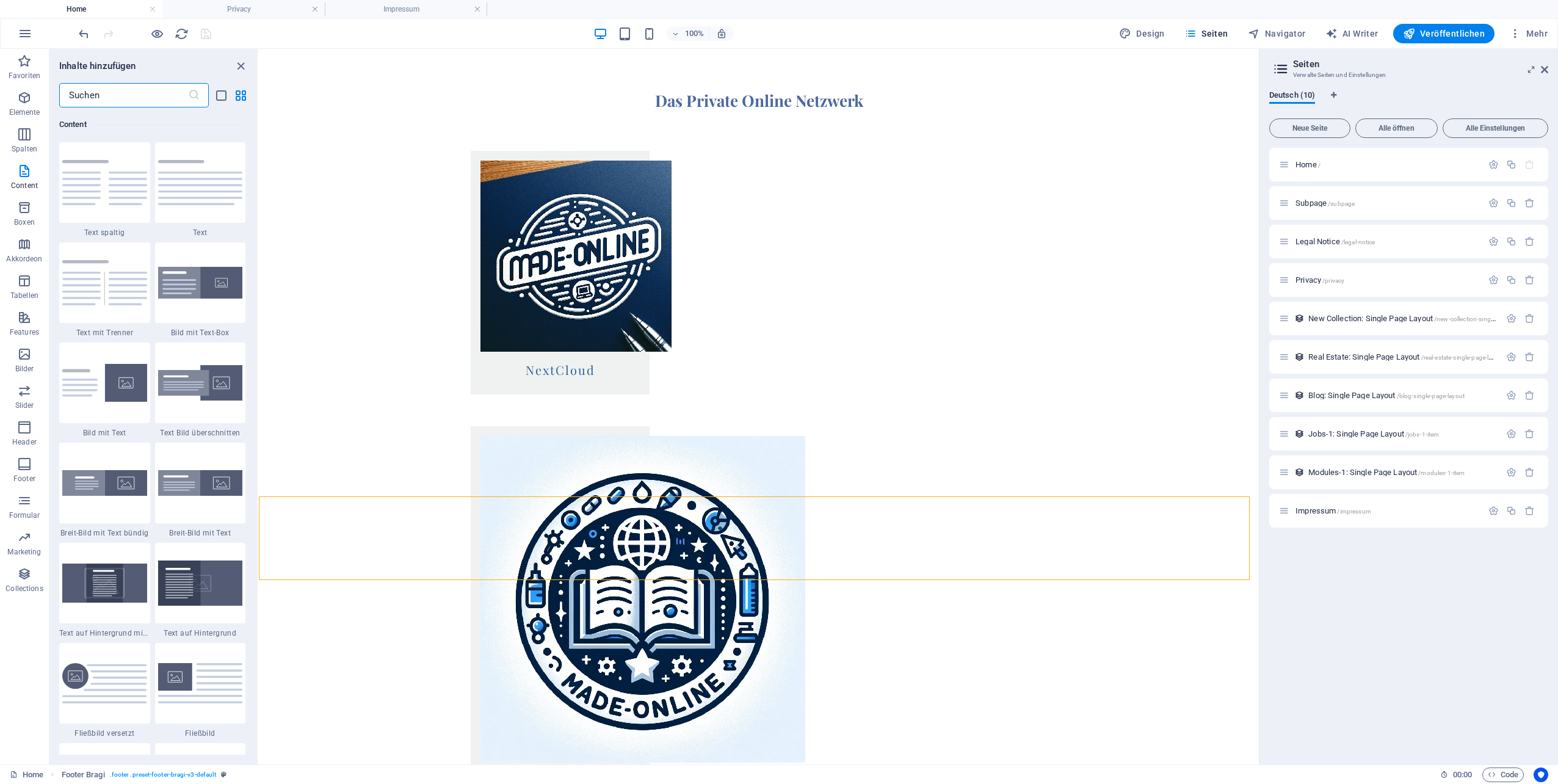
click at [108, 95] on input "text" at bounding box center [123, 95] width 129 height 25
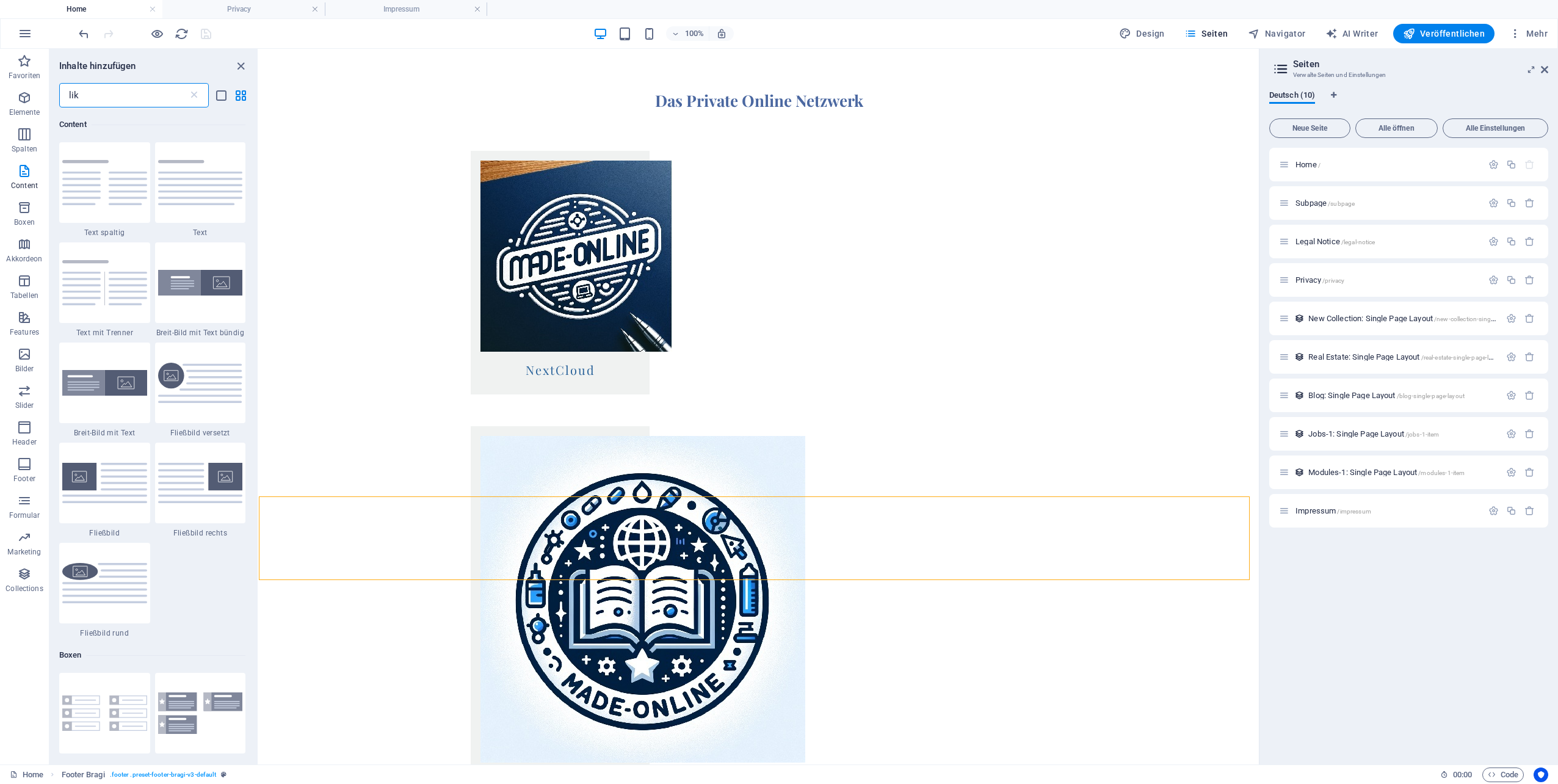
scroll to position [0, 0]
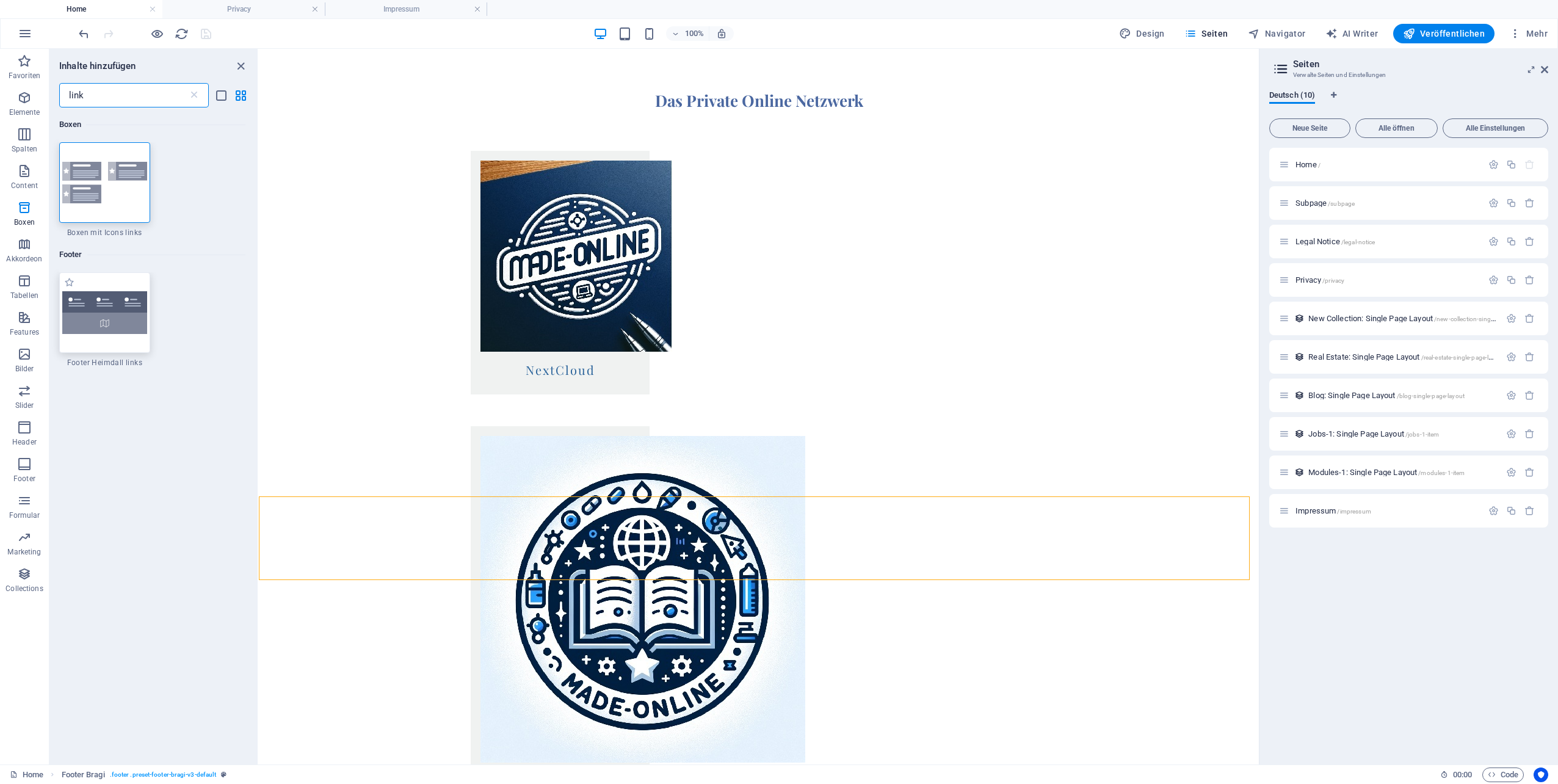
type input "link"
click at [118, 316] on img at bounding box center [104, 312] width 85 height 43
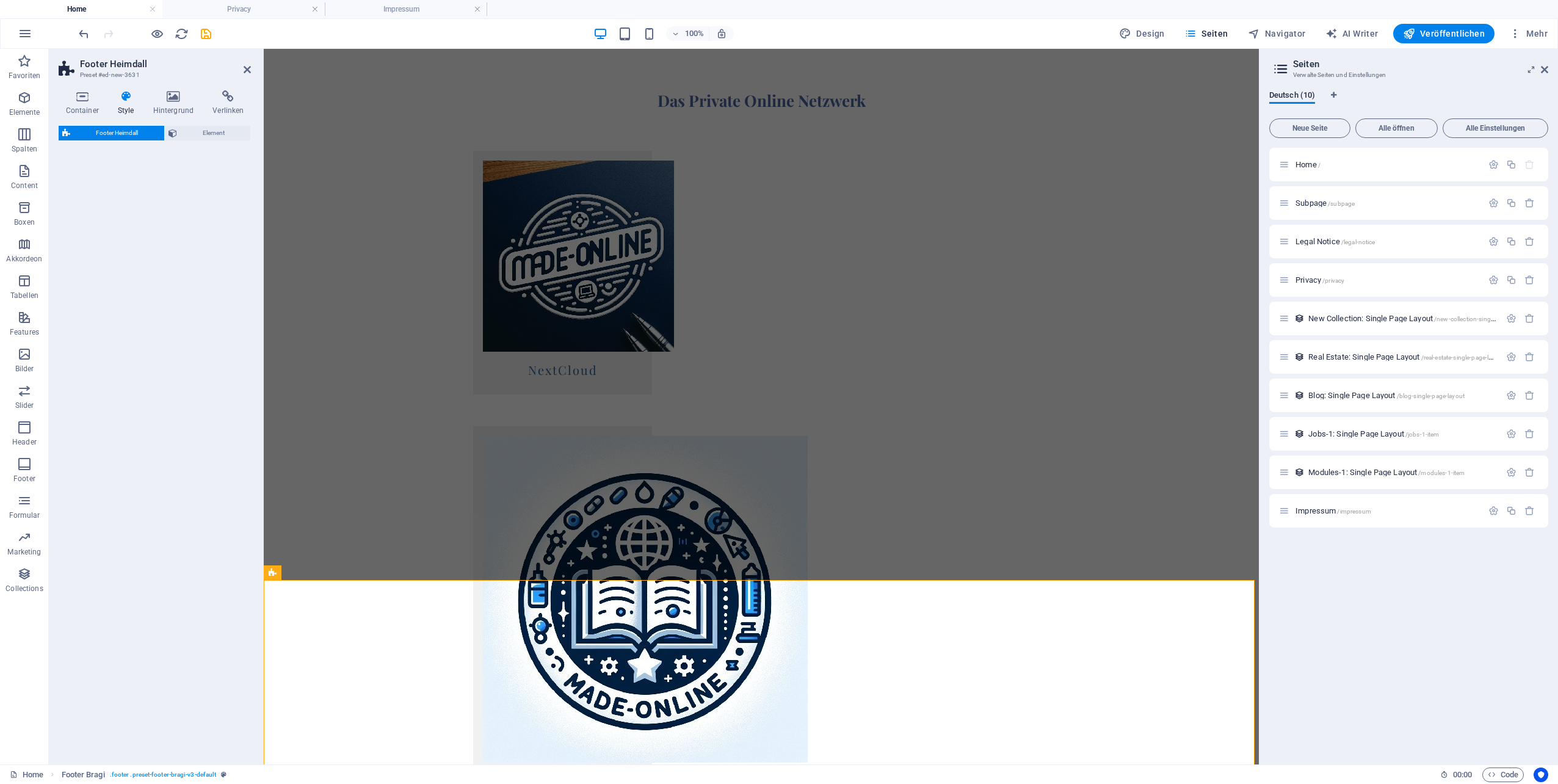
select select "rem"
select select "preset-footer-heimdall-v2-left"
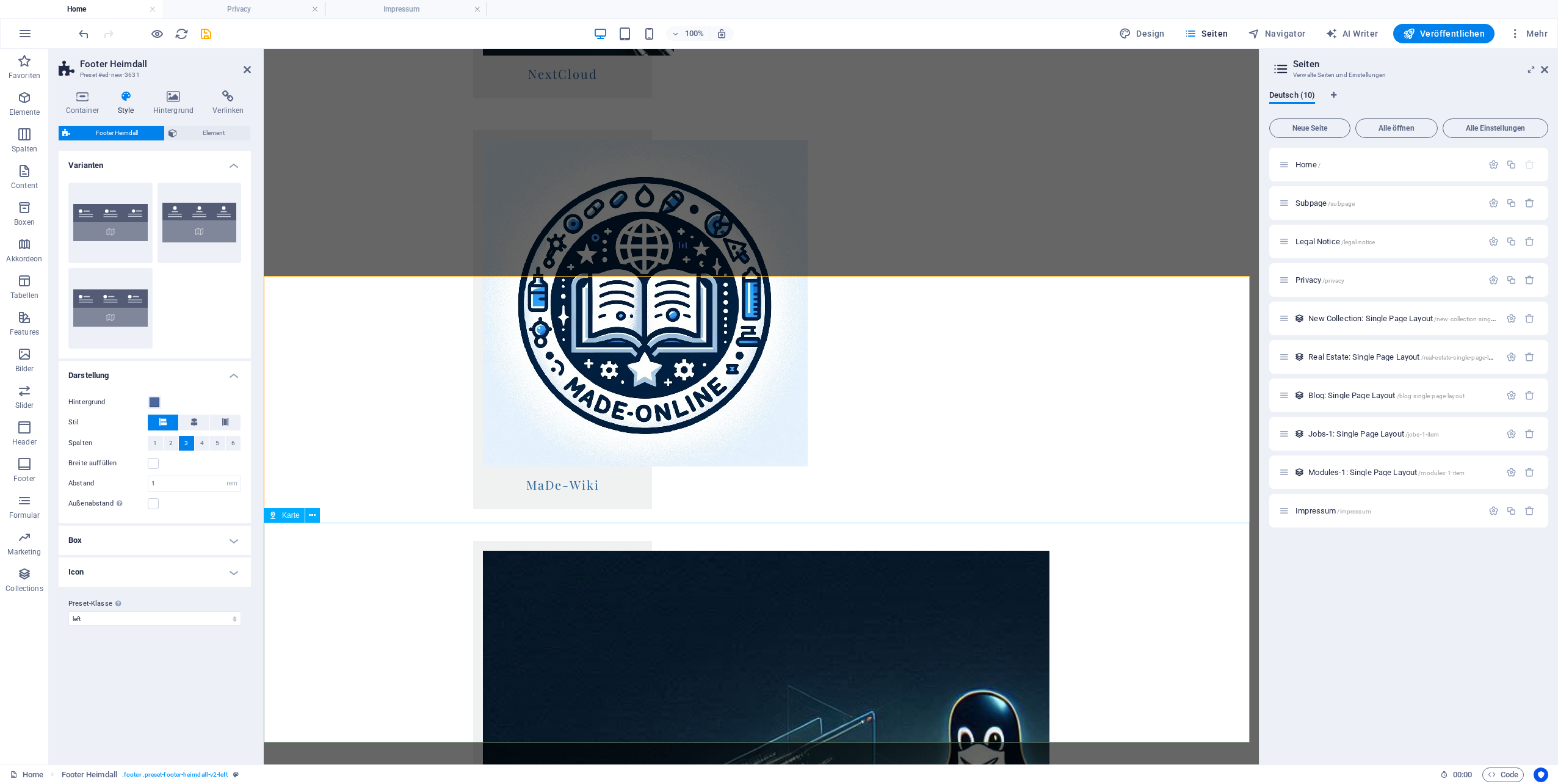
scroll to position [1500, 0]
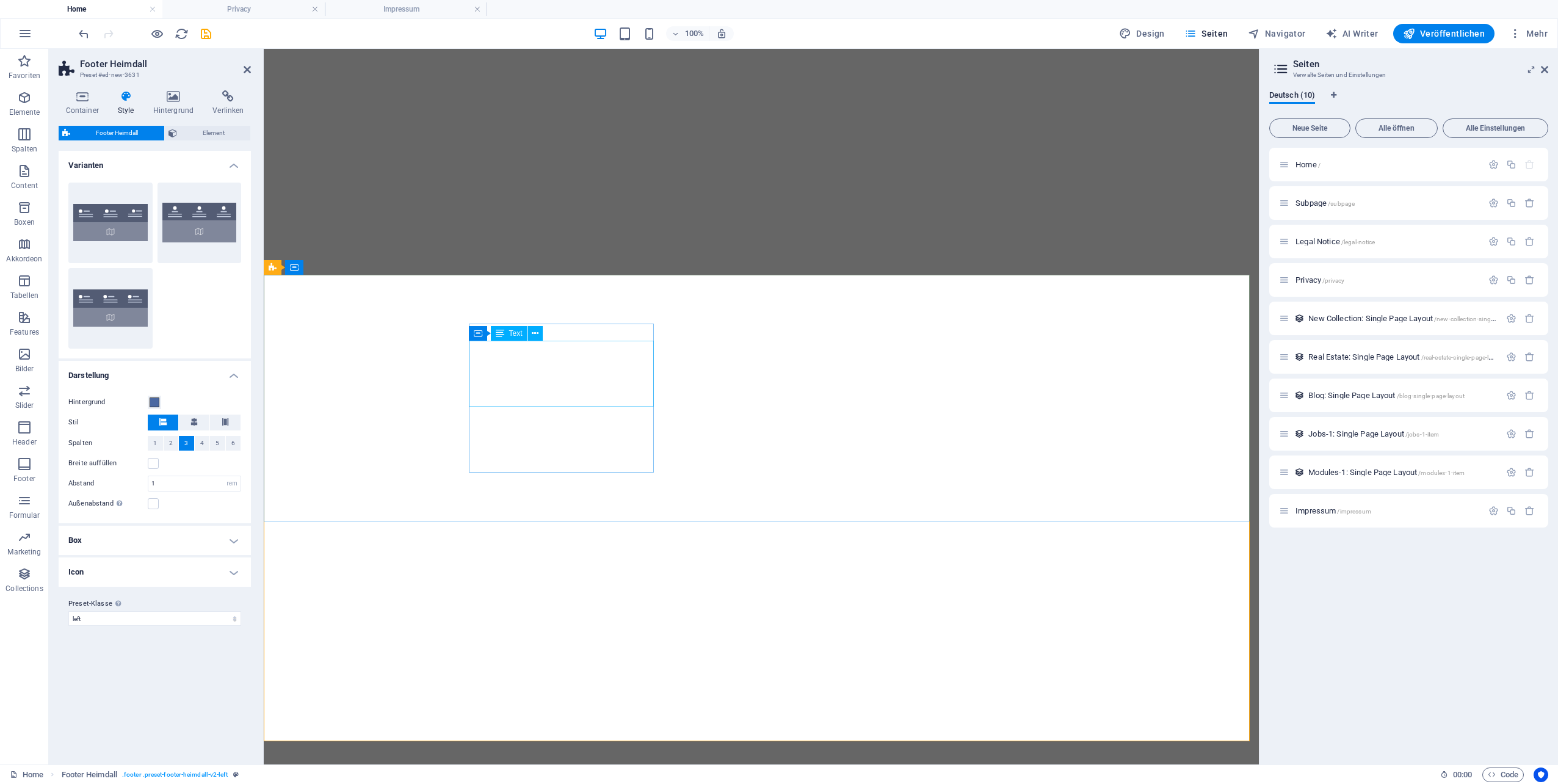
select select "rem"
select select "preset-footer-heimdall-v2-left"
drag, startPoint x: 0, startPoint y: 0, endPoint x: 536, endPoint y: 332, distance: 630.5
click at [536, 332] on icon at bounding box center [535, 334] width 6 height 13
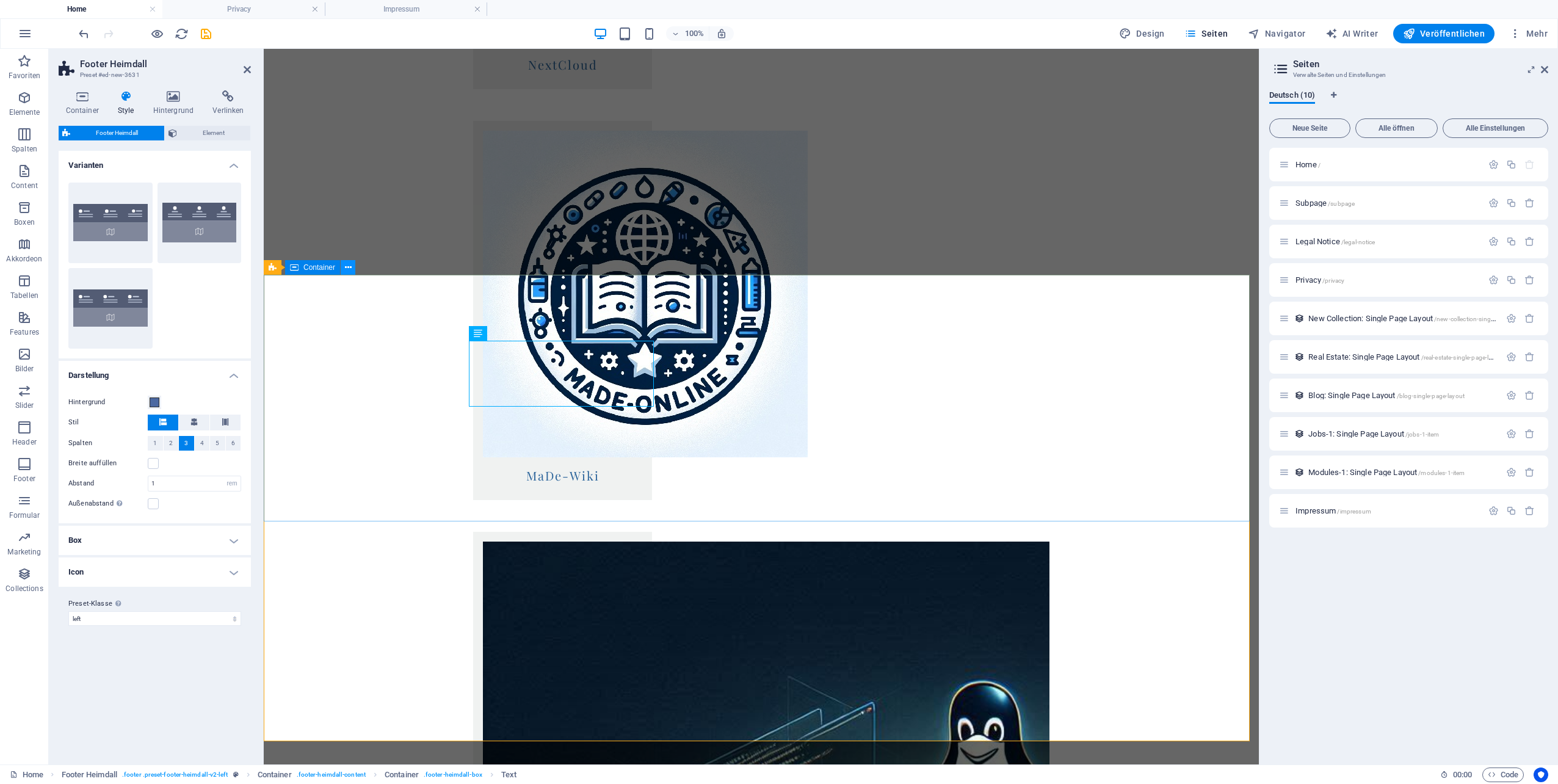
click at [348, 263] on icon at bounding box center [348, 268] width 6 height 13
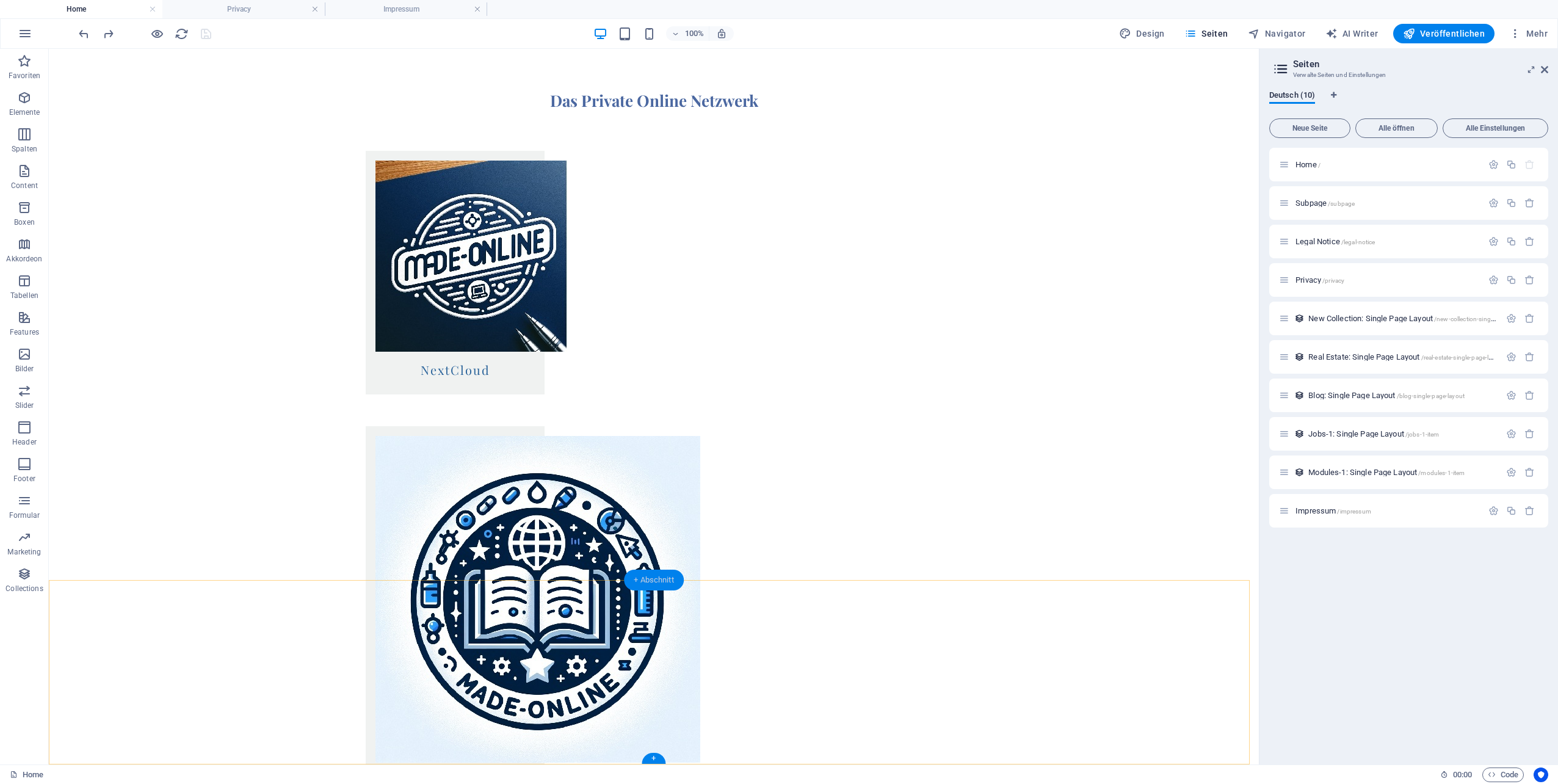
click at [649, 581] on div "+ Abschnitt" at bounding box center [654, 580] width 60 height 21
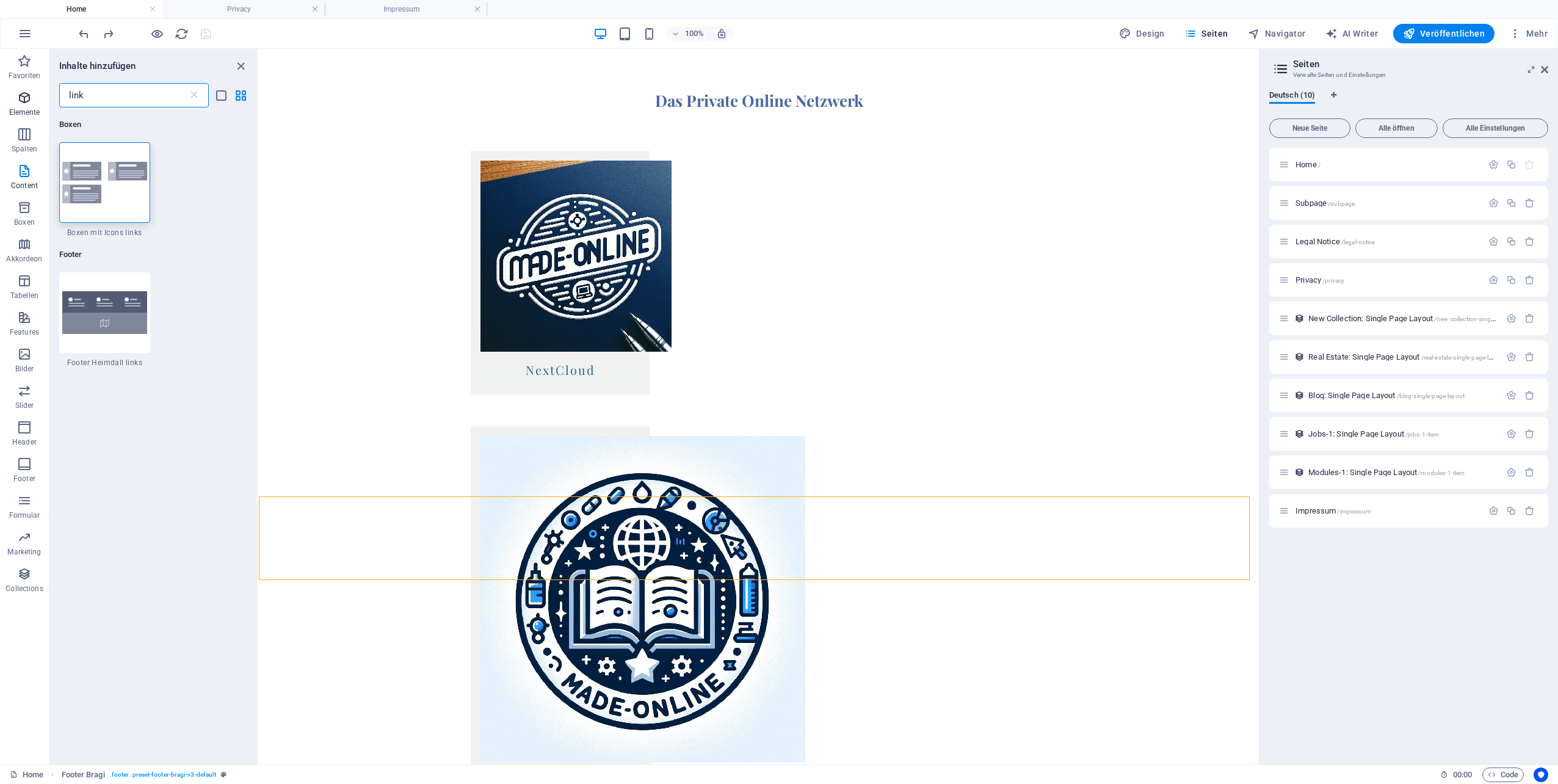
drag, startPoint x: 98, startPoint y: 102, endPoint x: 36, endPoint y: 98, distance: 62.1
click at [36, 98] on div "Favoriten Elemente Spalten Content Boxen Akkordeon Tabellen Features Bilder Sli…" at bounding box center [130, 407] width 259 height 716
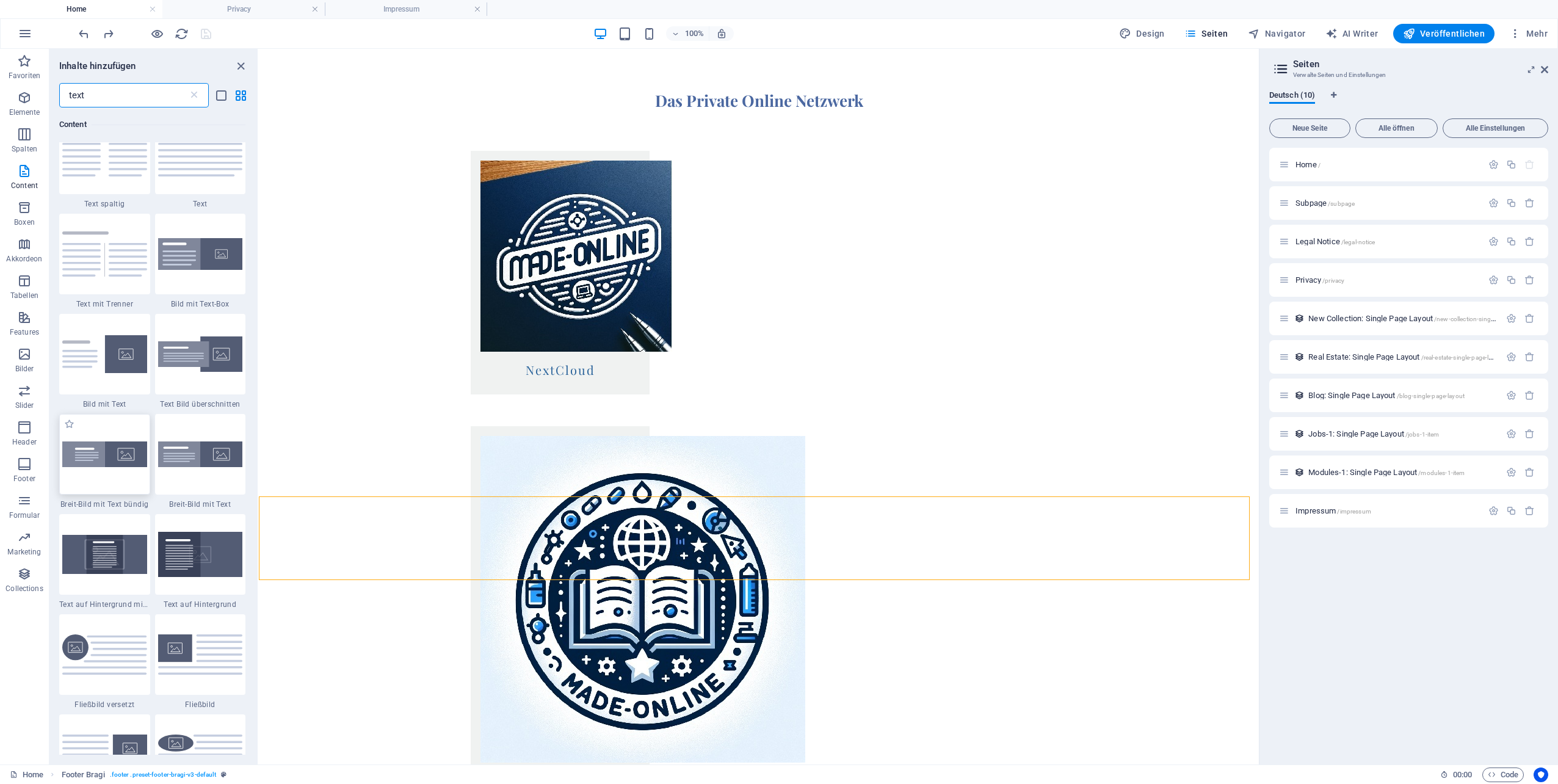
scroll to position [0, 0]
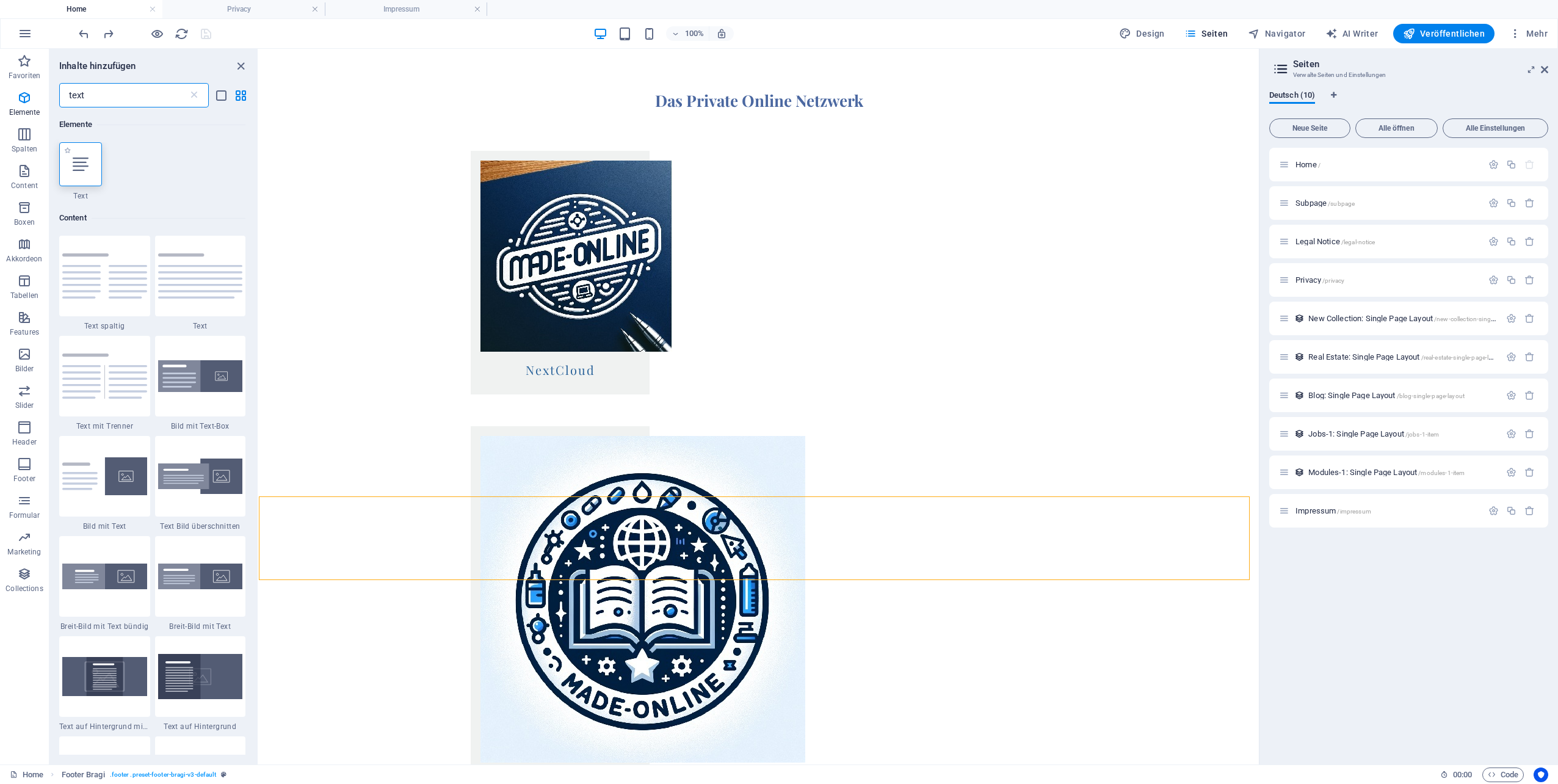
type input "text"
click at [86, 162] on icon at bounding box center [80, 163] width 16 height 15
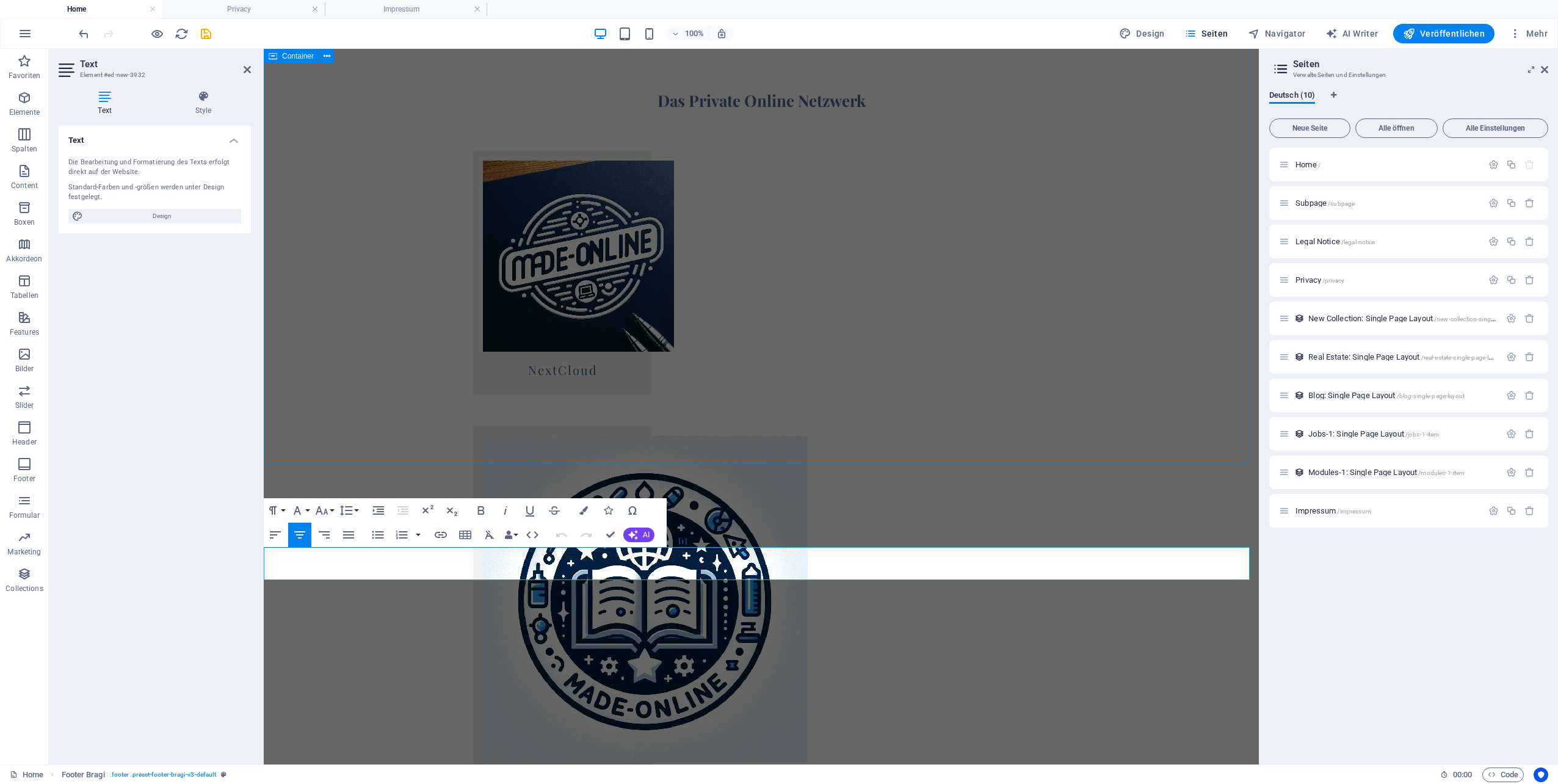
scroll to position [1228, 0]
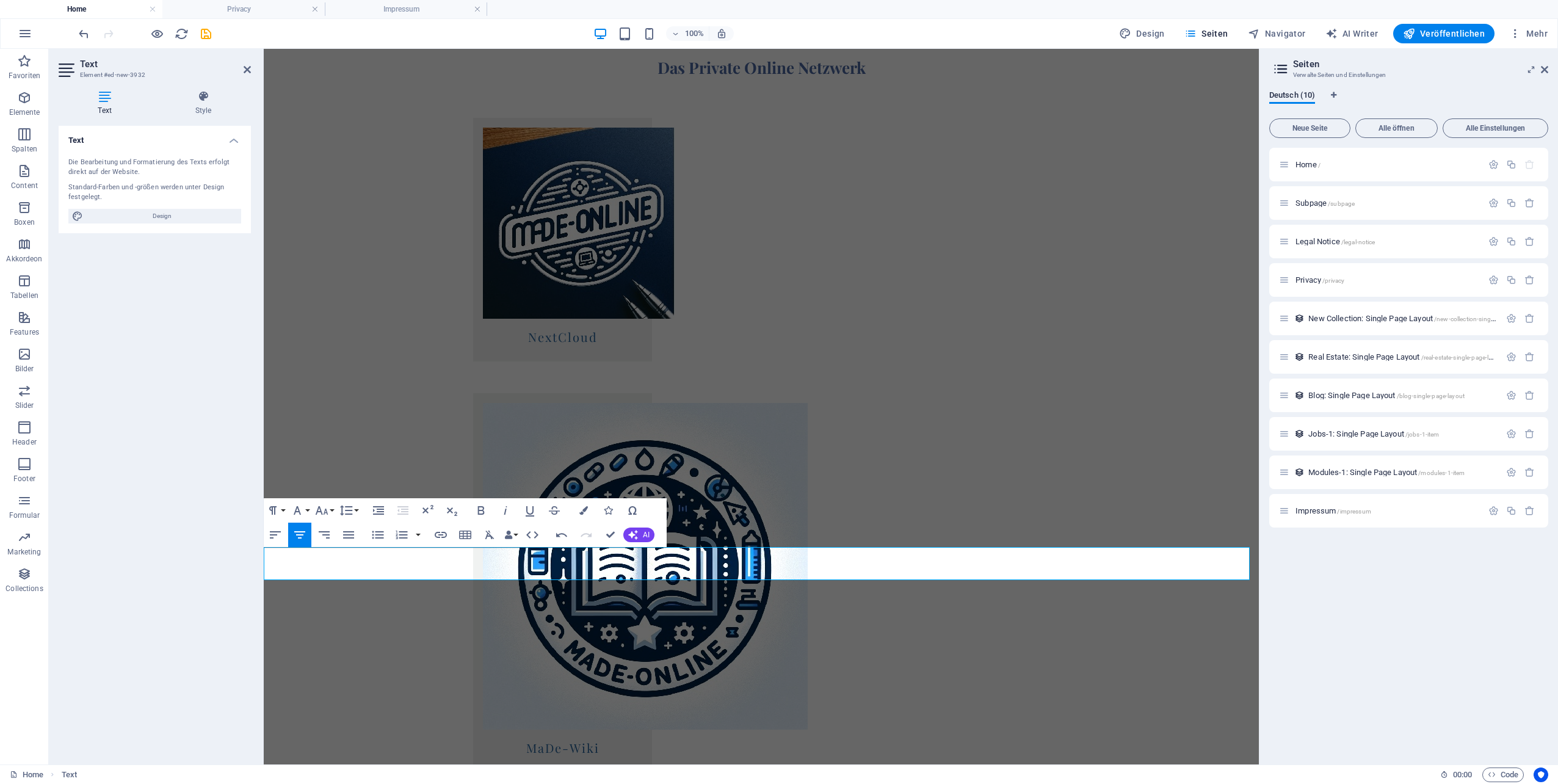
click at [442, 532] on icon "button" at bounding box center [441, 534] width 12 height 6
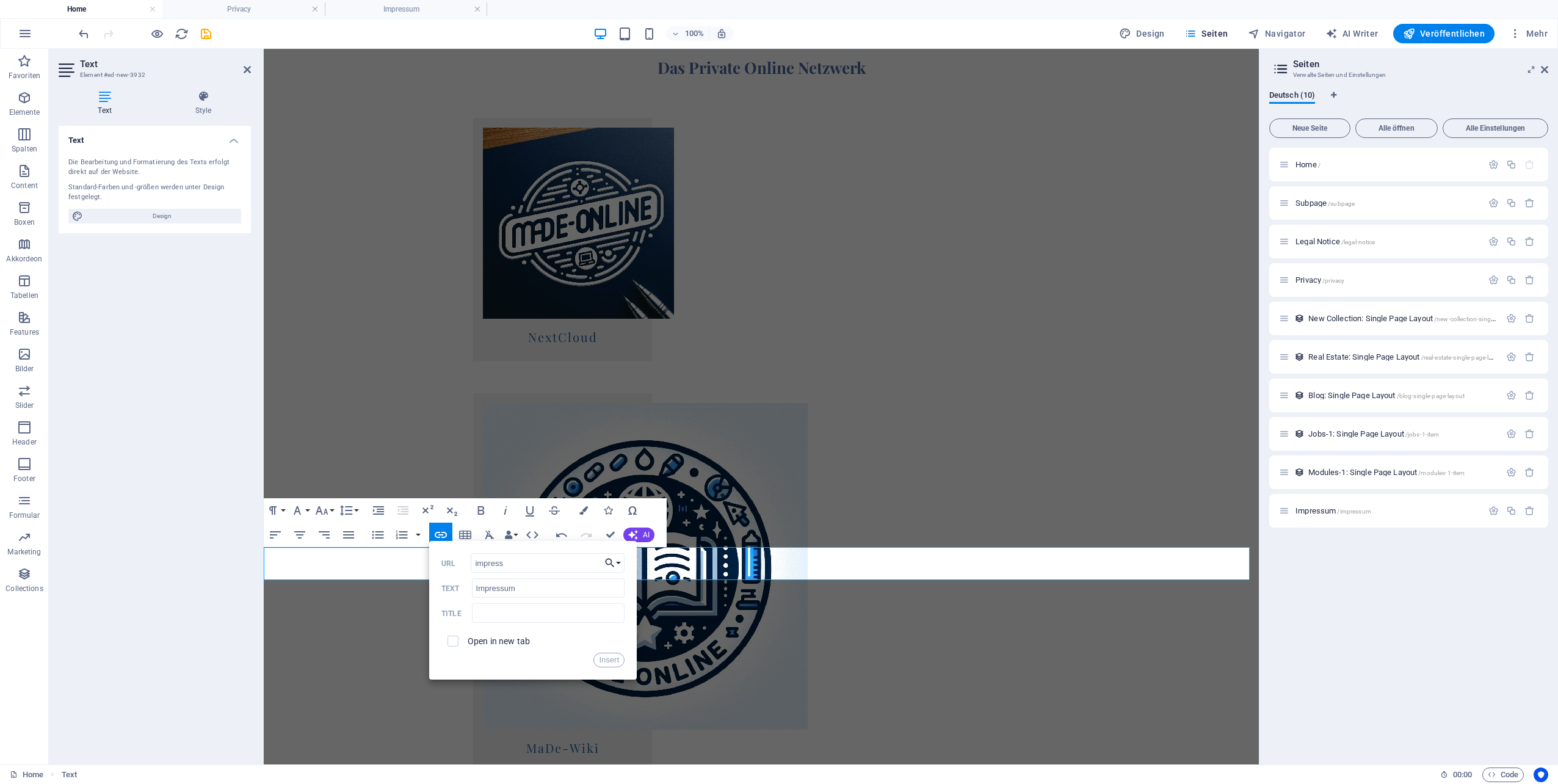
type input "impress"
click at [619, 563] on button "Choose Link" at bounding box center [612, 562] width 23 height 19
click at [581, 655] on p "Impressum" at bounding box center [566, 658] width 58 height 18
click at [525, 615] on input "text" at bounding box center [547, 612] width 152 height 19
type input "Impressum"
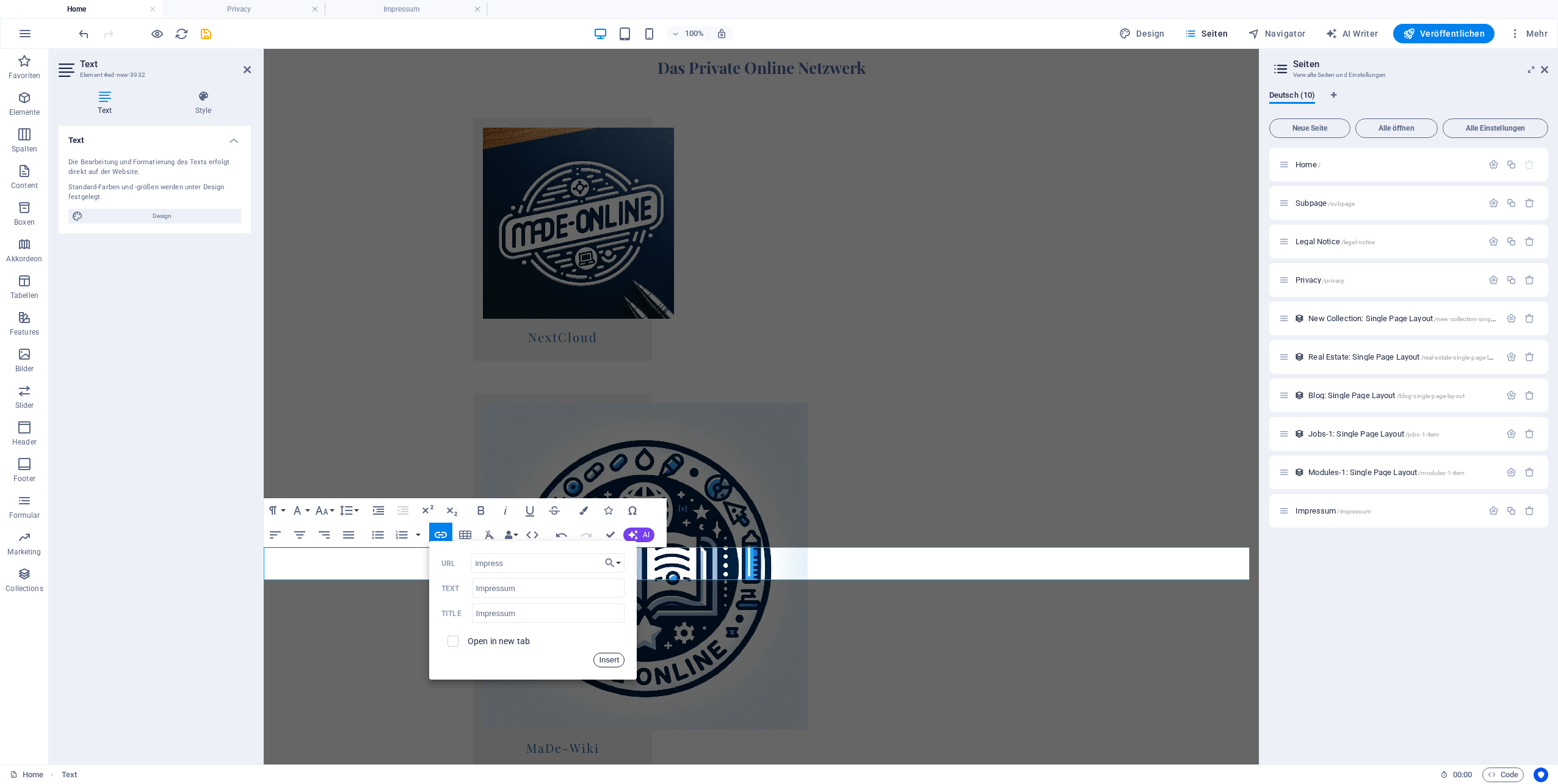
click at [607, 656] on button "Insert" at bounding box center [609, 660] width 31 height 15
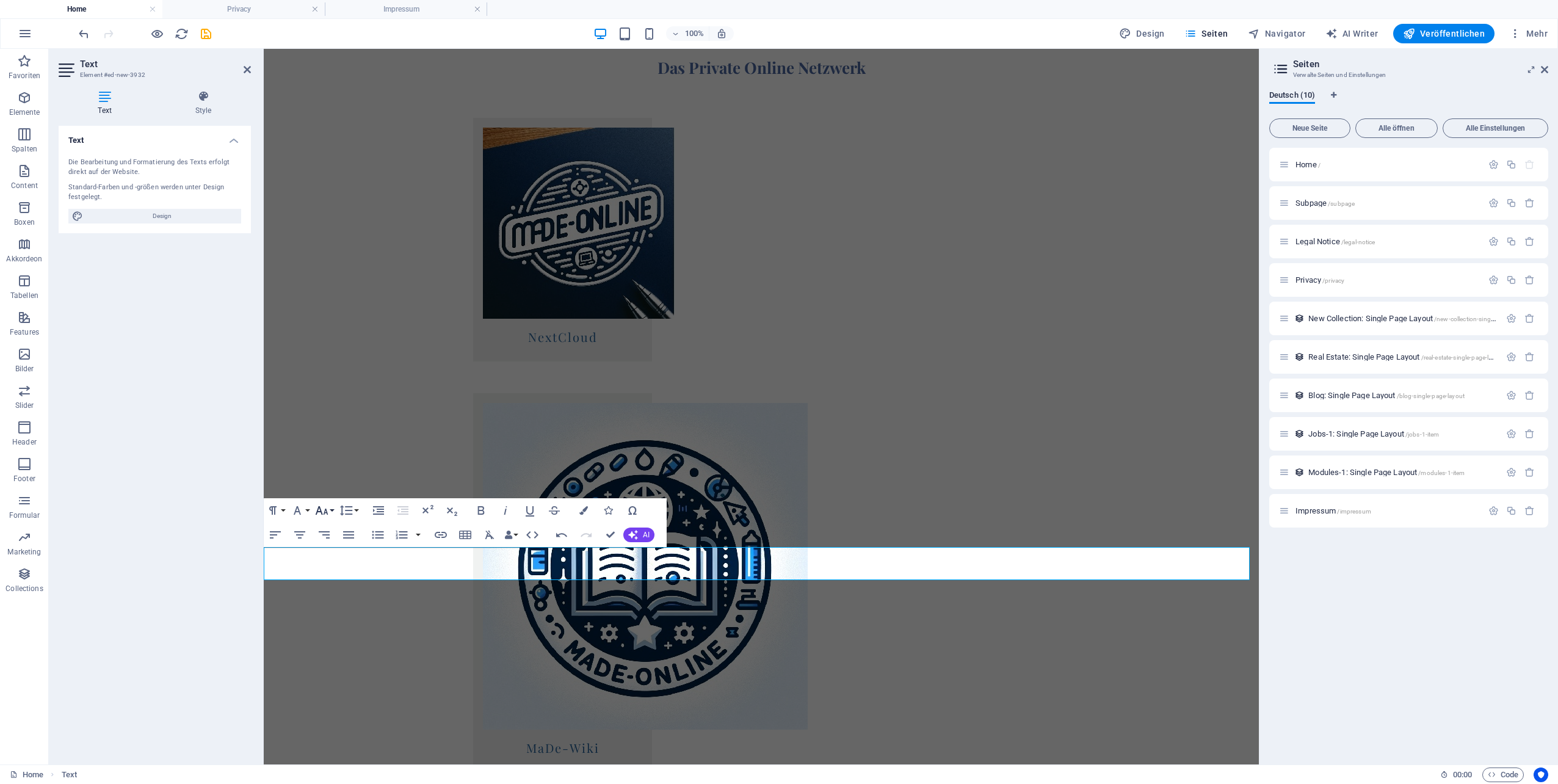
click at [323, 512] on icon "button" at bounding box center [322, 511] width 15 height 15
click at [334, 562] on link "24" at bounding box center [335, 563] width 44 height 18
click at [326, 516] on icon "button" at bounding box center [322, 511] width 15 height 15
click at [328, 551] on link "18" at bounding box center [335, 545] width 44 height 18
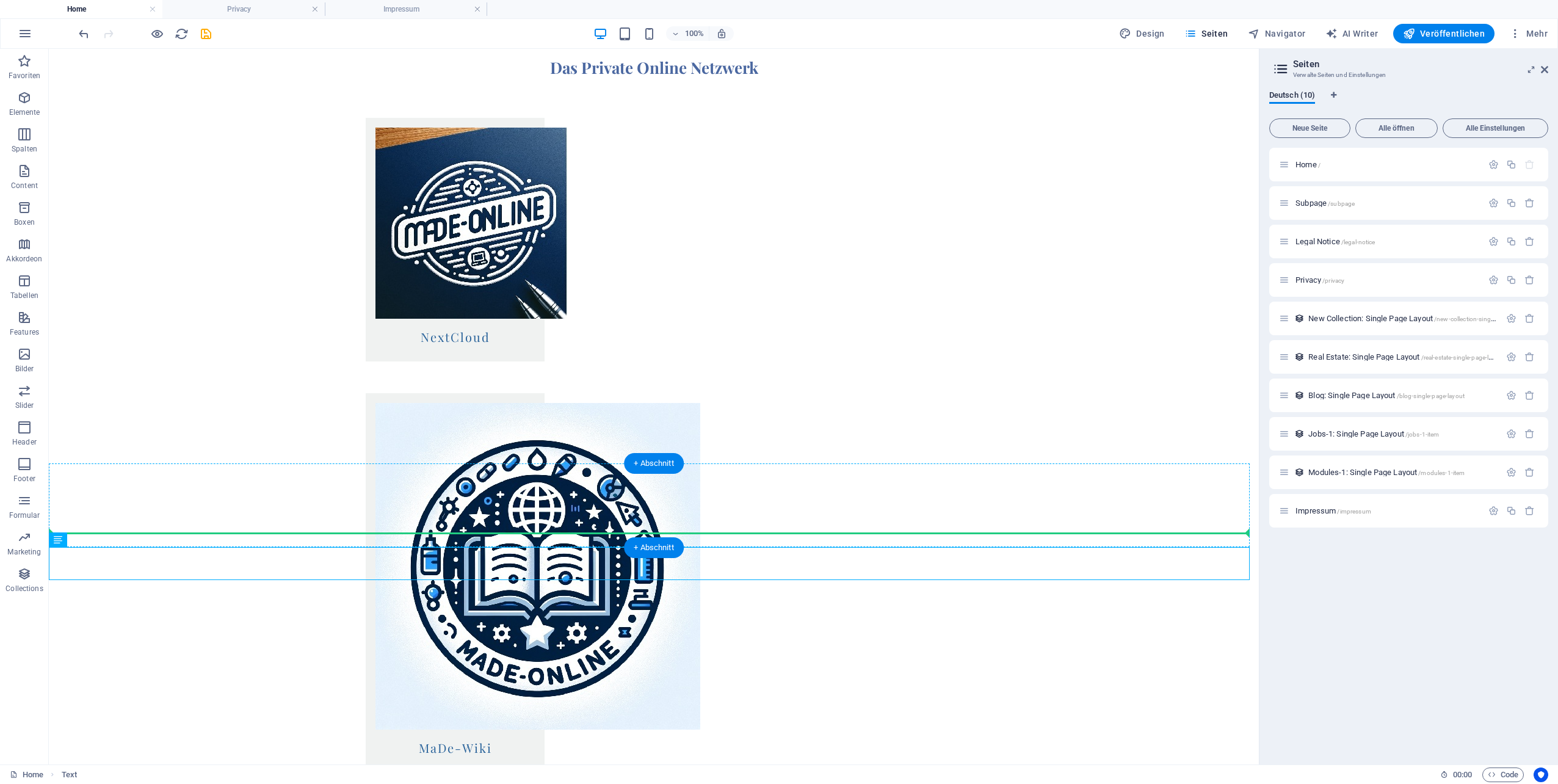
drag, startPoint x: 112, startPoint y: 589, endPoint x: 809, endPoint y: 538, distance: 698.9
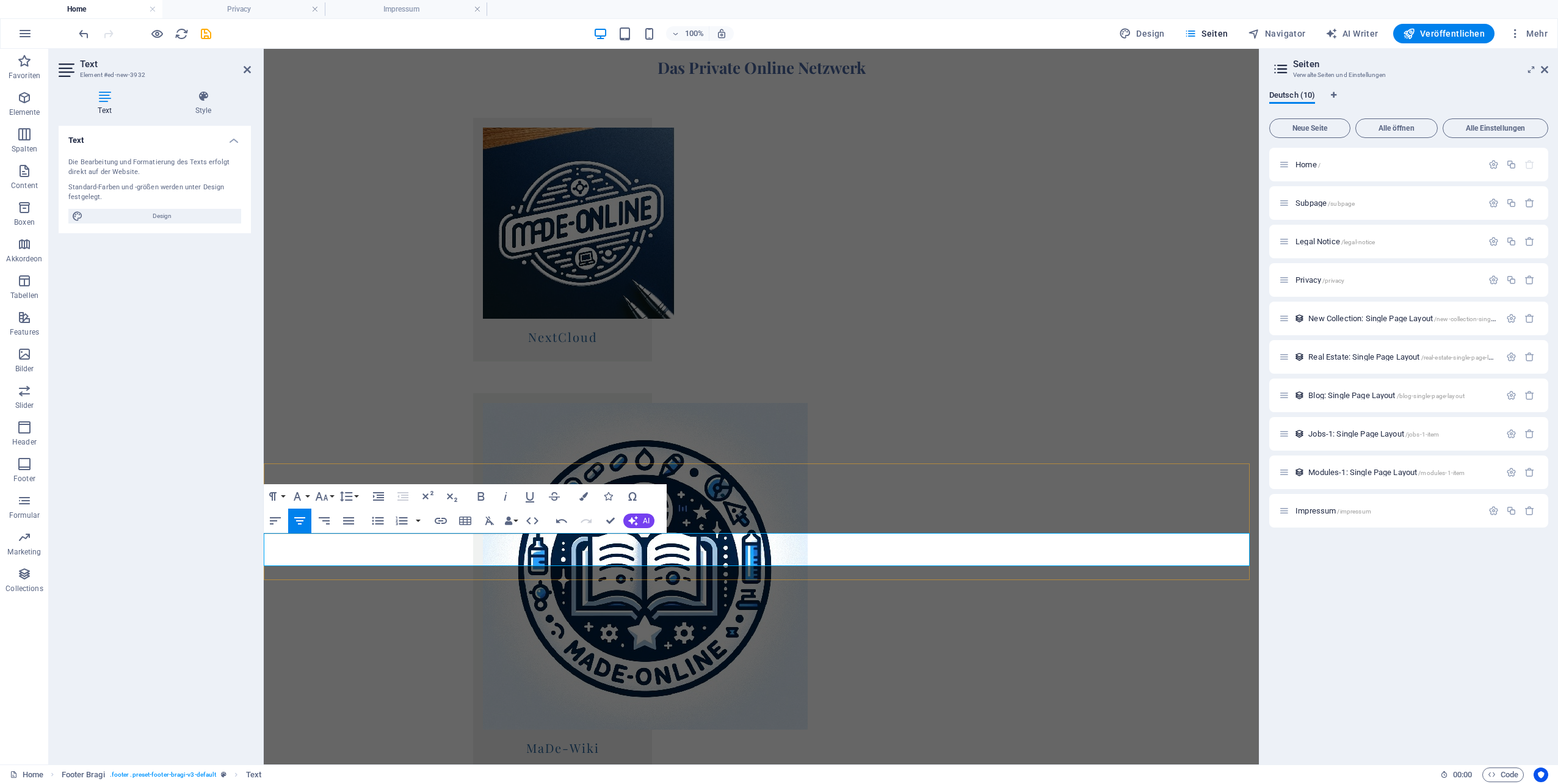
click at [329, 494] on button "Font Size" at bounding box center [324, 496] width 23 height 25
click at [330, 529] on link "18" at bounding box center [335, 531] width 44 height 18
click at [441, 518] on icon "button" at bounding box center [441, 521] width 15 height 15
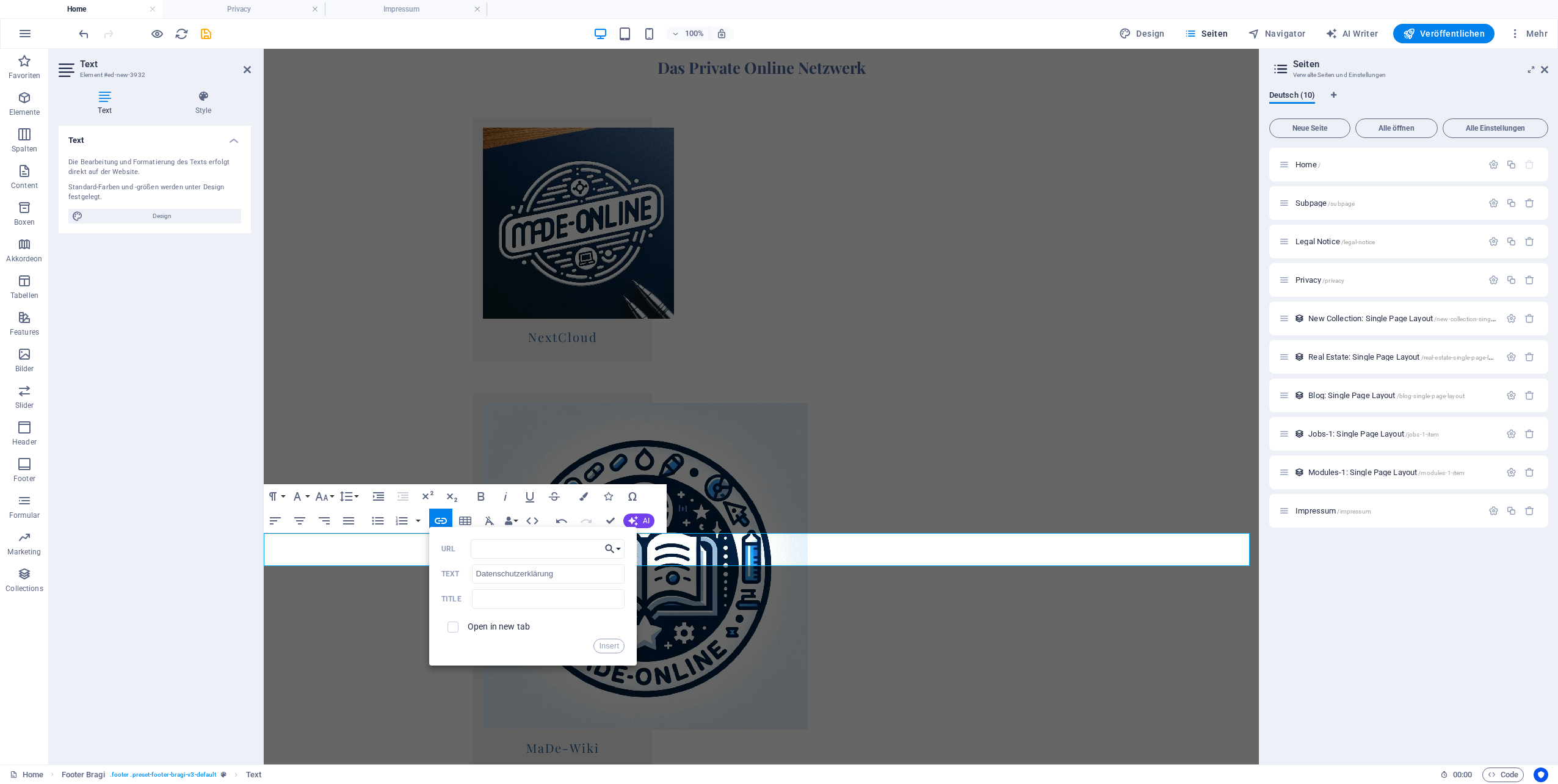
click at [619, 549] on button "Choose Link" at bounding box center [612, 548] width 23 height 19
click at [575, 626] on p "Privacy" at bounding box center [557, 624] width 42 height 18
click at [534, 604] on input "text" at bounding box center [547, 598] width 152 height 19
type input "Datenschutzerklärung"
click at [604, 645] on button "Insert" at bounding box center [609, 645] width 31 height 15
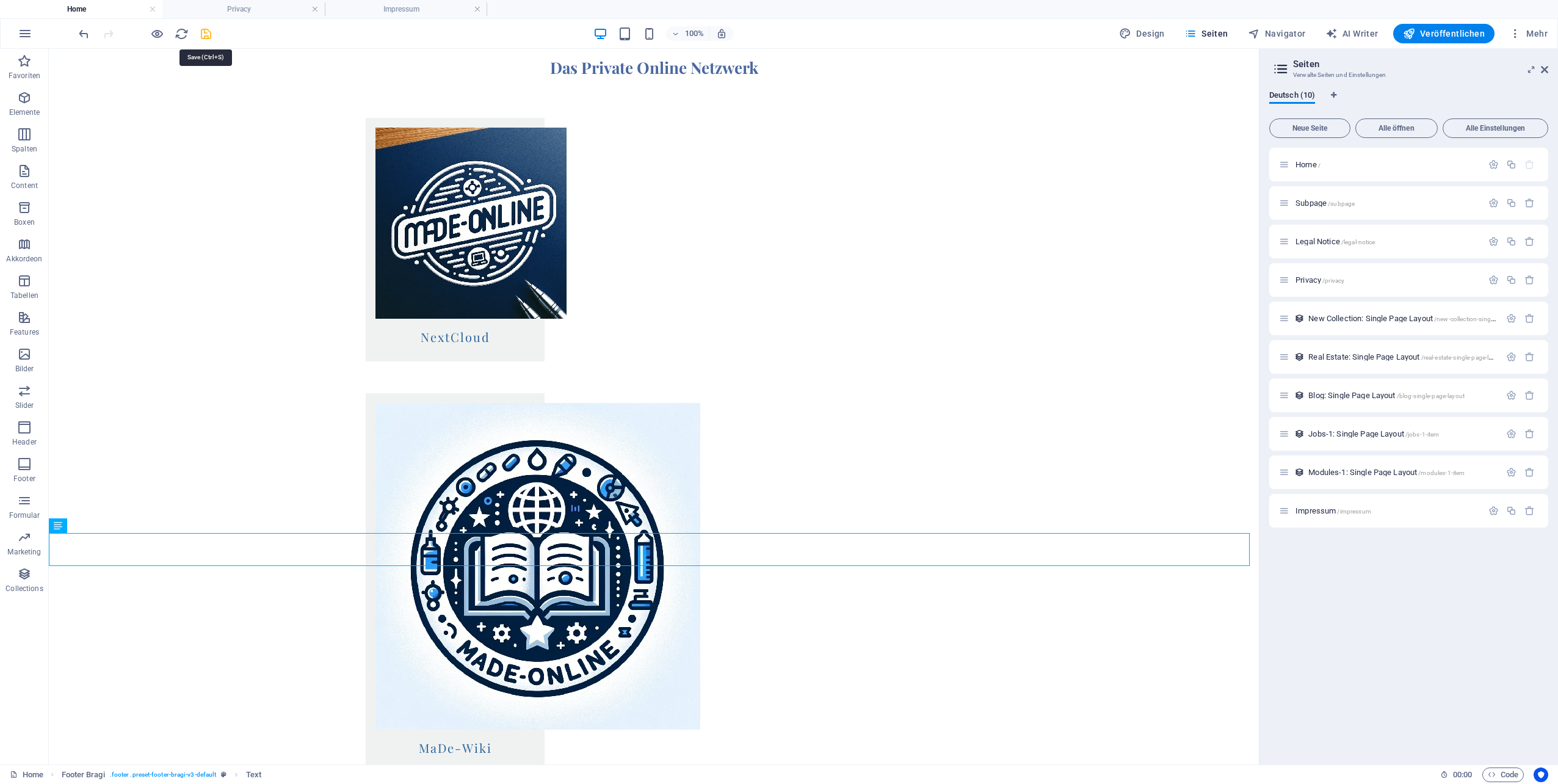
drag, startPoint x: 204, startPoint y: 33, endPoint x: 174, endPoint y: 23, distance: 31.6
click at [204, 33] on icon "save" at bounding box center [205, 33] width 14 height 14
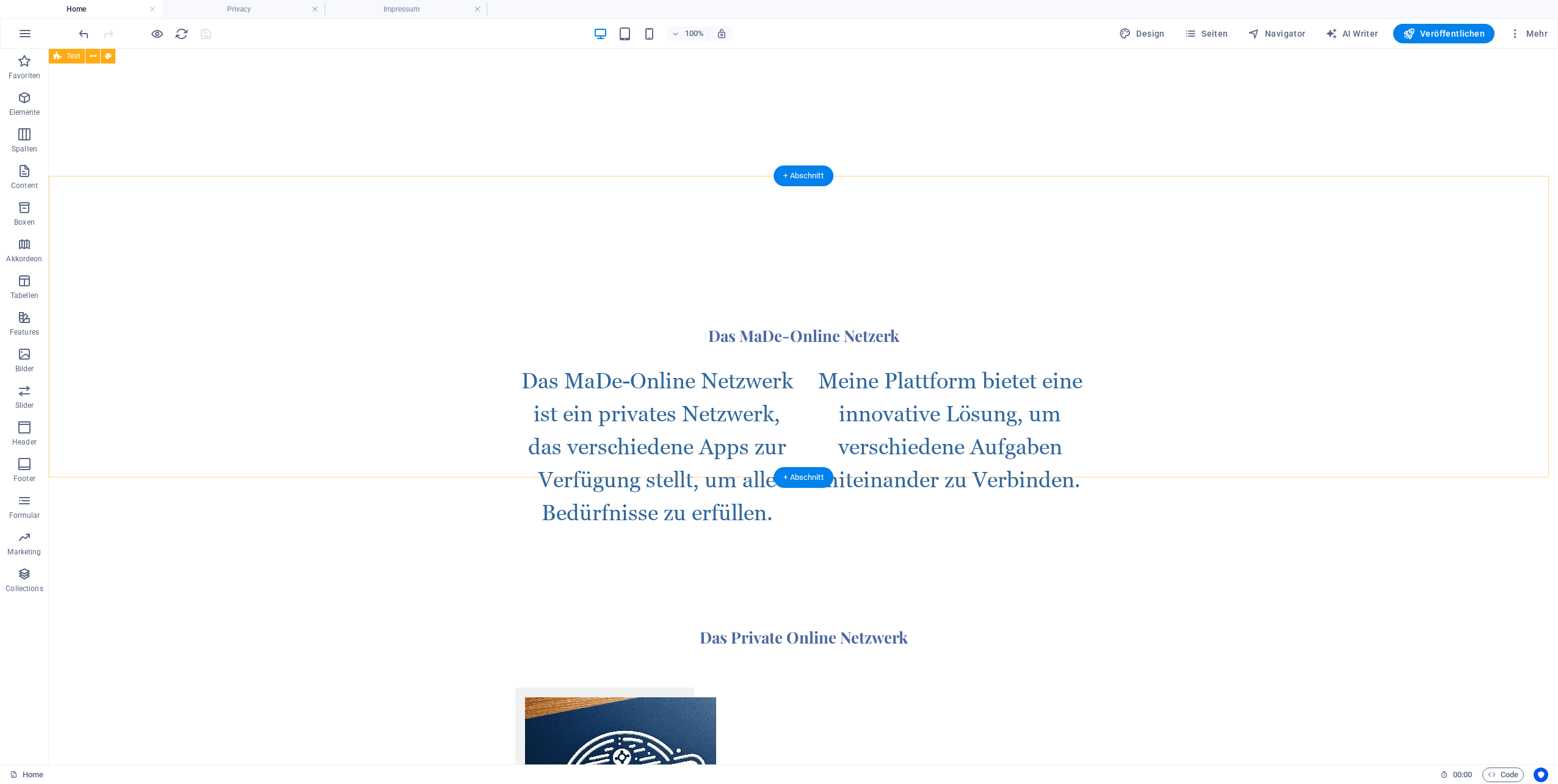
scroll to position [374, 0]
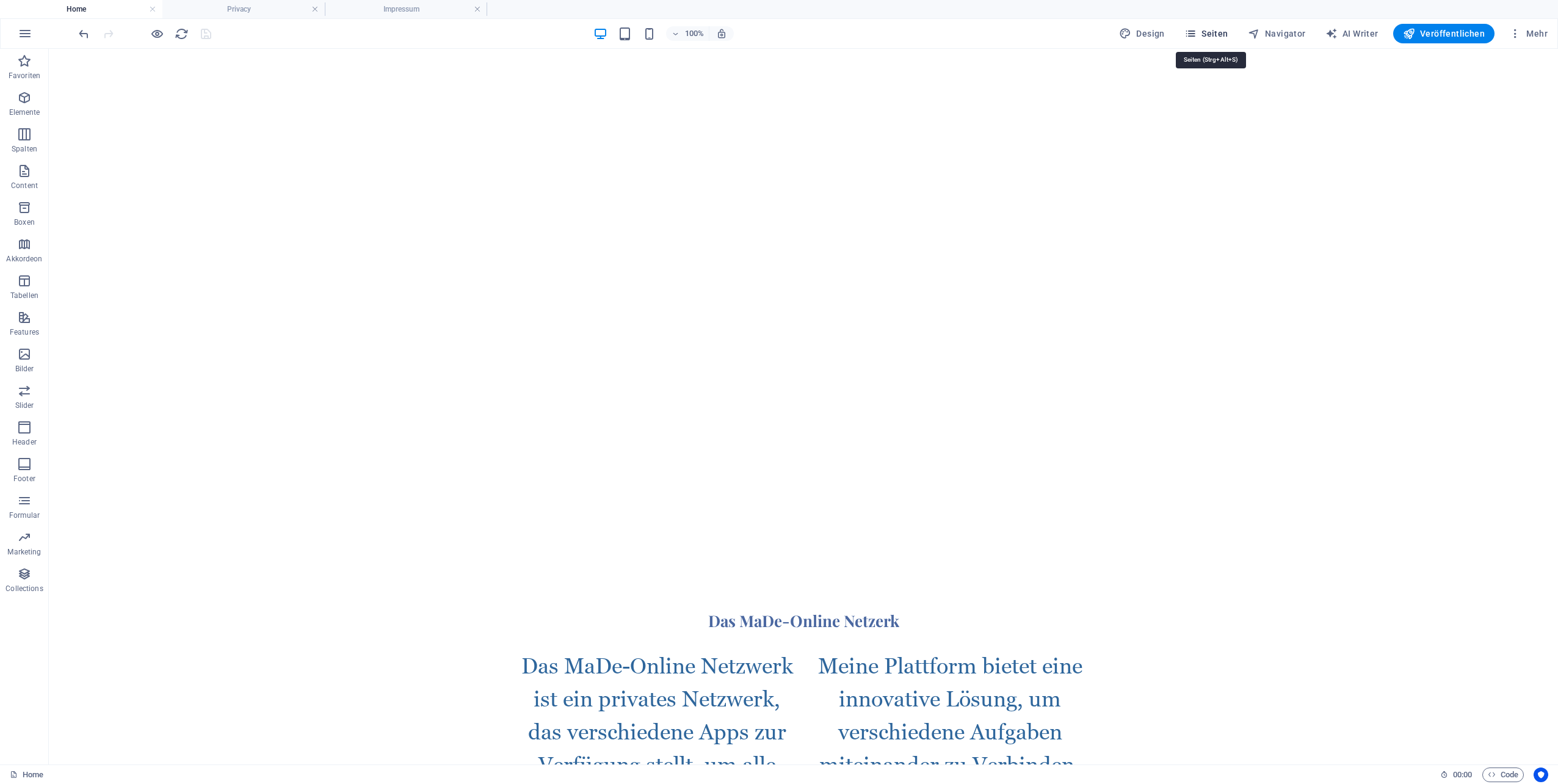
drag, startPoint x: 1228, startPoint y: 33, endPoint x: 1152, endPoint y: 19, distance: 77.3
click at [1228, 33] on span "Seiten" at bounding box center [1207, 33] width 44 height 12
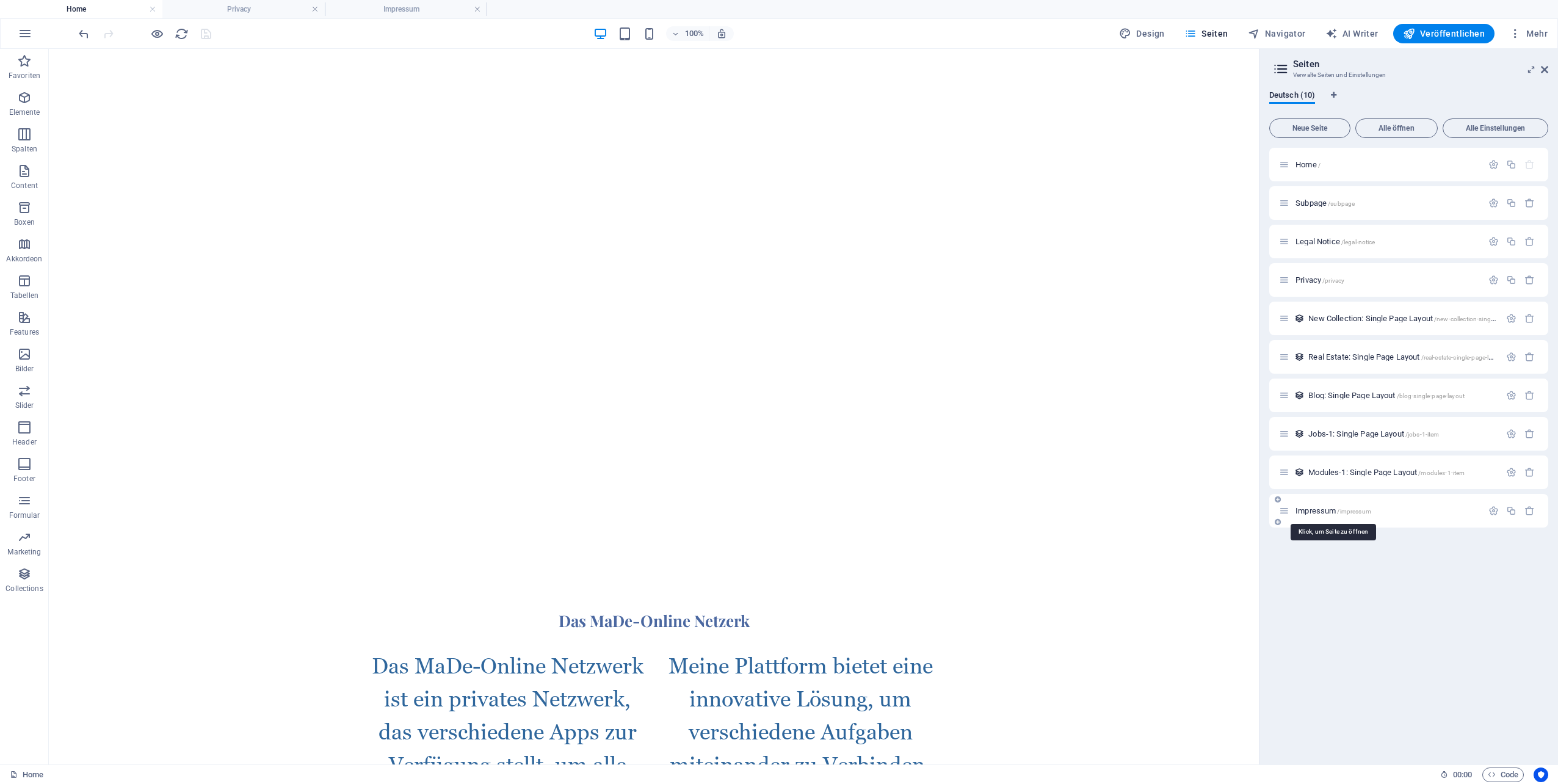
click at [1320, 512] on span "Impressum /impressum" at bounding box center [1334, 511] width 76 height 9
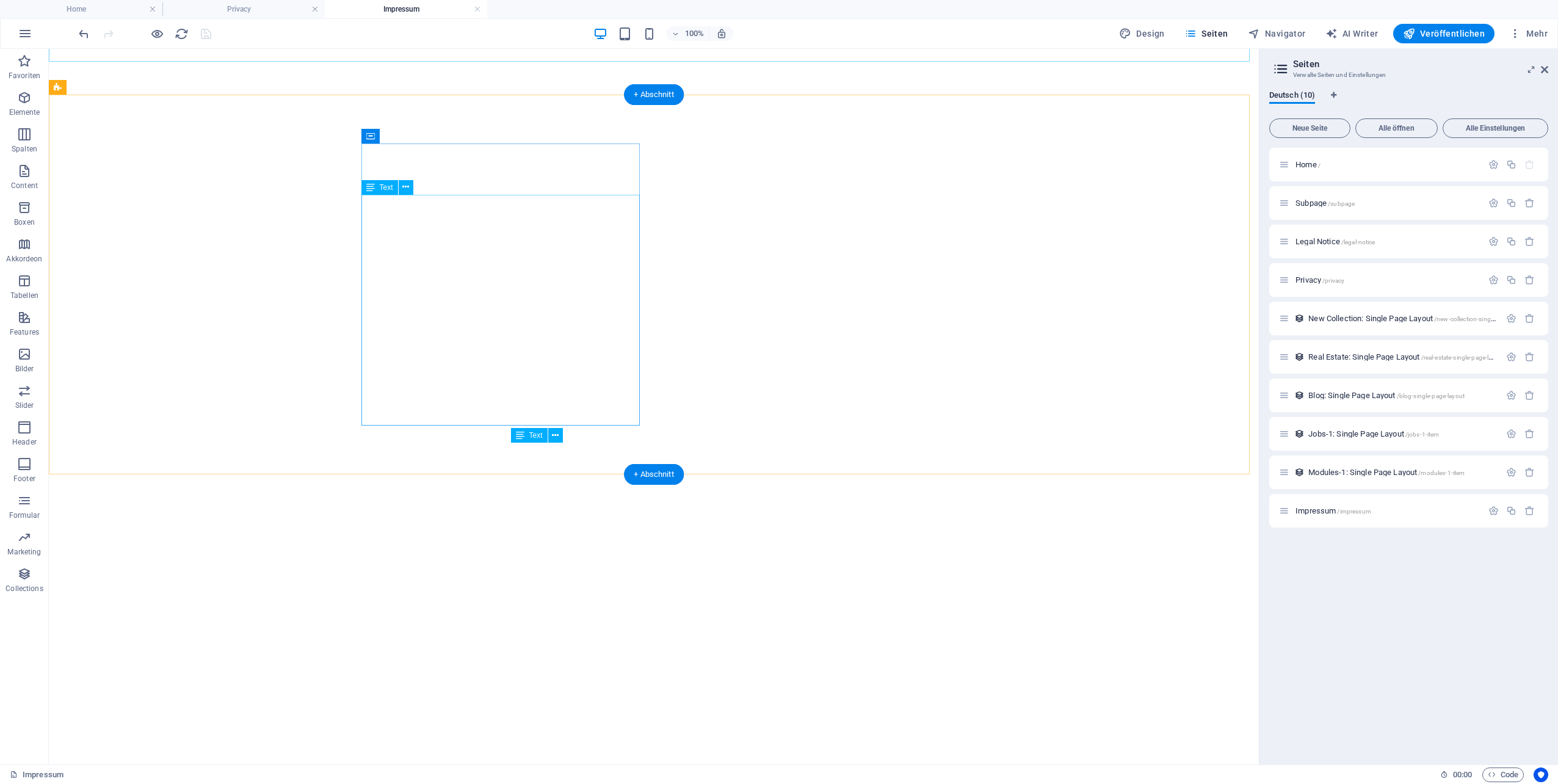
scroll to position [1315, 0]
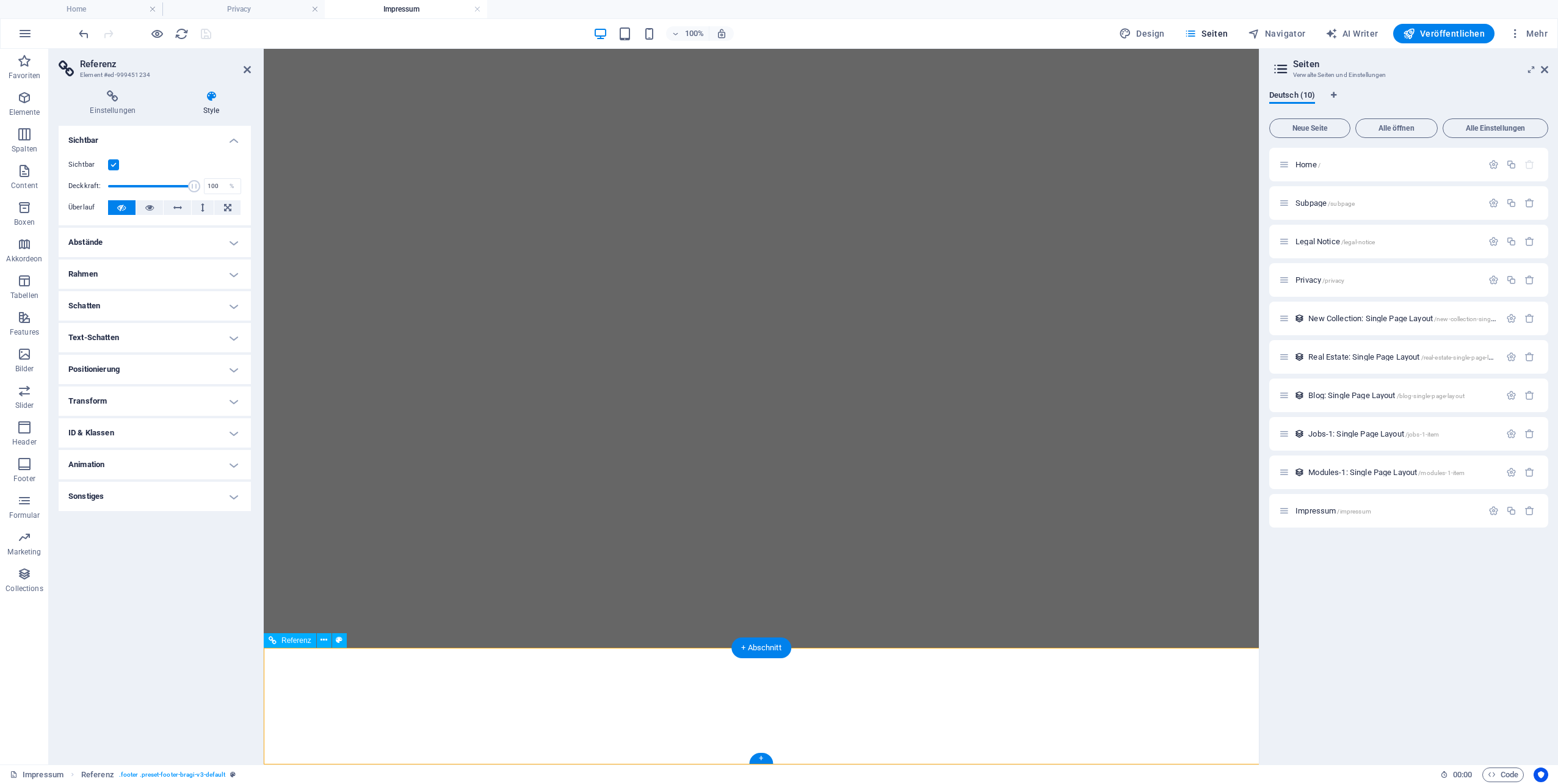
scroll to position [1101, 0]
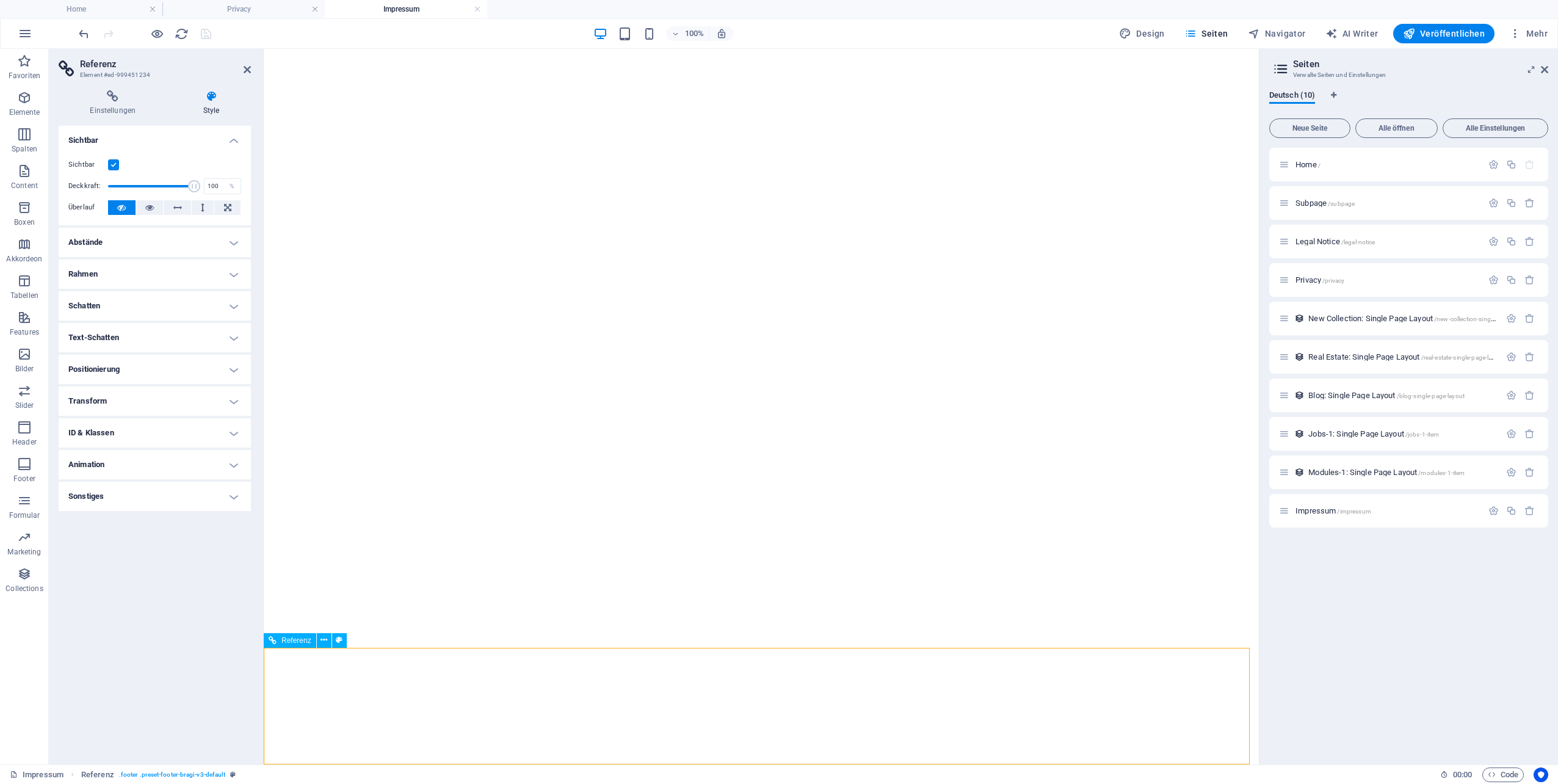
drag, startPoint x: 687, startPoint y: 662, endPoint x: 758, endPoint y: 667, distance: 71.2
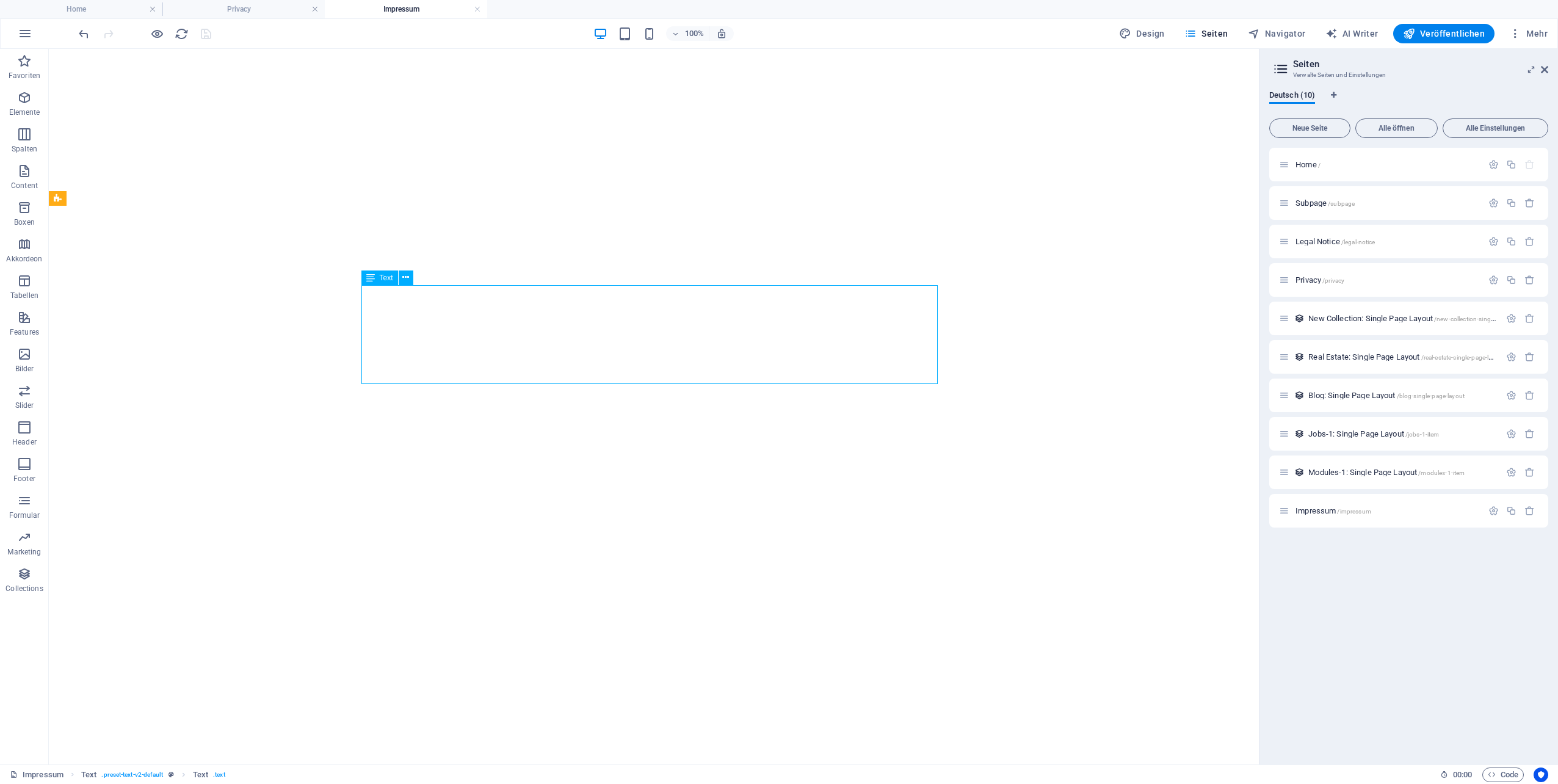
scroll to position [1315, 0]
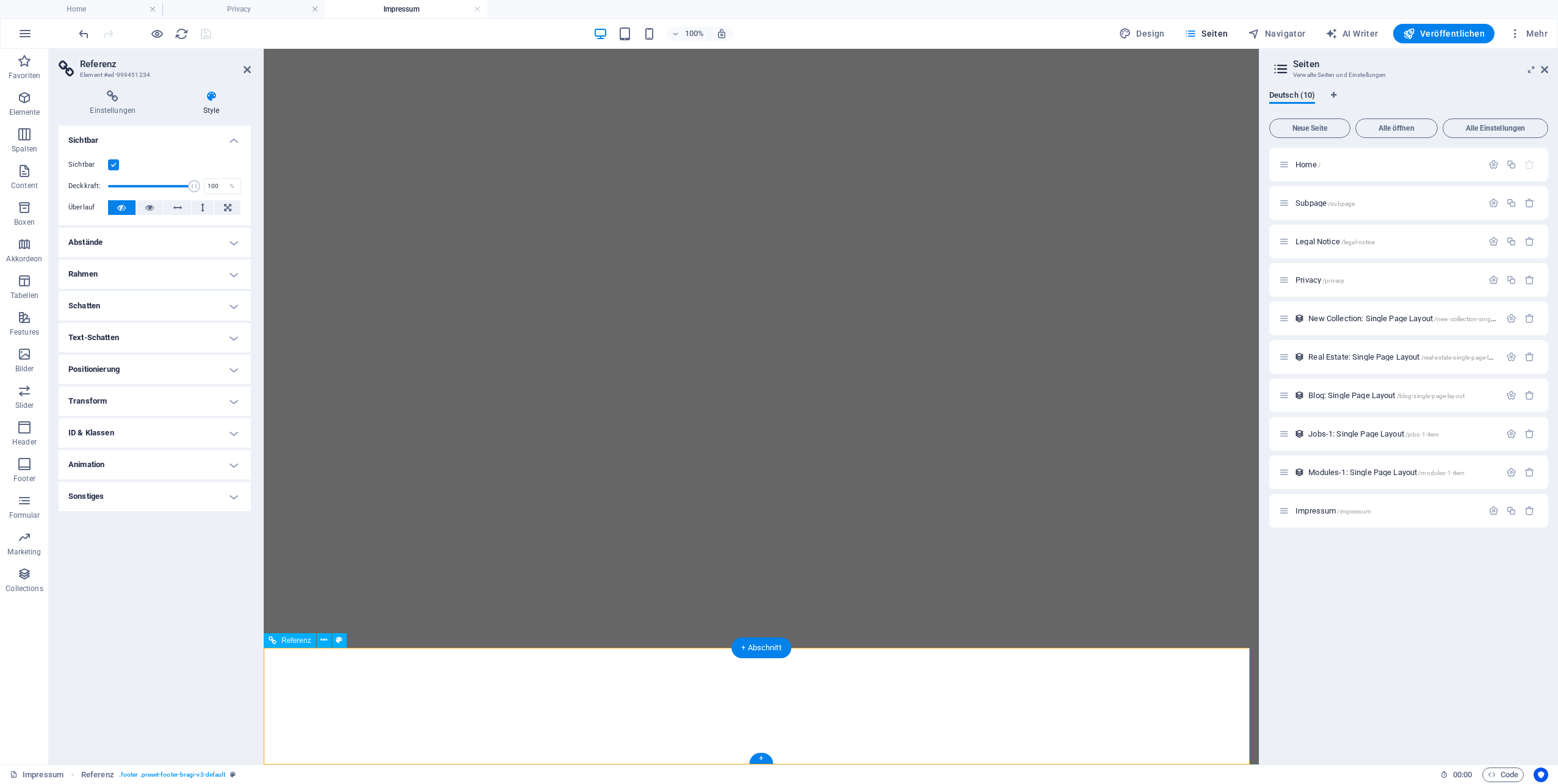
click at [1226, 38] on span "Seiten" at bounding box center [1207, 33] width 44 height 12
click at [1302, 161] on span "Home /" at bounding box center [1308, 164] width 25 height 9
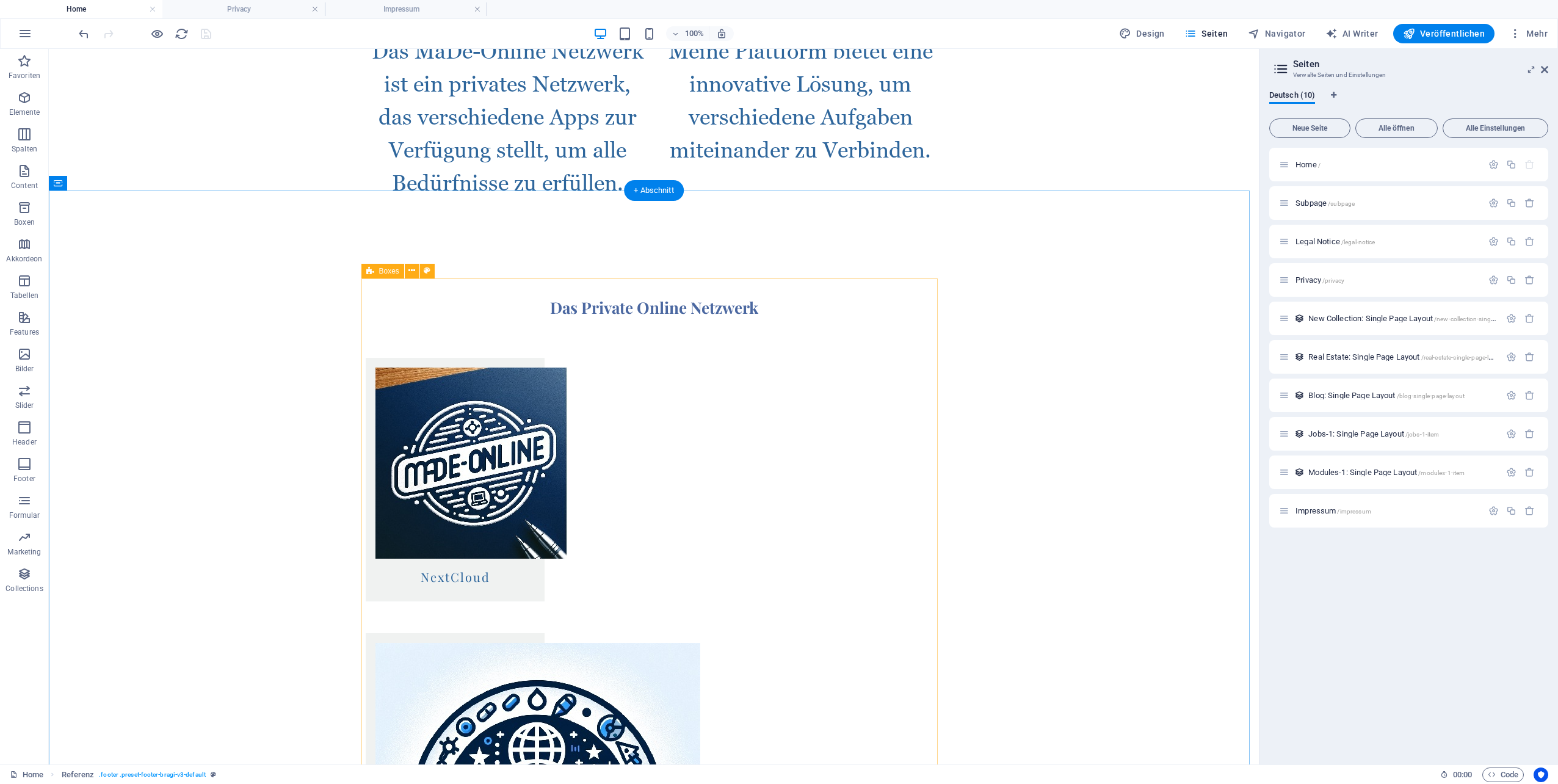
scroll to position [1221, 0]
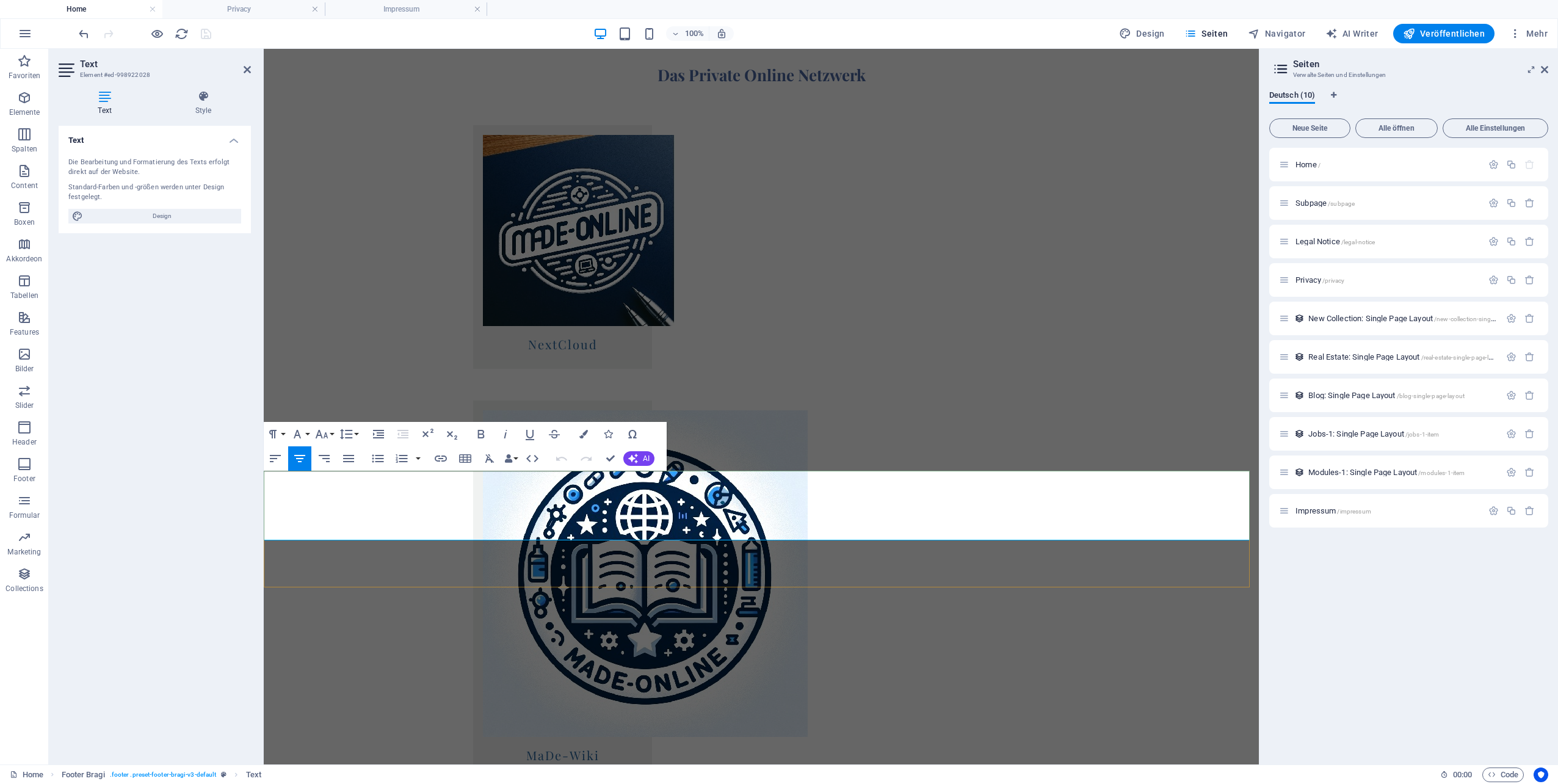
click at [448, 459] on button "Insert Link" at bounding box center [441, 458] width 23 height 25
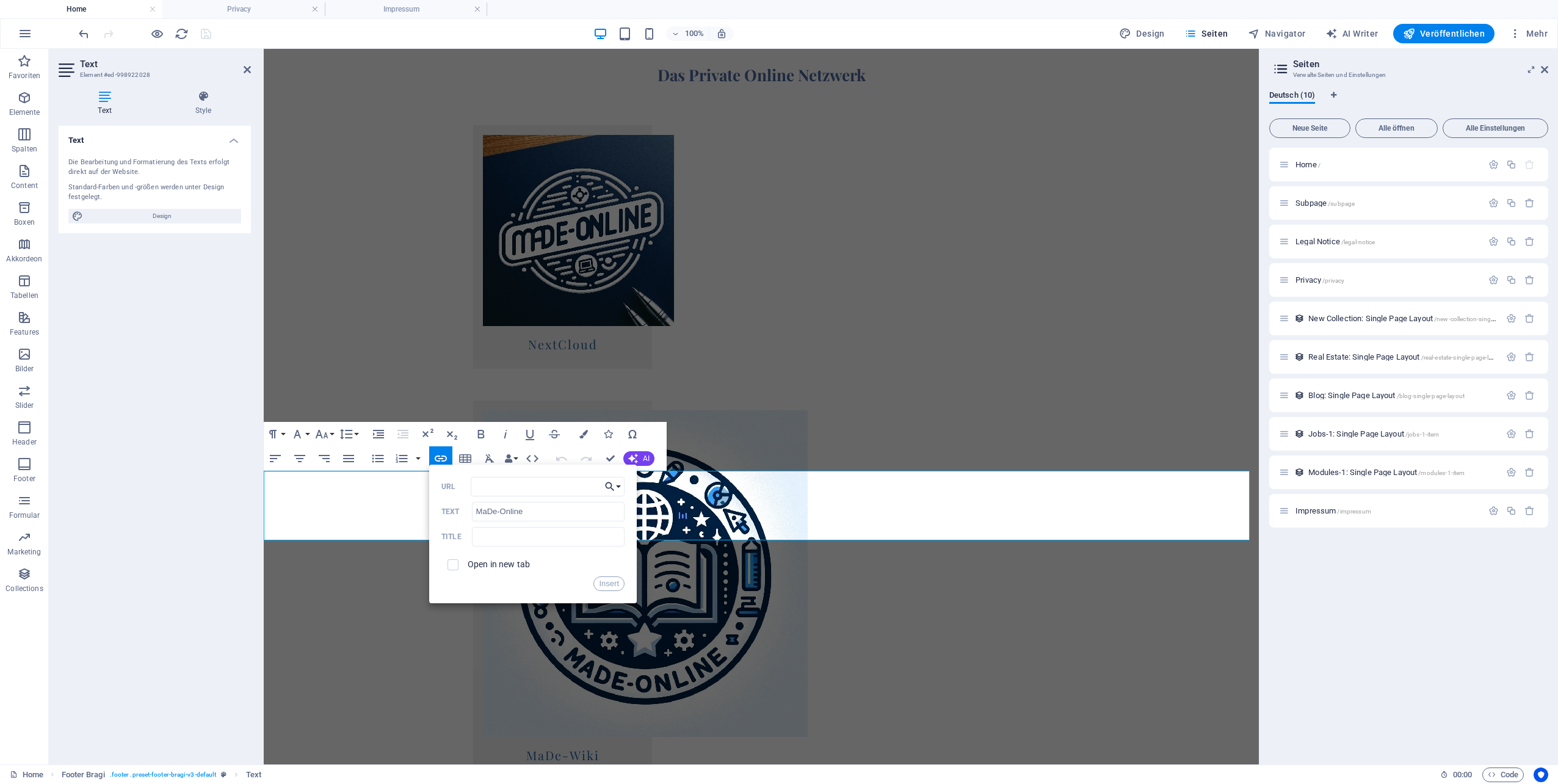
click at [618, 484] on button "Choose Link" at bounding box center [612, 486] width 23 height 19
click at [590, 500] on link "Home" at bounding box center [575, 508] width 100 height 18
click at [525, 535] on input "text" at bounding box center [547, 536] width 152 height 19
click at [526, 535] on input "text" at bounding box center [547, 536] width 152 height 19
type input "MaDe-Online"
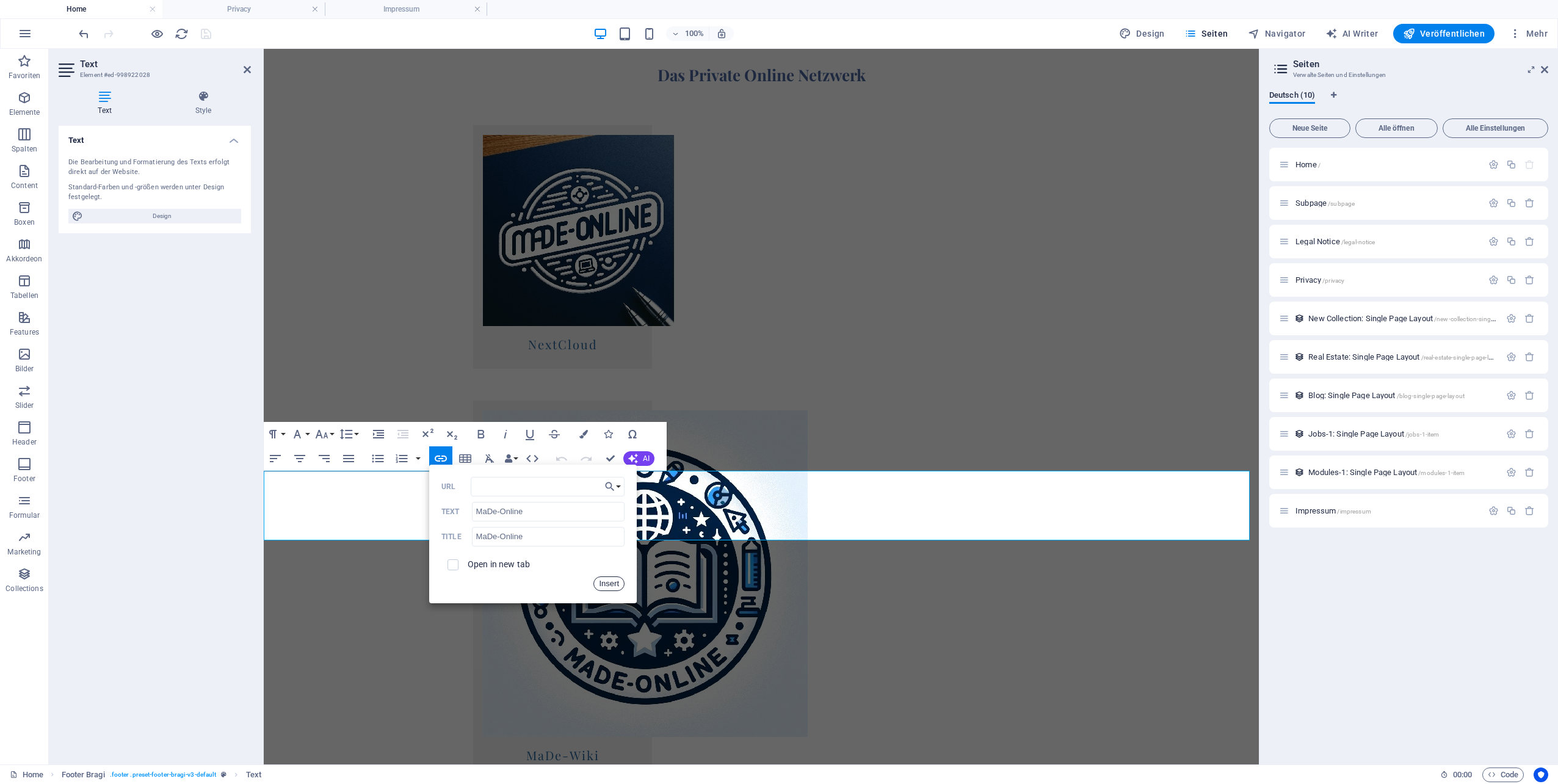
click at [618, 584] on button "Insert" at bounding box center [609, 583] width 31 height 15
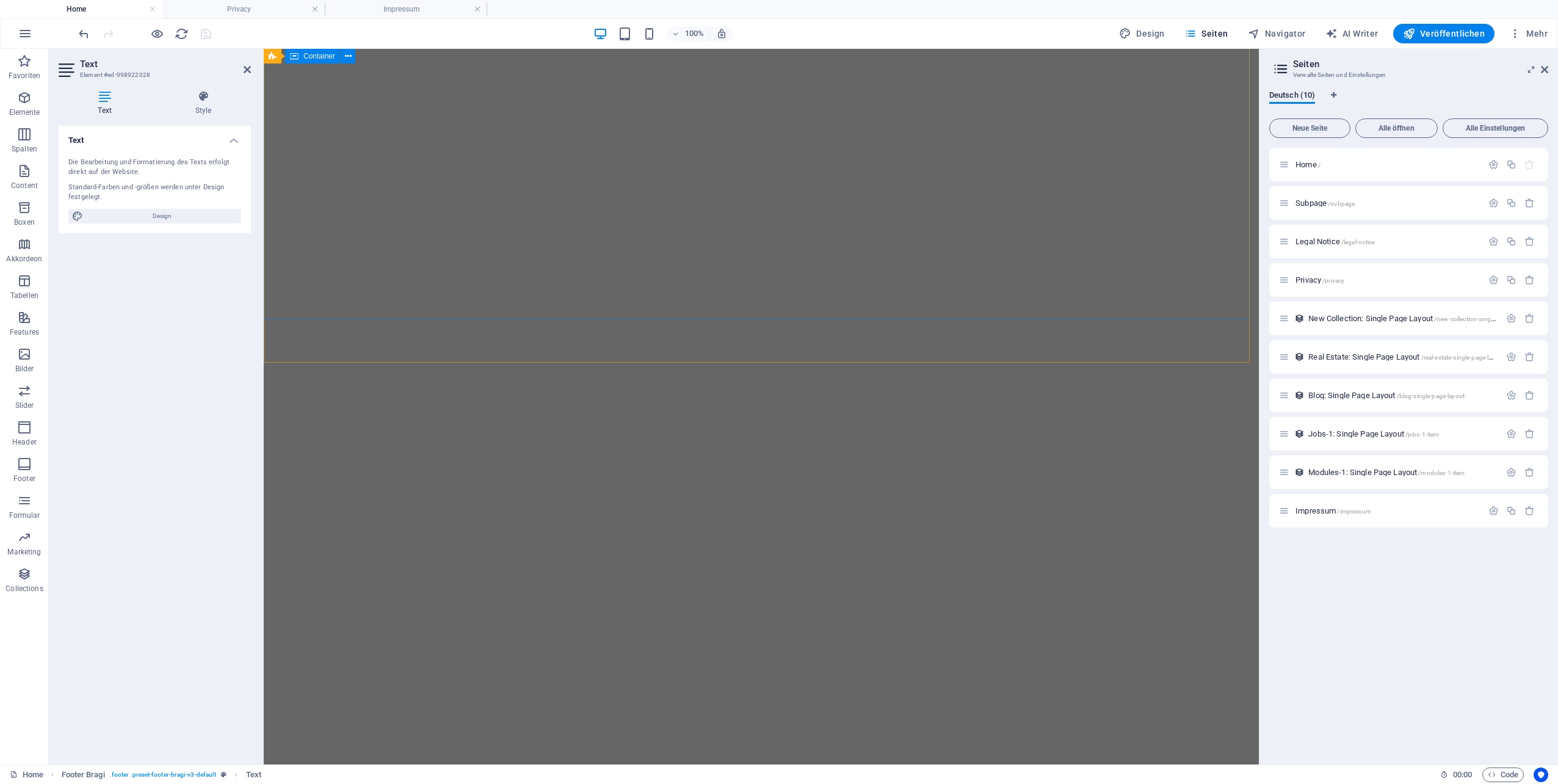
scroll to position [0, 0]
click at [244, 67] on icon at bounding box center [247, 69] width 7 height 10
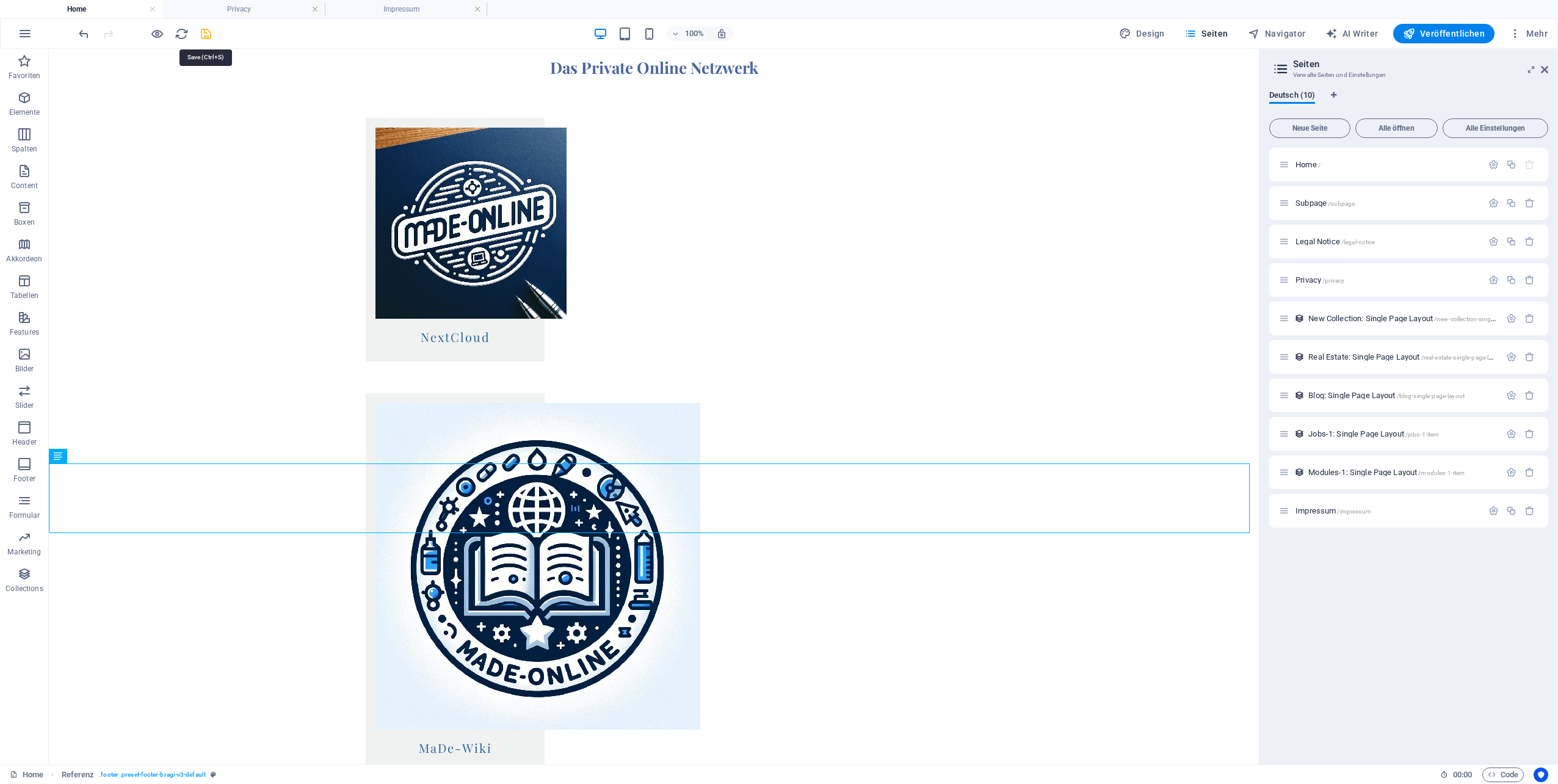
drag, startPoint x: 204, startPoint y: 34, endPoint x: 229, endPoint y: 77, distance: 49.7
click at [204, 34] on icon "save" at bounding box center [205, 33] width 14 height 14
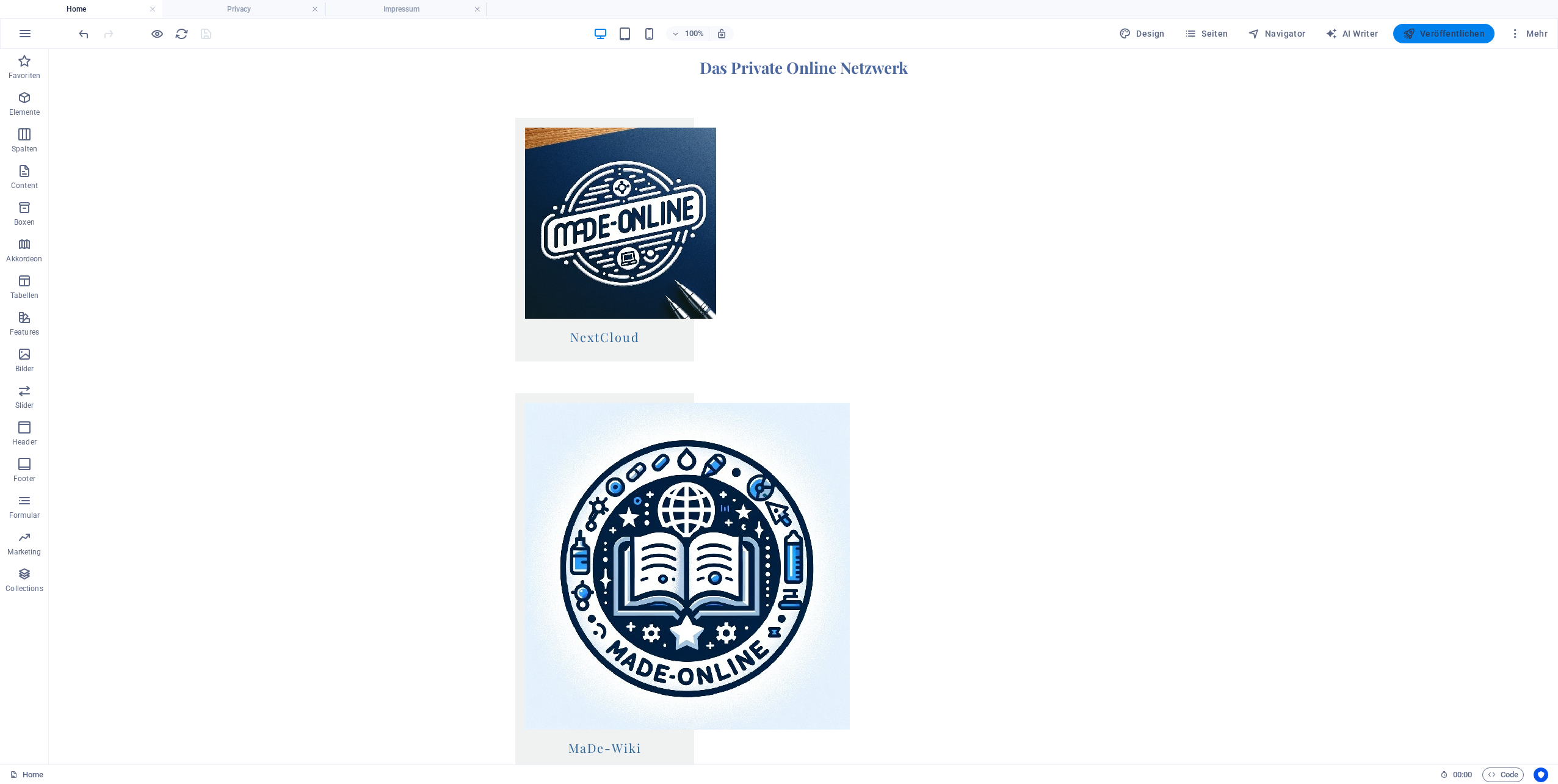
click at [1453, 28] on span "Veröffentlichen" at bounding box center [1444, 33] width 82 height 12
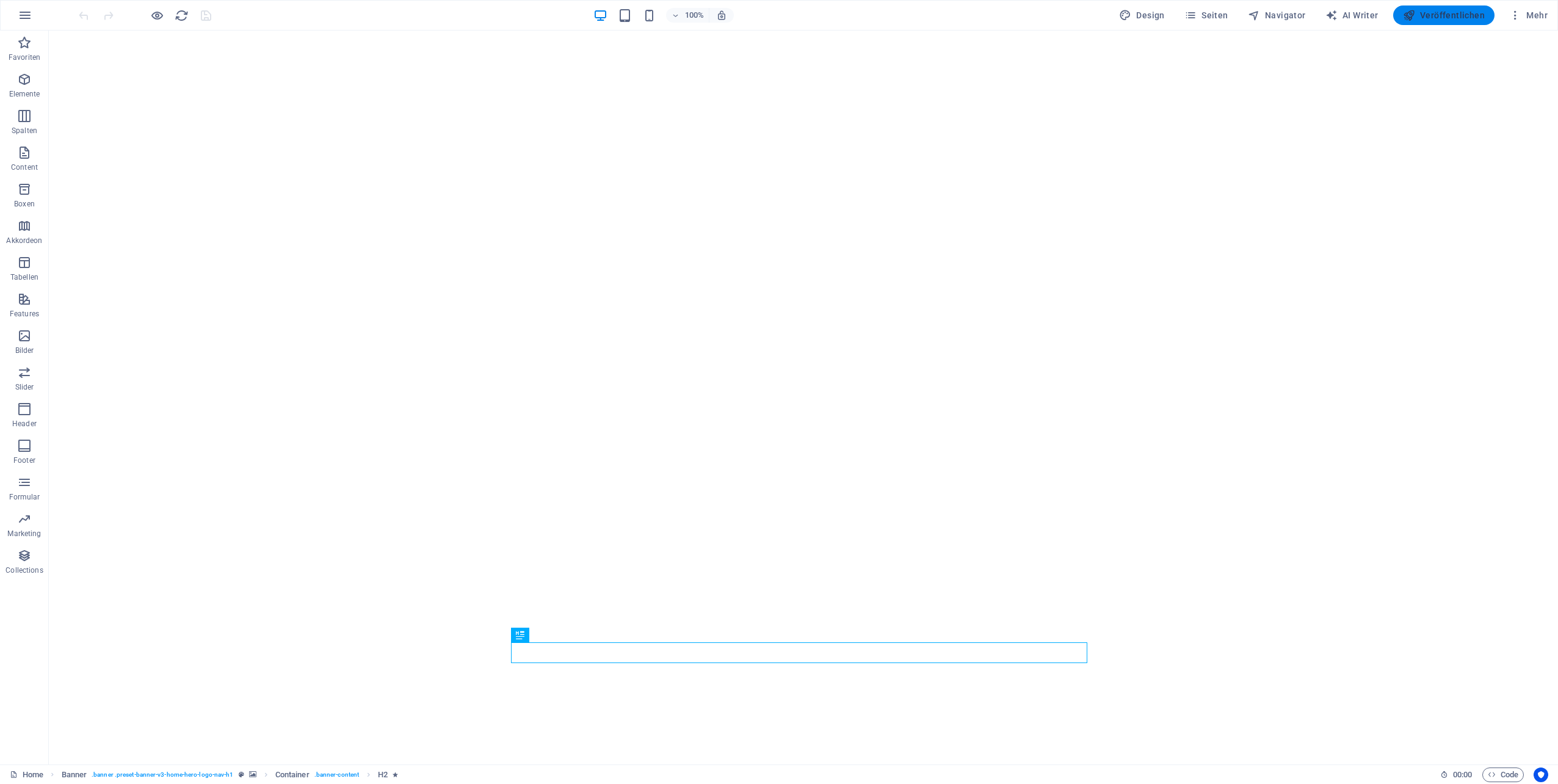
click at [1429, 14] on span "Veröffentlichen" at bounding box center [1444, 15] width 82 height 12
click at [1229, 15] on span "Seiten" at bounding box center [1207, 15] width 44 height 12
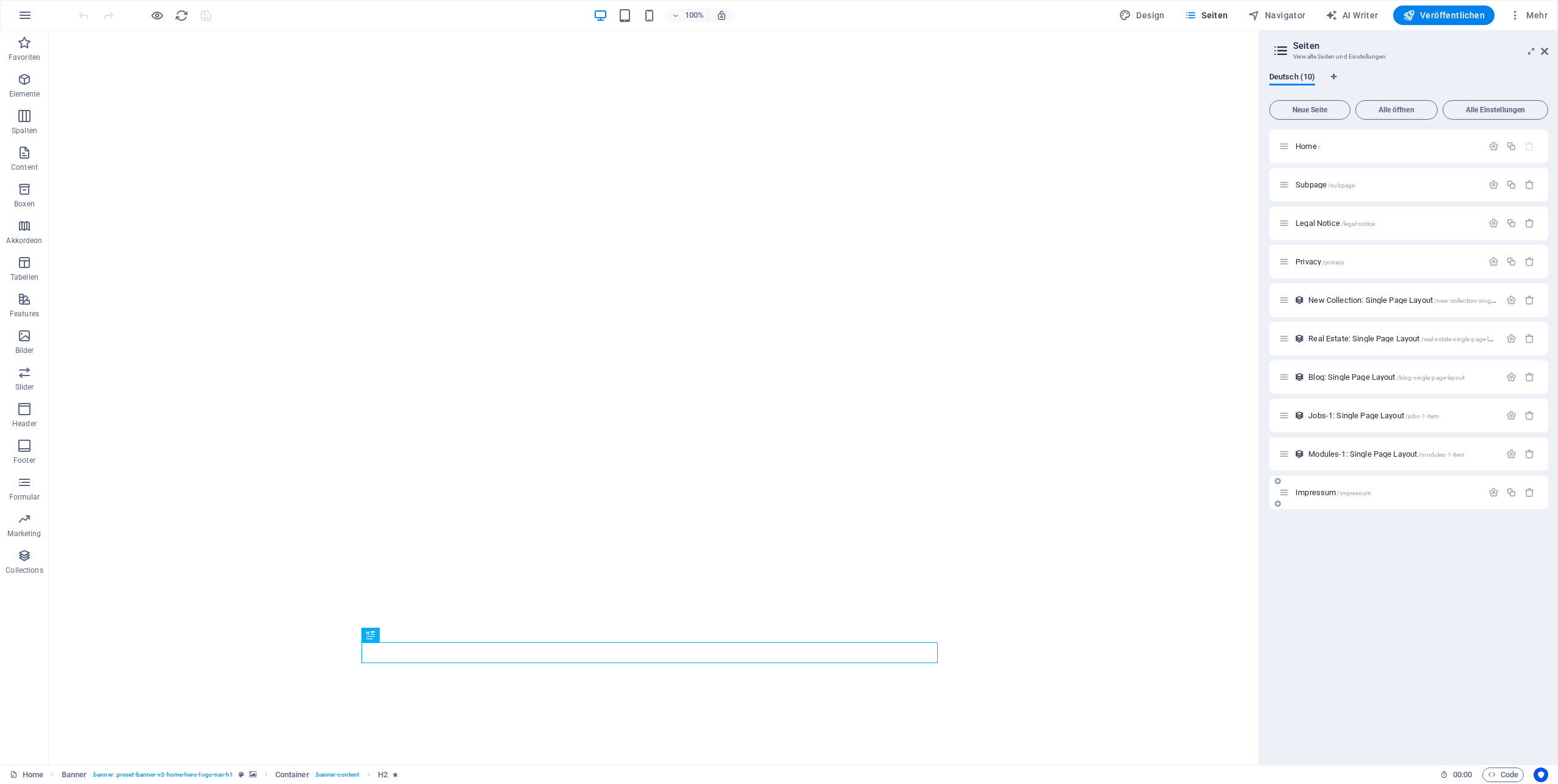
click at [1315, 497] on div "Impressum /impressum" at bounding box center [1380, 491] width 203 height 14
click at [1314, 491] on span "Impressum /impressum" at bounding box center [1334, 492] width 76 height 9
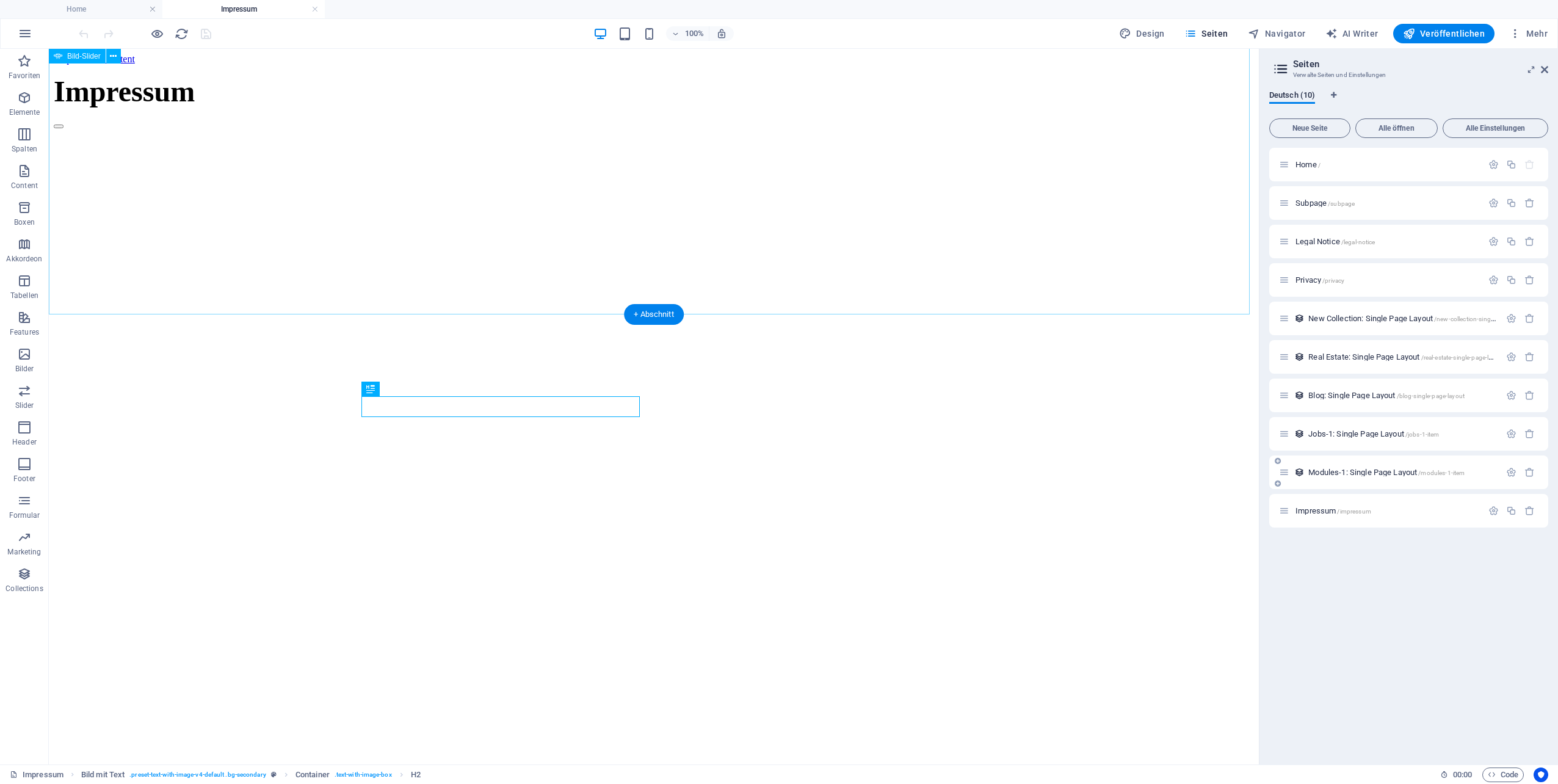
scroll to position [979, 0]
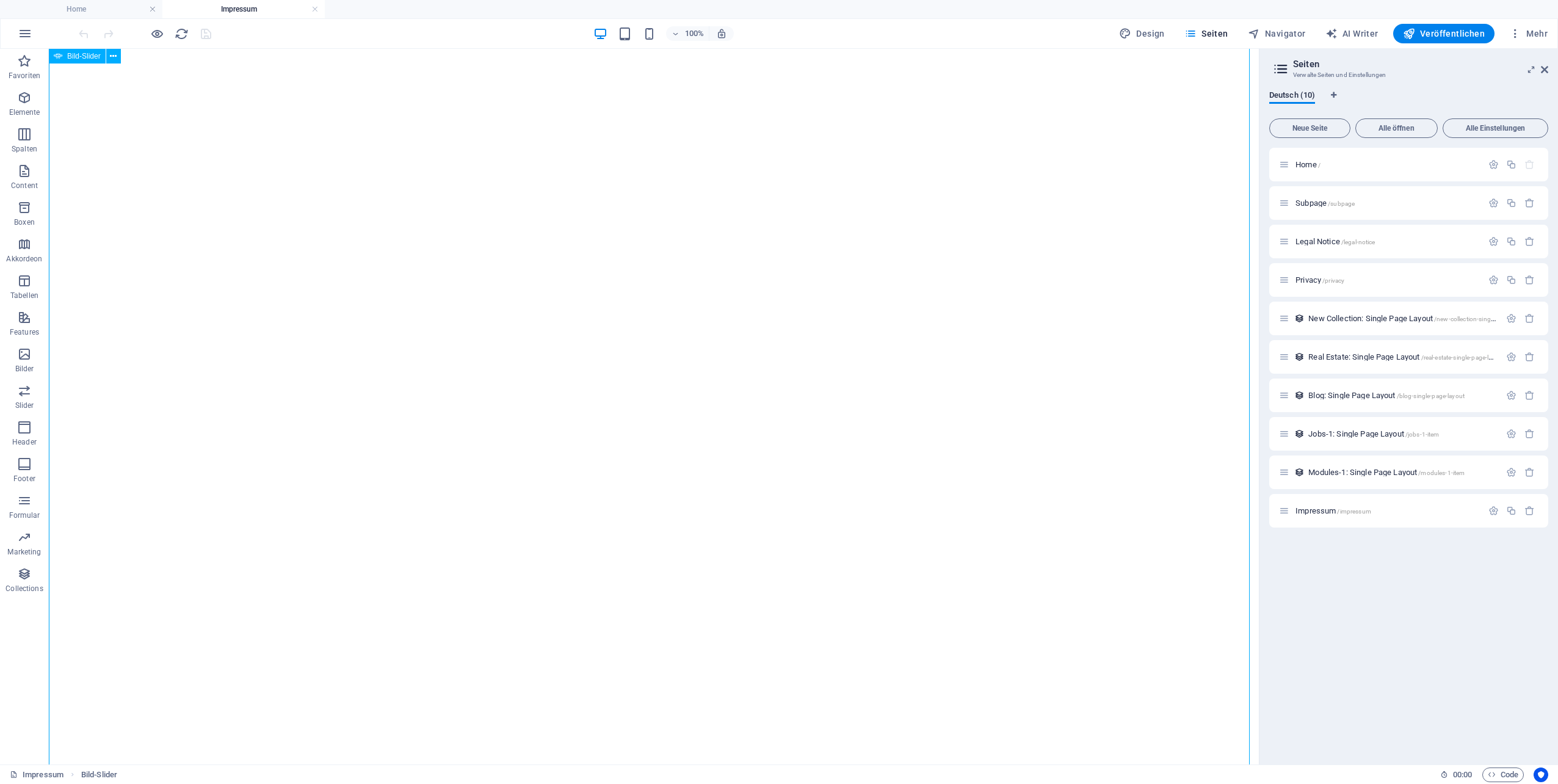
scroll to position [64, 0]
click at [112, 53] on icon at bounding box center [112, 57] width 6 height 13
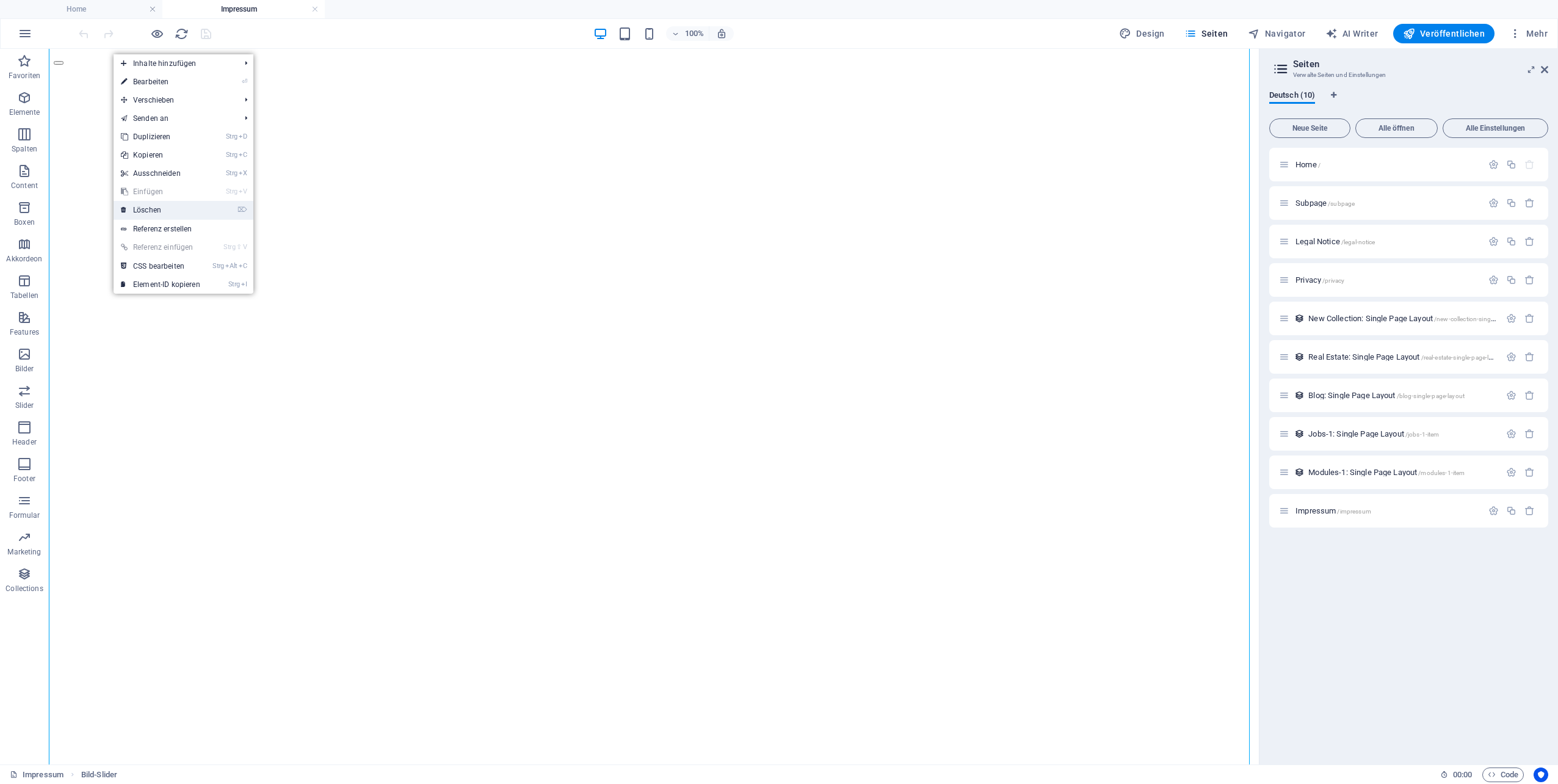
click at [157, 208] on link "⌦ Löschen" at bounding box center [161, 210] width 94 height 18
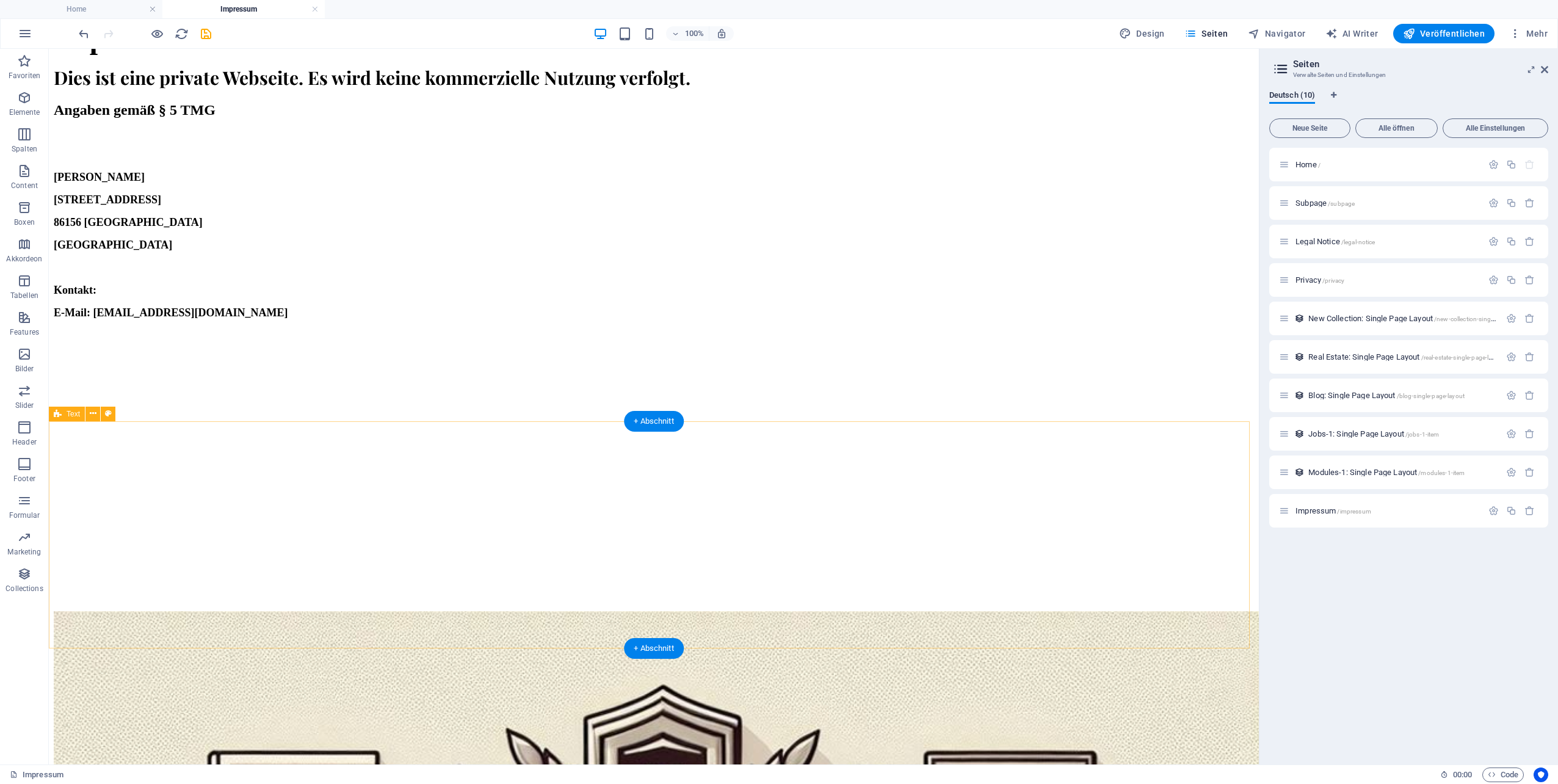
scroll to position [116, 0]
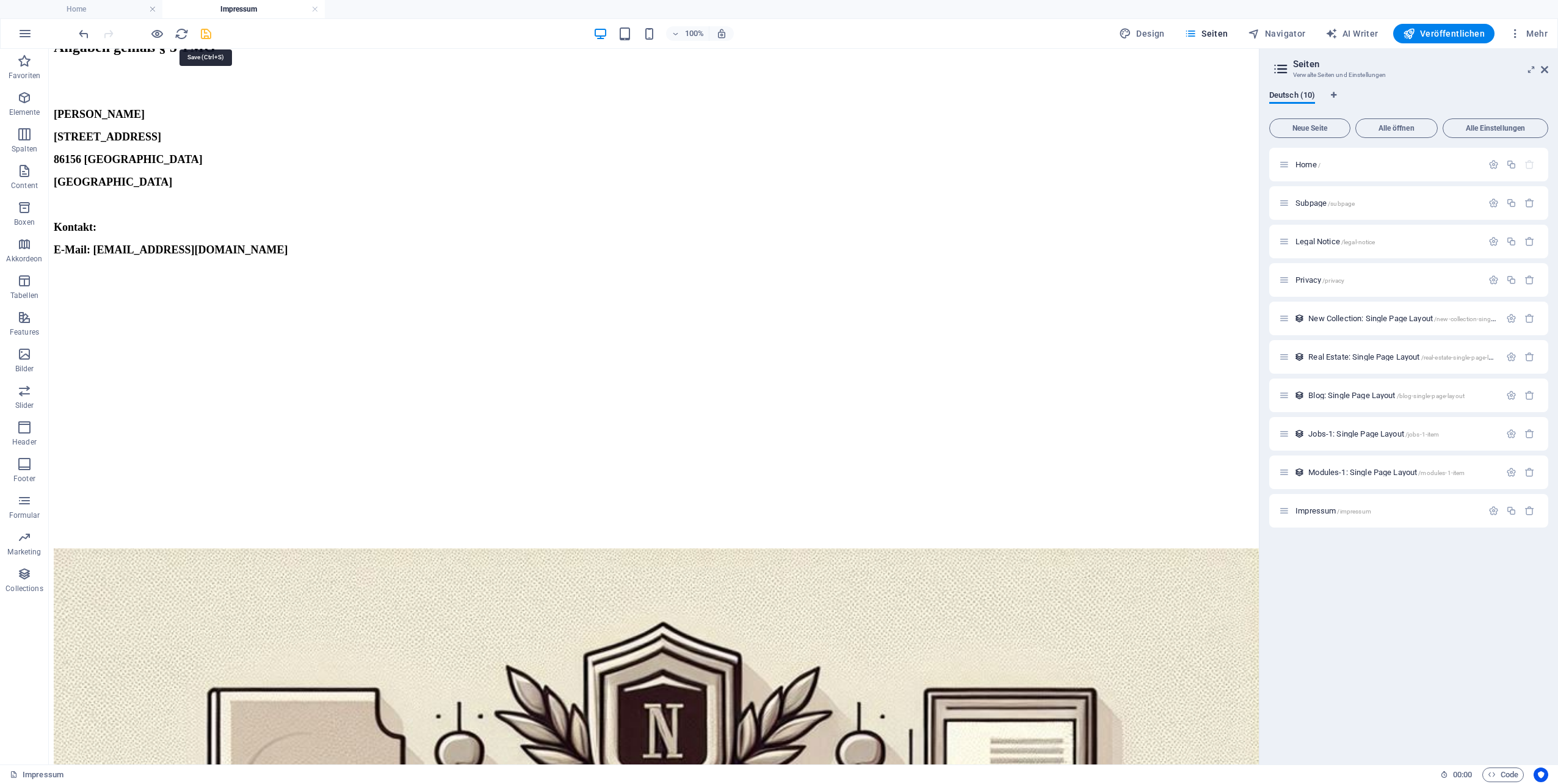
click at [204, 36] on icon "save" at bounding box center [205, 33] width 14 height 14
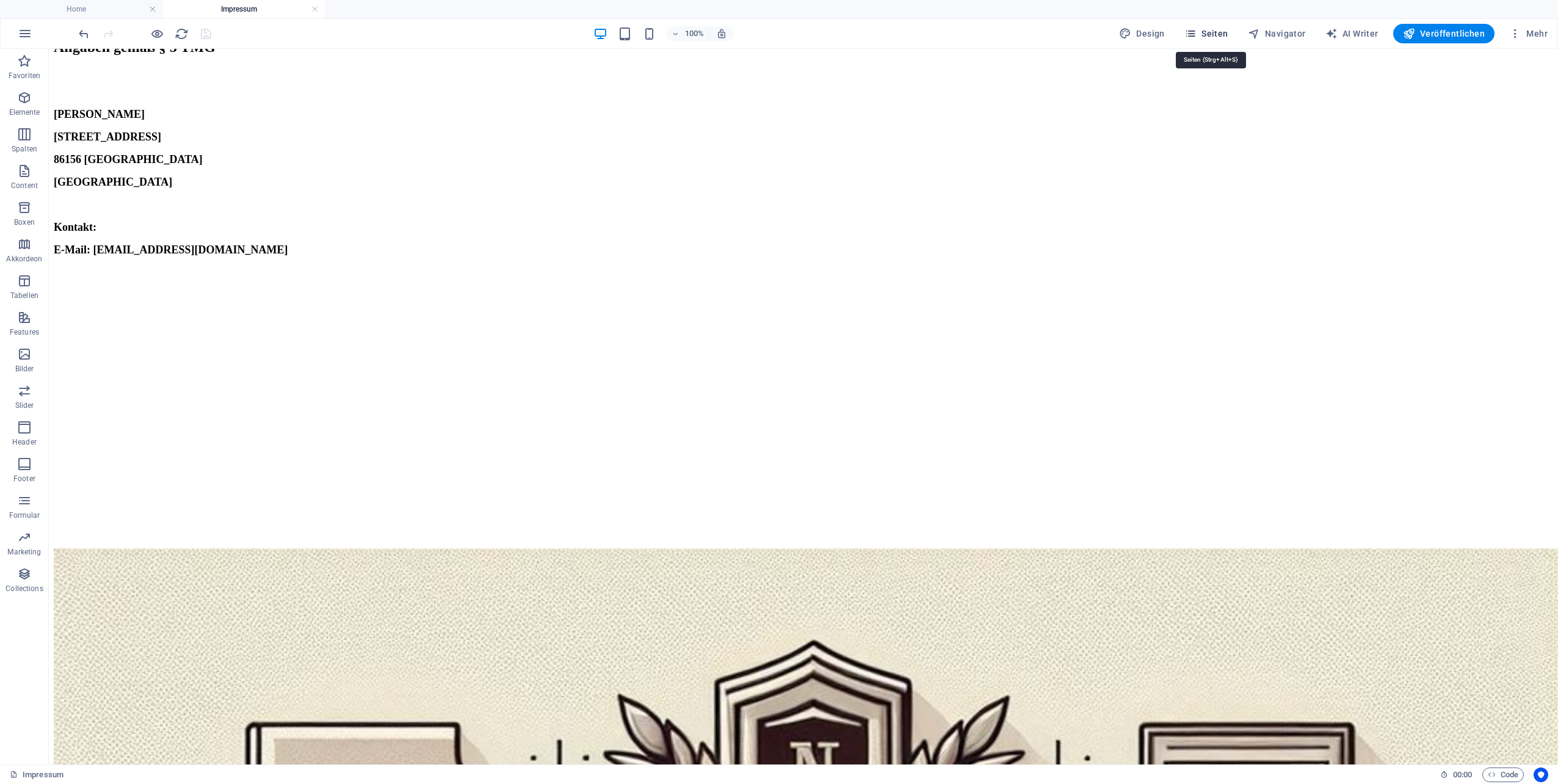
click at [1218, 30] on span "Seiten" at bounding box center [1207, 33] width 44 height 12
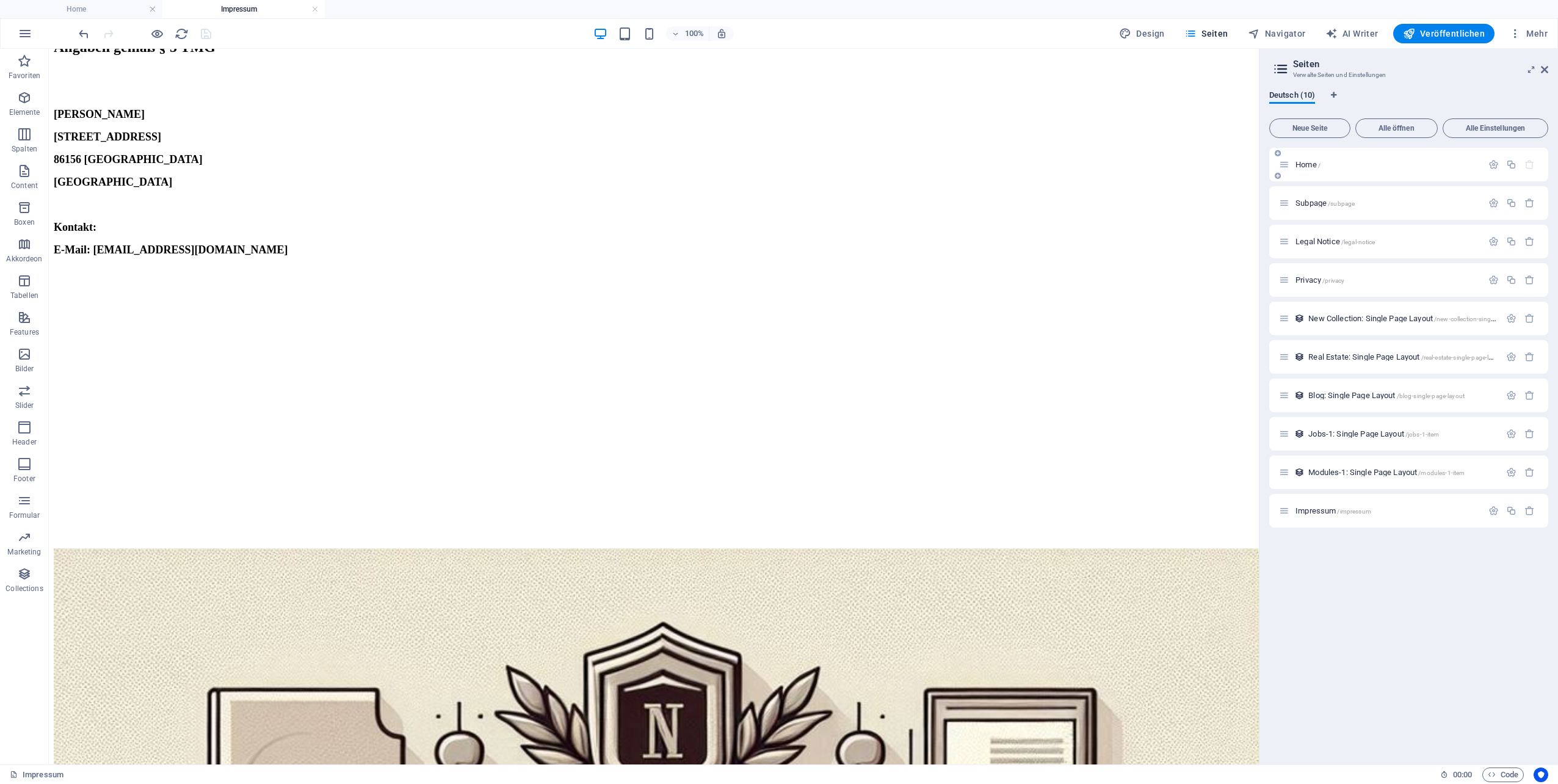
click at [1314, 161] on span "Home /" at bounding box center [1308, 164] width 25 height 9
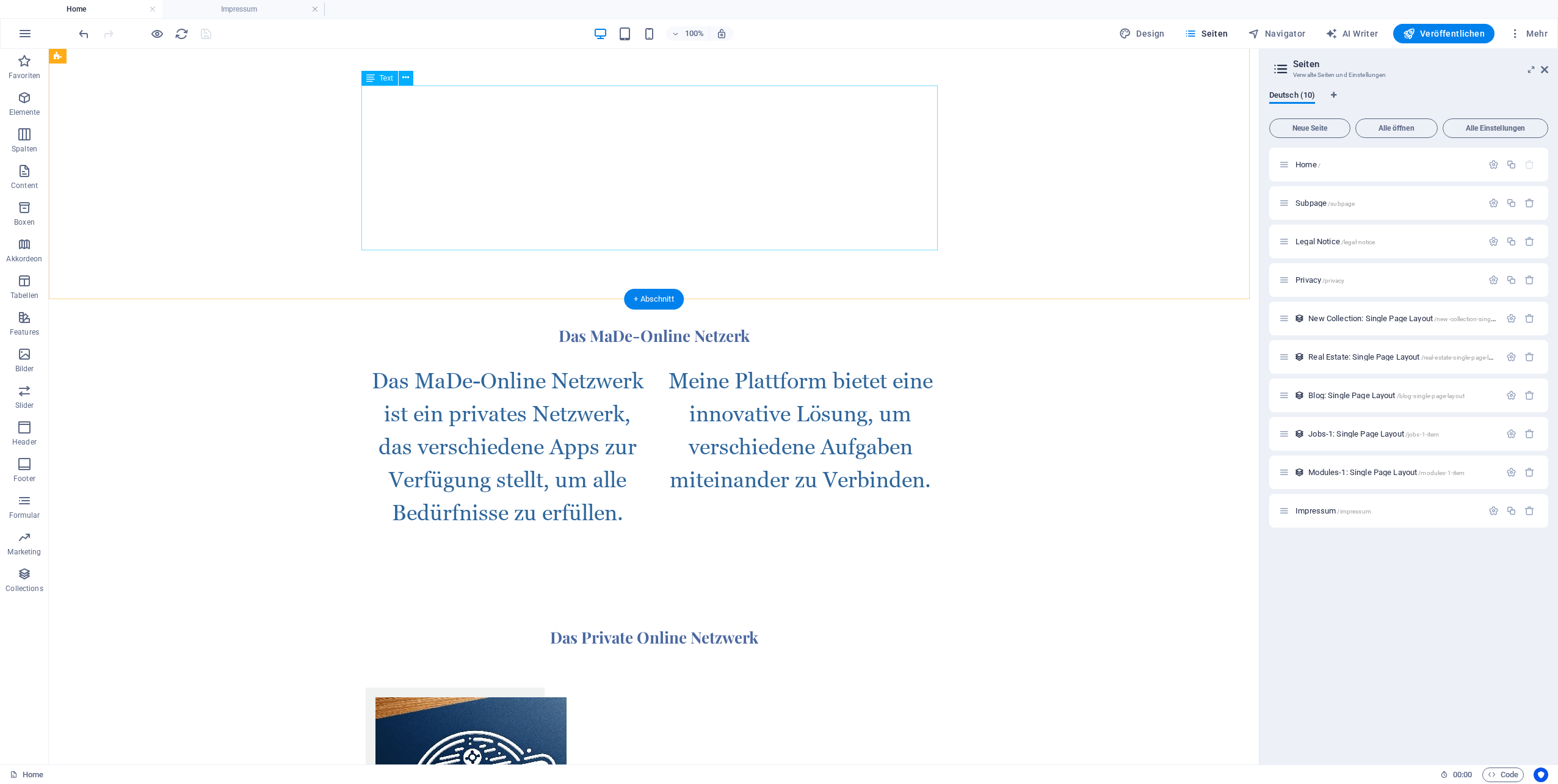
scroll to position [549, 0]
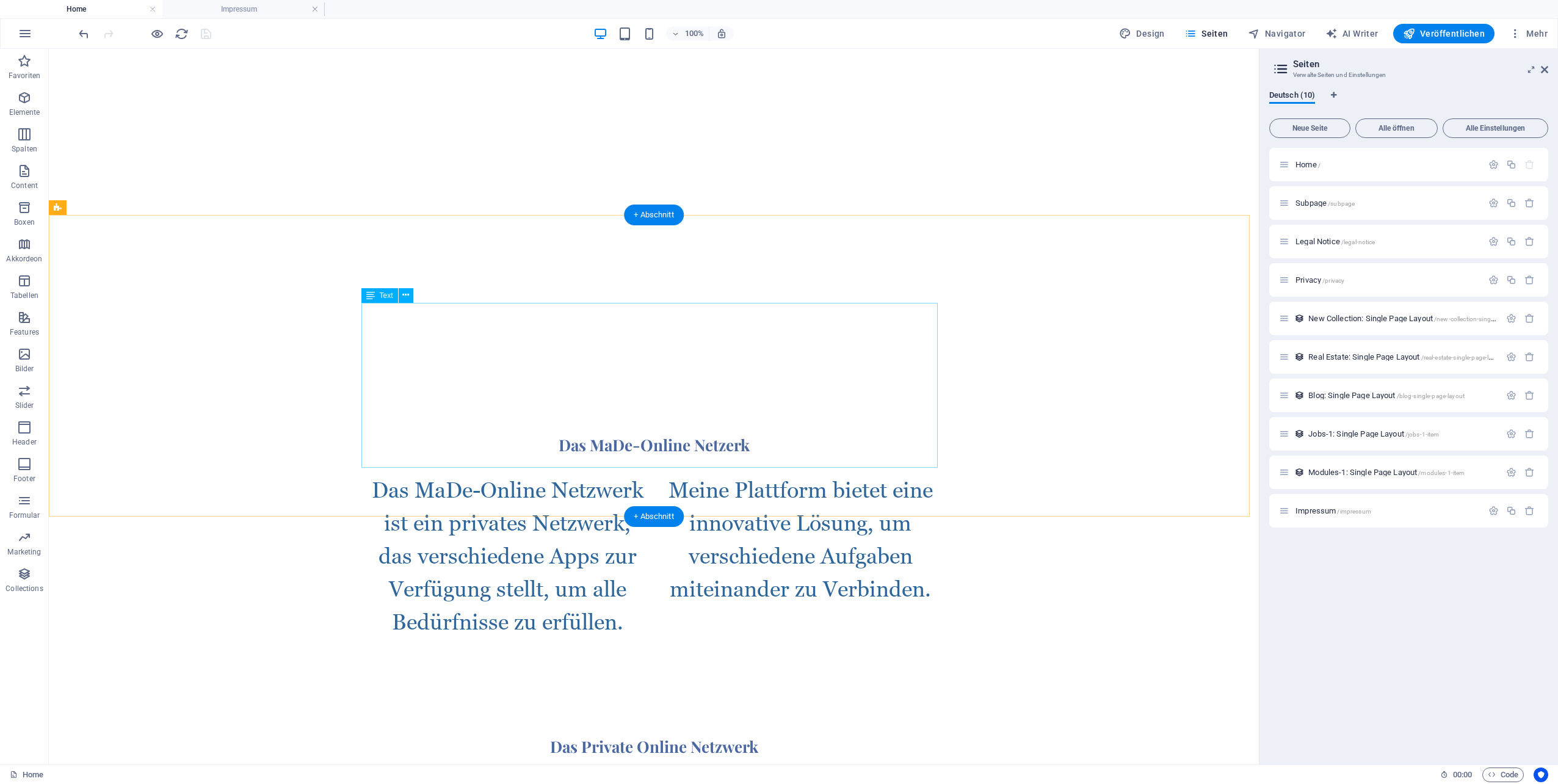
click at [734, 473] on div "Das MaDe-Online Netzwerk ist ein privates Netzwerk, das verschiedene Apps zur V…" at bounding box center [654, 555] width 576 height 165
click at [725, 468] on div "Das MaDe-Online Netzerk Das MaDe-Online Netzwerk ist ein privates Netzwerk, das…" at bounding box center [654, 536] width 1210 height 302
click at [491, 473] on div "Das MaDe-Online Netzwerk ist ein privates Netzwerk, das verschiedene Apps zur V…" at bounding box center [654, 555] width 576 height 165
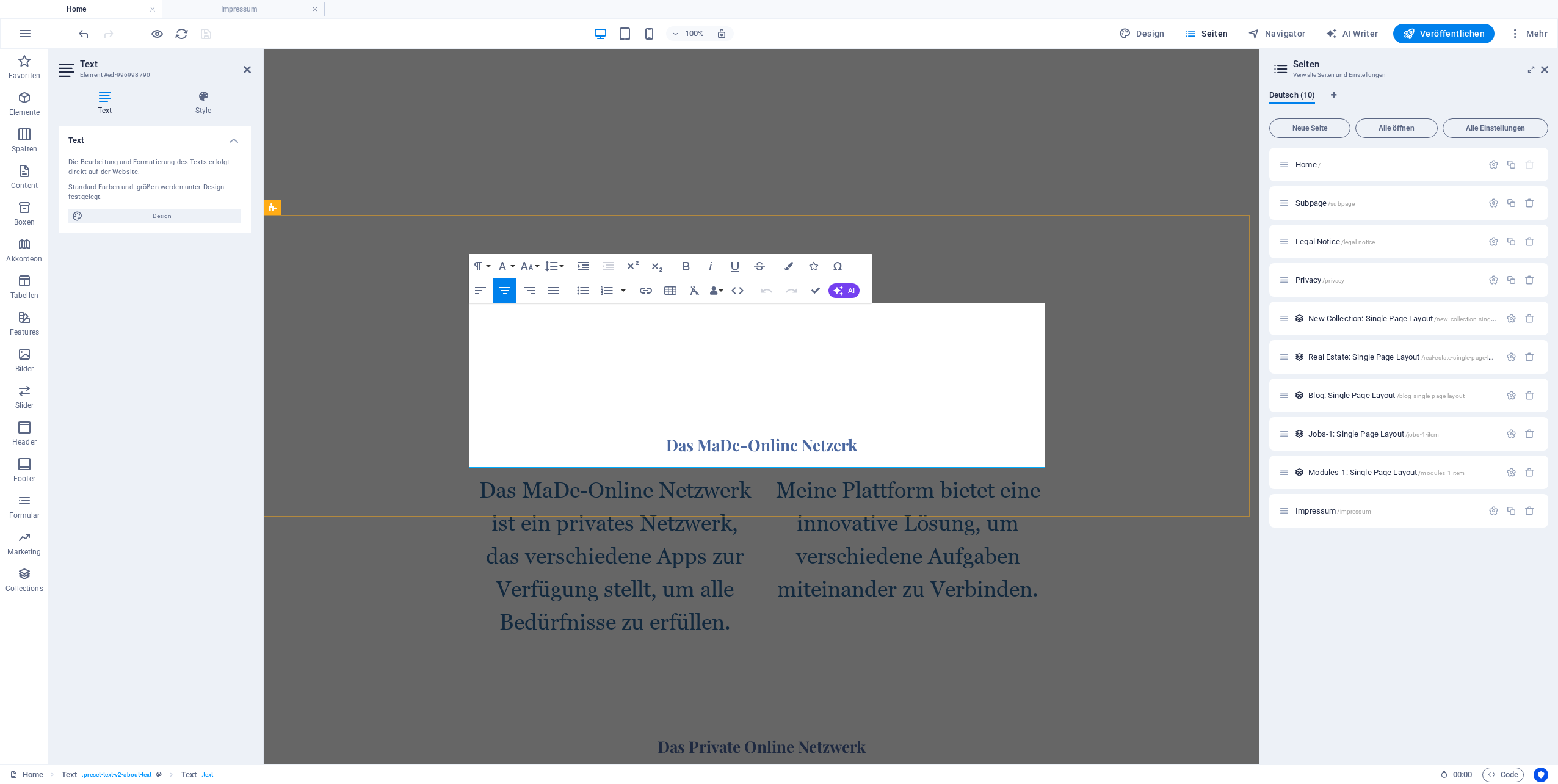
click at [637, 473] on p "Das MaDe-Online Netzwerk ist ein privates Netzwerk, das verschiedene Apps zur V…" at bounding box center [762, 555] width 576 height 165
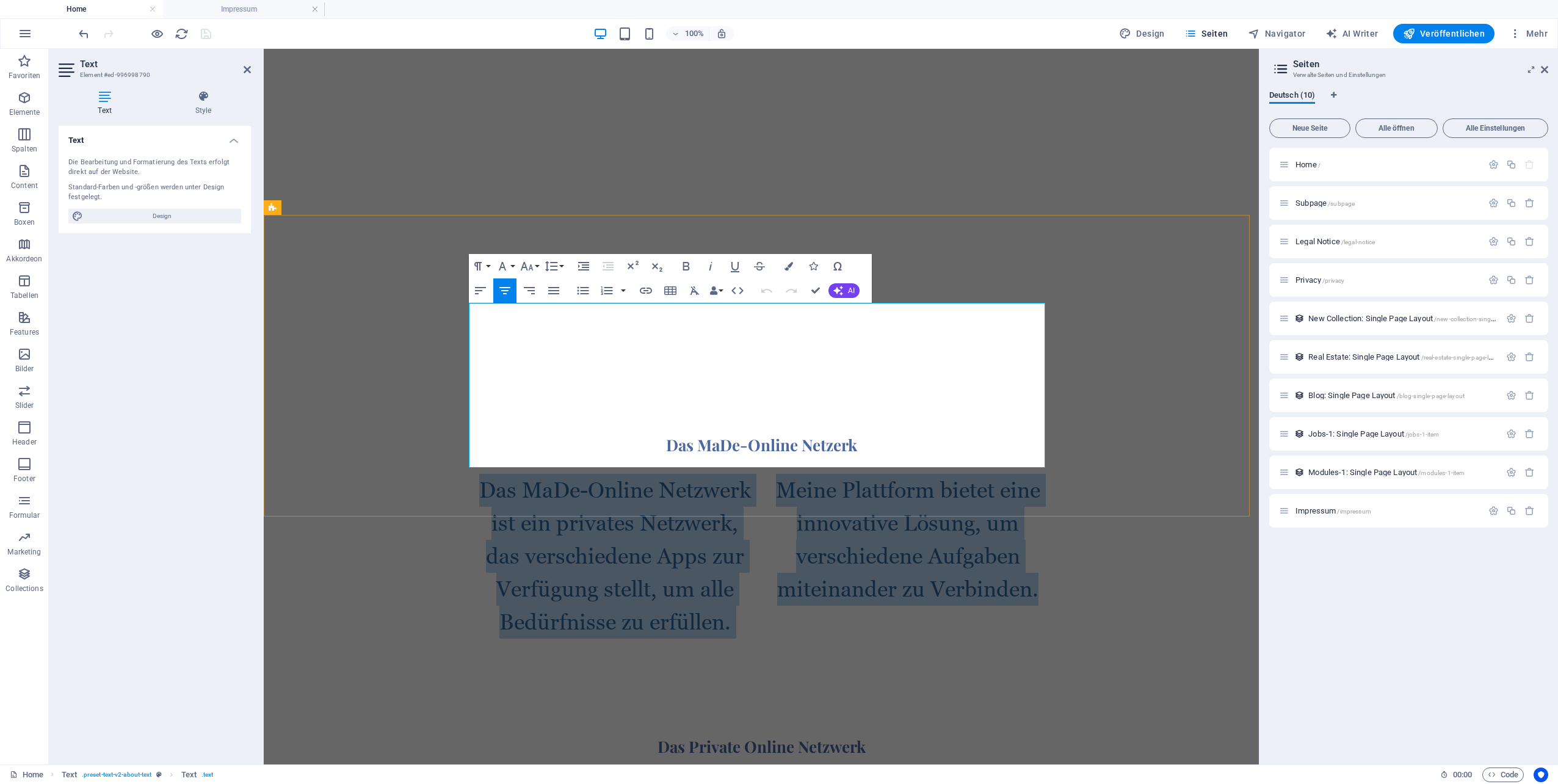
click at [637, 473] on p "Das MaDe-Online Netzwerk ist ein privates Netzwerk, das verschiedene Apps zur V…" at bounding box center [762, 555] width 576 height 165
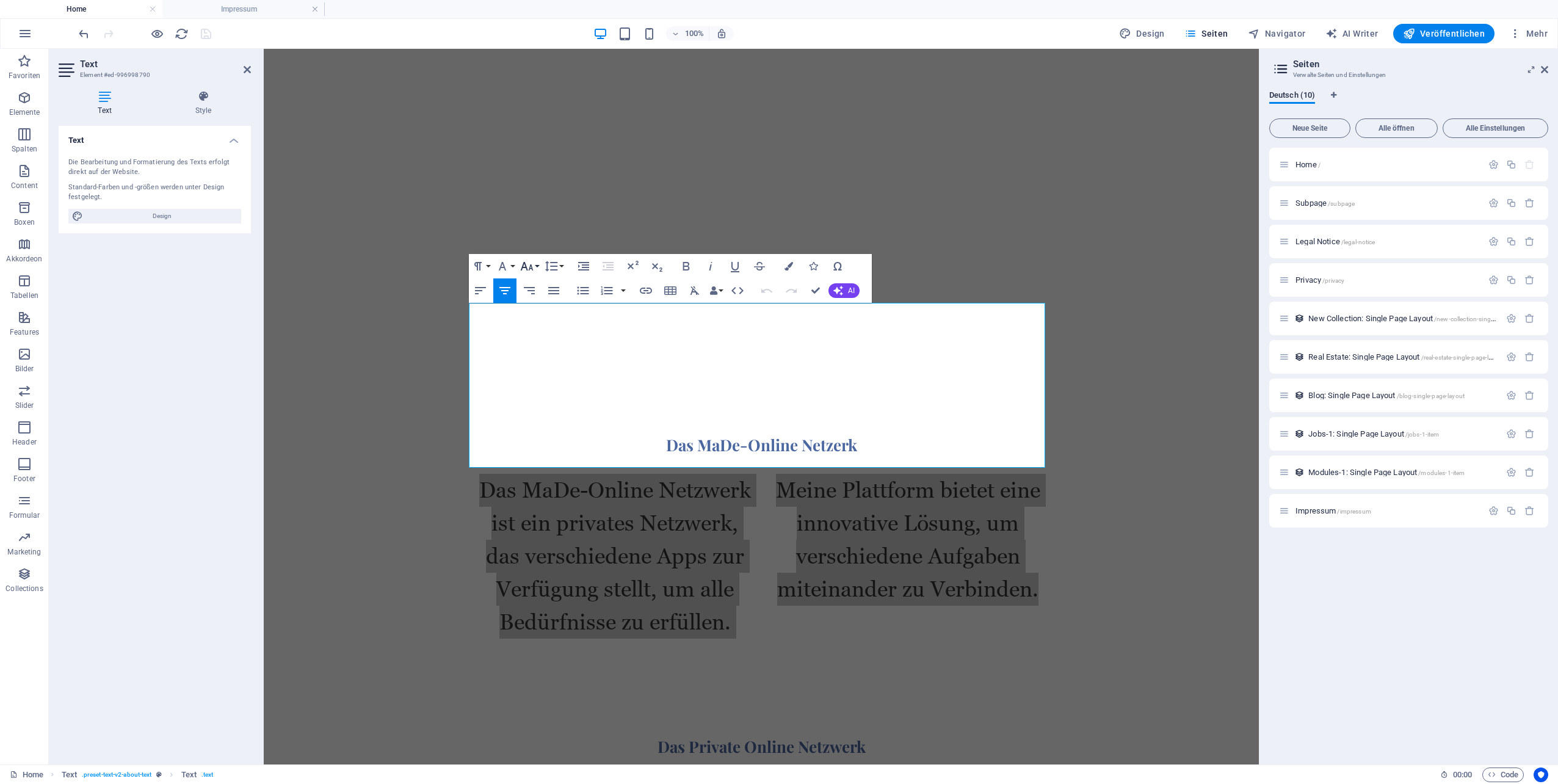
click at [525, 269] on icon "button" at bounding box center [527, 266] width 15 height 15
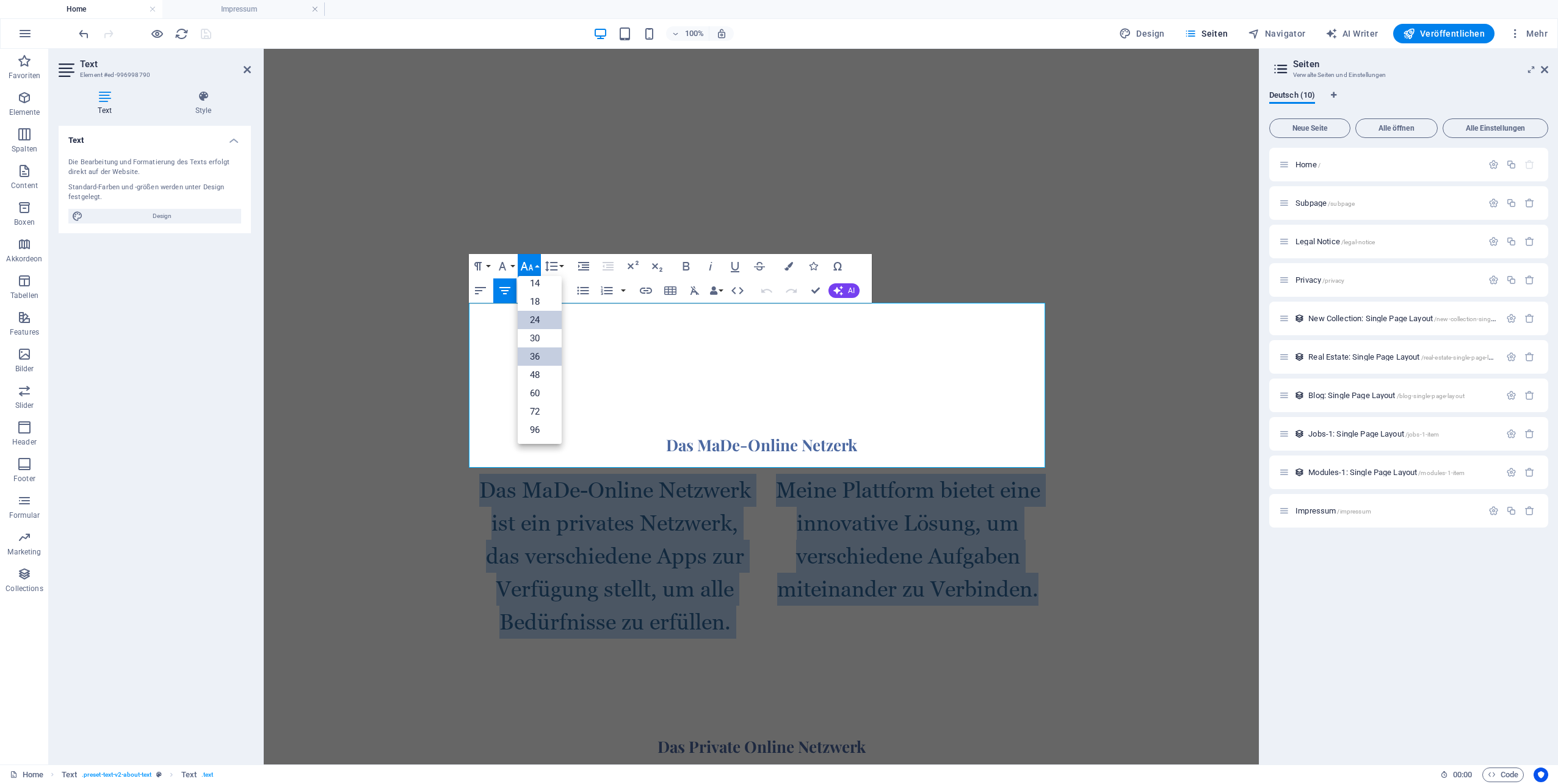
click at [536, 324] on link "24" at bounding box center [540, 320] width 44 height 18
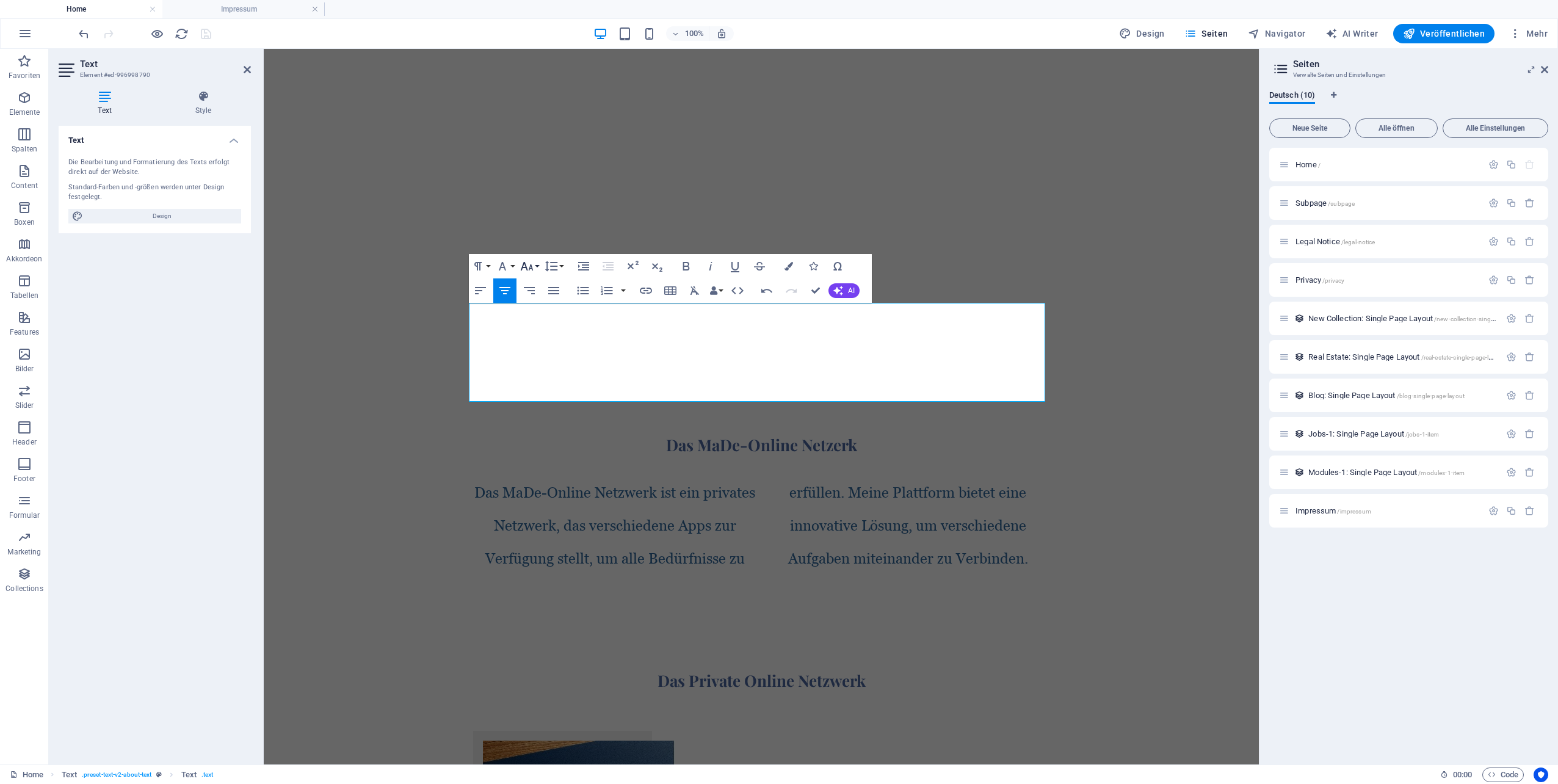
click at [530, 267] on icon "button" at bounding box center [526, 265] width 13 height 8
click at [531, 294] on link "18" at bounding box center [540, 302] width 44 height 18
click at [532, 269] on icon "button" at bounding box center [526, 265] width 13 height 8
click at [534, 287] on link "14" at bounding box center [540, 284] width 44 height 18
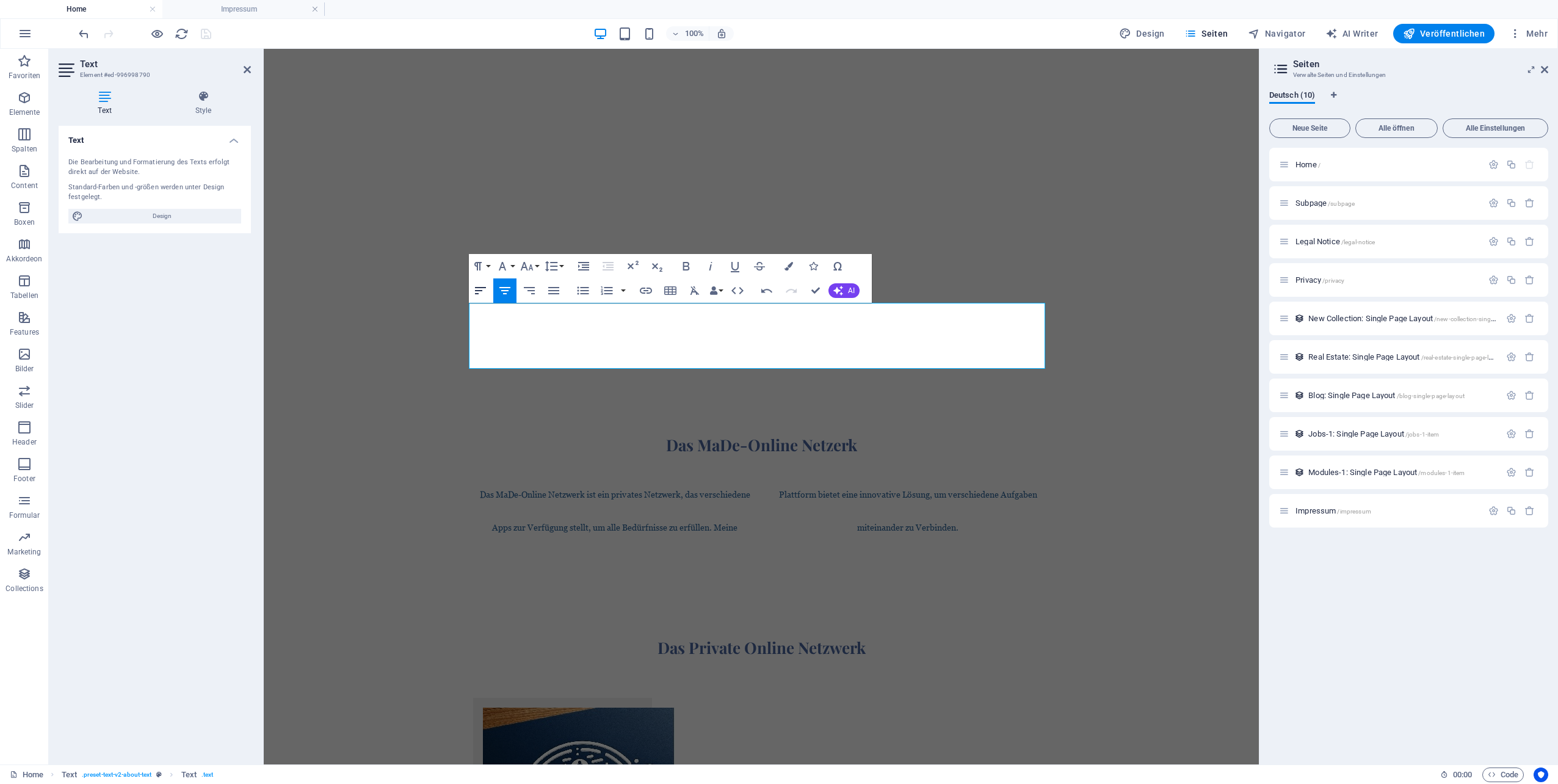
click at [483, 289] on icon "button" at bounding box center [481, 291] width 15 height 15
click at [527, 294] on icon "button" at bounding box center [529, 291] width 15 height 15
click at [552, 293] on icon "button" at bounding box center [554, 291] width 15 height 15
click at [528, 267] on icon "button" at bounding box center [527, 266] width 15 height 15
click at [540, 356] on link "36" at bounding box center [540, 356] width 44 height 18
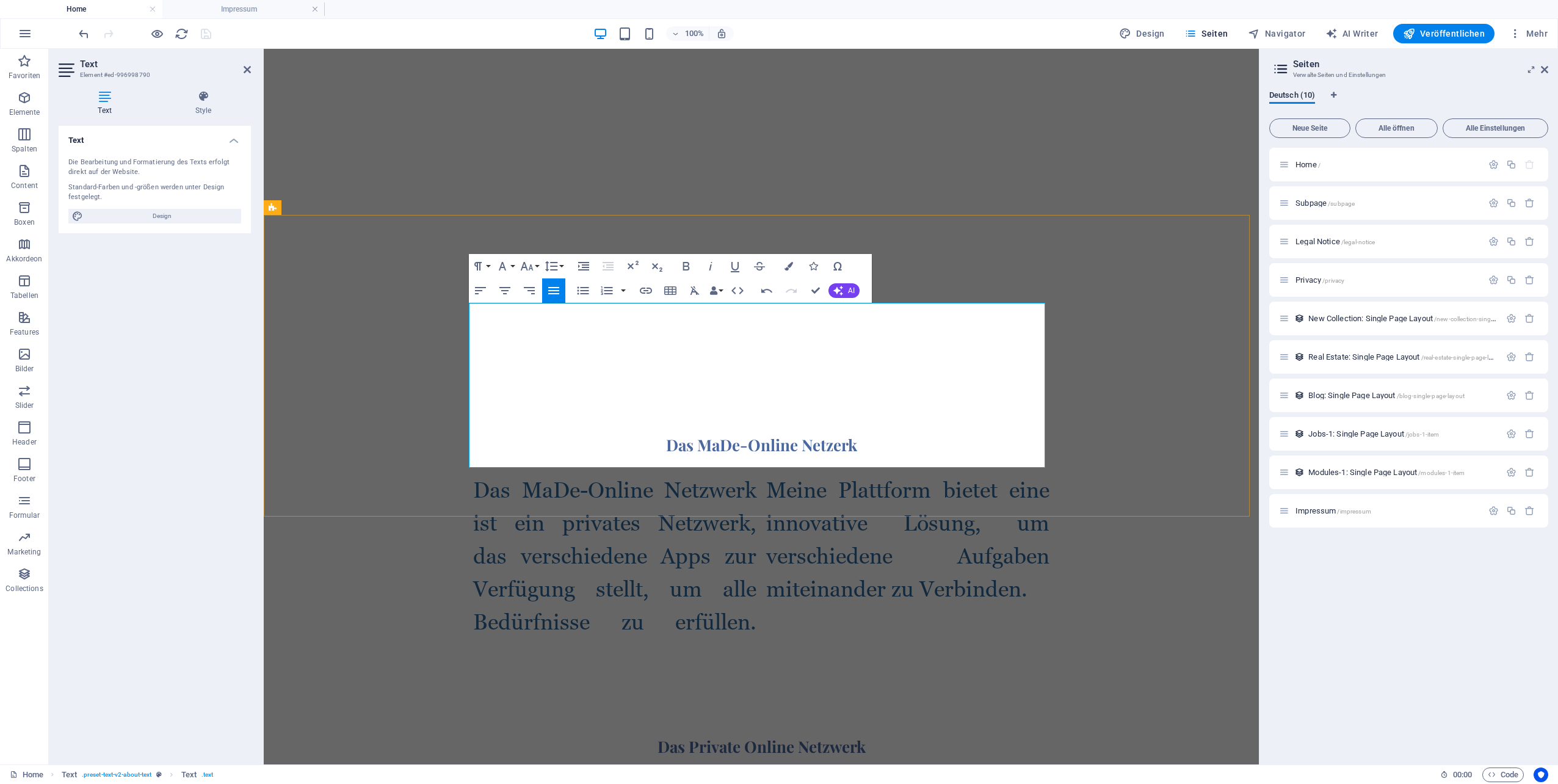
click at [850, 473] on div "Das MaDe-Online Netzwerk ist ein privates Netzwerk, das verschiedene Apps zur V…" at bounding box center [762, 555] width 576 height 165
click at [867, 477] on span "Das MaDe-Online Netzwerk ist ein privates Netzwerk, das verschiedene Apps zur V…" at bounding box center [762, 555] width 576 height 157
click at [246, 69] on icon at bounding box center [247, 69] width 7 height 10
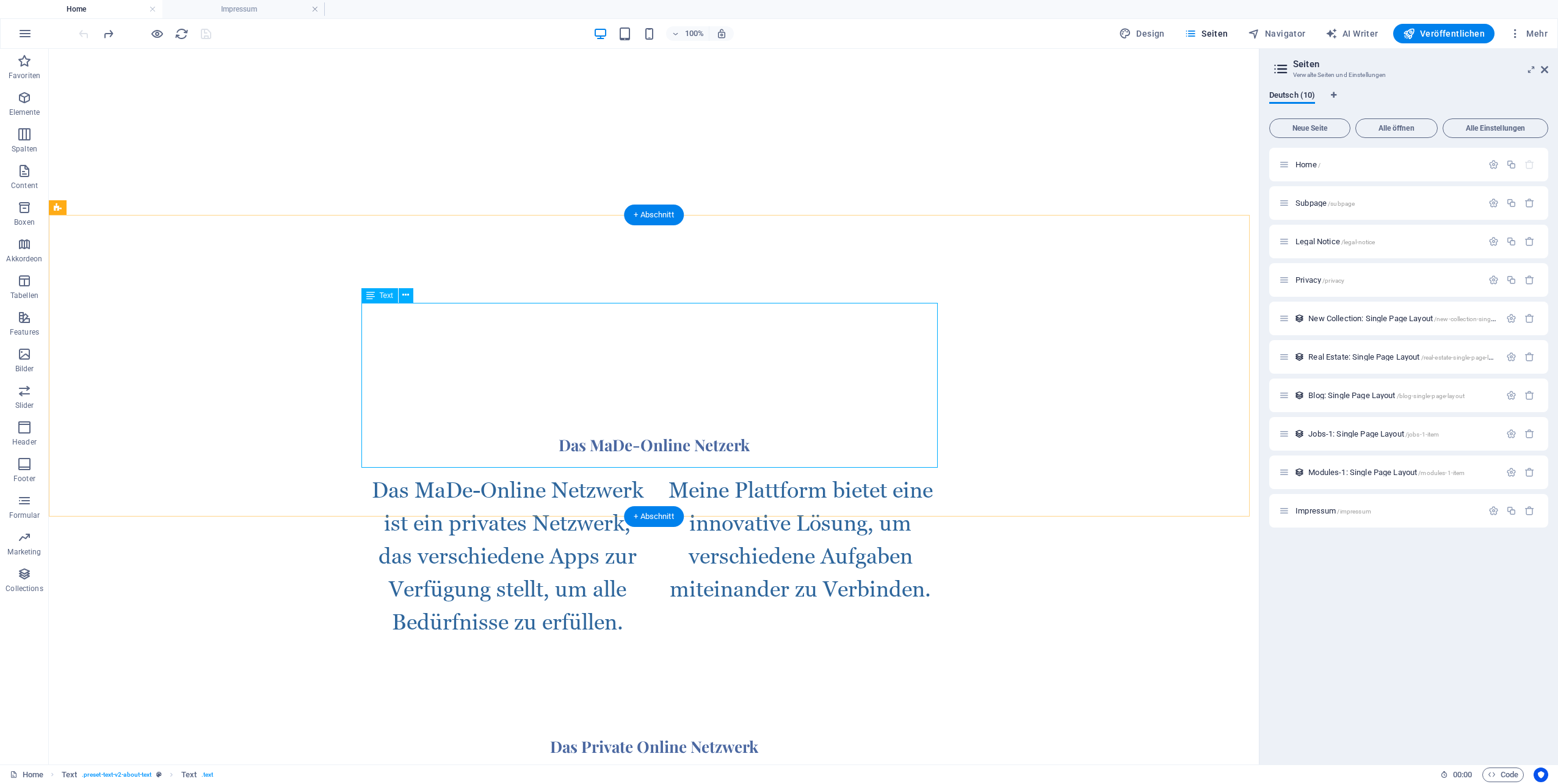
click at [882, 473] on div "Das MaDe-Online Netzwerk ist ein privates Netzwerk, das verschiedene Apps zur V…" at bounding box center [654, 555] width 576 height 165
click at [886, 473] on div "Das MaDe-Online Netzwerk ist ein privates Netzwerk, das verschiedene Apps zur V…" at bounding box center [654, 555] width 576 height 165
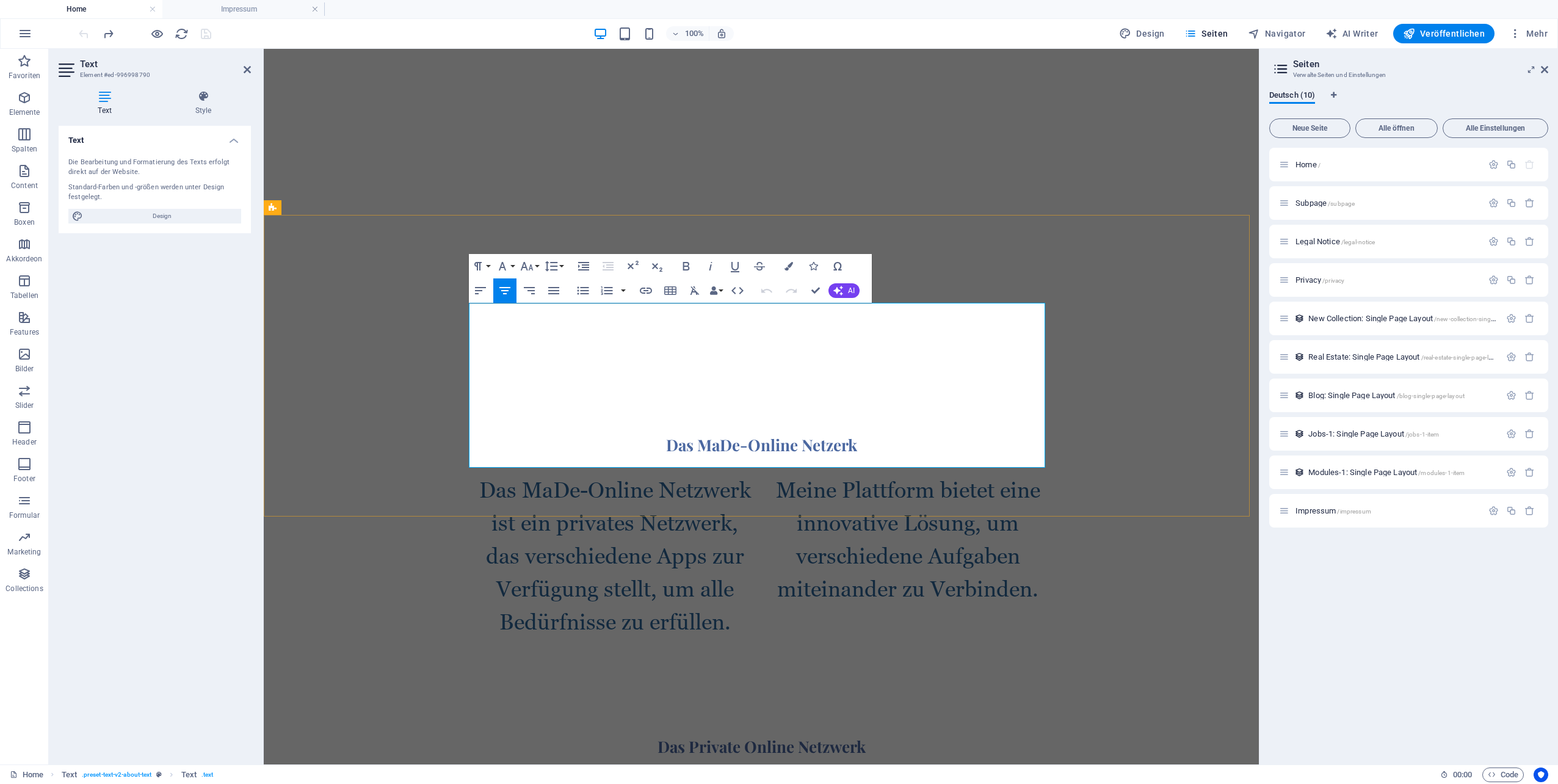
click at [994, 473] on p "Das MaDe-Online Netzwerk ist ein privates Netzwerk, das verschiedene Apps zur V…" at bounding box center [762, 555] width 576 height 165
click at [729, 473] on p "Das MaDe-Online Netzwerk ist ein privates Netzwerk, das verschiedene Apps zur V…" at bounding box center [762, 555] width 576 height 165
click at [248, 67] on icon at bounding box center [247, 69] width 7 height 10
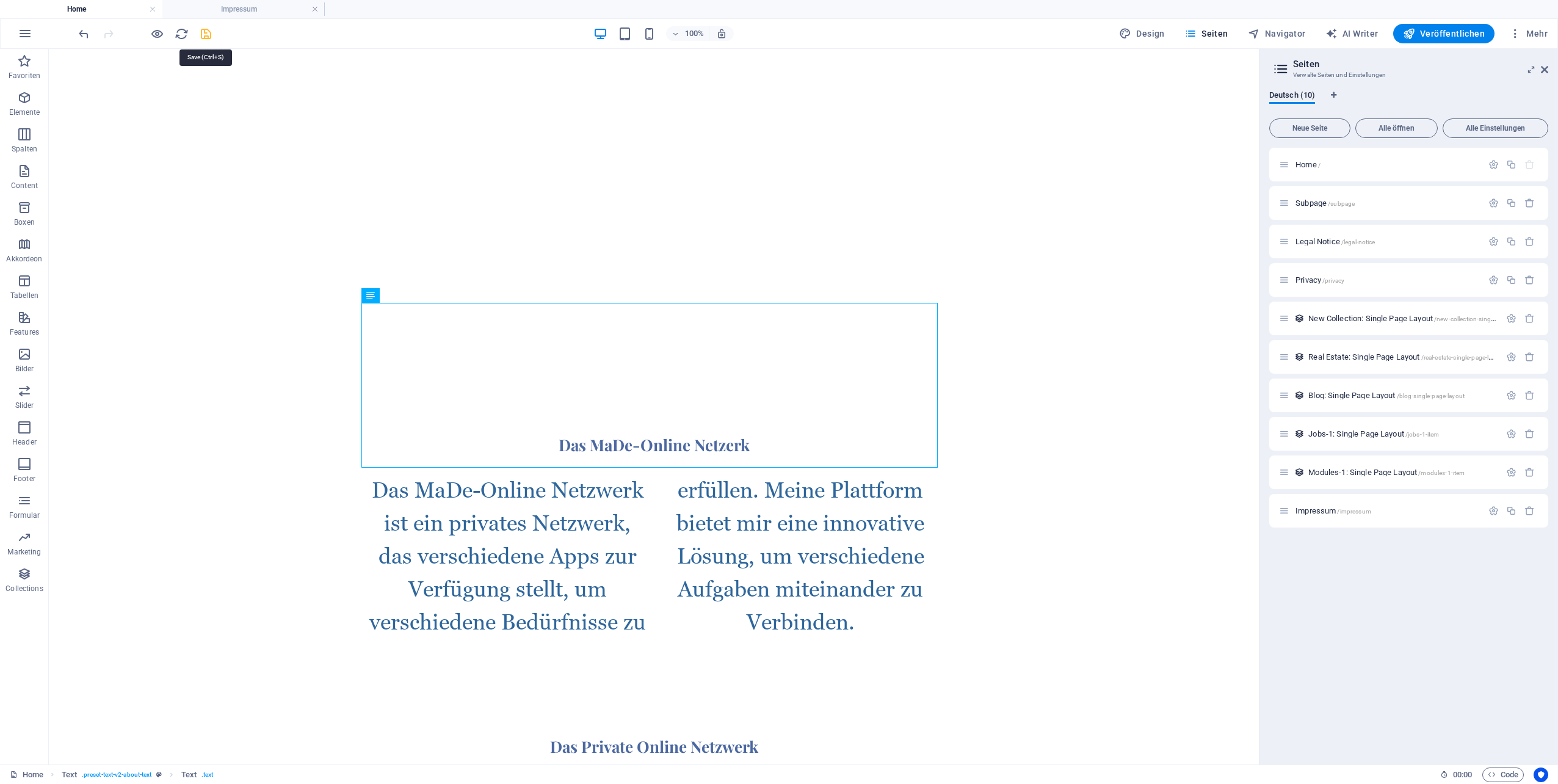
click at [206, 32] on icon "save" at bounding box center [205, 33] width 14 height 14
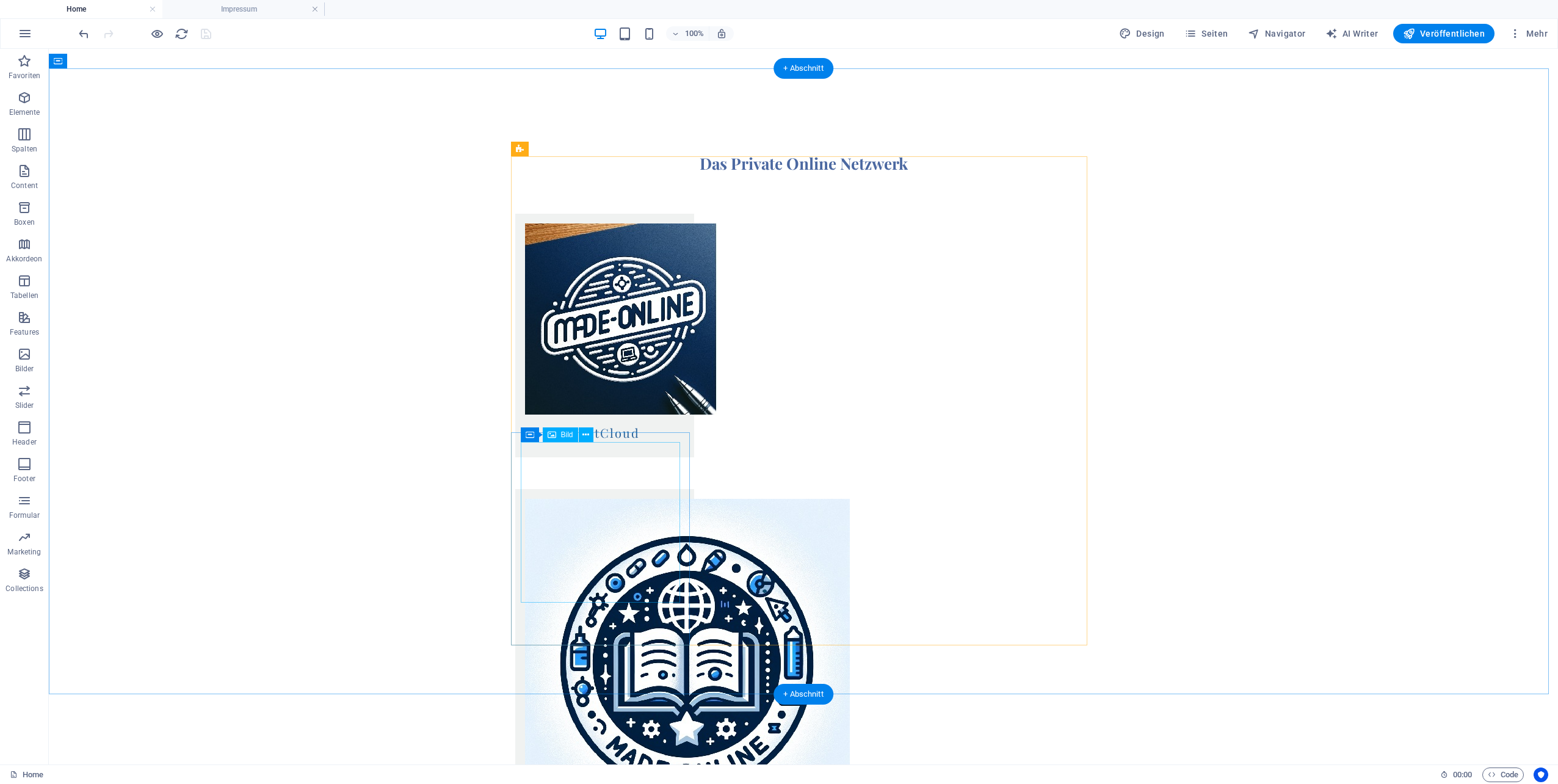
scroll to position [1228, 0]
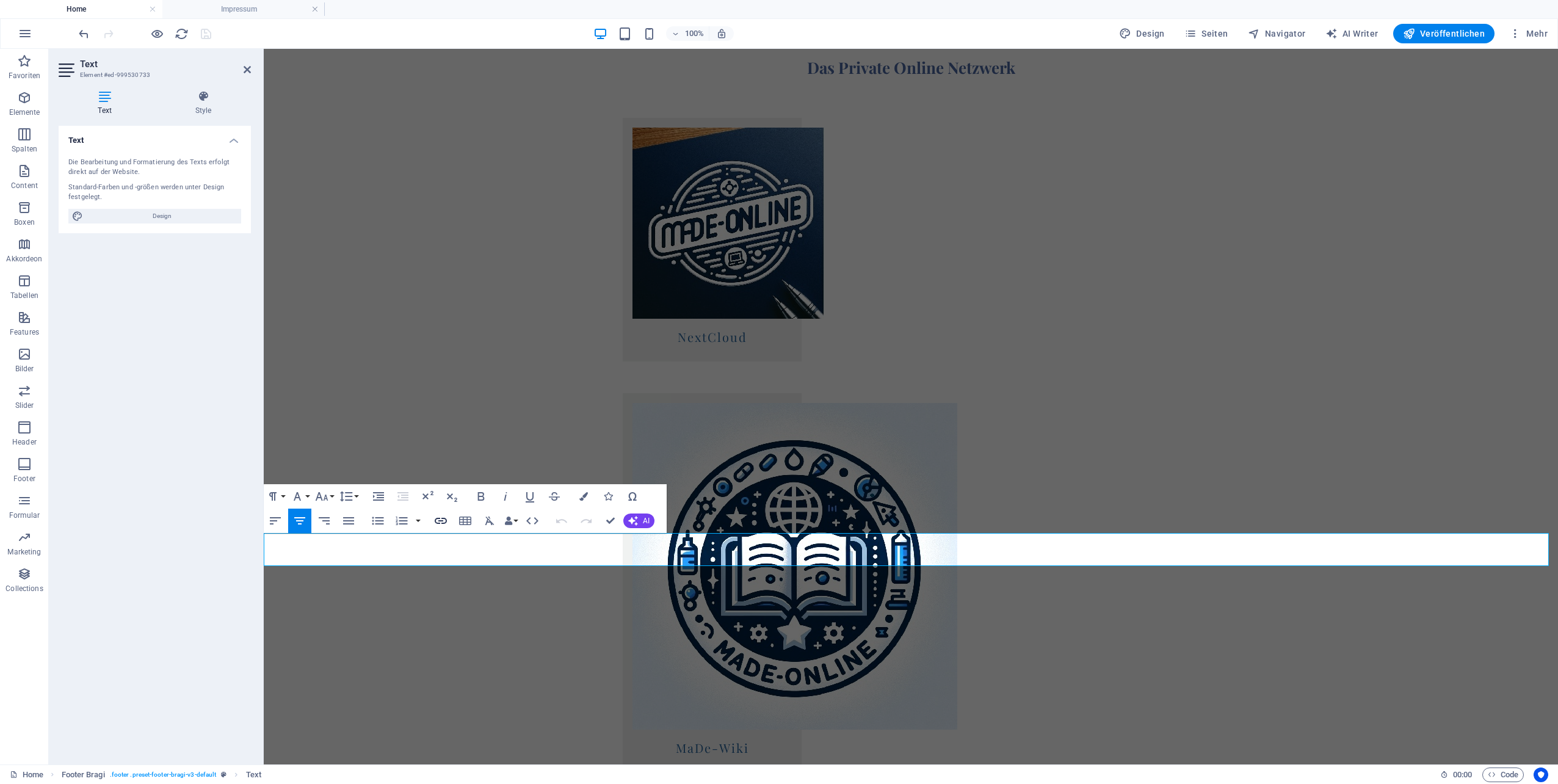
click at [444, 520] on icon "button" at bounding box center [441, 521] width 15 height 15
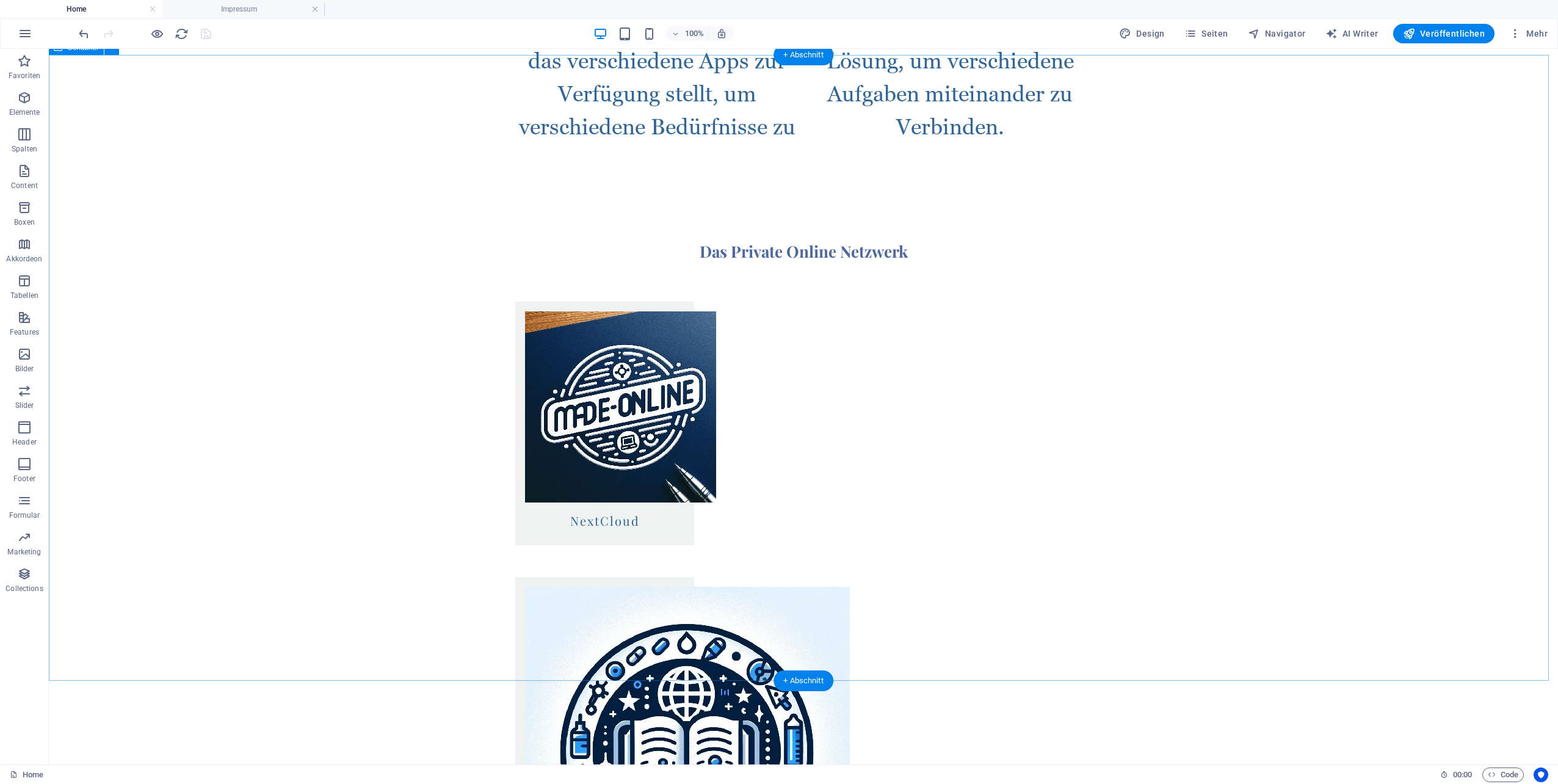
scroll to position [1099, 0]
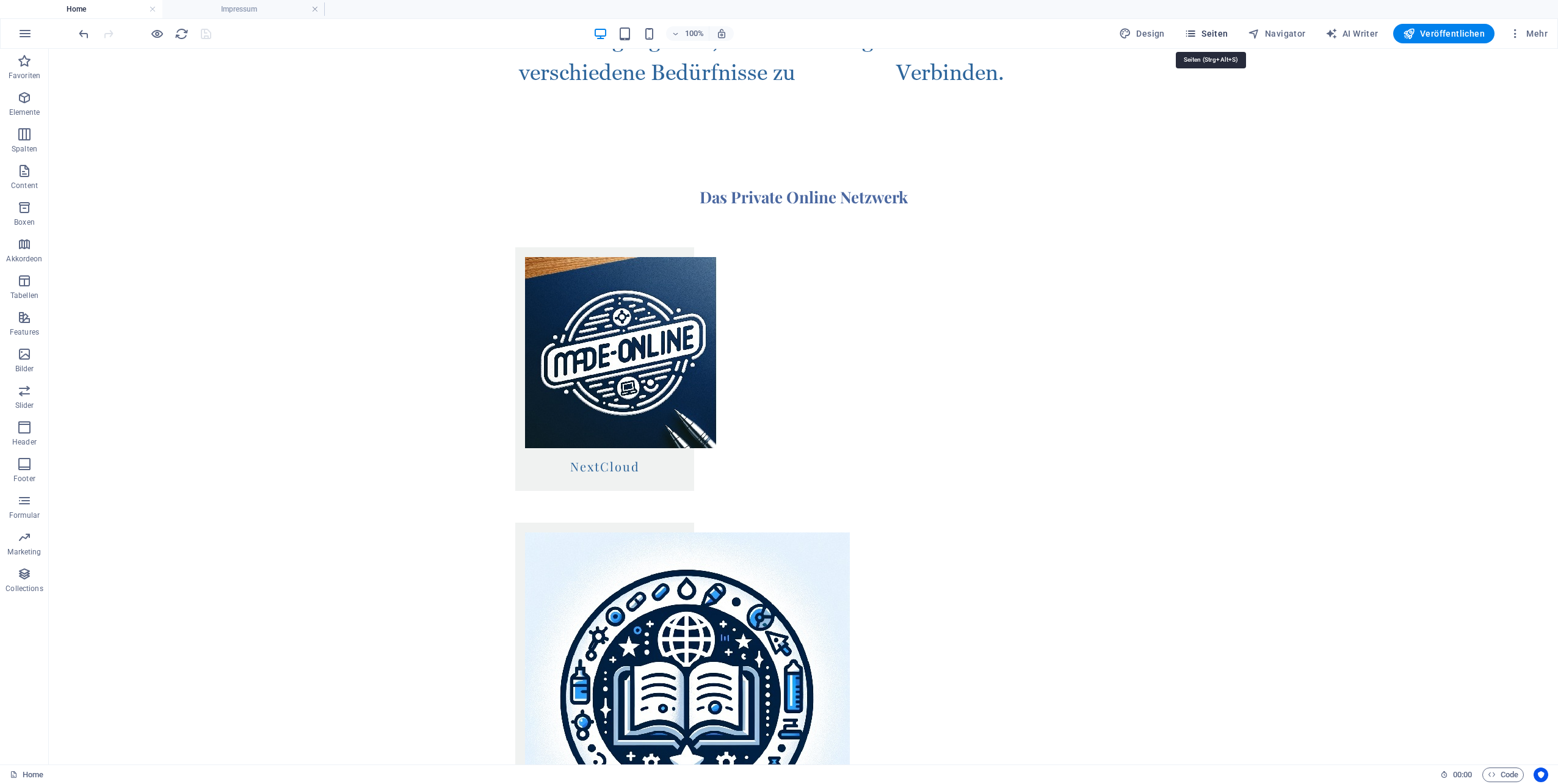
click at [1222, 35] on span "Seiten" at bounding box center [1207, 33] width 44 height 12
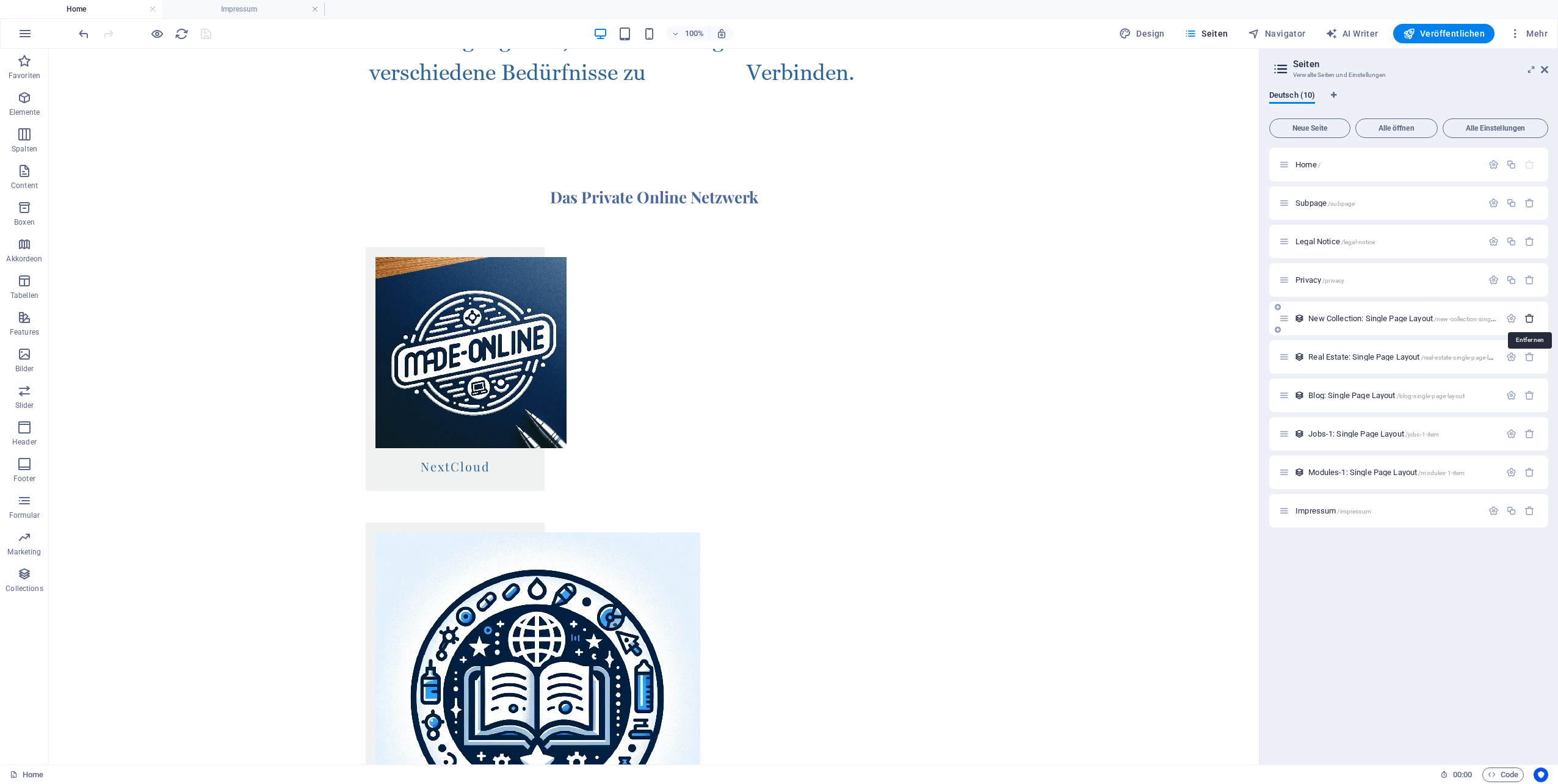
click at [1531, 320] on icon "button" at bounding box center [1530, 317] width 10 height 10
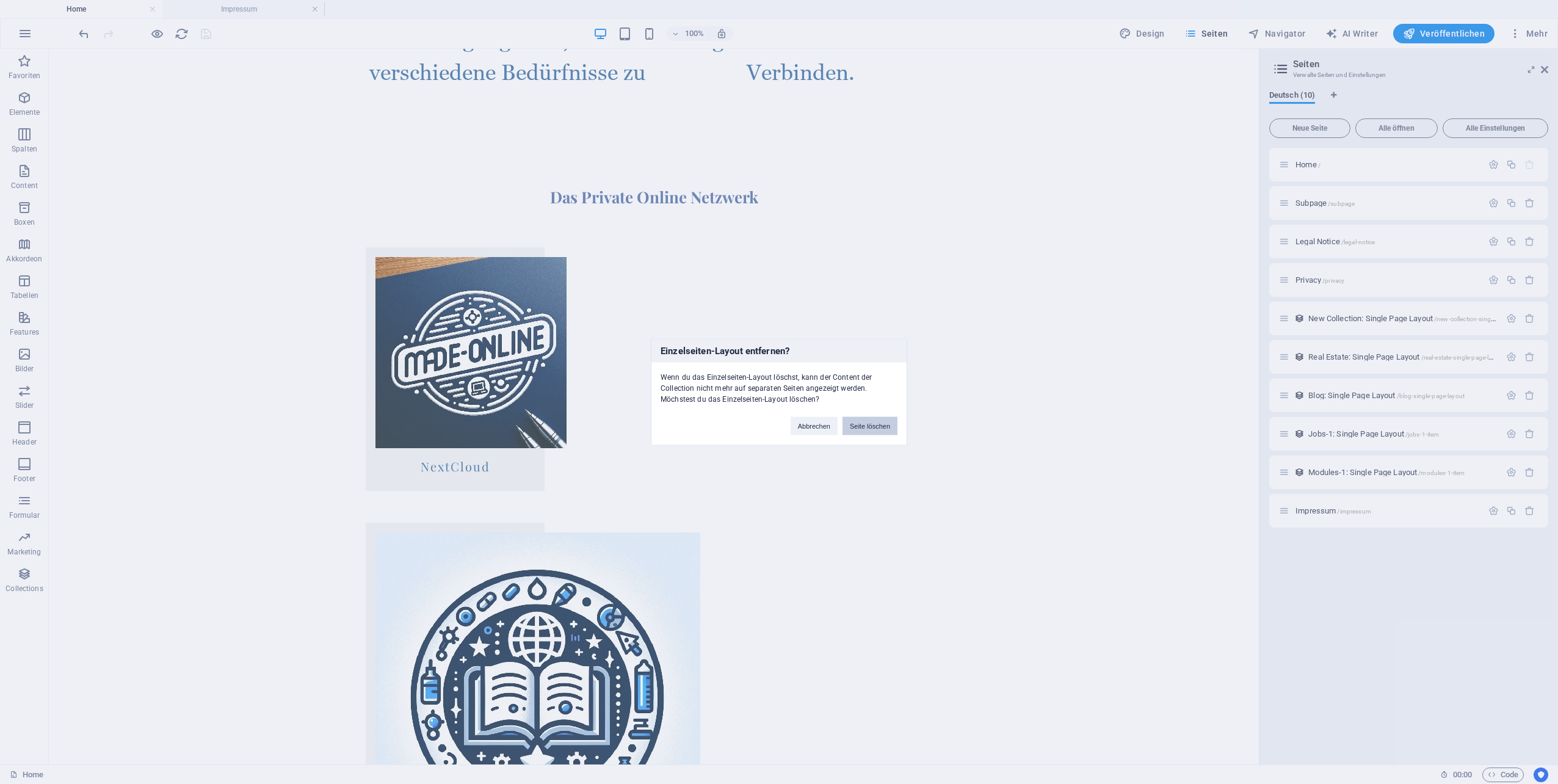
drag, startPoint x: 879, startPoint y: 424, endPoint x: 1345, endPoint y: 357, distance: 470.8
click at [880, 424] on button "Seite löschen" at bounding box center [870, 426] width 55 height 18
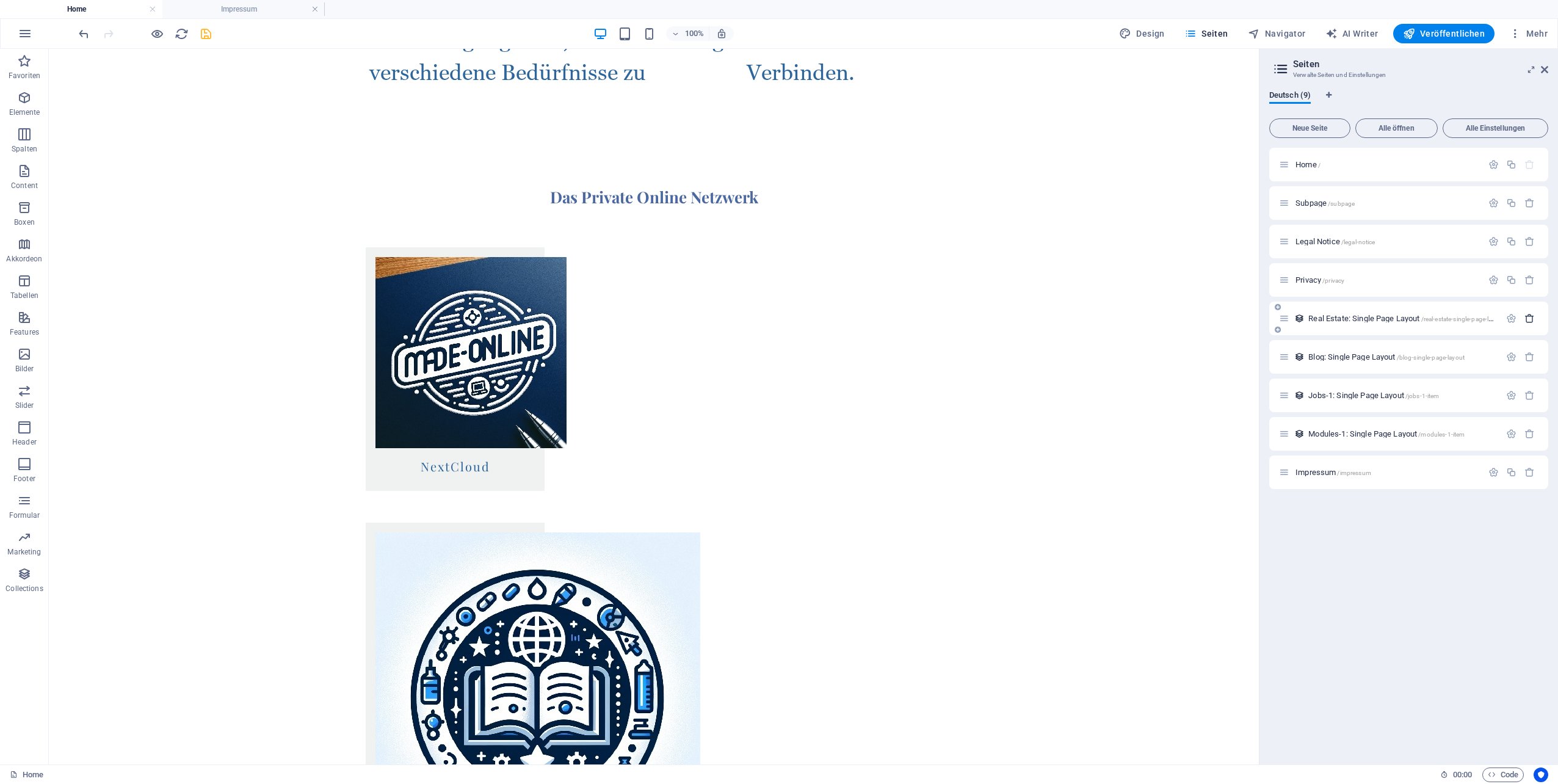
click at [1527, 320] on icon "button" at bounding box center [1530, 317] width 10 height 10
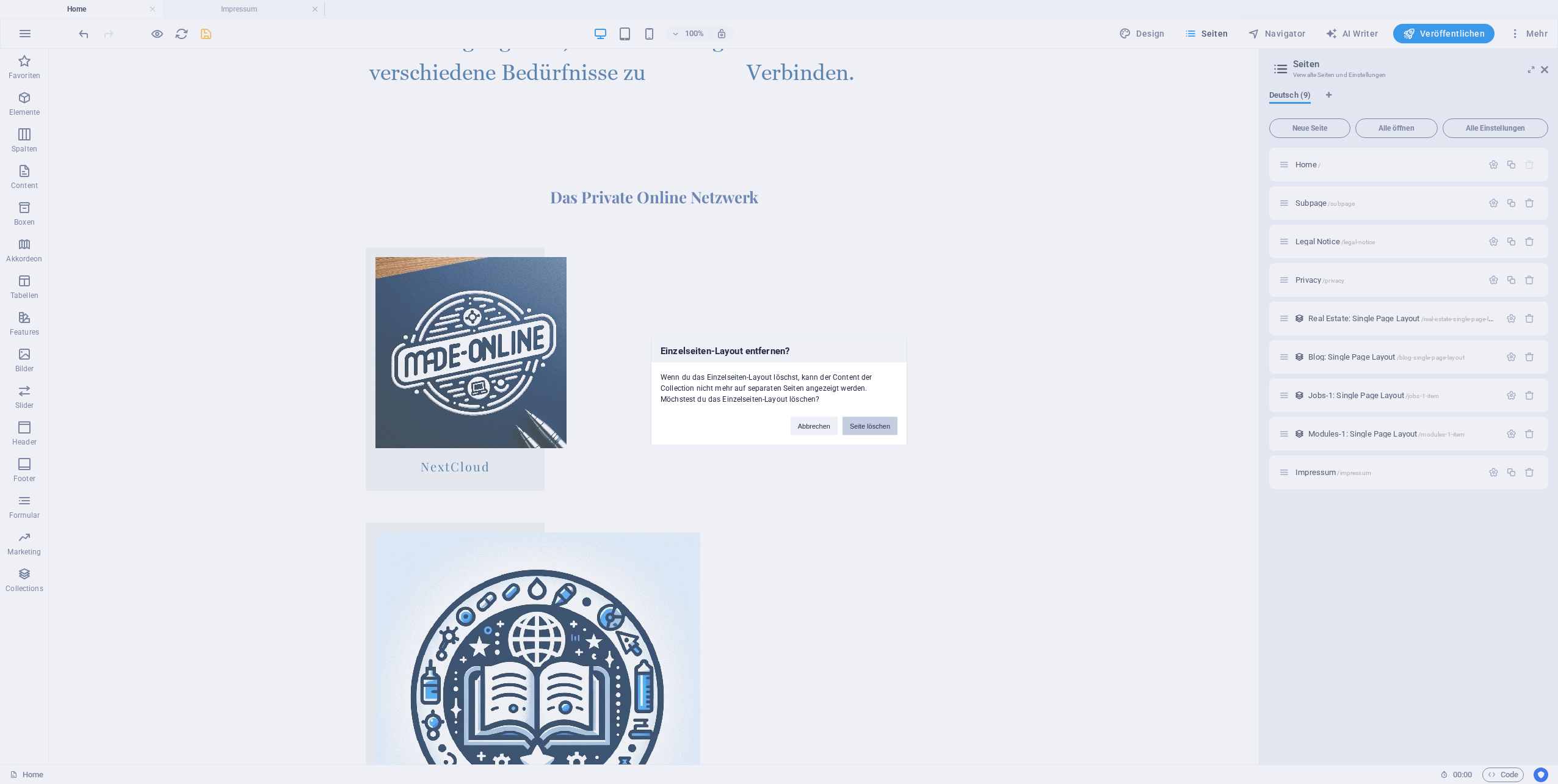
click at [867, 430] on button "Seite löschen" at bounding box center [870, 426] width 55 height 18
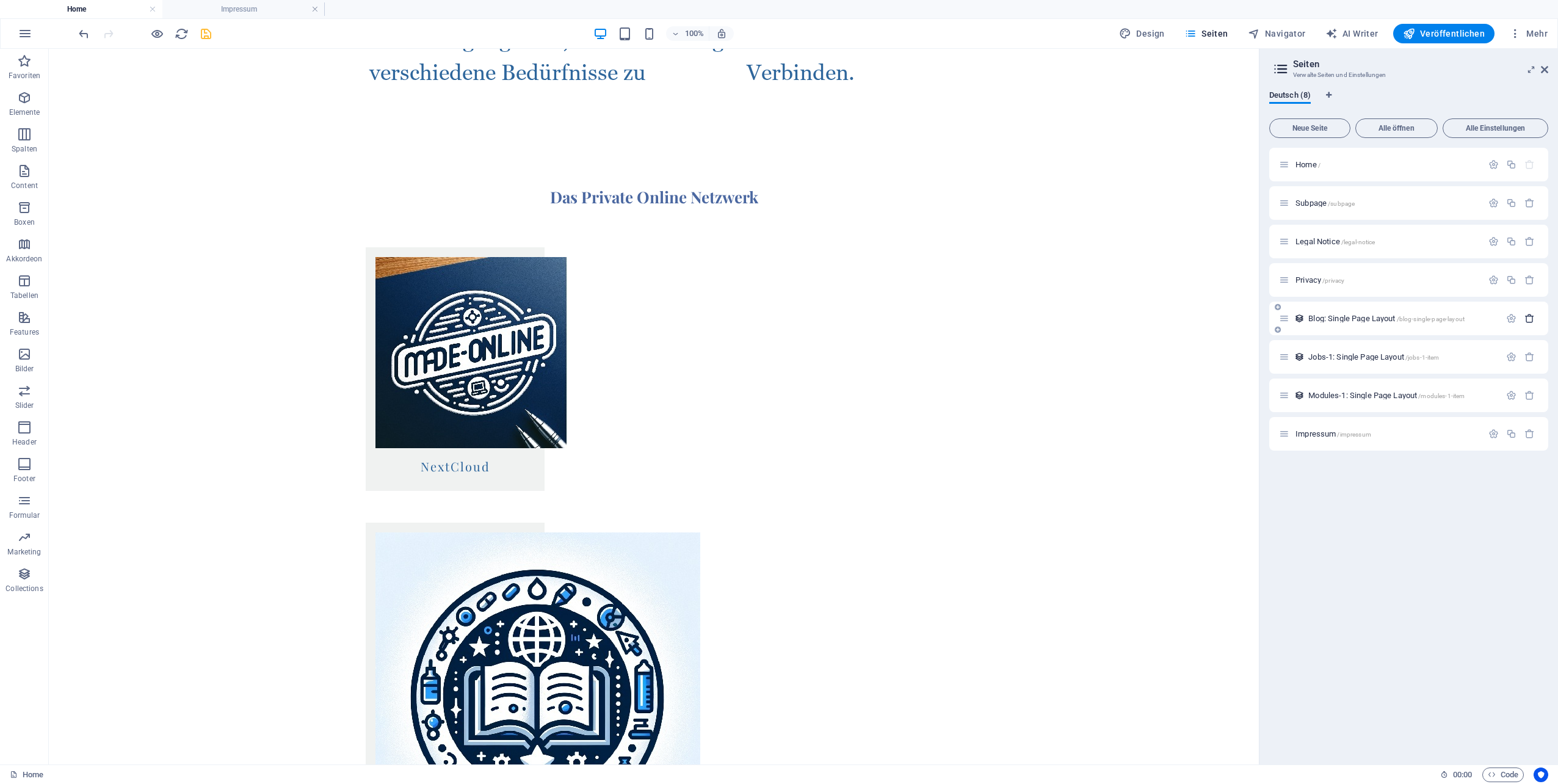
click at [1531, 320] on icon "button" at bounding box center [1530, 317] width 10 height 10
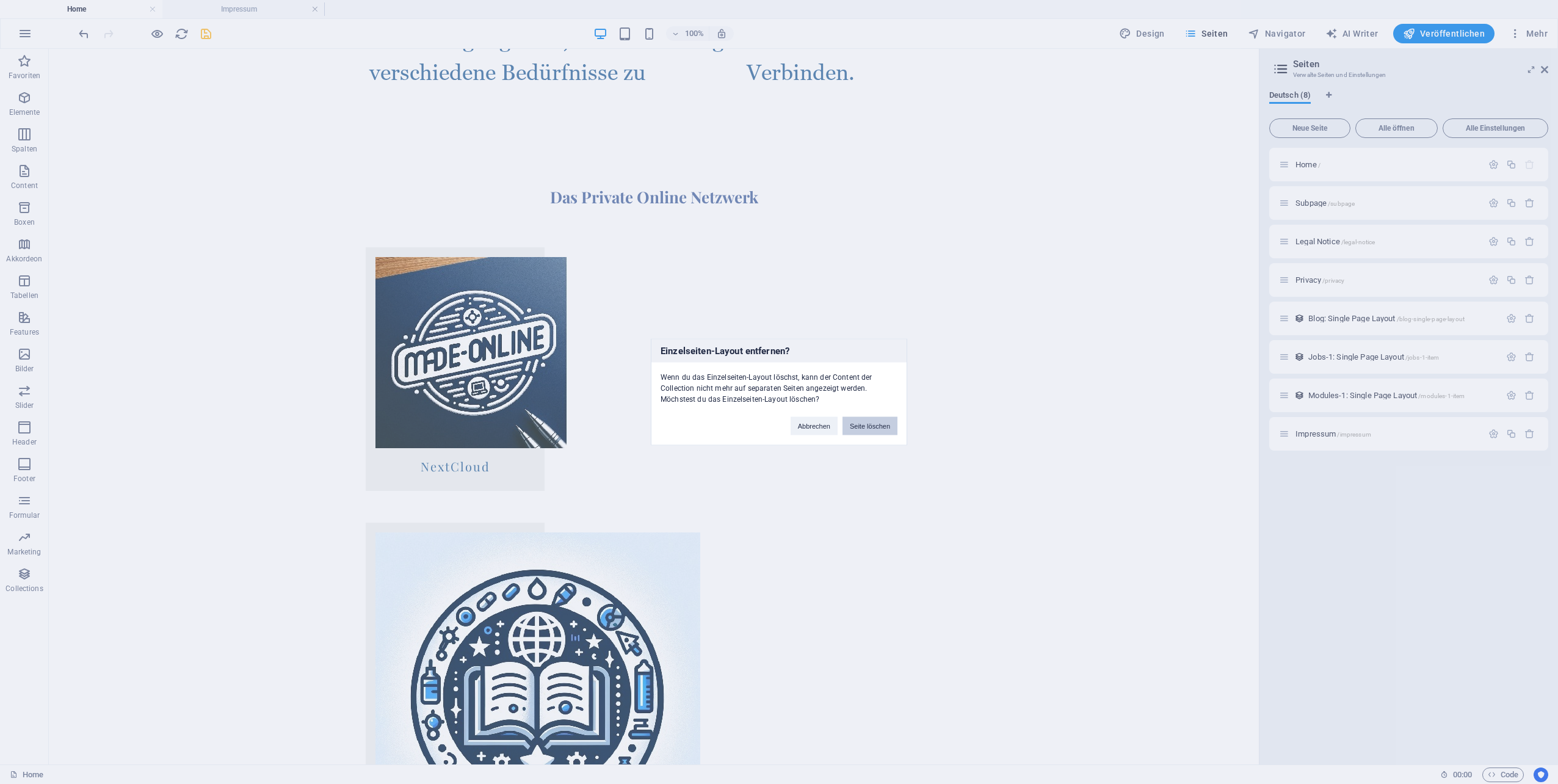
click at [880, 420] on button "Seite löschen" at bounding box center [870, 426] width 55 height 18
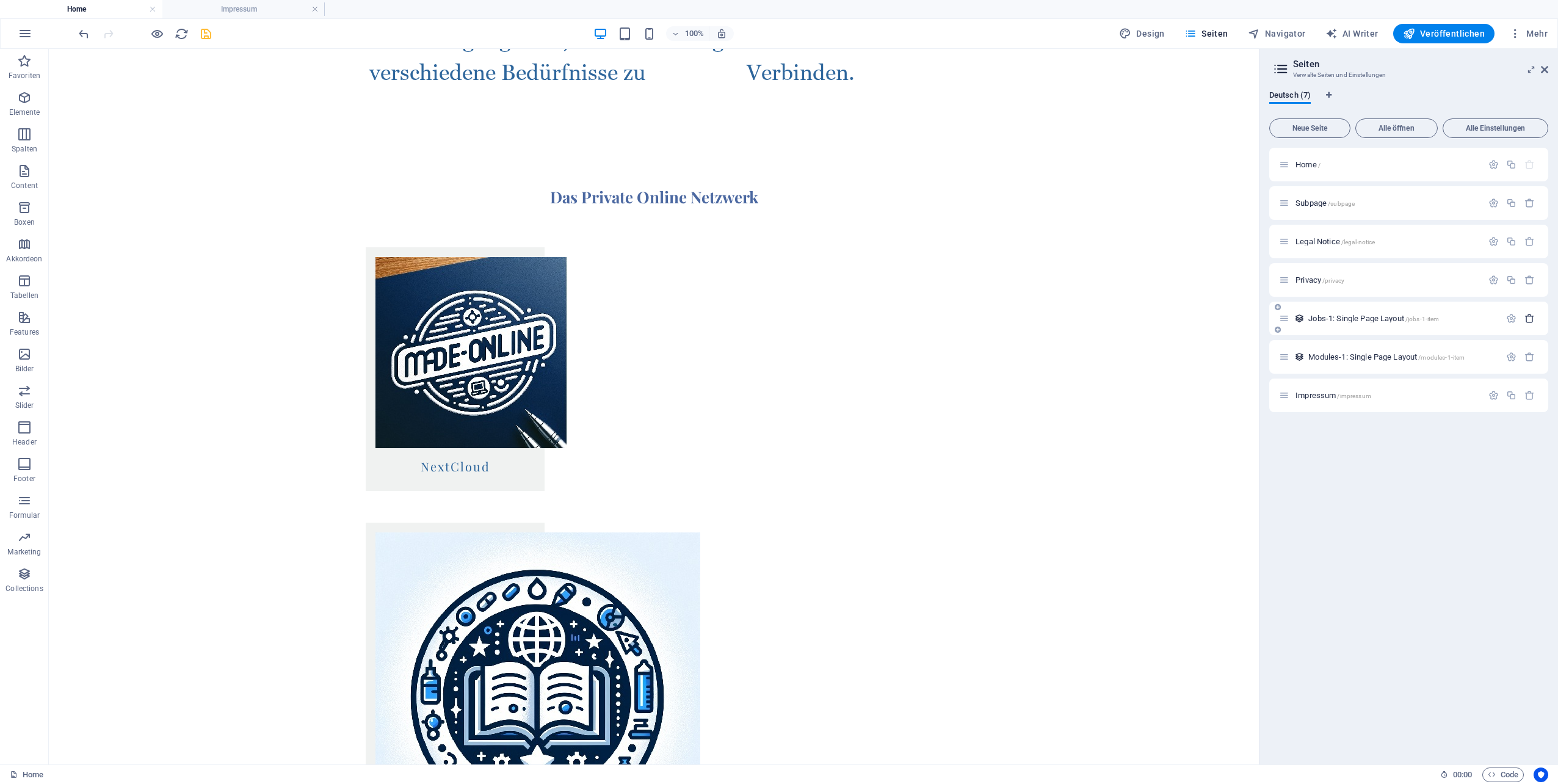
click at [1532, 320] on icon "button" at bounding box center [1530, 317] width 10 height 10
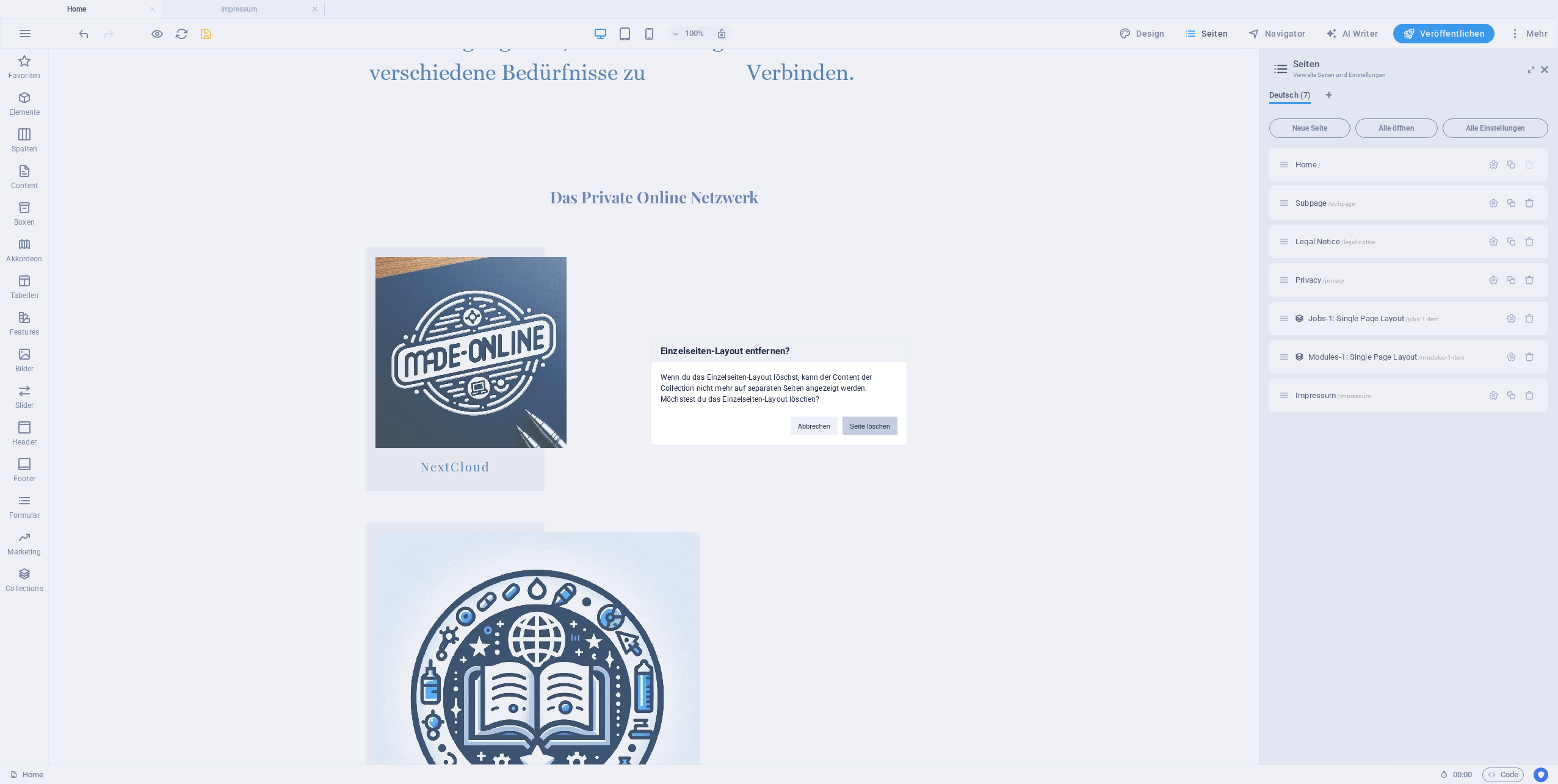
drag, startPoint x: 875, startPoint y: 433, endPoint x: 919, endPoint y: 390, distance: 61.5
click at [875, 433] on button "Seite löschen" at bounding box center [870, 426] width 55 height 18
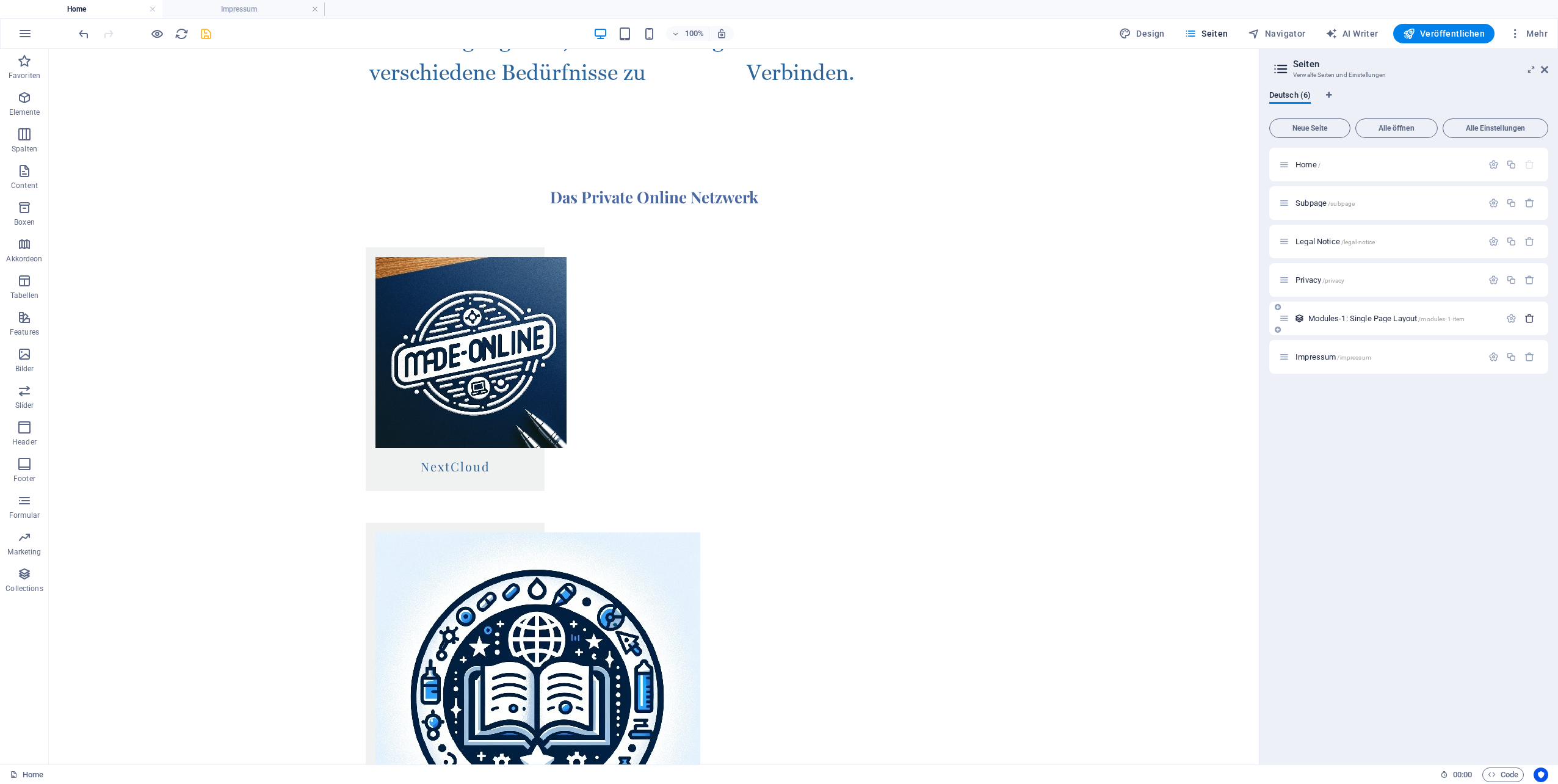
click at [1530, 320] on icon "button" at bounding box center [1530, 317] width 10 height 10
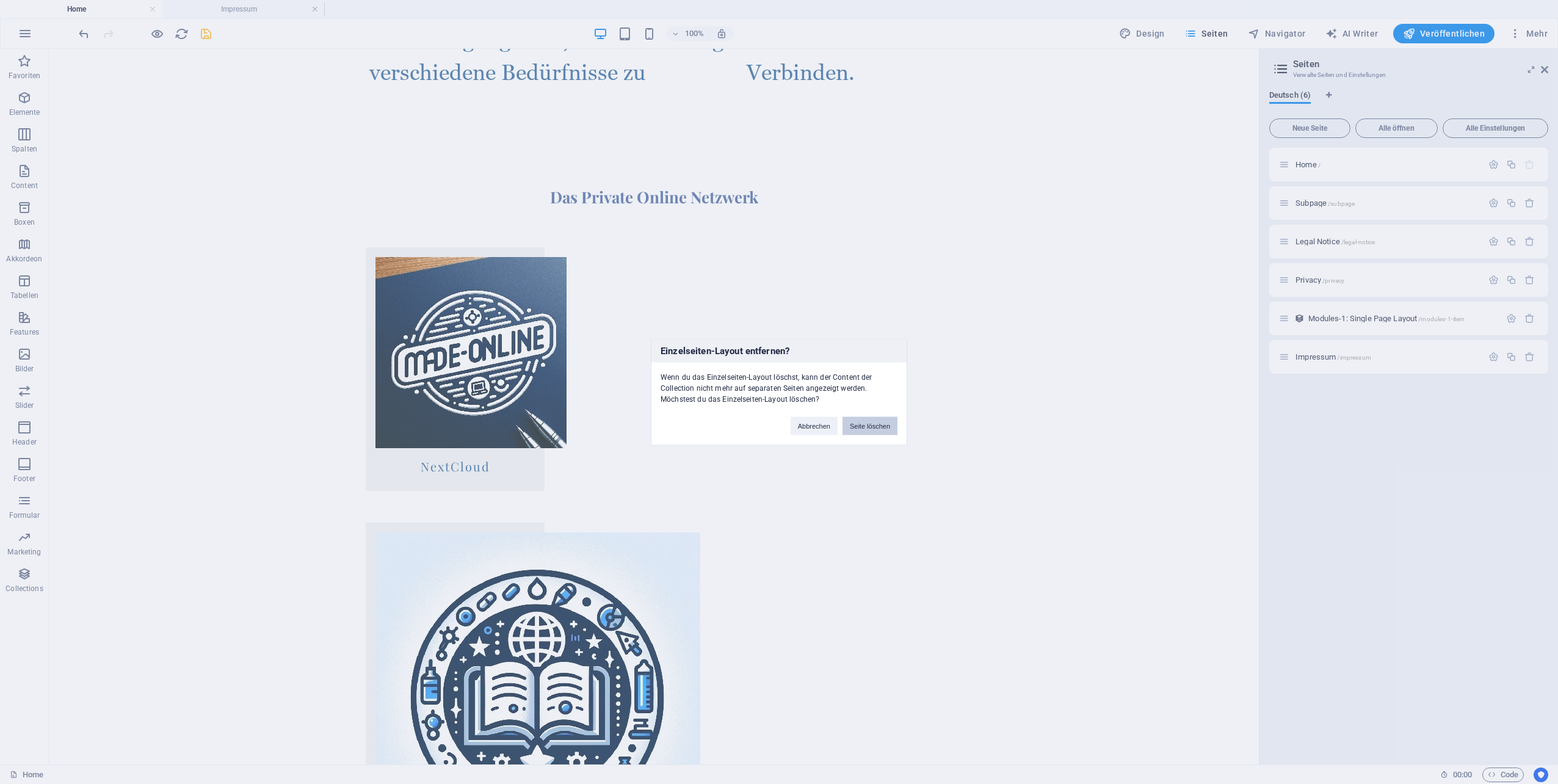
click at [875, 428] on button "Seite löschen" at bounding box center [870, 426] width 55 height 18
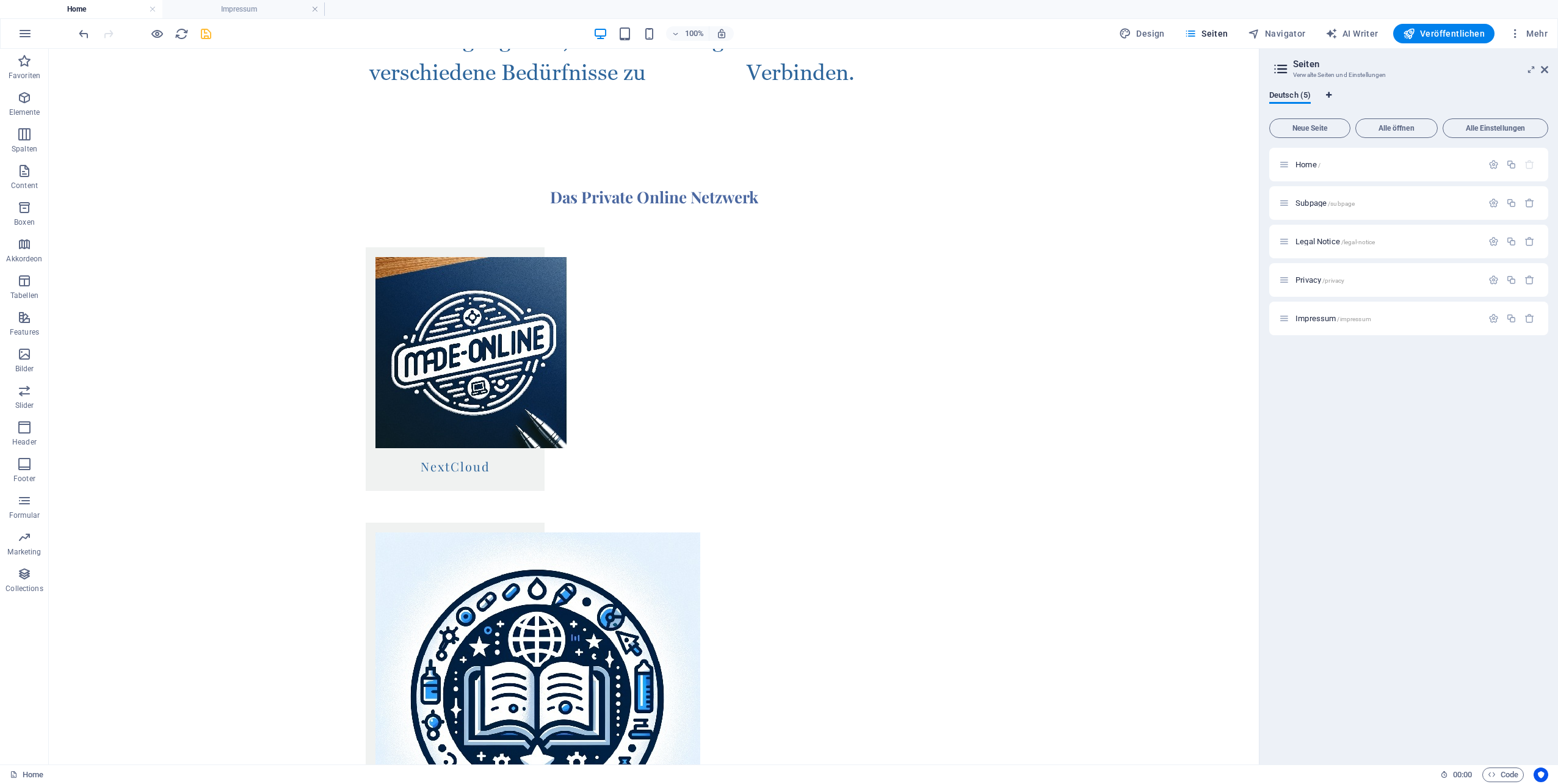
click at [1329, 97] on icon "Sprachen-Tabs" at bounding box center [1329, 95] width 5 height 7
select select "31"
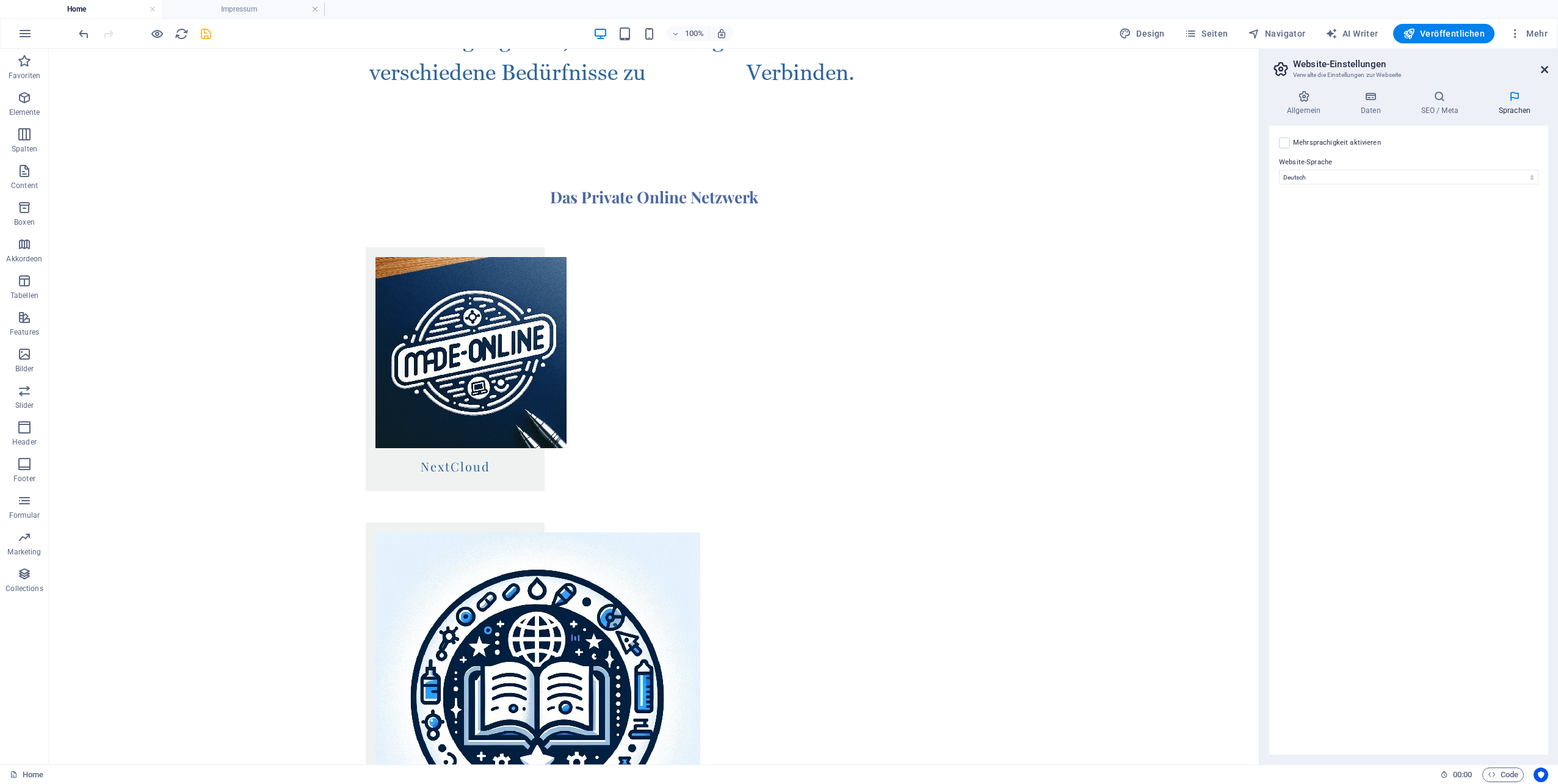
click at [1542, 70] on icon at bounding box center [1545, 69] width 7 height 10
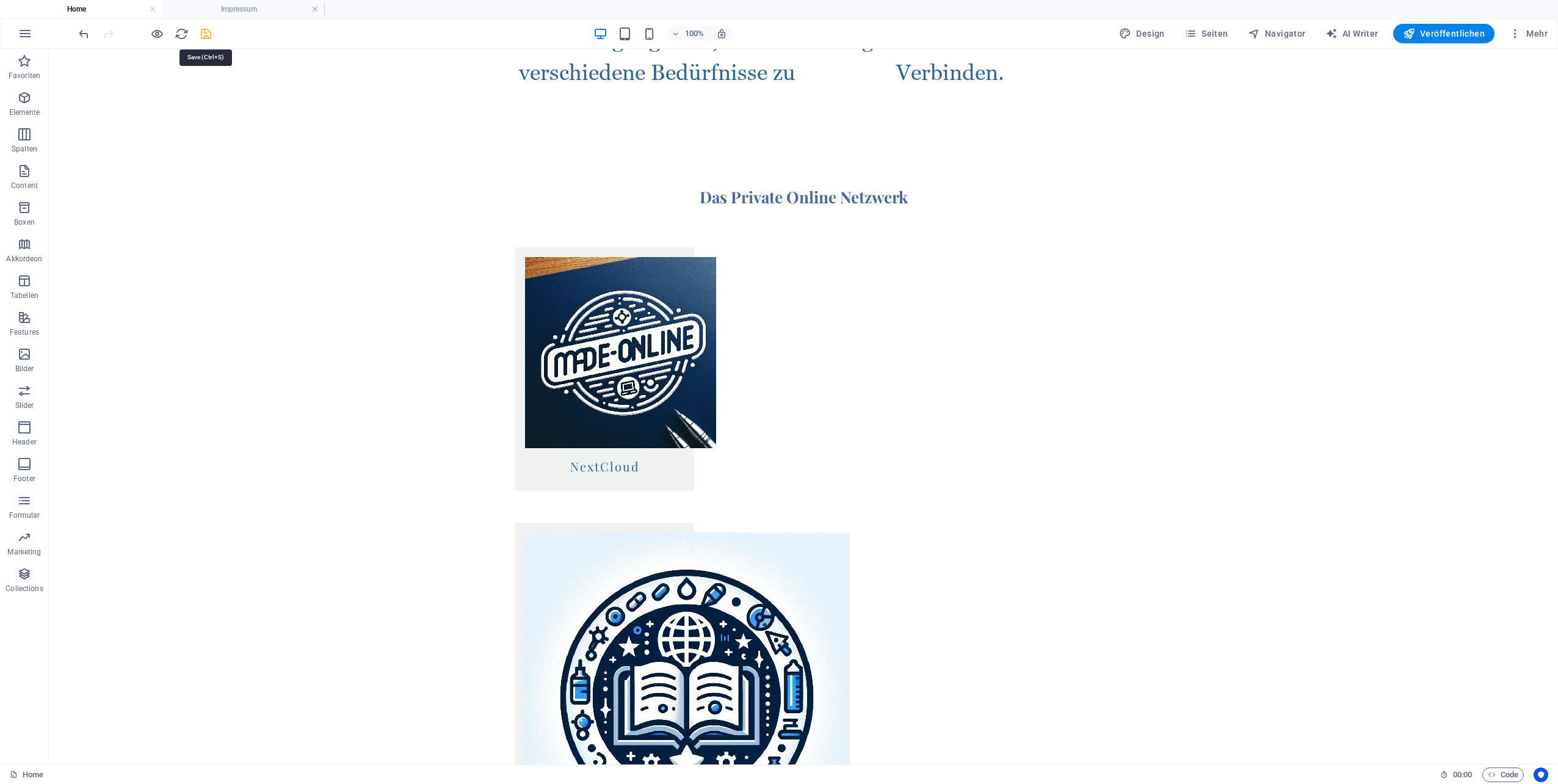
click at [204, 36] on icon "save" at bounding box center [205, 33] width 14 height 14
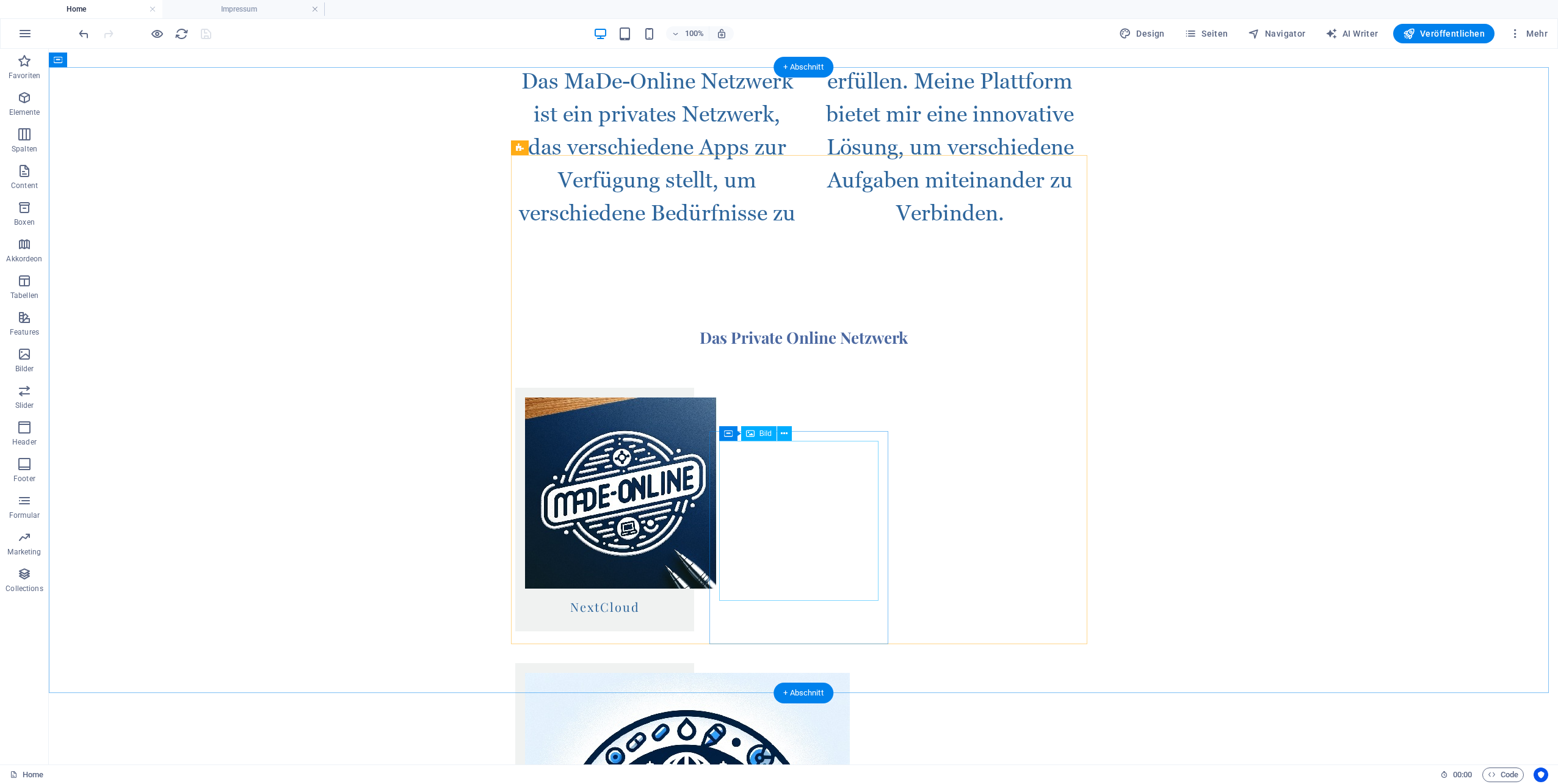
scroll to position [1037, 0]
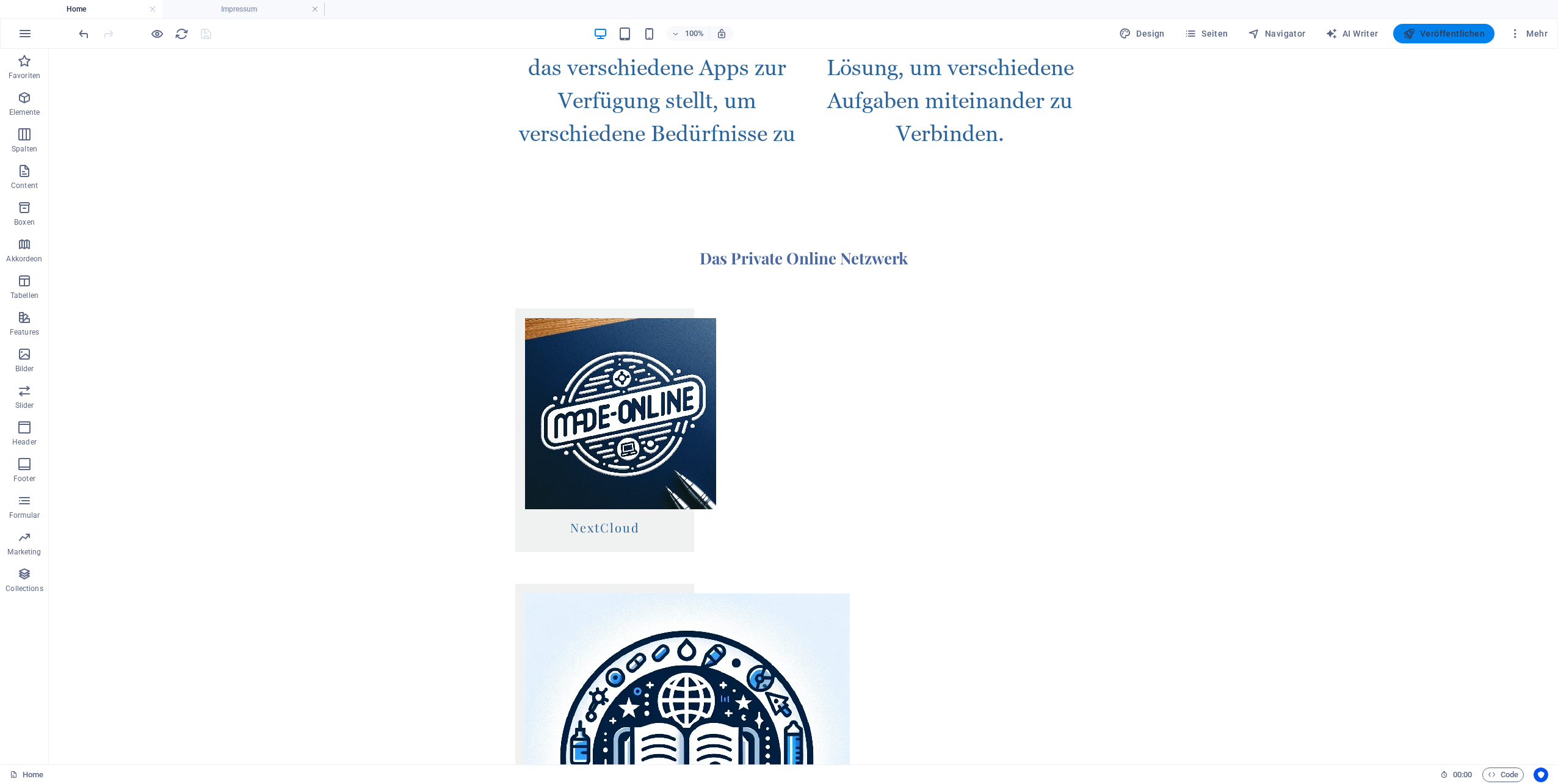
click at [1406, 32] on icon "button" at bounding box center [1408, 33] width 12 height 12
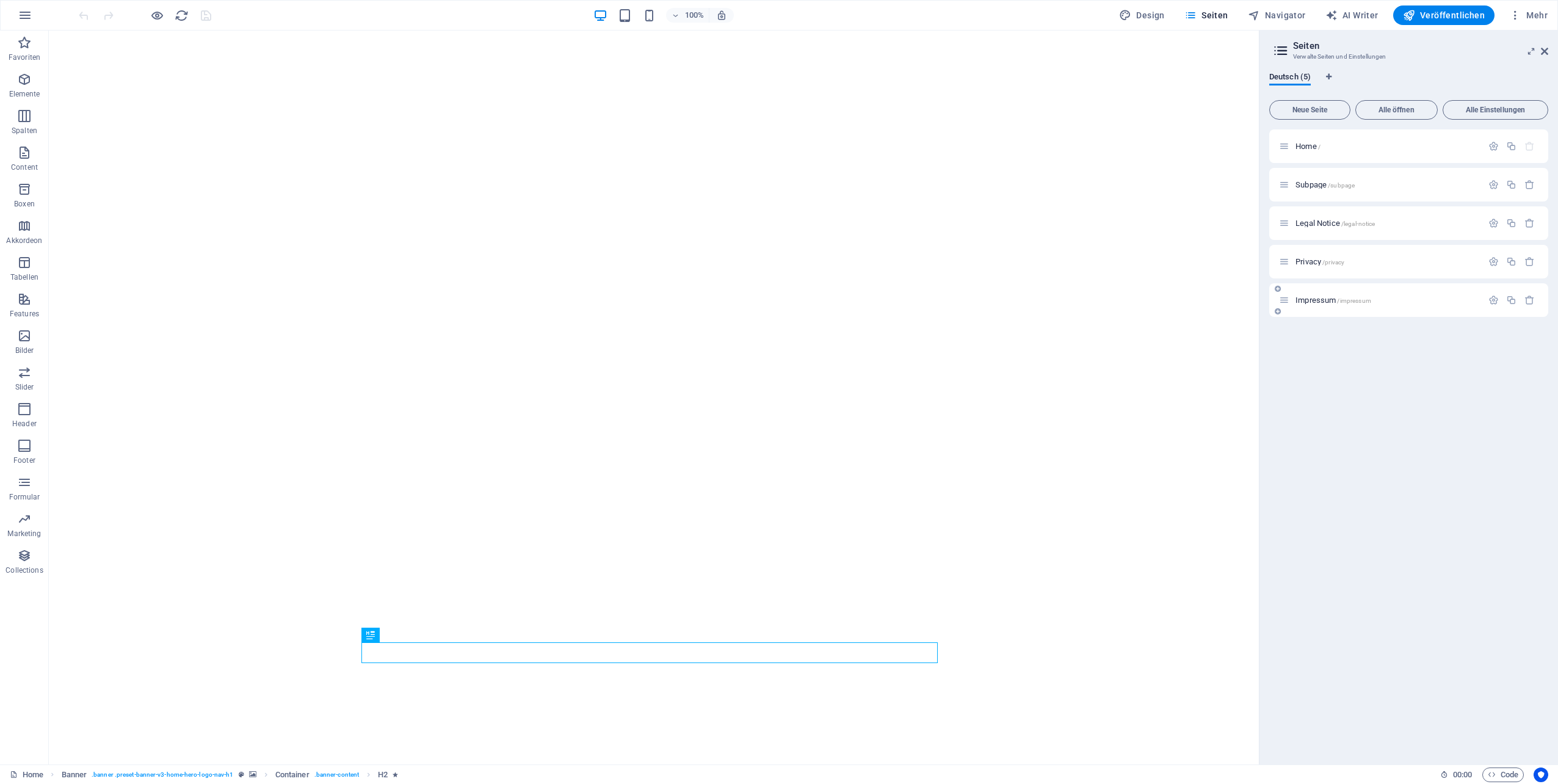
click at [1311, 304] on div "Impressum /impressum" at bounding box center [1380, 299] width 203 height 14
click at [1311, 301] on span "Impressum /impressum" at bounding box center [1334, 300] width 76 height 9
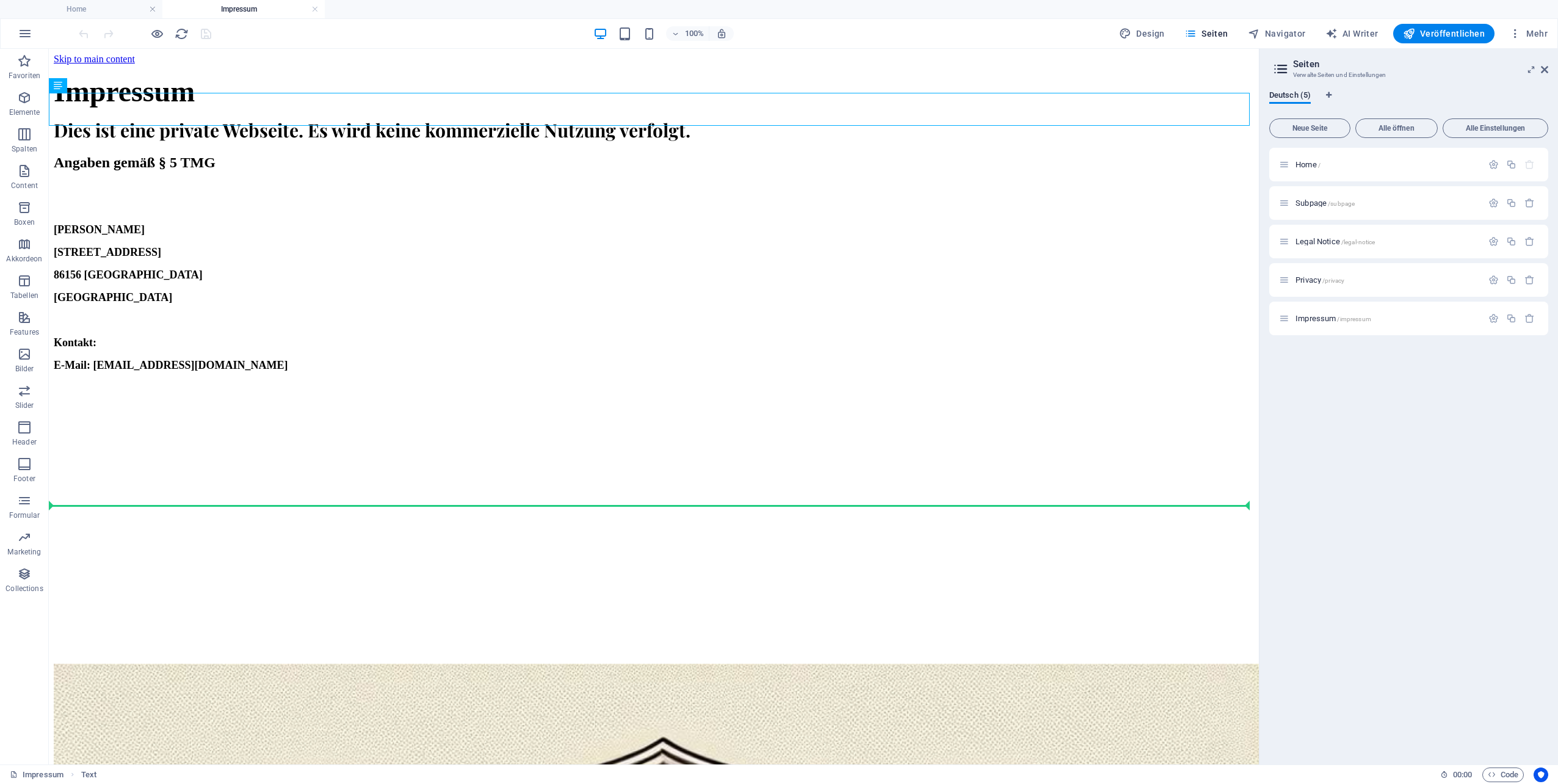
drag, startPoint x: 106, startPoint y: 136, endPoint x: 253, endPoint y: 517, distance: 408.4
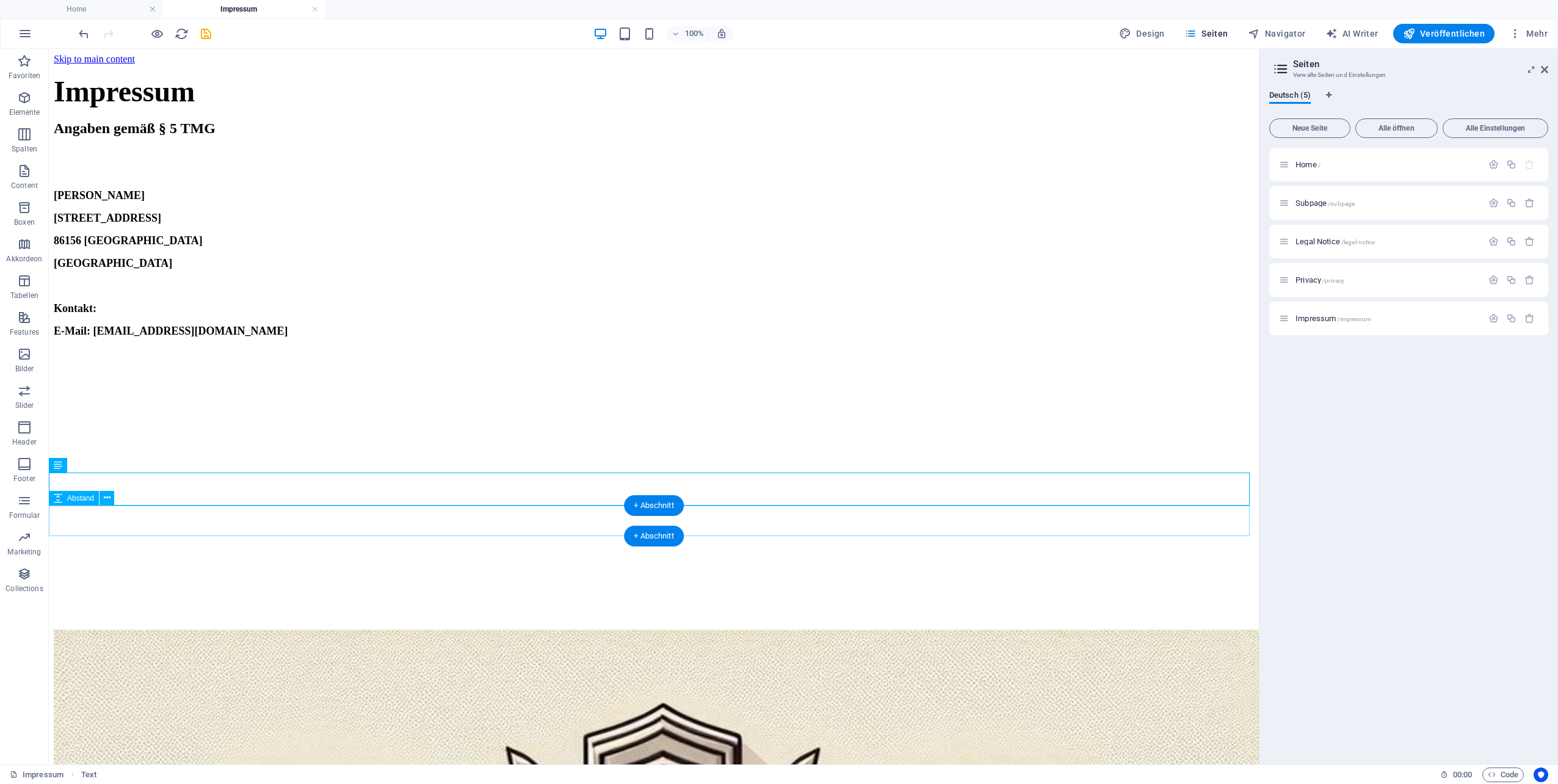
click at [108, 500] on icon at bounding box center [107, 498] width 6 height 13
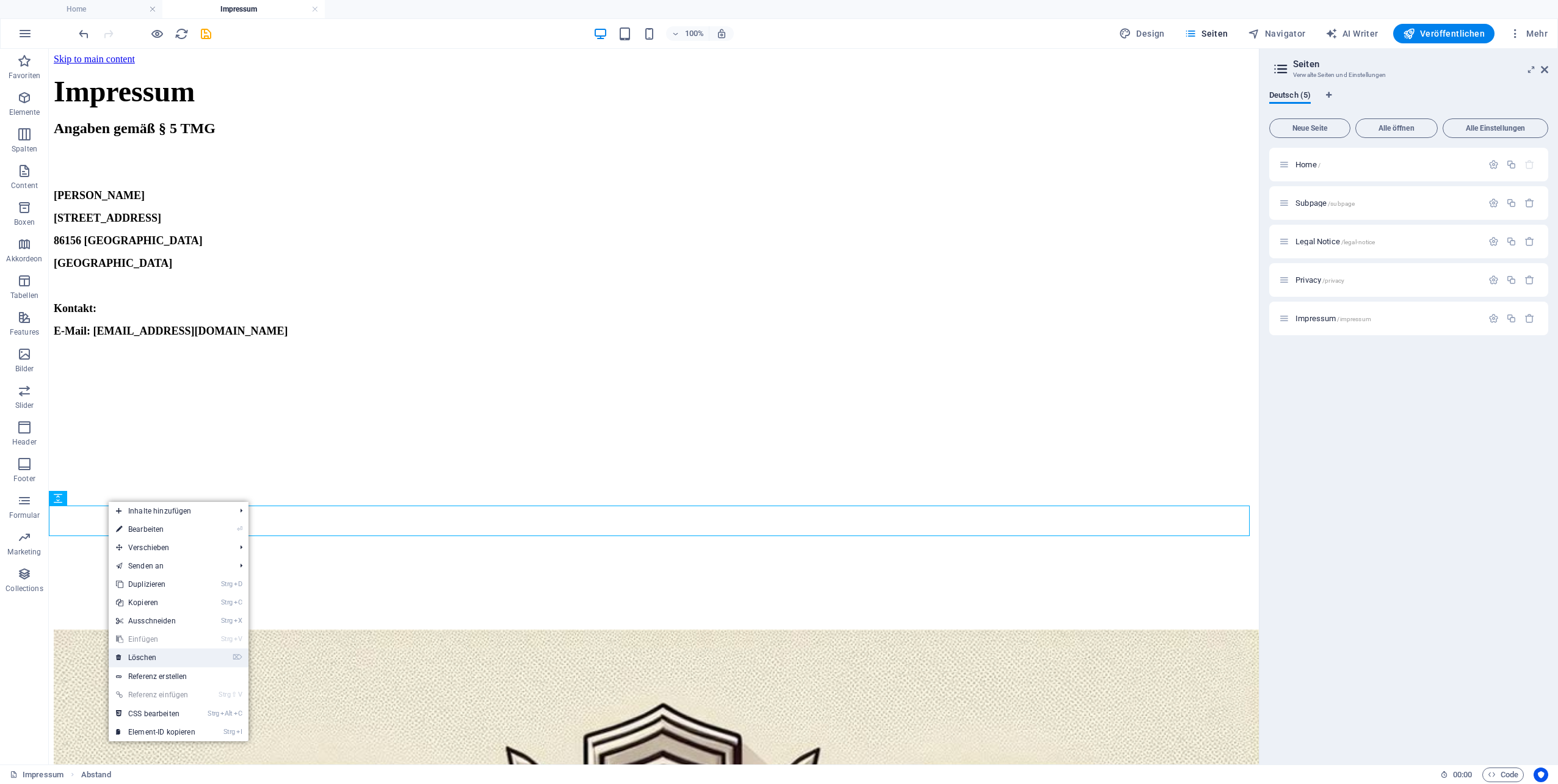
click at [174, 651] on link "⌦ Löschen" at bounding box center [155, 657] width 94 height 18
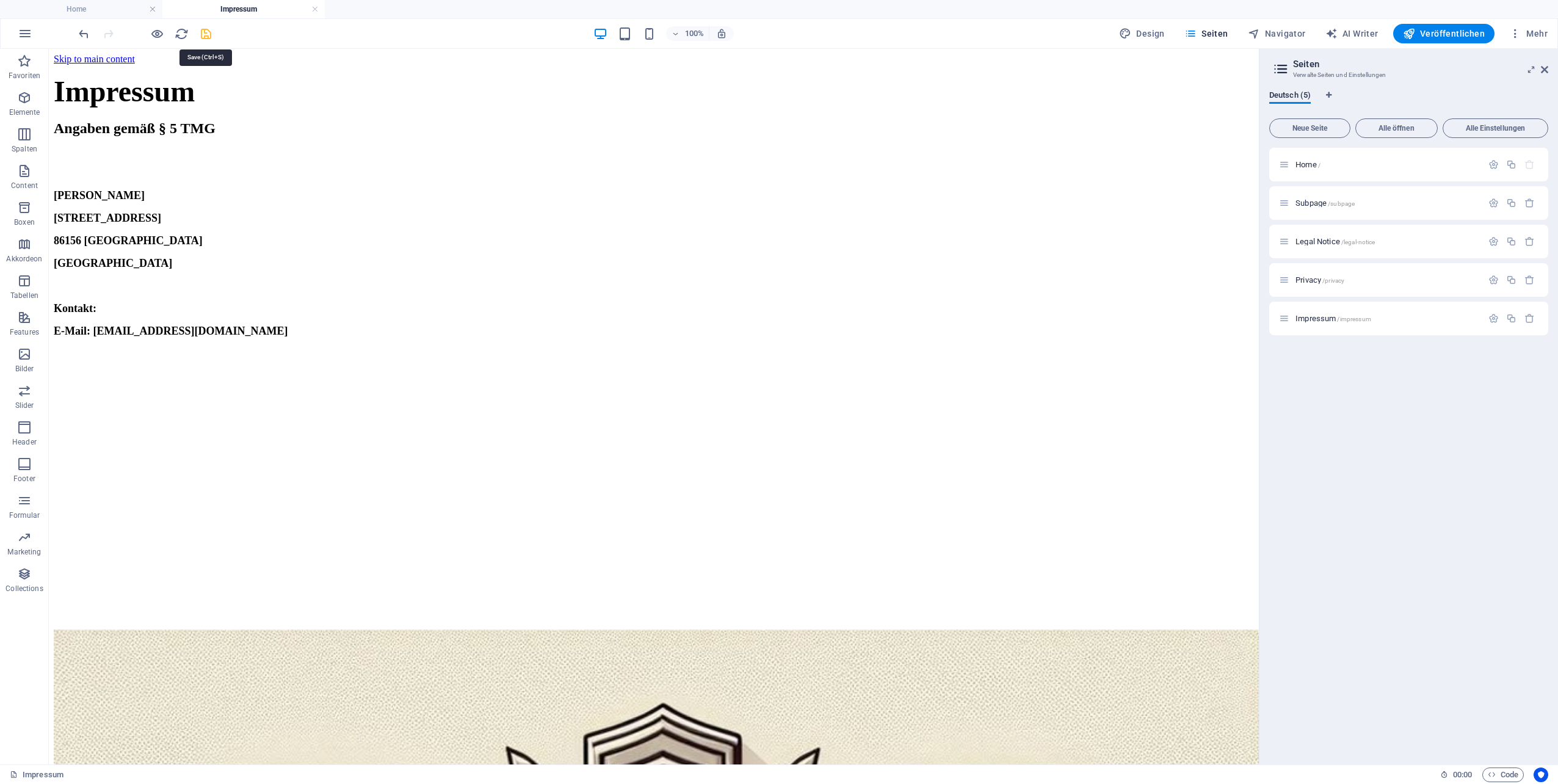
click at [206, 39] on icon "save" at bounding box center [205, 33] width 14 height 14
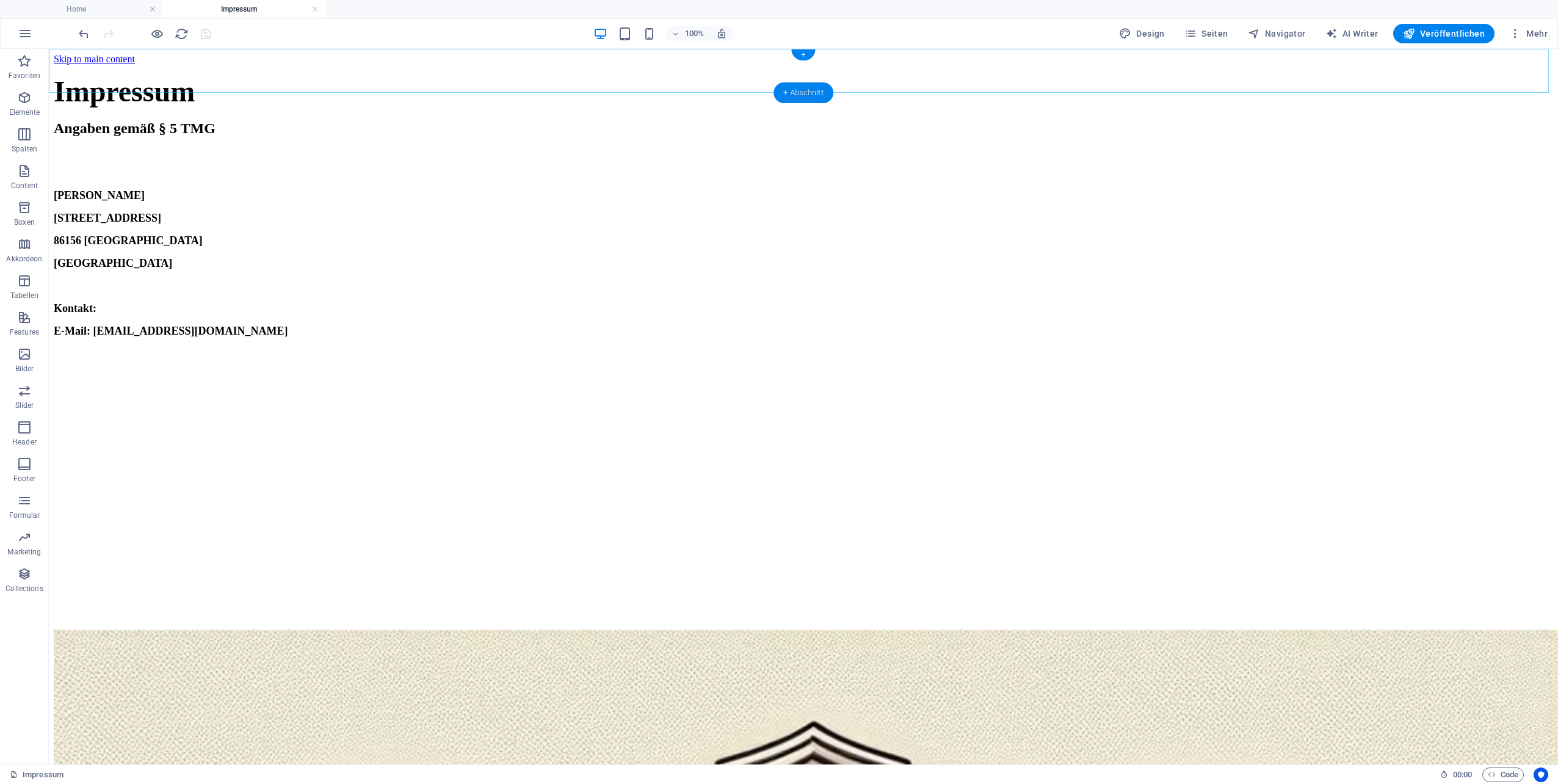
drag, startPoint x: 821, startPoint y: 89, endPoint x: 205, endPoint y: 80, distance: 616.1
click at [821, 89] on div "+ Abschnitt" at bounding box center [804, 92] width 60 height 21
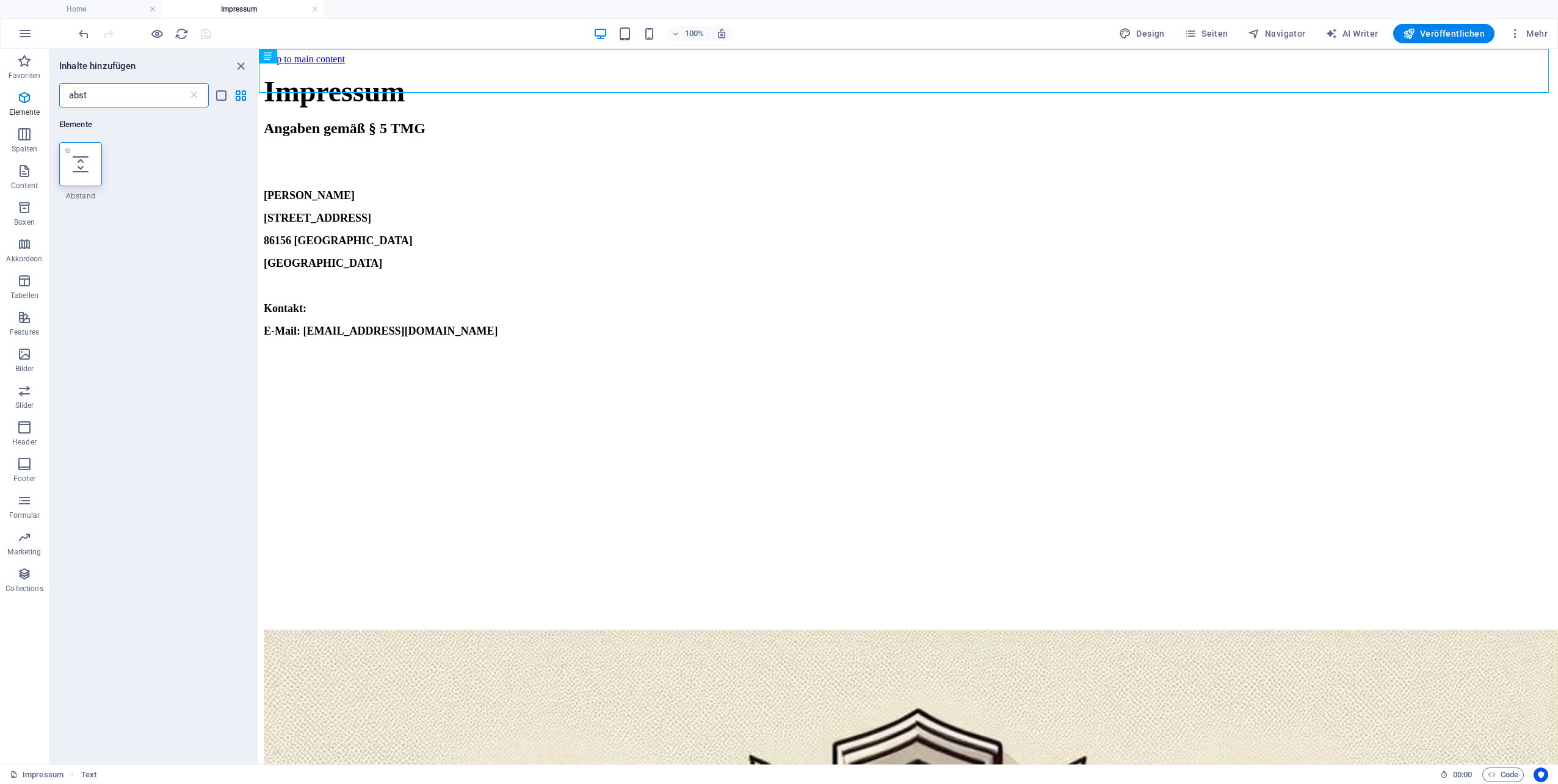
type input "abst"
click at [85, 162] on icon at bounding box center [80, 163] width 16 height 15
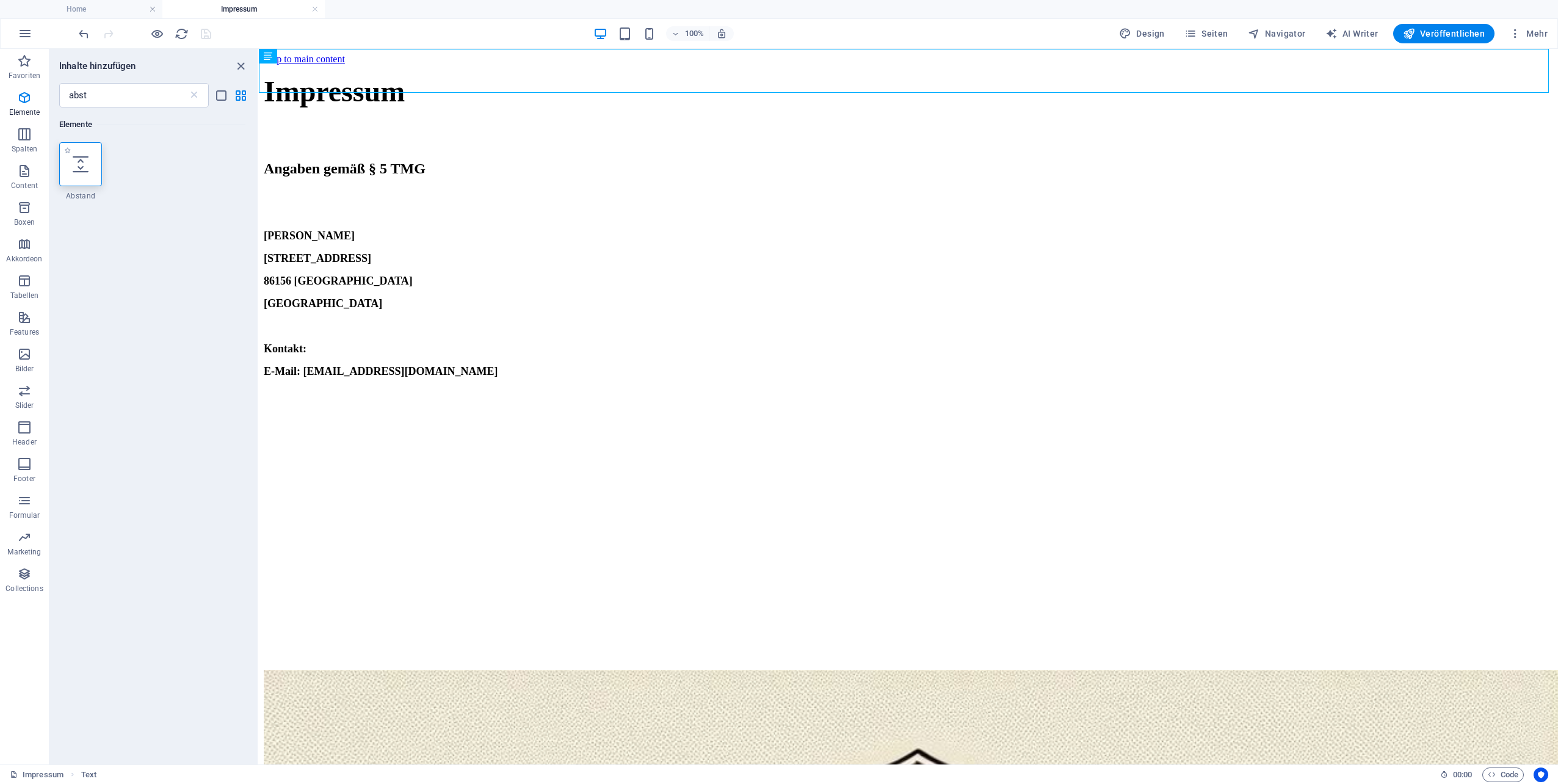
select select "px"
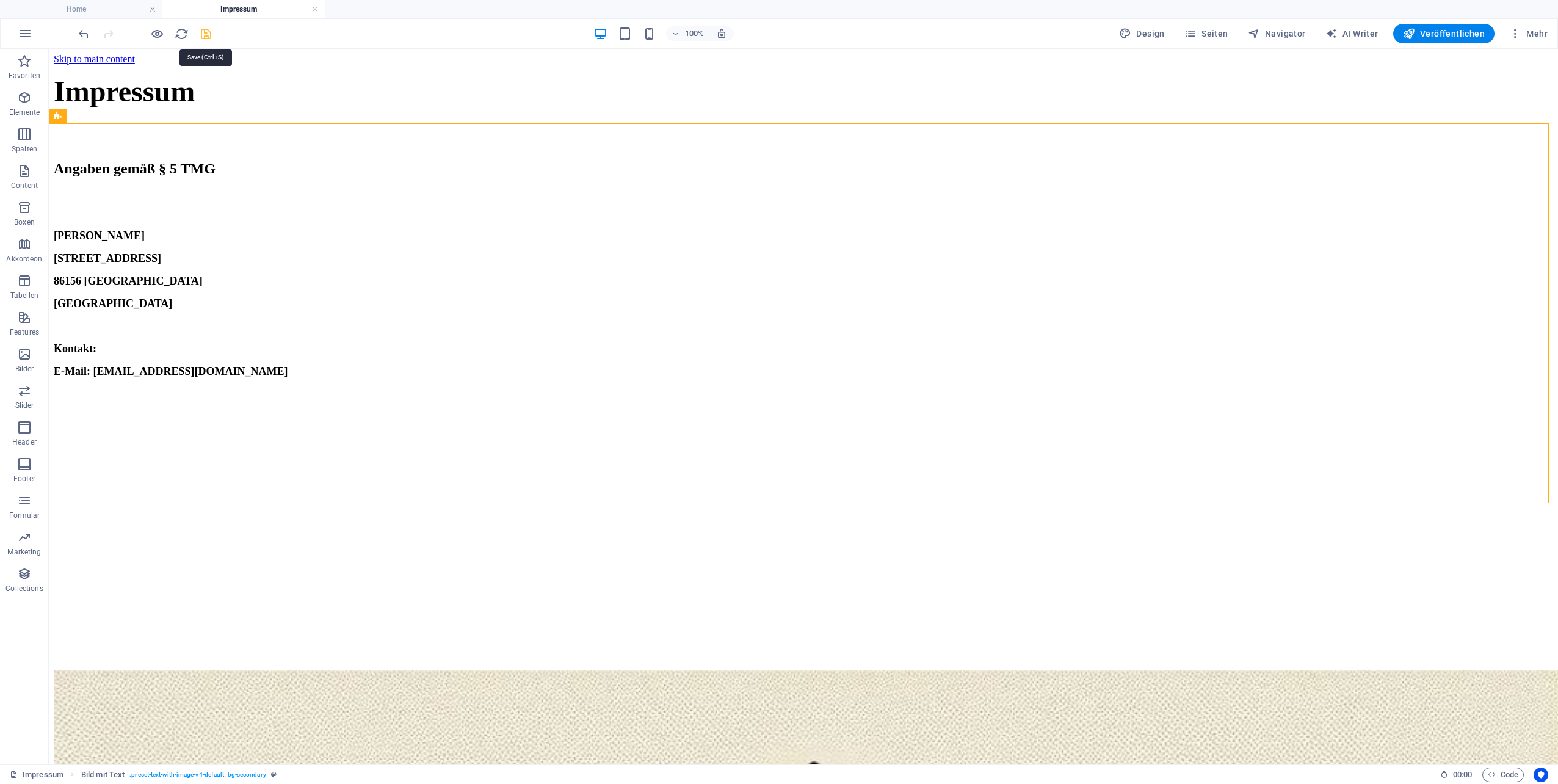
click at [204, 33] on icon "save" at bounding box center [205, 33] width 14 height 14
click at [1441, 36] on span "Veröffentlichen" at bounding box center [1444, 33] width 82 height 12
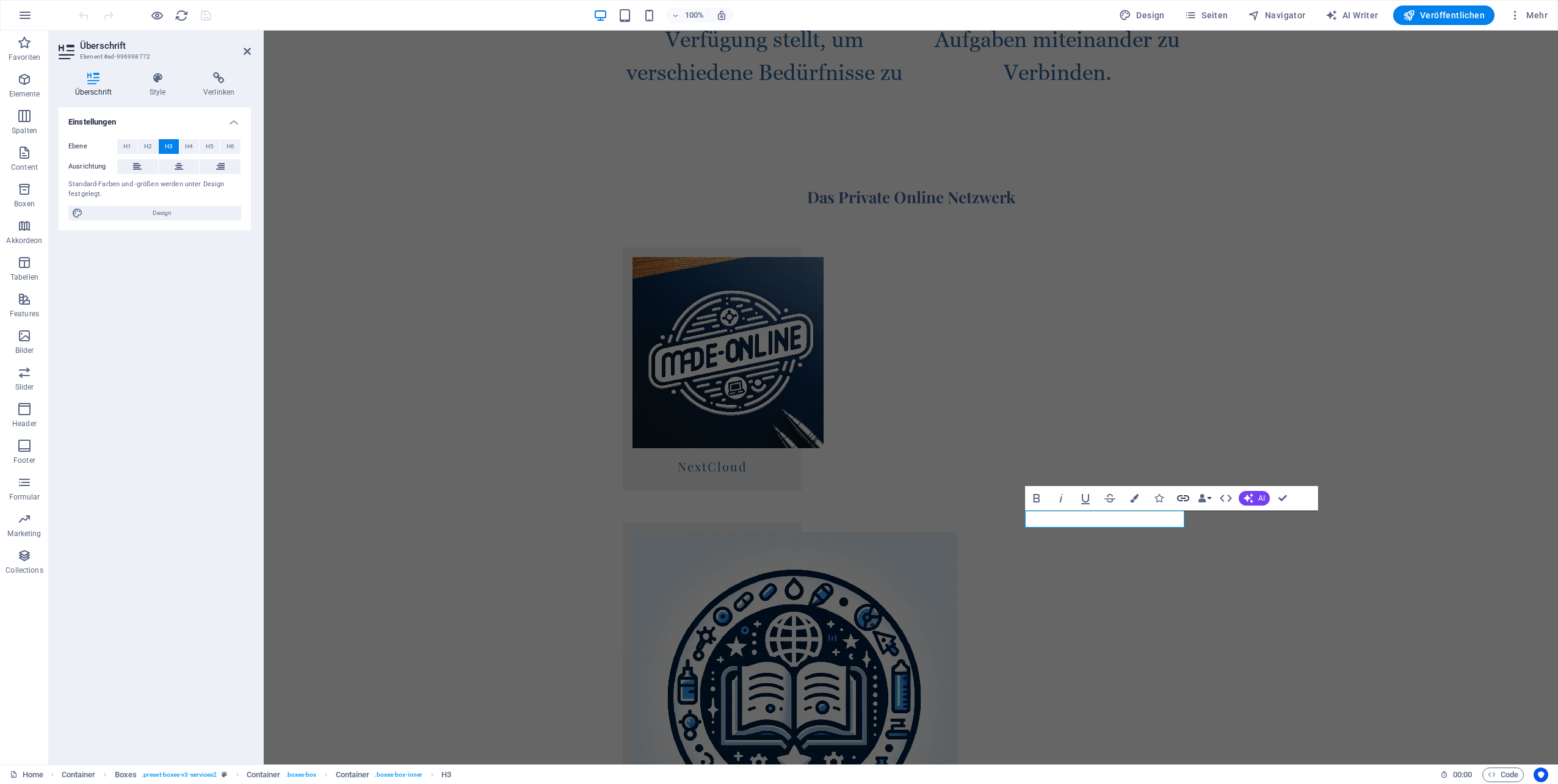
click at [1179, 499] on icon "button" at bounding box center [1183, 498] width 15 height 15
click at [1184, 495] on icon "button" at bounding box center [1183, 498] width 15 height 15
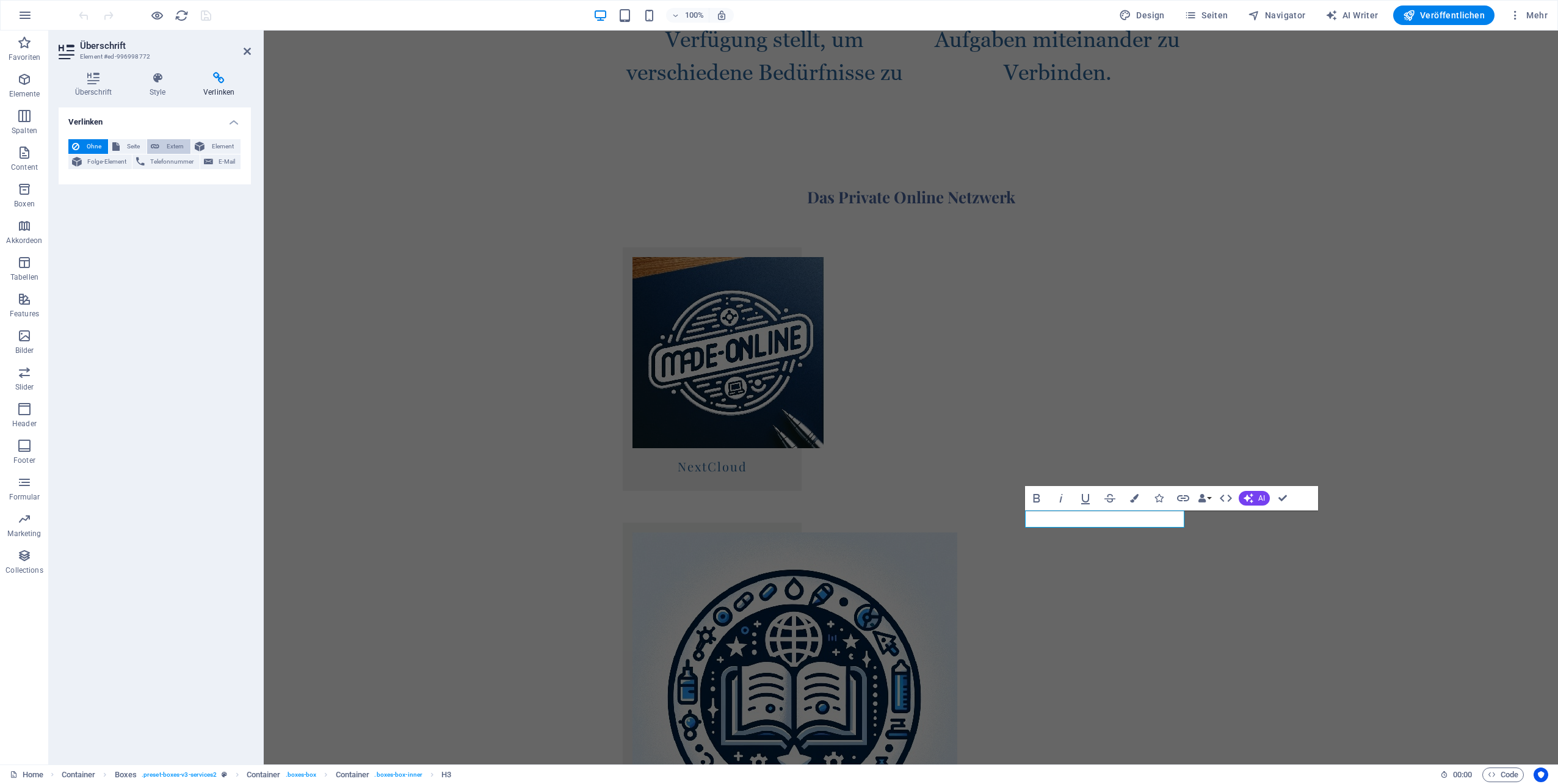
click at [180, 145] on span "Extern" at bounding box center [175, 147] width 24 height 15
select select "blank"
type input "[URL][DOMAIN_NAME]"
click at [161, 223] on input "Titel Zusätzliche Linkbeschreibung, sollte nicht mit dem Linktext identisch sei…" at bounding box center [185, 221] width 112 height 15
type input "MaDe-Online Blog"
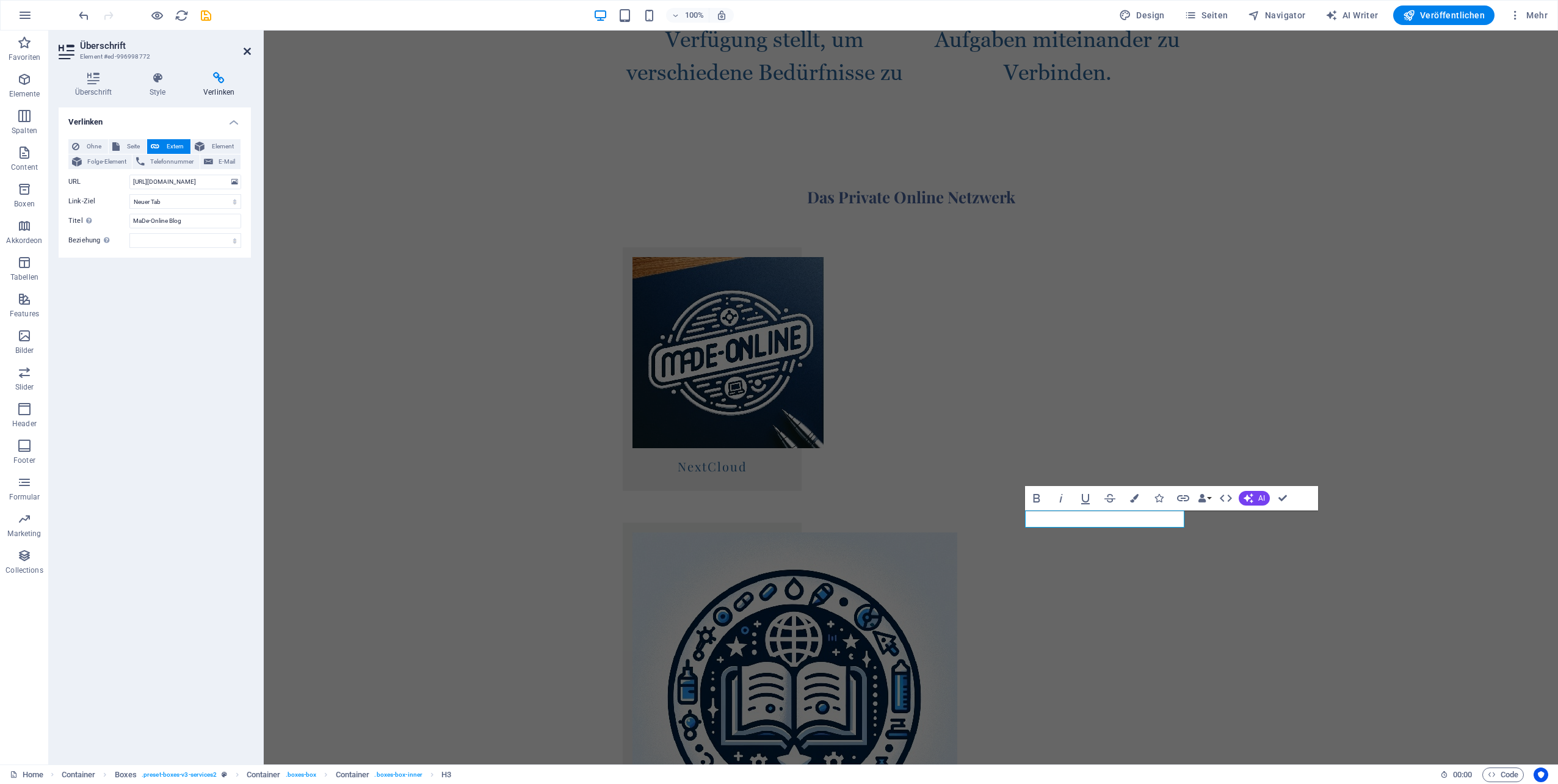
click at [247, 51] on icon at bounding box center [247, 51] width 7 height 10
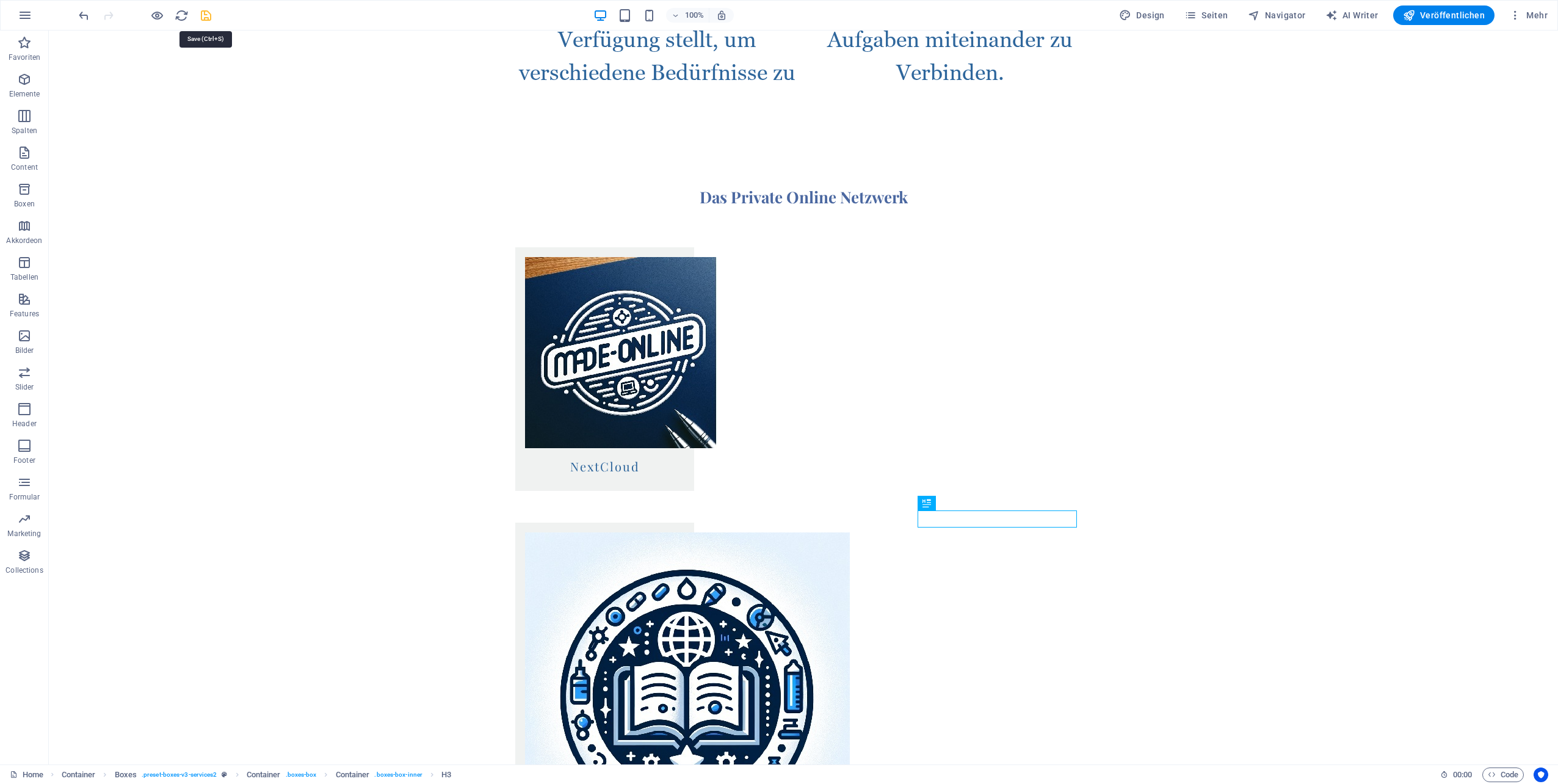
click at [208, 17] on icon "save" at bounding box center [205, 15] width 14 height 14
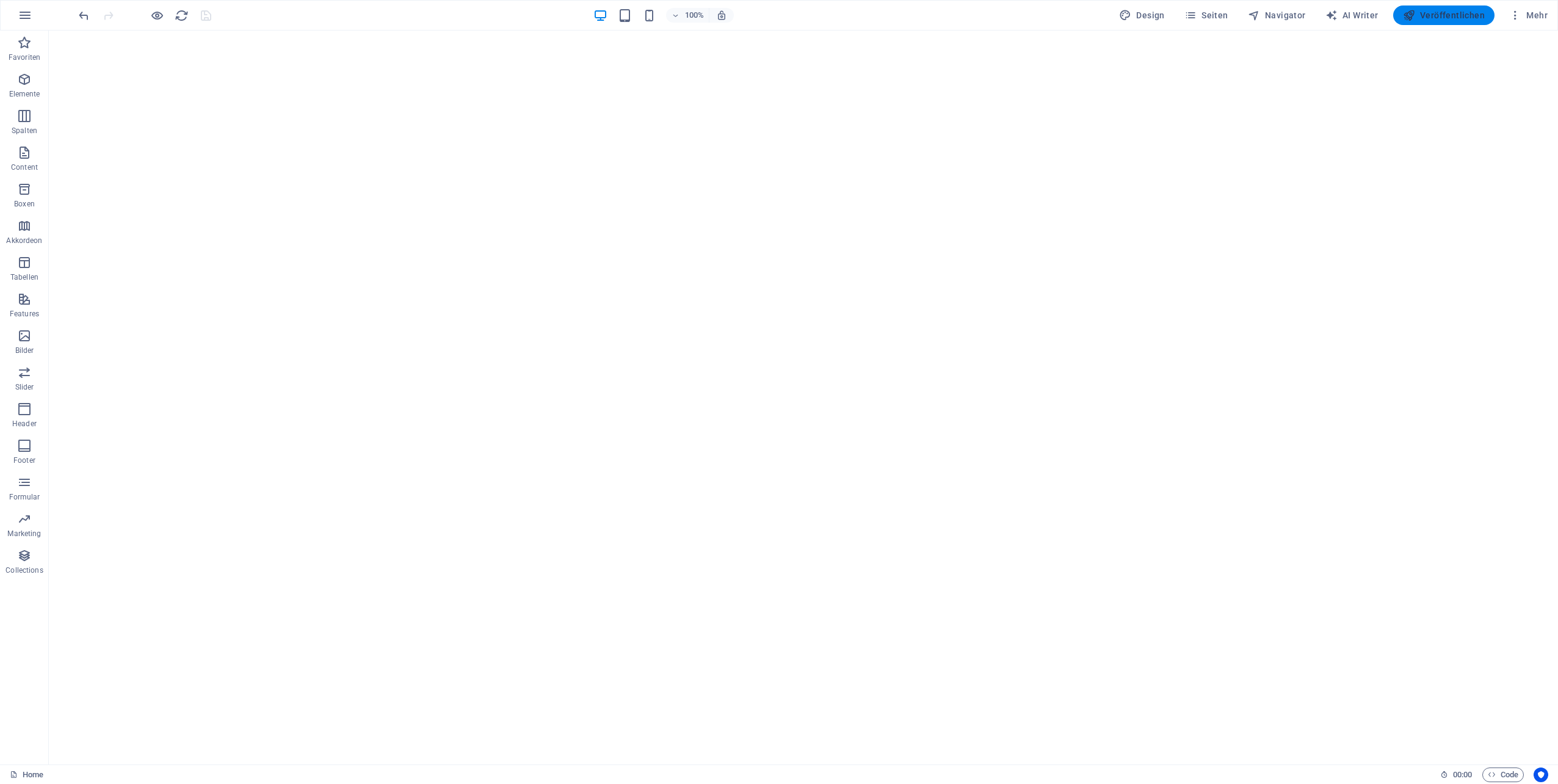
click at [1436, 10] on span "Veröffentlichen" at bounding box center [1444, 15] width 82 height 12
